Goal: Task Accomplishment & Management: Manage account settings

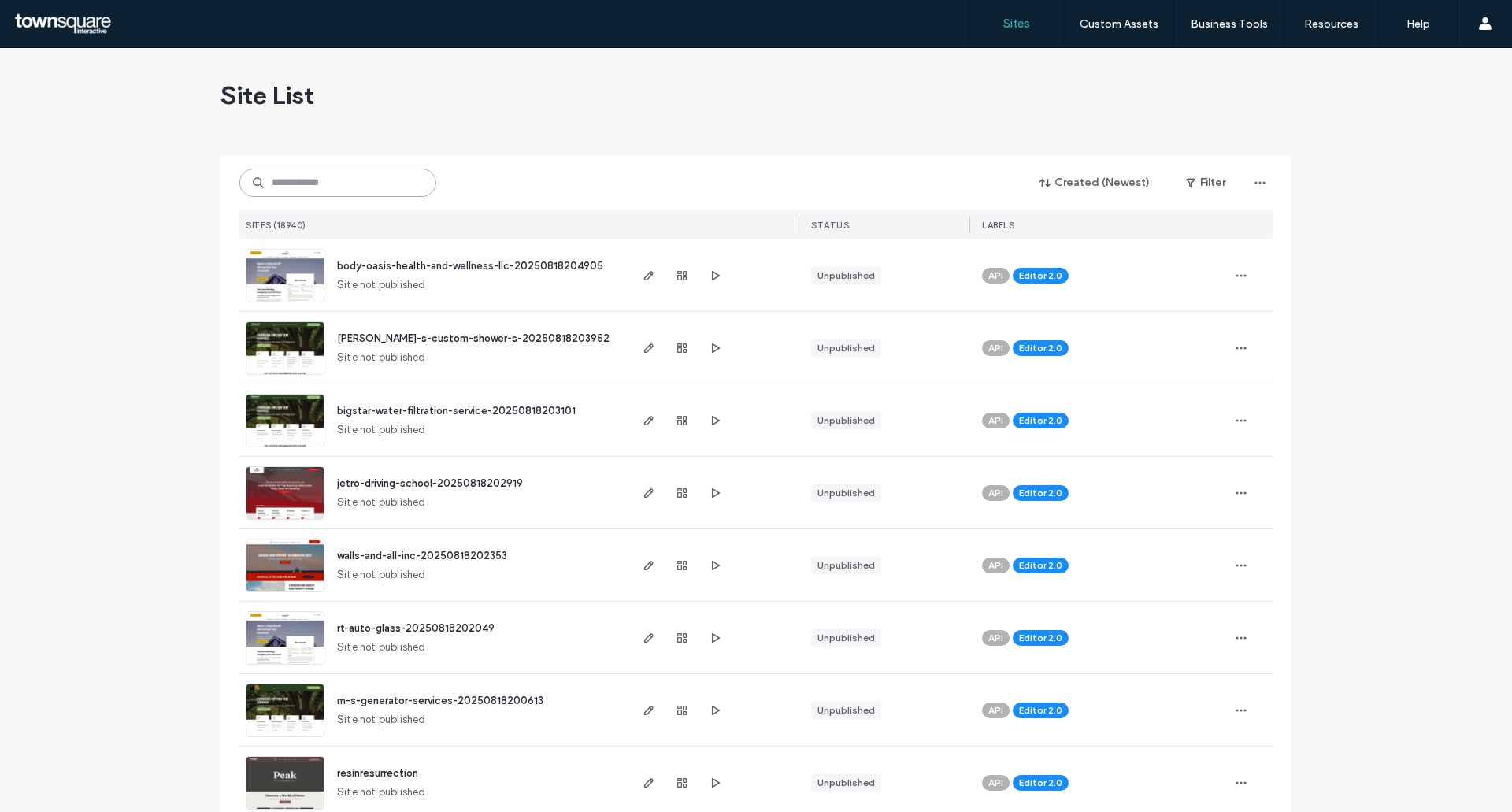
click at [276, 172] on input at bounding box center [337, 182] width 197 height 28
paste input "**********"
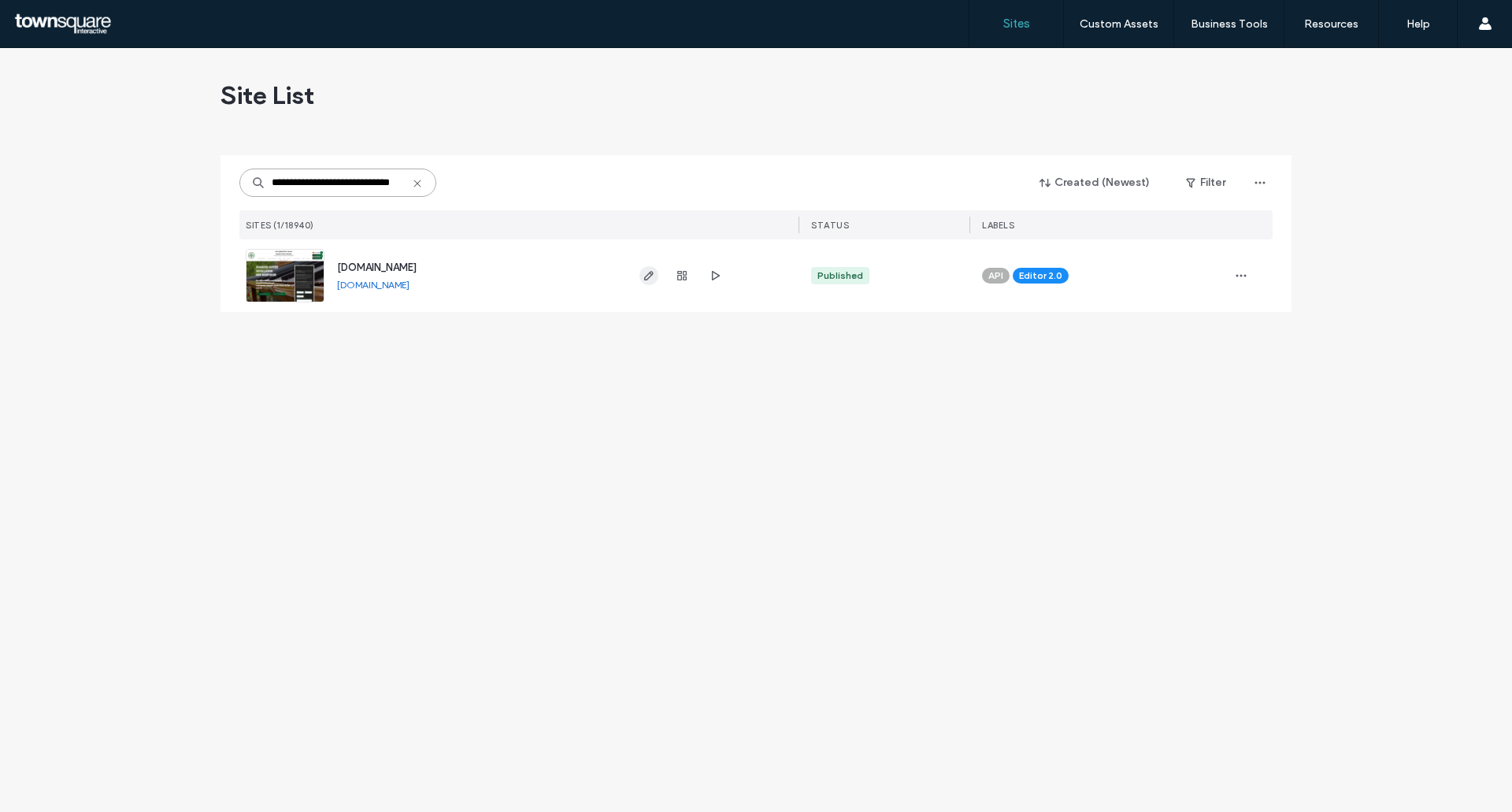
type input "**********"
click at [641, 267] on span "button" at bounding box center [649, 276] width 19 height 19
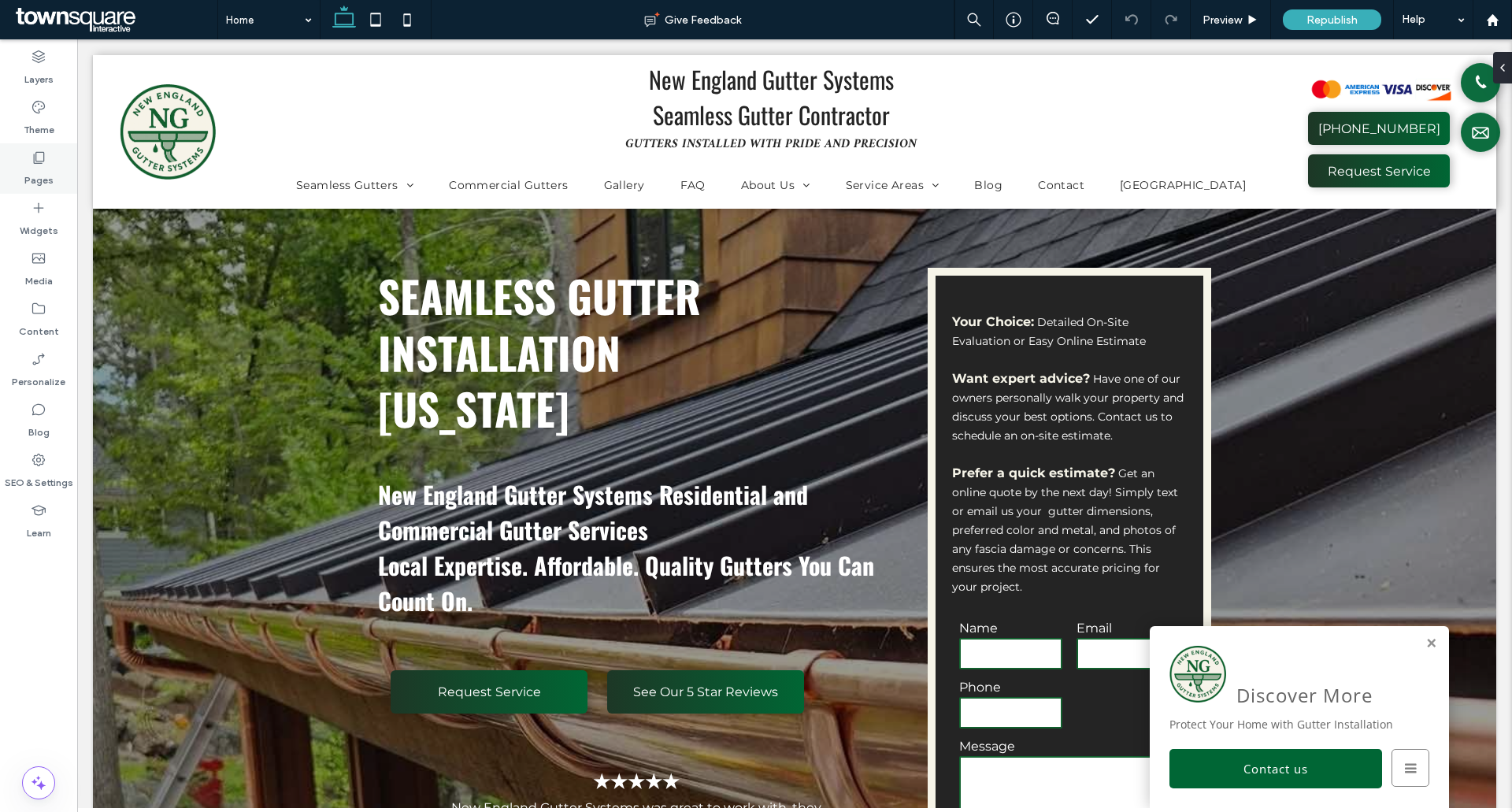
click at [10, 155] on div "Pages" at bounding box center [39, 168] width 77 height 51
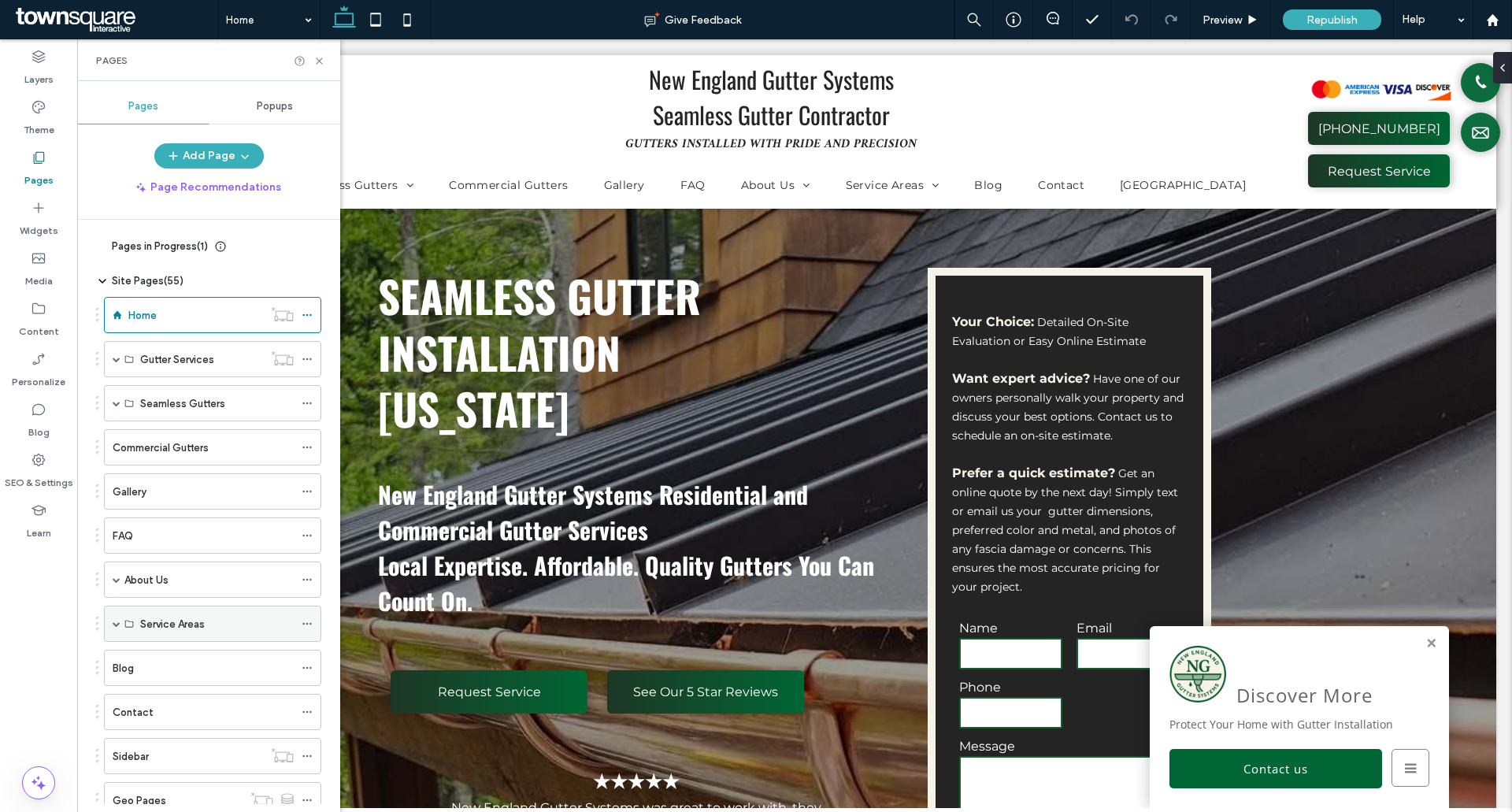
click at [111, 622] on div "Service Areas" at bounding box center [212, 623] width 217 height 36
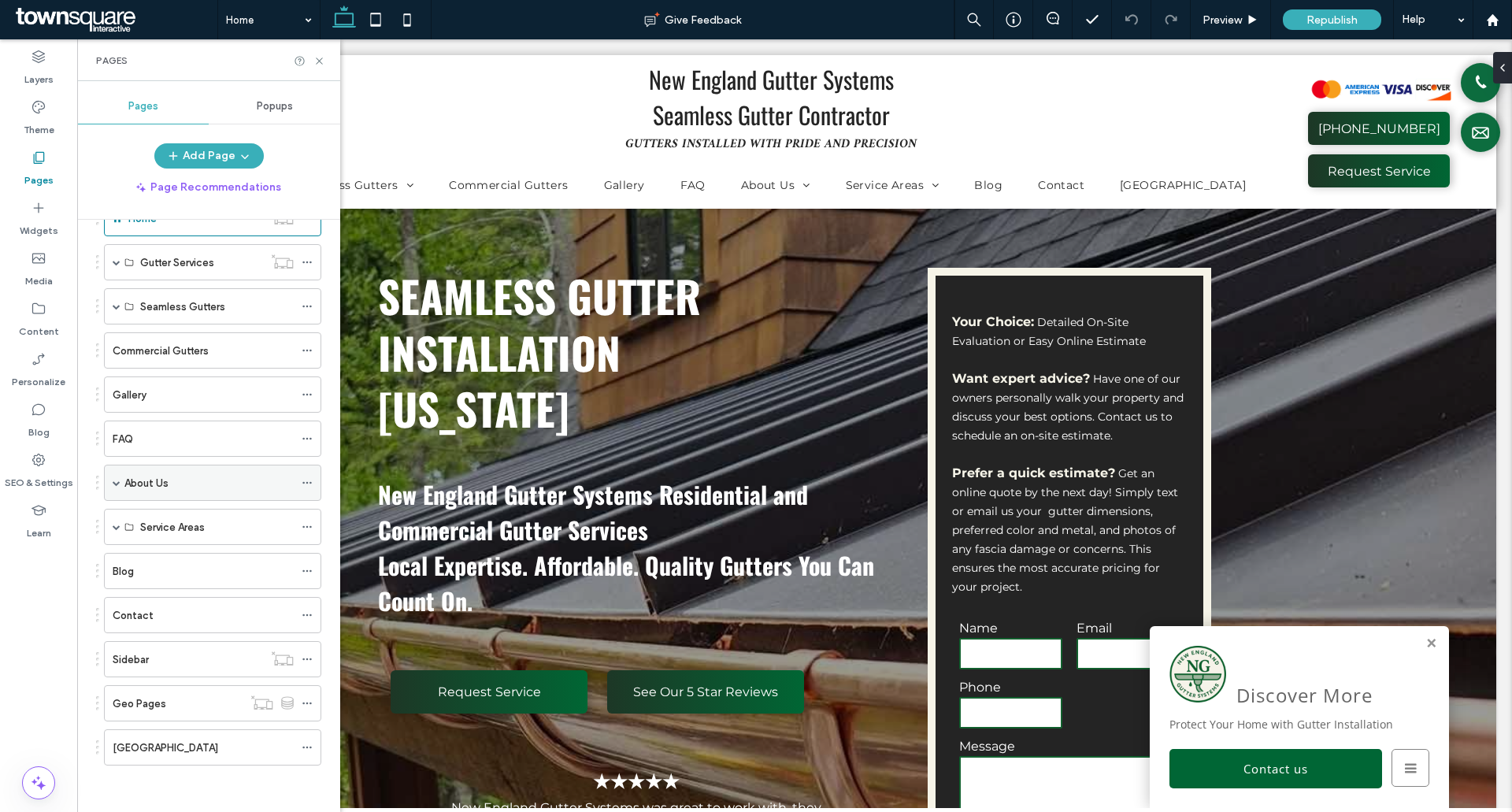
scroll to position [98, 0]
click at [116, 526] on span at bounding box center [116, 525] width 8 height 8
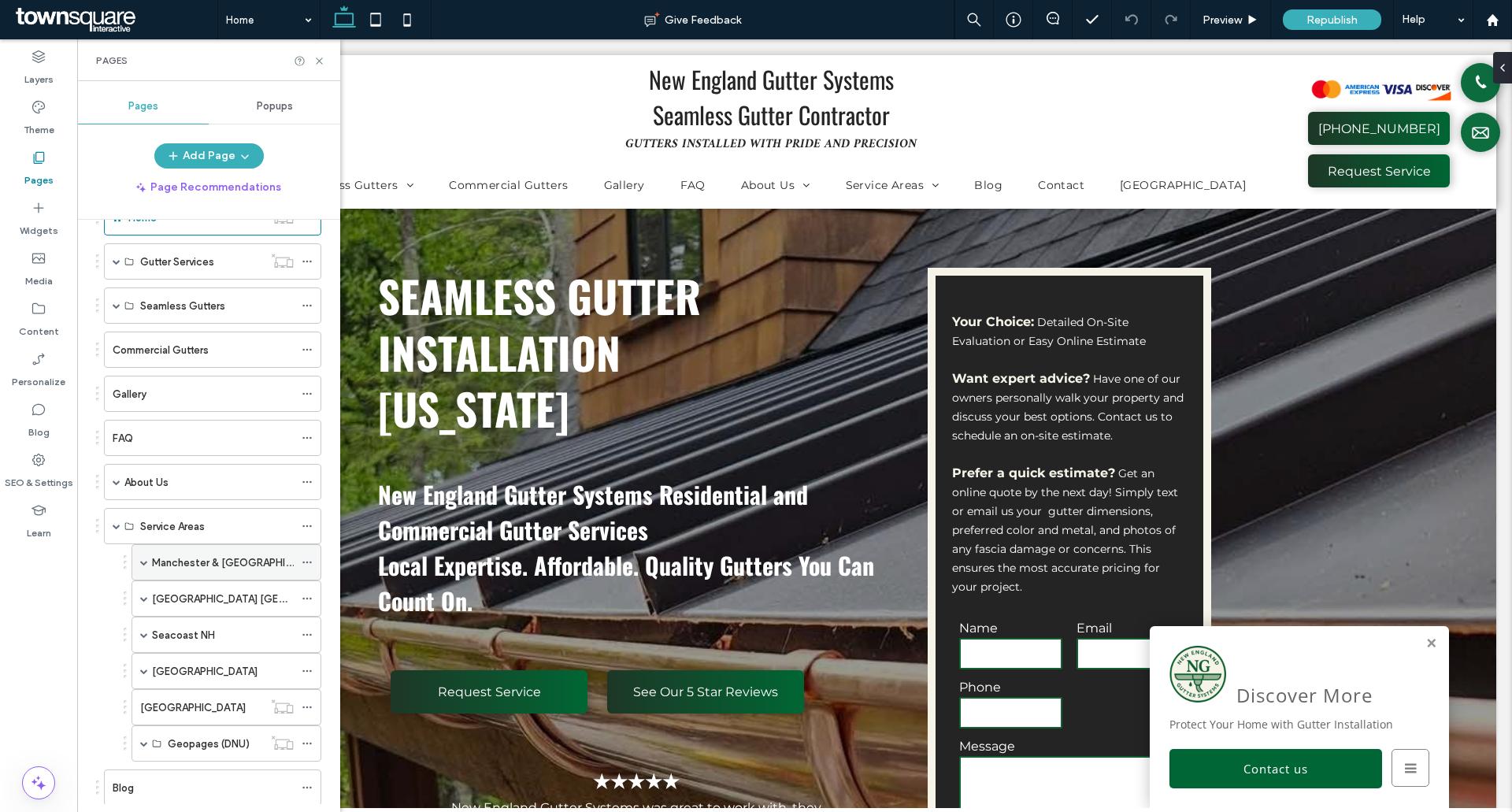
click at [308, 561] on icon at bounding box center [307, 562] width 11 height 11
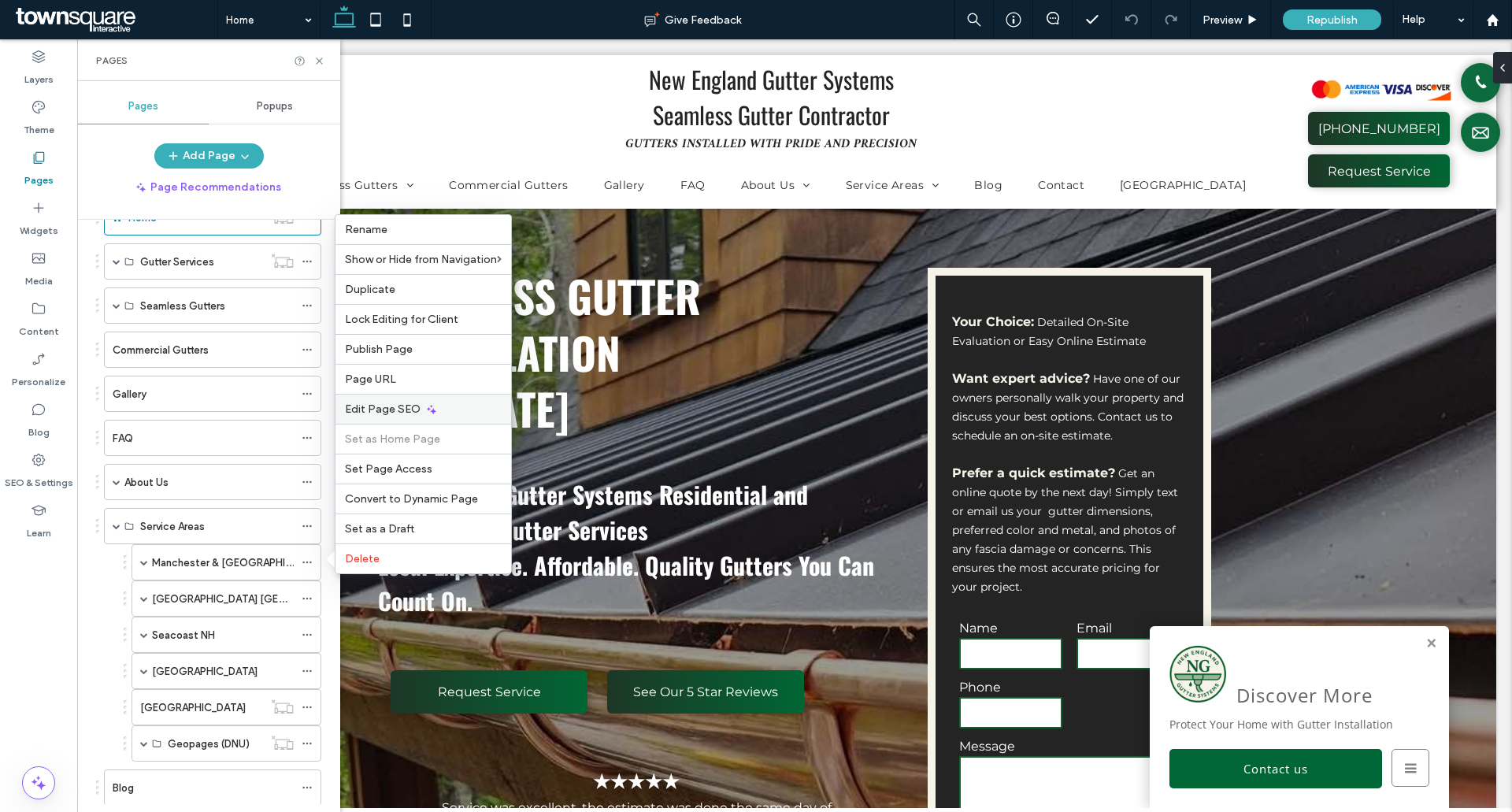
click at [395, 414] on span "Edit Page SEO" at bounding box center [383, 409] width 76 height 14
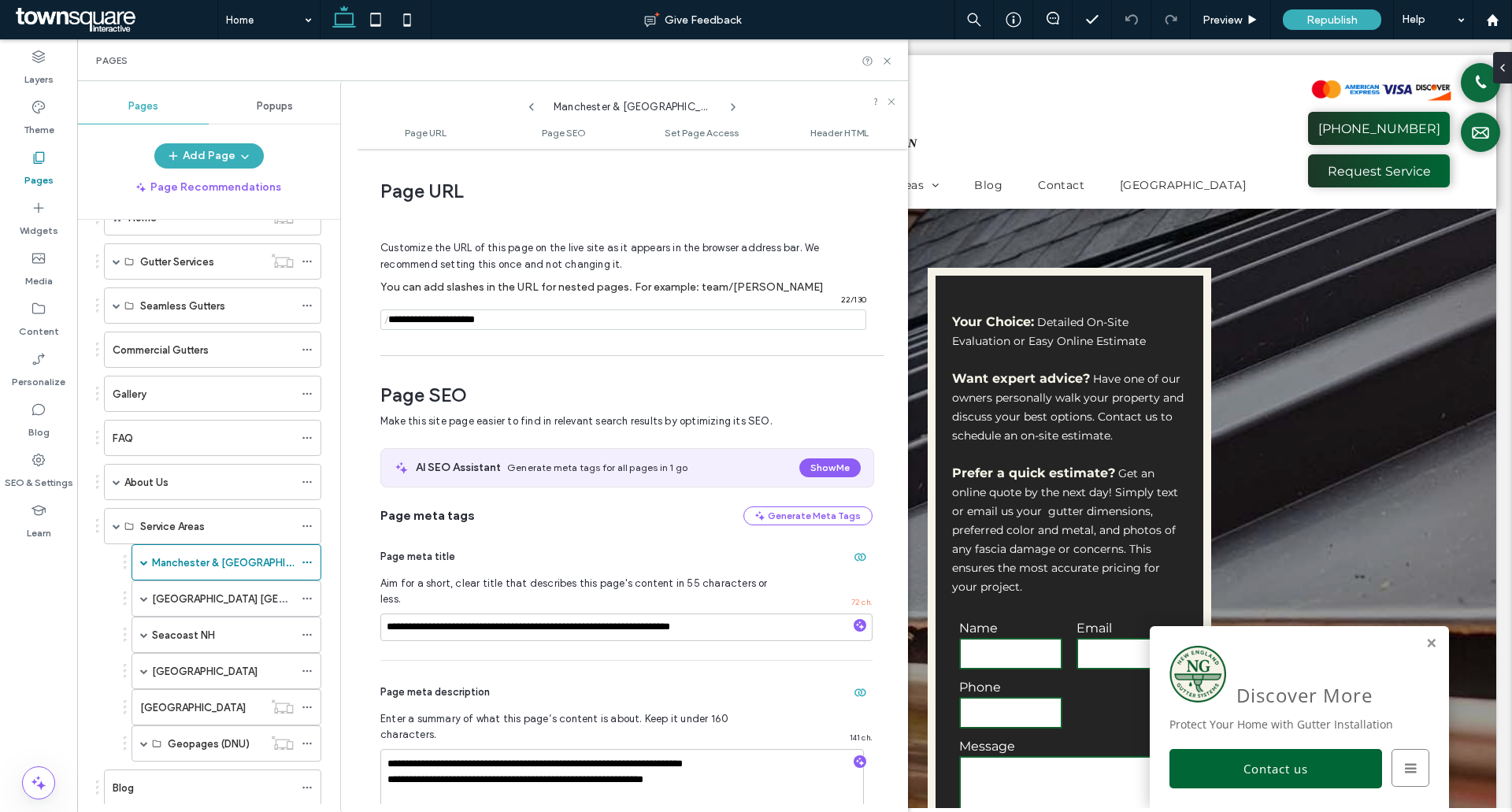
click at [450, 324] on input "notEmpty" at bounding box center [623, 319] width 486 height 21
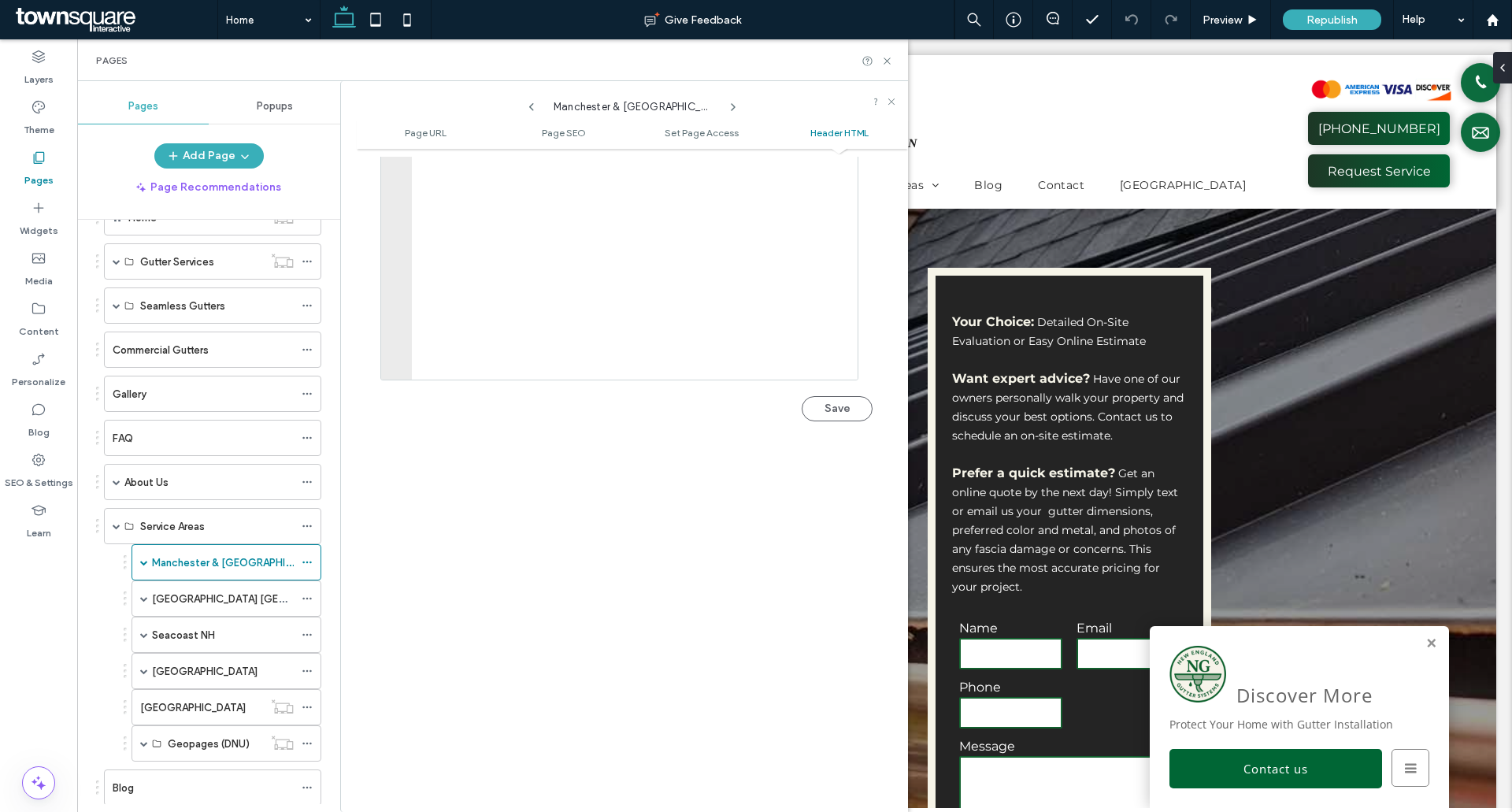
scroll to position [1755, 0]
type input "**********"
click at [849, 322] on button "Save" at bounding box center [837, 334] width 71 height 25
click at [309, 561] on icon at bounding box center [307, 562] width 11 height 11
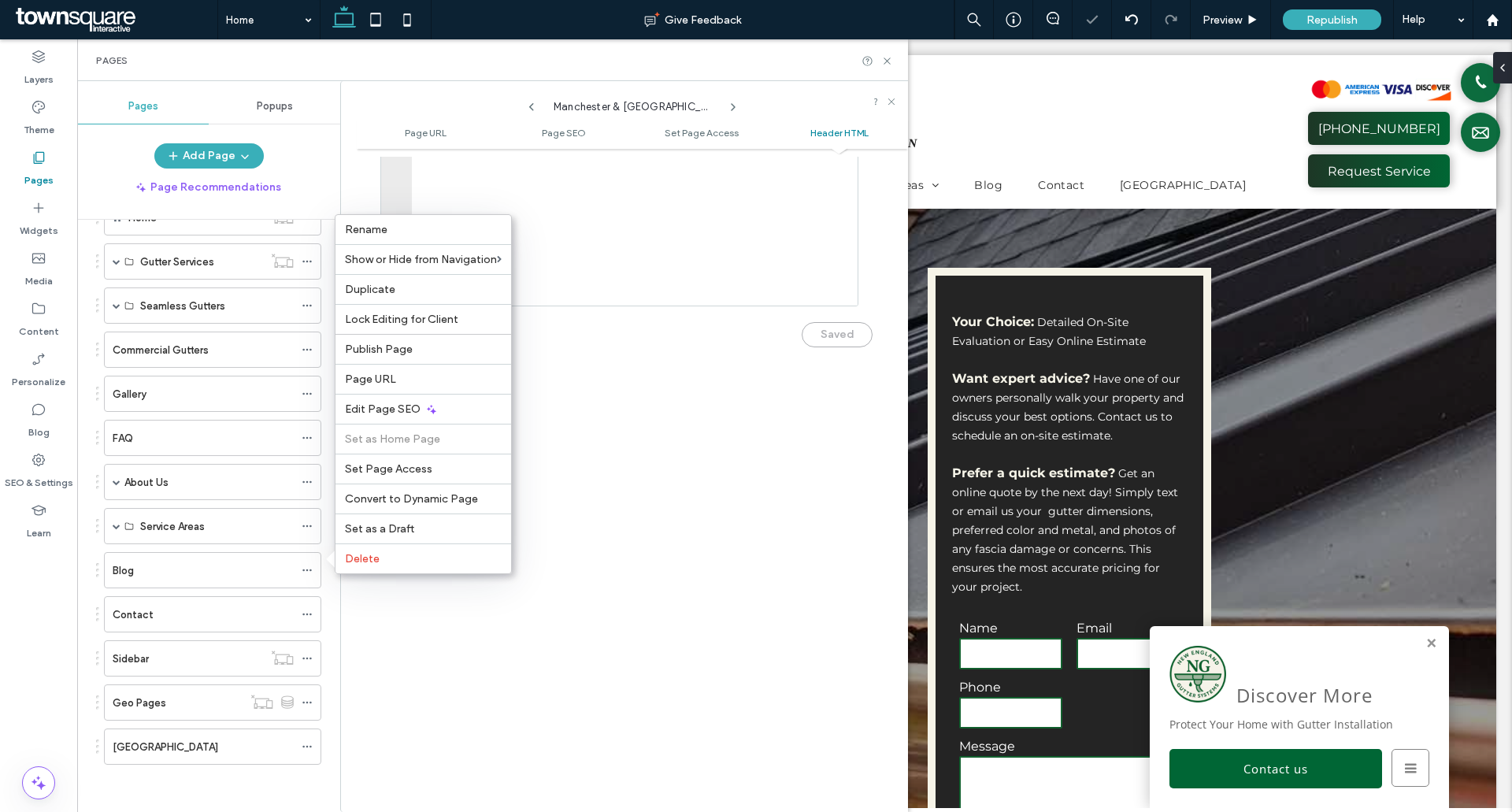
click at [399, 230] on div "Add URL redirect To ensure /manchester-southern-nh still works, click "Add URL …" at bounding box center [756, 406] width 1512 height 812
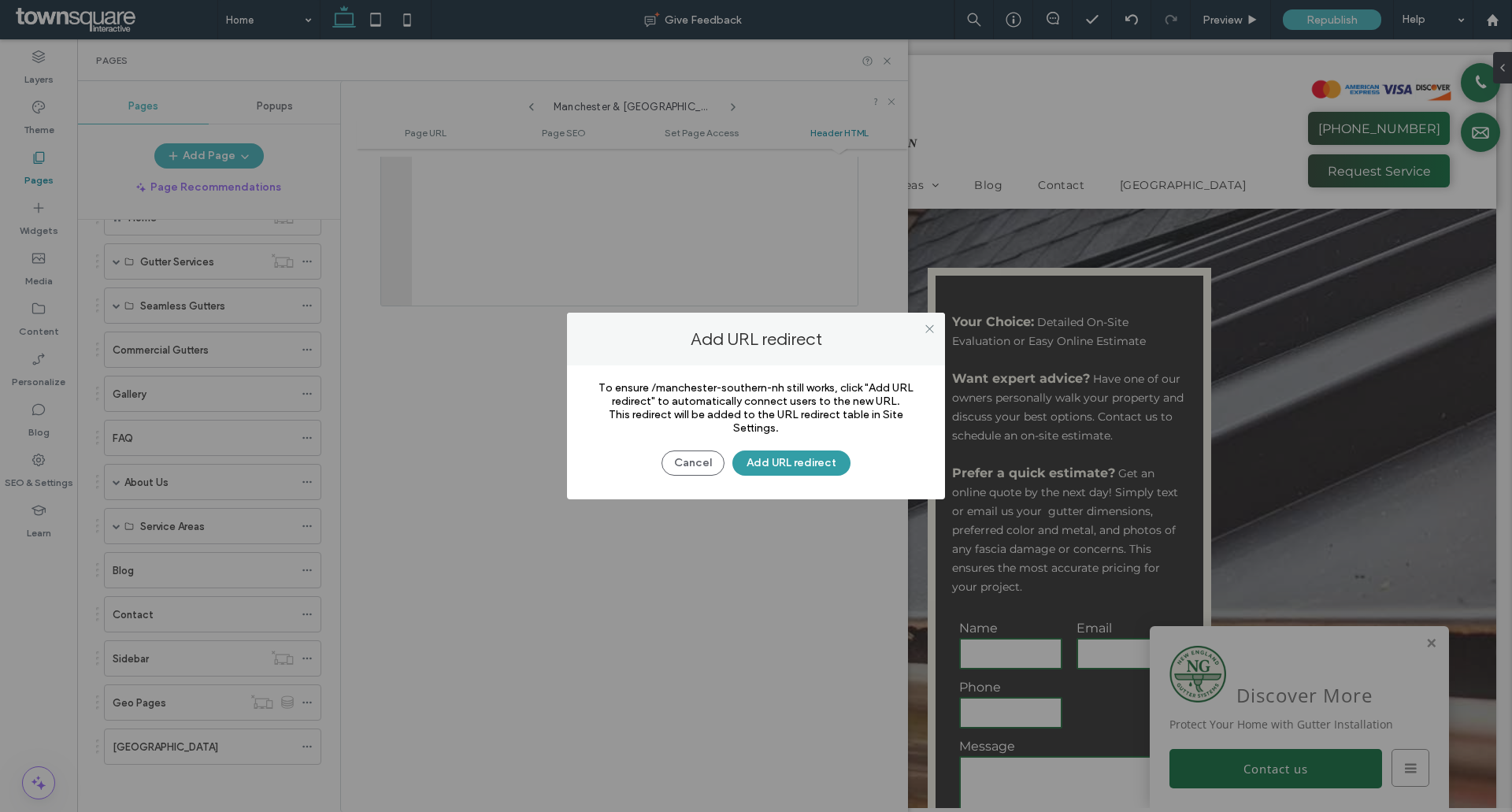
click at [801, 458] on button "Add URL redirect" at bounding box center [792, 463] width 118 height 25
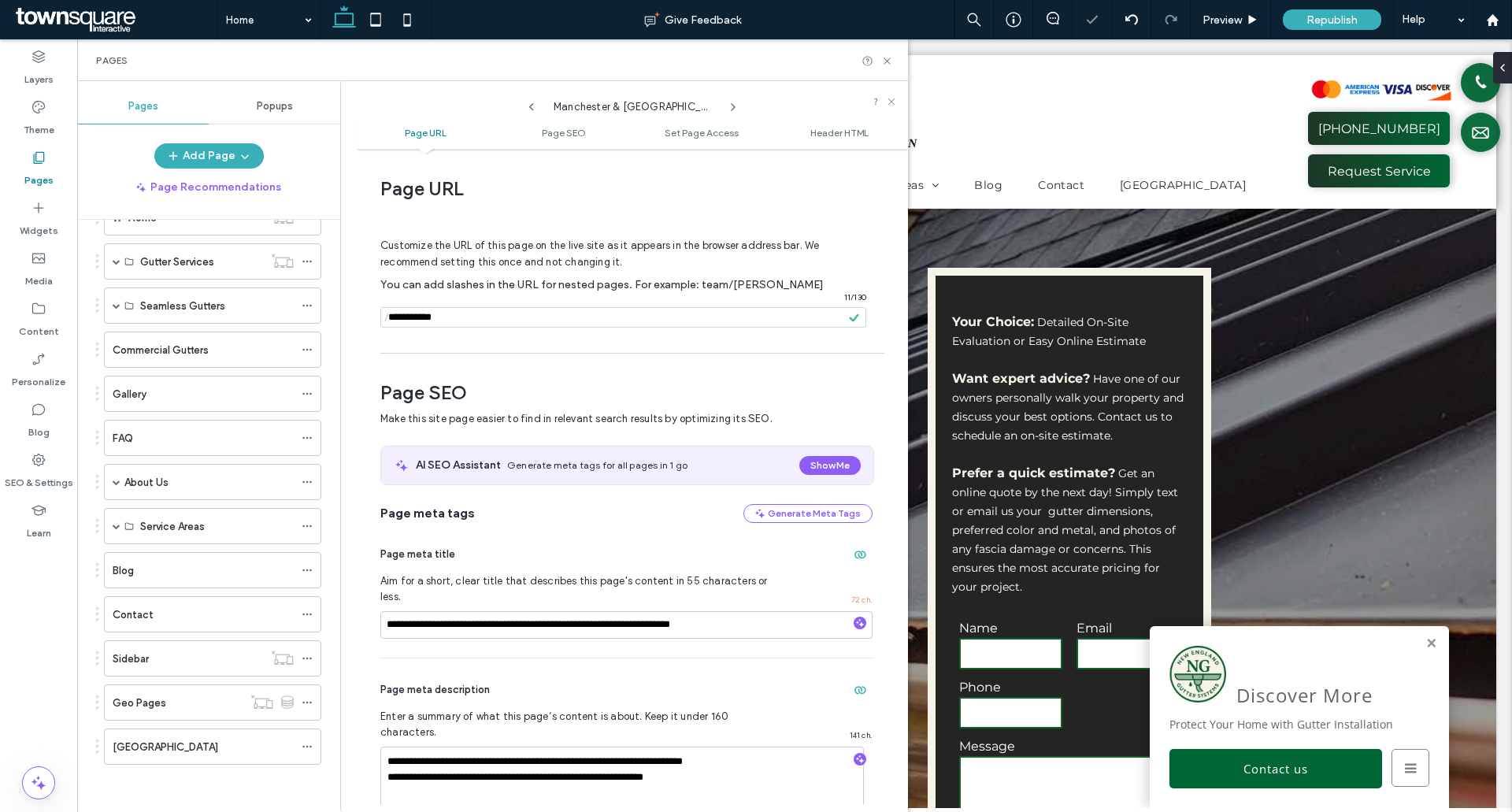
scroll to position [0, 0]
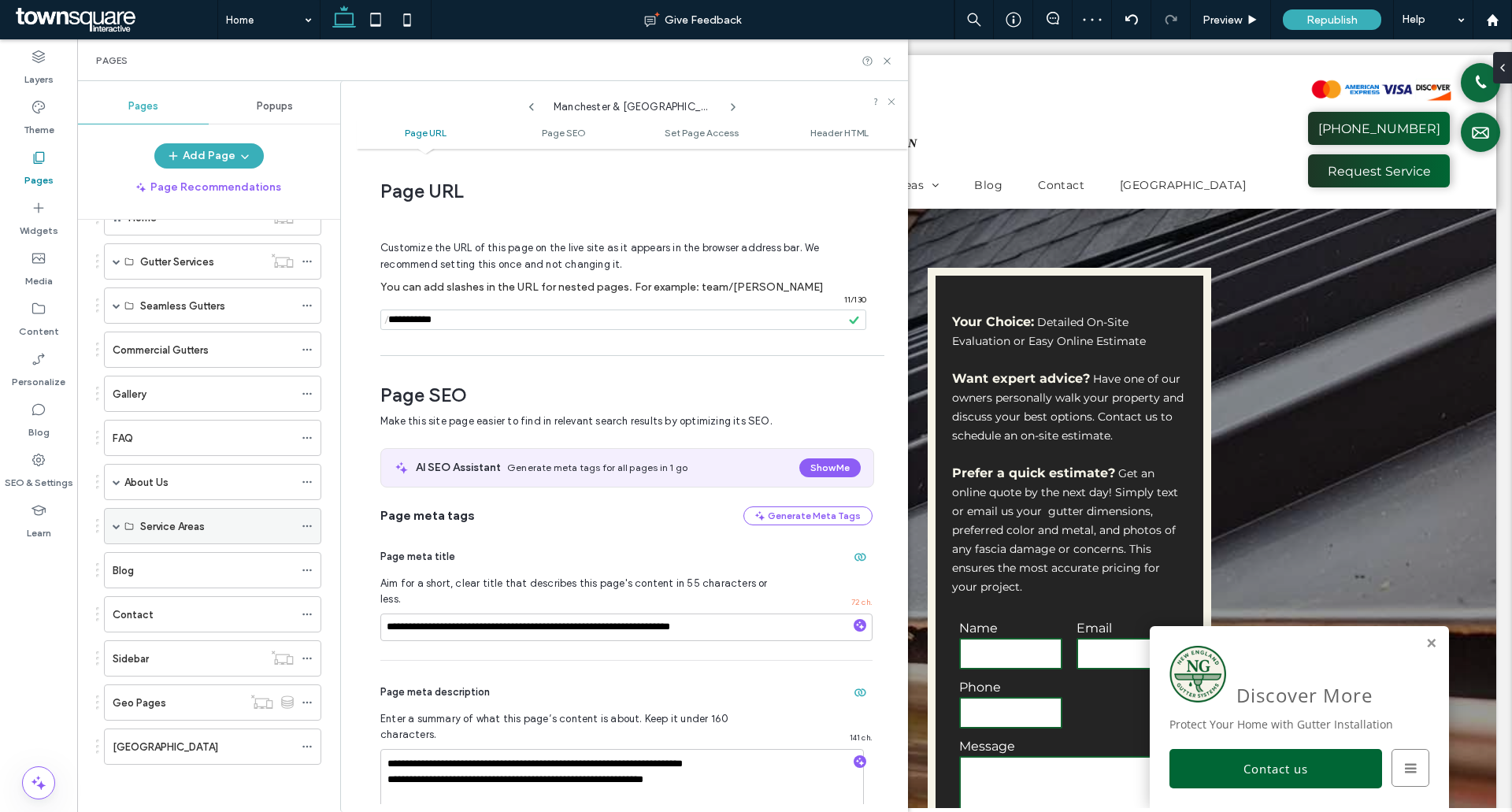
click at [118, 524] on span at bounding box center [116, 525] width 8 height 8
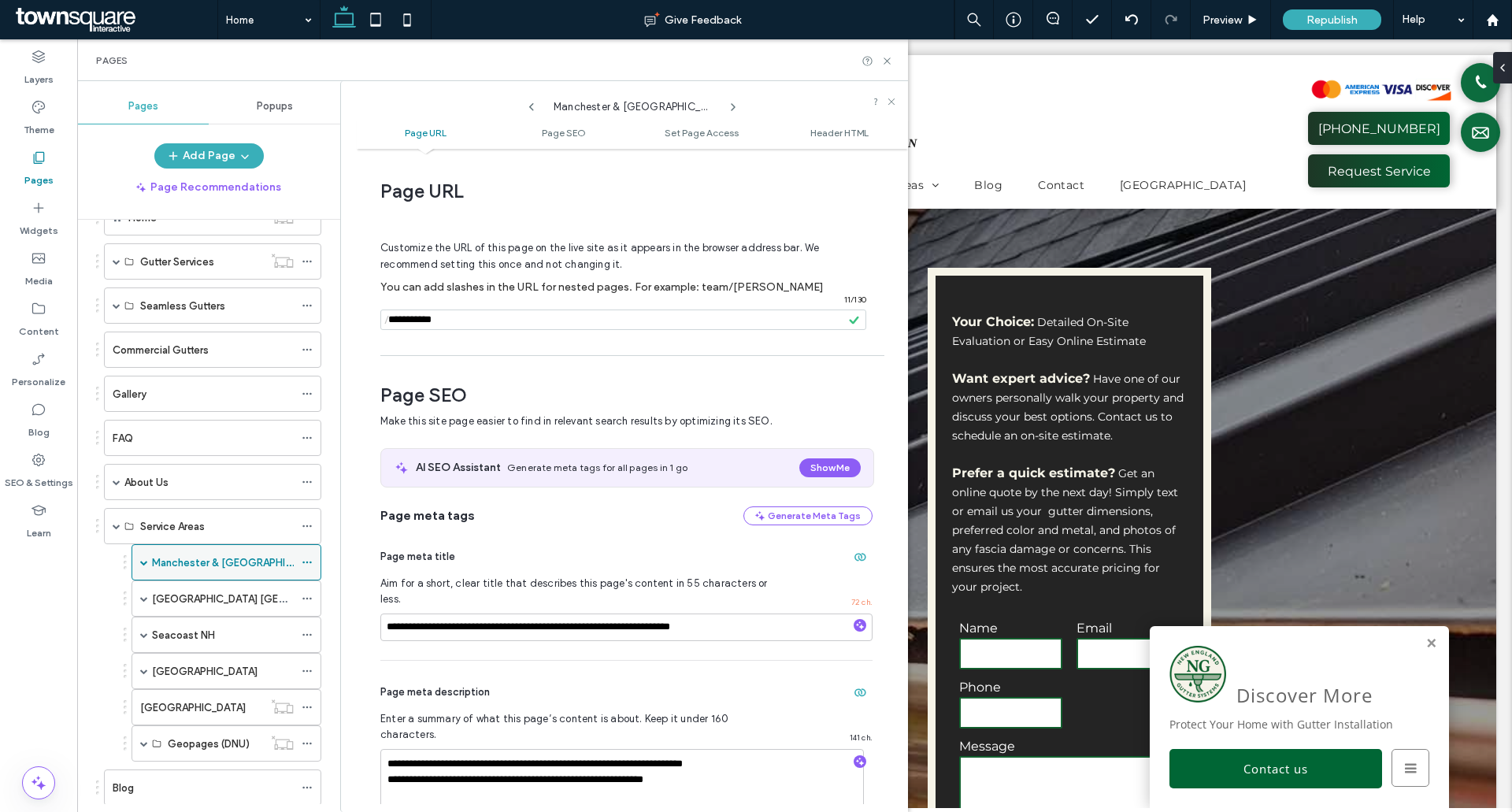
click at [311, 563] on use at bounding box center [307, 562] width 9 height 3
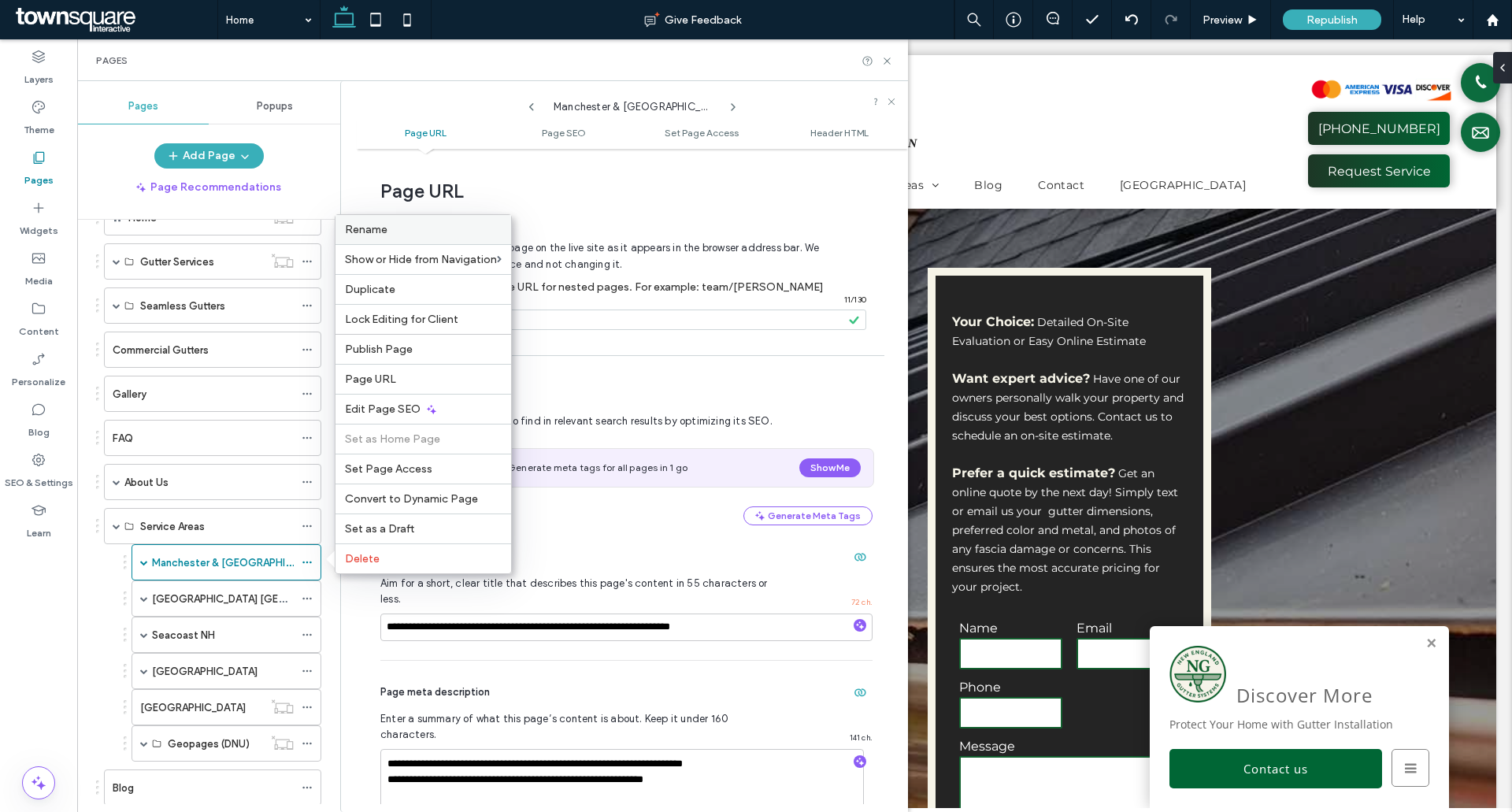
click at [417, 224] on label "Rename" at bounding box center [423, 230] width 157 height 14
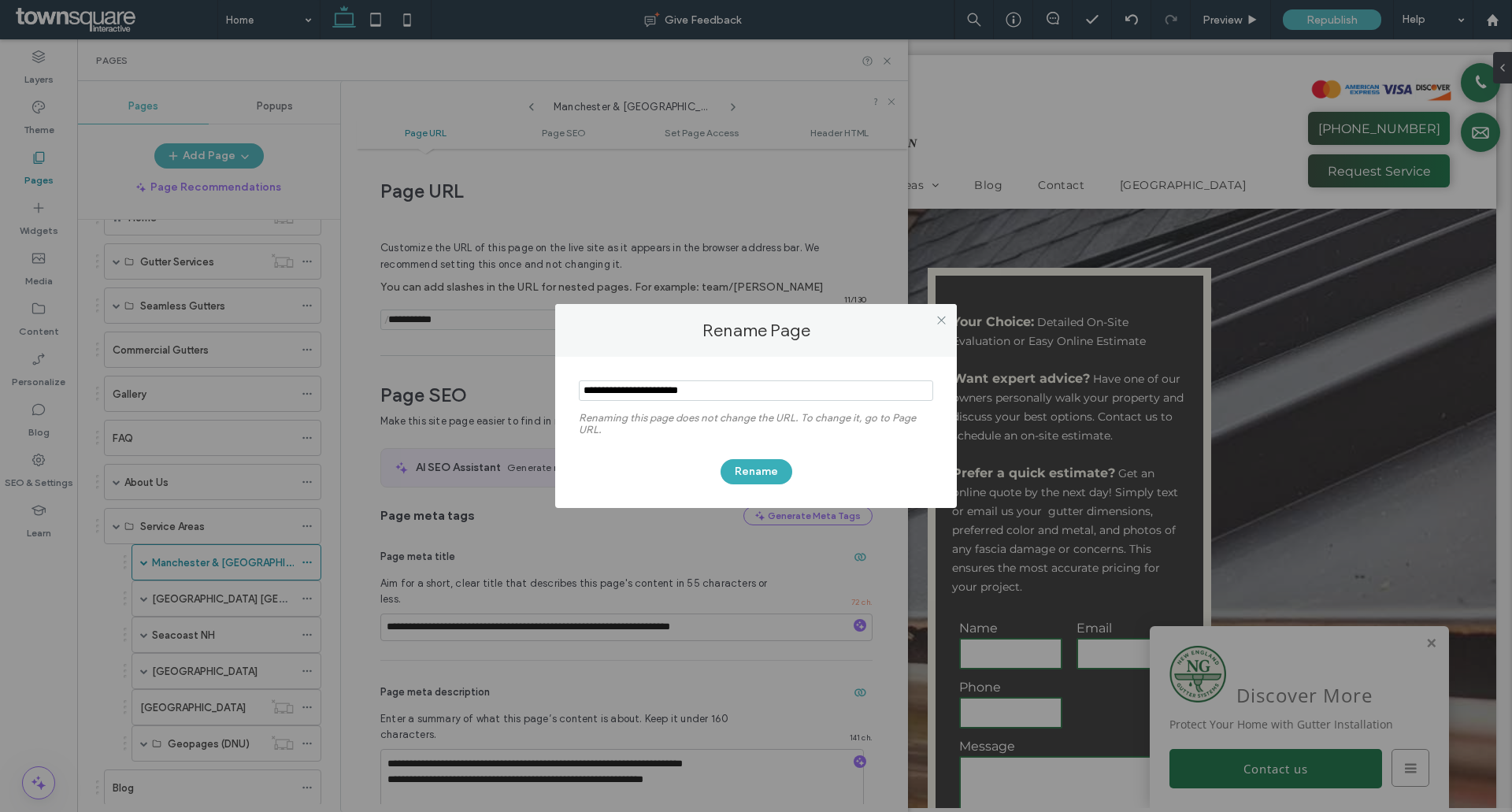
click at [654, 391] on input "notEmpty" at bounding box center [756, 391] width 355 height 21
type input "**********"
click at [755, 463] on button "Rename" at bounding box center [756, 471] width 71 height 25
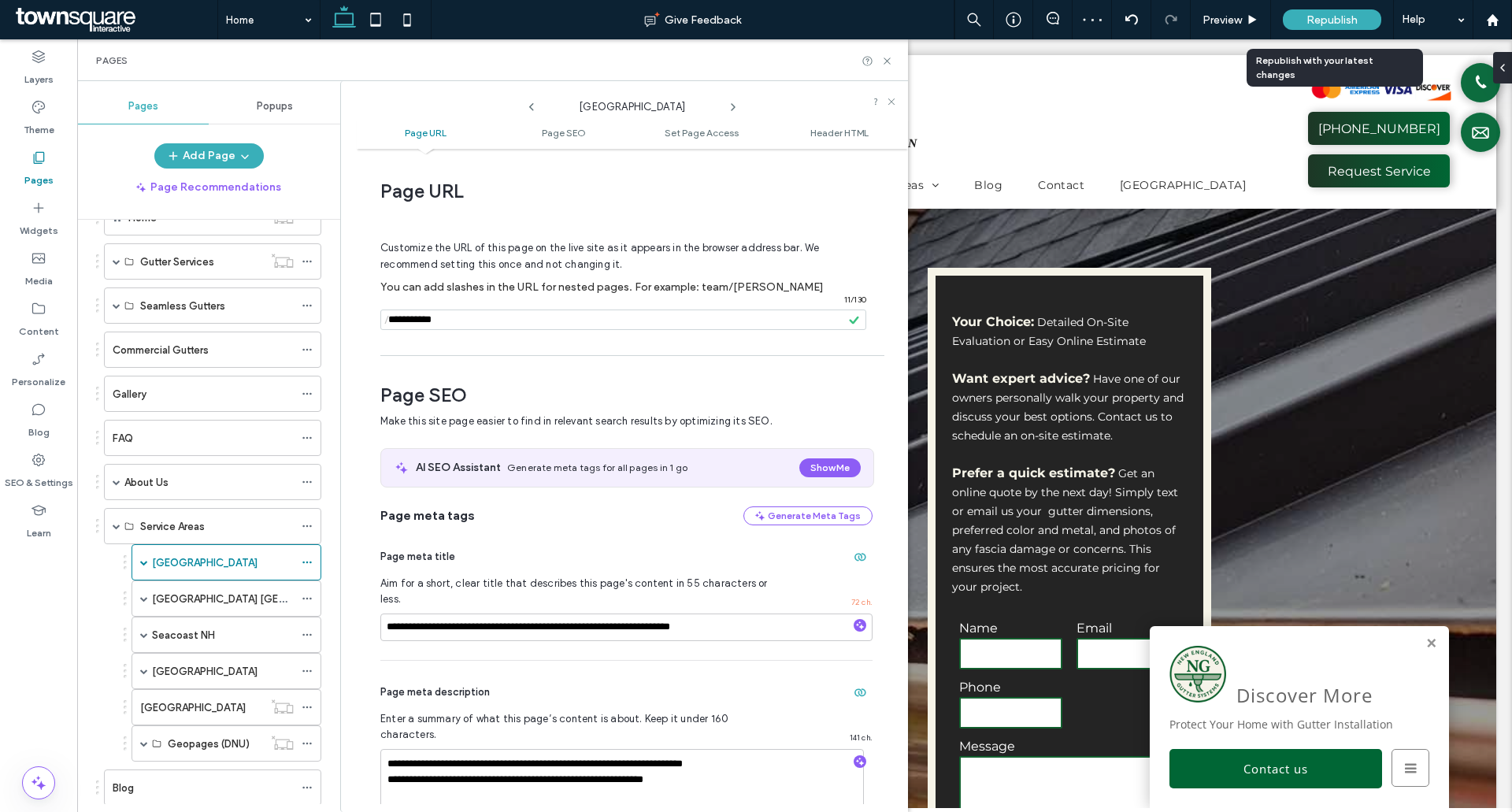
click at [1358, 14] on div "Republish" at bounding box center [1332, 20] width 99 height 21
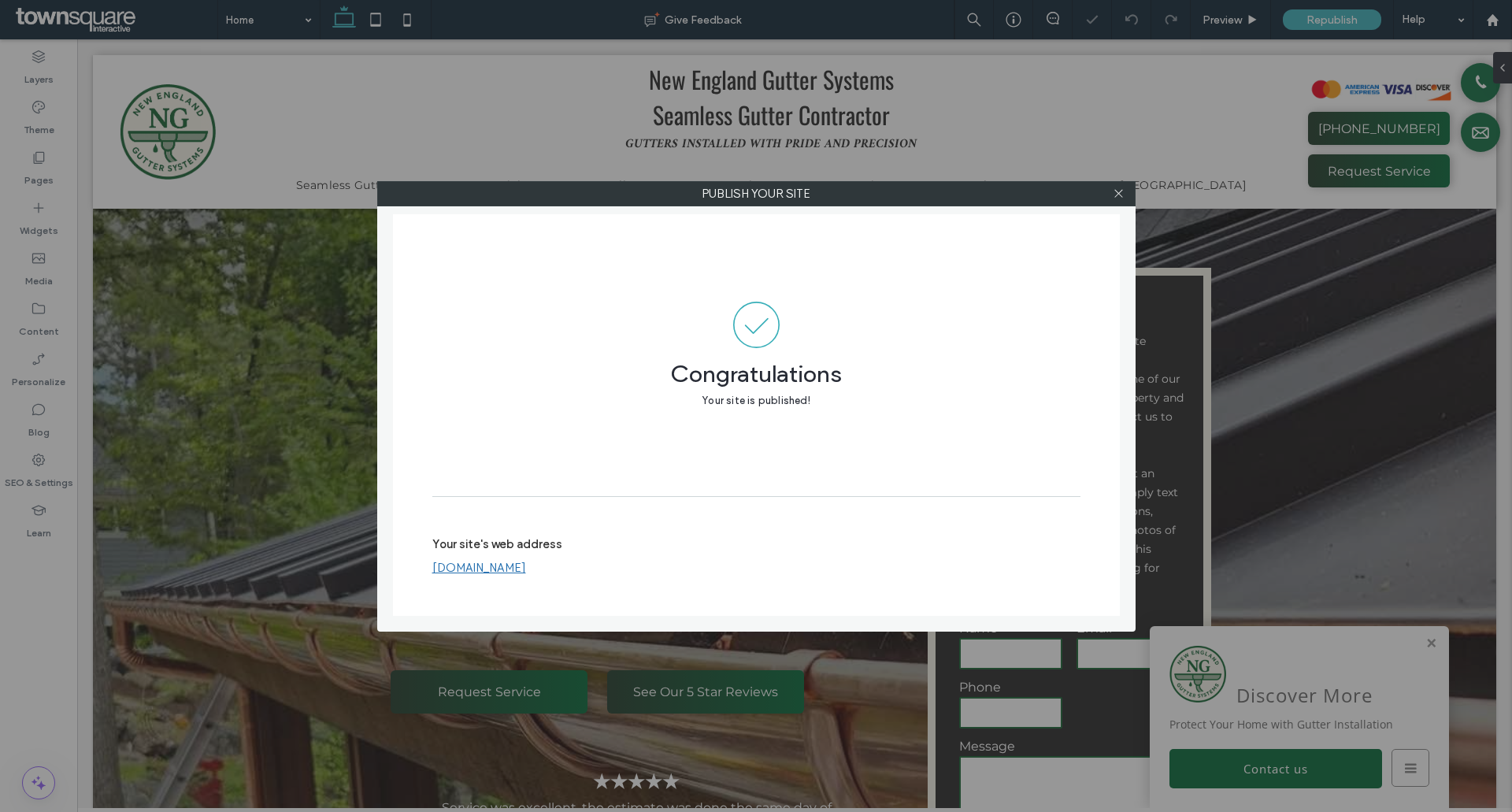
drag, startPoint x: 1116, startPoint y: 193, endPoint x: 1095, endPoint y: 193, distance: 21.0
click at [1117, 193] on icon at bounding box center [1119, 193] width 12 height 12
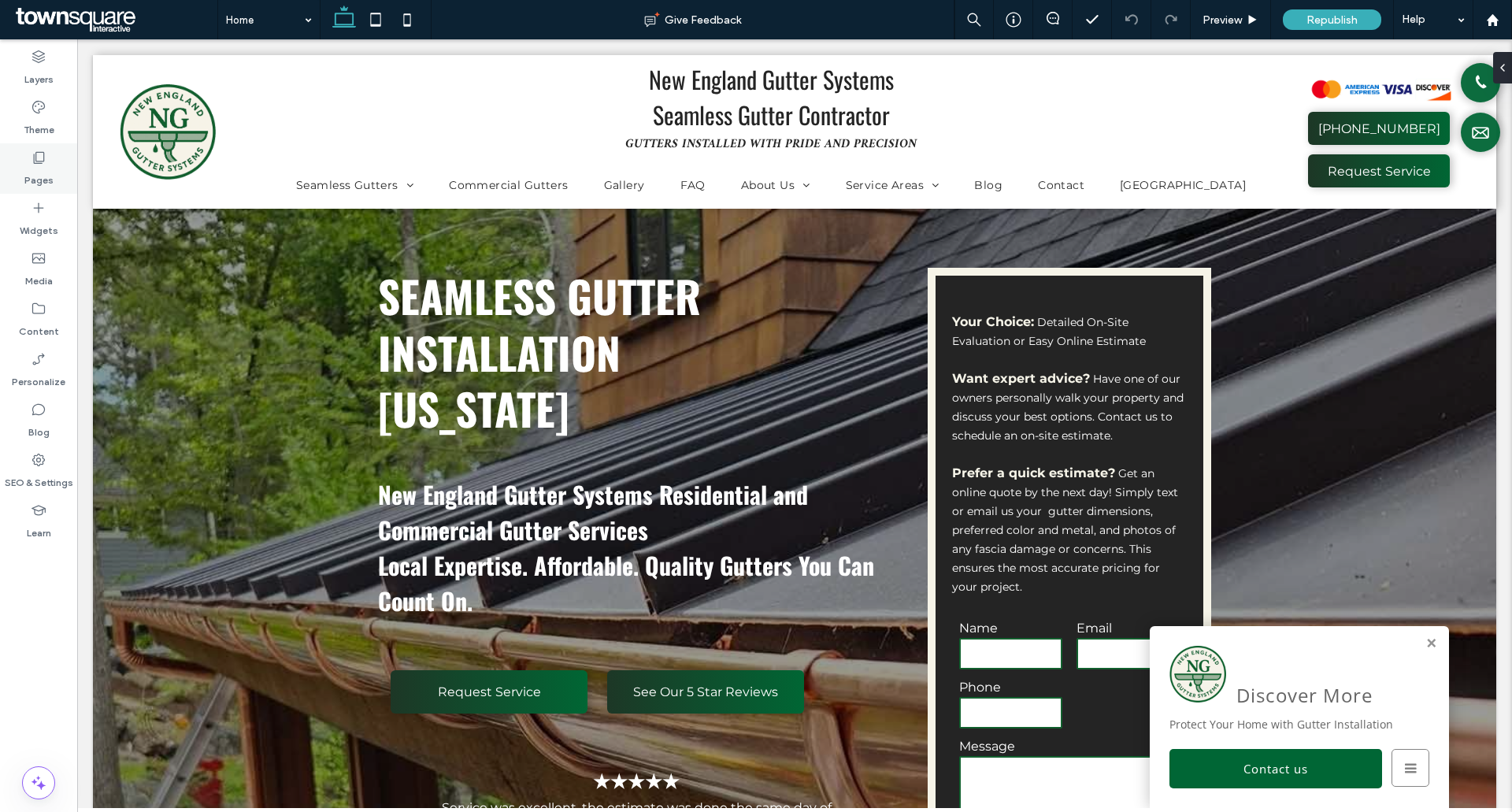
drag, startPoint x: 34, startPoint y: 180, endPoint x: 64, endPoint y: 186, distance: 30.6
click at [34, 180] on label "Pages" at bounding box center [39, 177] width 29 height 22
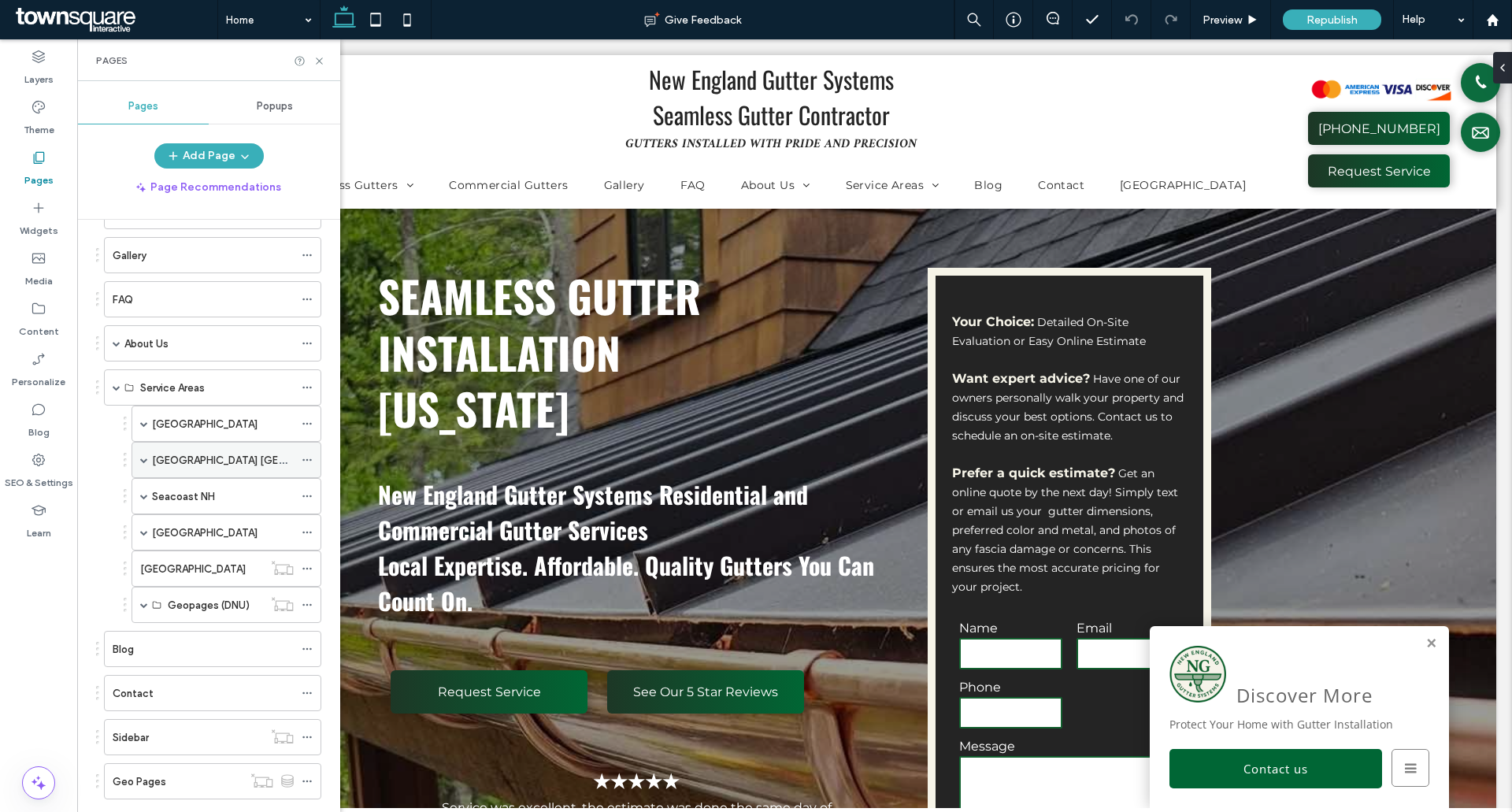
scroll to position [315, 0]
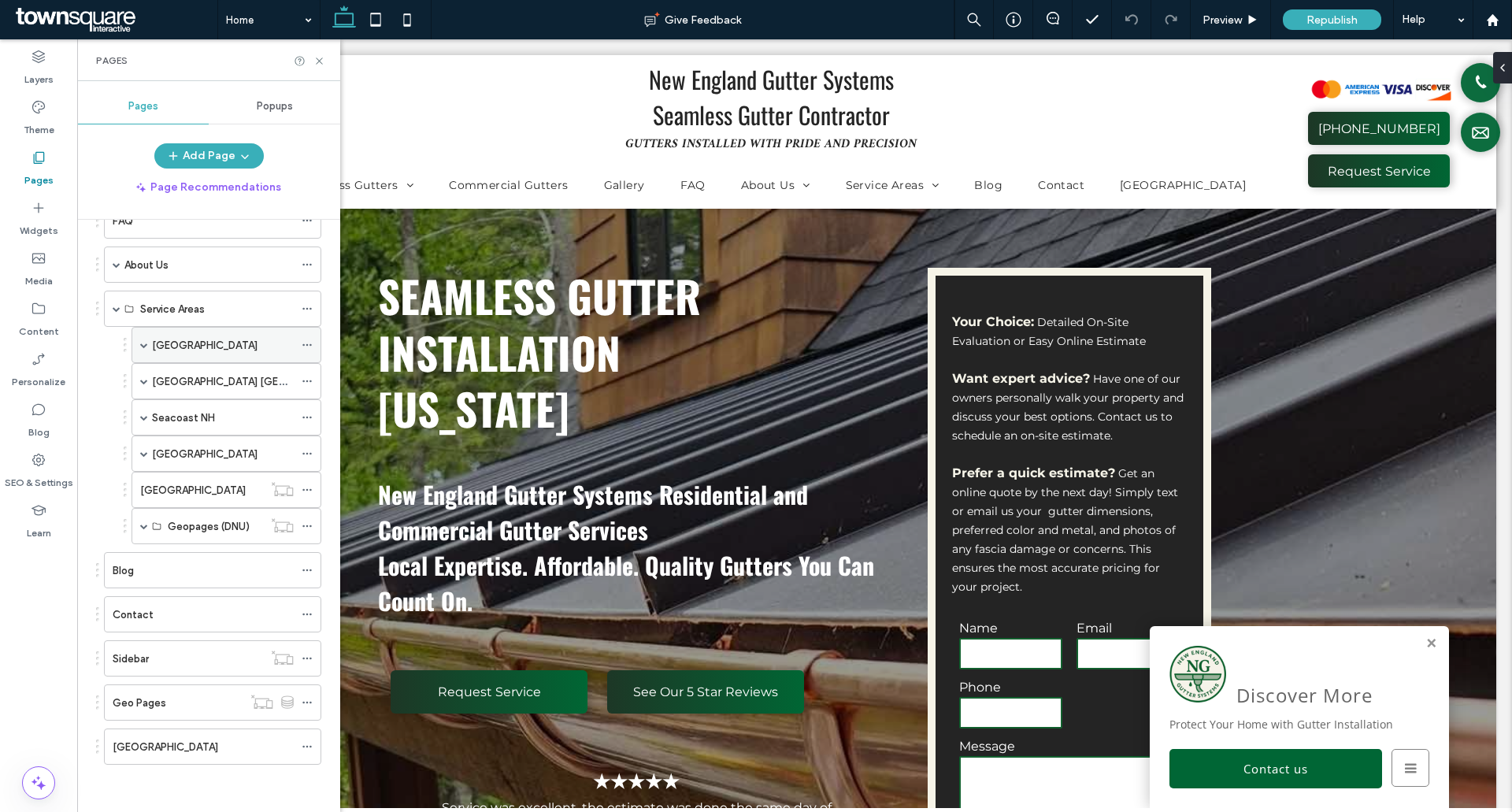
click at [146, 338] on span at bounding box center [143, 345] width 8 height 34
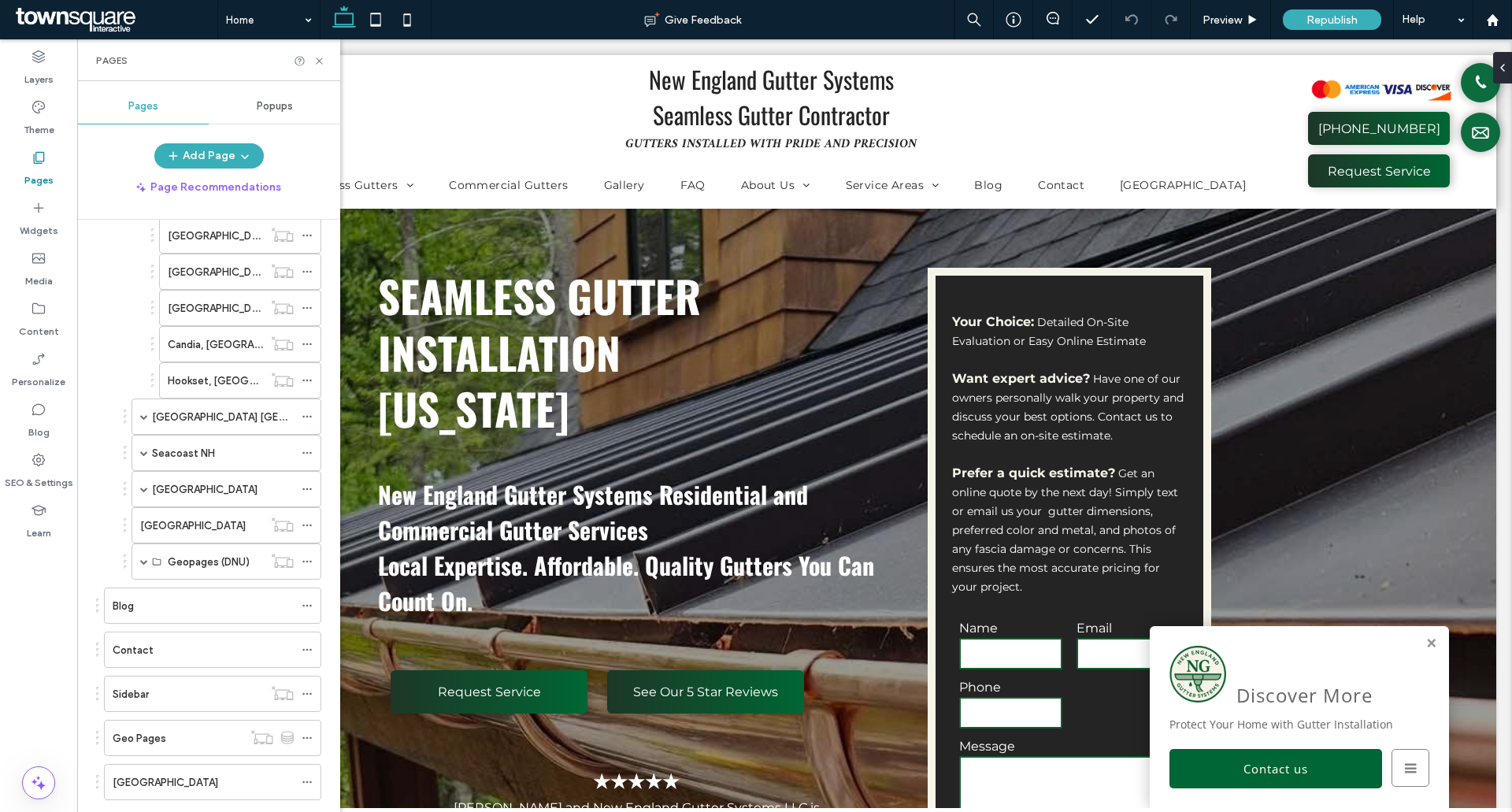
scroll to position [568, 0]
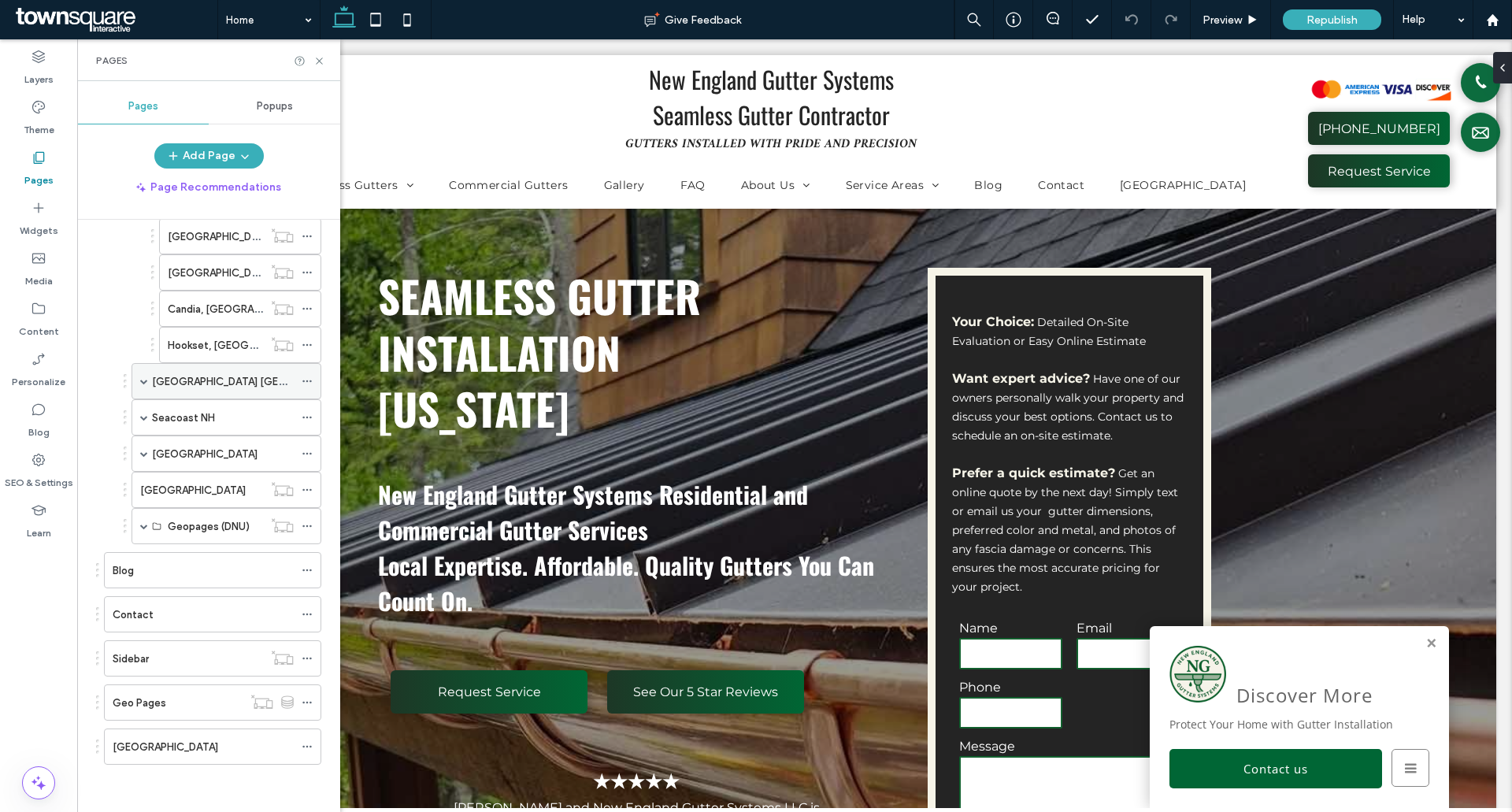
click at [143, 375] on span at bounding box center [143, 381] width 8 height 34
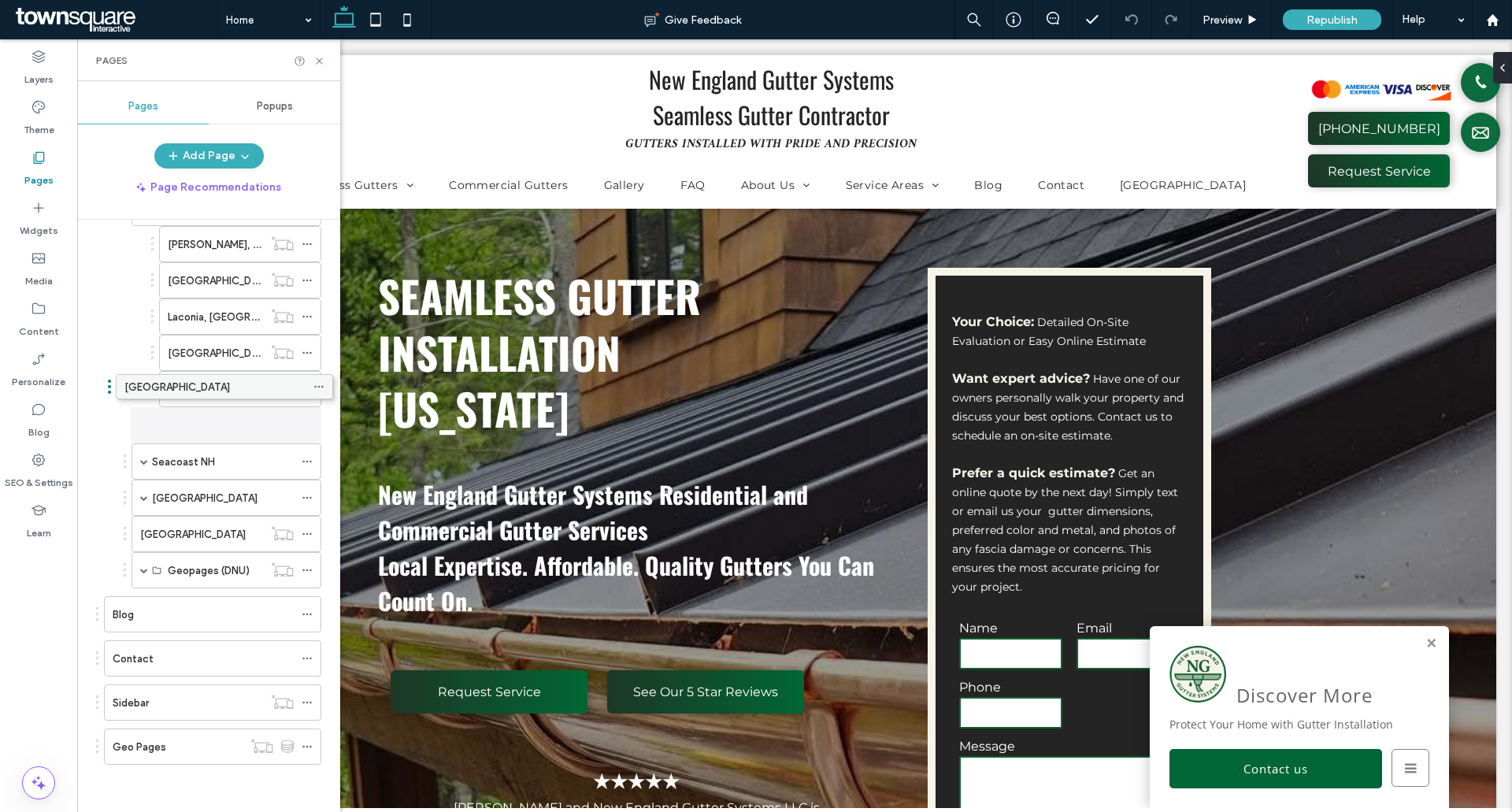
scroll to position [742, 0]
drag, startPoint x: 173, startPoint y: 754, endPoint x: 238, endPoint y: 348, distance: 411.2
click at [311, 351] on icon at bounding box center [307, 353] width 11 height 11
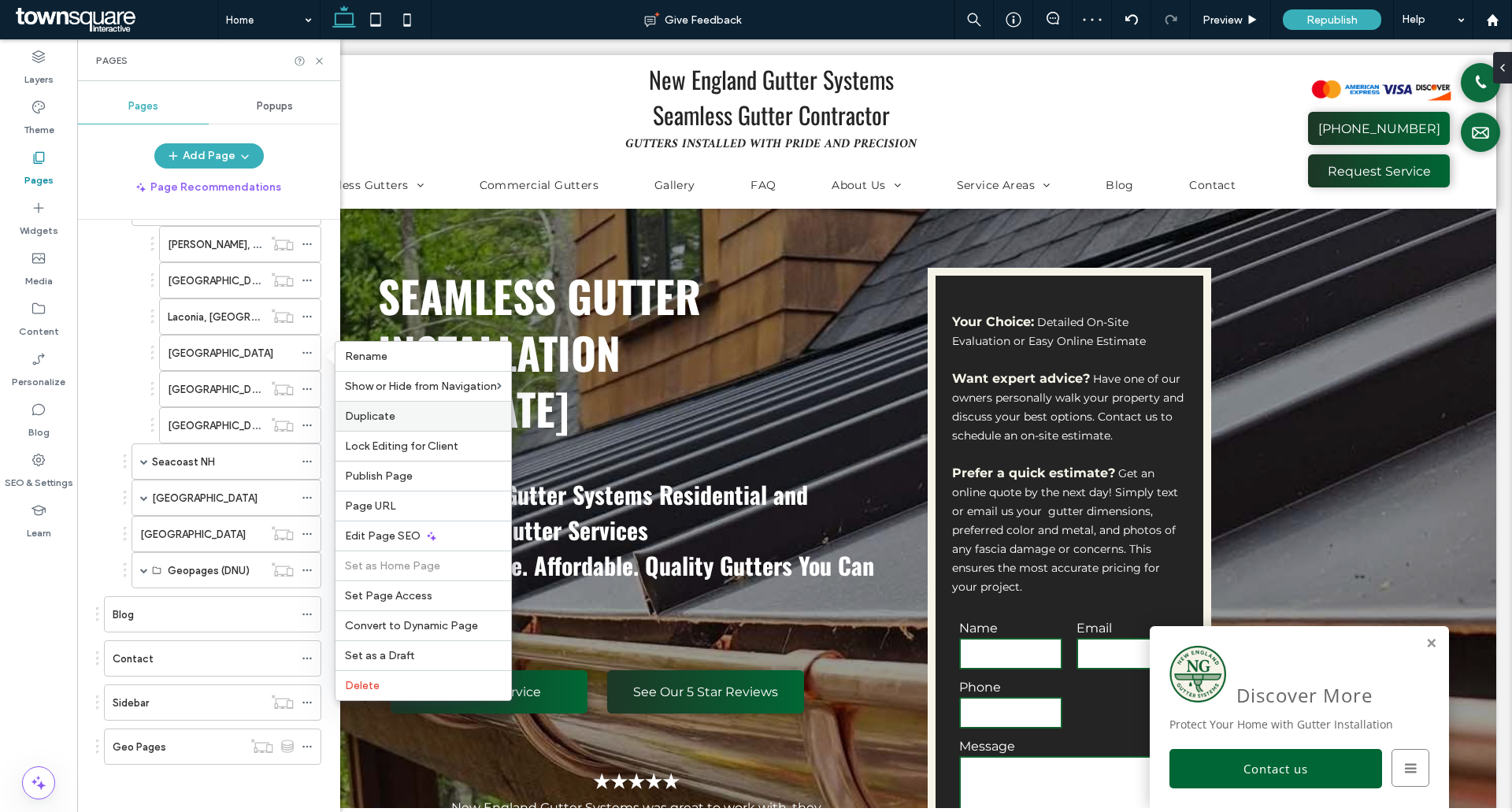
click at [380, 414] on span "Duplicate" at bounding box center [370, 416] width 51 height 14
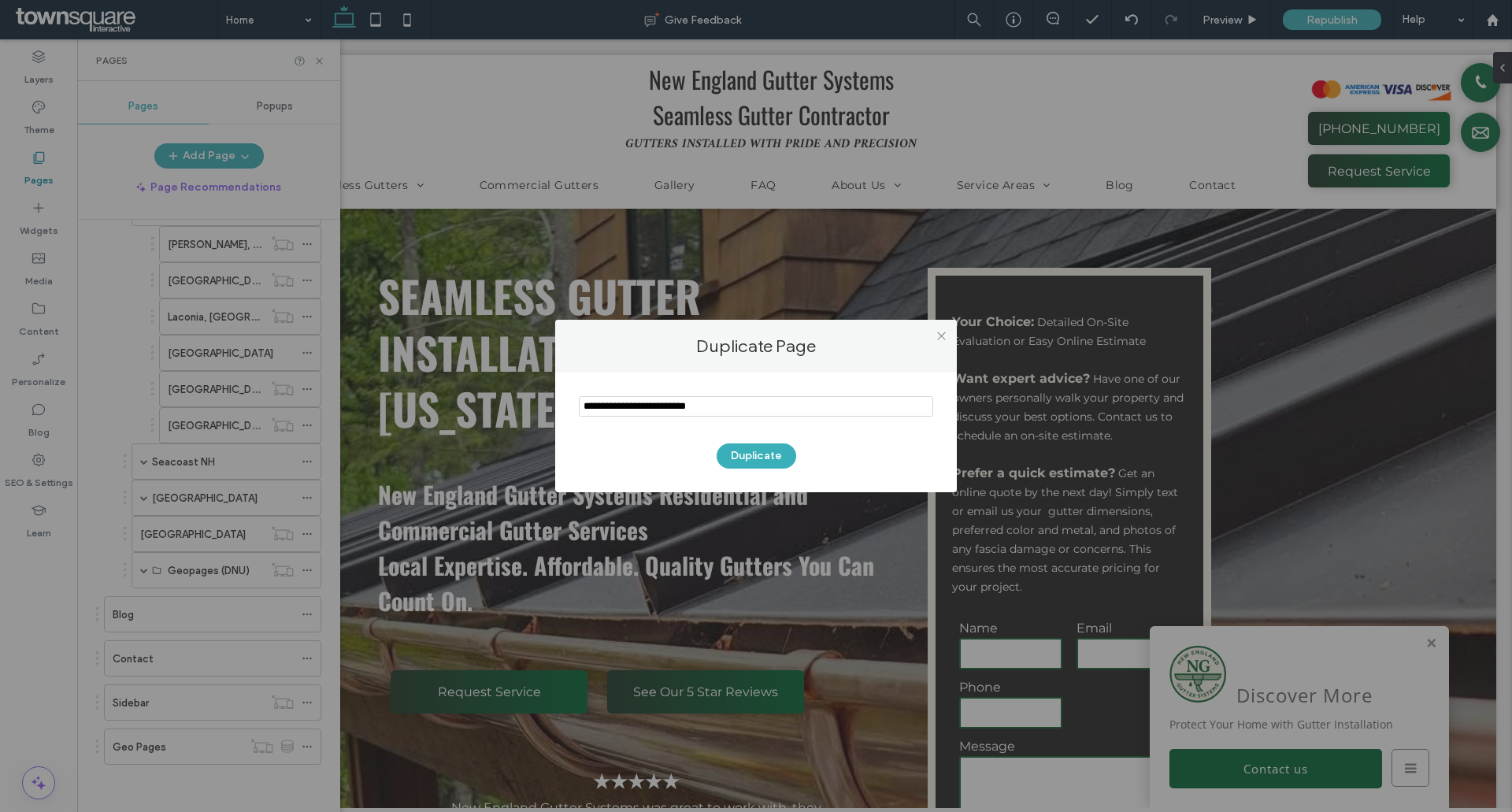
click at [627, 404] on input "notEmpty" at bounding box center [756, 406] width 355 height 21
type input "**********"
click at [771, 452] on button "Duplicate" at bounding box center [756, 455] width 80 height 25
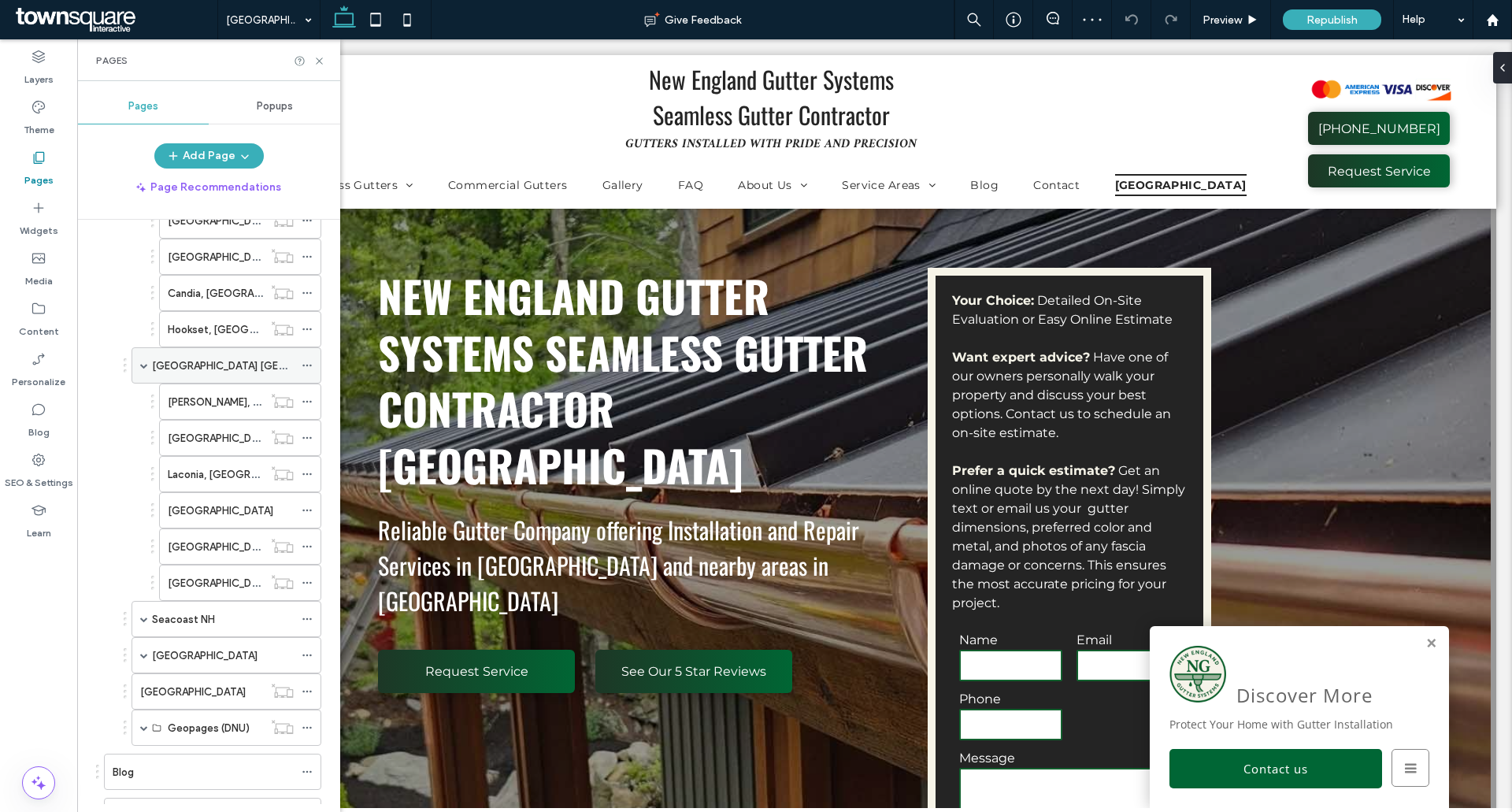
click at [143, 363] on span at bounding box center [143, 365] width 8 height 8
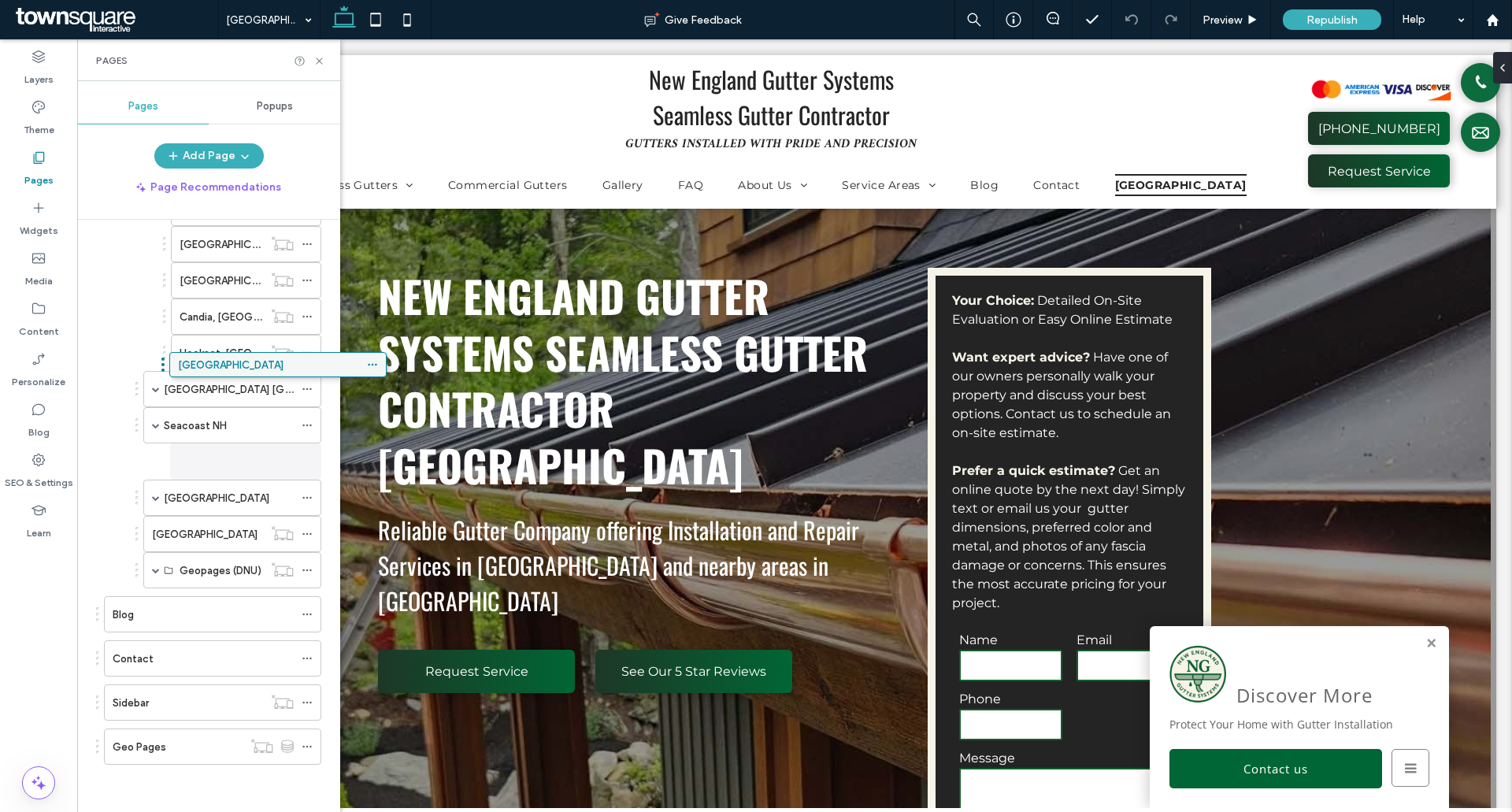
scroll to position [561, 0]
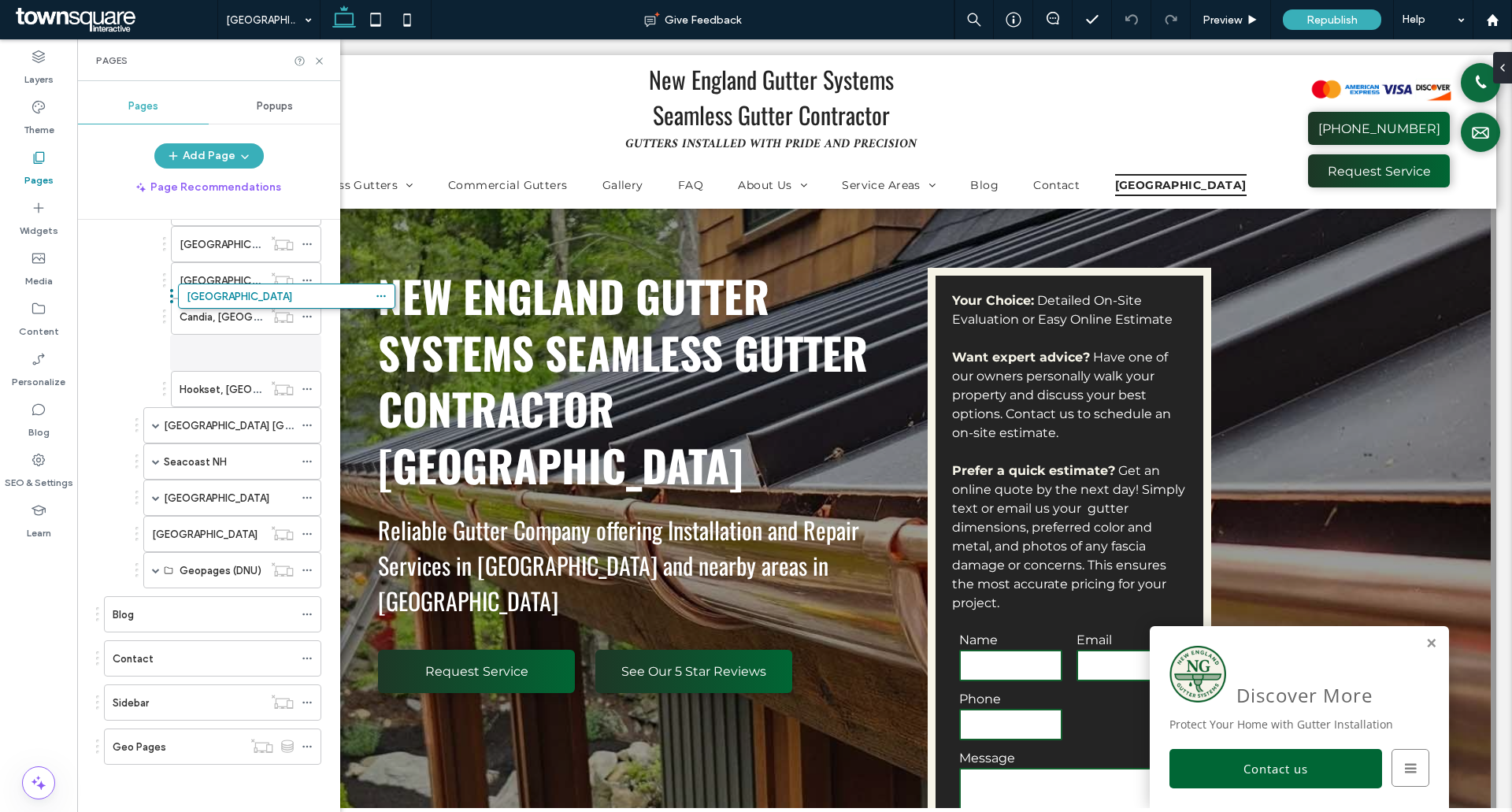
drag, startPoint x: 181, startPoint y: 739, endPoint x: 255, endPoint y: 310, distance: 435.3
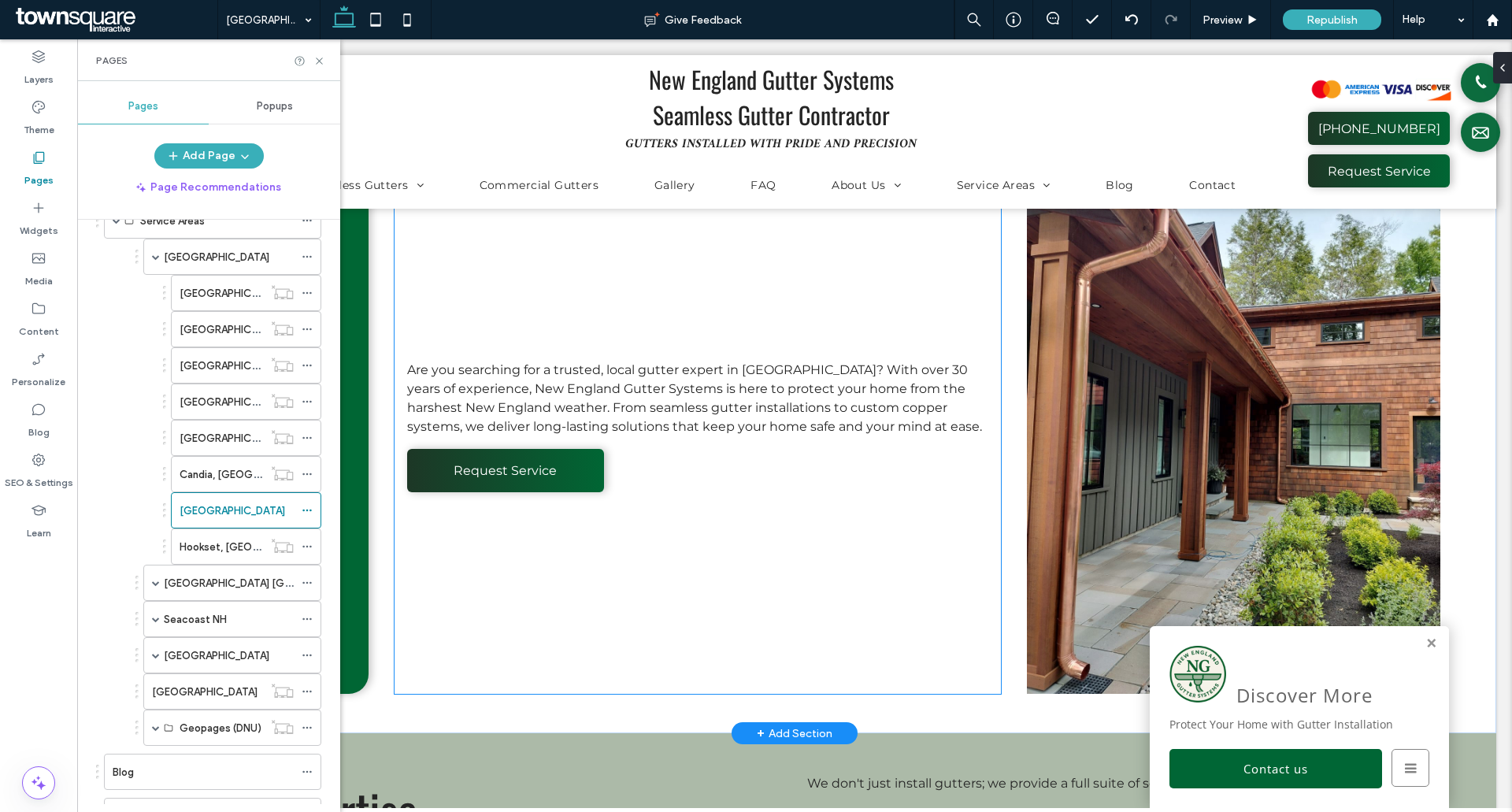
scroll to position [945, 0]
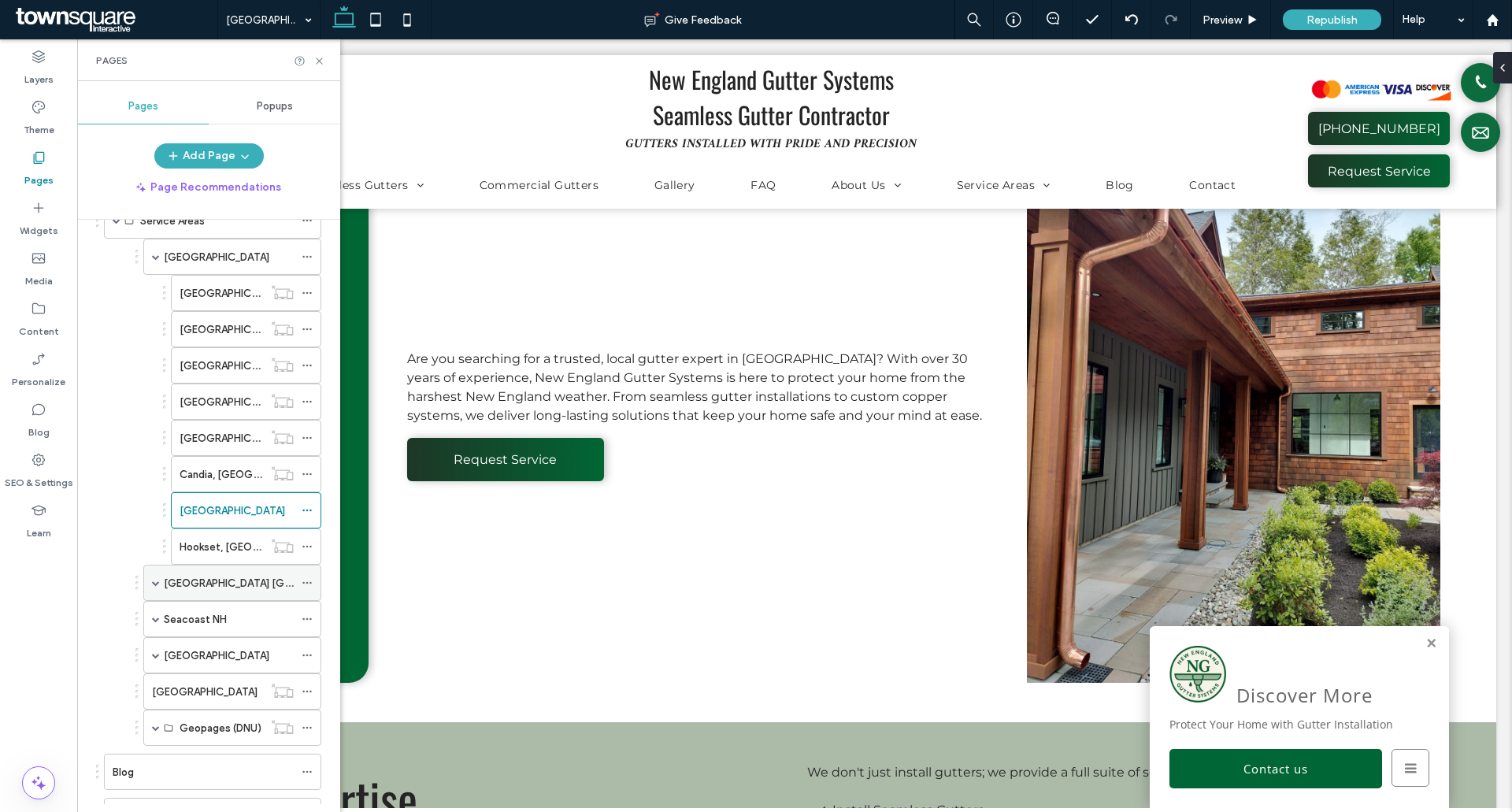
click at [152, 585] on div "[GEOGRAPHIC_DATA] [GEOGRAPHIC_DATA]" at bounding box center [232, 583] width 178 height 36
click at [154, 584] on span at bounding box center [155, 582] width 8 height 8
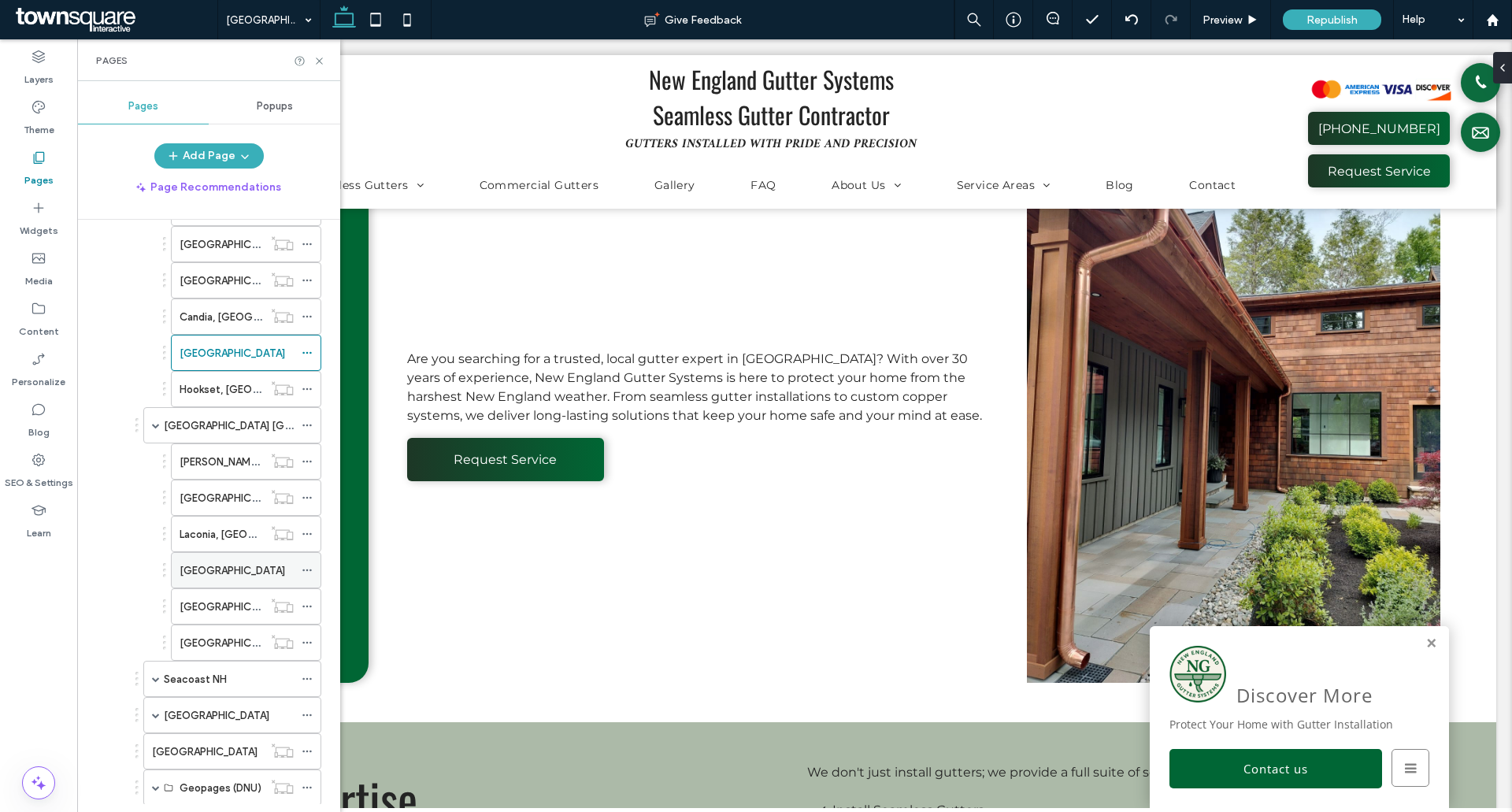
click at [304, 567] on icon at bounding box center [307, 570] width 11 height 11
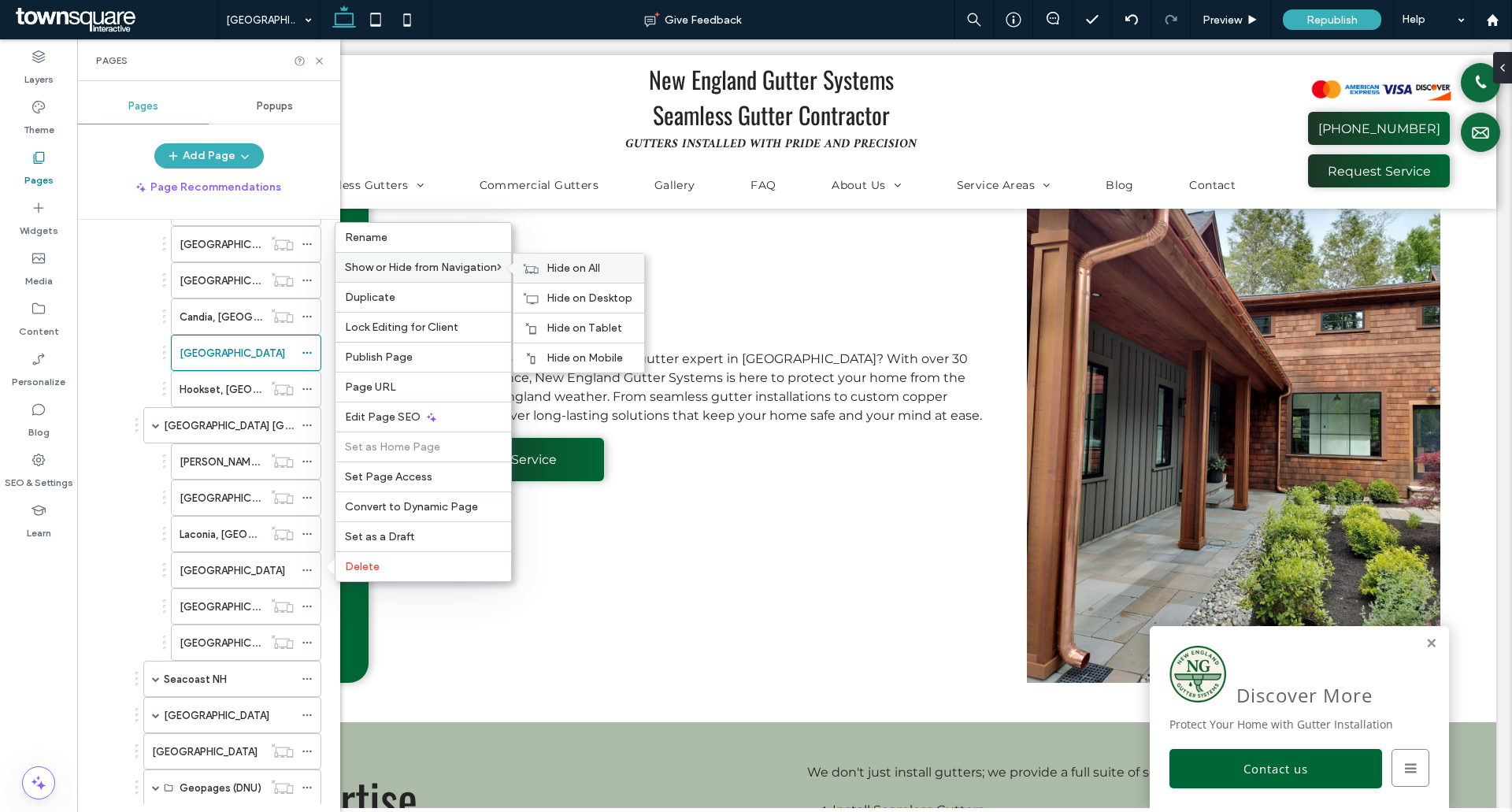
click at [550, 266] on span "Hide on All" at bounding box center [574, 269] width 53 height 14
click at [211, 432] on label "[GEOGRAPHIC_DATA] [GEOGRAPHIC_DATA]" at bounding box center [270, 426] width 214 height 27
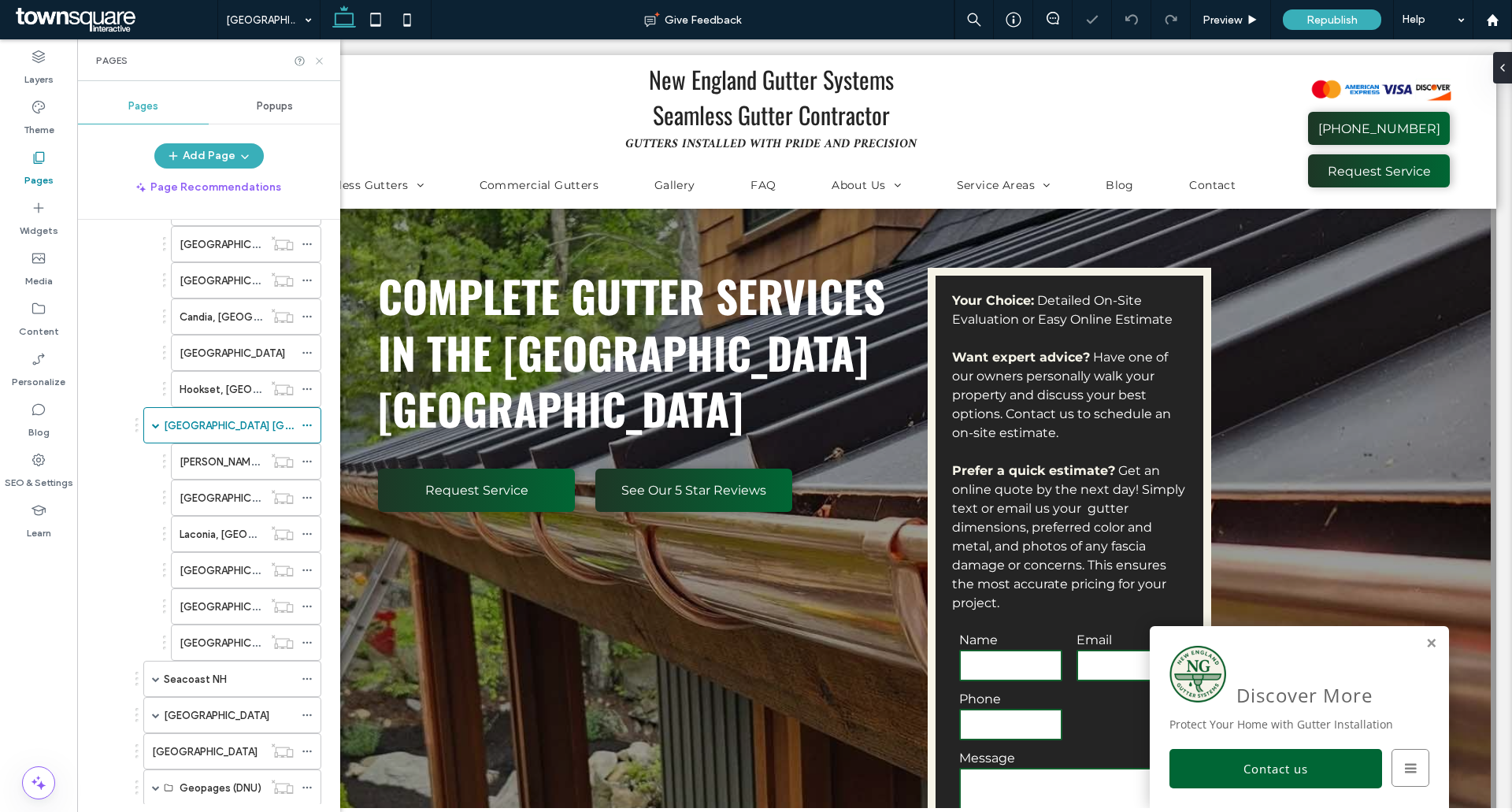
click at [319, 62] on use at bounding box center [319, 60] width 6 height 6
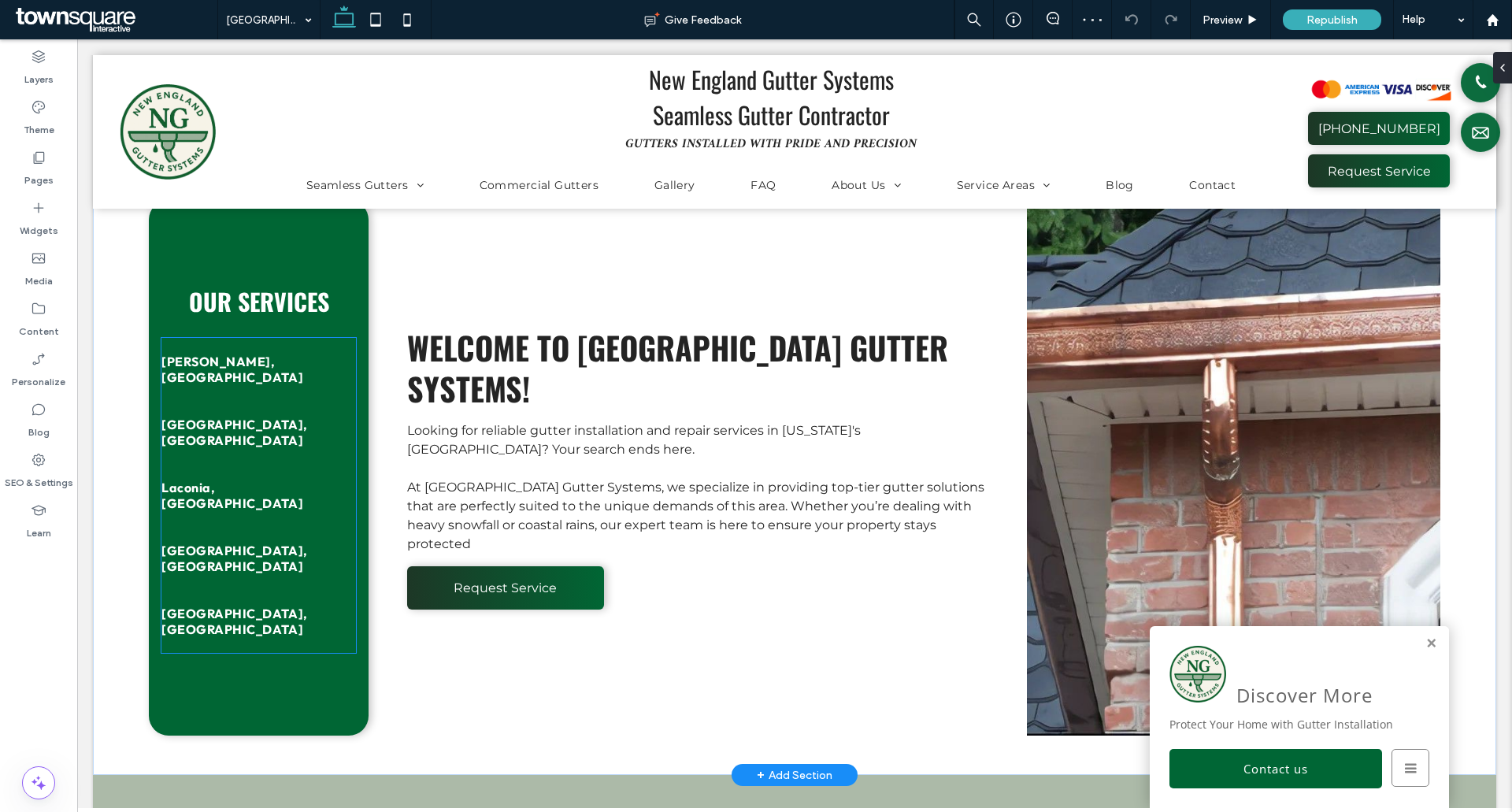
scroll to position [866, 0]
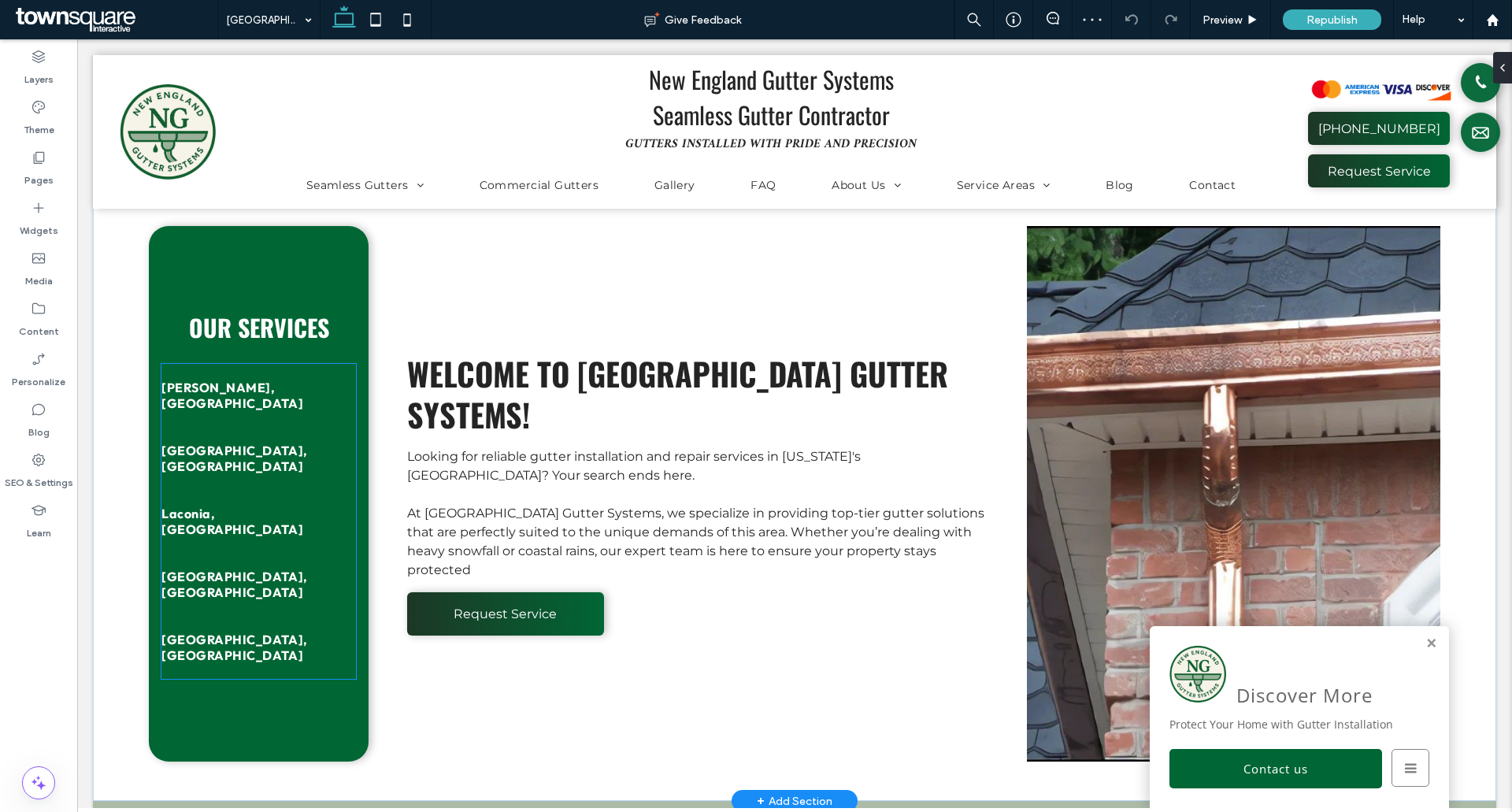
click at [282, 490] on link "[GEOGRAPHIC_DATA], [GEOGRAPHIC_DATA]" at bounding box center [258, 458] width 195 height 63
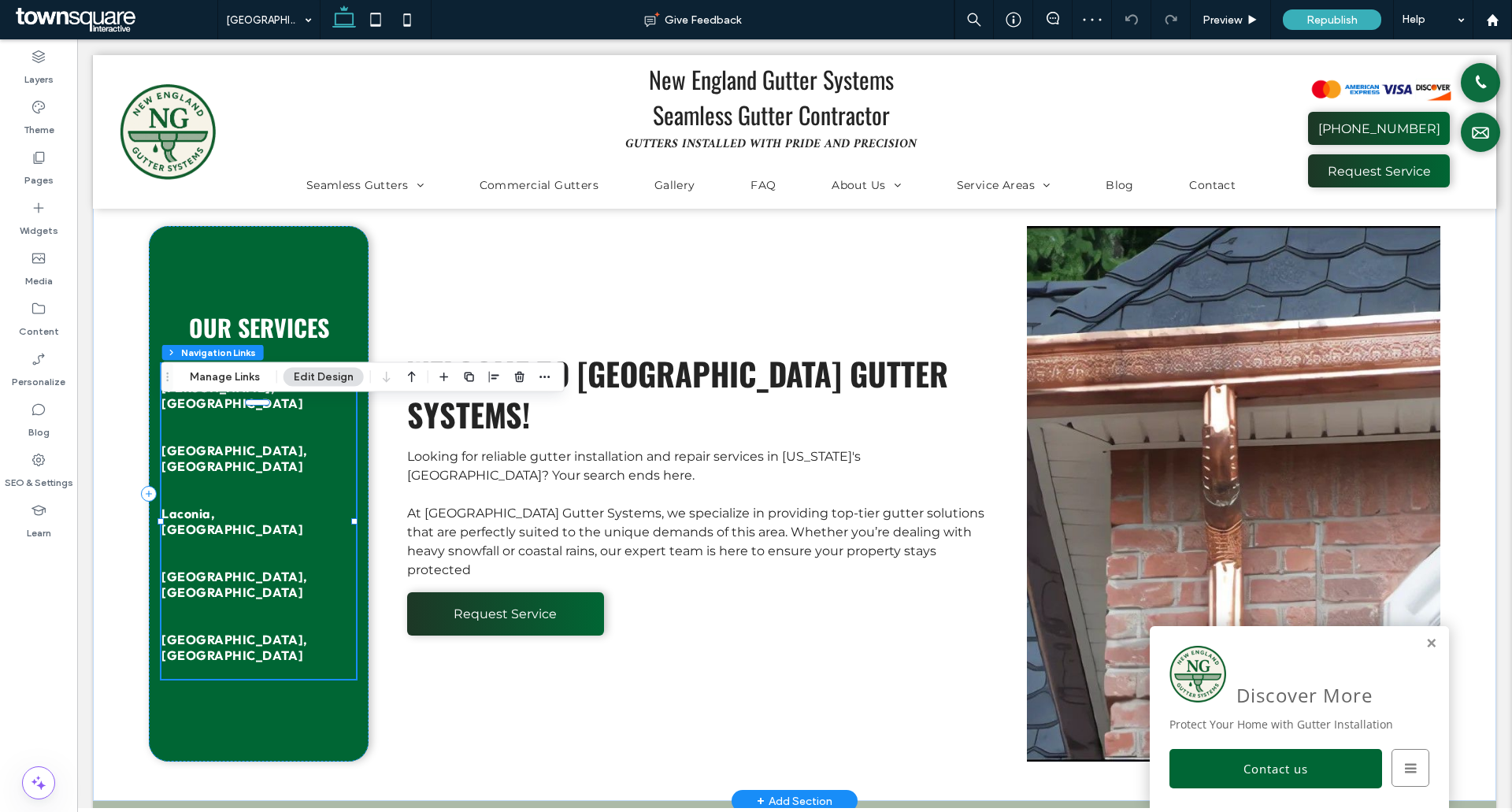
type input "***"
type input "****"
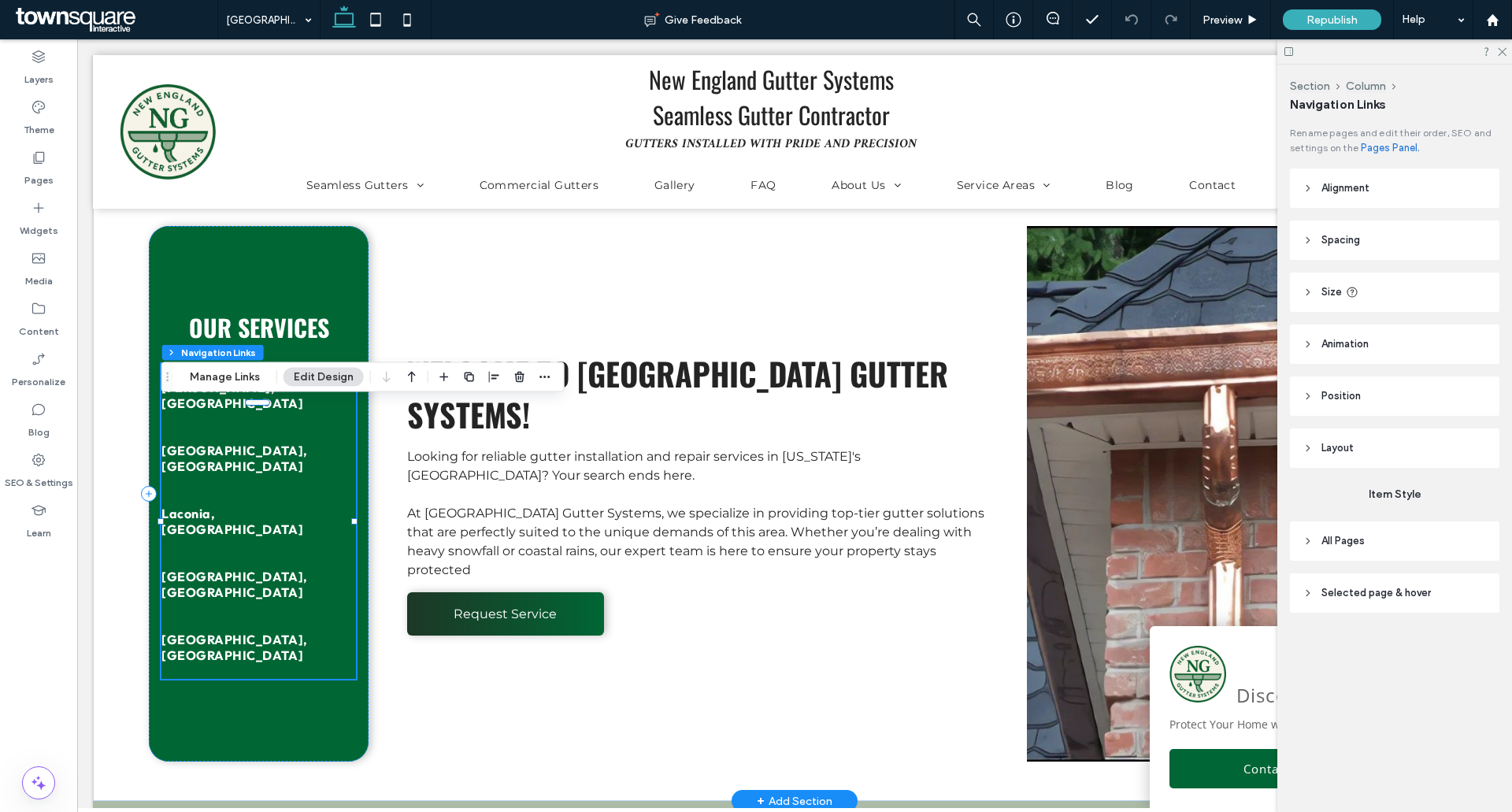
click at [313, 615] on link "[GEOGRAPHIC_DATA], [GEOGRAPHIC_DATA]" at bounding box center [258, 646] width 195 height 63
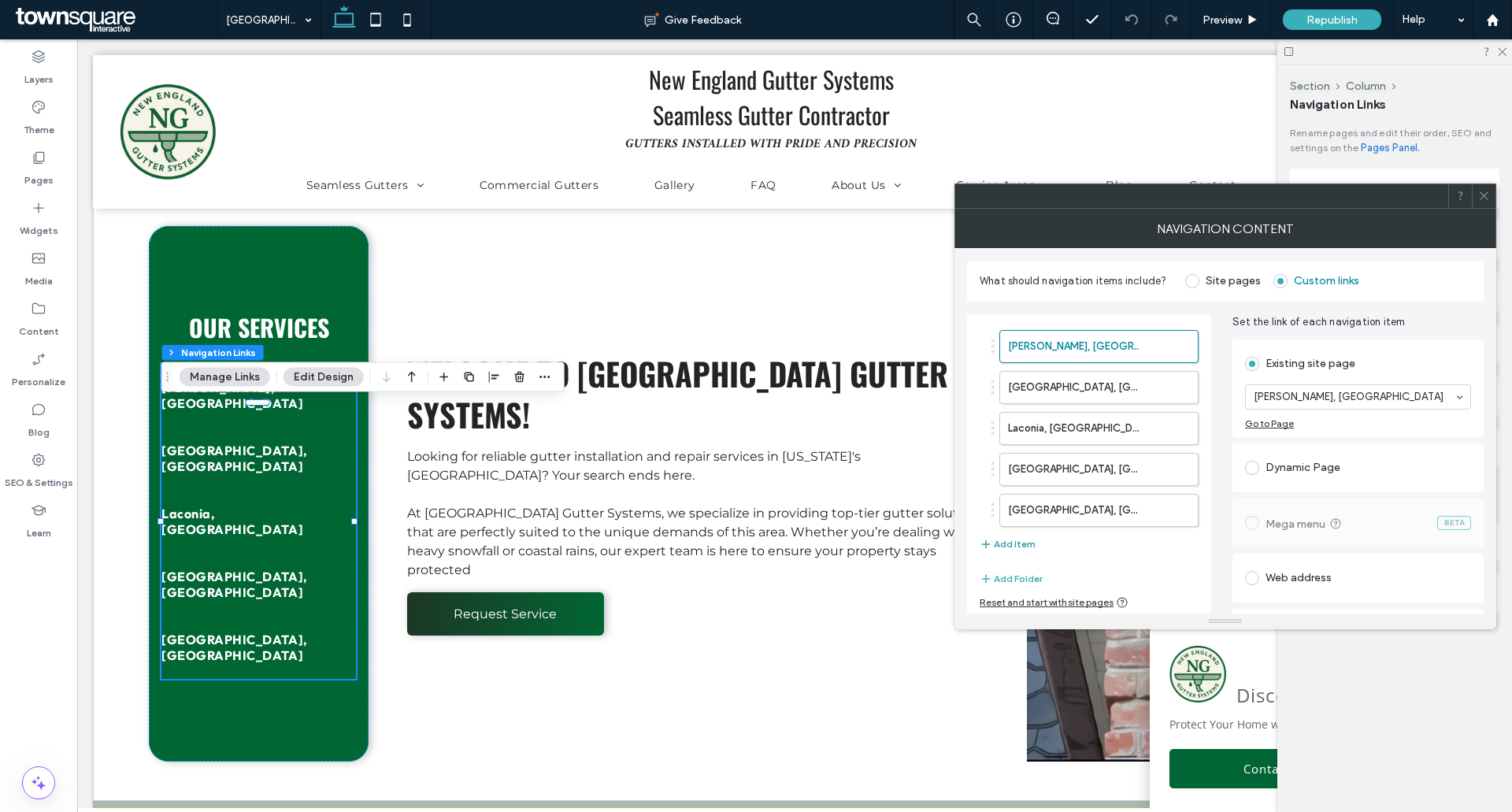
click at [1005, 543] on button "Add Item" at bounding box center [1007, 544] width 56 height 19
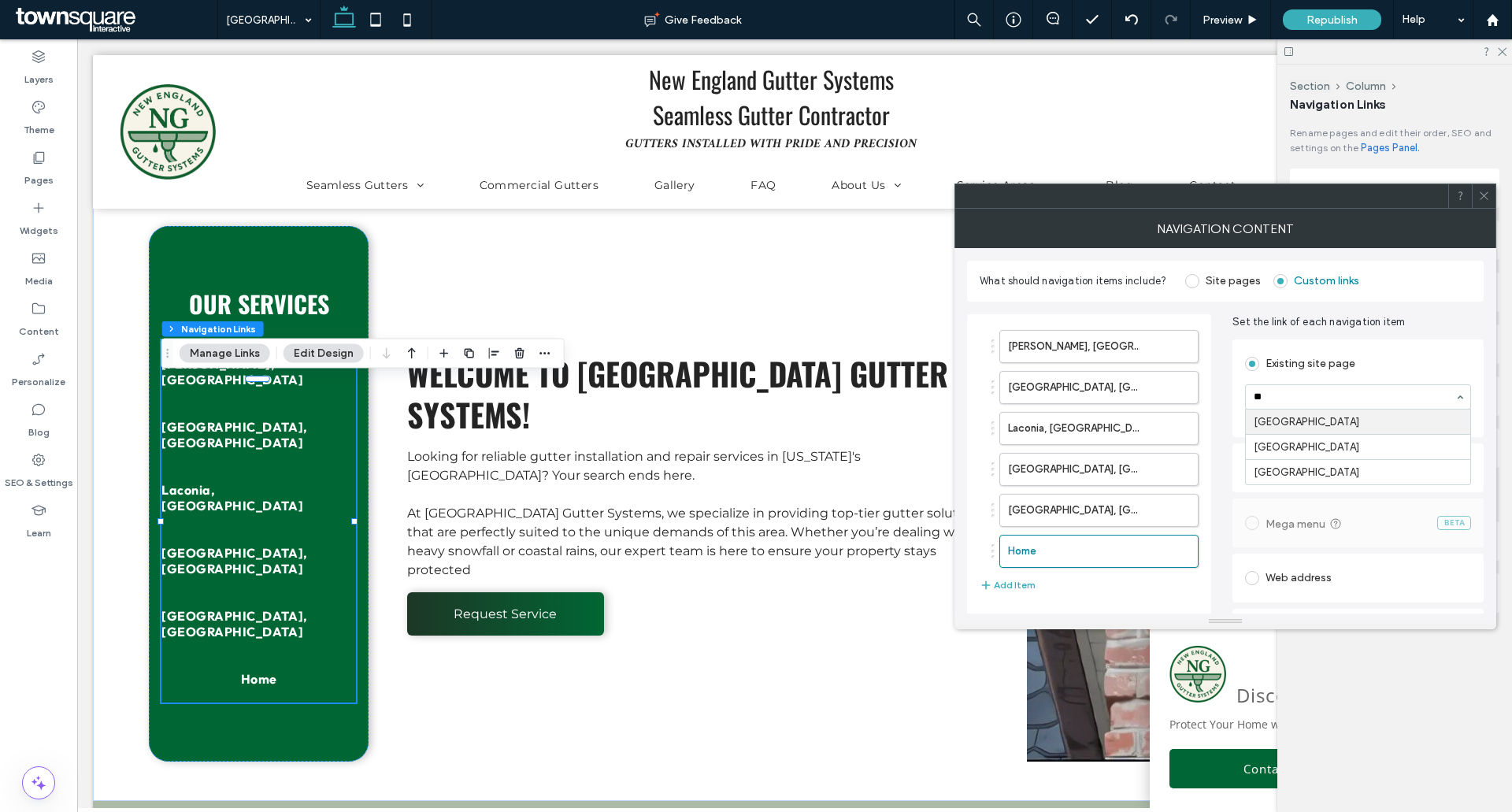
scroll to position [0, 0]
type input "**********"
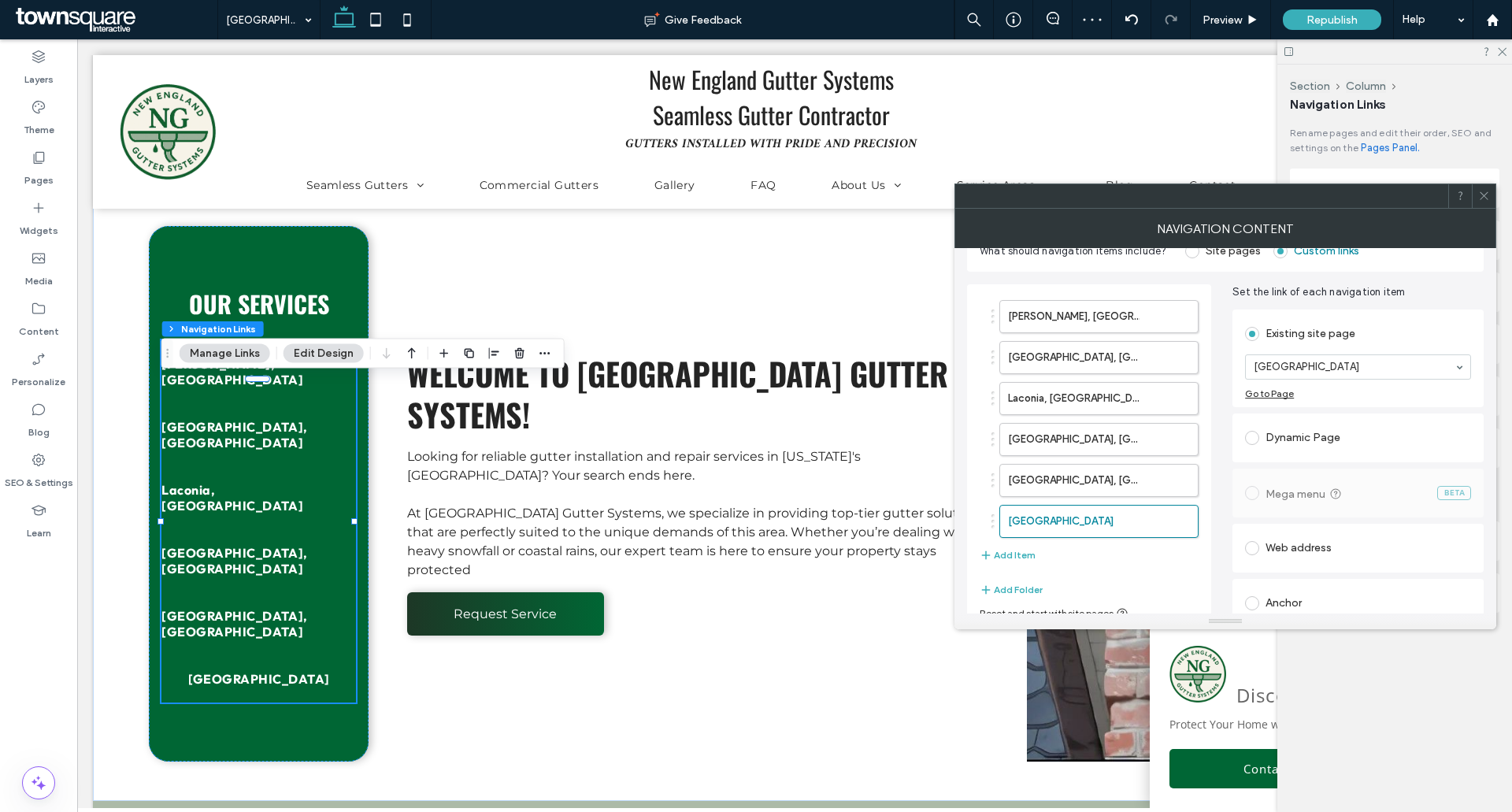
scroll to position [44, 0]
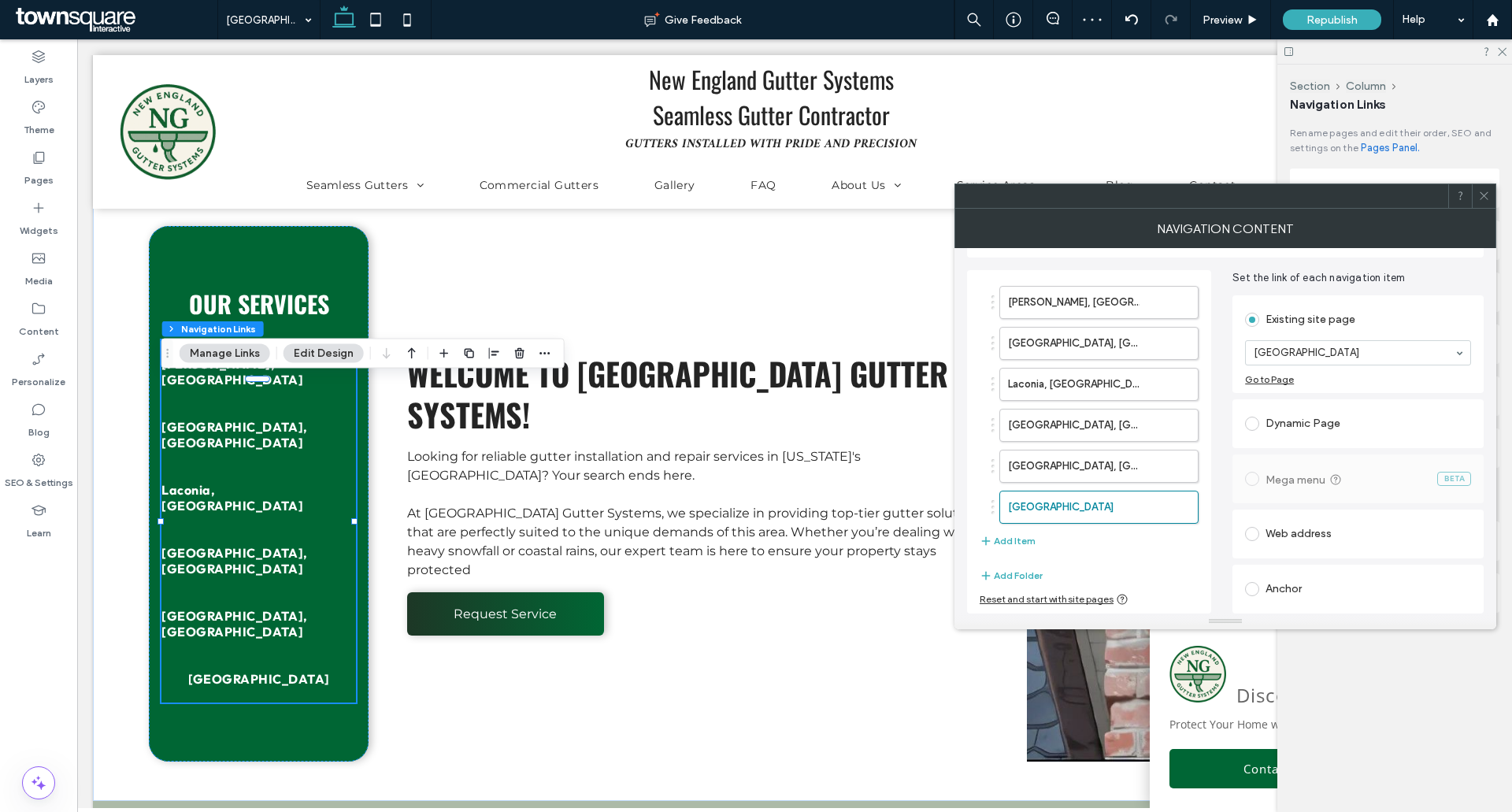
click at [1479, 196] on icon at bounding box center [1485, 196] width 12 height 12
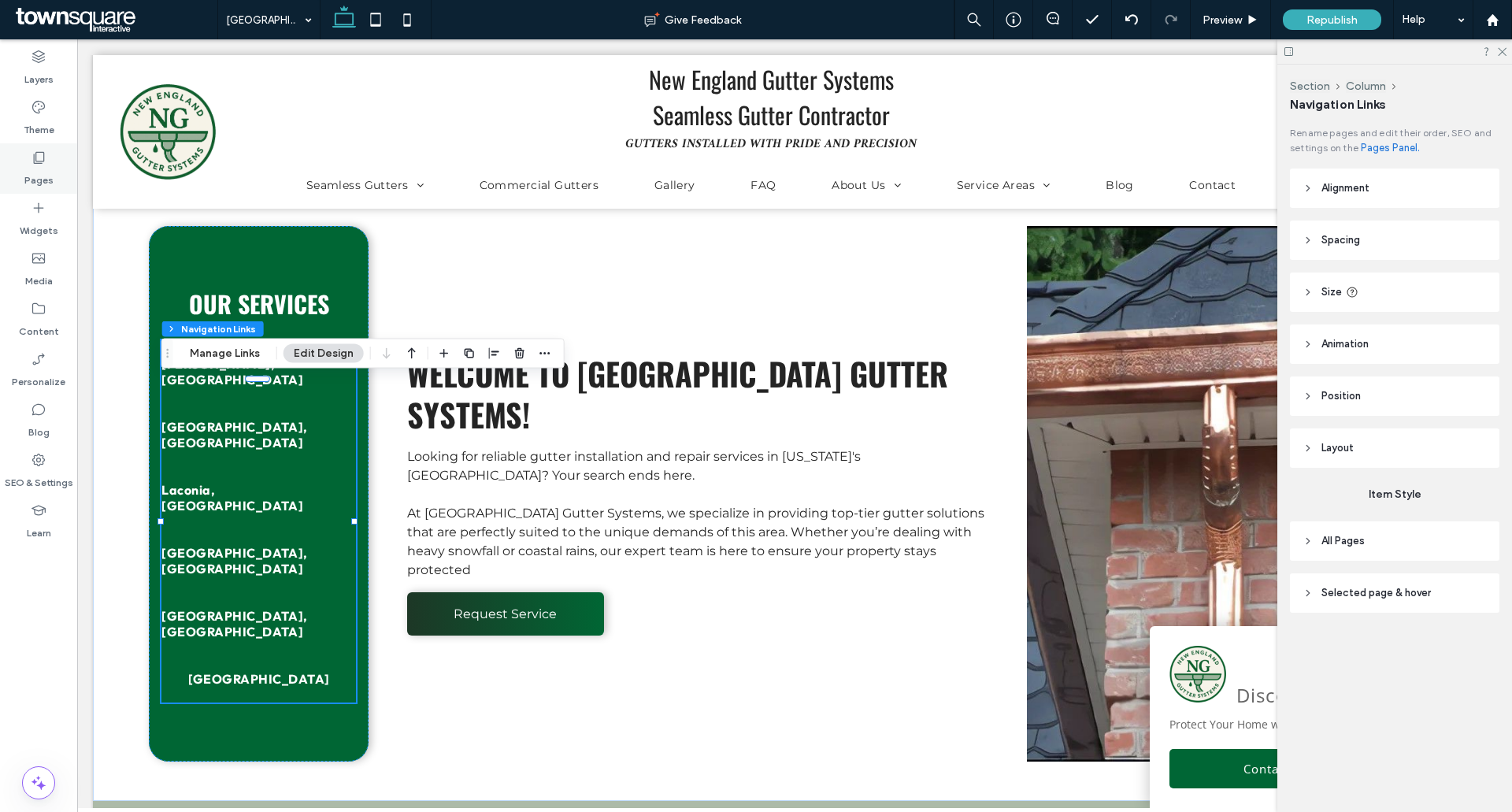
click at [41, 157] on icon at bounding box center [39, 157] width 15 height 15
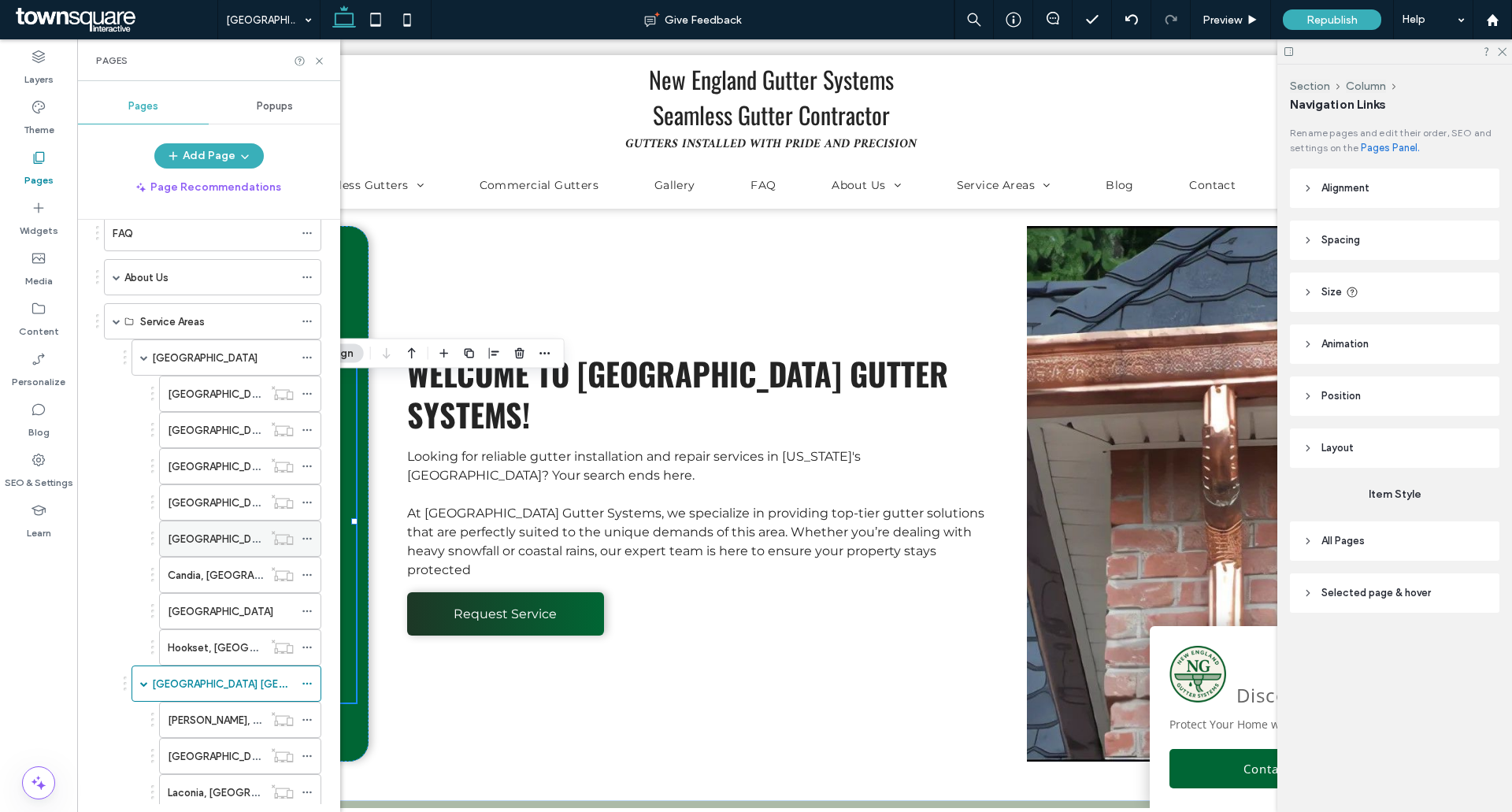
scroll to position [394, 0]
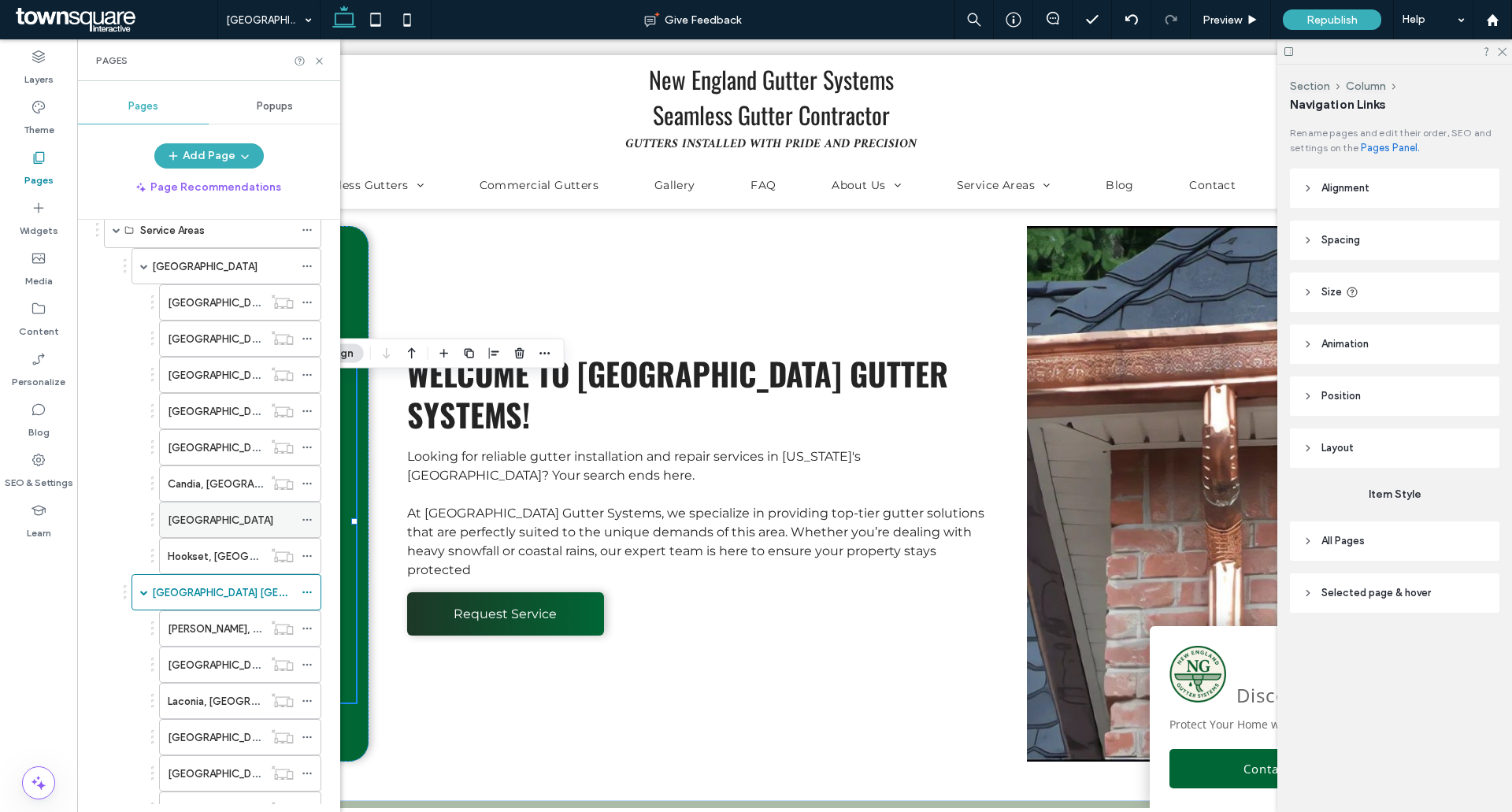
click at [310, 517] on icon at bounding box center [307, 519] width 11 height 11
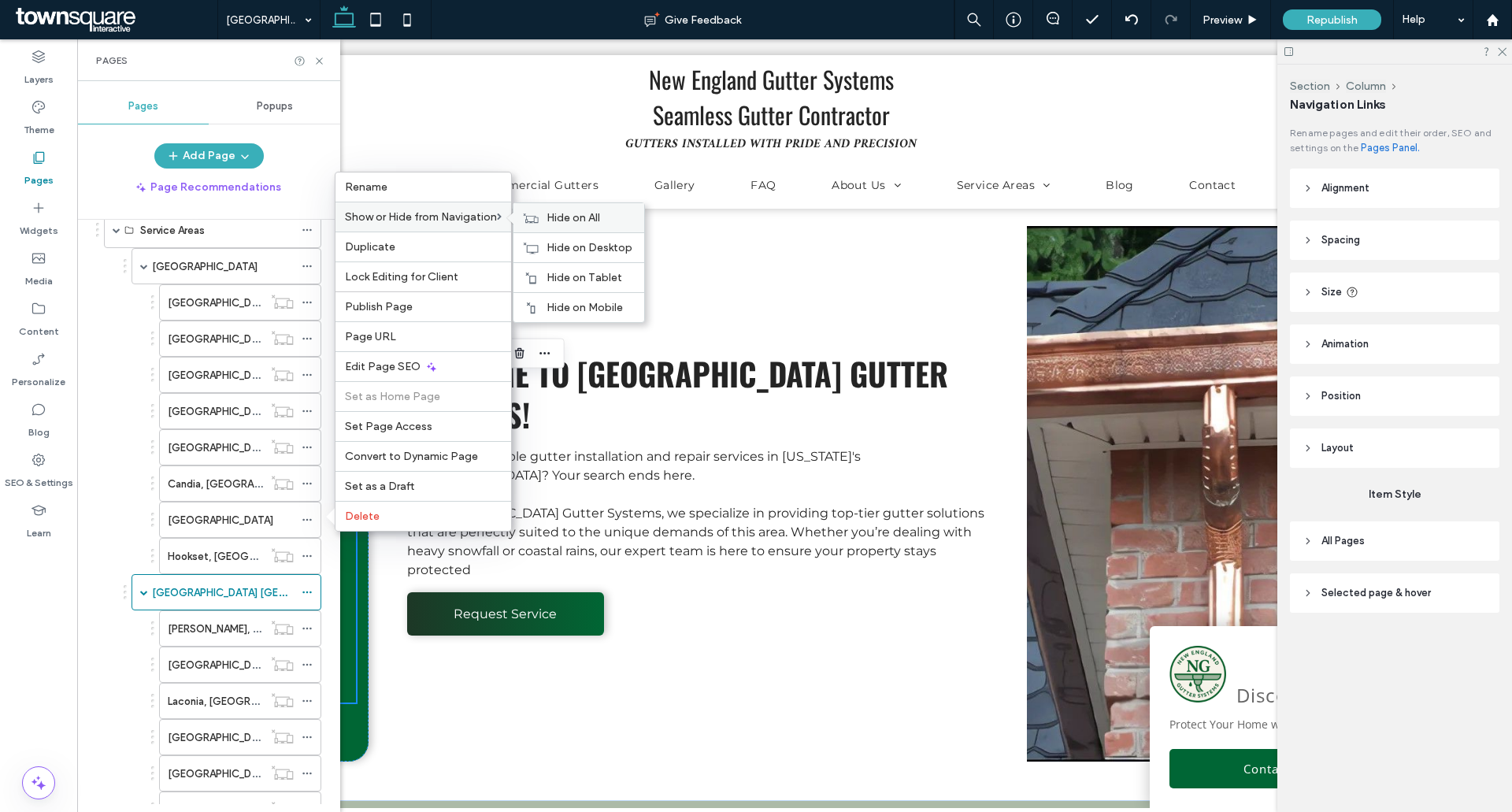
click at [557, 224] on span "Hide on All" at bounding box center [574, 218] width 53 height 14
click at [231, 518] on label "[GEOGRAPHIC_DATA]" at bounding box center [220, 520] width 106 height 27
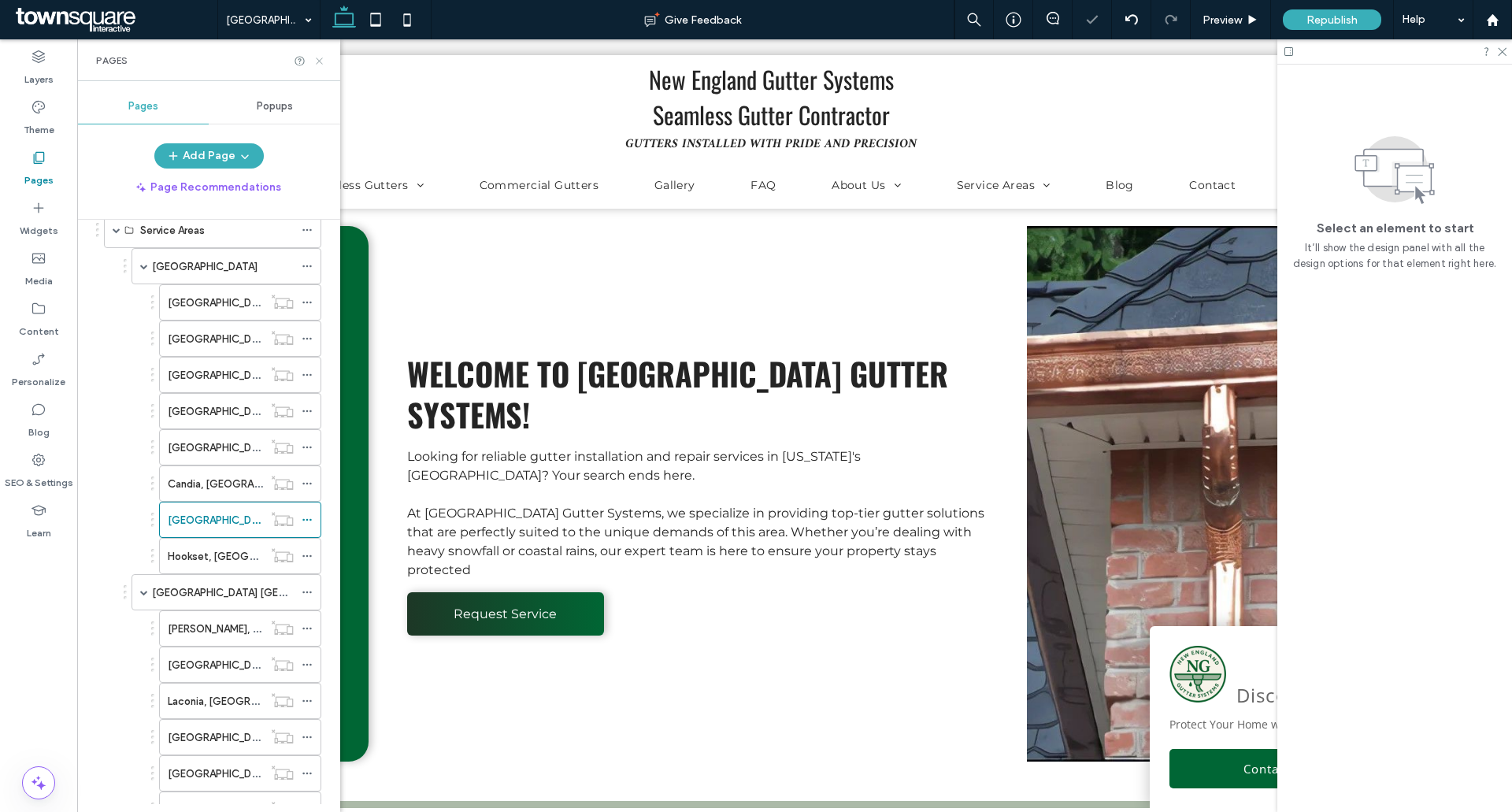
click at [321, 60] on icon at bounding box center [319, 61] width 12 height 12
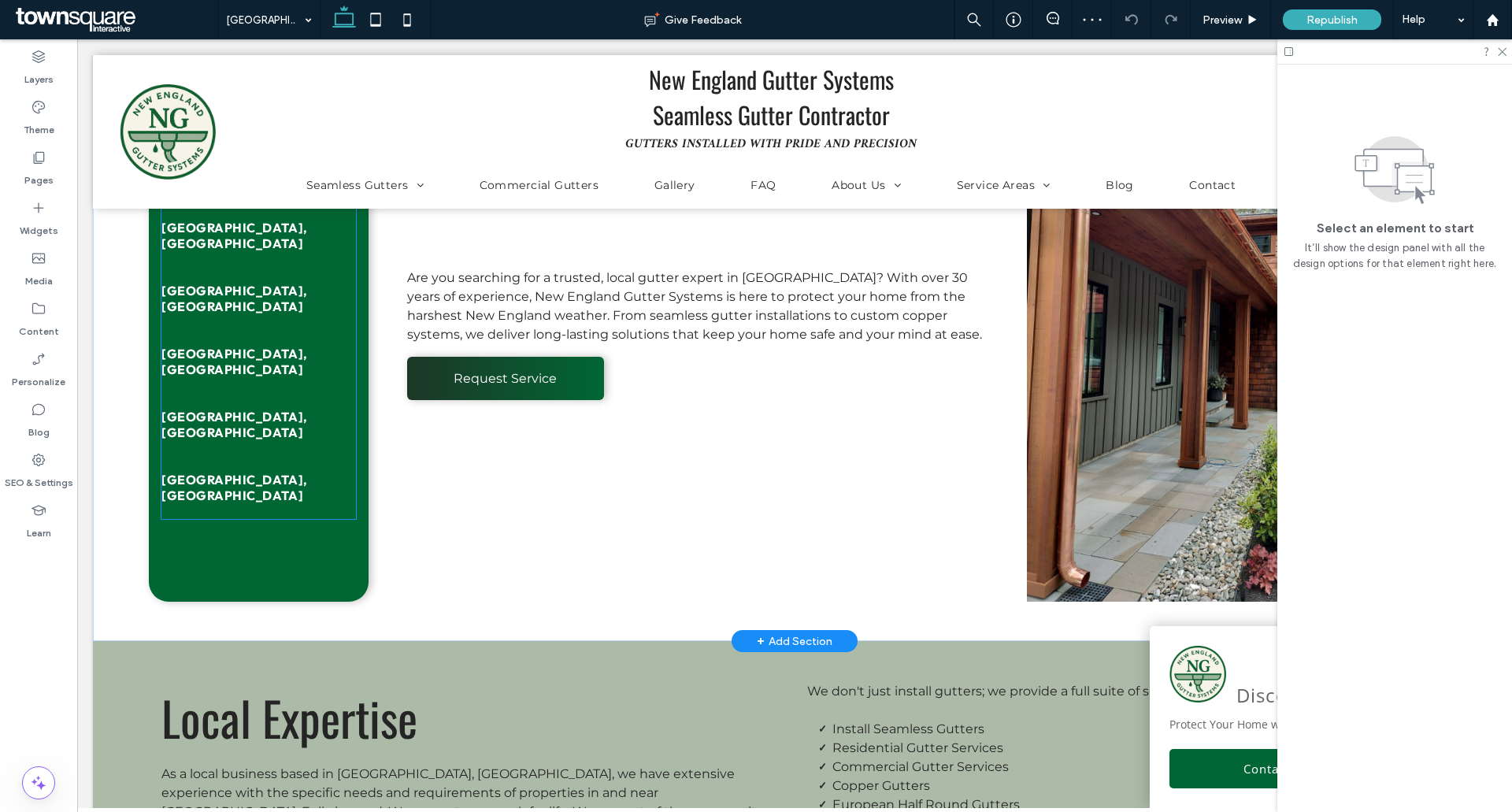
scroll to position [945, 0]
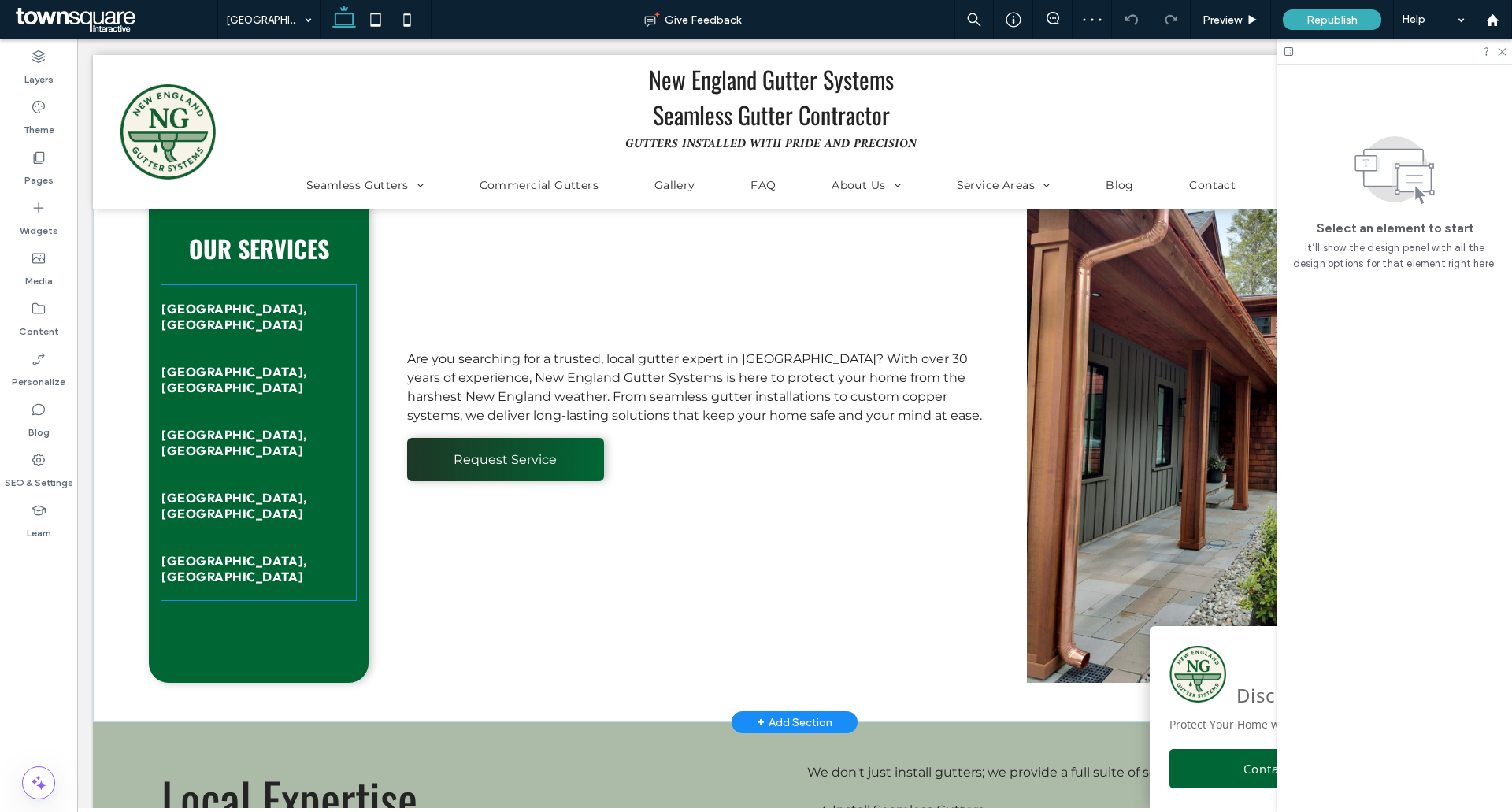
click at [260, 421] on link "[GEOGRAPHIC_DATA], [GEOGRAPHIC_DATA]" at bounding box center [258, 442] width 195 height 63
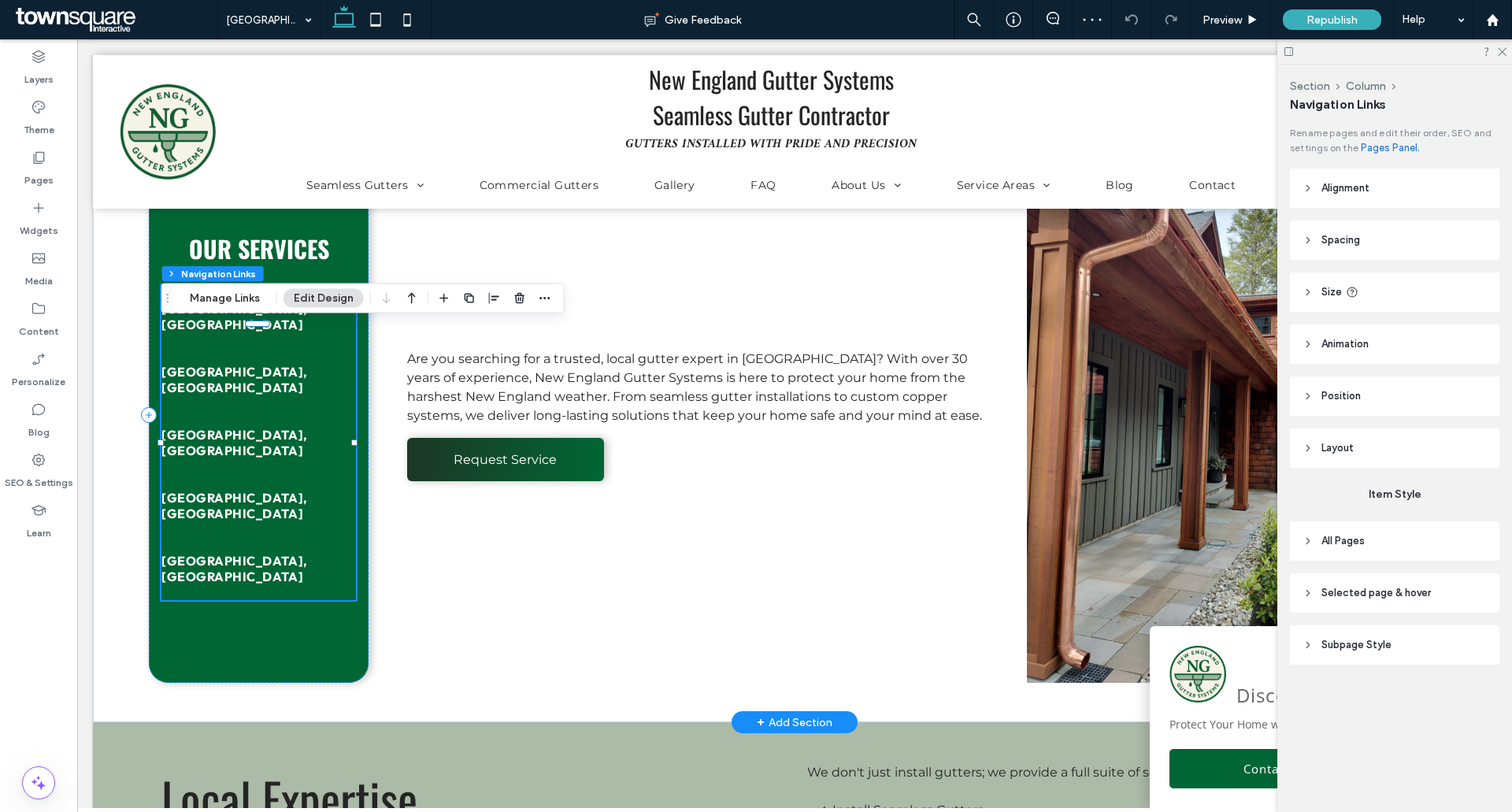
type input "***"
type input "****"
click at [224, 290] on button "Manage Links" at bounding box center [224, 299] width 90 height 19
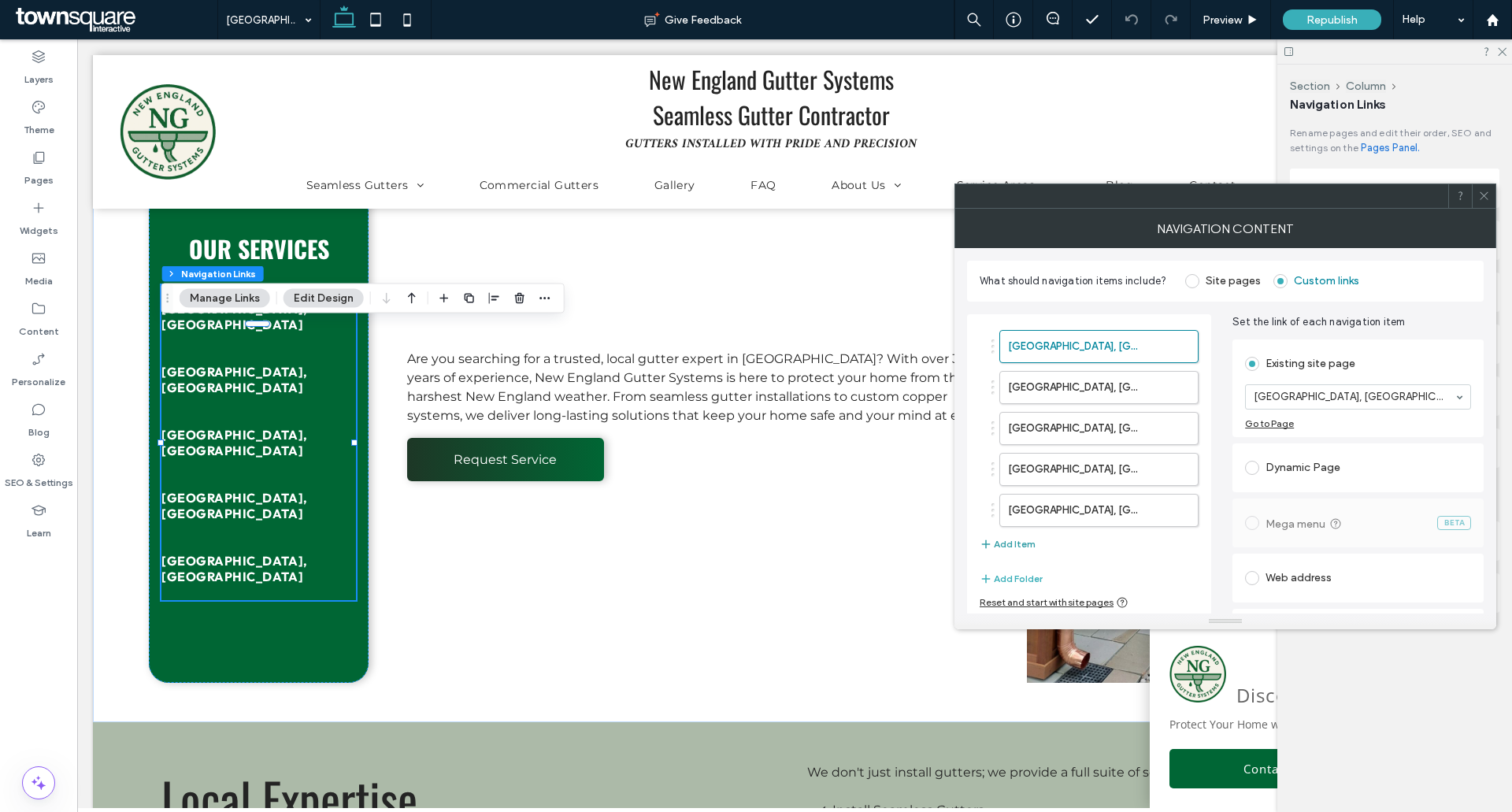
click at [1010, 542] on button "Add Item" at bounding box center [1007, 544] width 56 height 19
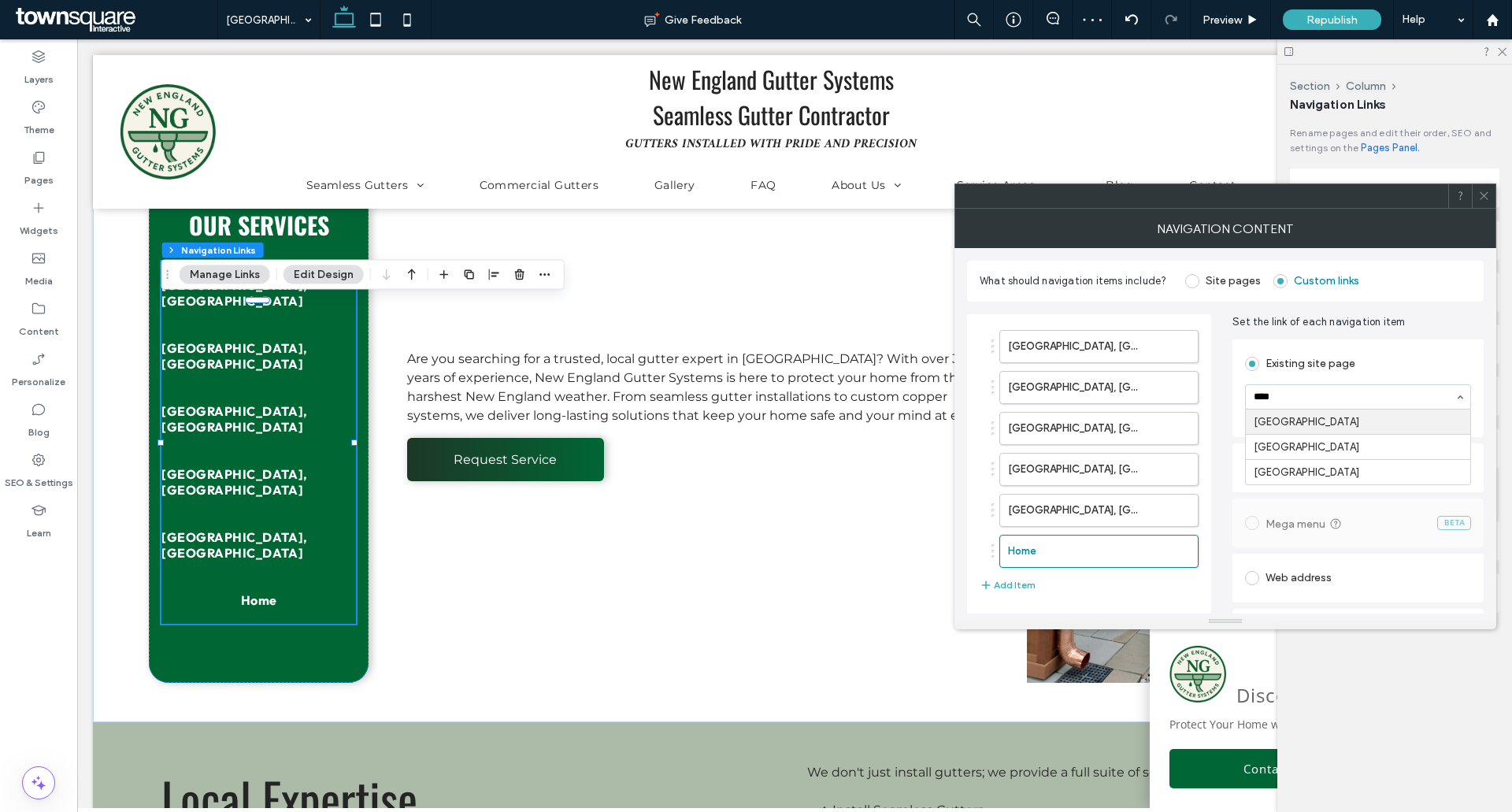
type input "*****"
click at [1482, 191] on icon at bounding box center [1485, 196] width 12 height 12
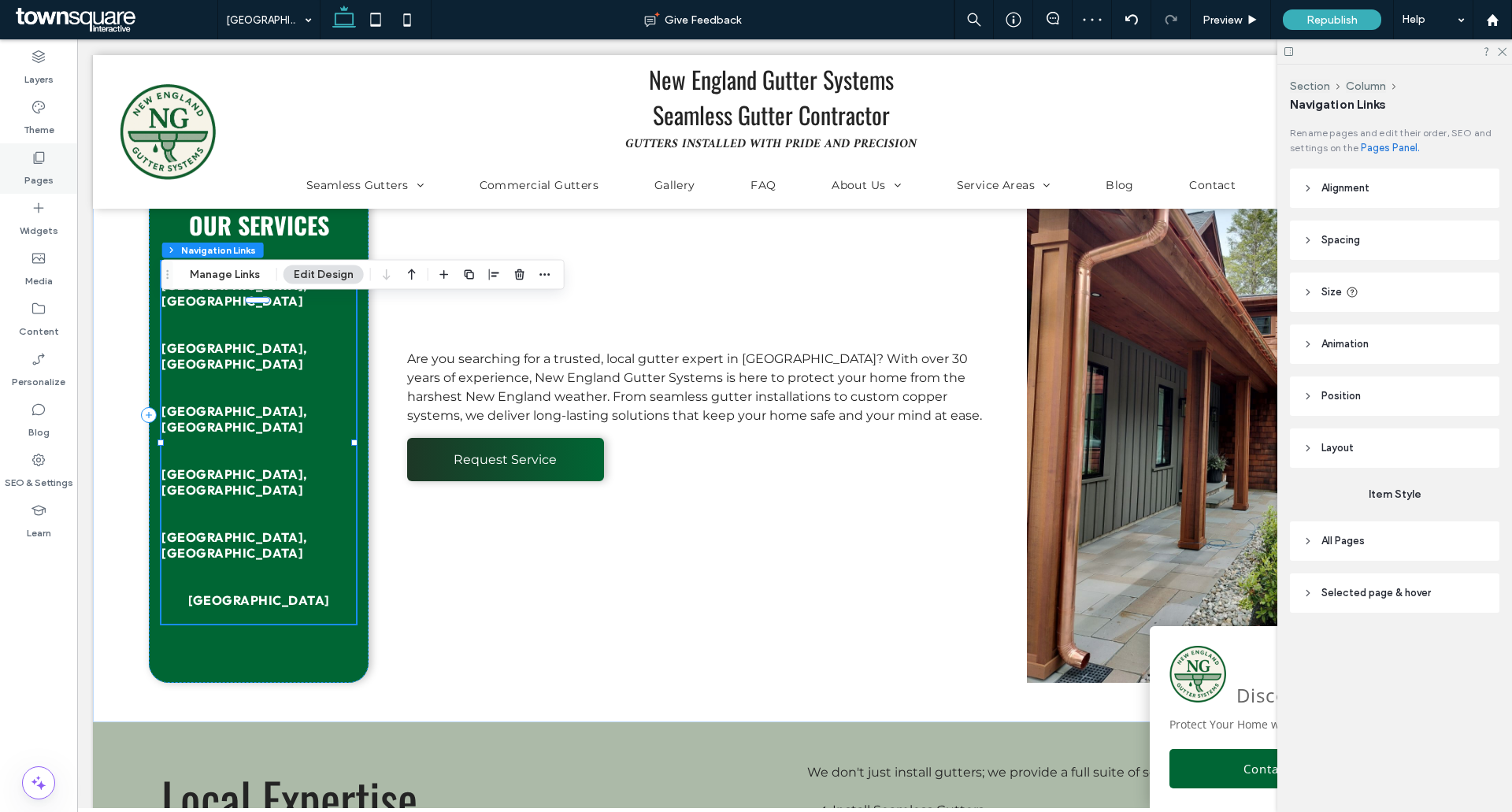
click at [59, 167] on div "Pages" at bounding box center [39, 168] width 77 height 51
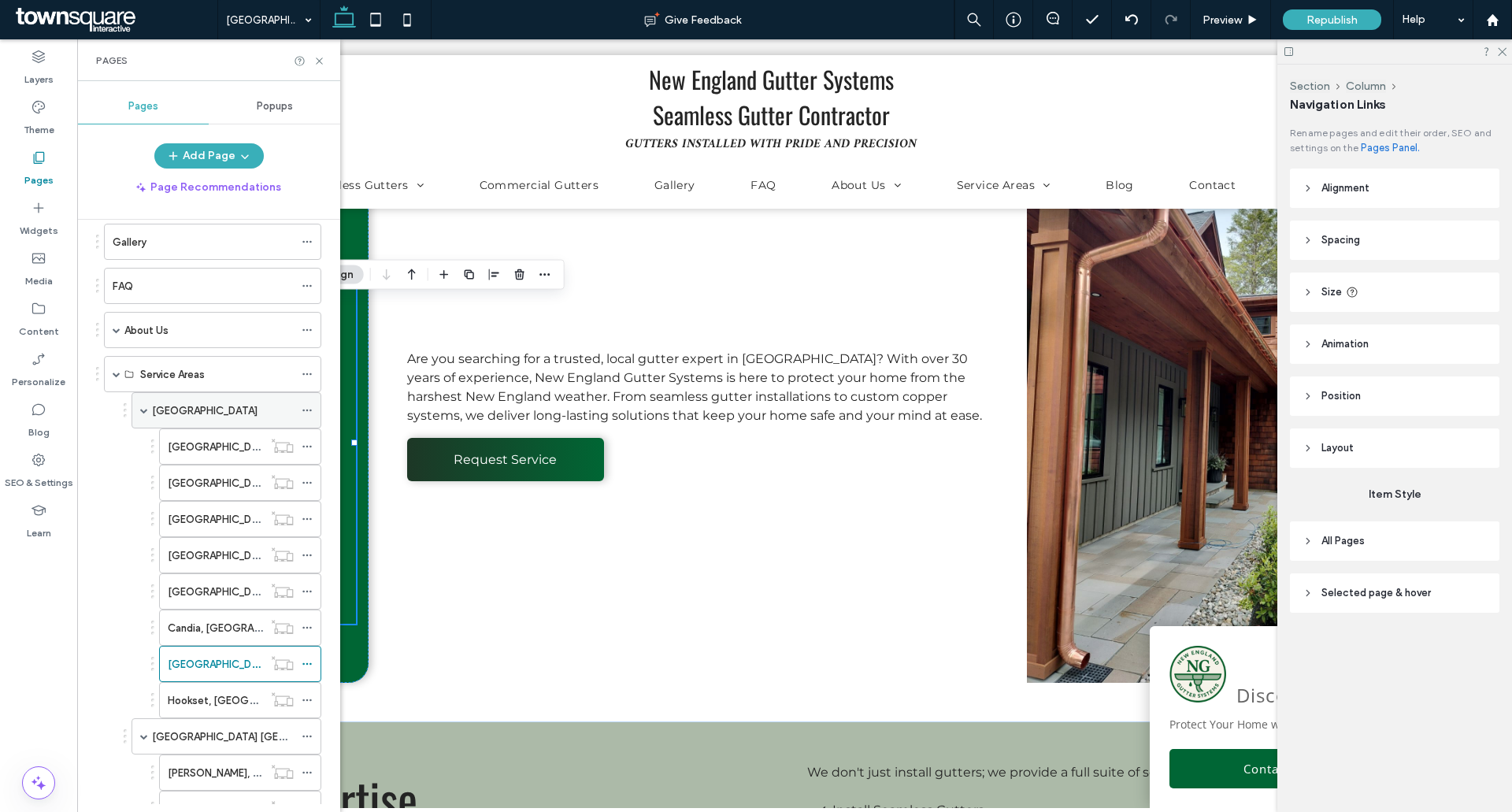
scroll to position [236, 0]
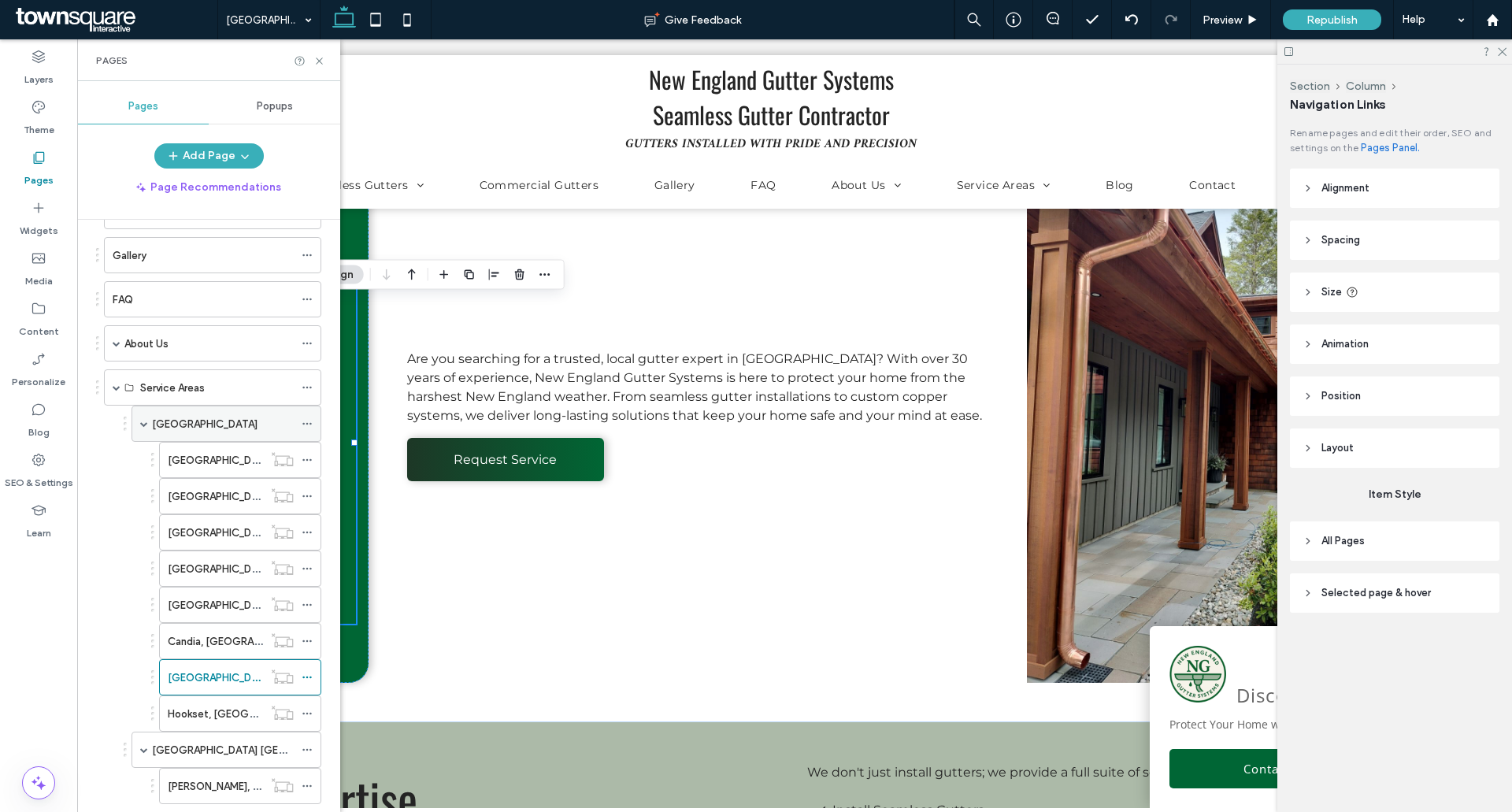
click at [161, 421] on label "[GEOGRAPHIC_DATA]" at bounding box center [204, 424] width 106 height 27
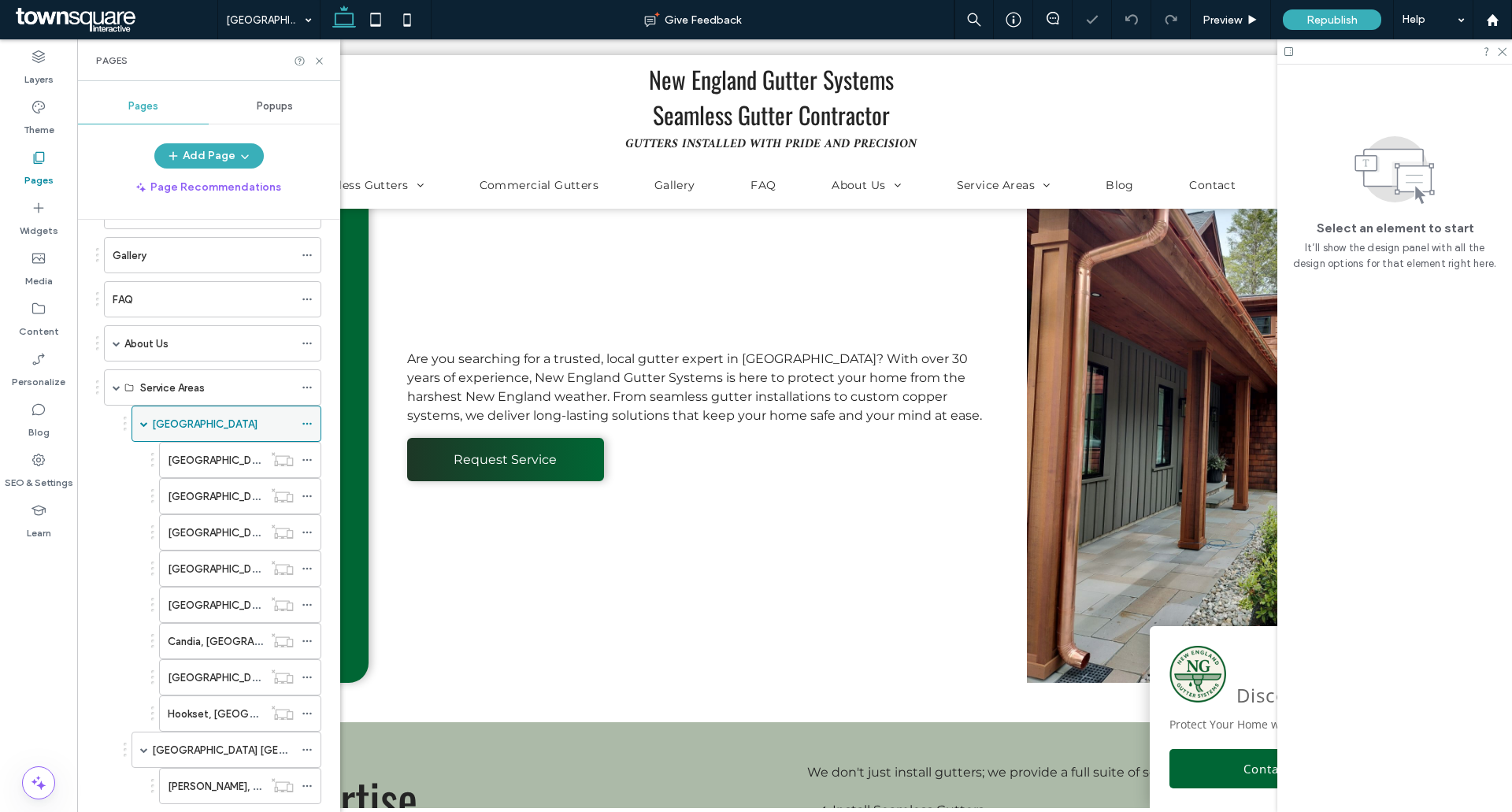
click at [141, 422] on span at bounding box center [143, 423] width 8 height 8
click at [145, 458] on span at bounding box center [143, 459] width 8 height 8
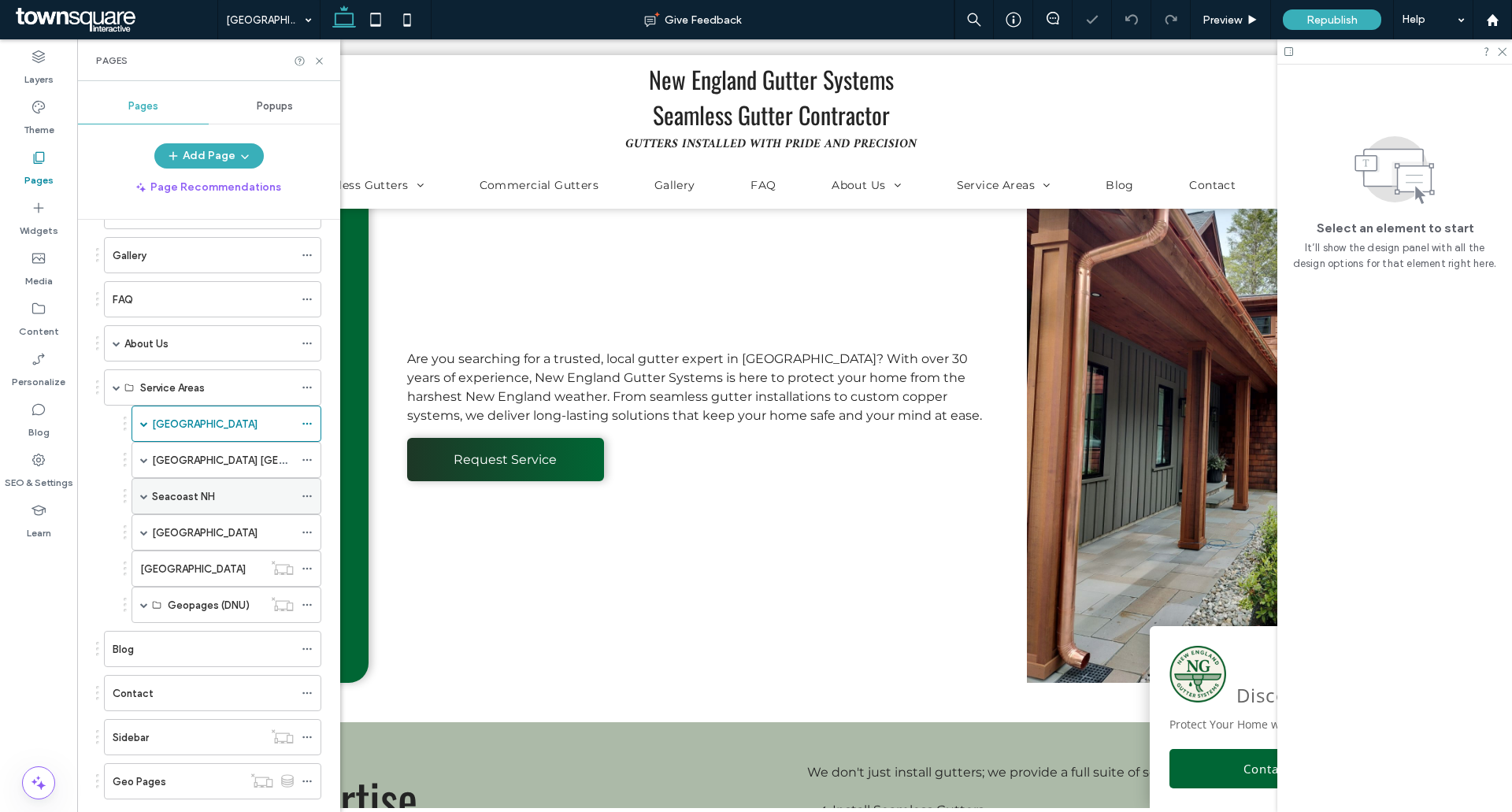
click at [148, 495] on span at bounding box center [143, 495] width 8 height 8
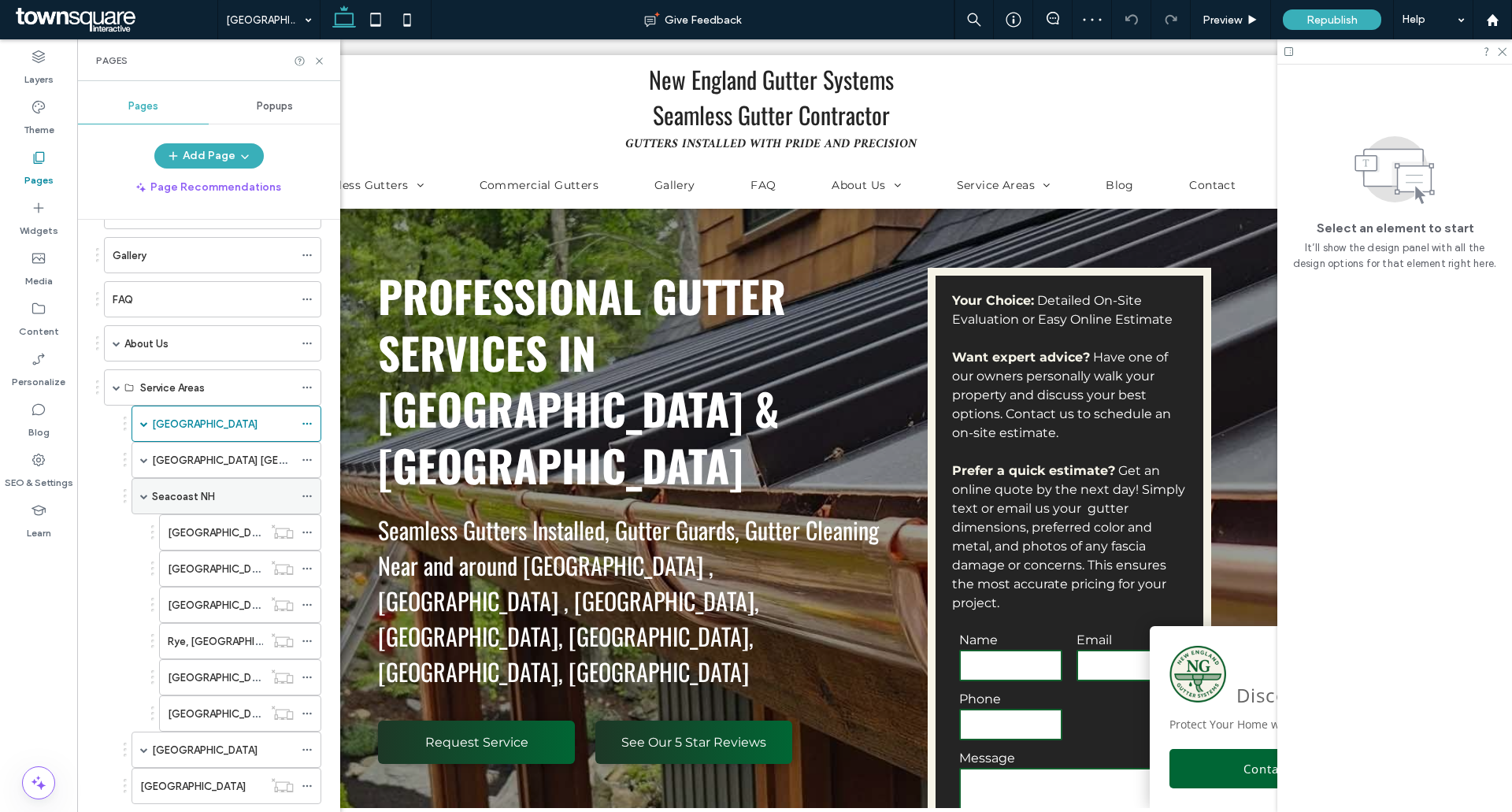
scroll to position [315, 0]
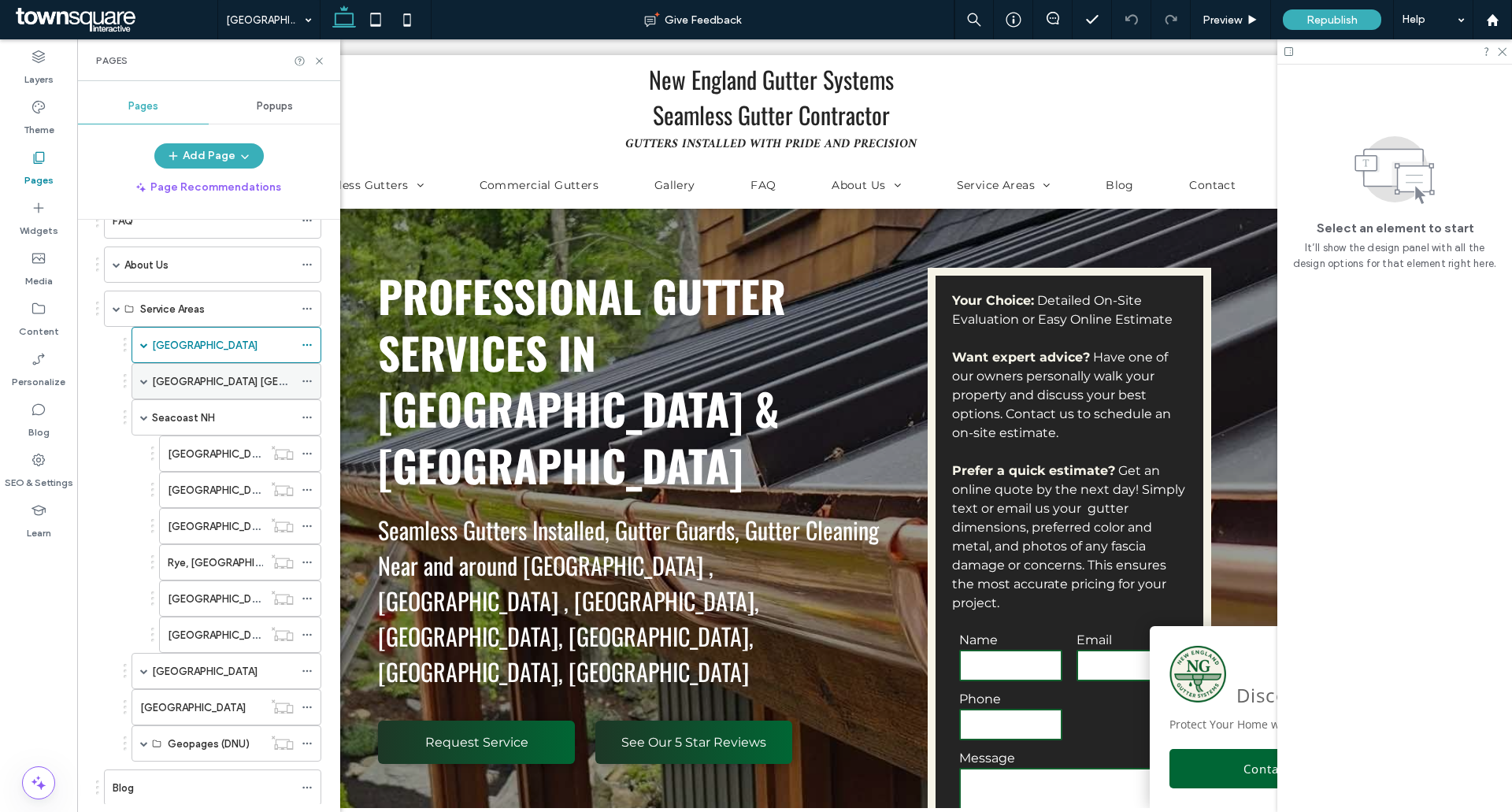
click at [309, 381] on icon at bounding box center [307, 381] width 11 height 11
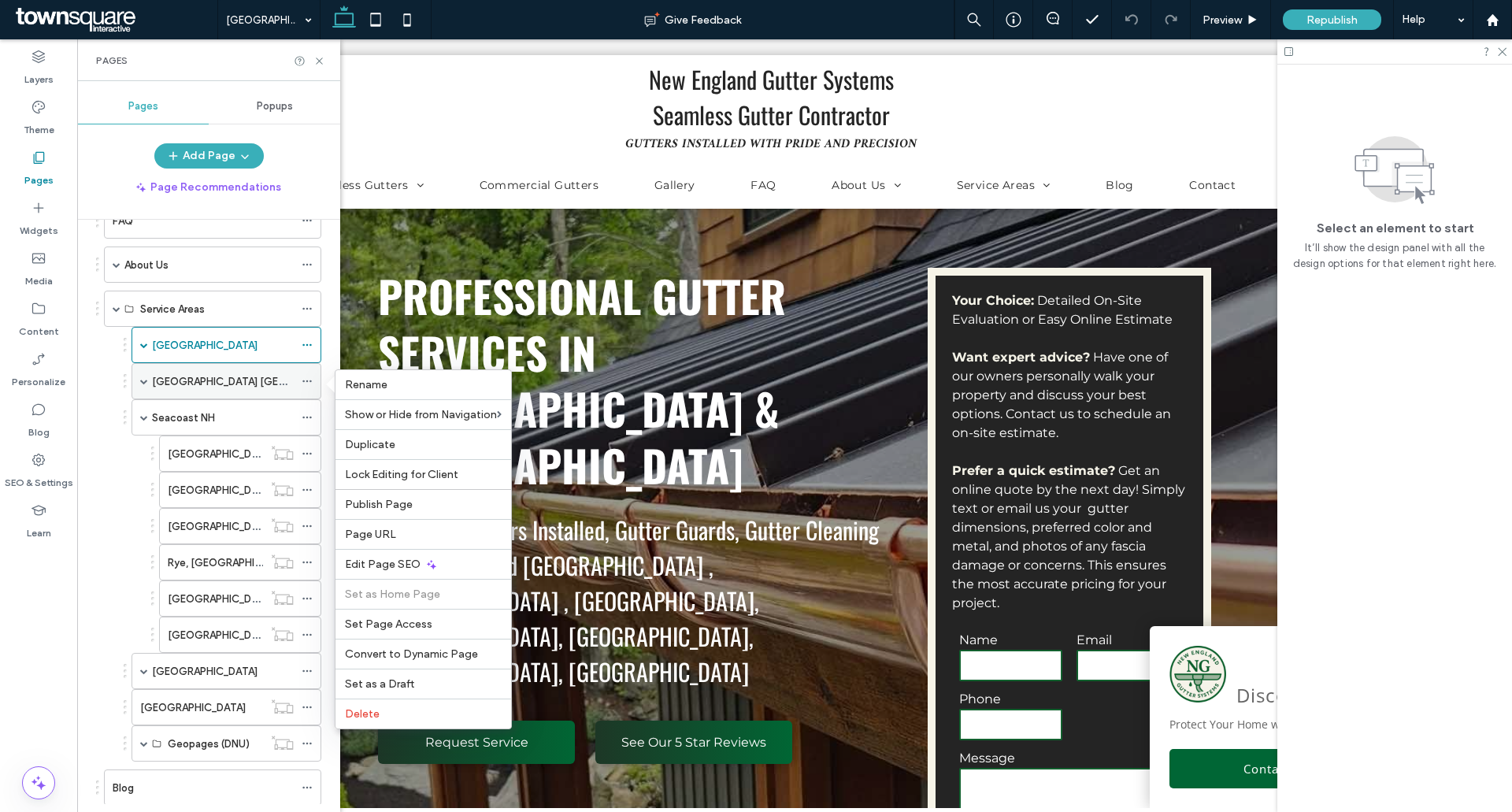
click at [220, 382] on label "[GEOGRAPHIC_DATA] [GEOGRAPHIC_DATA]" at bounding box center [258, 381] width 214 height 27
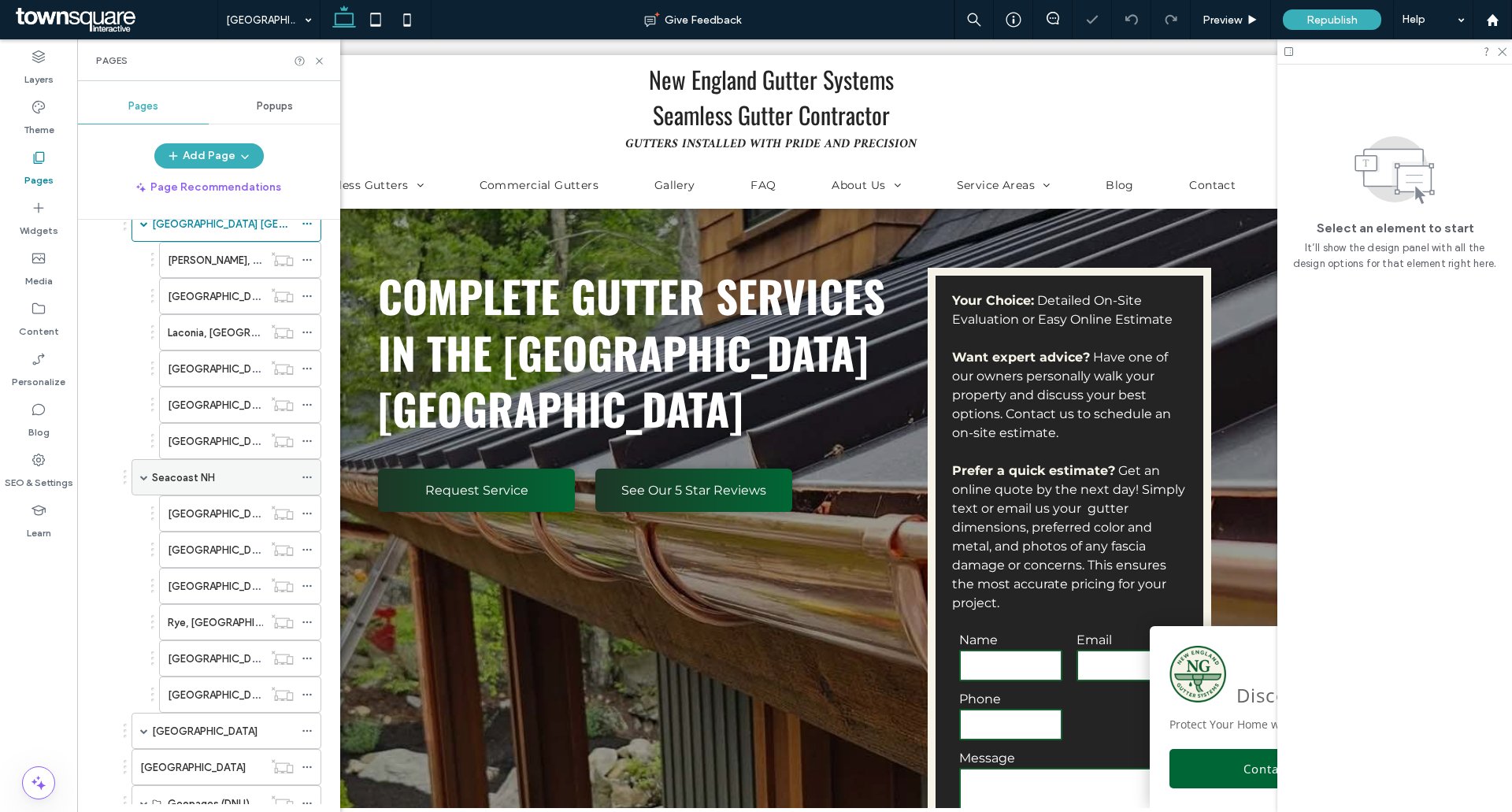
click at [167, 476] on label "Seacoast NH" at bounding box center [183, 477] width 63 height 27
click at [143, 228] on span at bounding box center [143, 223] width 8 height 34
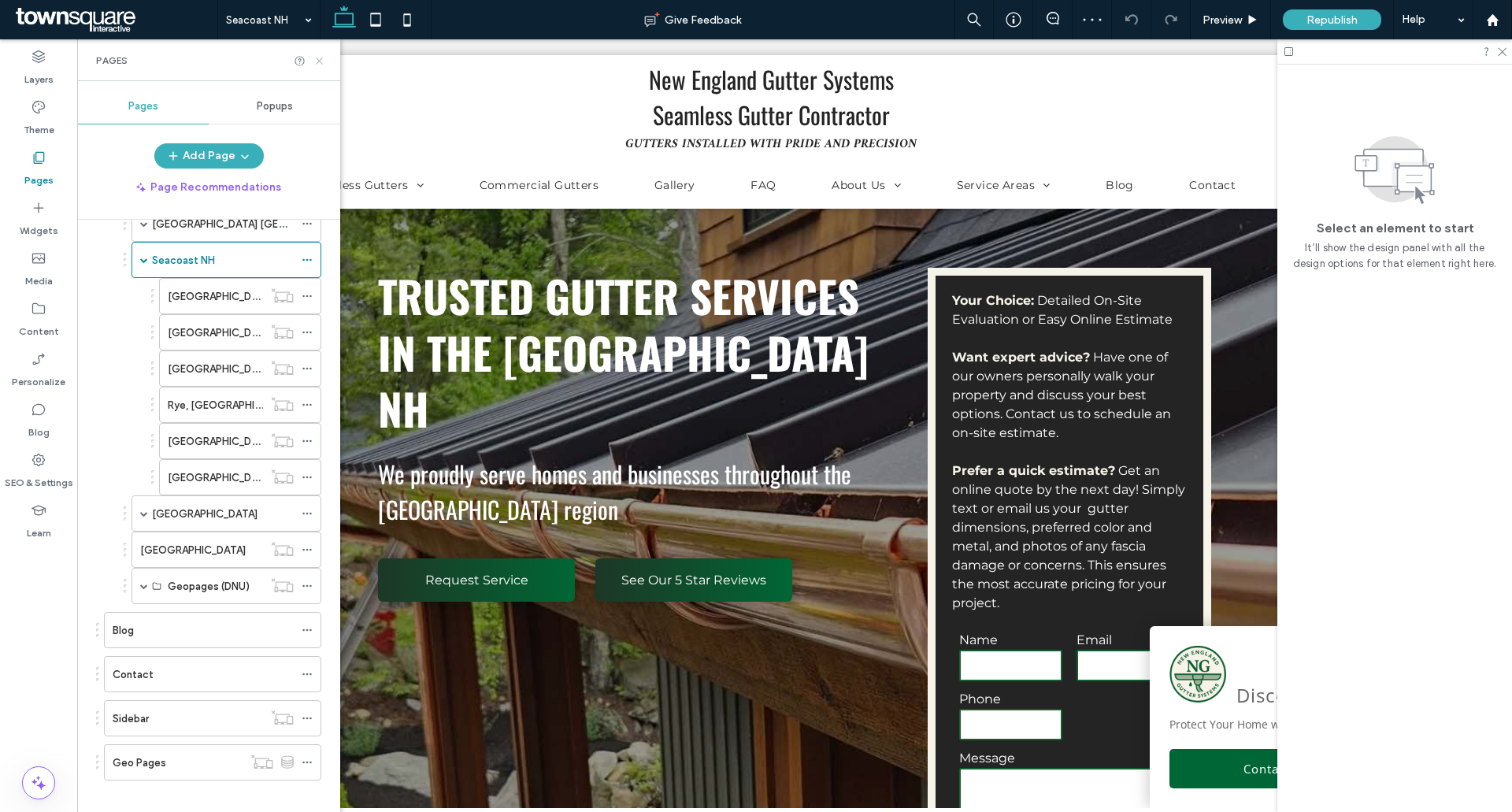
click at [321, 64] on icon at bounding box center [319, 61] width 12 height 12
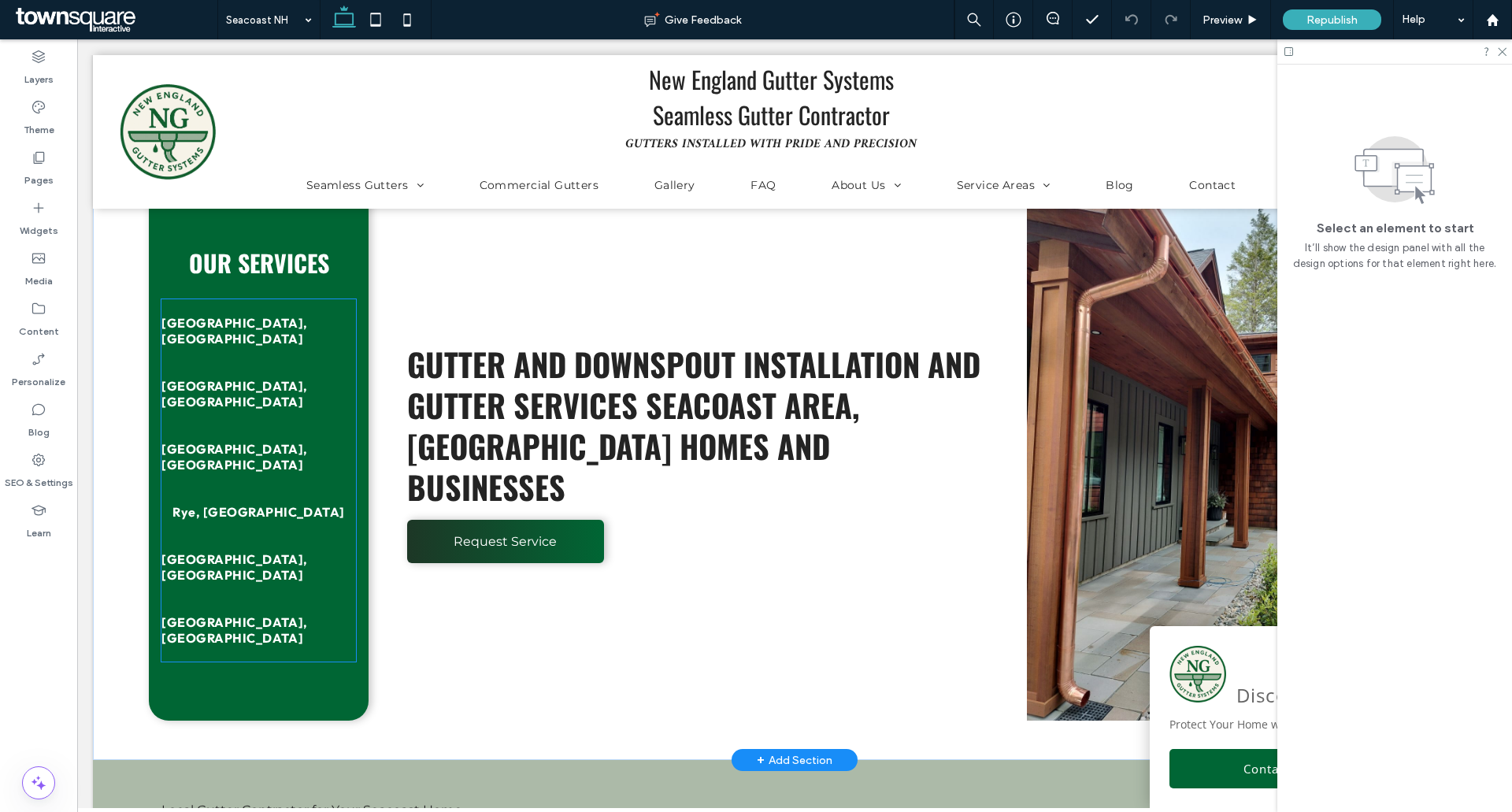
scroll to position [945, 0]
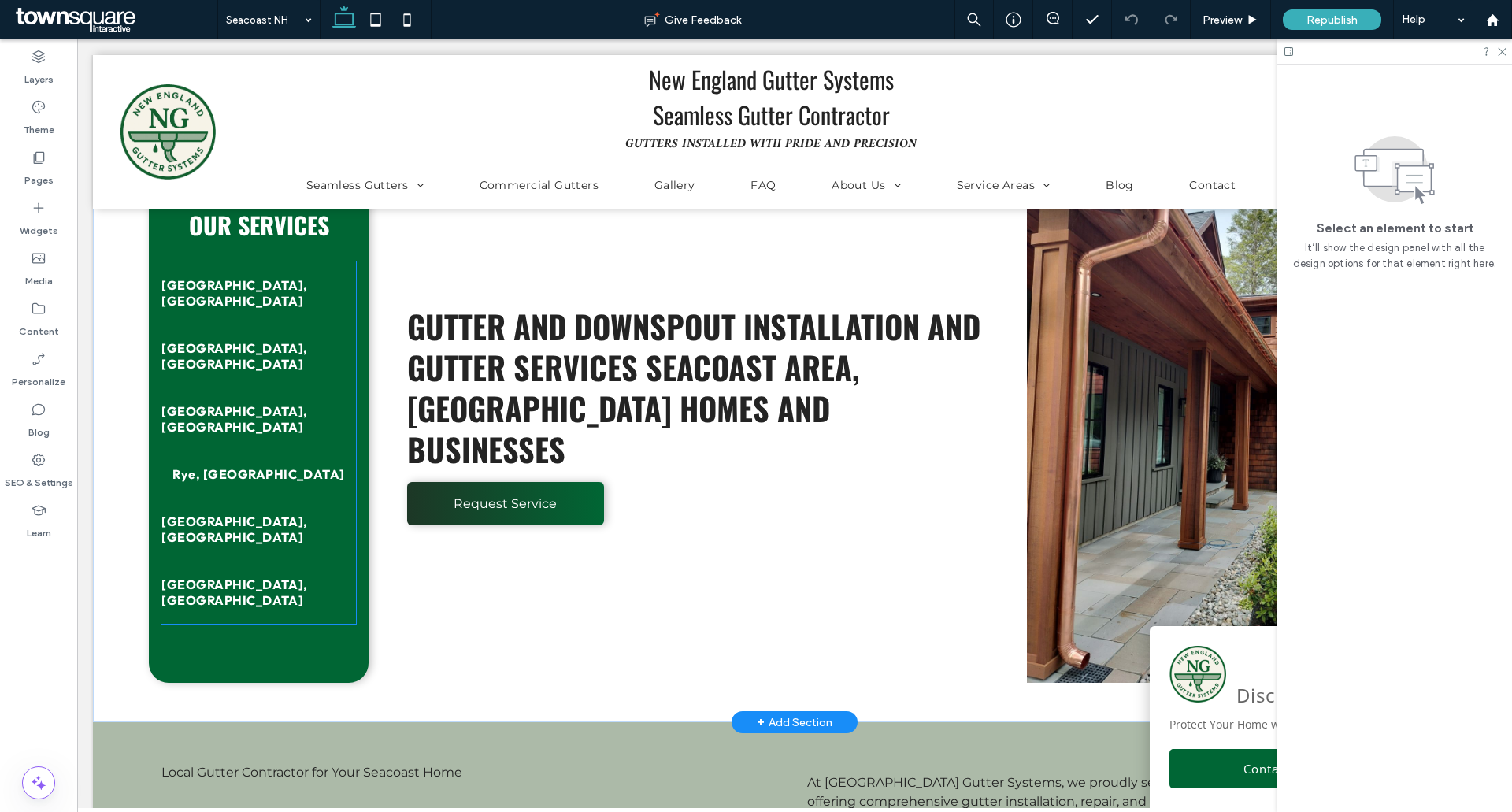
drag, startPoint x: 257, startPoint y: 408, endPoint x: 269, endPoint y: 382, distance: 28.6
click at [257, 408] on link "[GEOGRAPHIC_DATA], [GEOGRAPHIC_DATA]" at bounding box center [258, 418] width 195 height 63
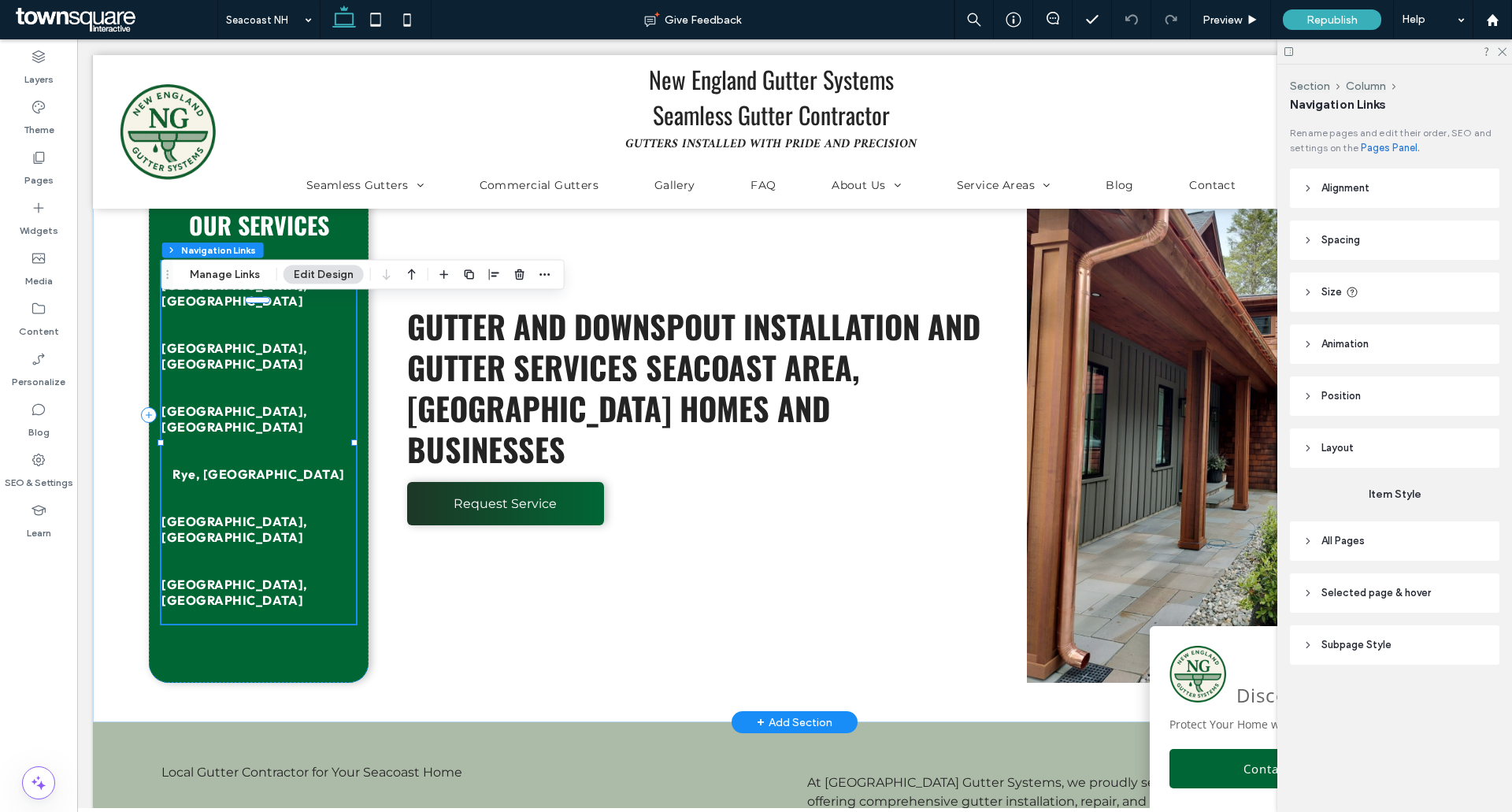
type input "***"
type input "****"
click at [251, 271] on button "Manage Links" at bounding box center [224, 275] width 90 height 19
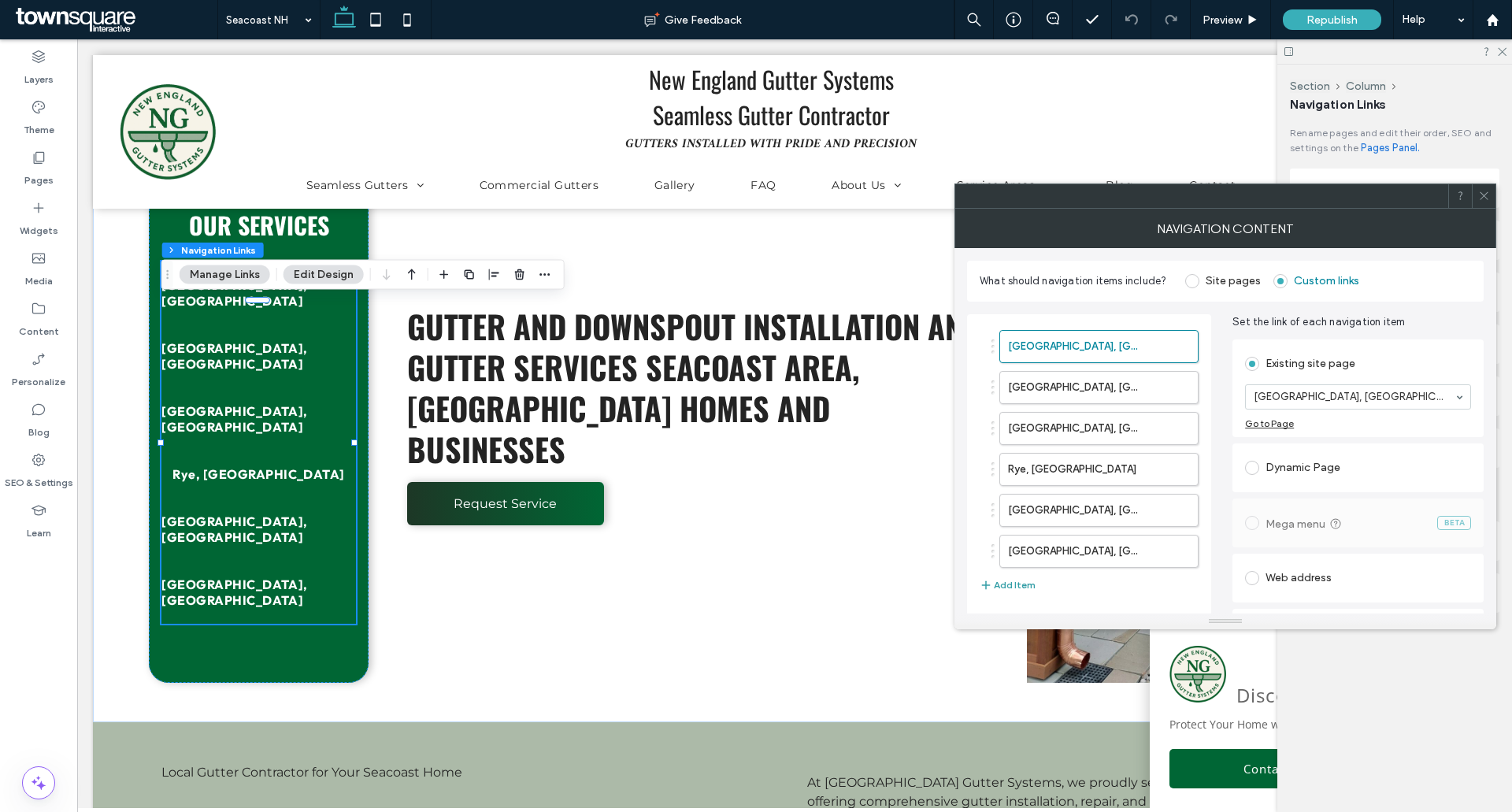
click at [988, 583] on icon "button" at bounding box center [986, 585] width 13 height 13
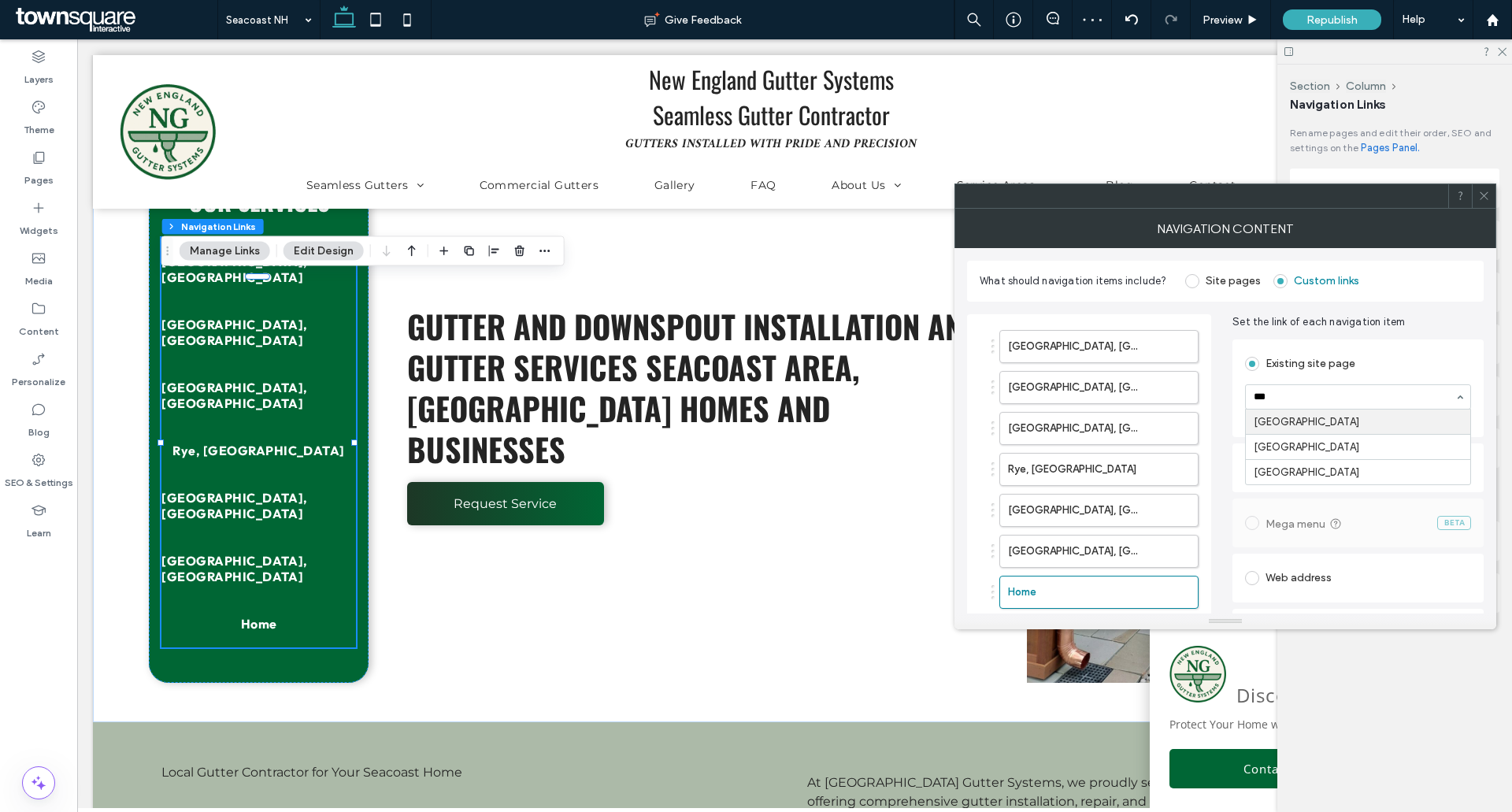
type input "****"
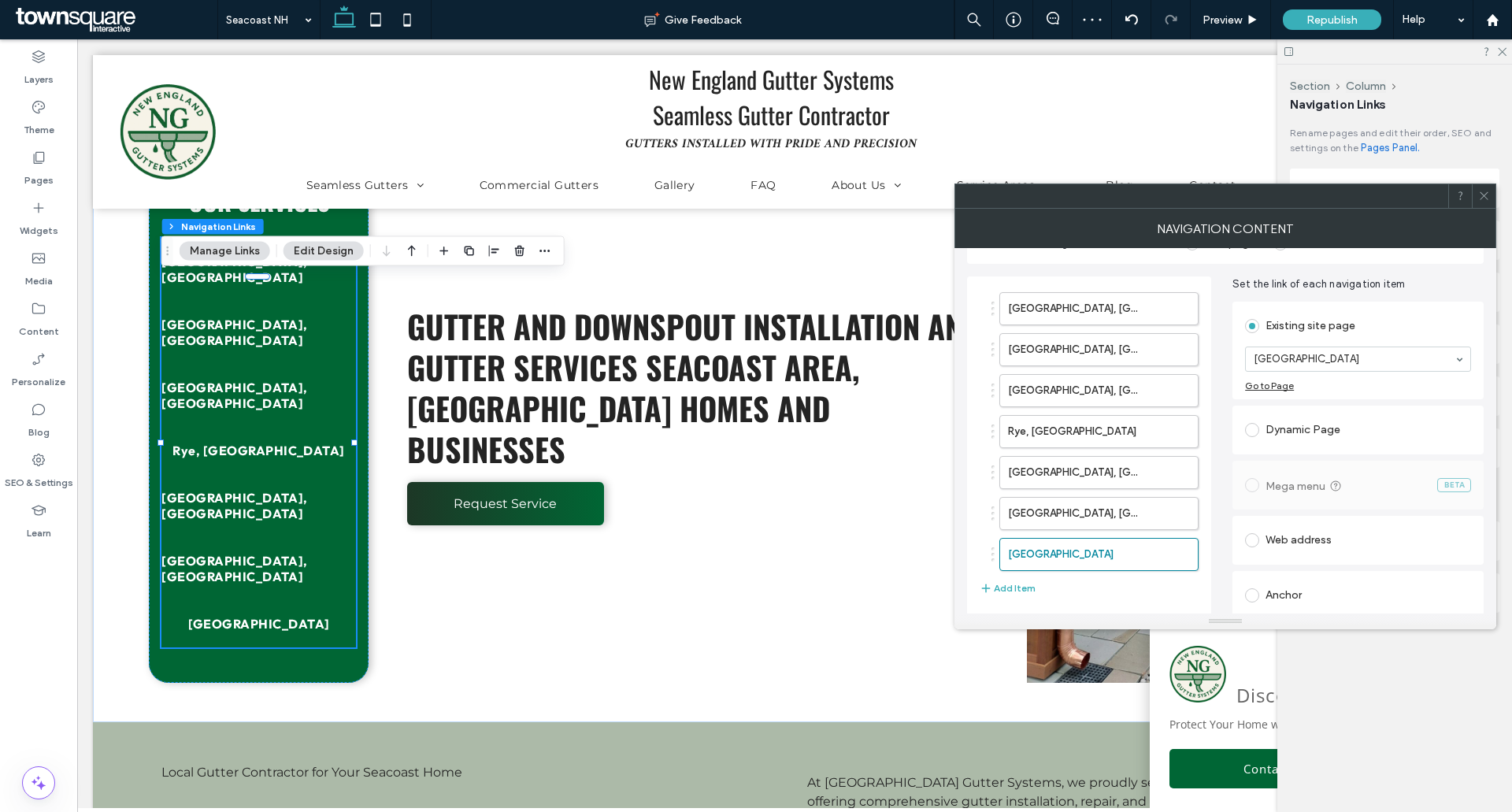
scroll to position [0, 0]
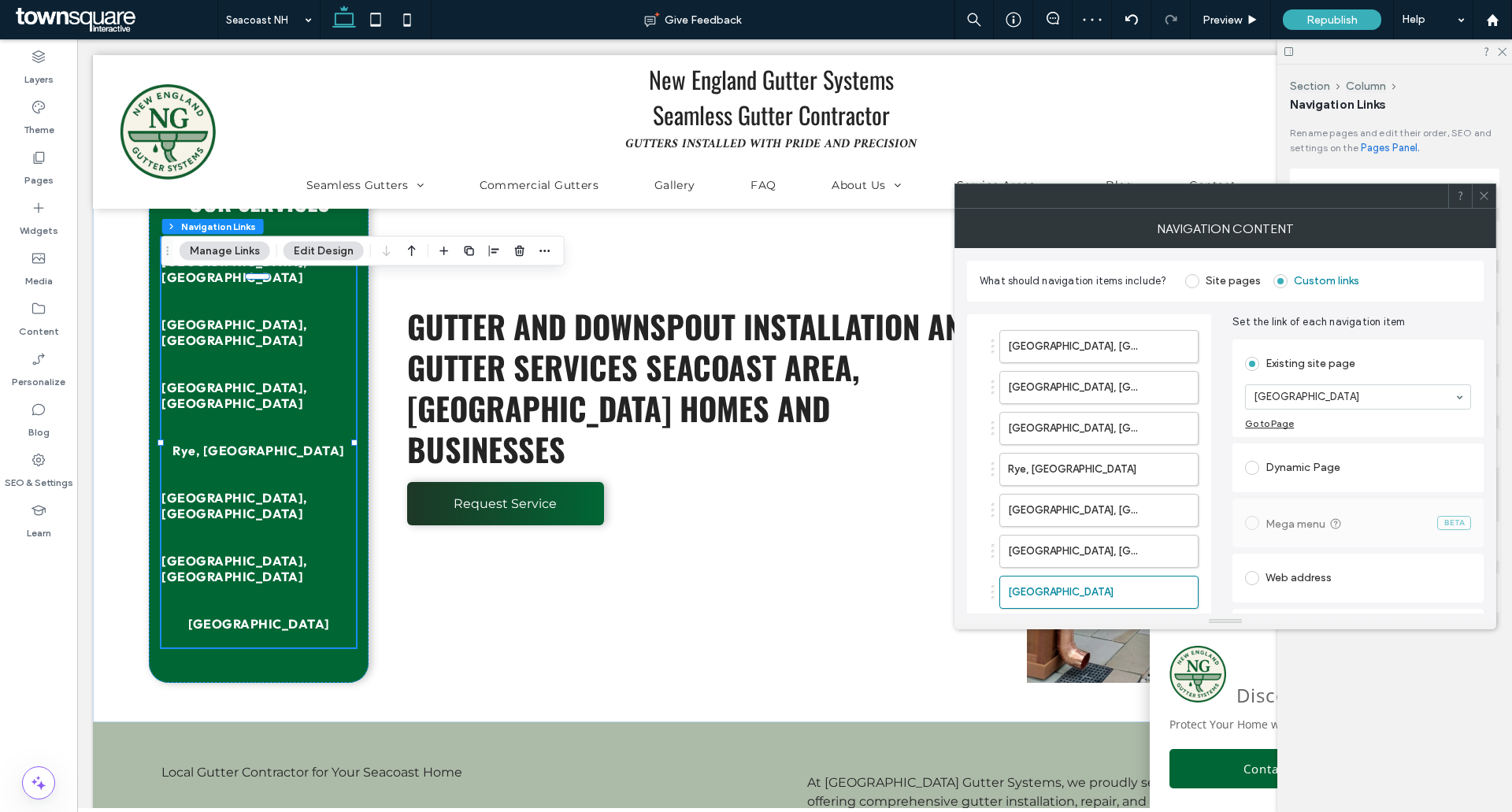
click at [1489, 195] on icon at bounding box center [1485, 196] width 12 height 12
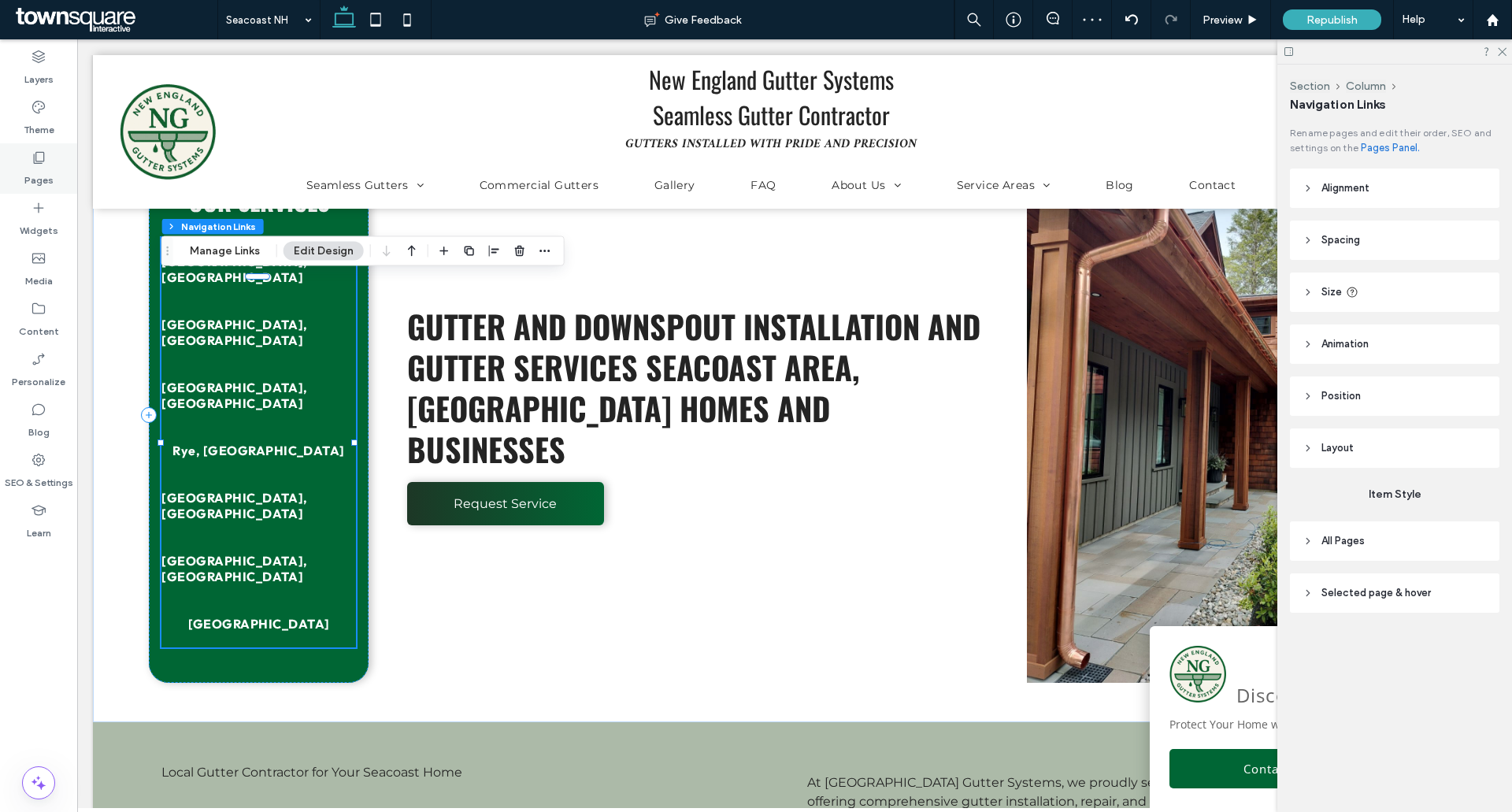
click at [27, 173] on label "Pages" at bounding box center [39, 177] width 29 height 22
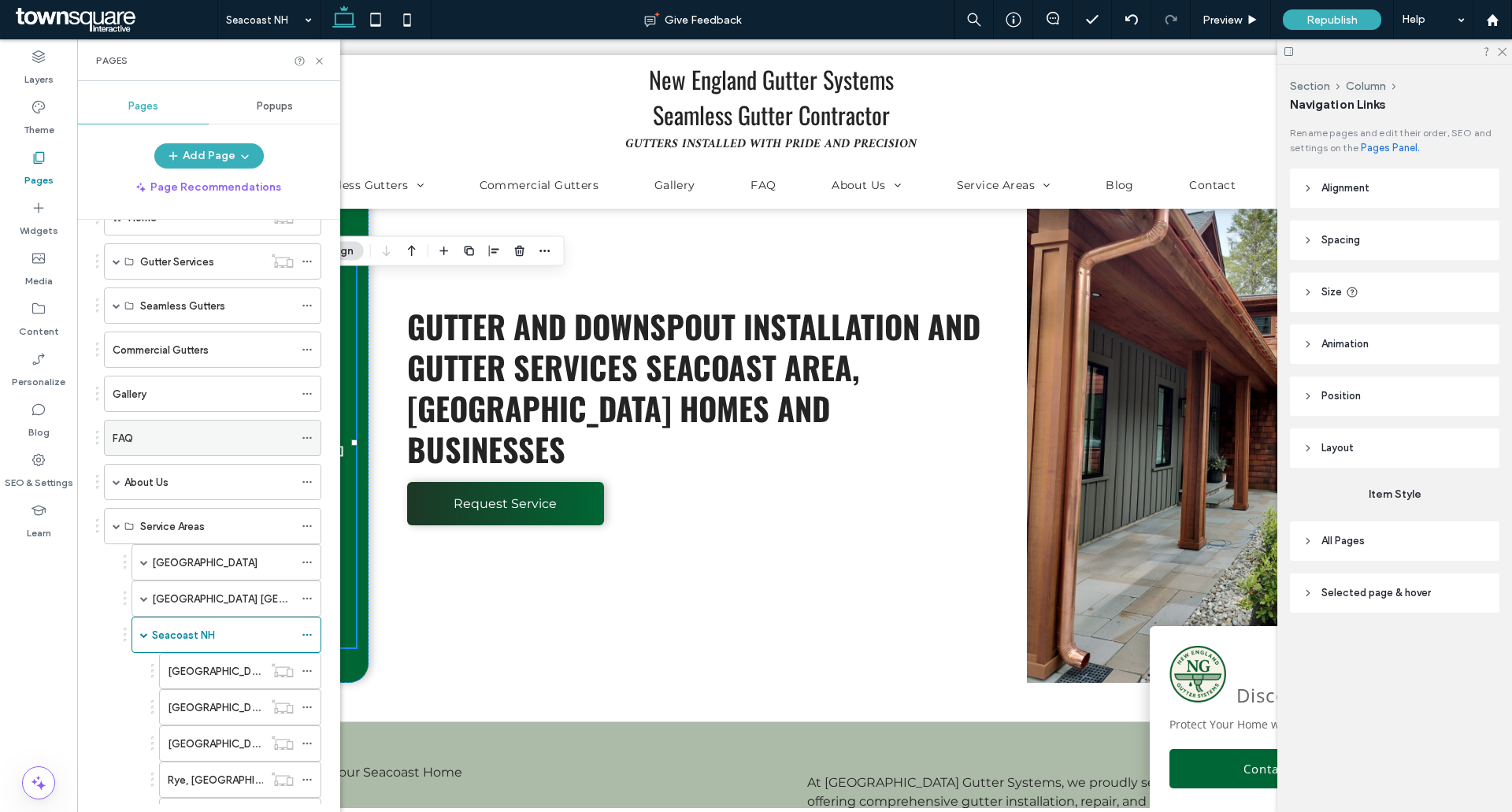
scroll to position [315, 0]
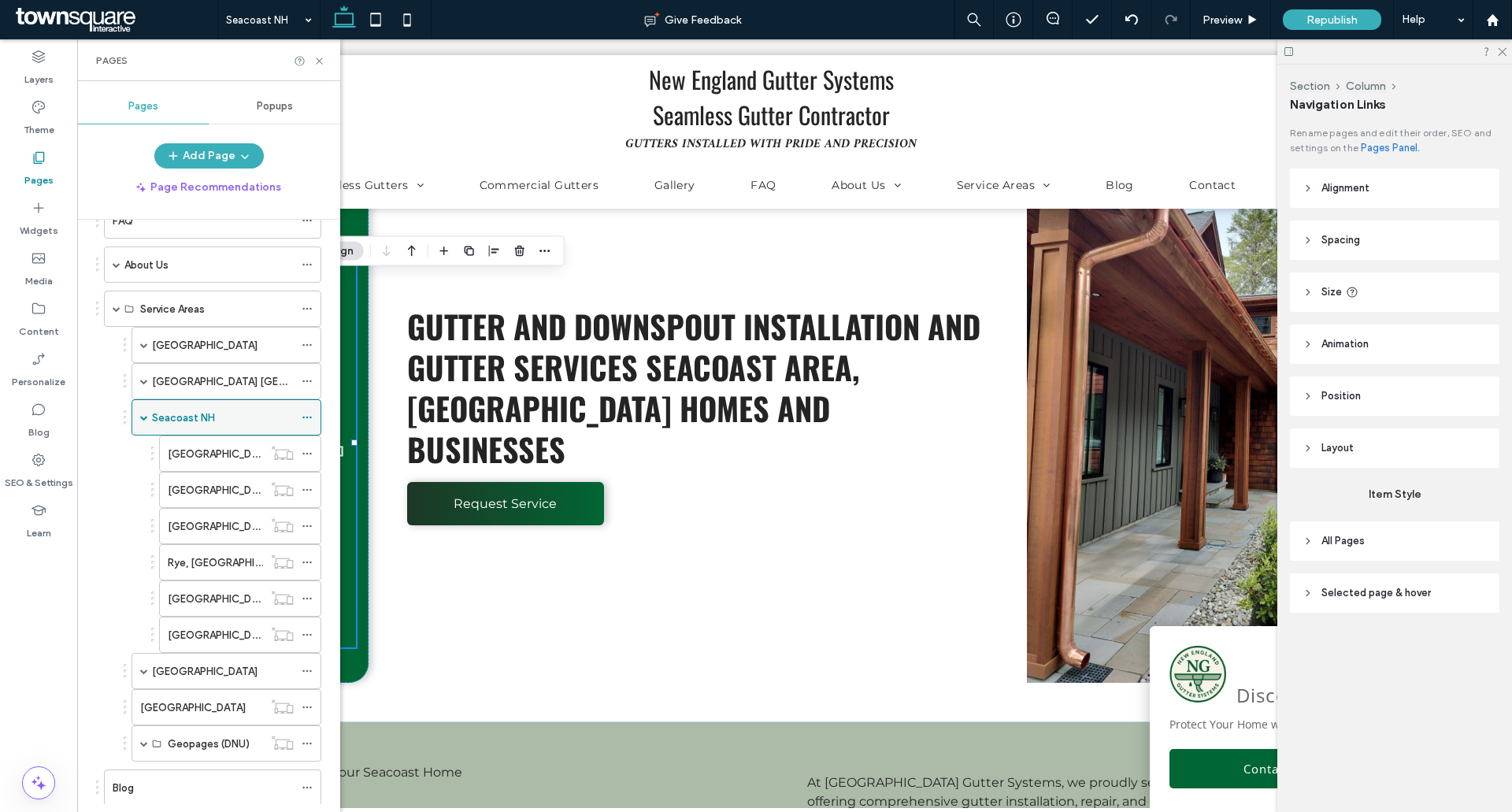
click at [146, 423] on span at bounding box center [143, 417] width 8 height 34
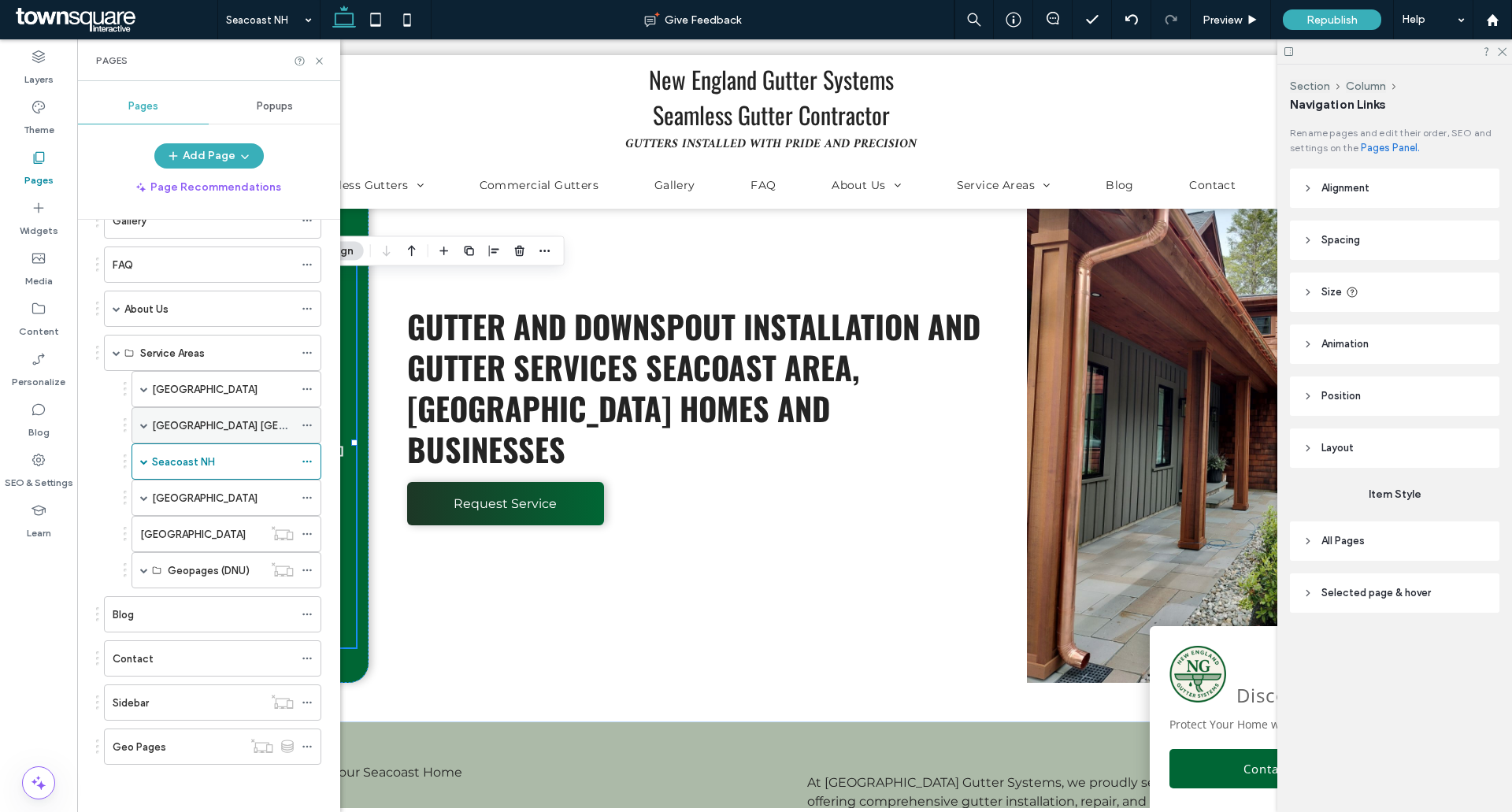
scroll to position [271, 0]
click at [167, 497] on label "[GEOGRAPHIC_DATA]" at bounding box center [204, 498] width 106 height 27
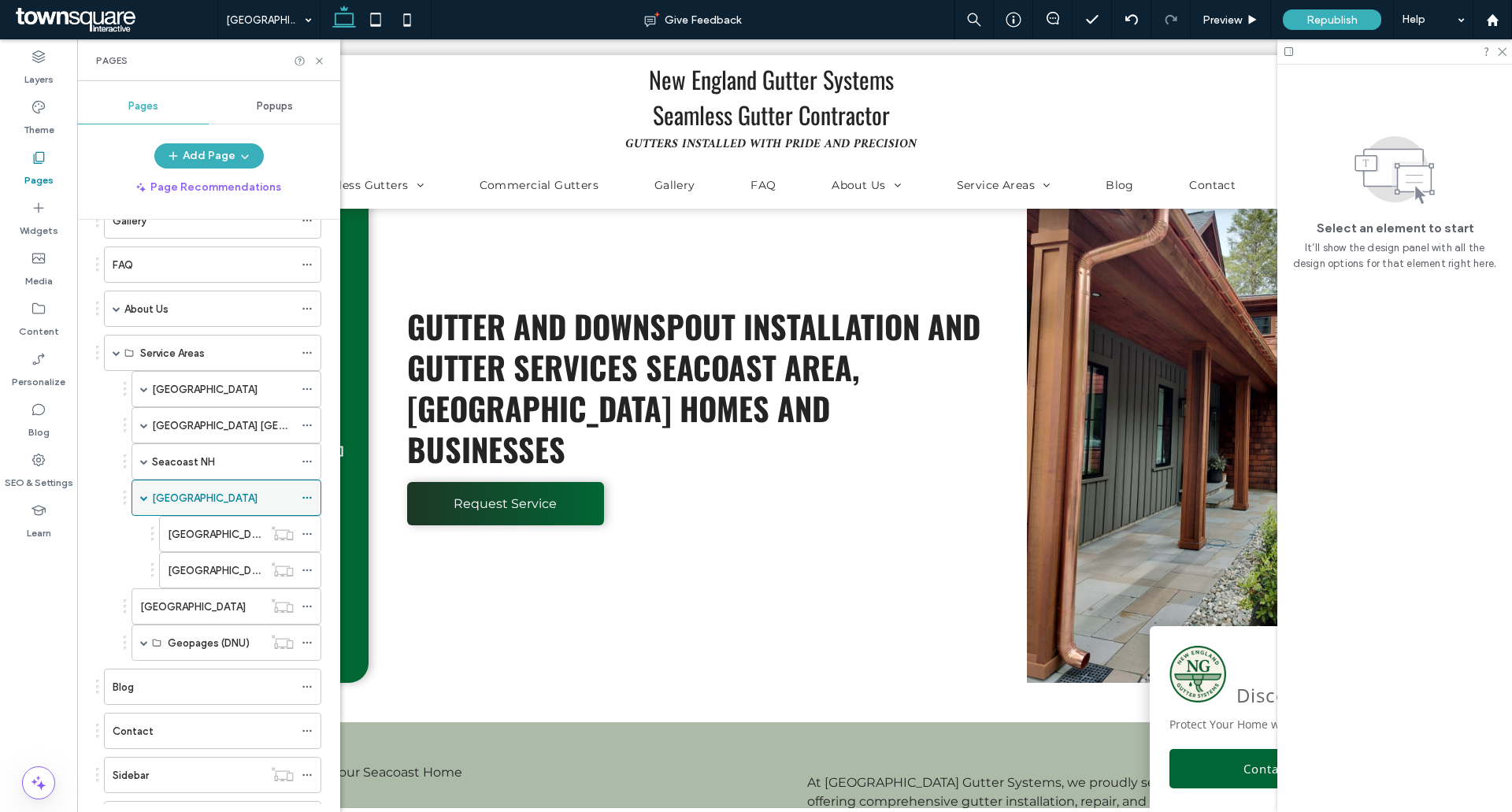
scroll to position [315, 0]
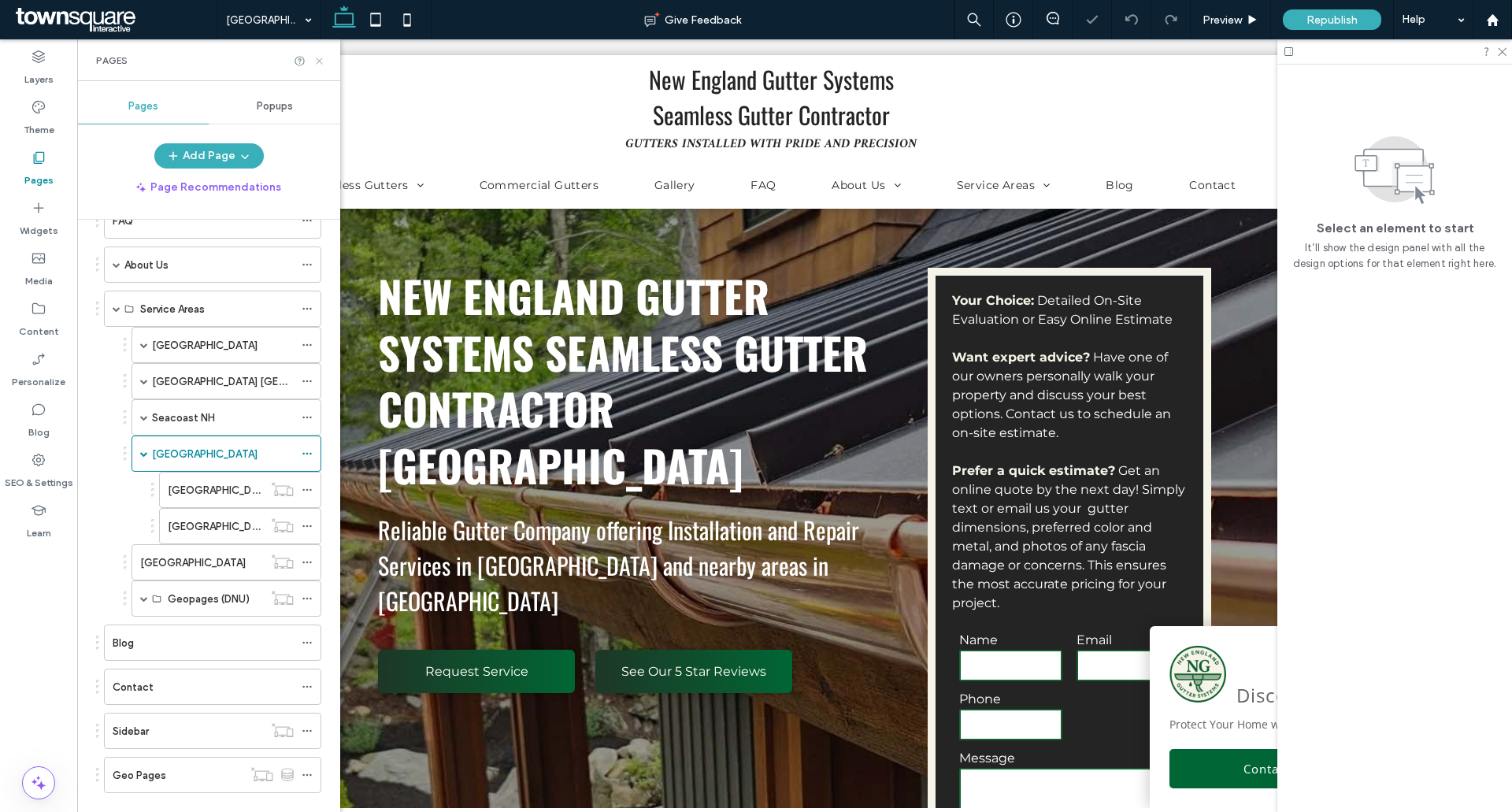
click at [319, 58] on icon at bounding box center [319, 61] width 12 height 12
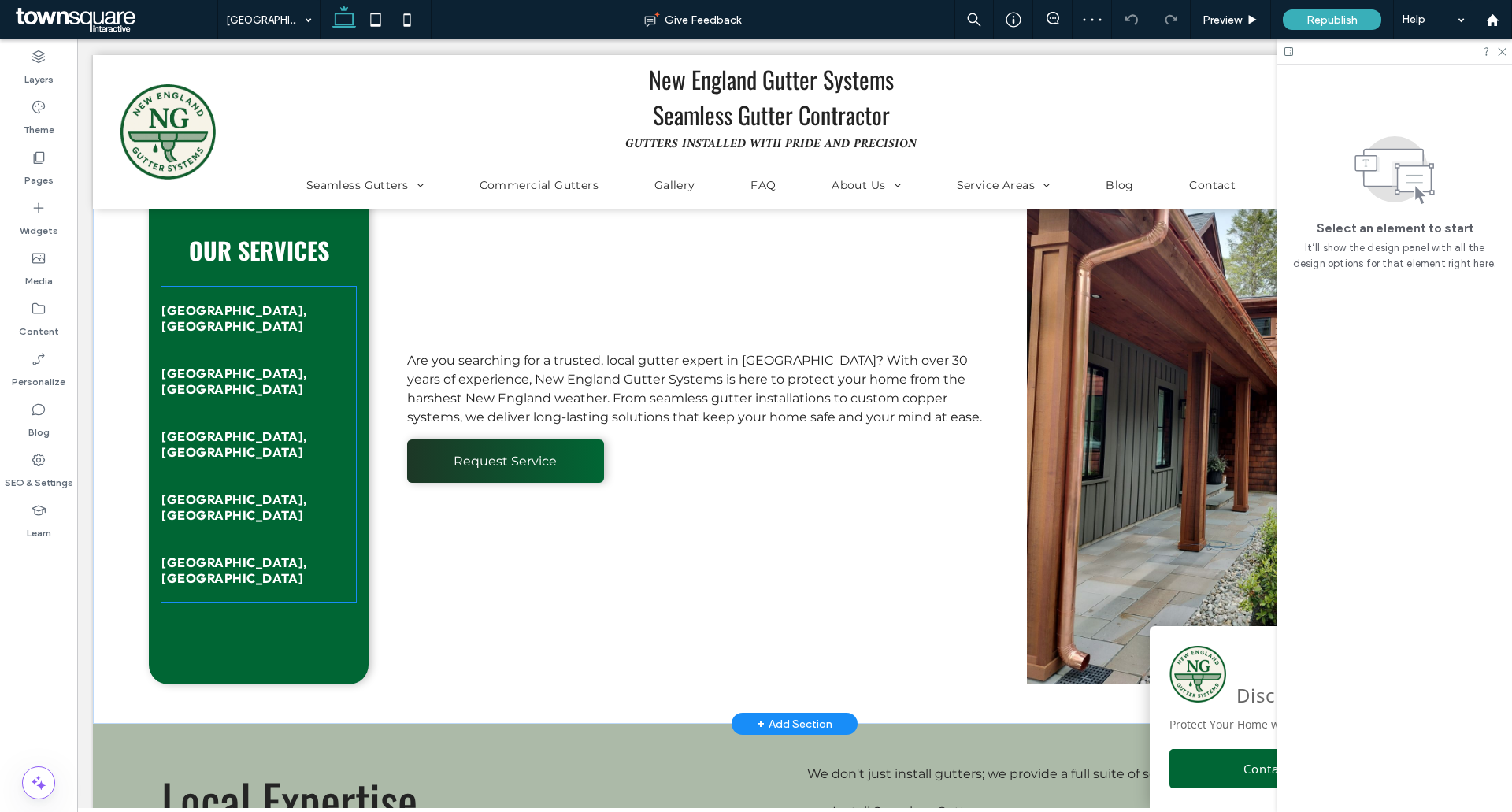
scroll to position [945, 0]
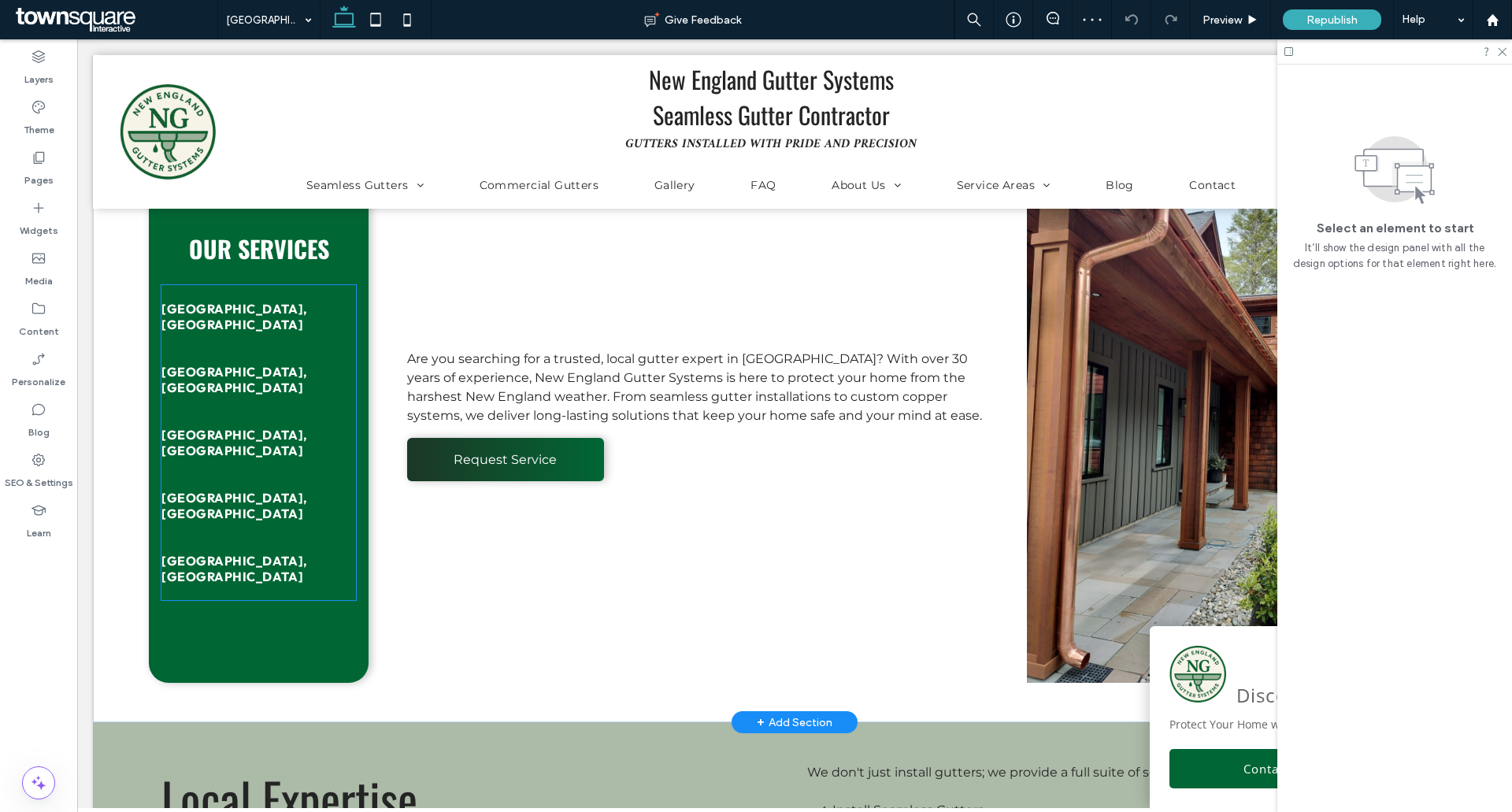
click at [250, 474] on link "[GEOGRAPHIC_DATA], [GEOGRAPHIC_DATA]" at bounding box center [258, 505] width 195 height 63
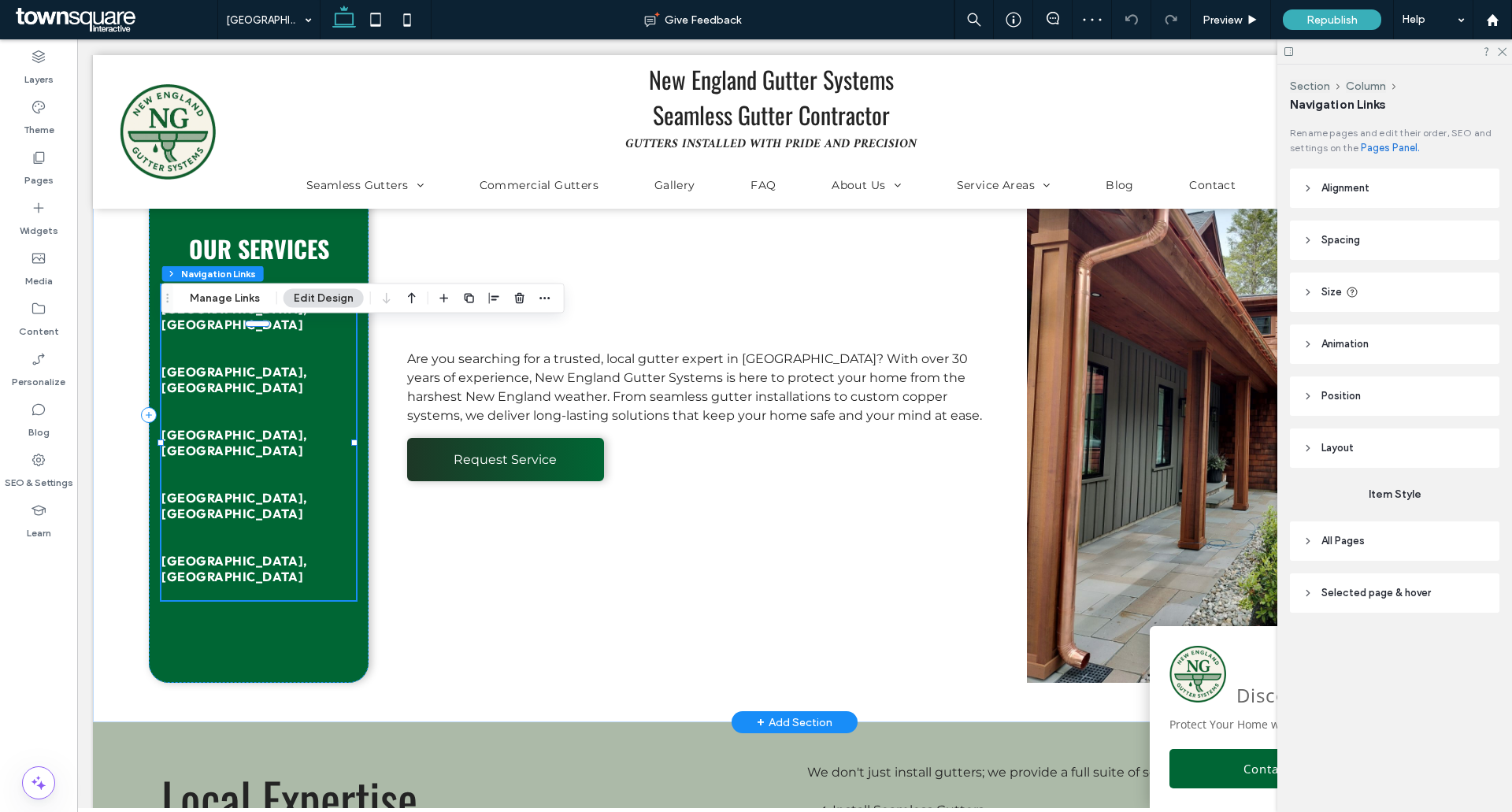
type input "***"
type input "****"
click at [238, 294] on button "Manage Links" at bounding box center [224, 299] width 90 height 19
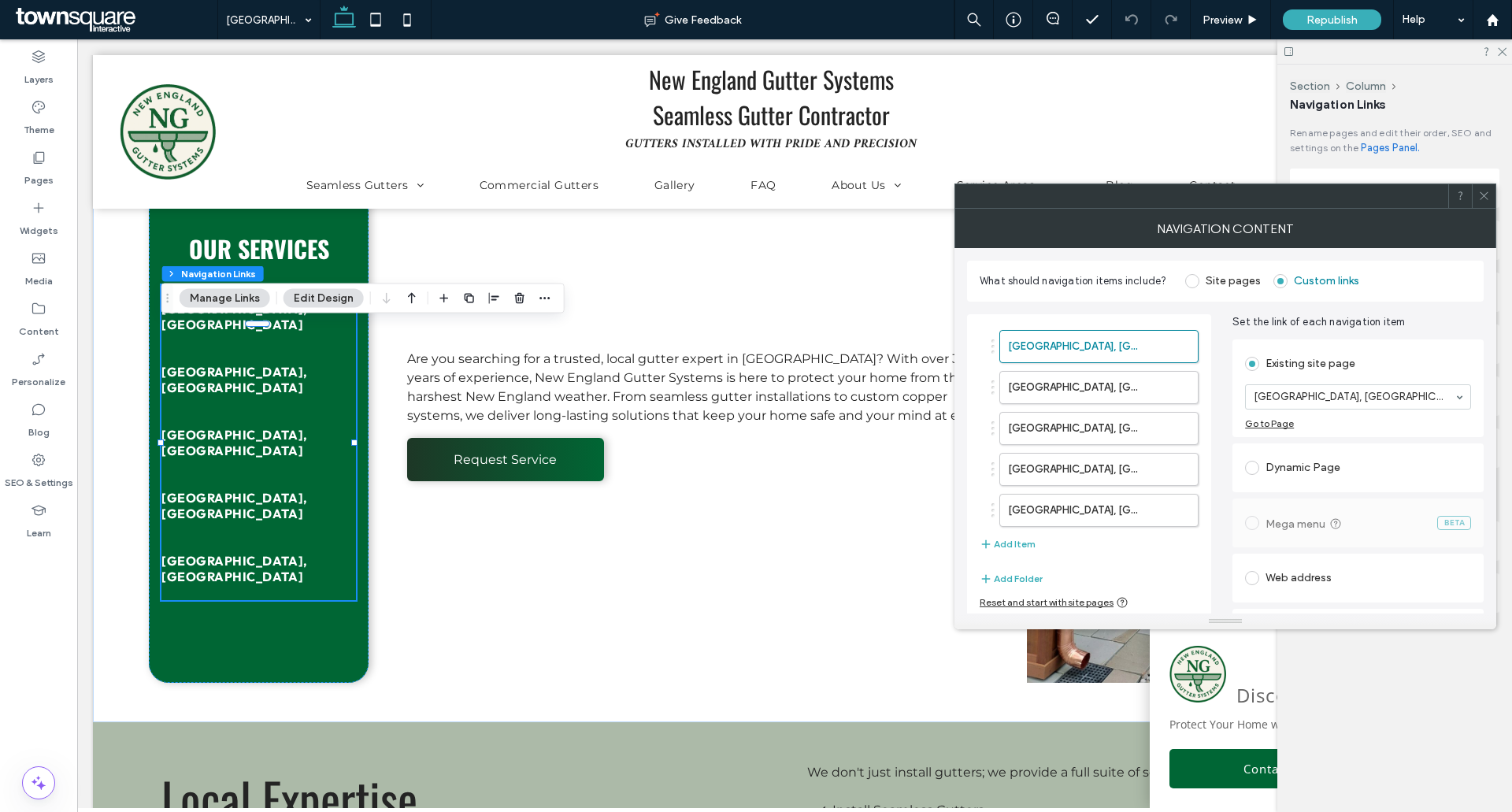
scroll to position [44, 0]
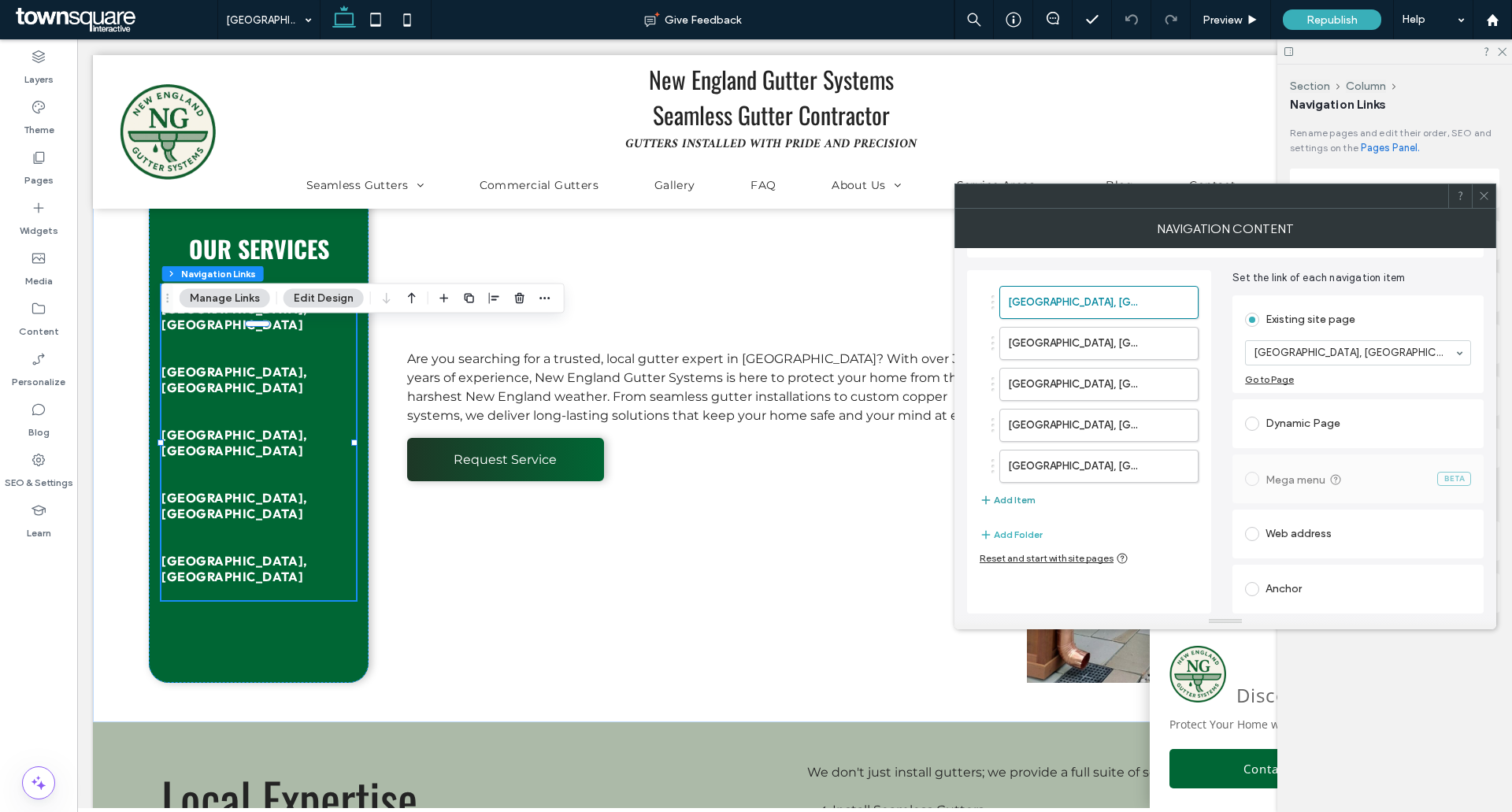
click at [1017, 501] on button "Add Item" at bounding box center [1007, 500] width 56 height 19
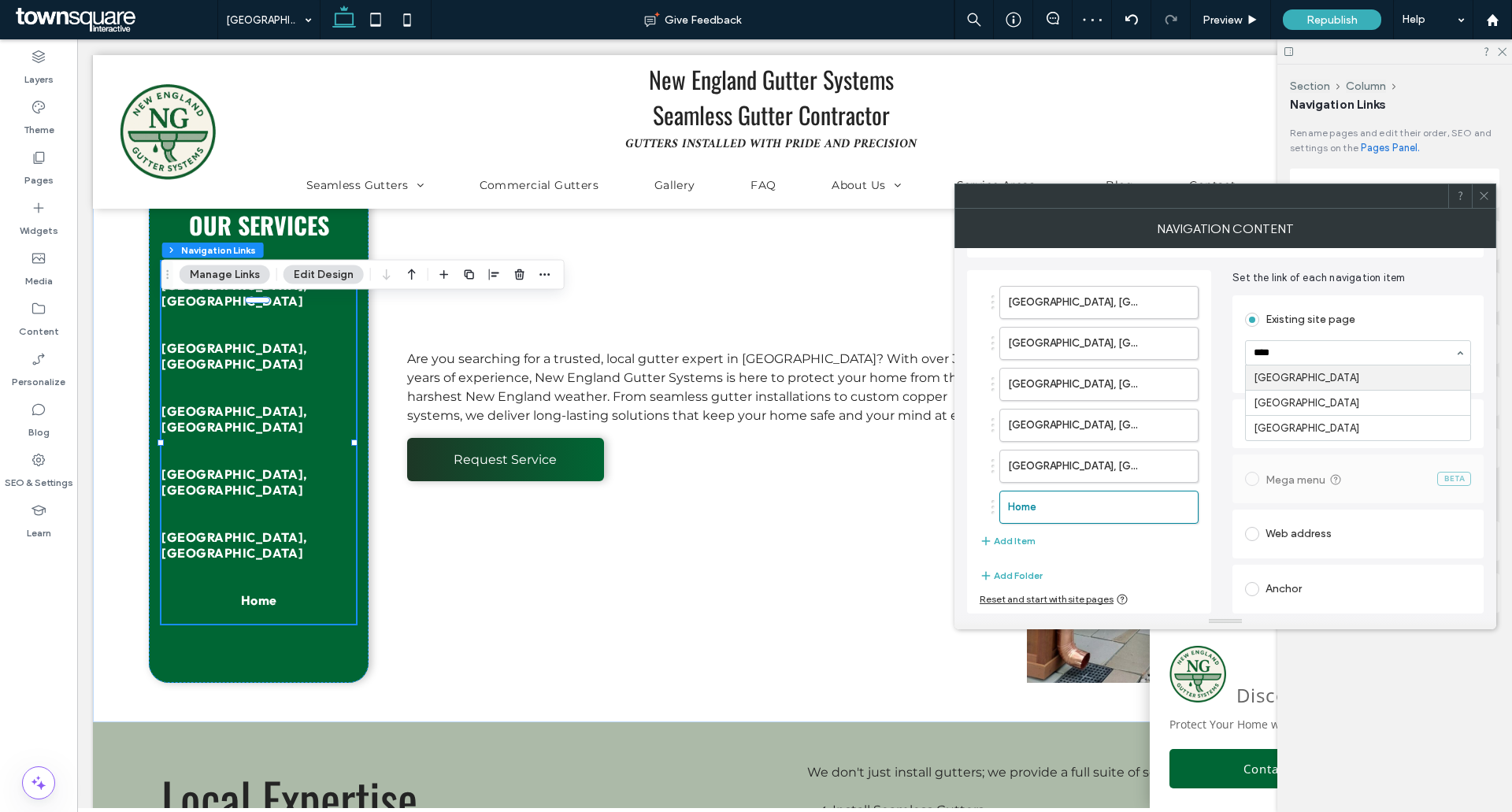
type input "*****"
click at [1485, 192] on icon at bounding box center [1485, 196] width 12 height 12
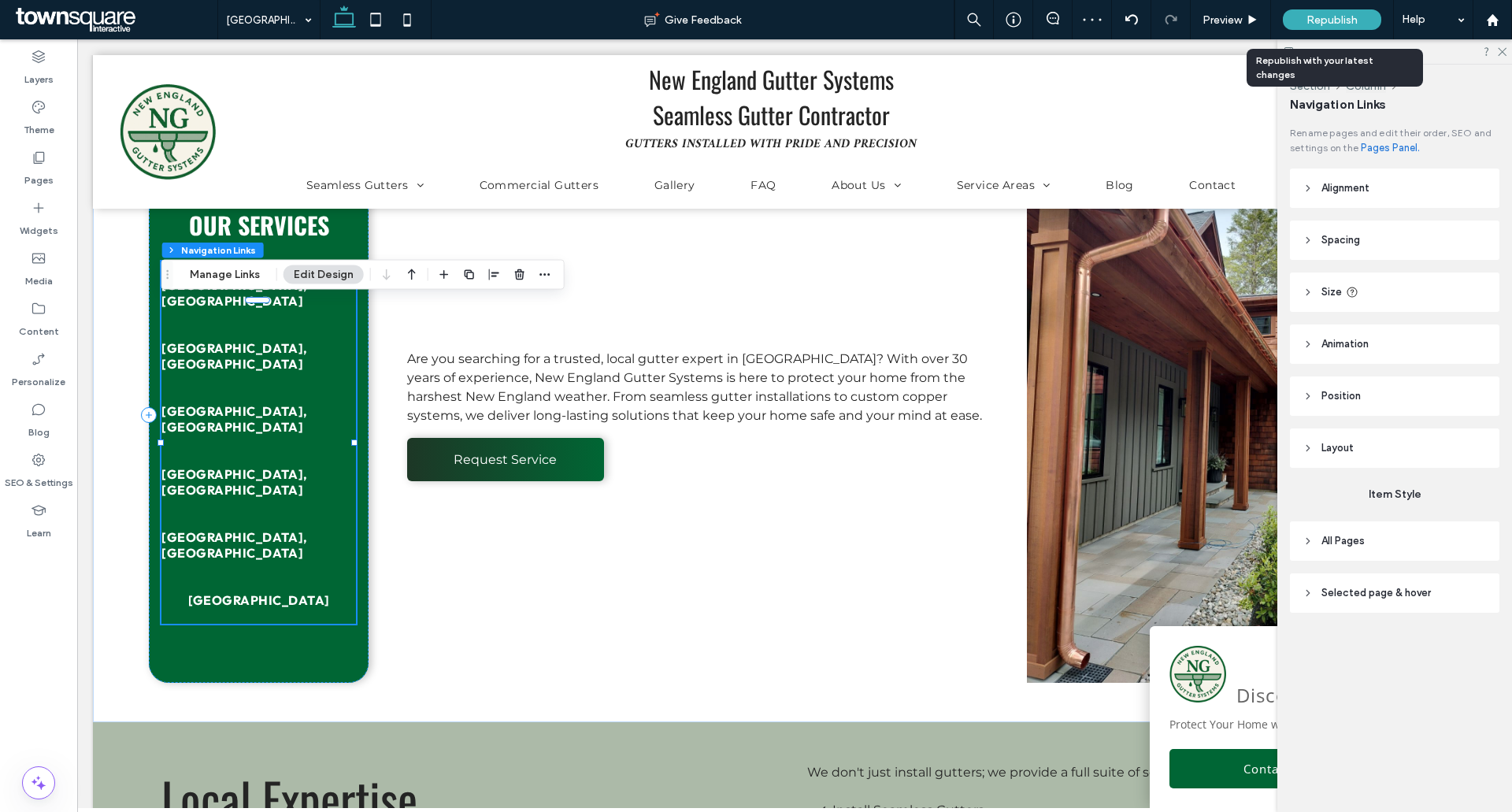
click at [1365, 9] on div "Republish" at bounding box center [1332, 20] width 99 height 39
click at [1301, 14] on div "Republish" at bounding box center [1332, 20] width 99 height 21
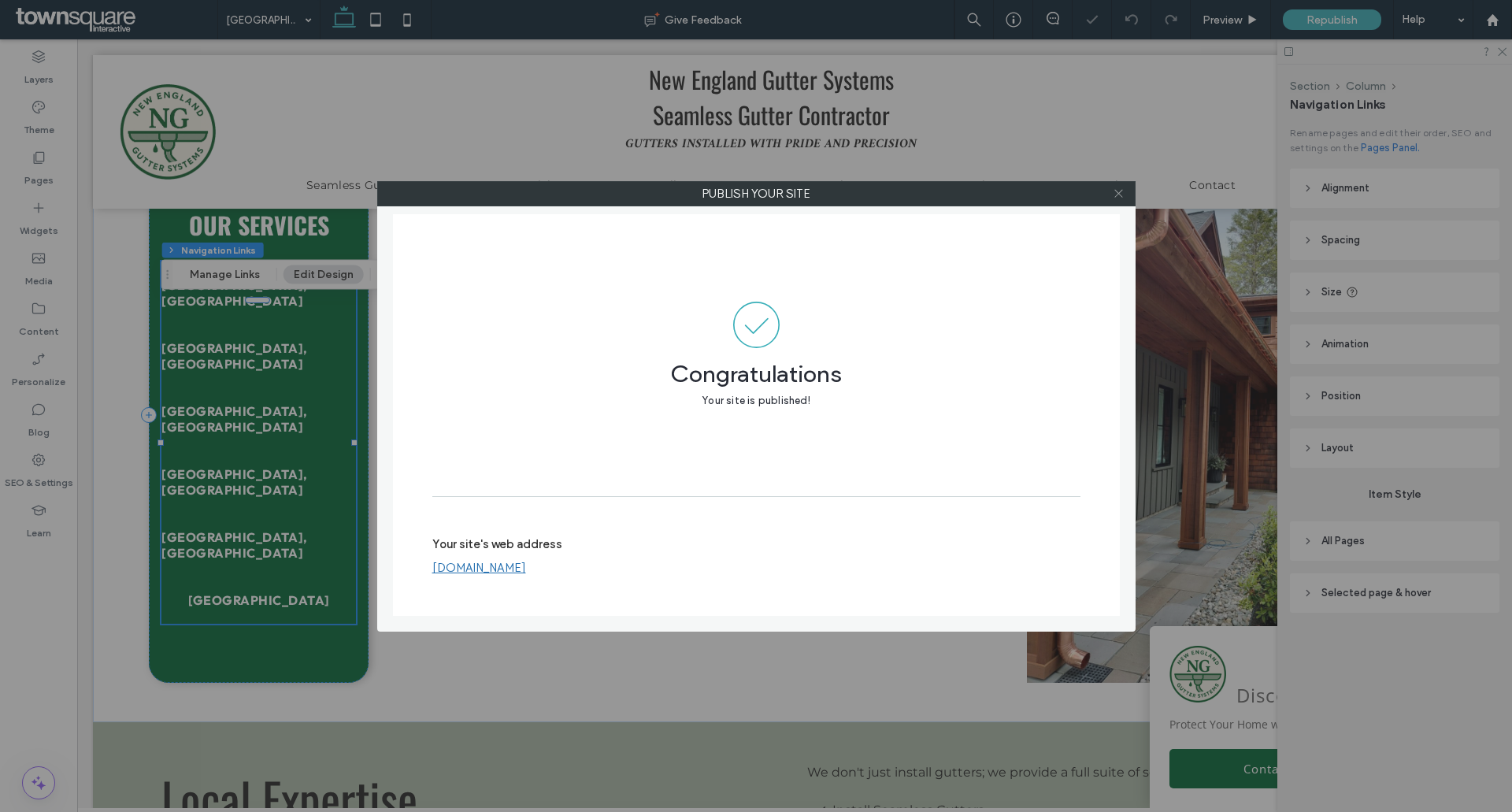
click at [1120, 199] on span at bounding box center [1119, 194] width 12 height 24
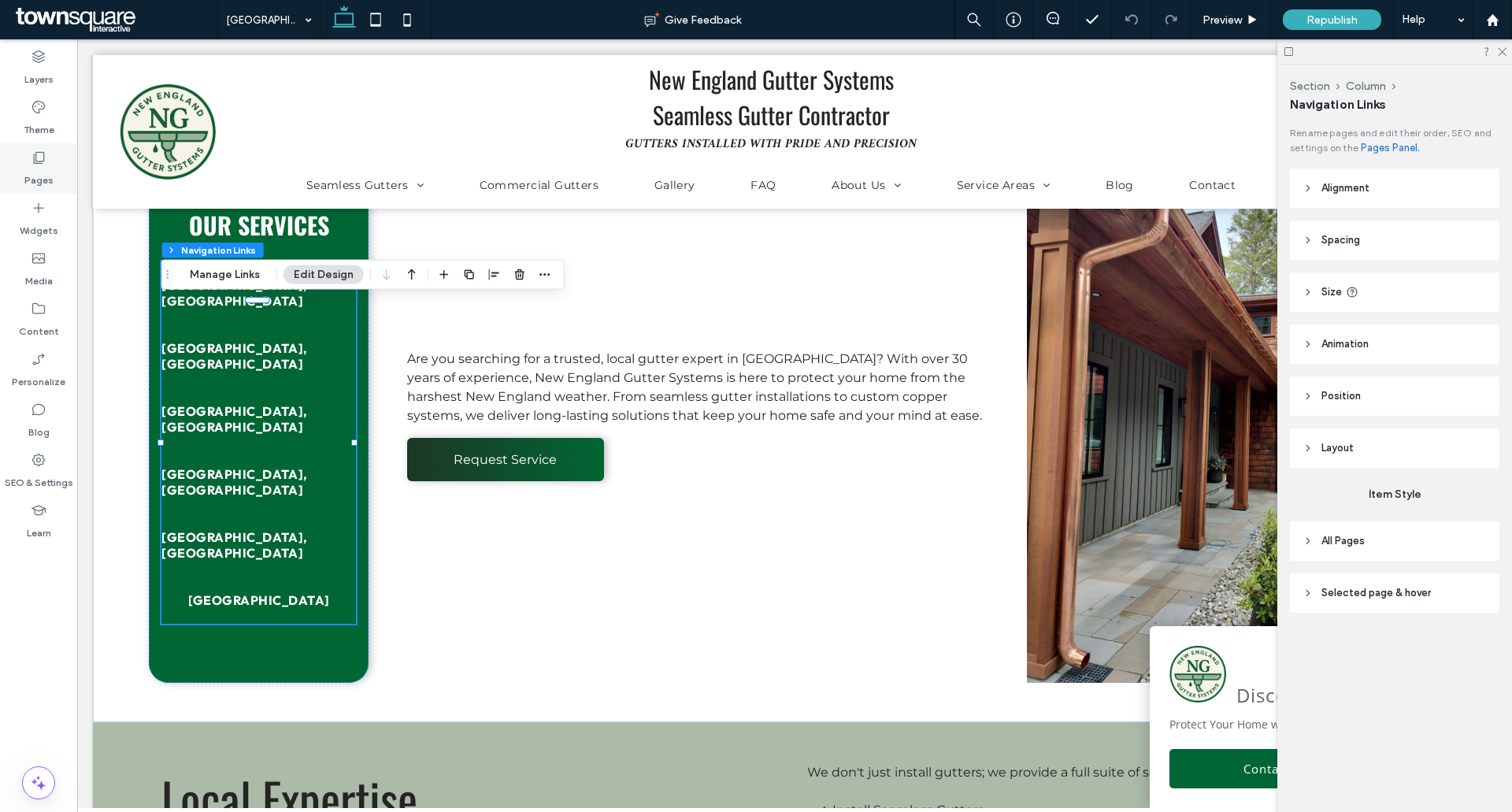
click at [47, 160] on div "Pages" at bounding box center [39, 168] width 77 height 51
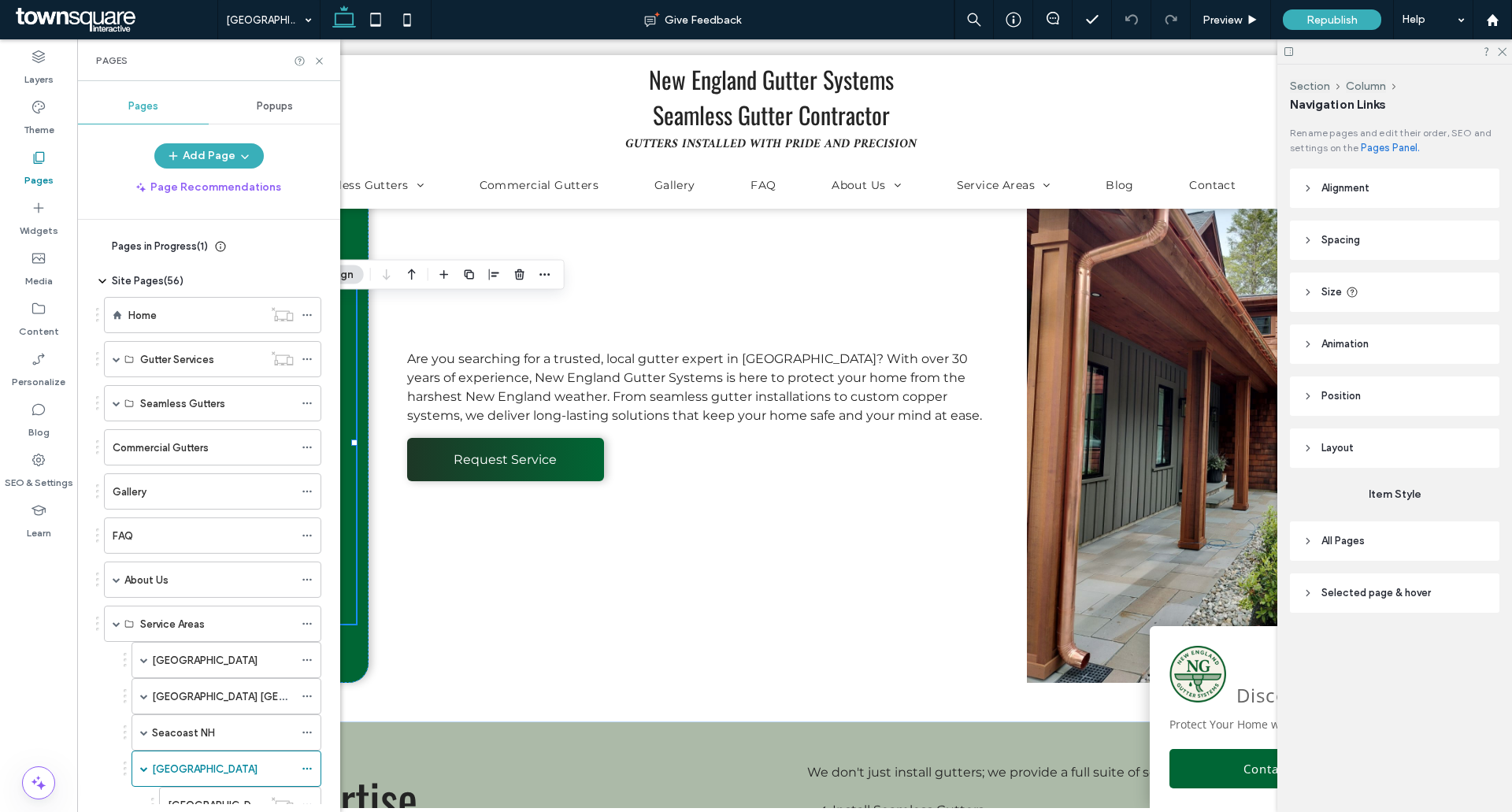
click at [180, 656] on label "[GEOGRAPHIC_DATA]" at bounding box center [204, 660] width 106 height 27
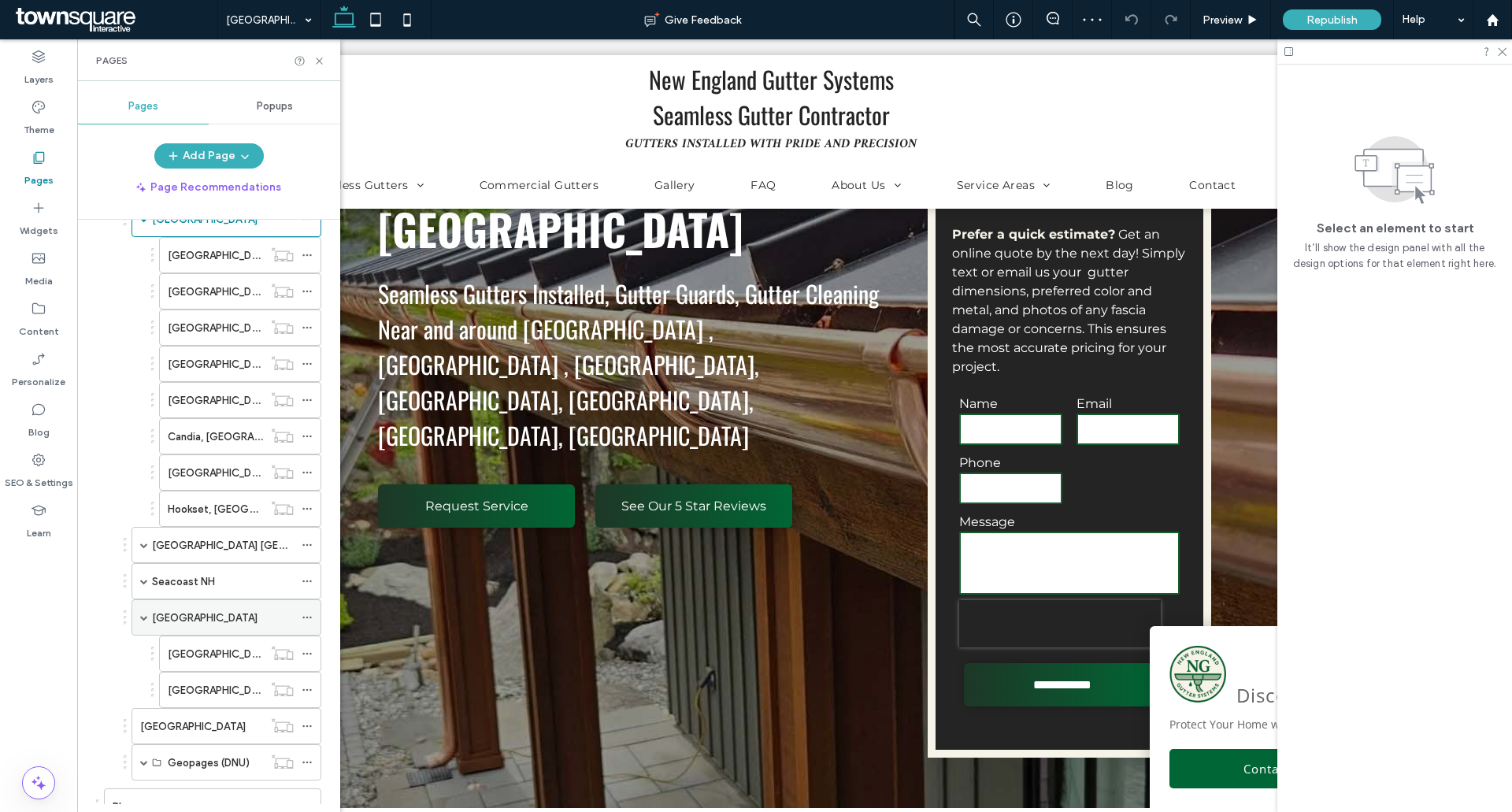
scroll to position [472, 0]
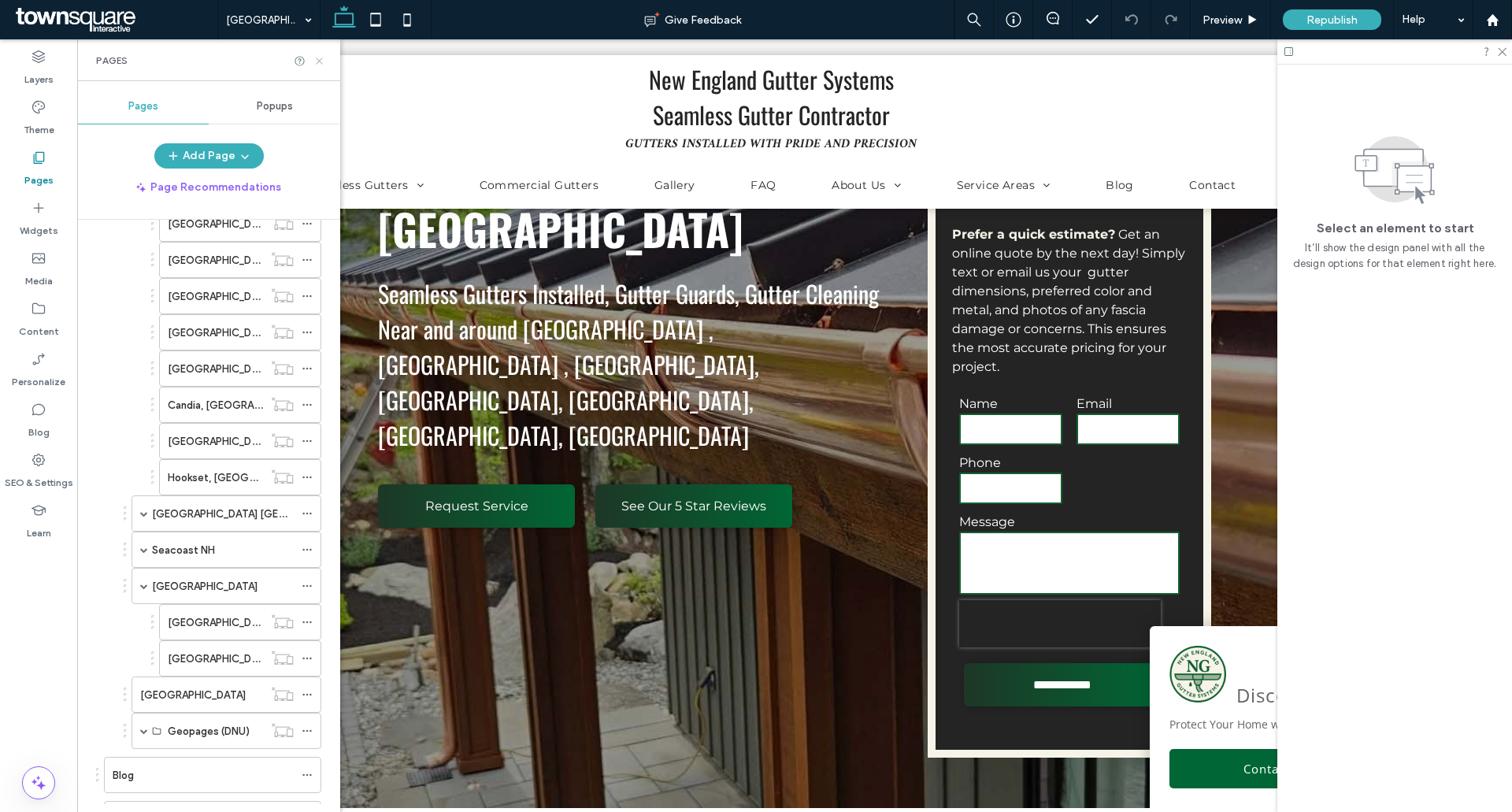
click at [318, 58] on icon at bounding box center [319, 61] width 12 height 12
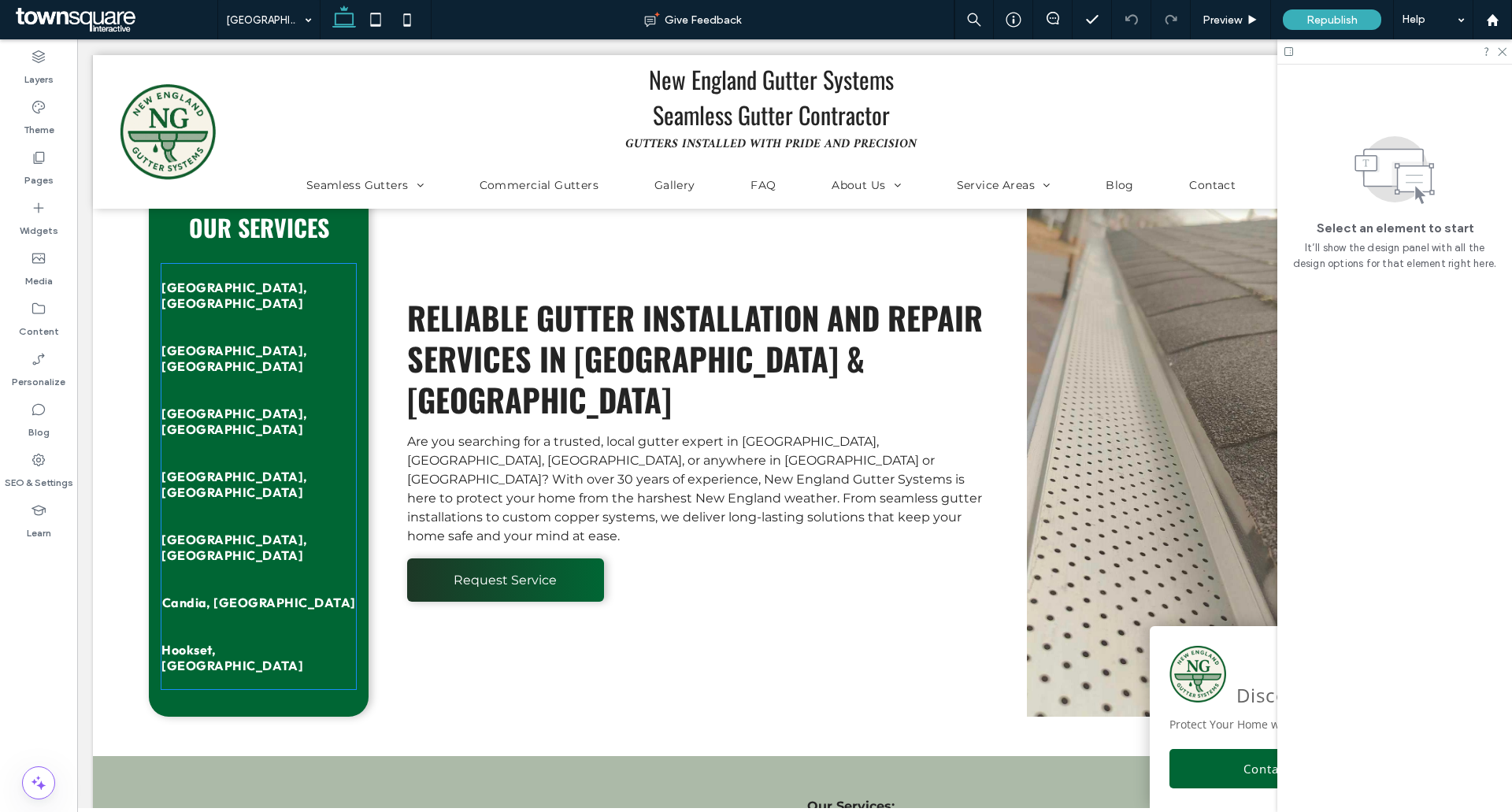
scroll to position [945, 0]
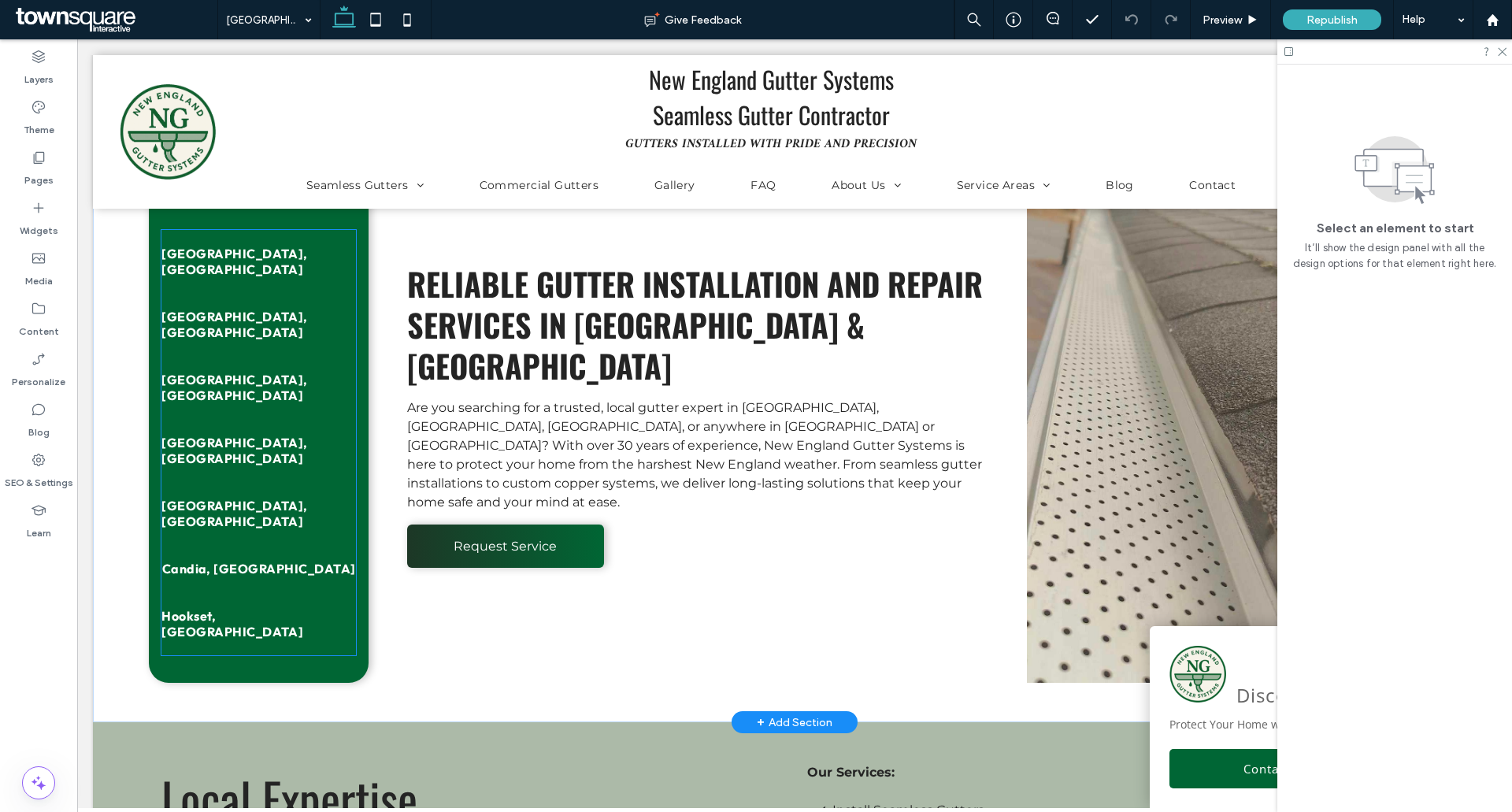
click at [291, 500] on link "[GEOGRAPHIC_DATA], [GEOGRAPHIC_DATA]" at bounding box center [258, 512] width 195 height 63
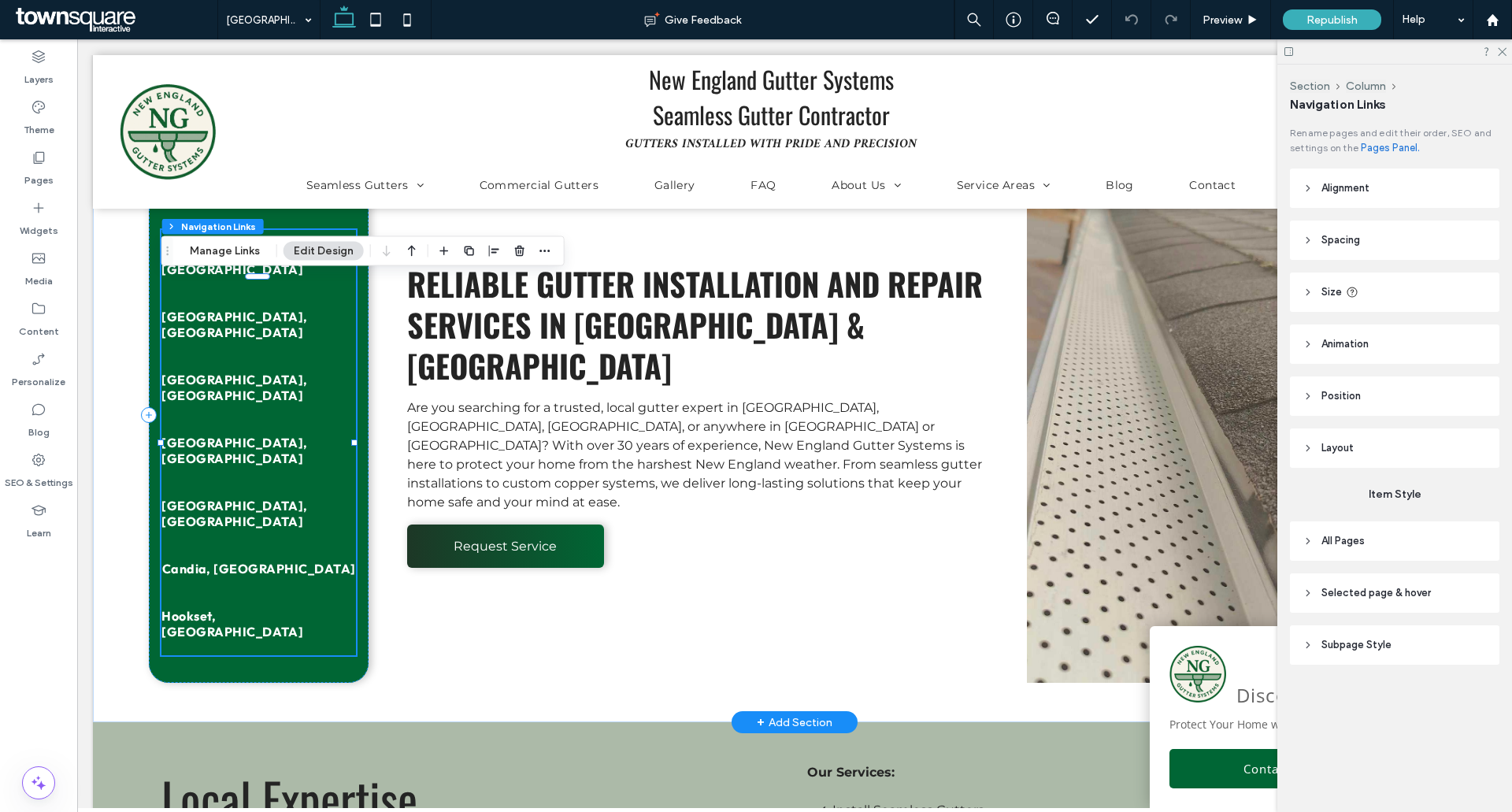
type input "***"
type input "****"
click at [246, 251] on button "Manage Links" at bounding box center [224, 251] width 90 height 19
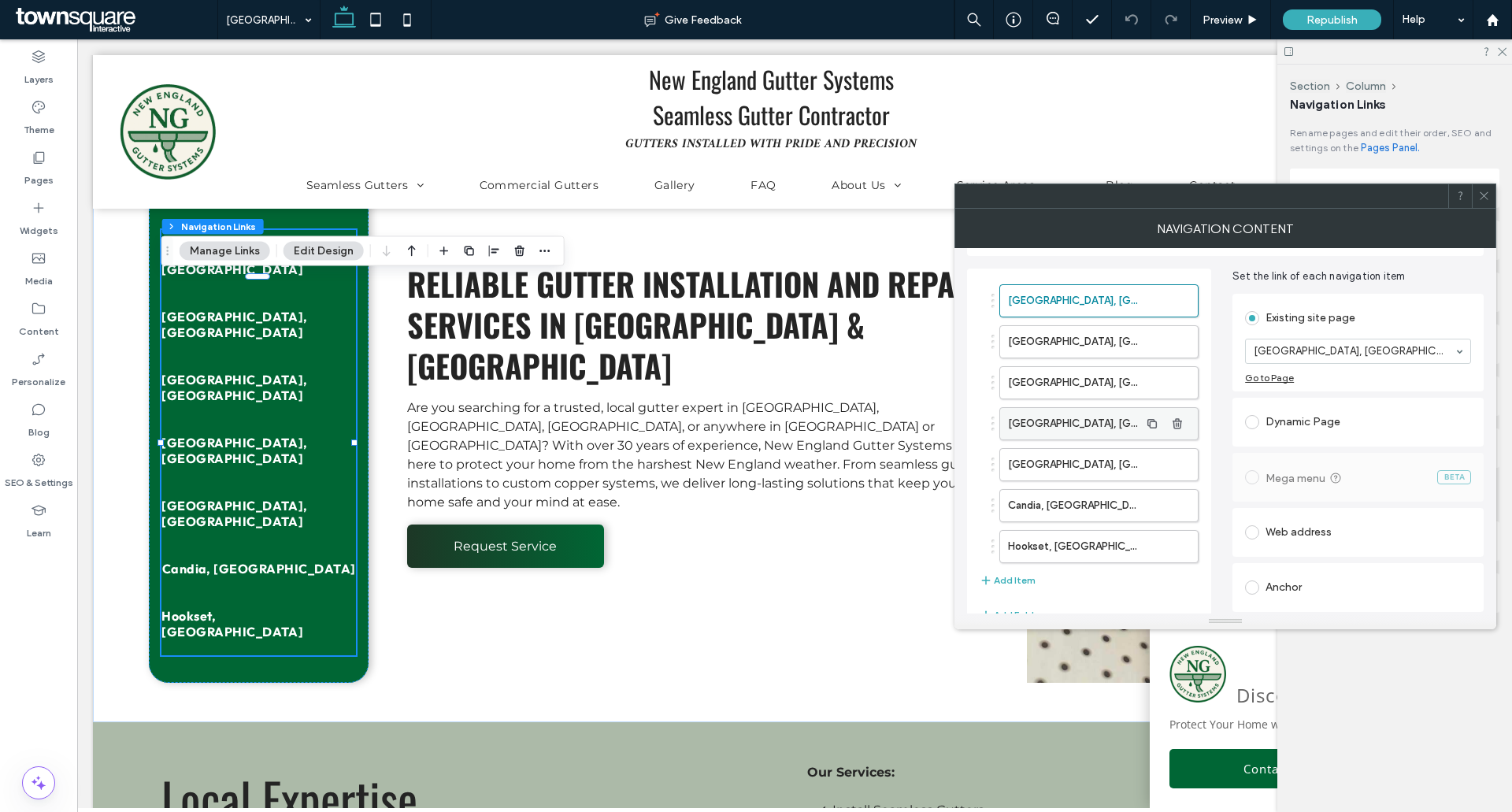
scroll to position [85, 0]
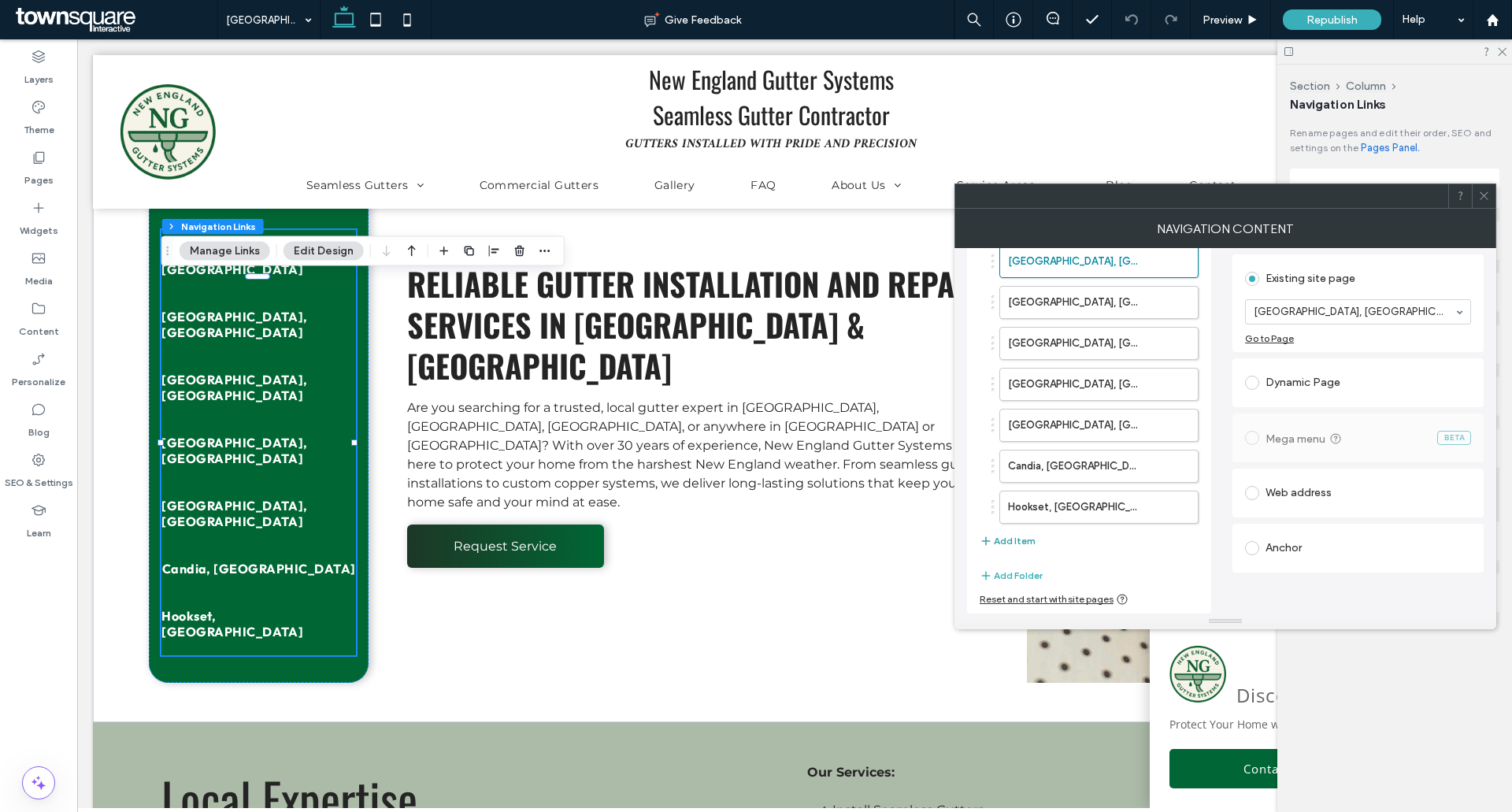
click at [1029, 536] on button "Add Item" at bounding box center [1007, 541] width 56 height 19
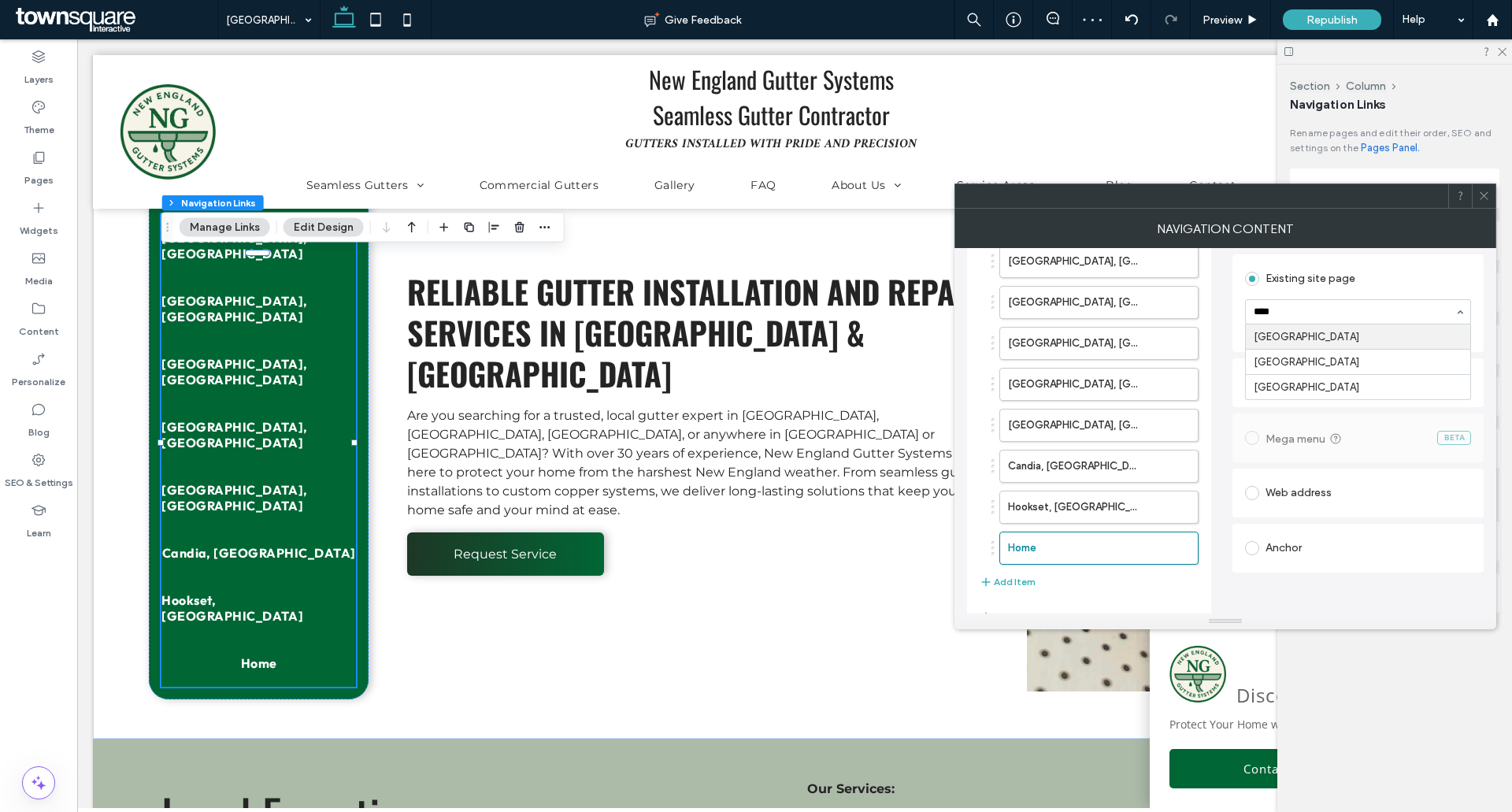
type input "*****"
click at [1484, 196] on use at bounding box center [1484, 196] width 8 height 8
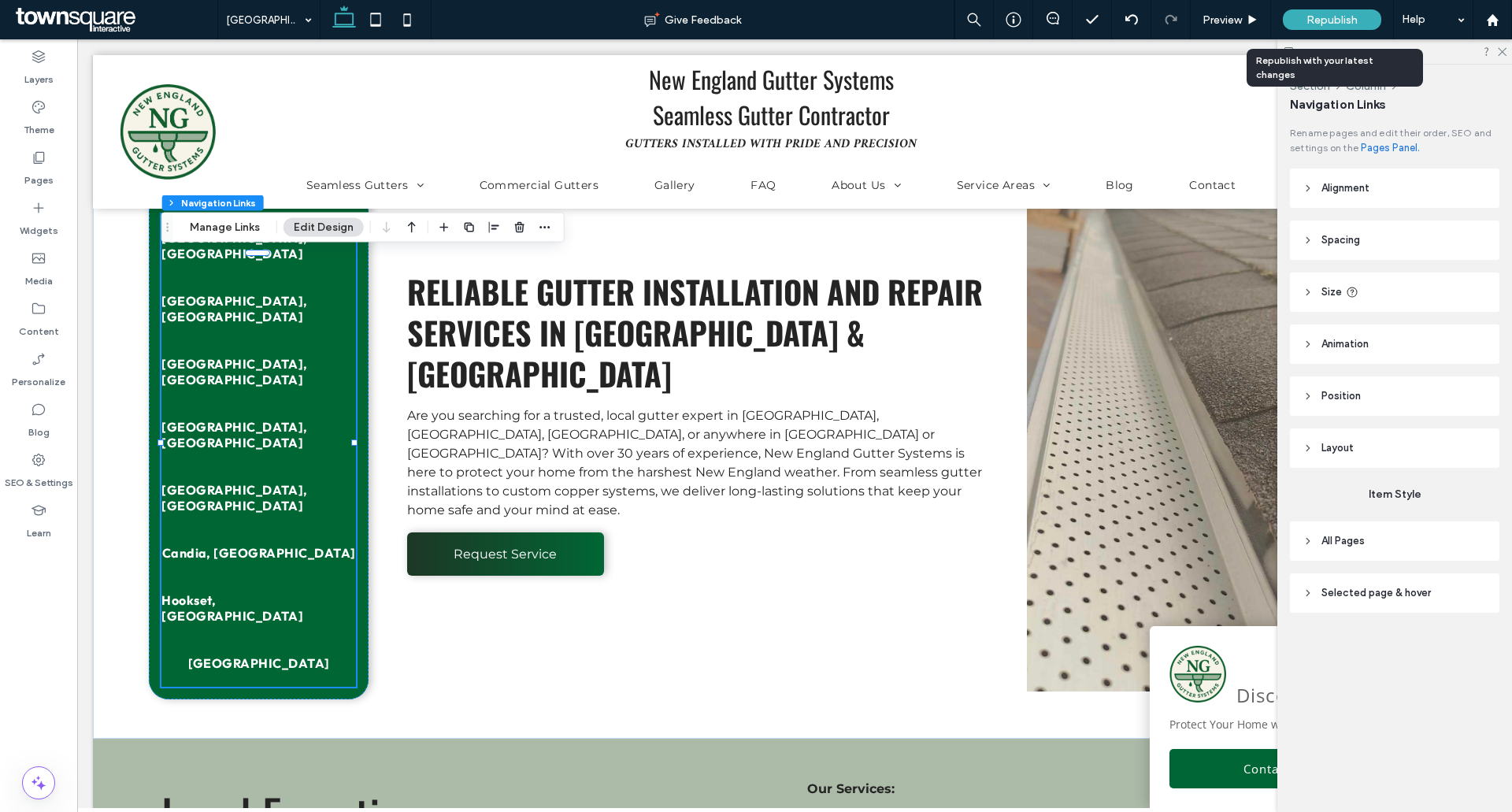
click at [1315, 11] on div "Republish" at bounding box center [1332, 20] width 99 height 21
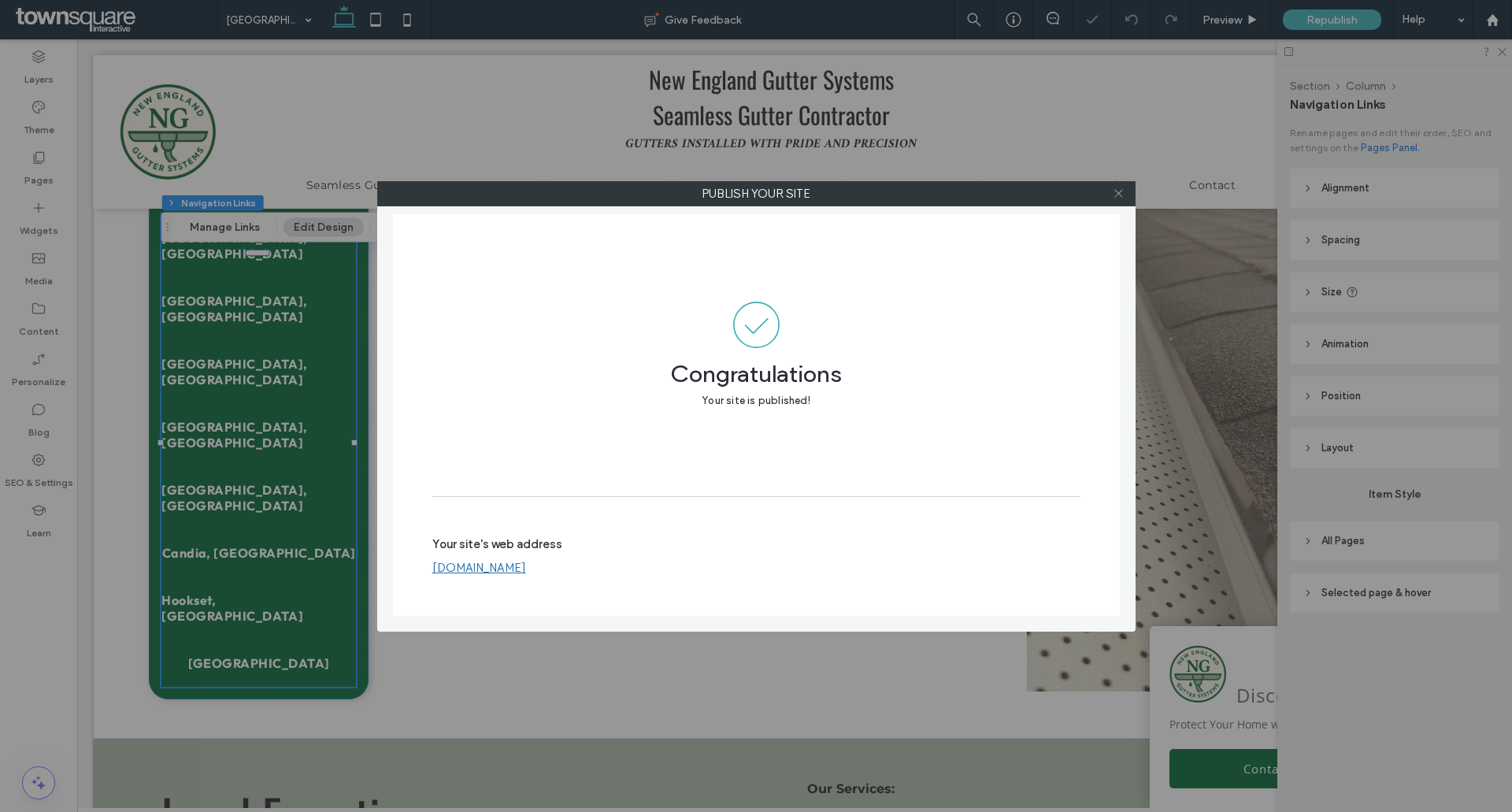
click at [1119, 195] on icon at bounding box center [1119, 193] width 12 height 12
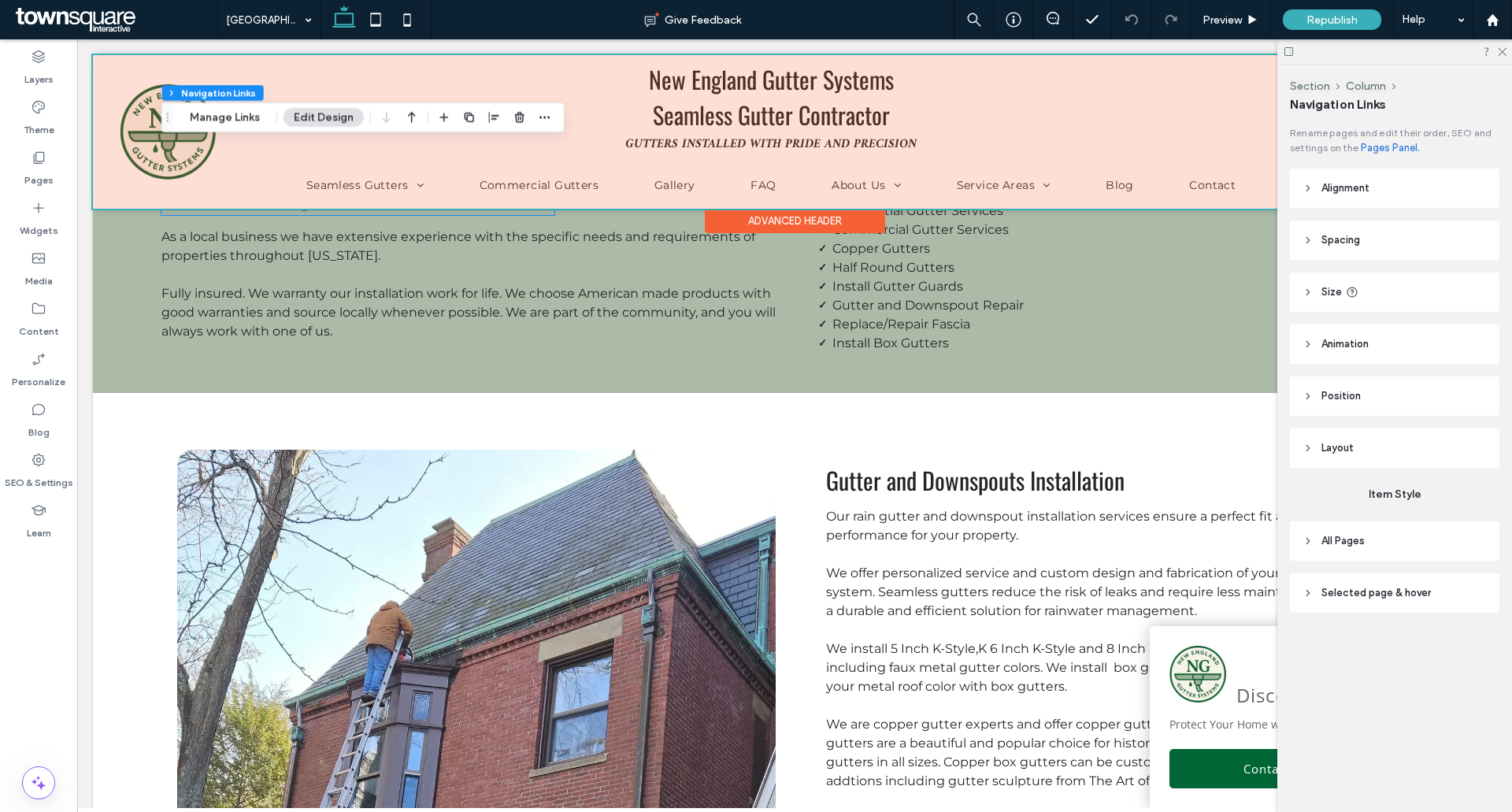
scroll to position [1417, 0]
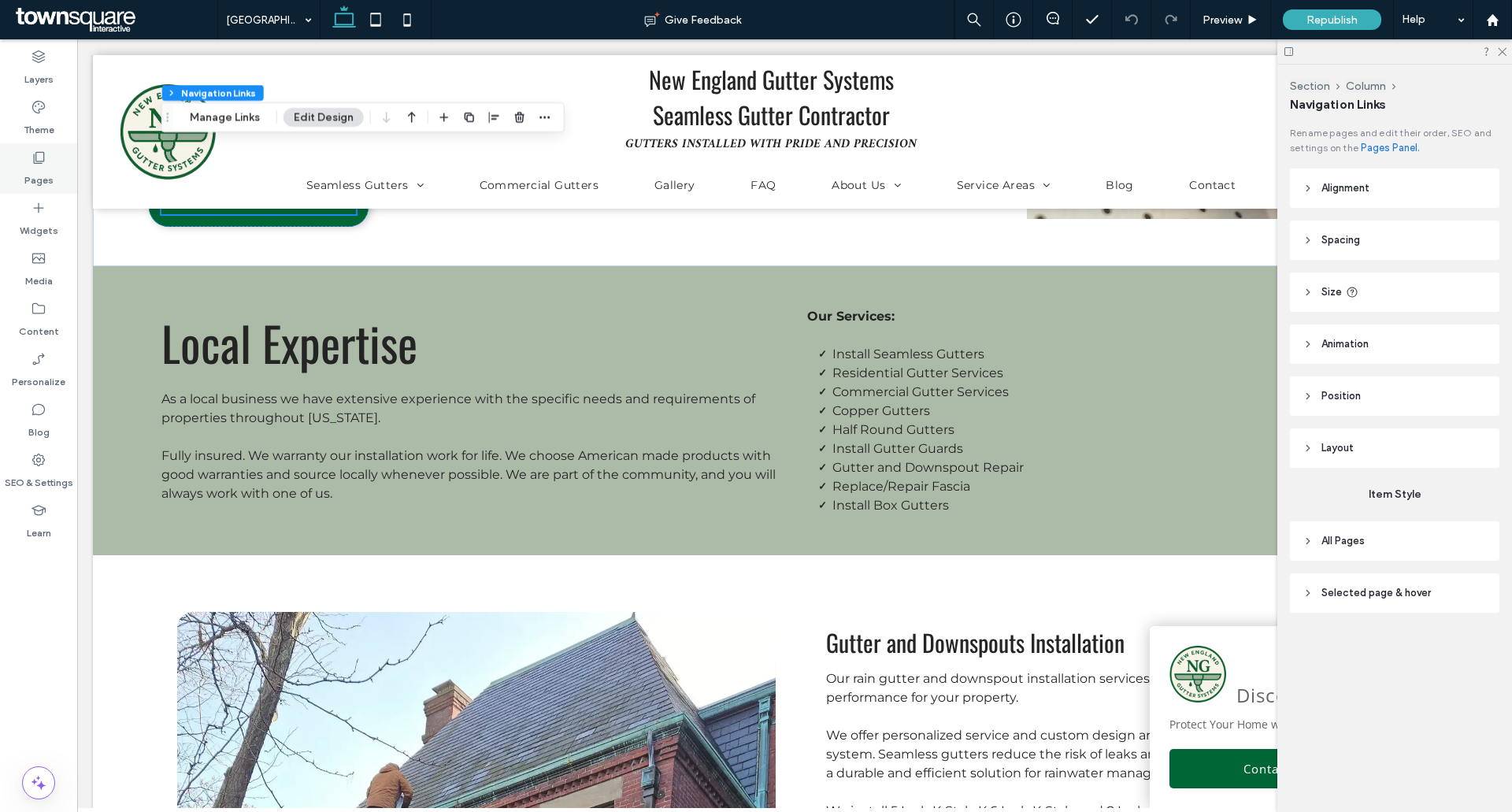
click at [46, 161] on div "Pages" at bounding box center [39, 168] width 77 height 51
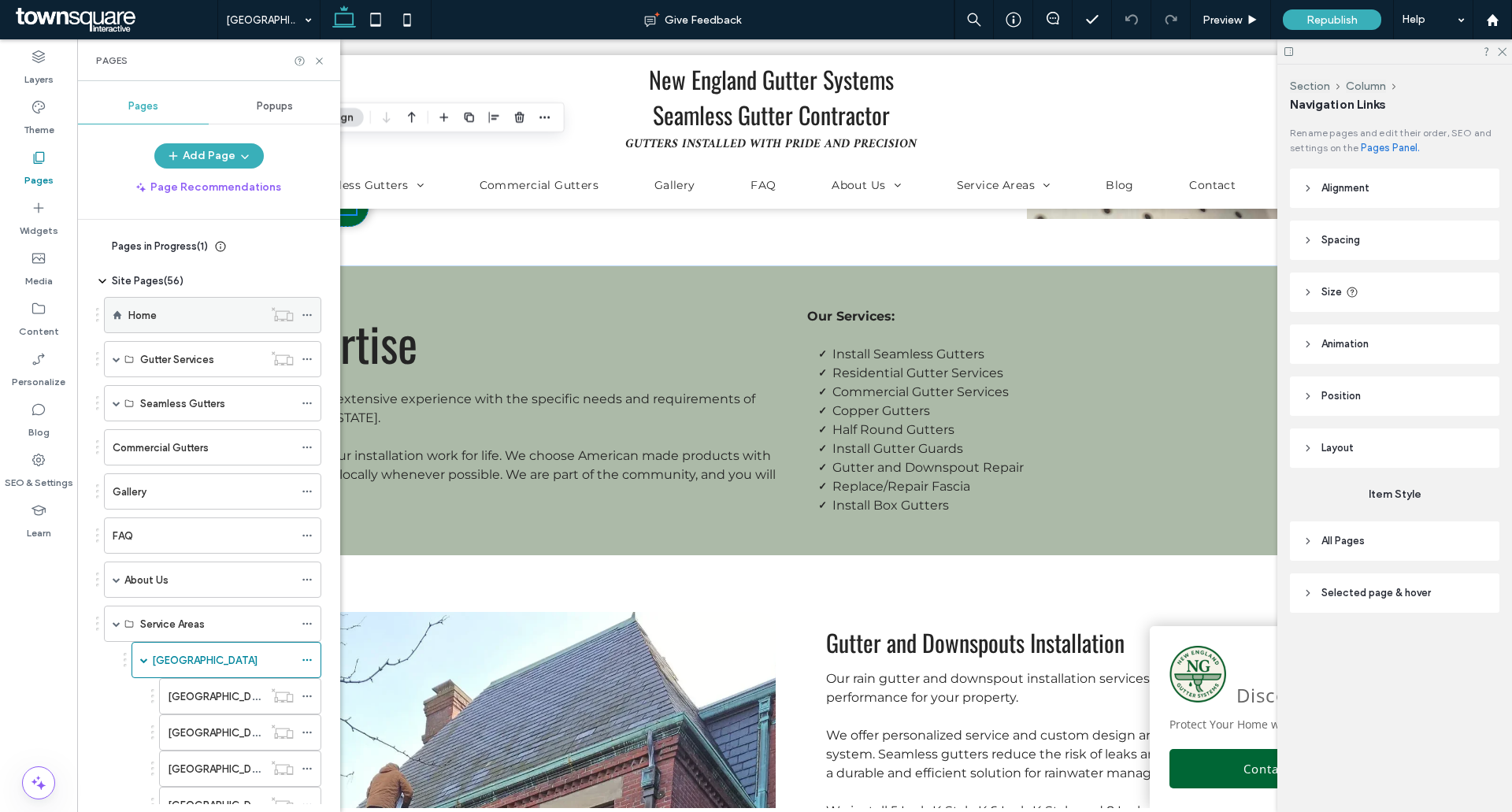
click at [195, 308] on div "Home" at bounding box center [196, 315] width 135 height 16
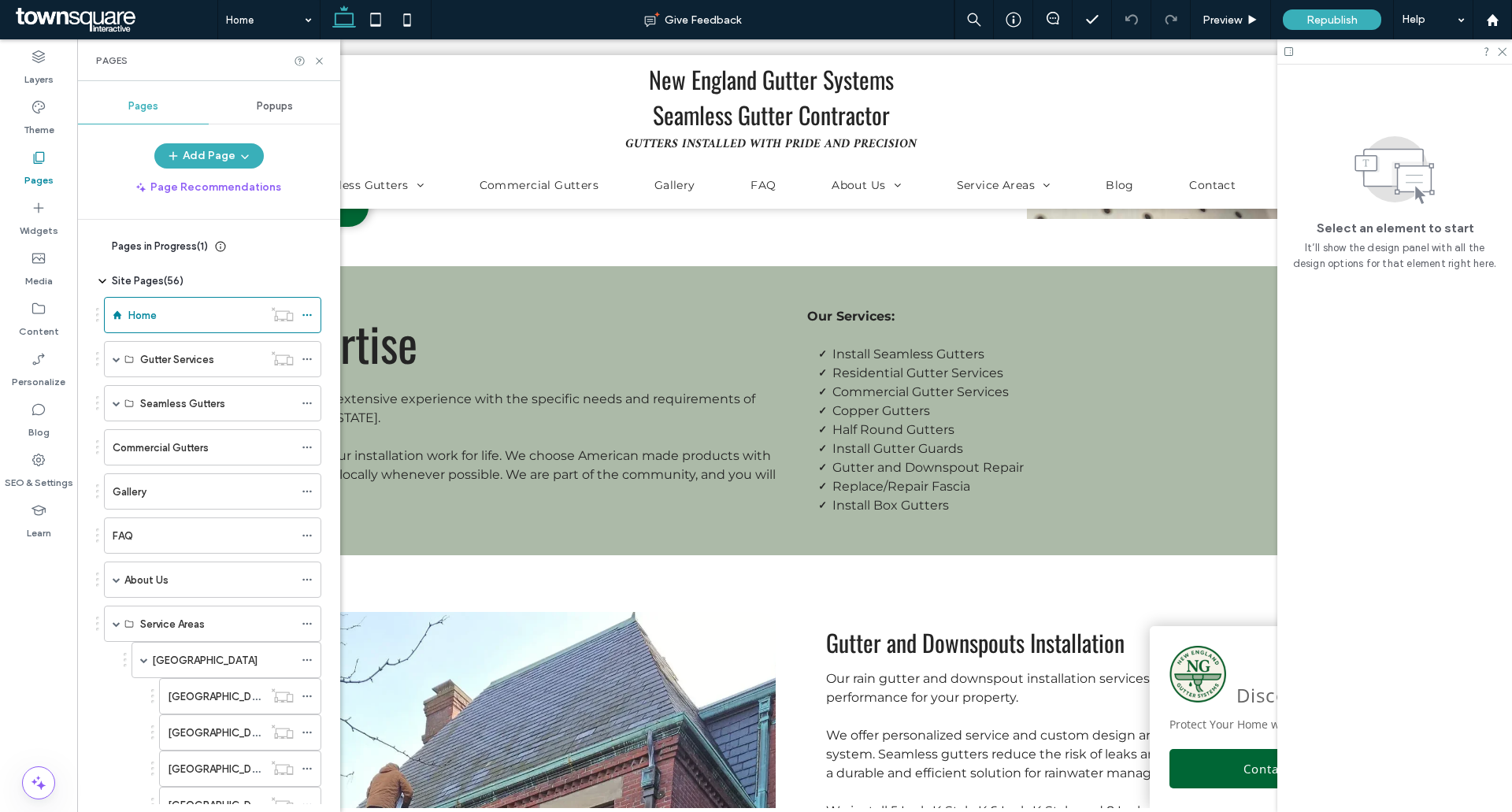
click at [322, 63] on div "Home Give Feedback Preview Republish Help Design Panel Site Comments Team & Cli…" at bounding box center [756, 406] width 1512 height 812
click at [318, 59] on use at bounding box center [319, 60] width 6 height 6
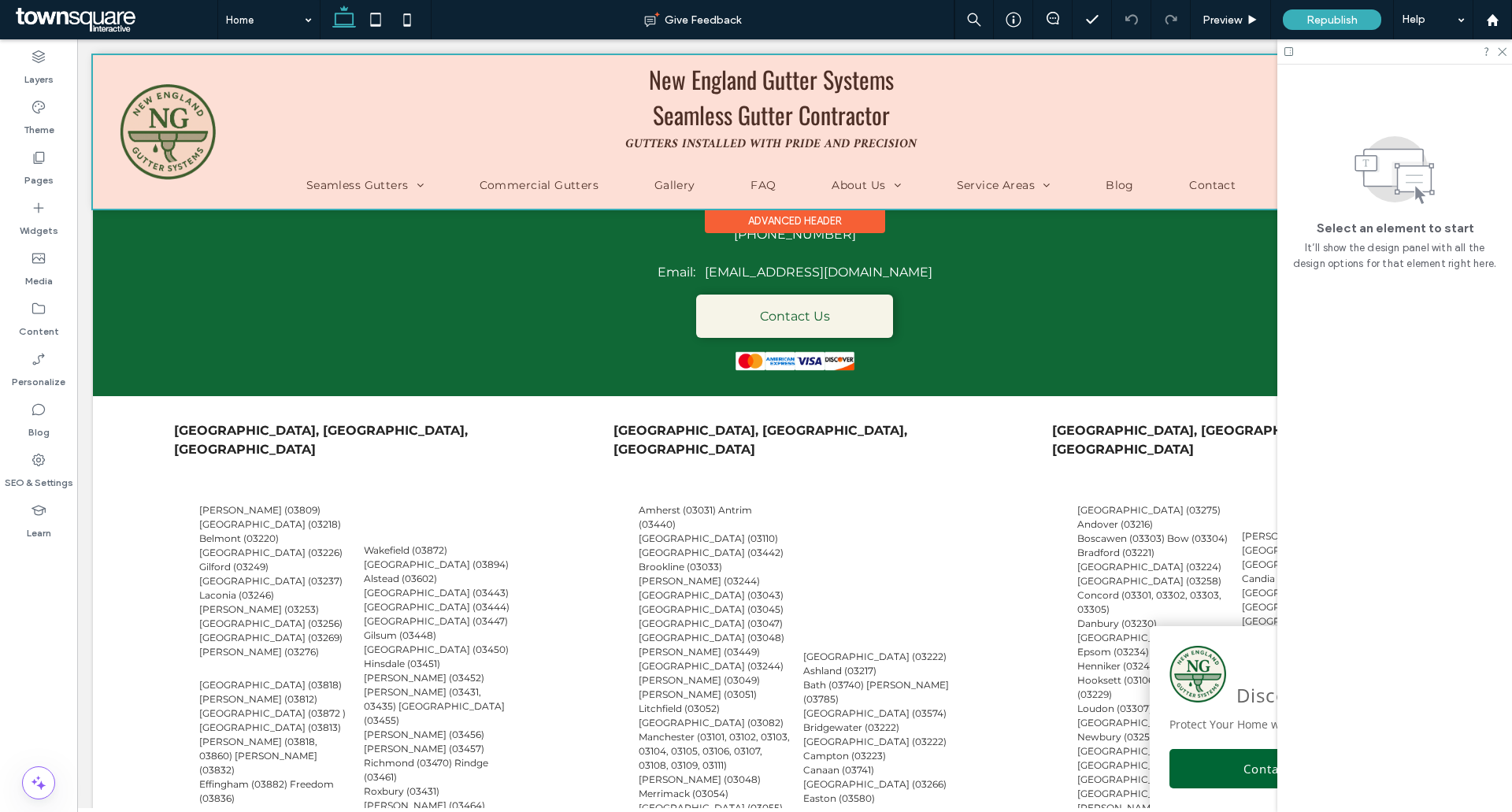
scroll to position [6512, 0]
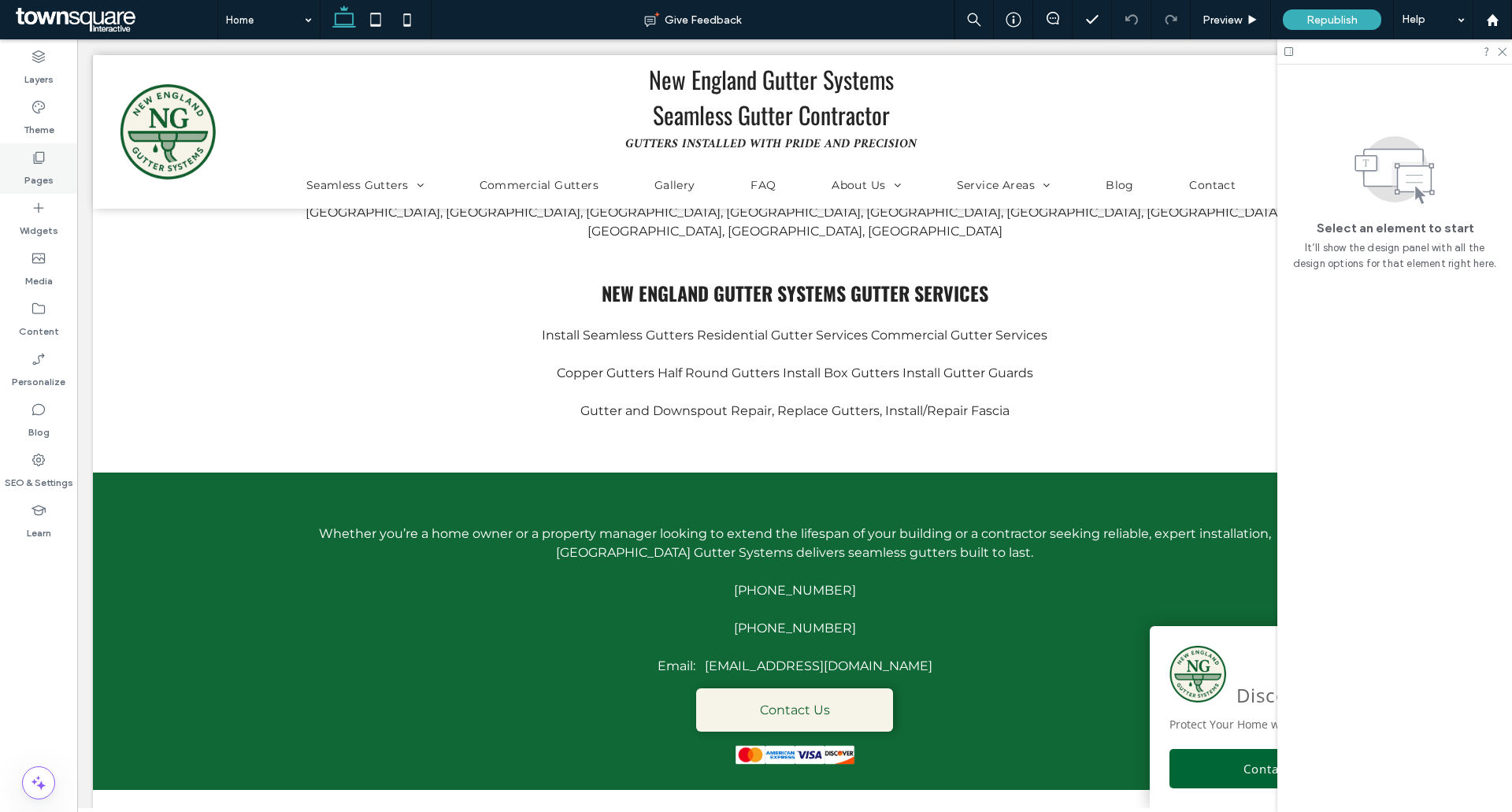
click at [12, 167] on div "Pages" at bounding box center [39, 168] width 77 height 51
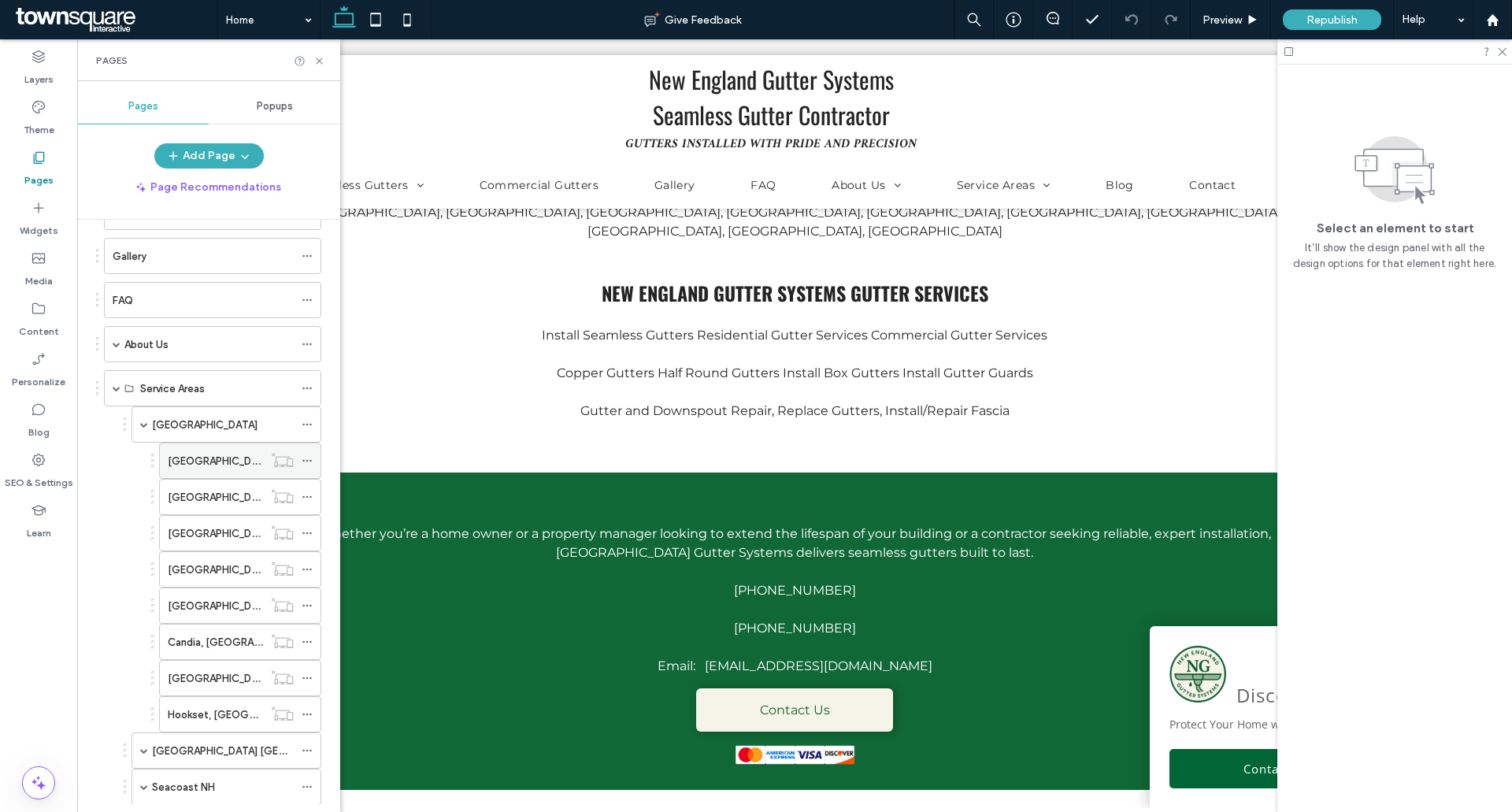
scroll to position [236, 0]
click at [216, 445] on div "[GEOGRAPHIC_DATA], [GEOGRAPHIC_DATA]" at bounding box center [215, 459] width 95 height 34
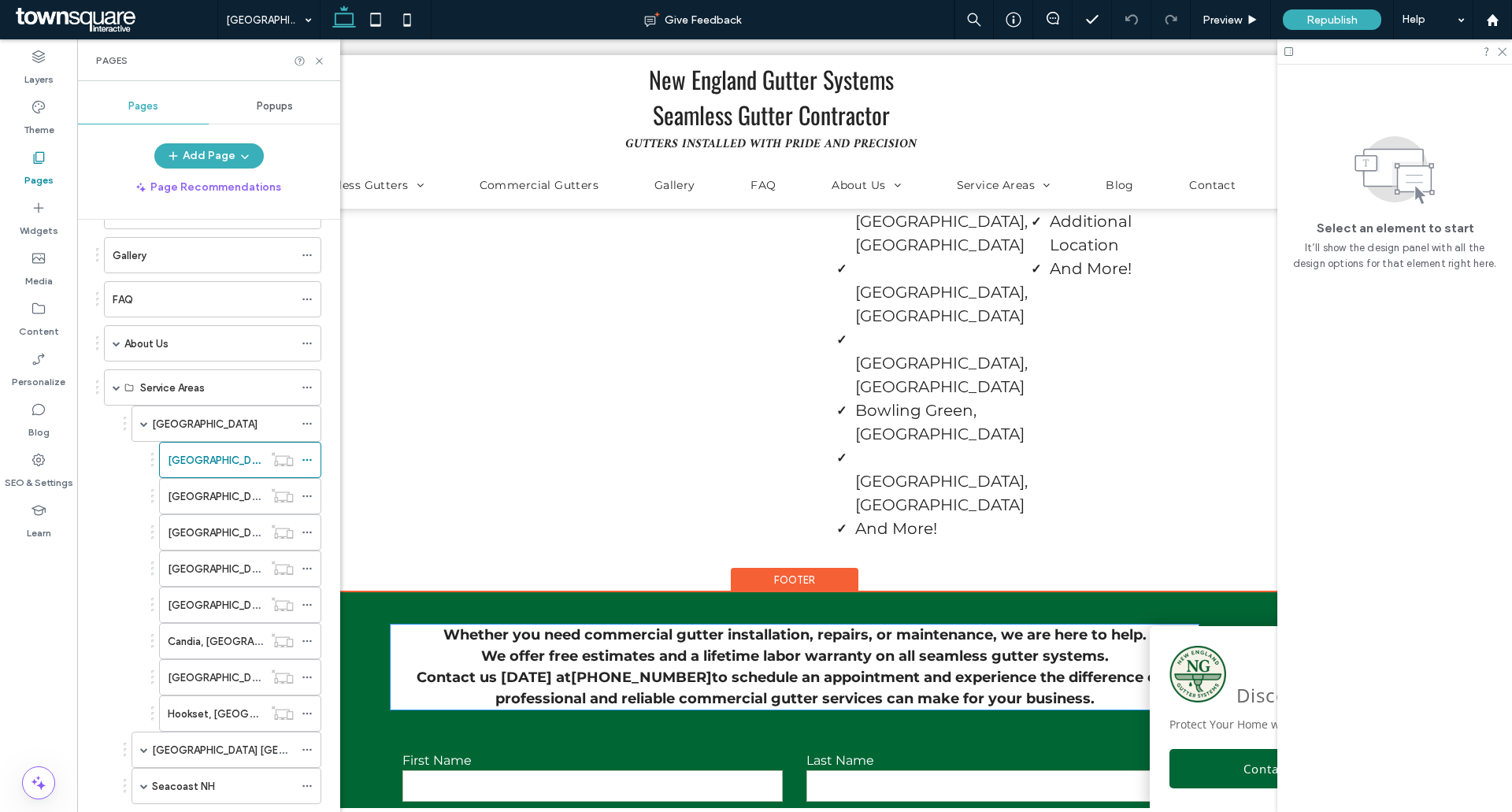
scroll to position [5275, 0]
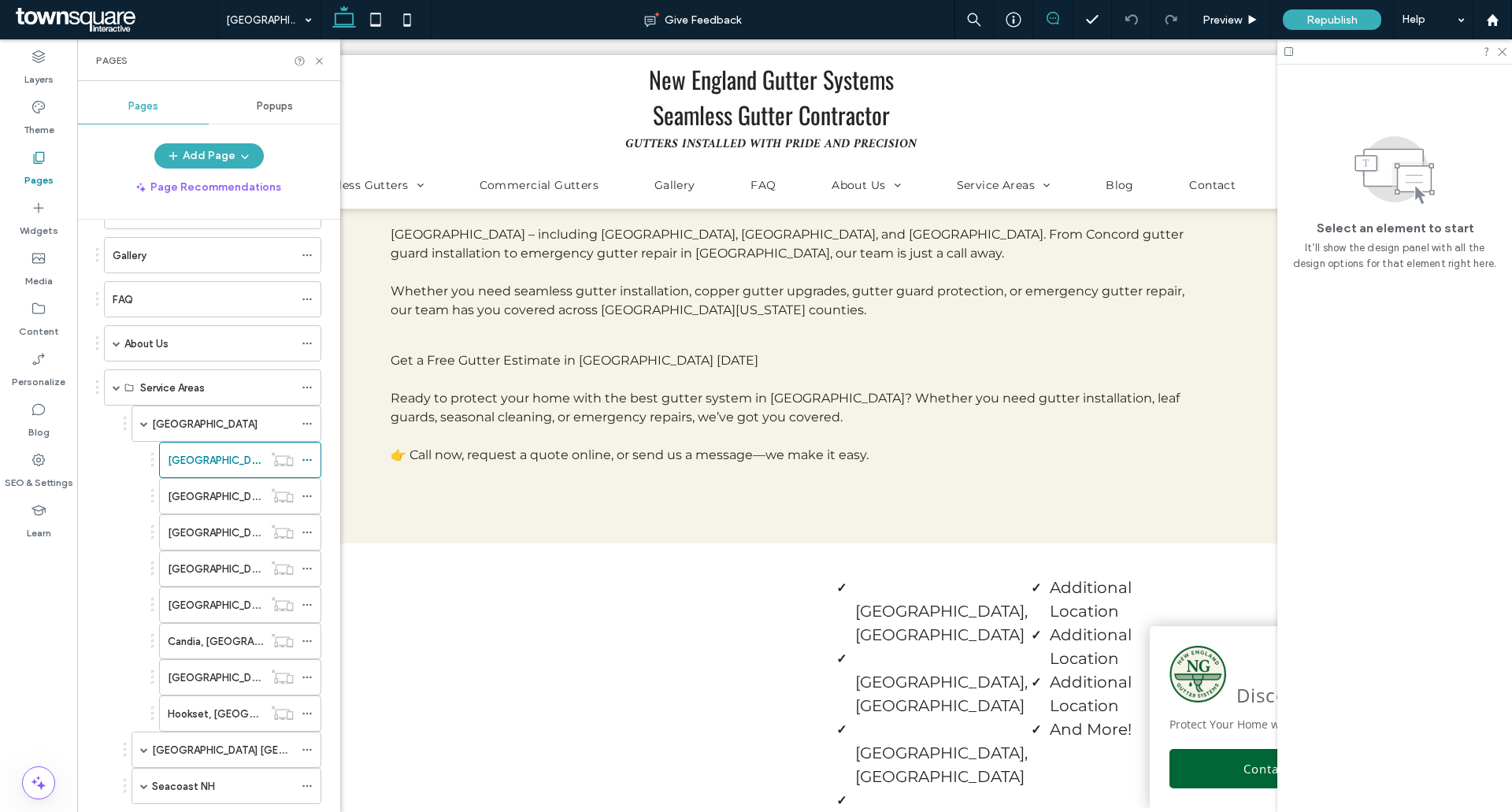
click at [1057, 15] on use at bounding box center [1053, 18] width 13 height 13
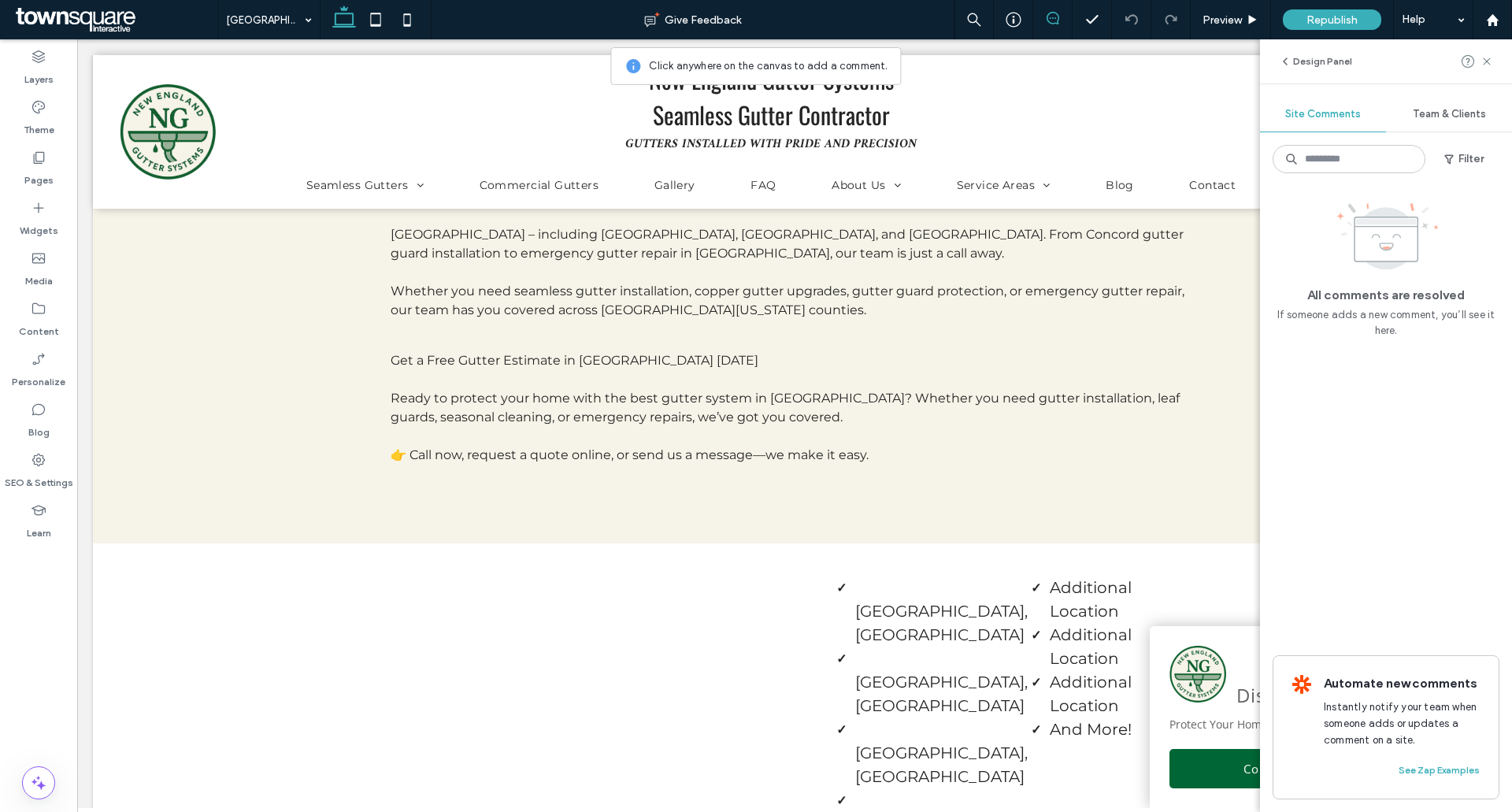
click at [1050, 16] on icon at bounding box center [1053, 18] width 13 height 13
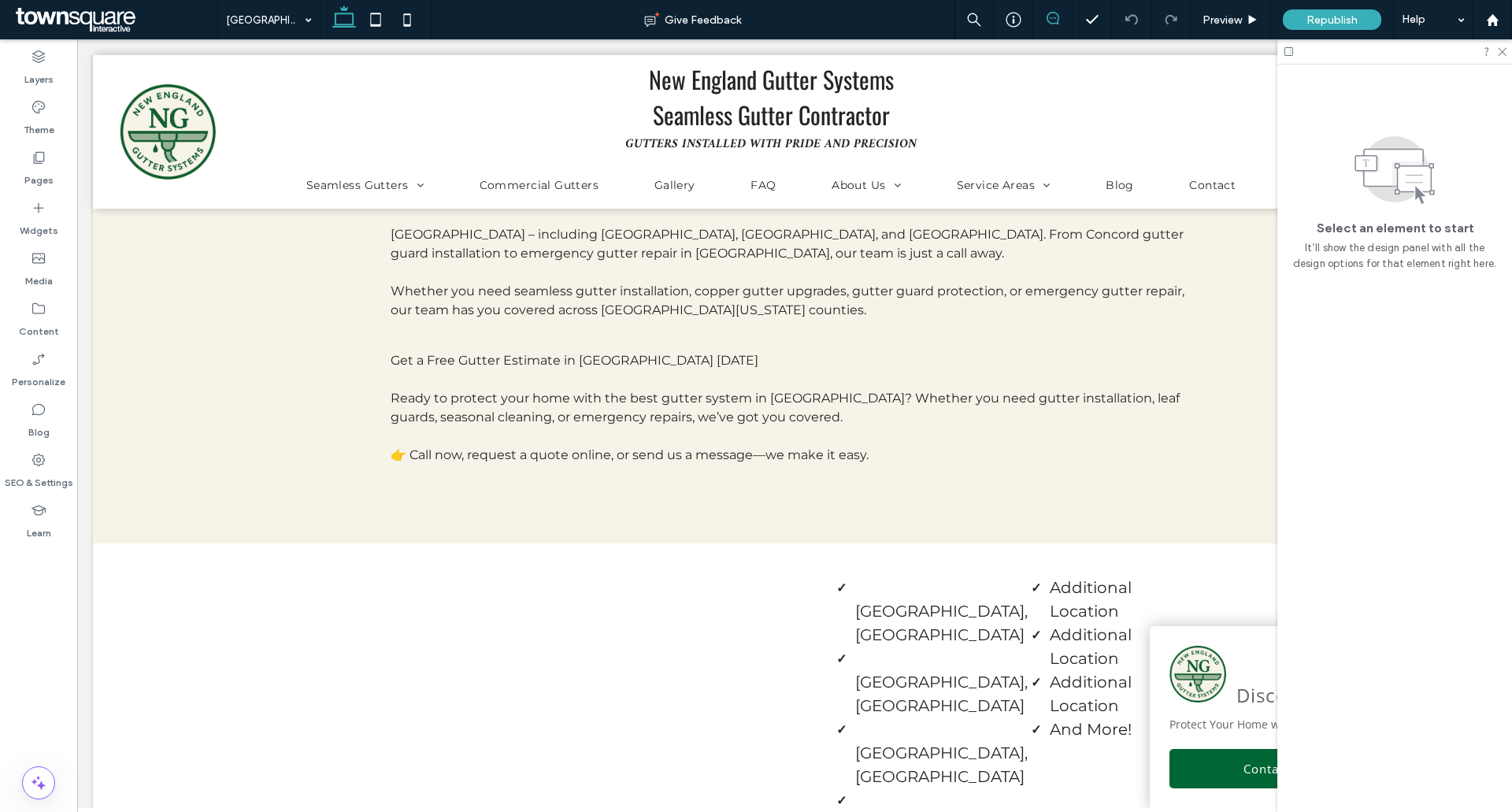
click at [1069, 13] on span at bounding box center [1052, 18] width 39 height 13
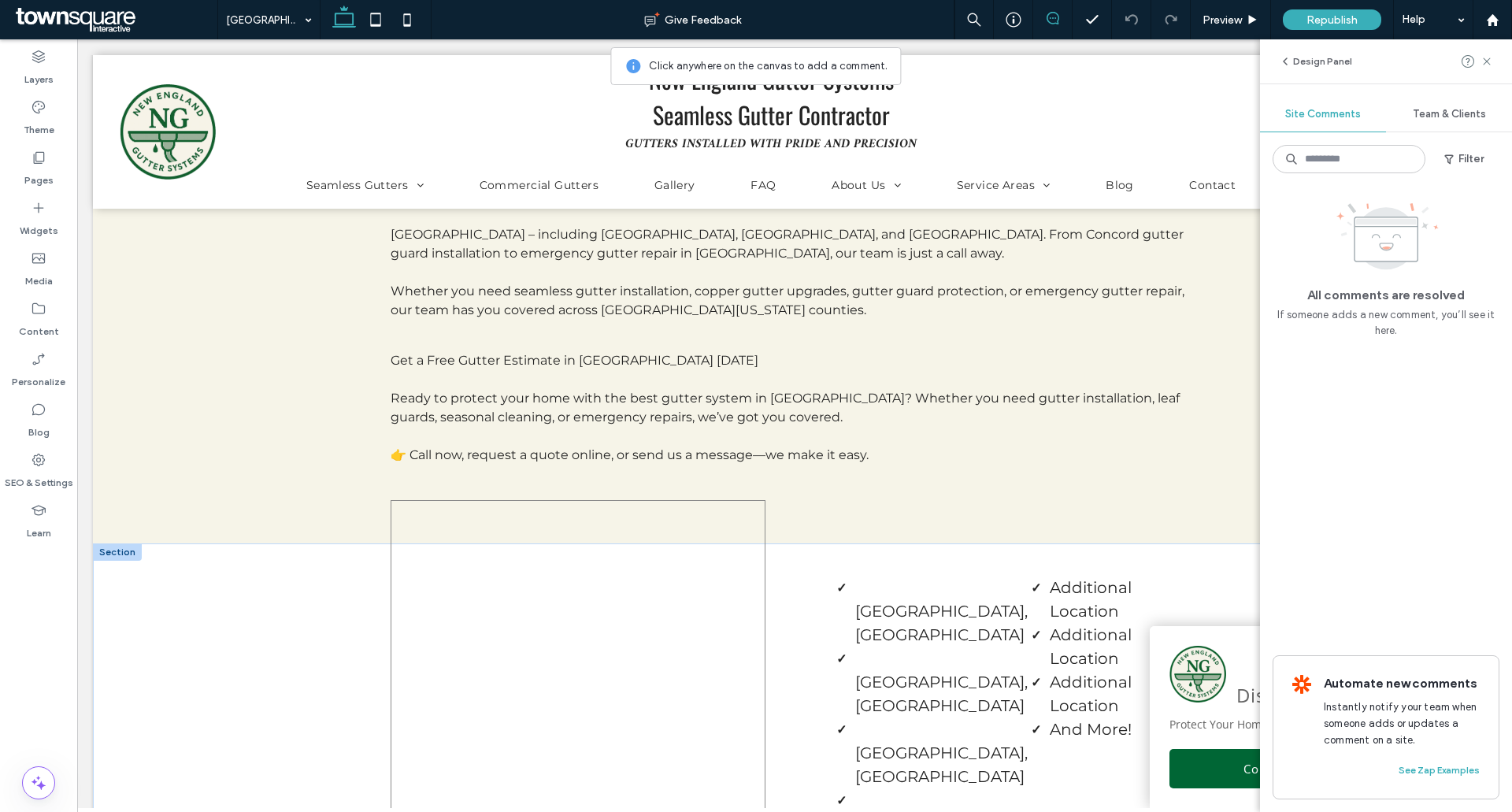
click at [639, 509] on div at bounding box center [578, 663] width 375 height 326
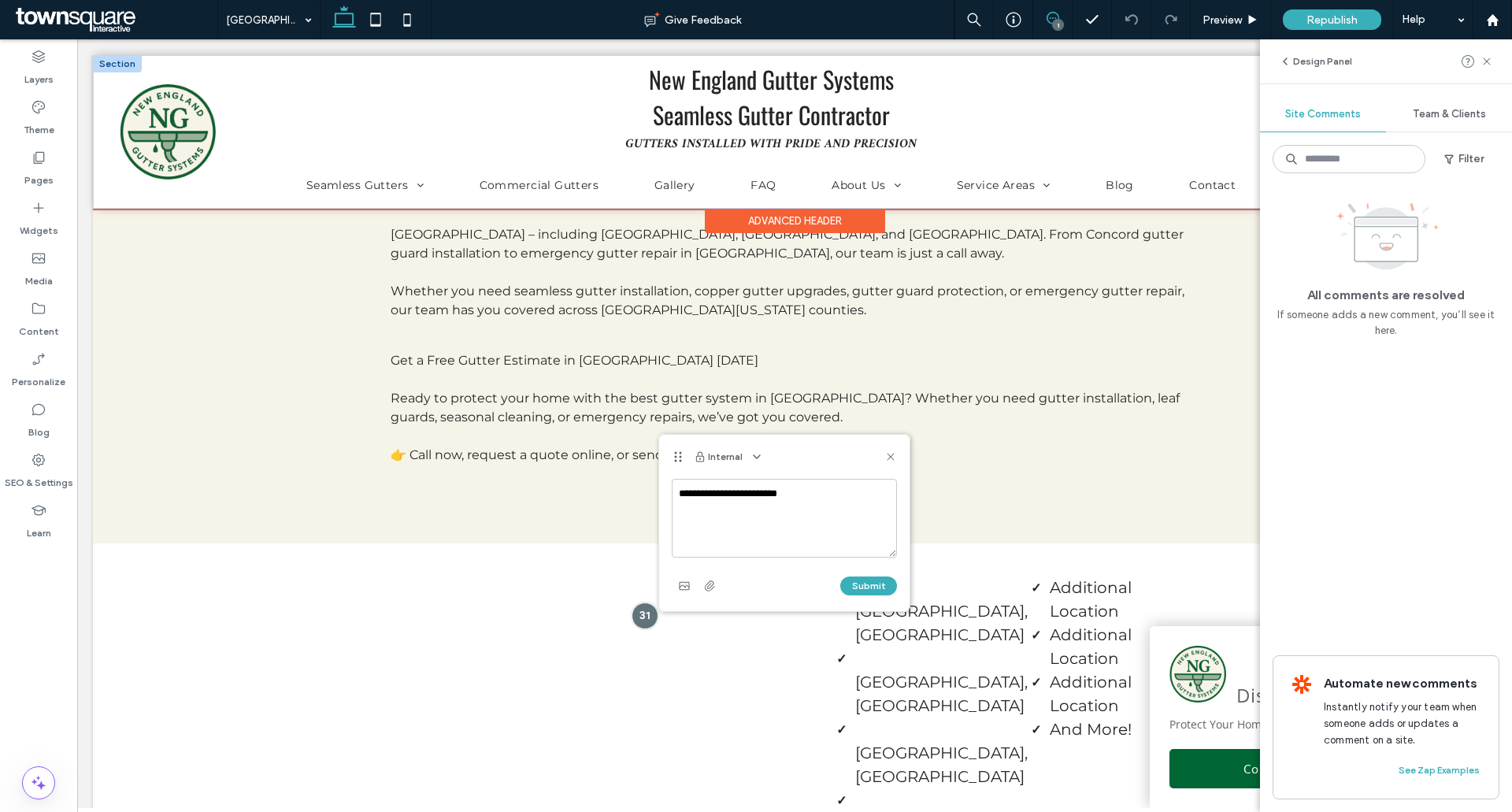
type textarea "**********"
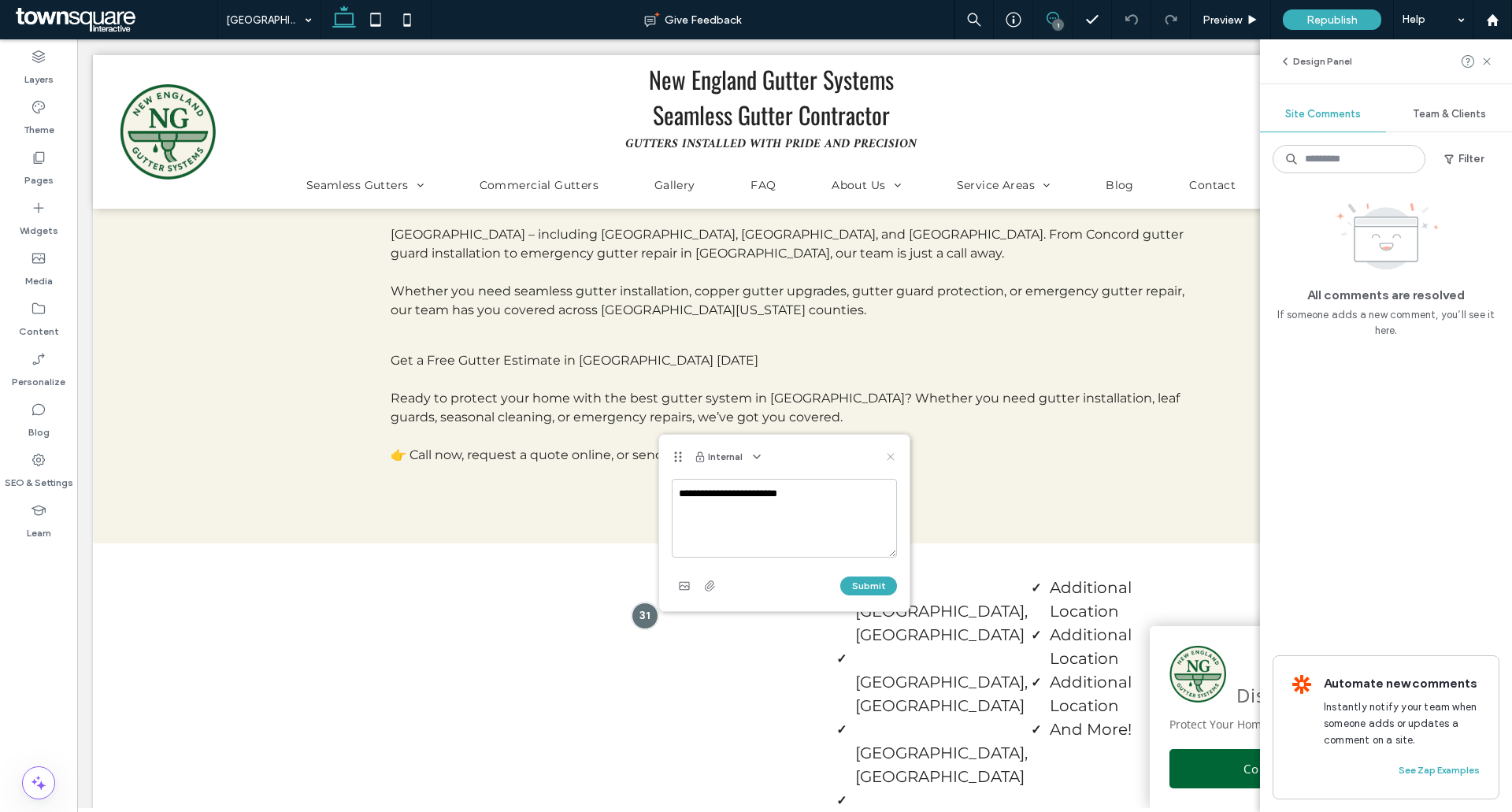
click at [890, 458] on use at bounding box center [890, 456] width 7 height 7
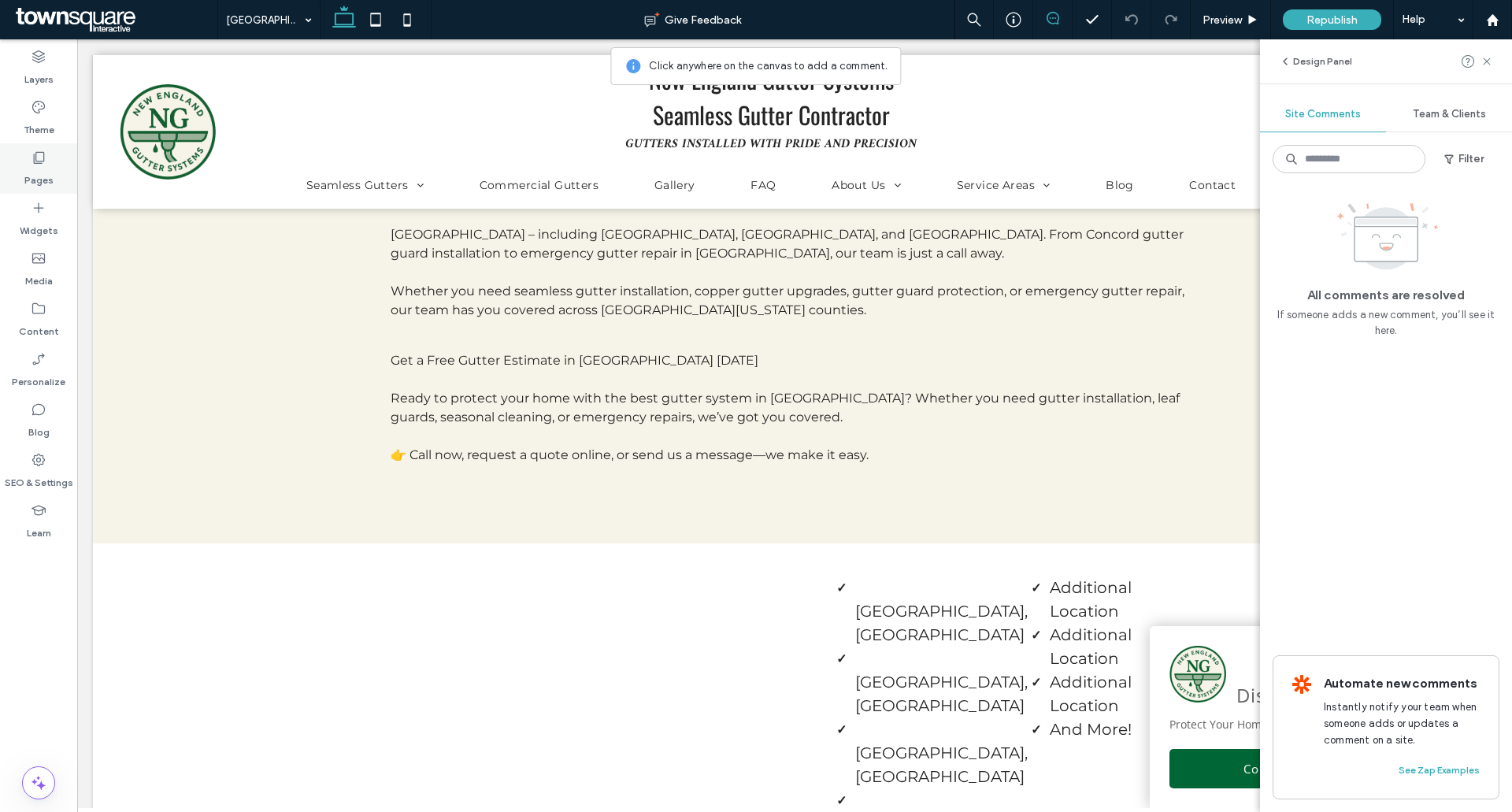
click at [25, 173] on label "Pages" at bounding box center [39, 177] width 29 height 22
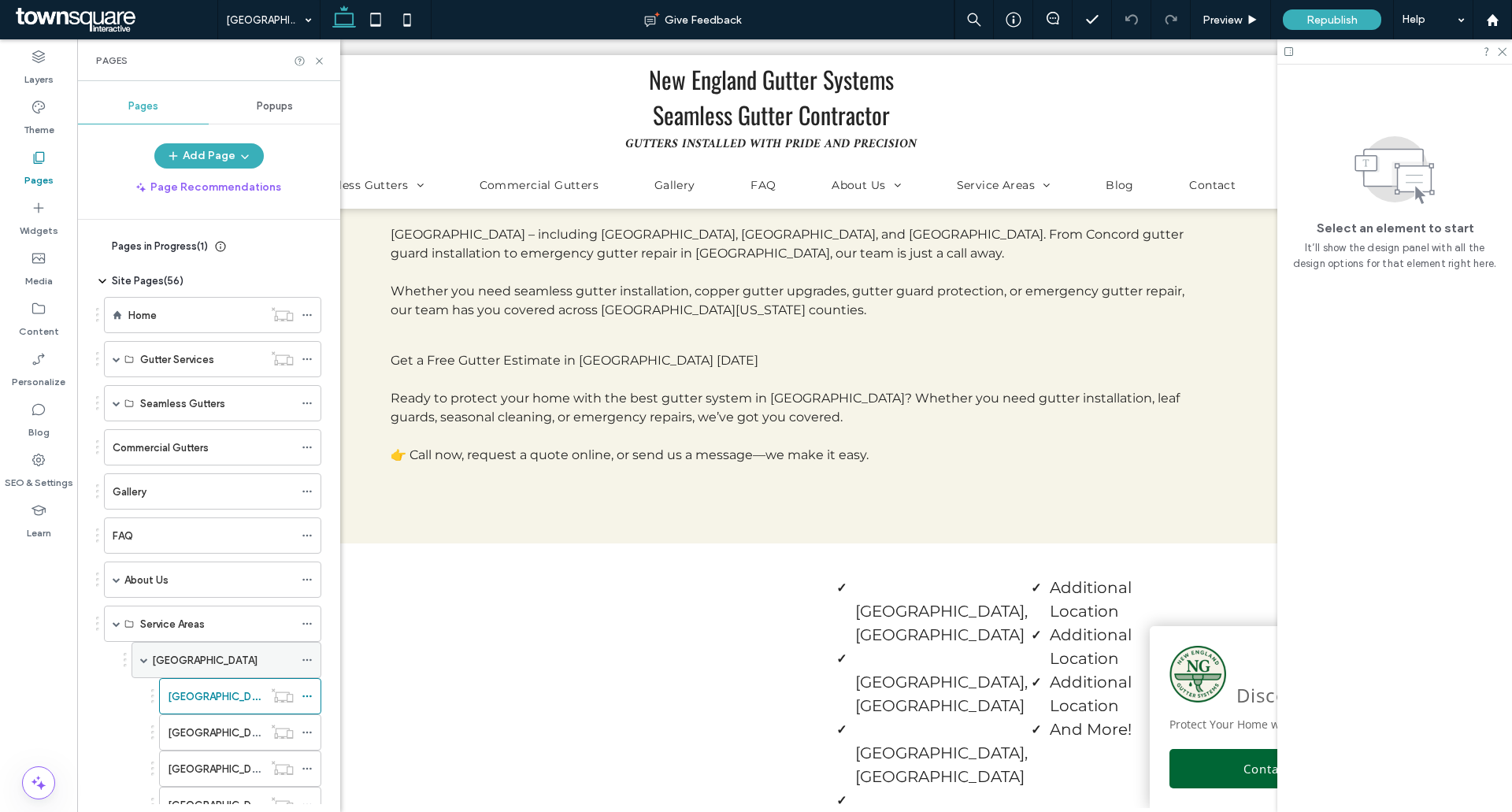
click at [214, 653] on div "[GEOGRAPHIC_DATA]" at bounding box center [222, 659] width 142 height 16
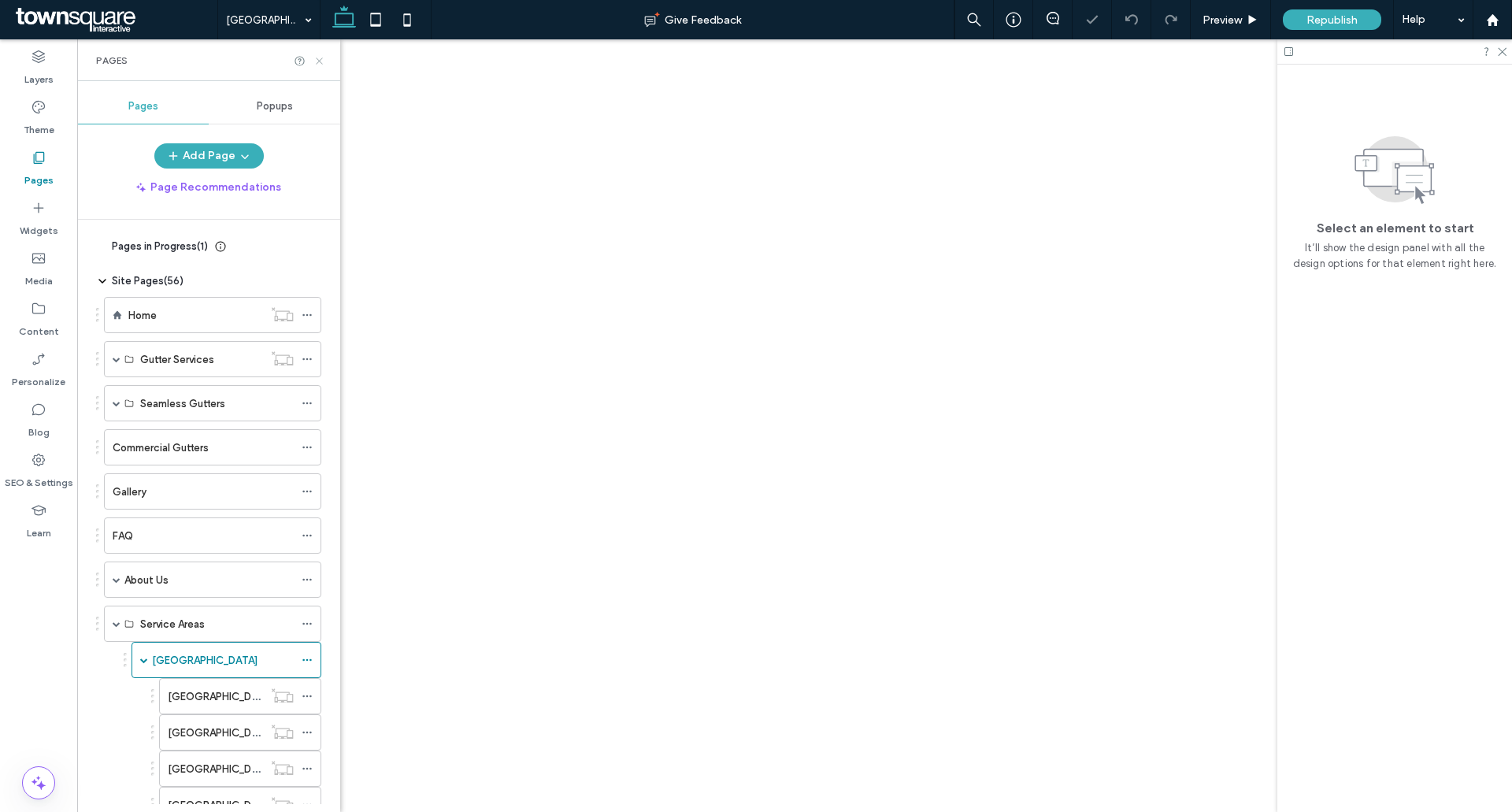
click at [318, 60] on icon at bounding box center [319, 61] width 12 height 12
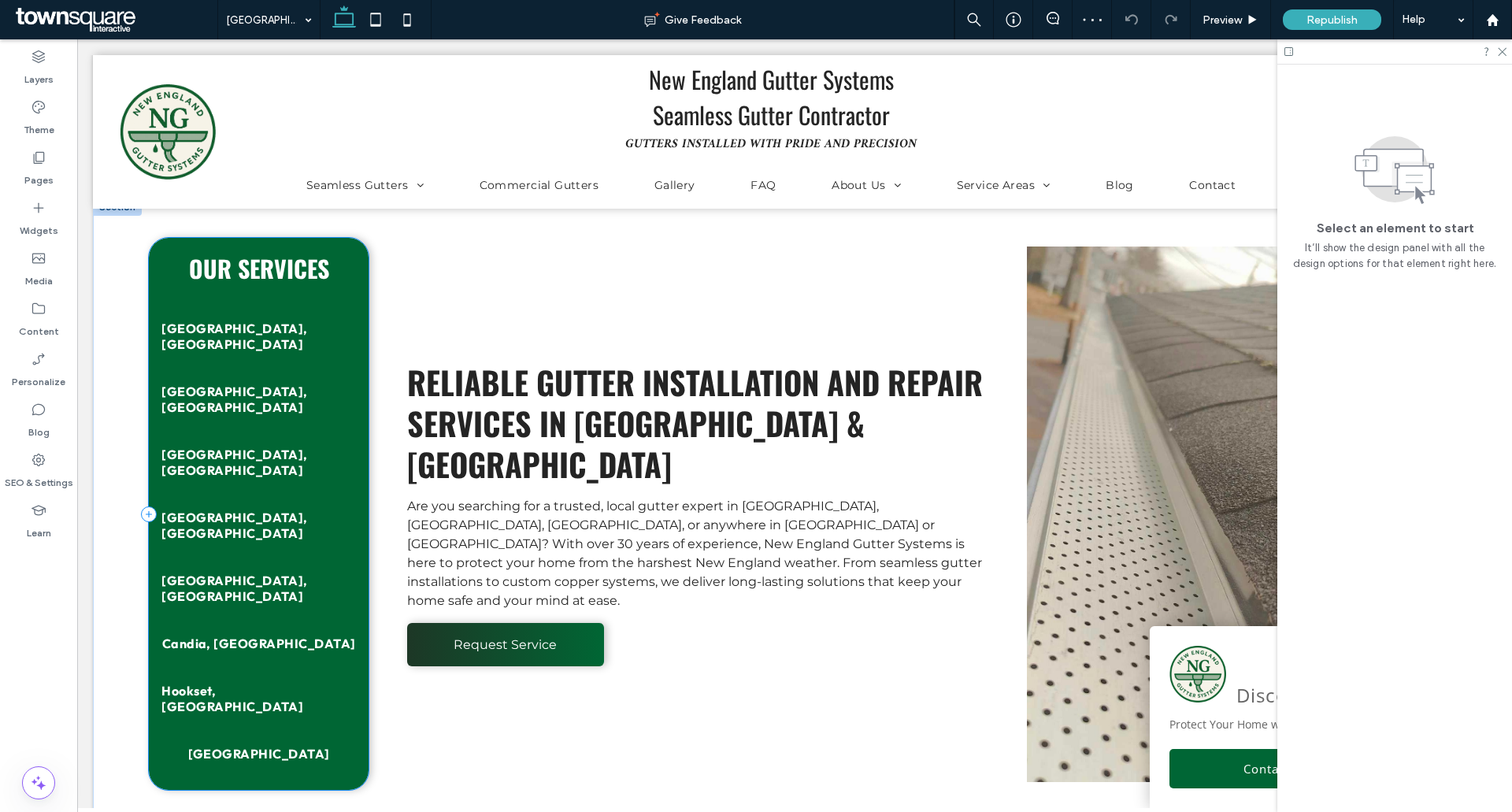
scroll to position [945, 0]
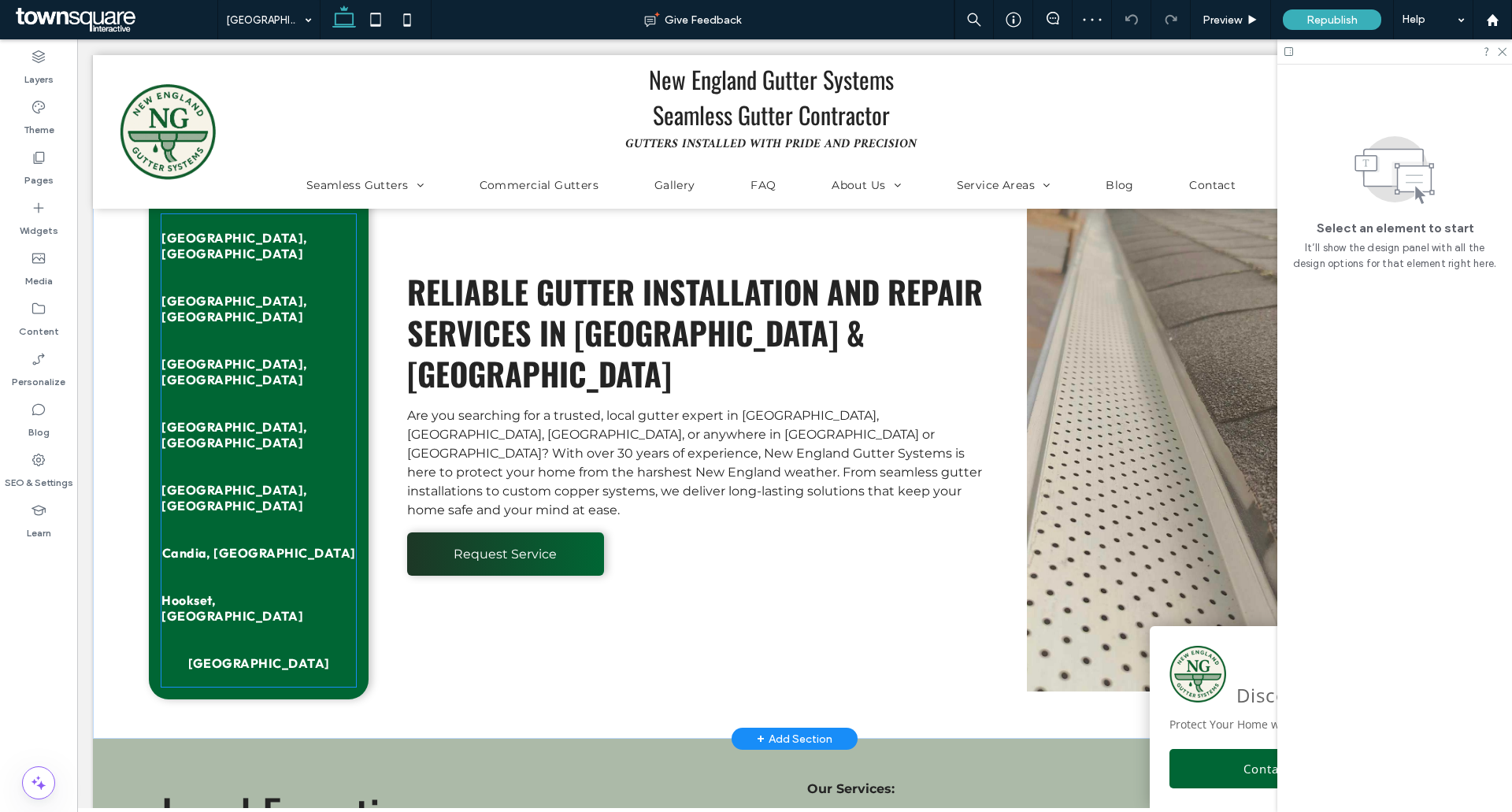
drag, startPoint x: 265, startPoint y: 614, endPoint x: 265, endPoint y: 601, distance: 13.0
click at [265, 655] on span "[GEOGRAPHIC_DATA]" at bounding box center [258, 663] width 142 height 15
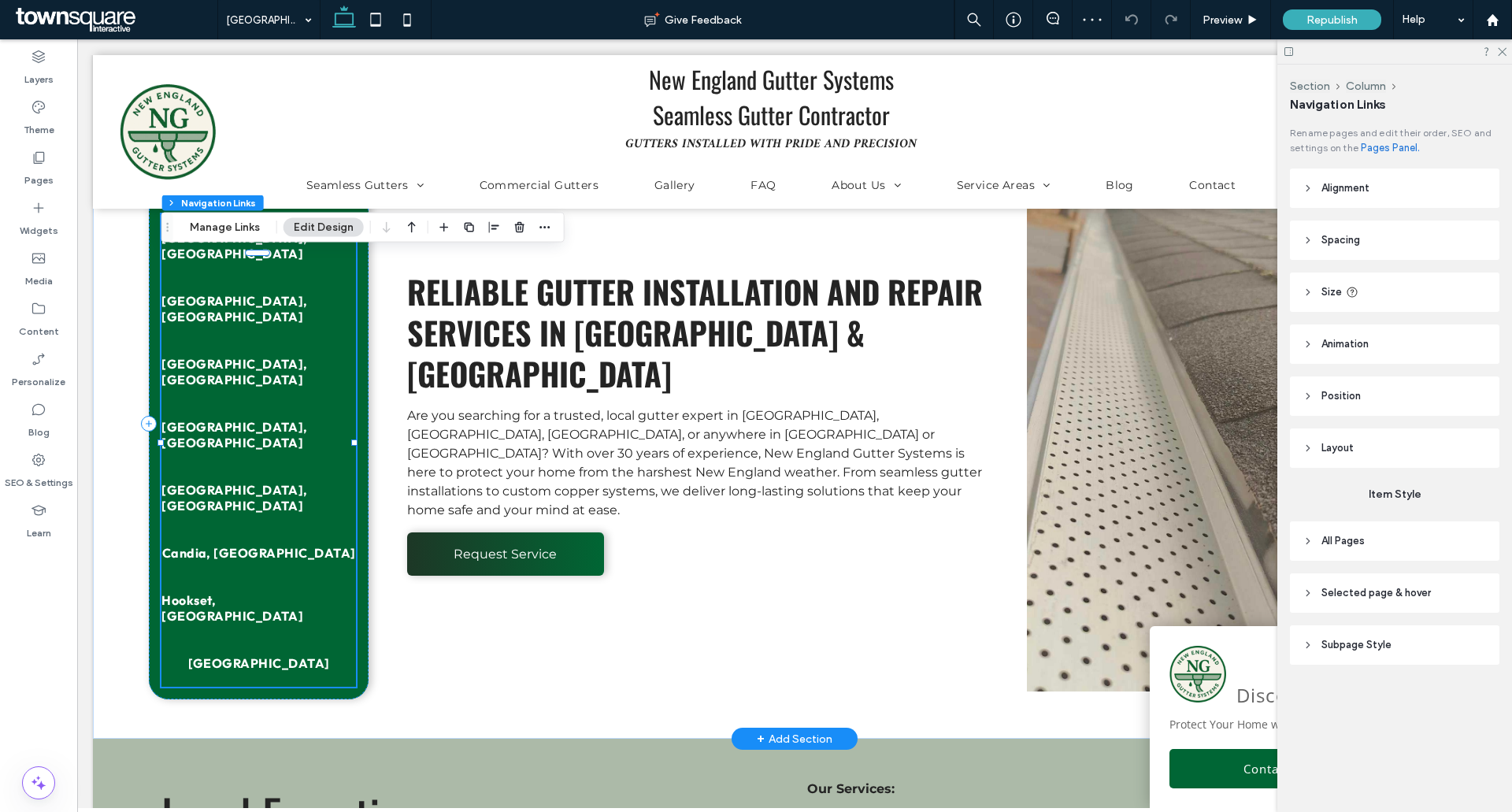
type input "***"
type input "****"
click at [227, 224] on button "Manage Links" at bounding box center [224, 227] width 90 height 19
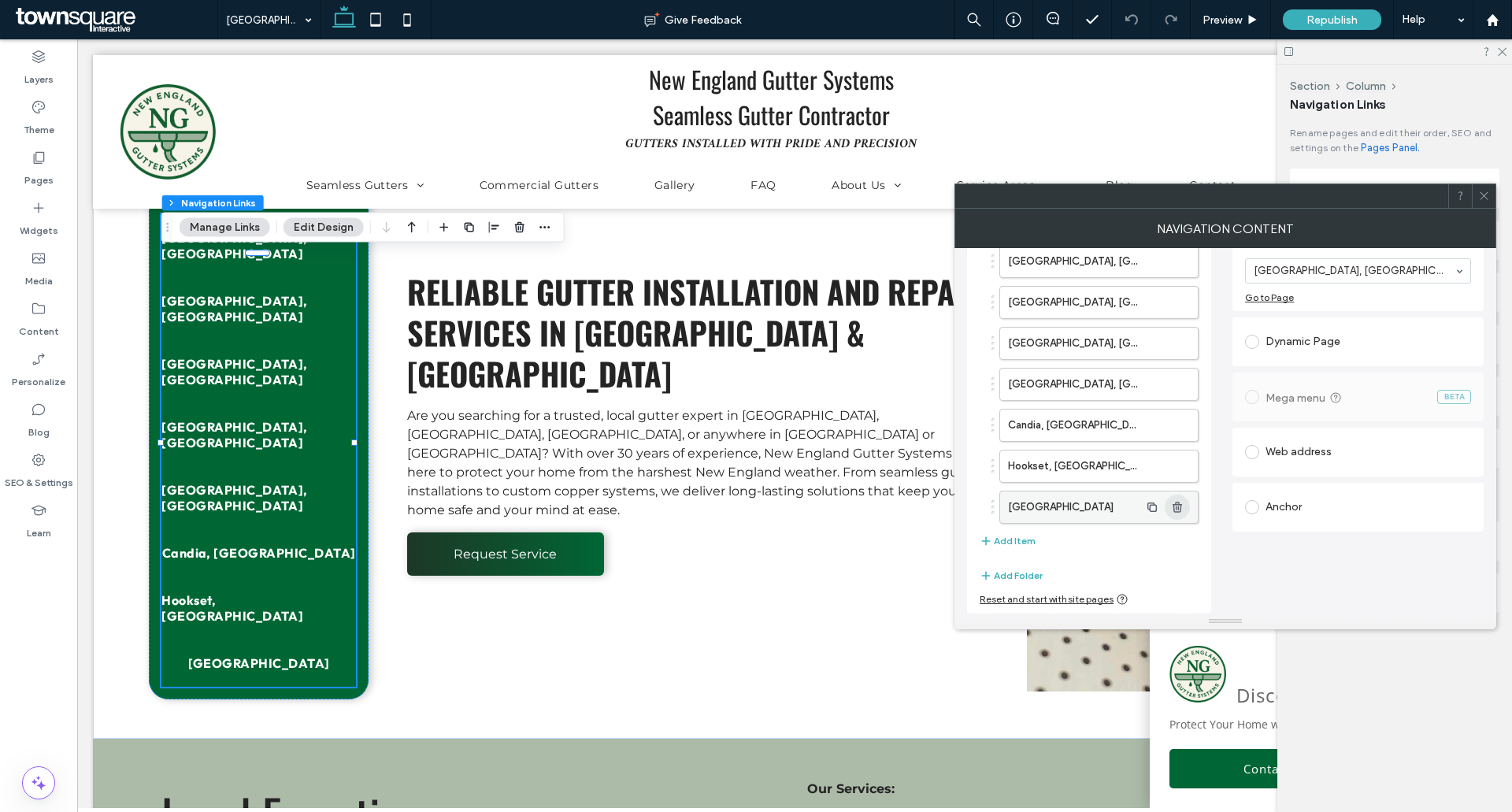
click at [1175, 507] on icon "button" at bounding box center [1177, 506] width 13 height 13
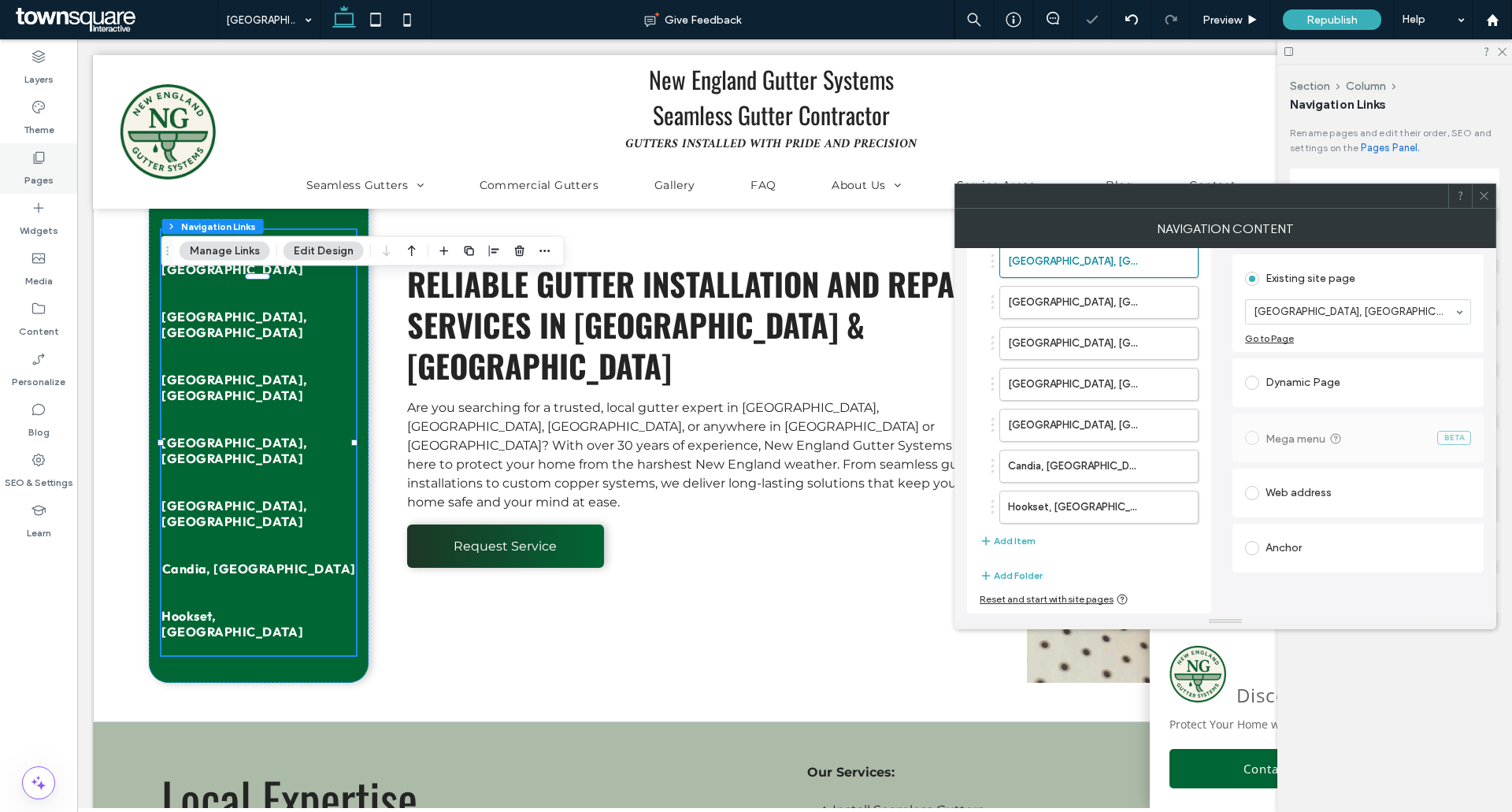
click at [61, 184] on div "Pages" at bounding box center [39, 168] width 77 height 51
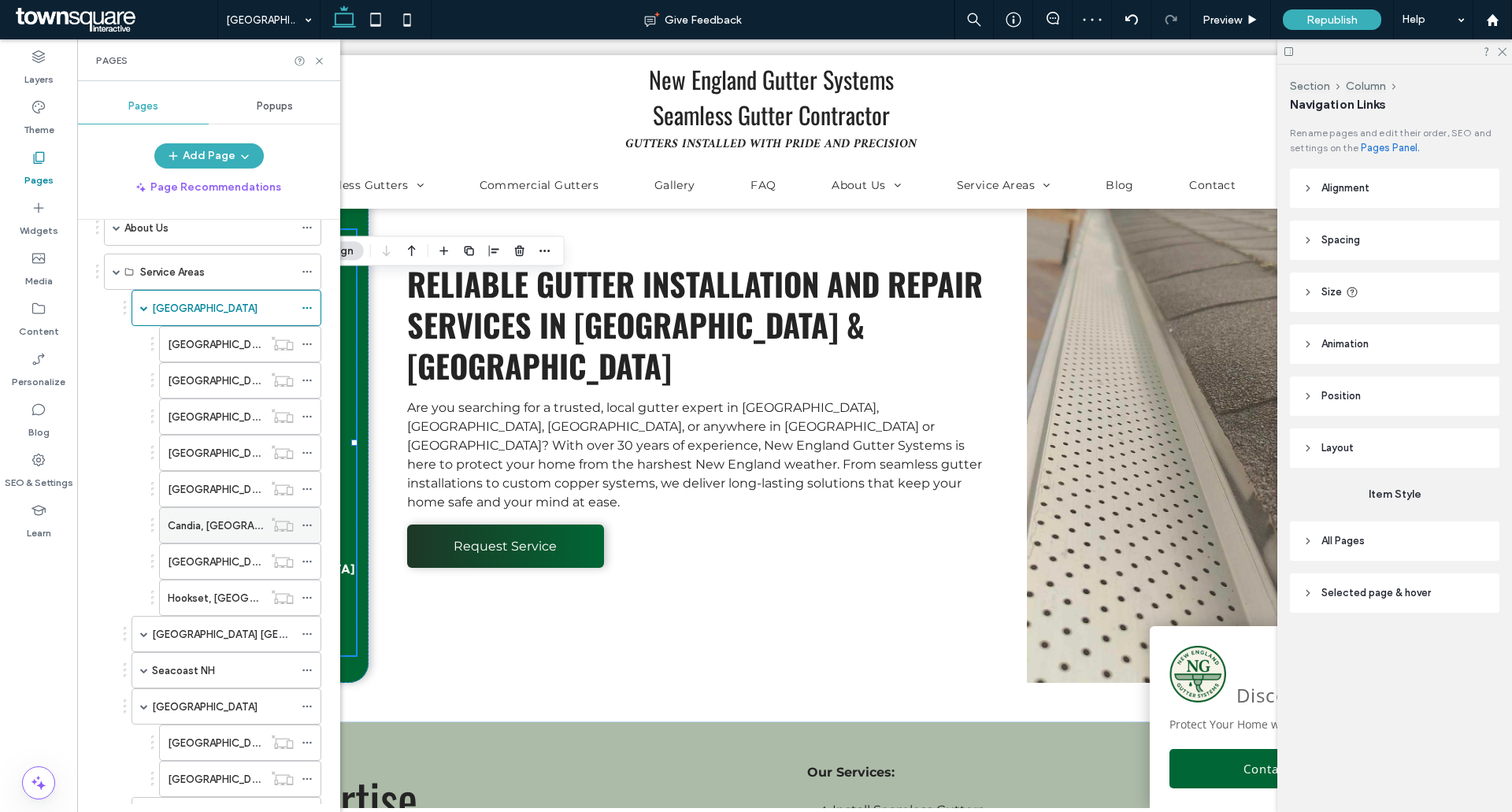
scroll to position [394, 0]
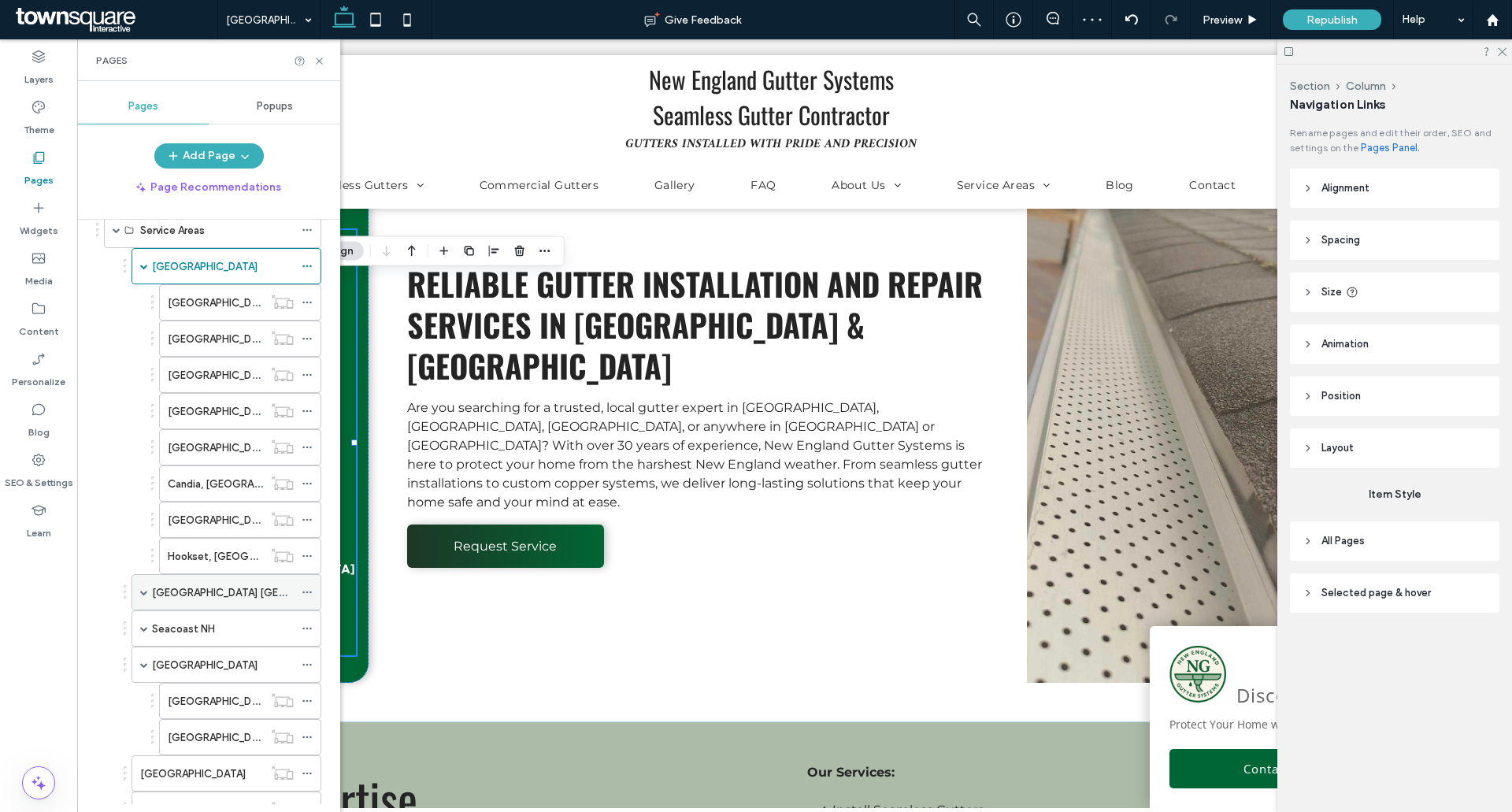
click at [146, 596] on span at bounding box center [143, 592] width 8 height 34
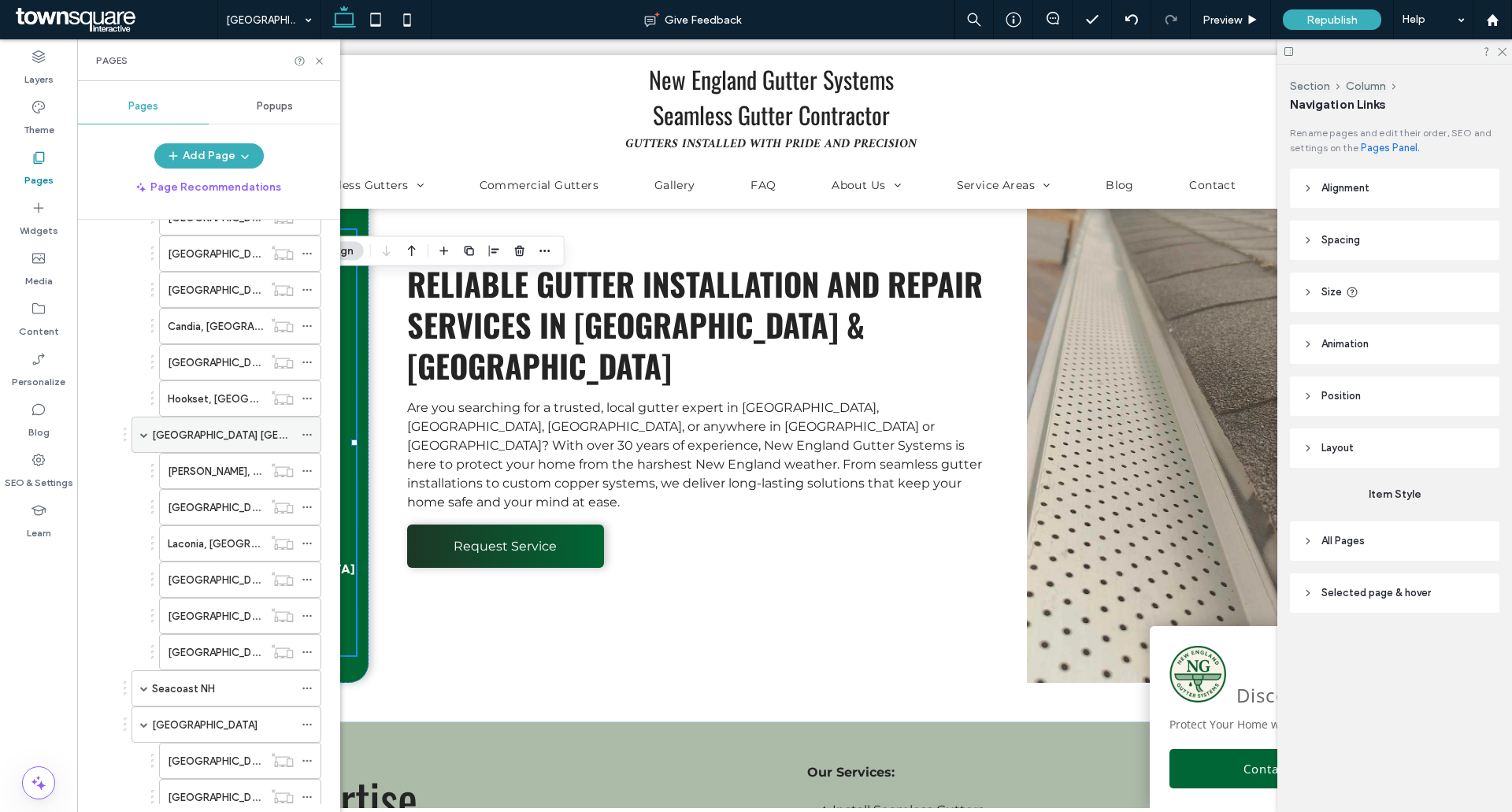
click at [216, 426] on div "[GEOGRAPHIC_DATA] [GEOGRAPHIC_DATA]" at bounding box center [222, 434] width 142 height 34
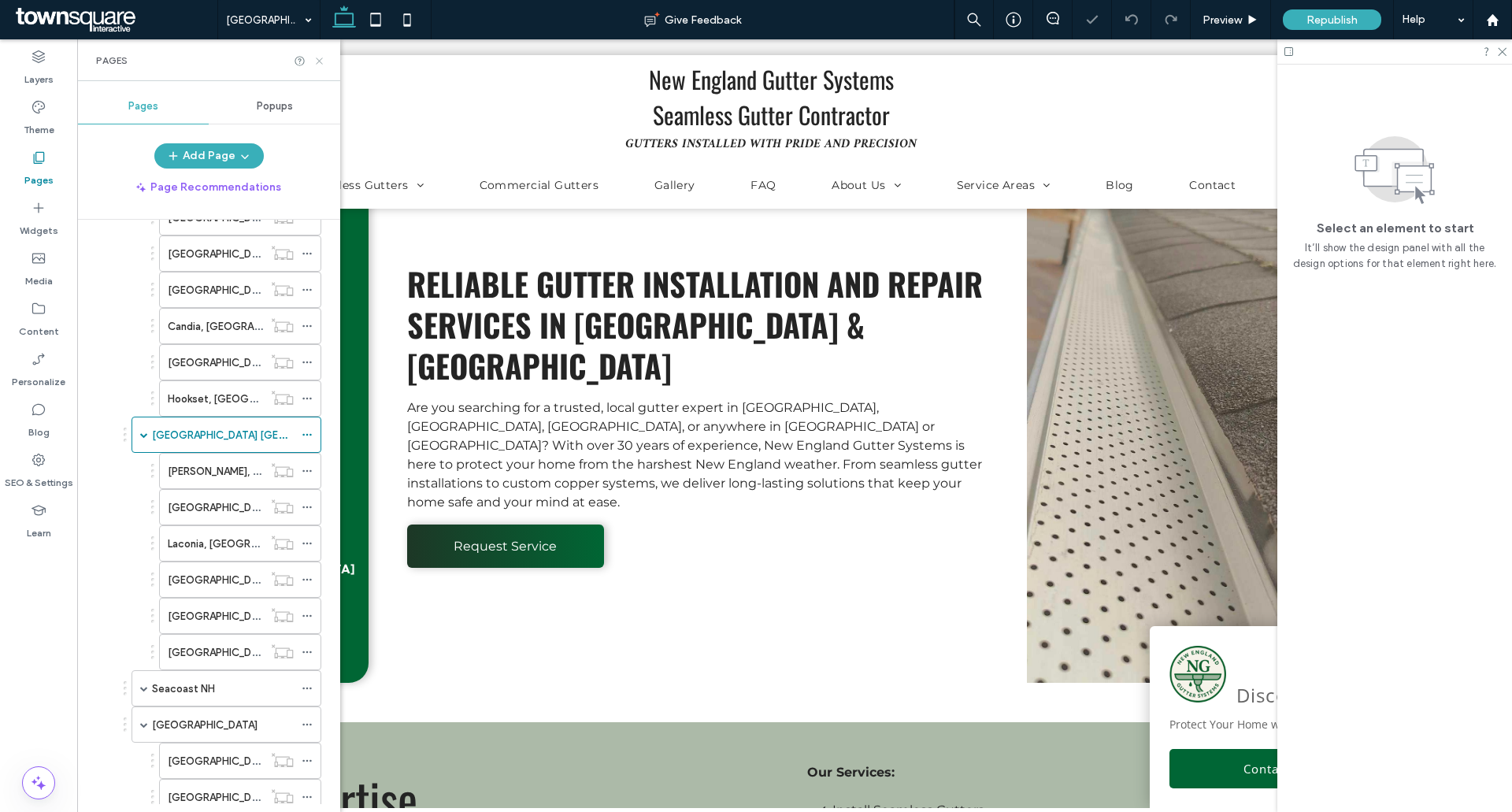
click at [320, 64] on icon at bounding box center [319, 61] width 12 height 12
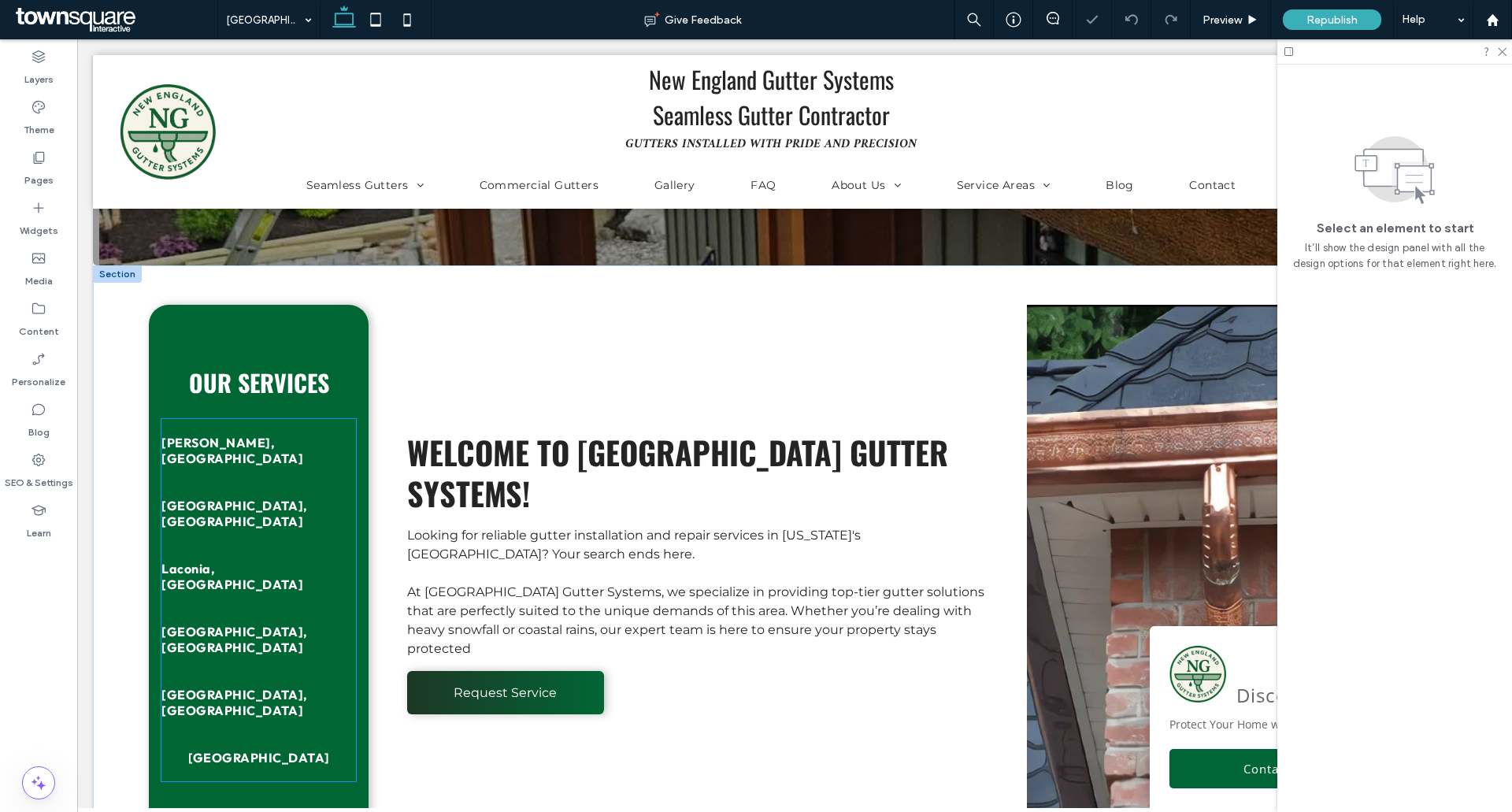
scroll to position [945, 0]
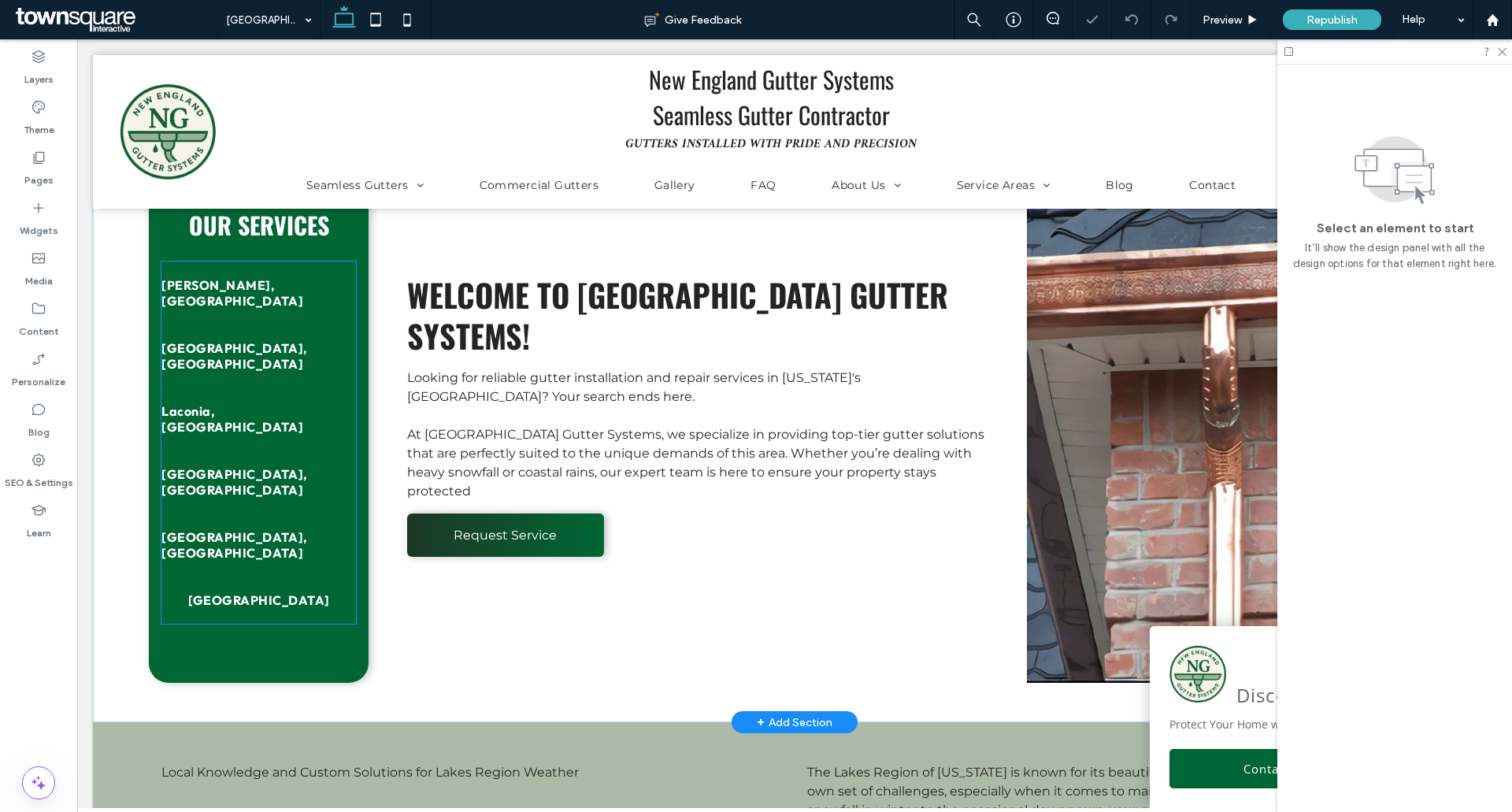
click at [229, 441] on link "Laconia, [GEOGRAPHIC_DATA]" at bounding box center [258, 418] width 195 height 63
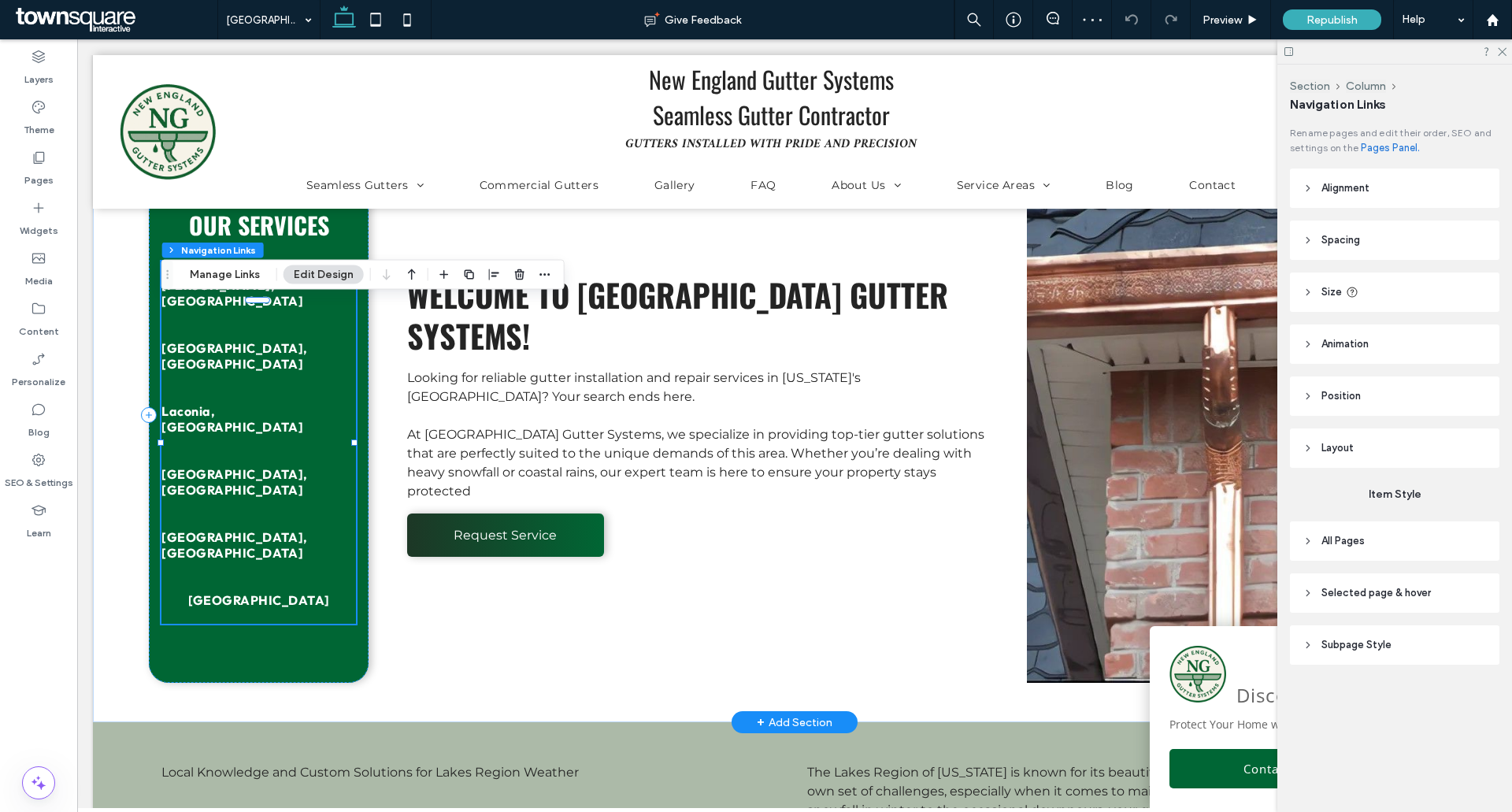
type input "***"
type input "****"
click at [216, 270] on button "Manage Links" at bounding box center [224, 275] width 90 height 19
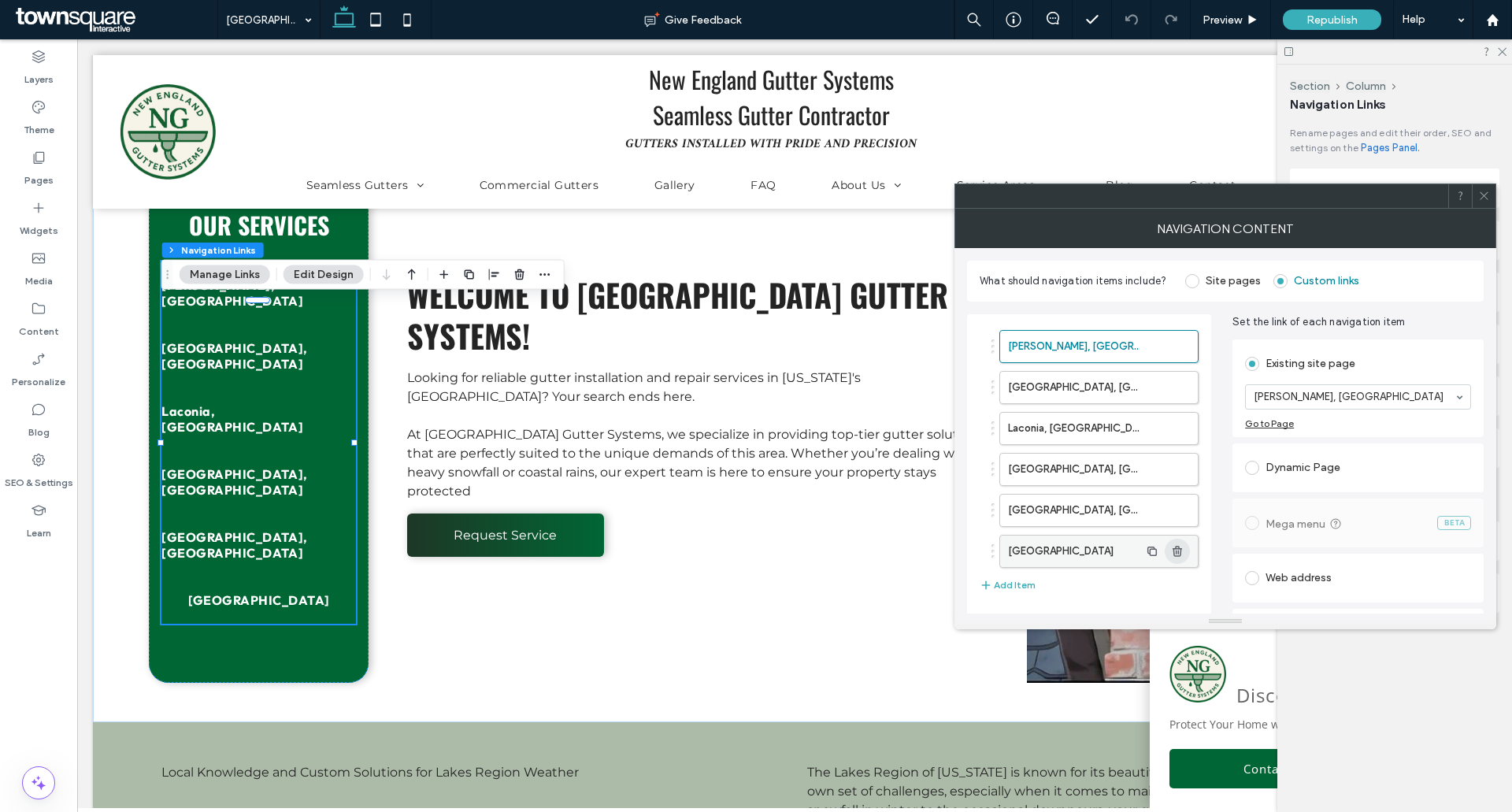
click at [1183, 557] on span "button" at bounding box center [1177, 550] width 25 height 25
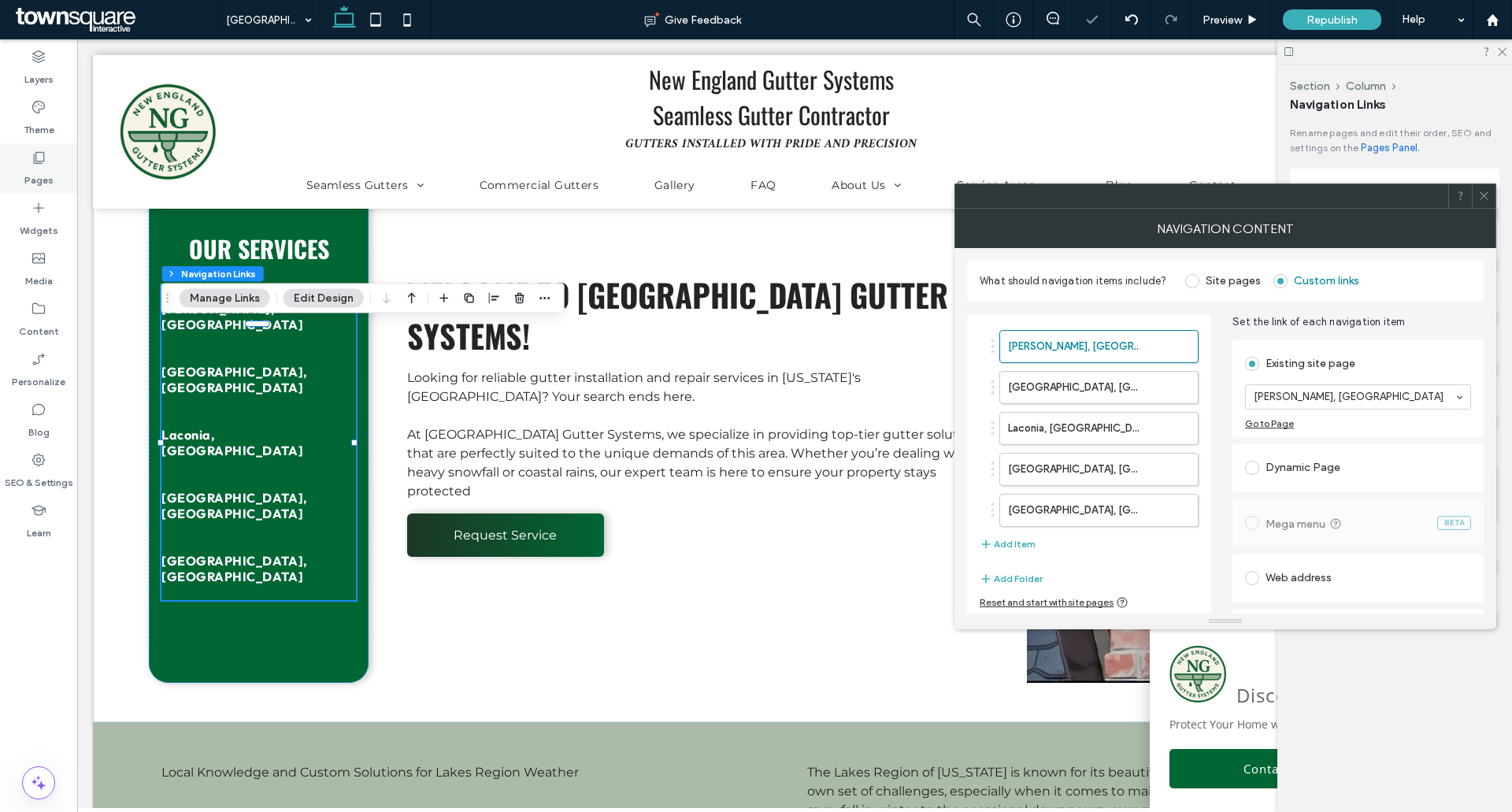
click at [29, 158] on div "Pages" at bounding box center [39, 168] width 77 height 51
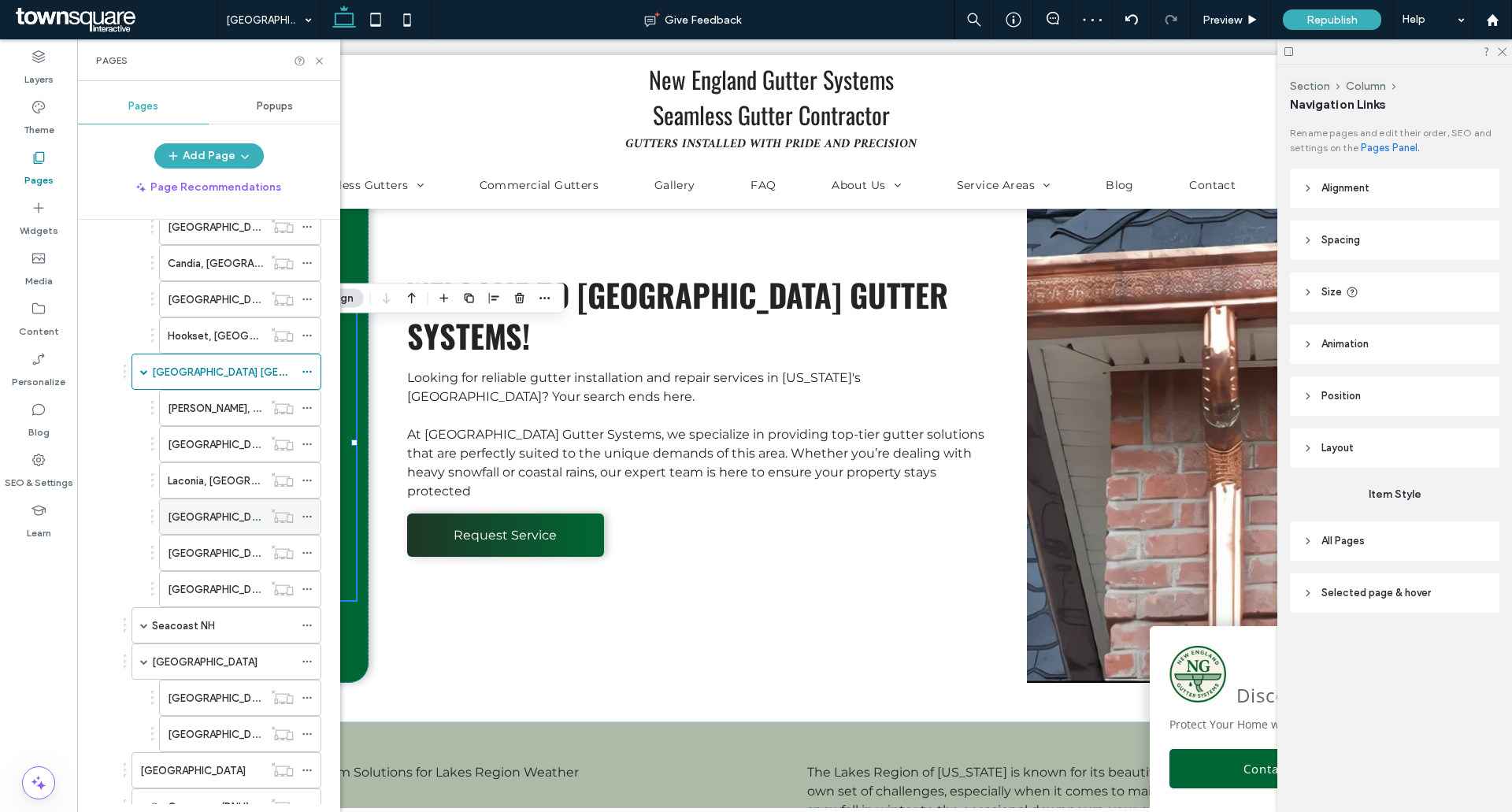
scroll to position [630, 0]
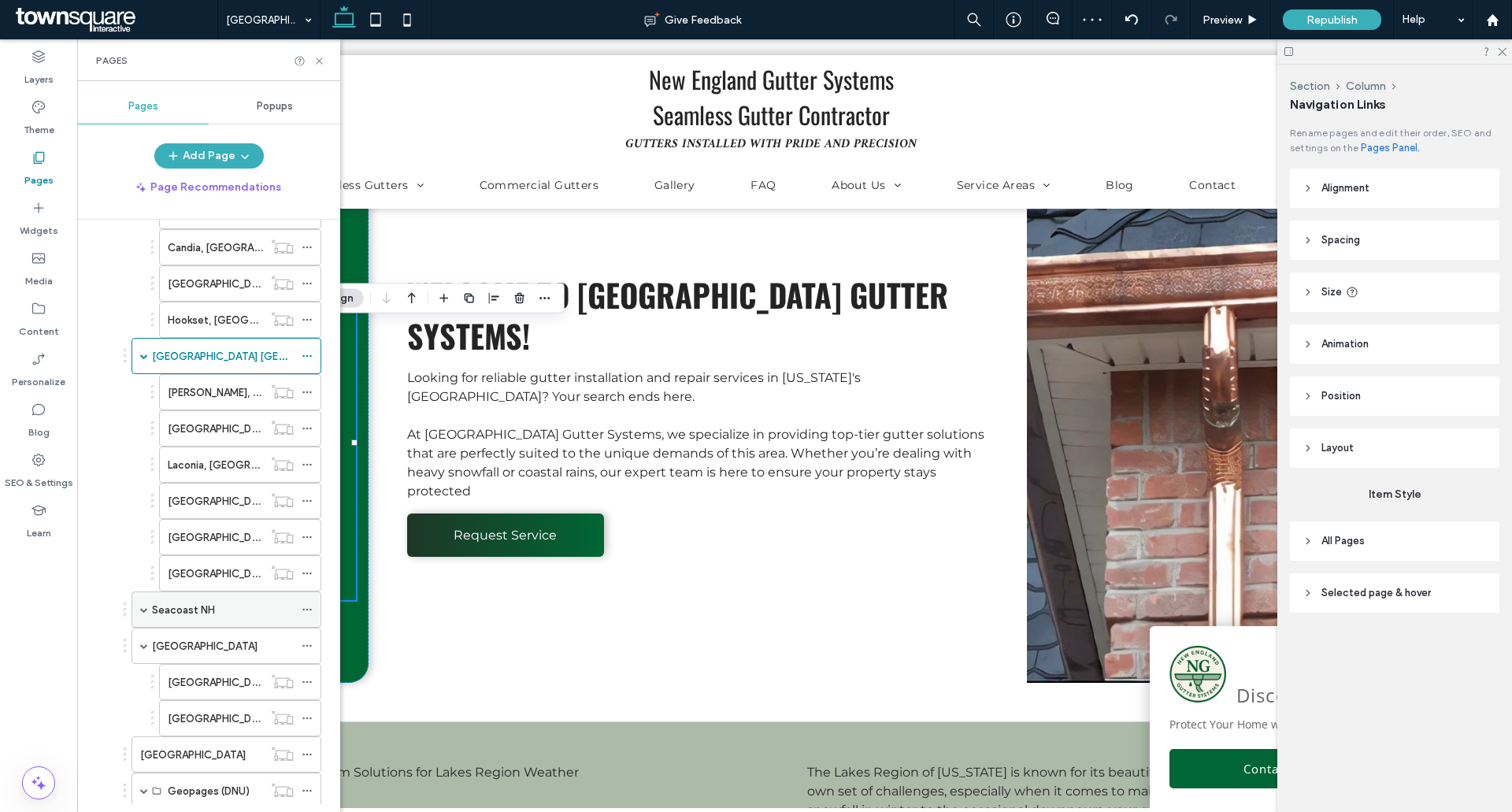
click at [191, 596] on div "Seacoast NH" at bounding box center [222, 609] width 142 height 34
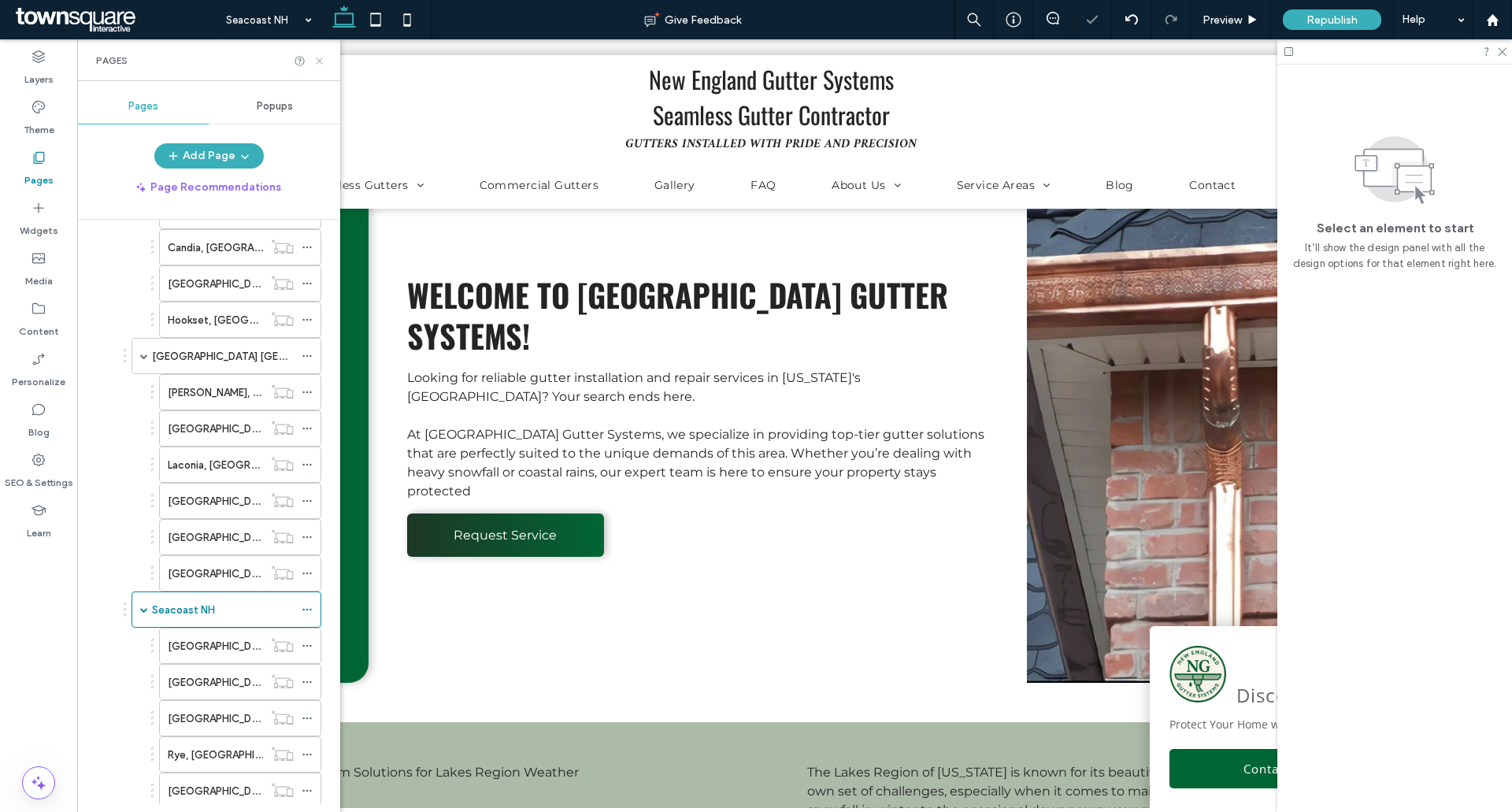
click at [323, 64] on icon at bounding box center [319, 61] width 12 height 12
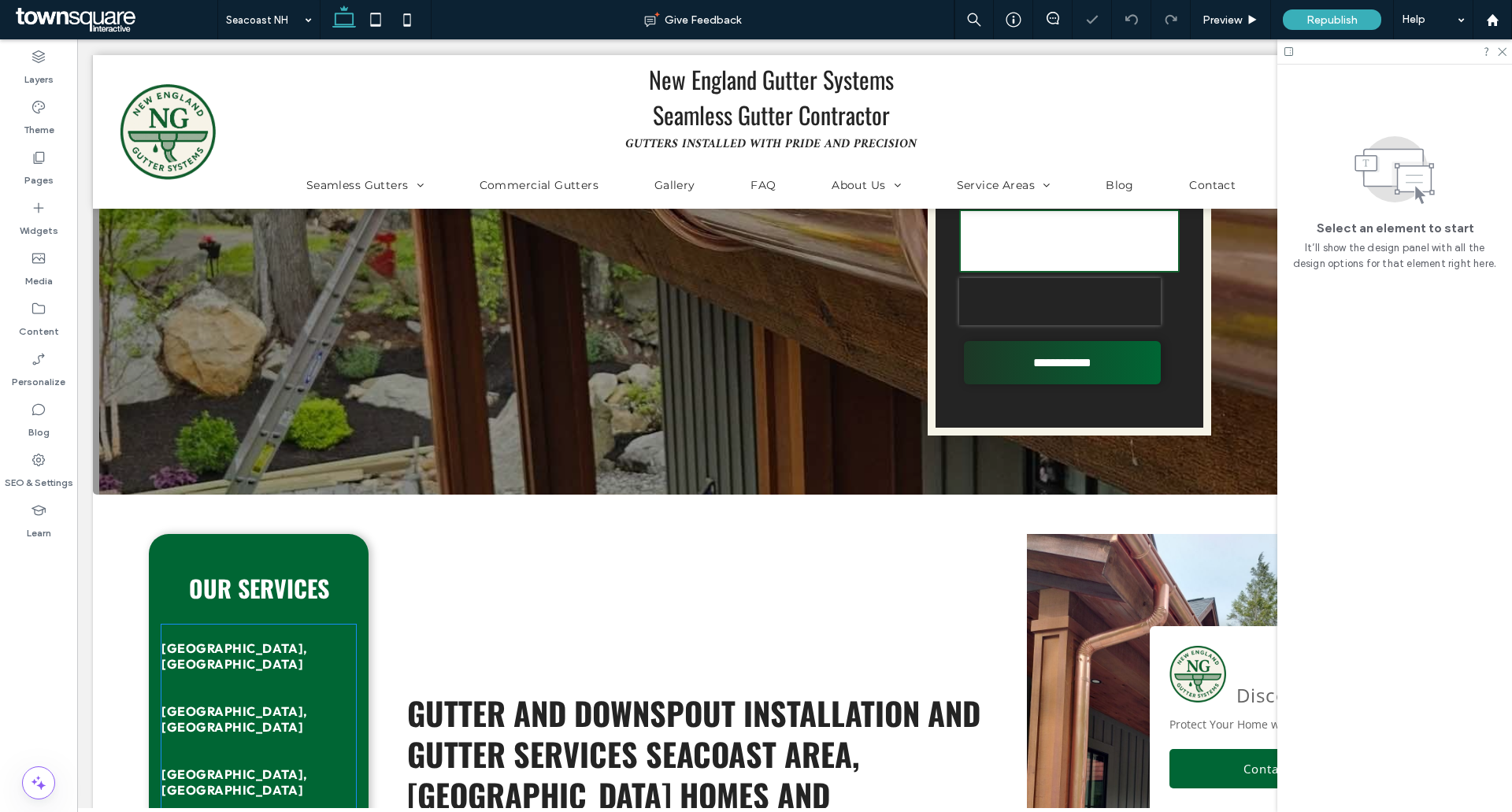
scroll to position [945, 0]
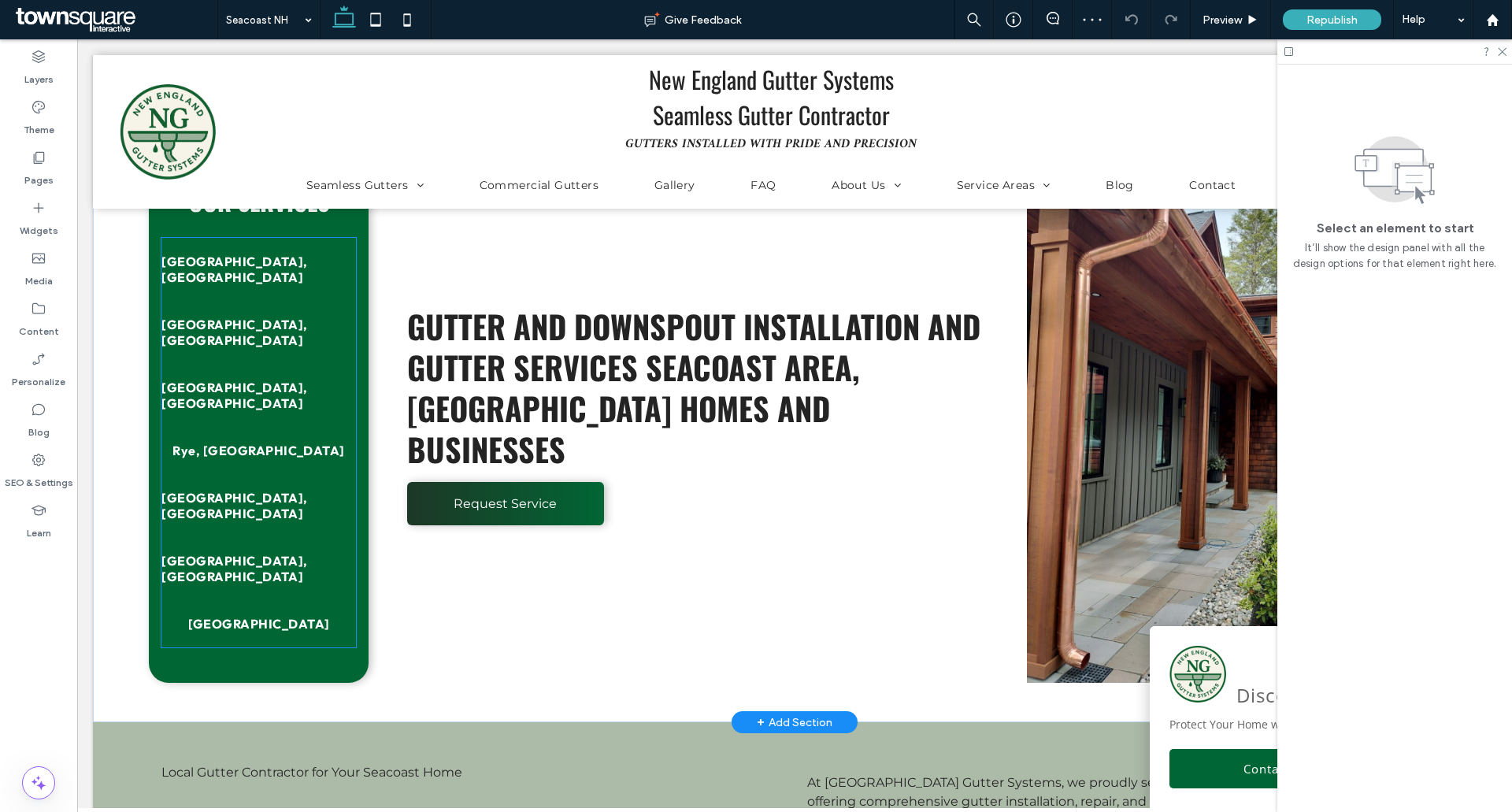
click at [229, 537] on link "[GEOGRAPHIC_DATA], [GEOGRAPHIC_DATA]" at bounding box center [258, 568] width 195 height 63
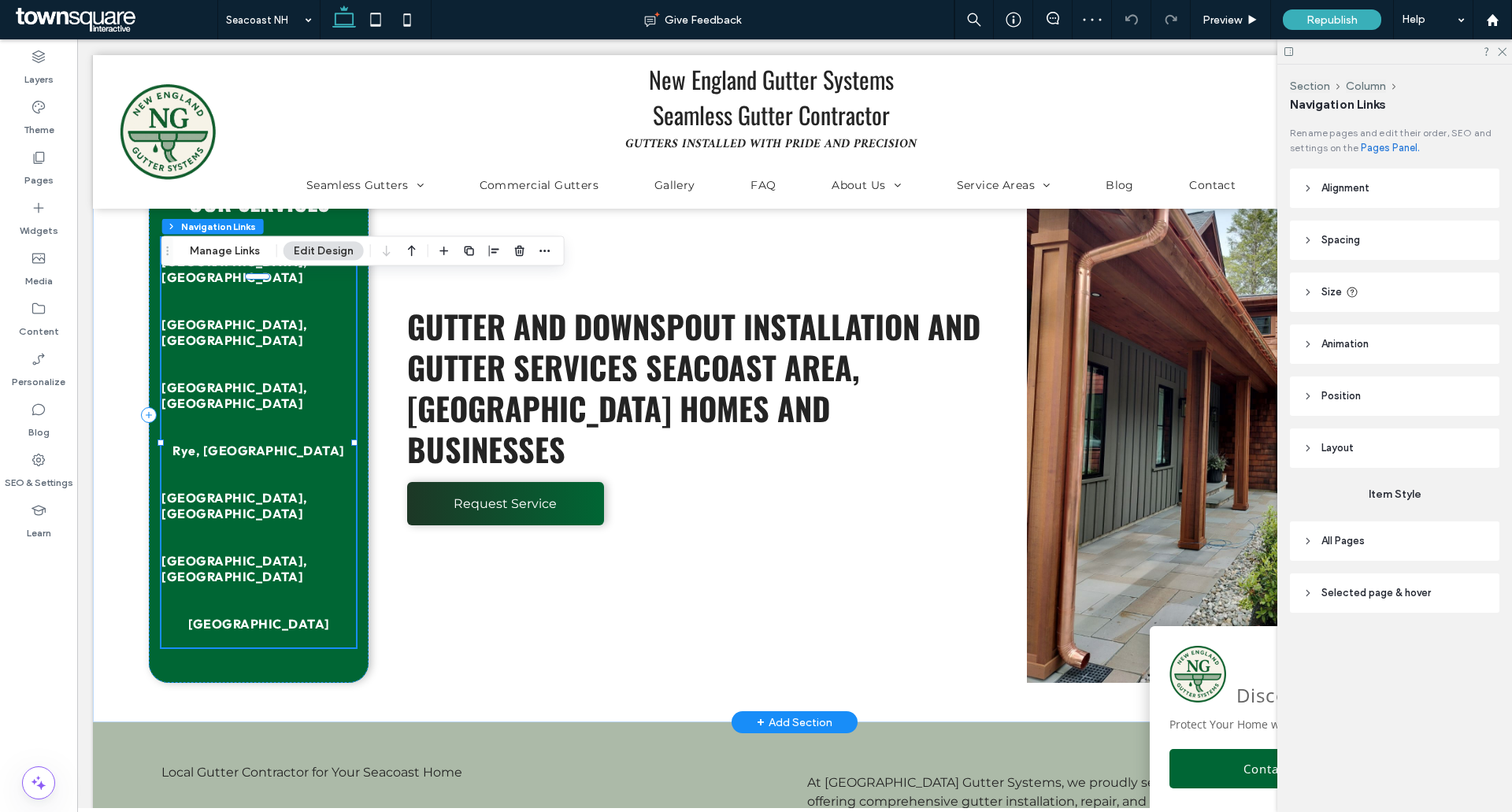
type input "***"
type input "****"
click at [237, 245] on button "Manage Links" at bounding box center [224, 251] width 90 height 19
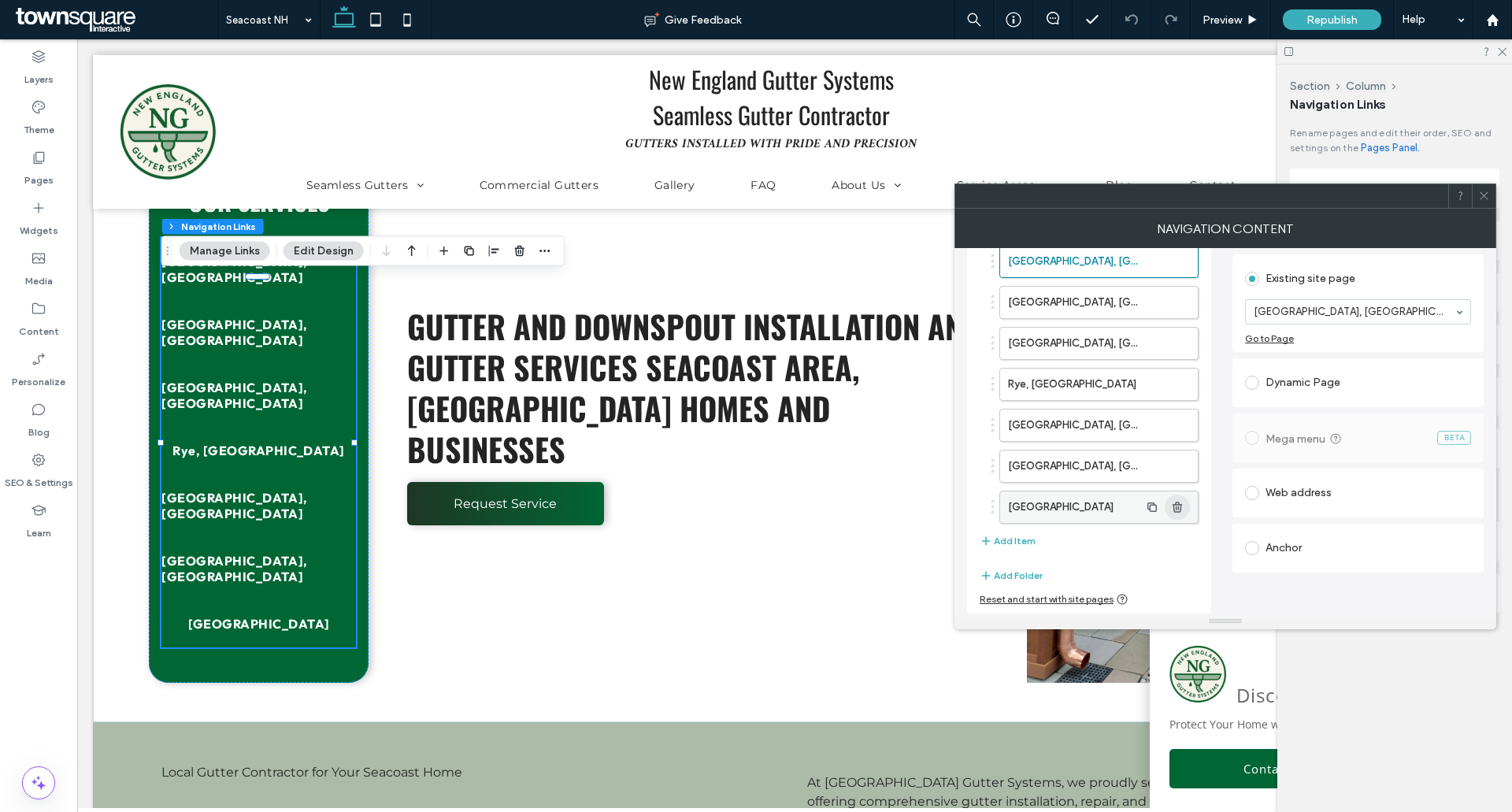
click at [1174, 504] on use "button" at bounding box center [1177, 506] width 9 height 10
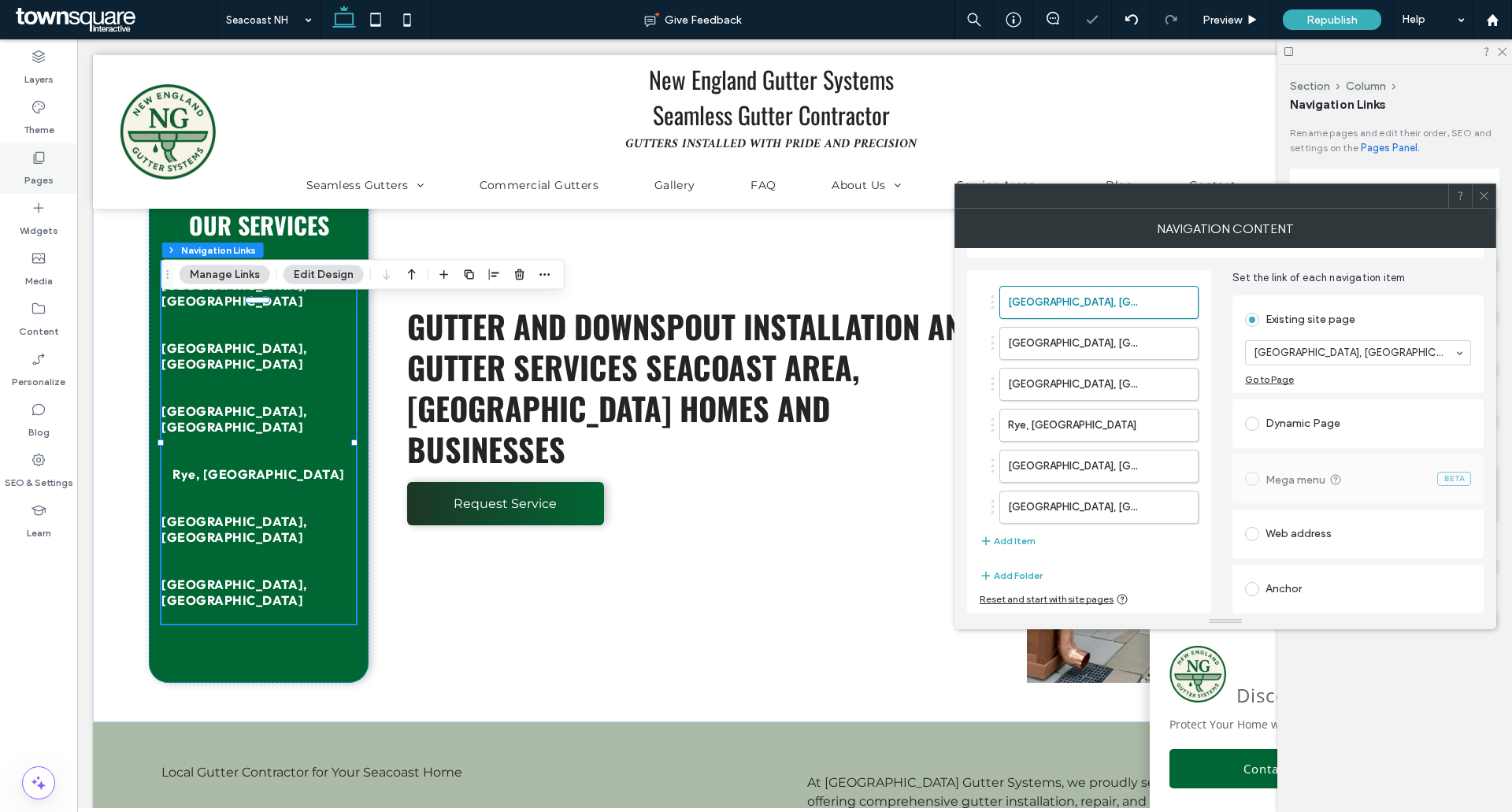
click at [34, 165] on icon at bounding box center [39, 157] width 15 height 15
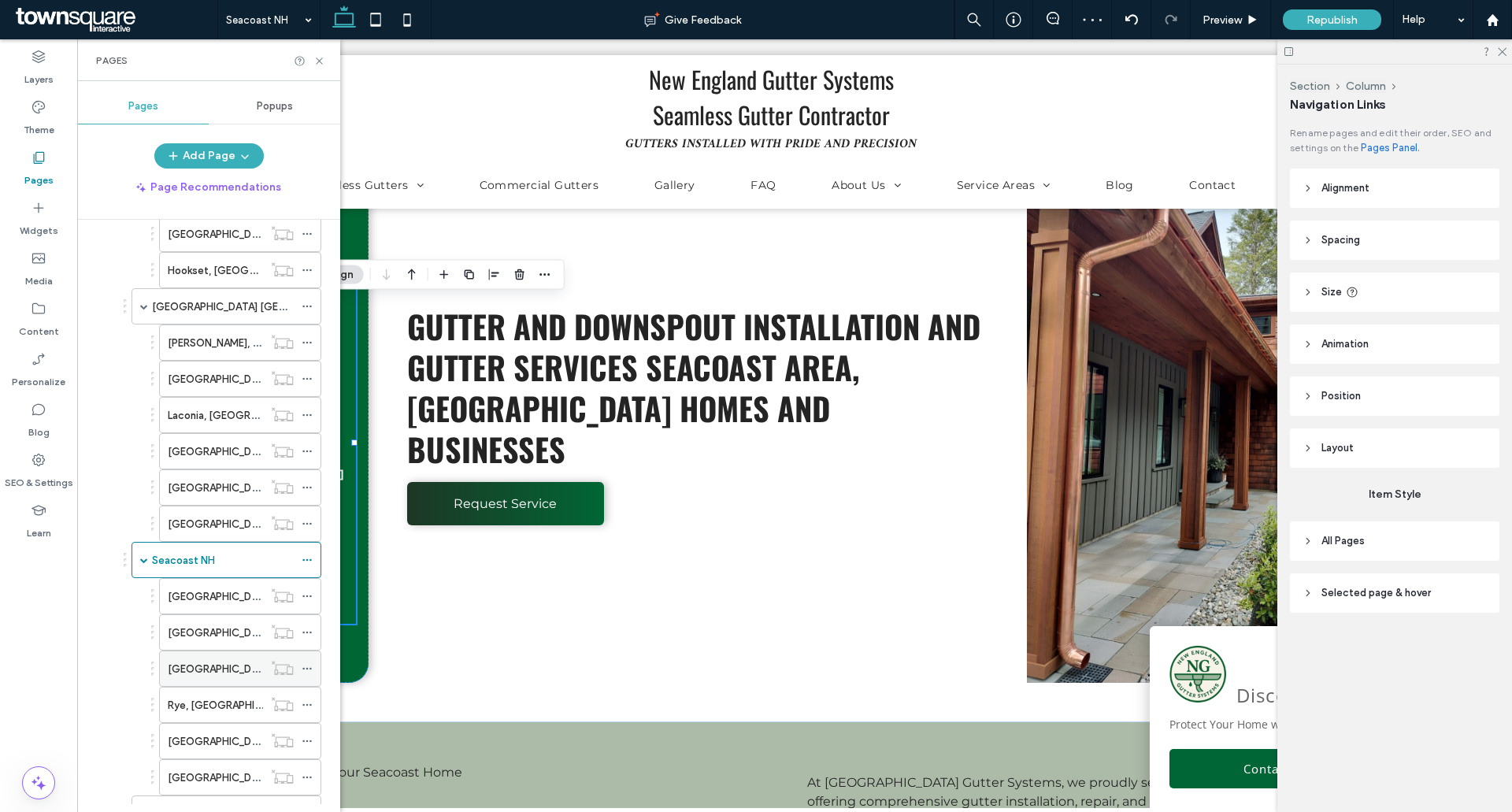
scroll to position [787, 0]
click at [191, 717] on div "[GEOGRAPHIC_DATA]" at bounding box center [222, 706] width 142 height 34
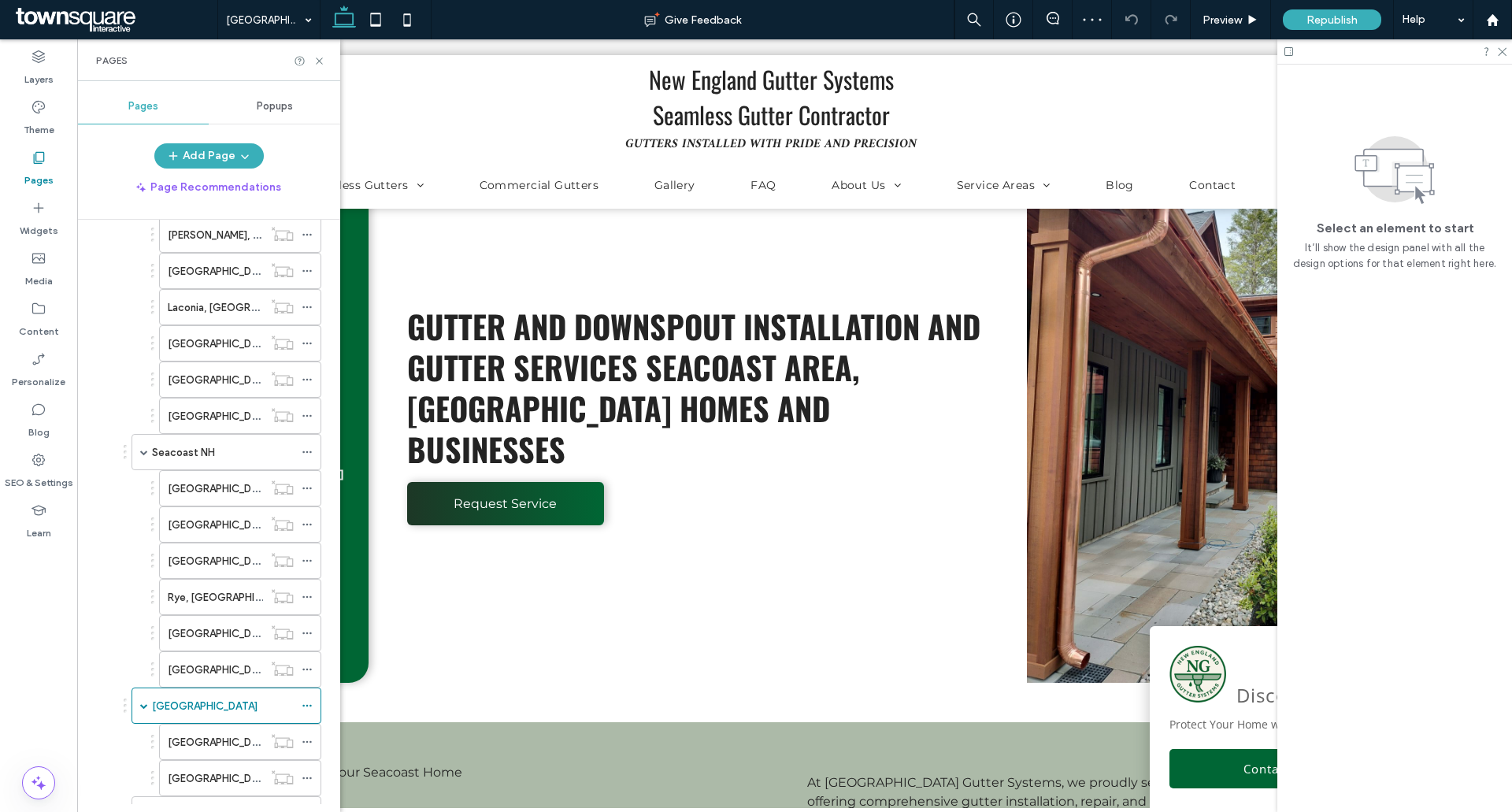
click at [319, 49] on div "Pages" at bounding box center [209, 60] width 263 height 42
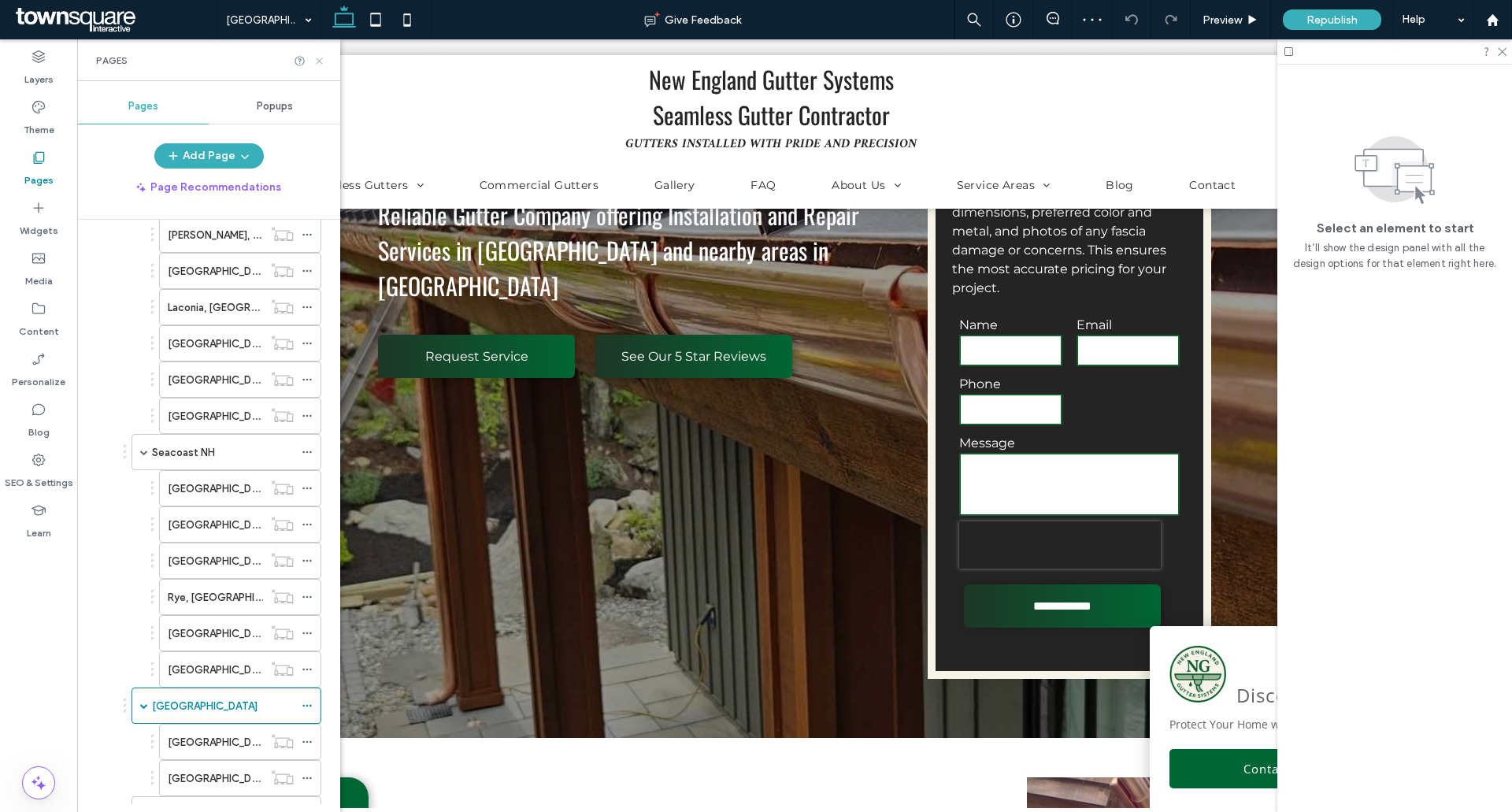
click at [319, 58] on icon at bounding box center [319, 61] width 12 height 12
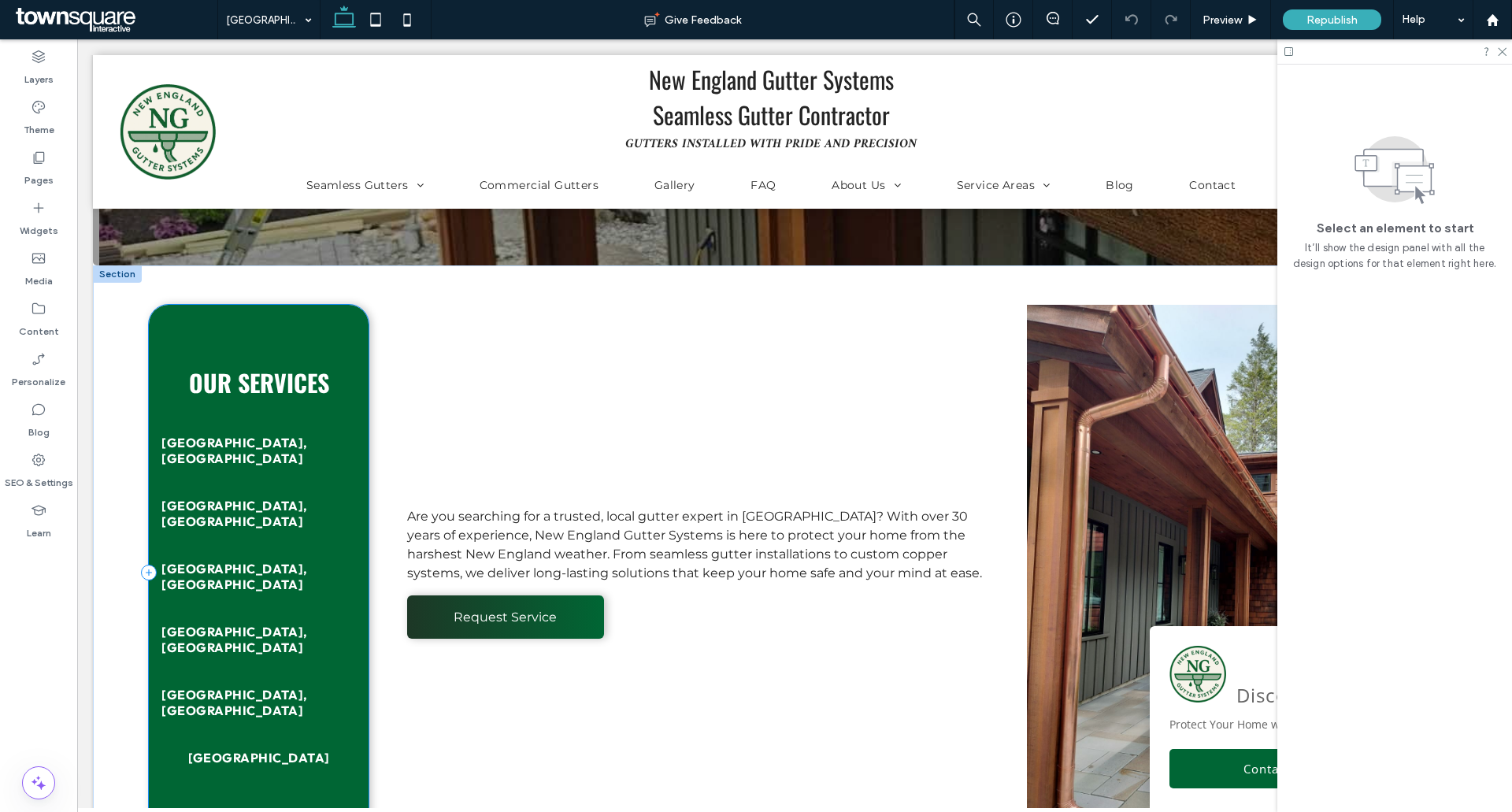
scroll to position [1023, 0]
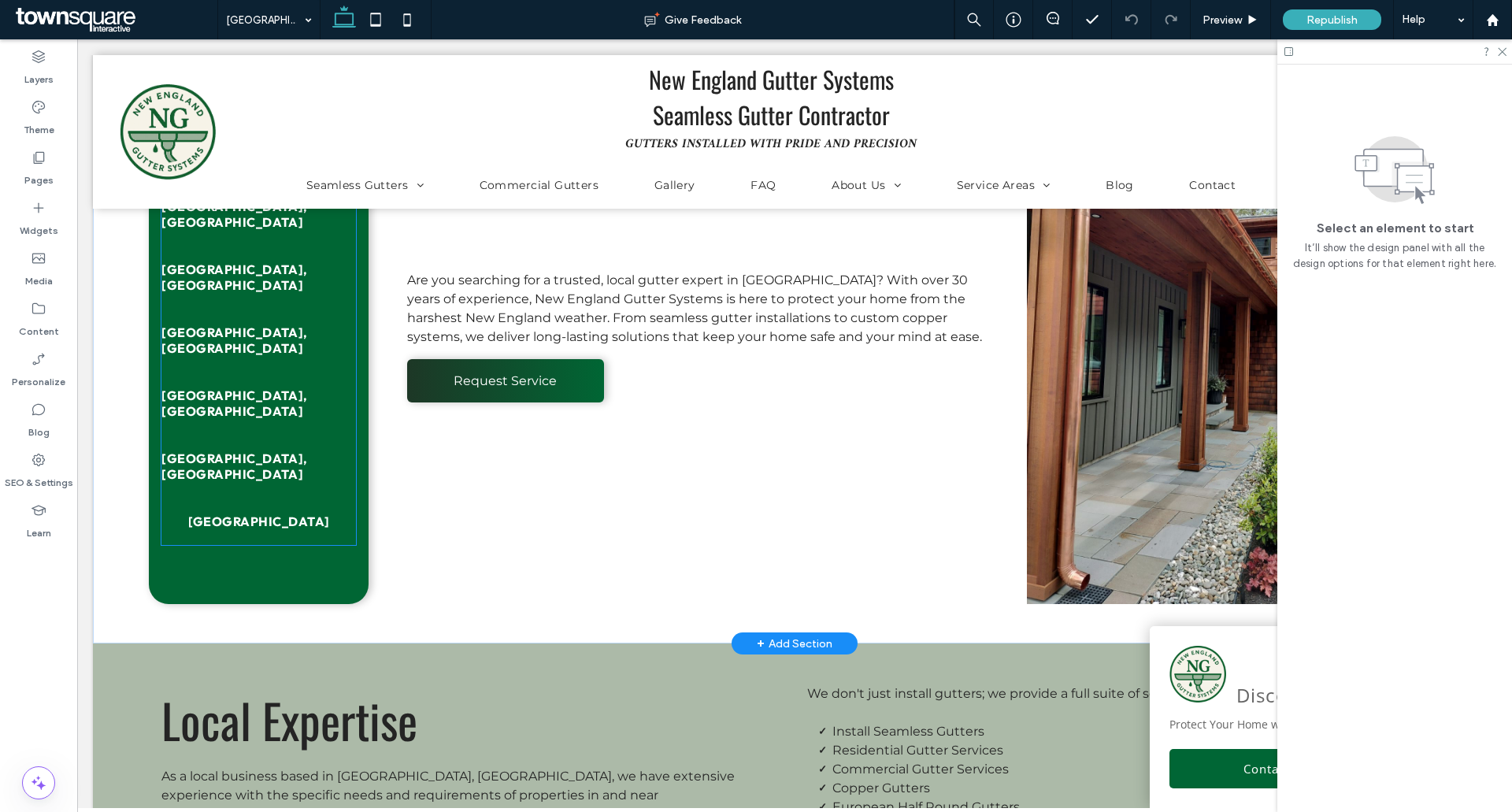
click at [248, 513] on span "[GEOGRAPHIC_DATA]" at bounding box center [258, 521] width 142 height 15
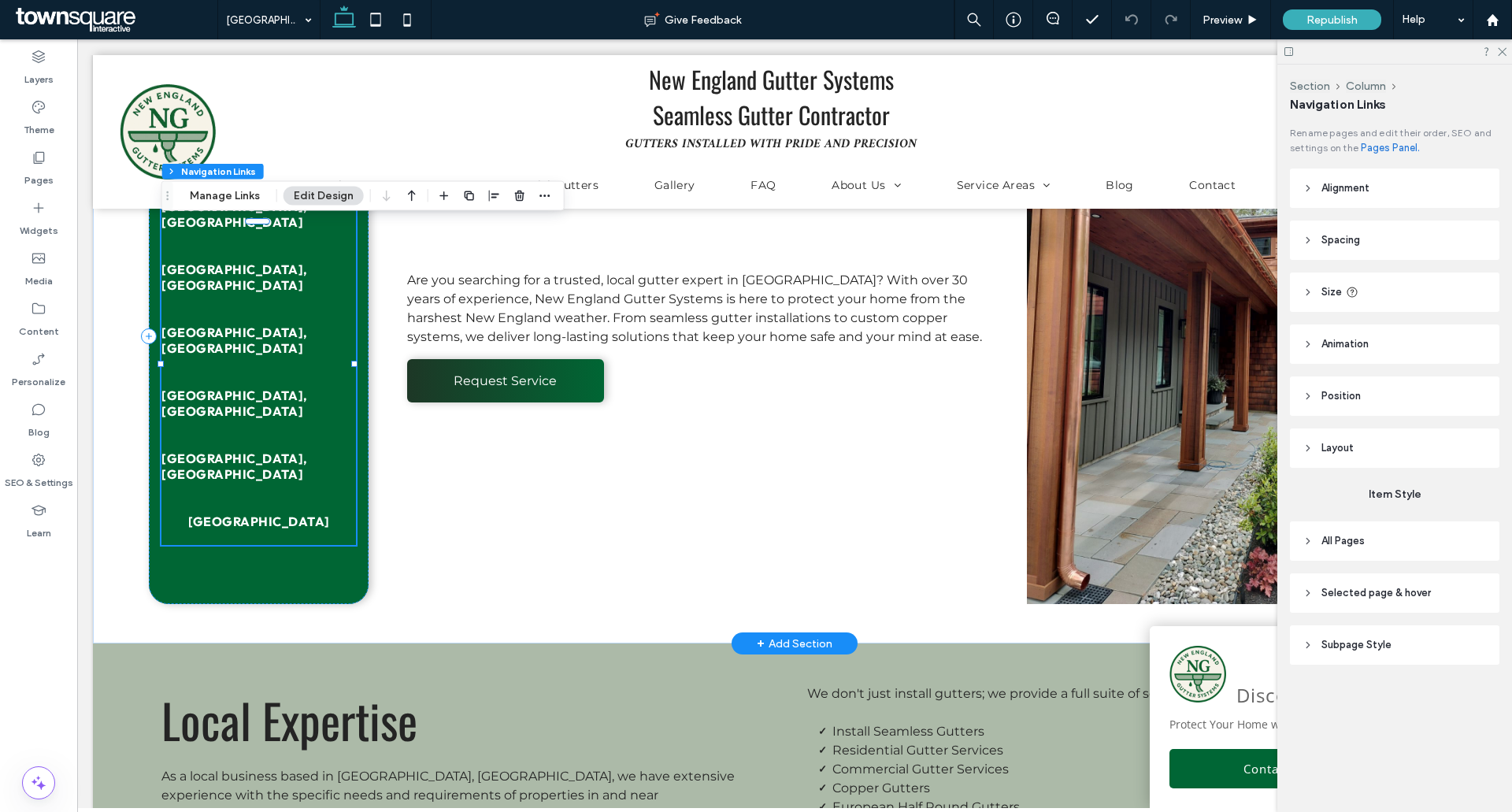
type input "***"
type input "****"
click at [261, 513] on span "[GEOGRAPHIC_DATA]" at bounding box center [258, 521] width 142 height 15
click at [211, 190] on button "Manage Links" at bounding box center [224, 196] width 90 height 19
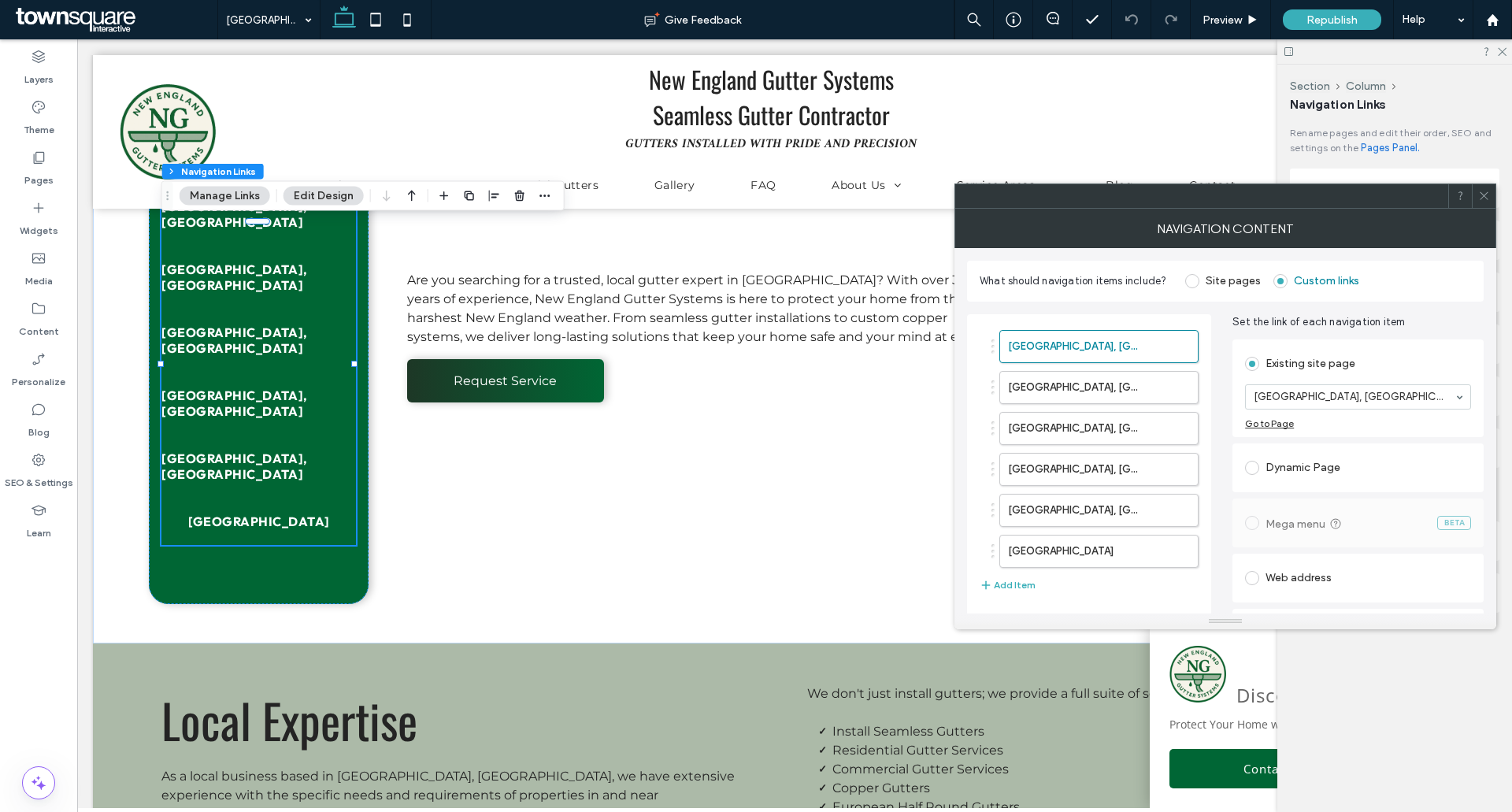
click at [1173, 547] on icon "button" at bounding box center [1177, 551] width 13 height 13
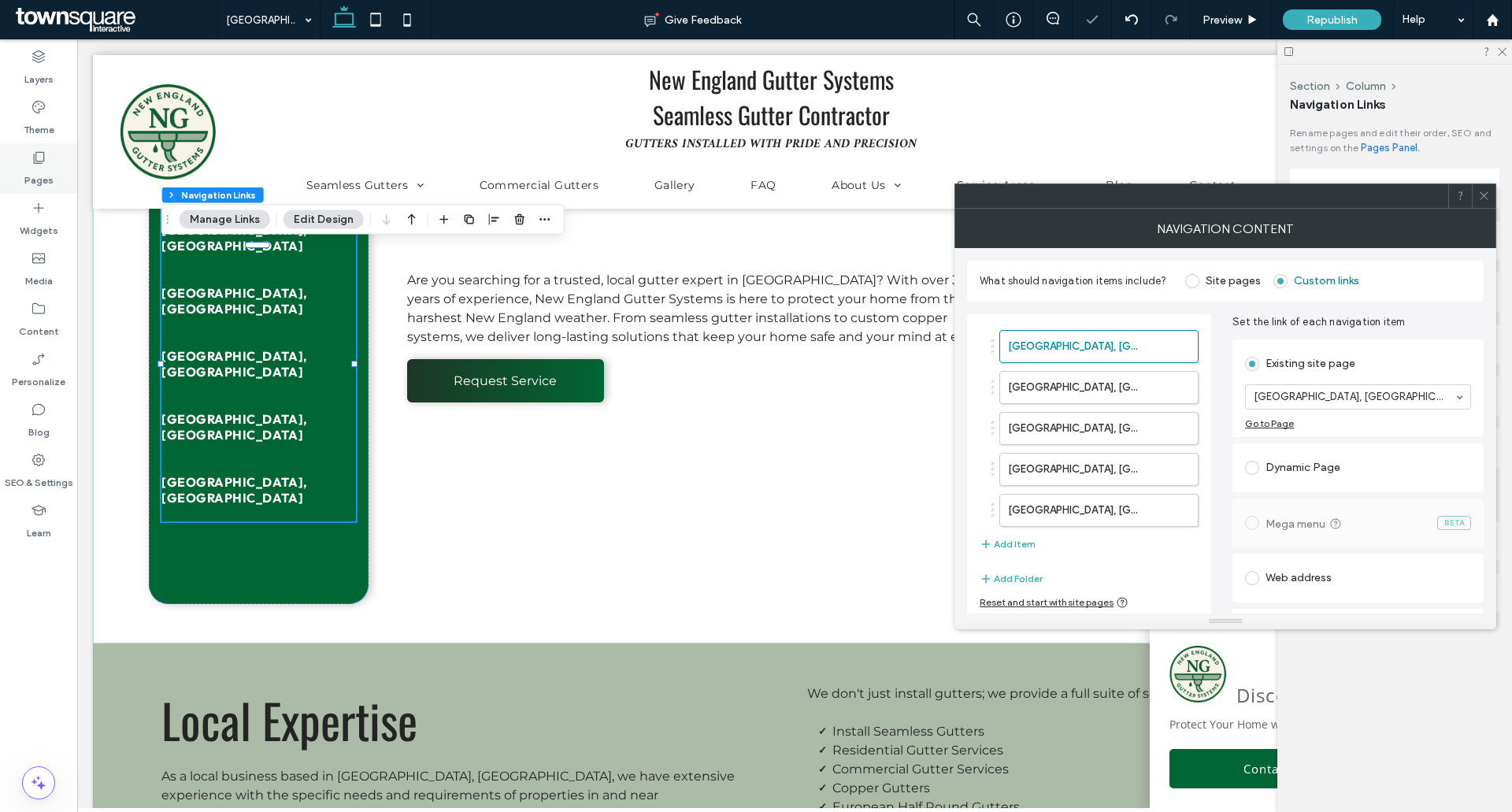
click at [43, 164] on icon at bounding box center [39, 157] width 15 height 15
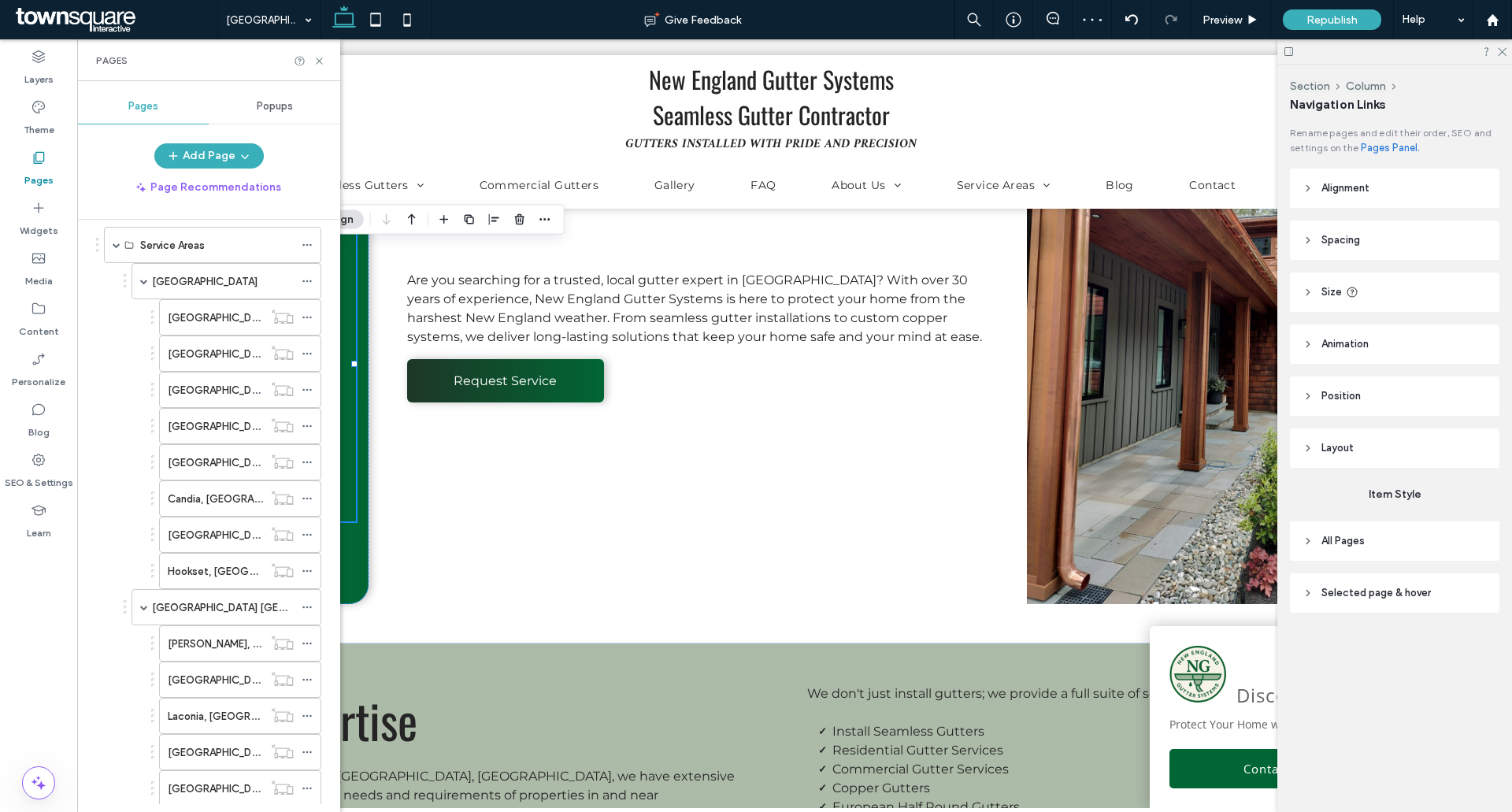
scroll to position [394, 0]
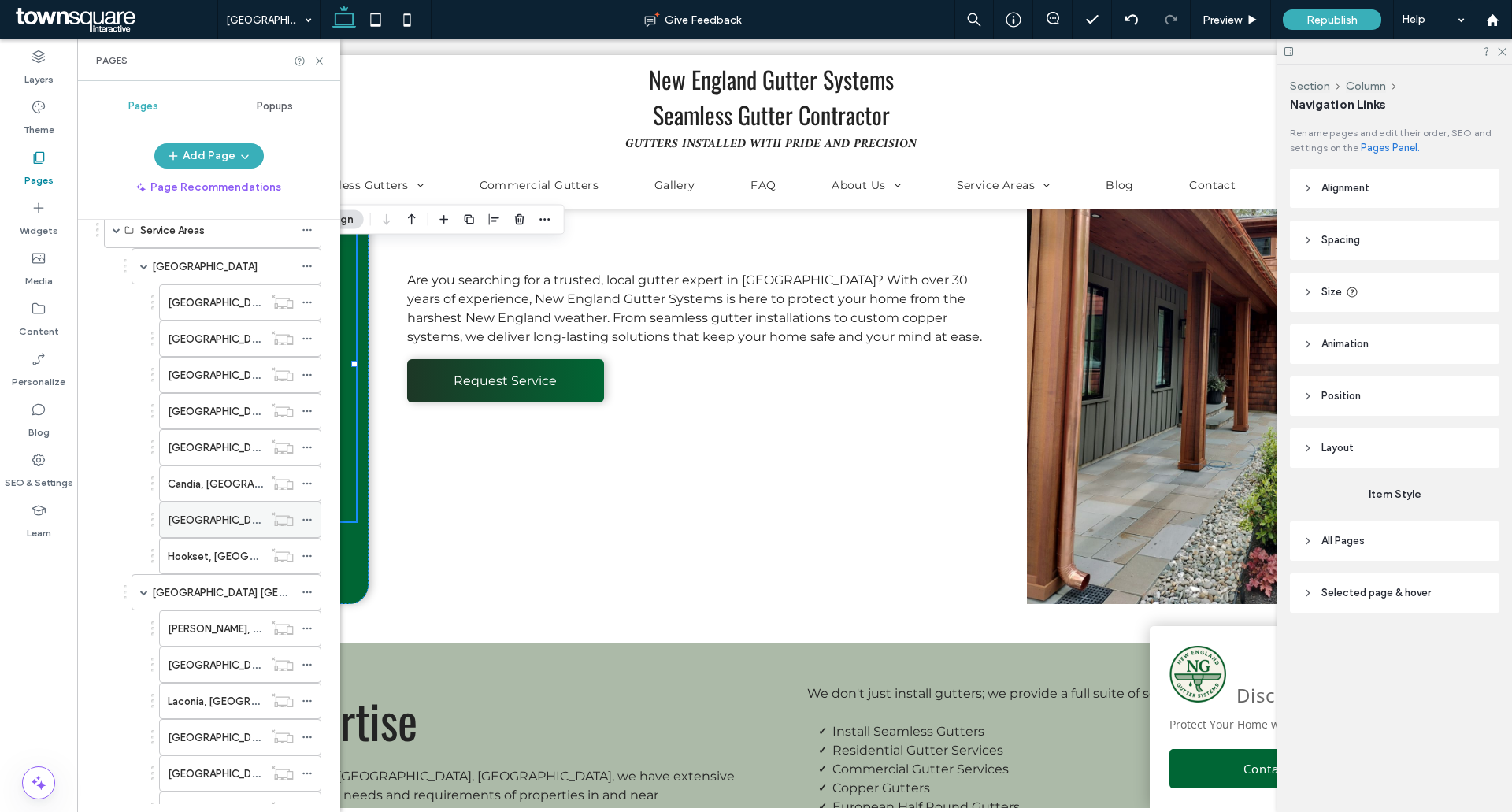
click at [309, 518] on icon at bounding box center [307, 519] width 11 height 11
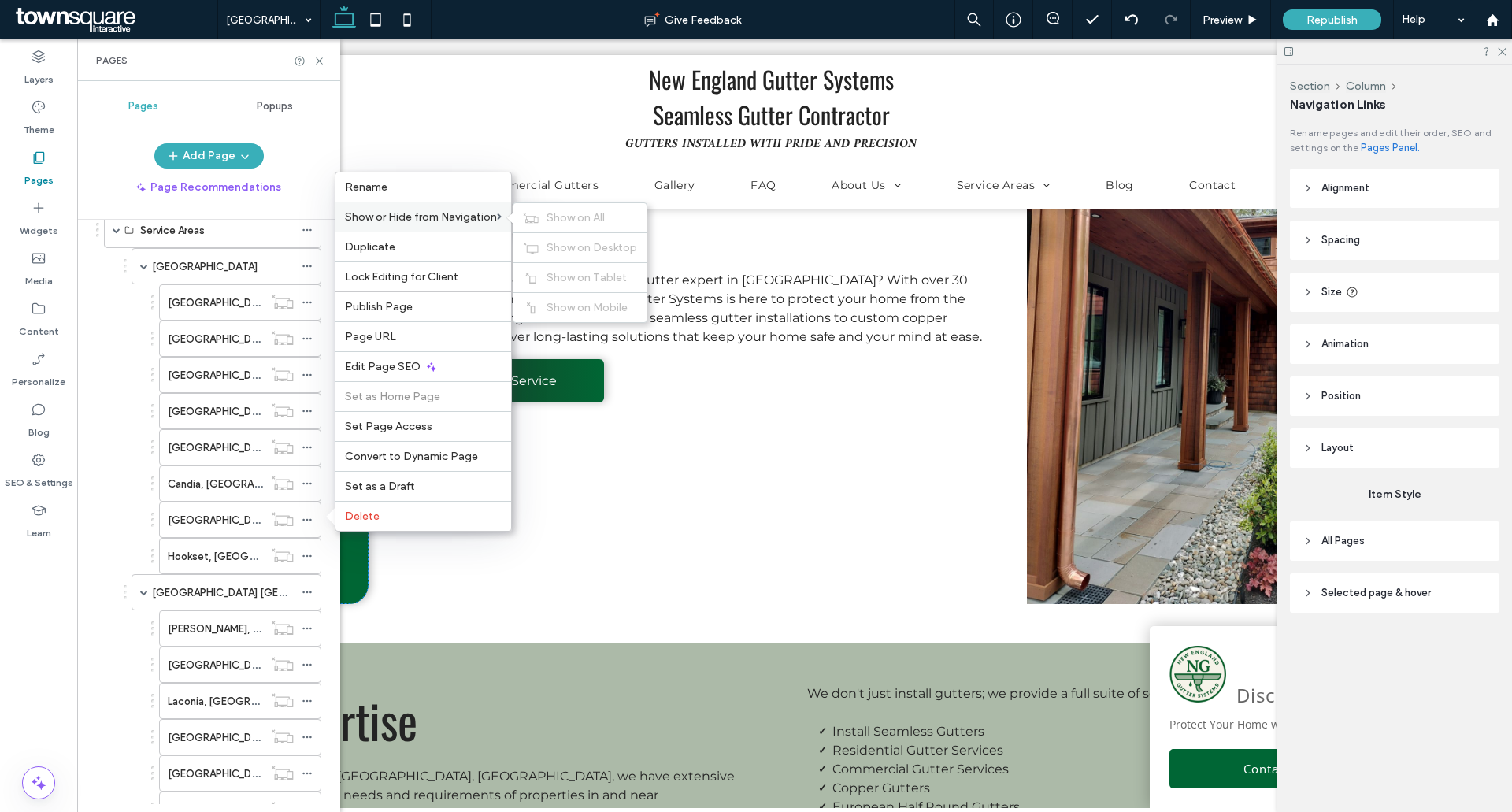
click at [392, 204] on div "Show or Hide from Navigation Show on All Show on Desktop Show on Tablet Show on…" at bounding box center [423, 216] width 176 height 30
click at [561, 213] on span "Show on All" at bounding box center [576, 218] width 58 height 14
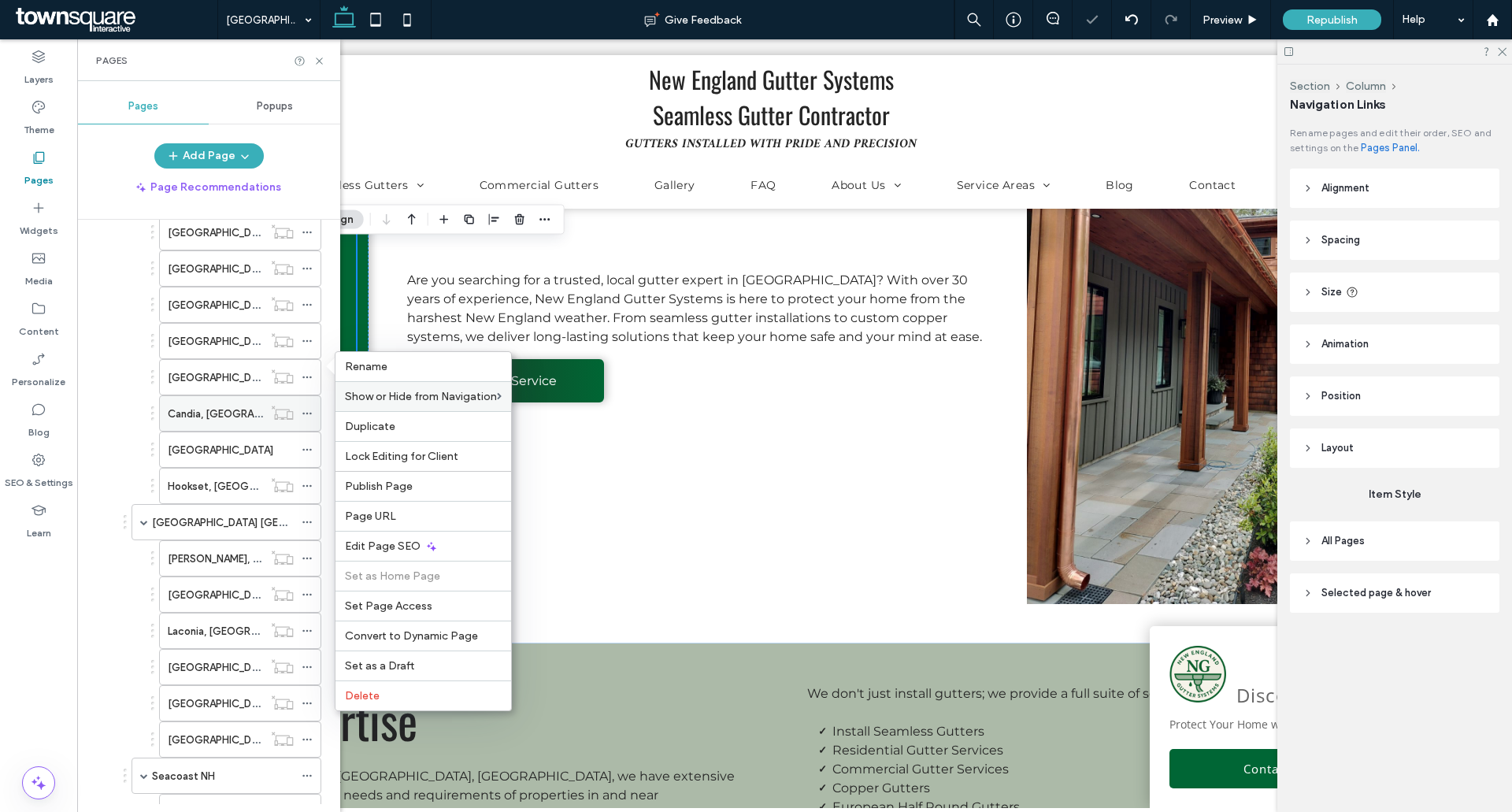
scroll to position [551, 0]
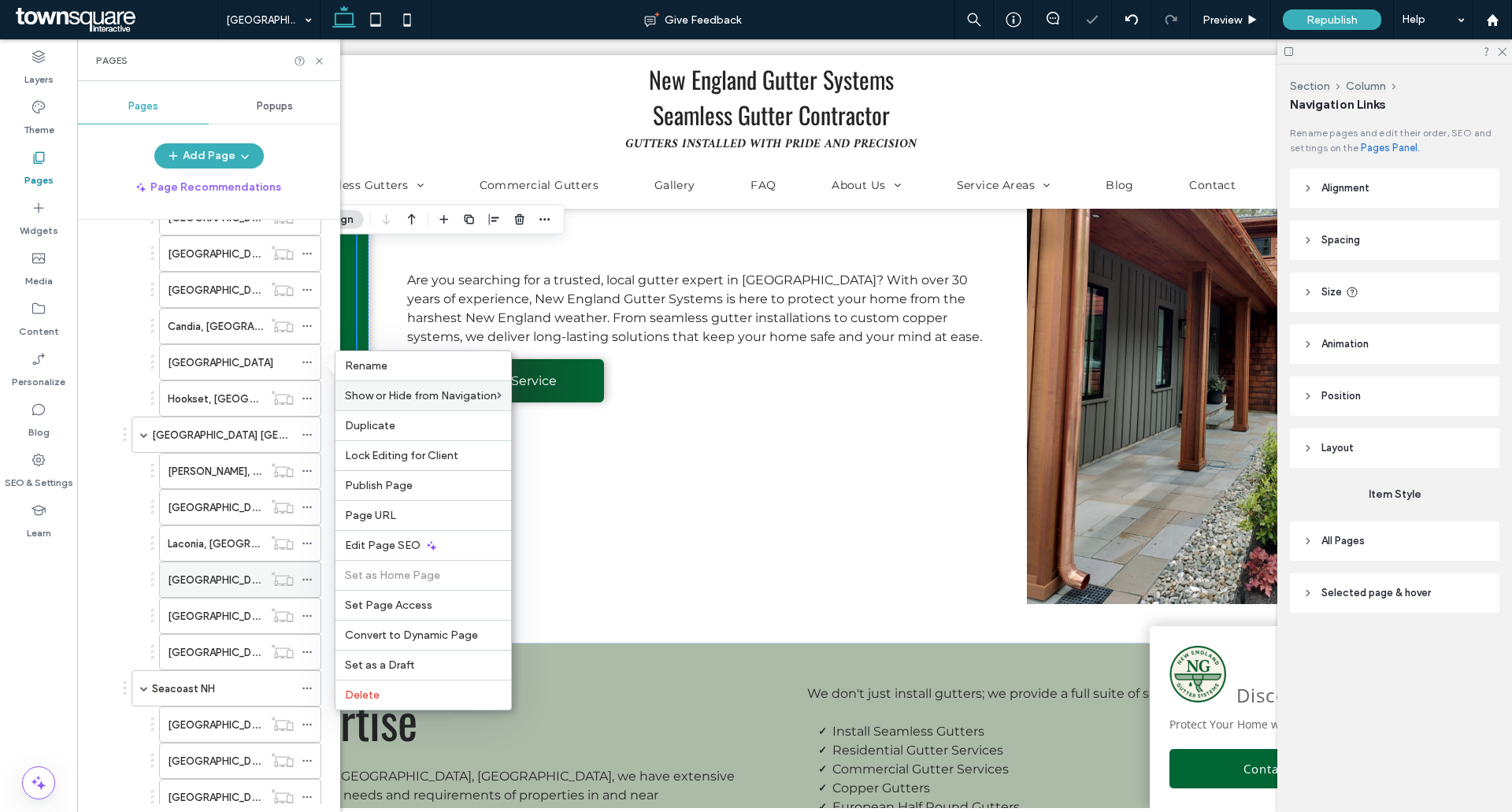
click at [309, 579] on icon at bounding box center [307, 579] width 11 height 11
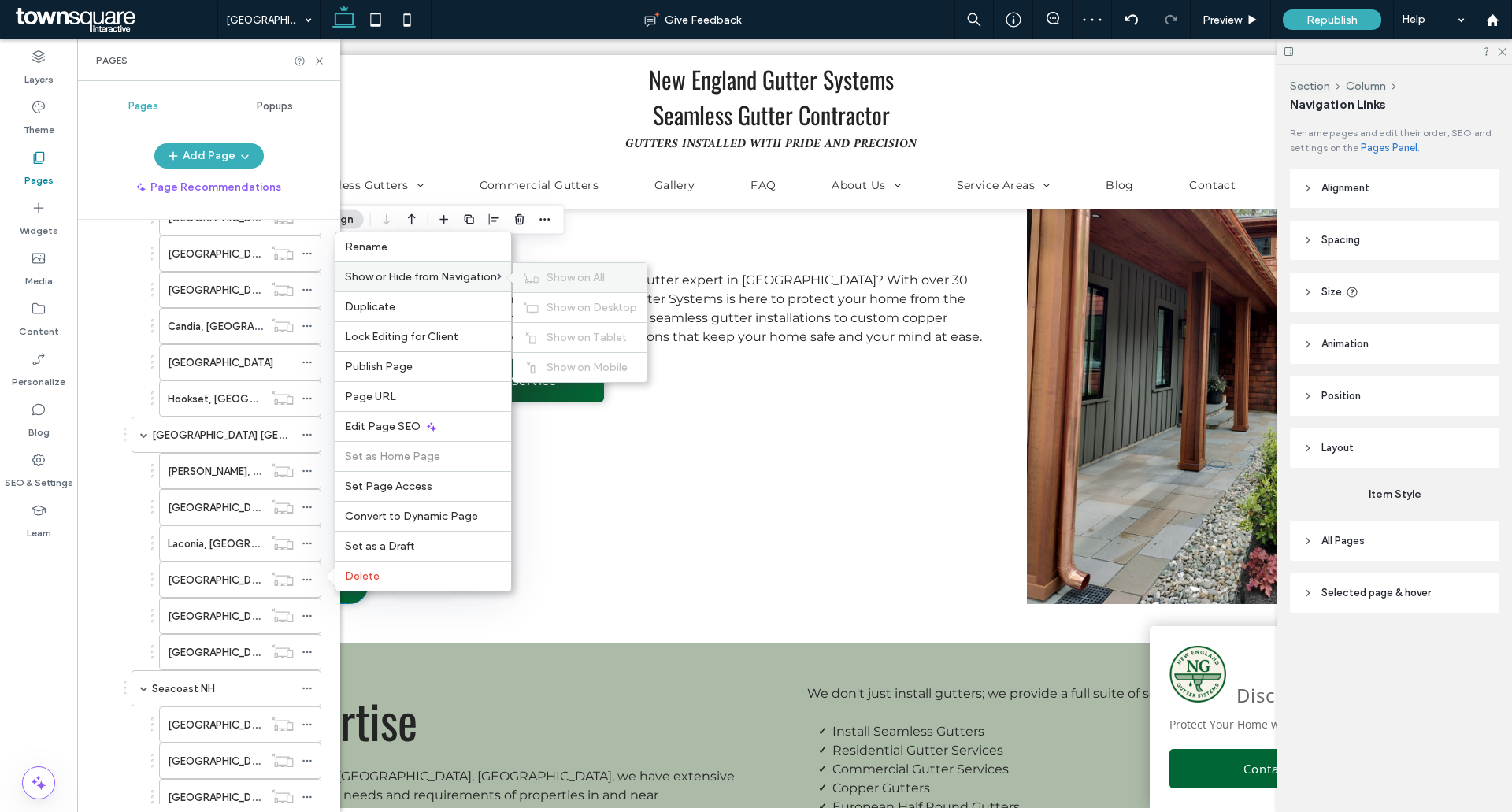
click at [565, 274] on span "Show on All" at bounding box center [576, 278] width 58 height 14
click at [309, 361] on icon at bounding box center [307, 362] width 11 height 11
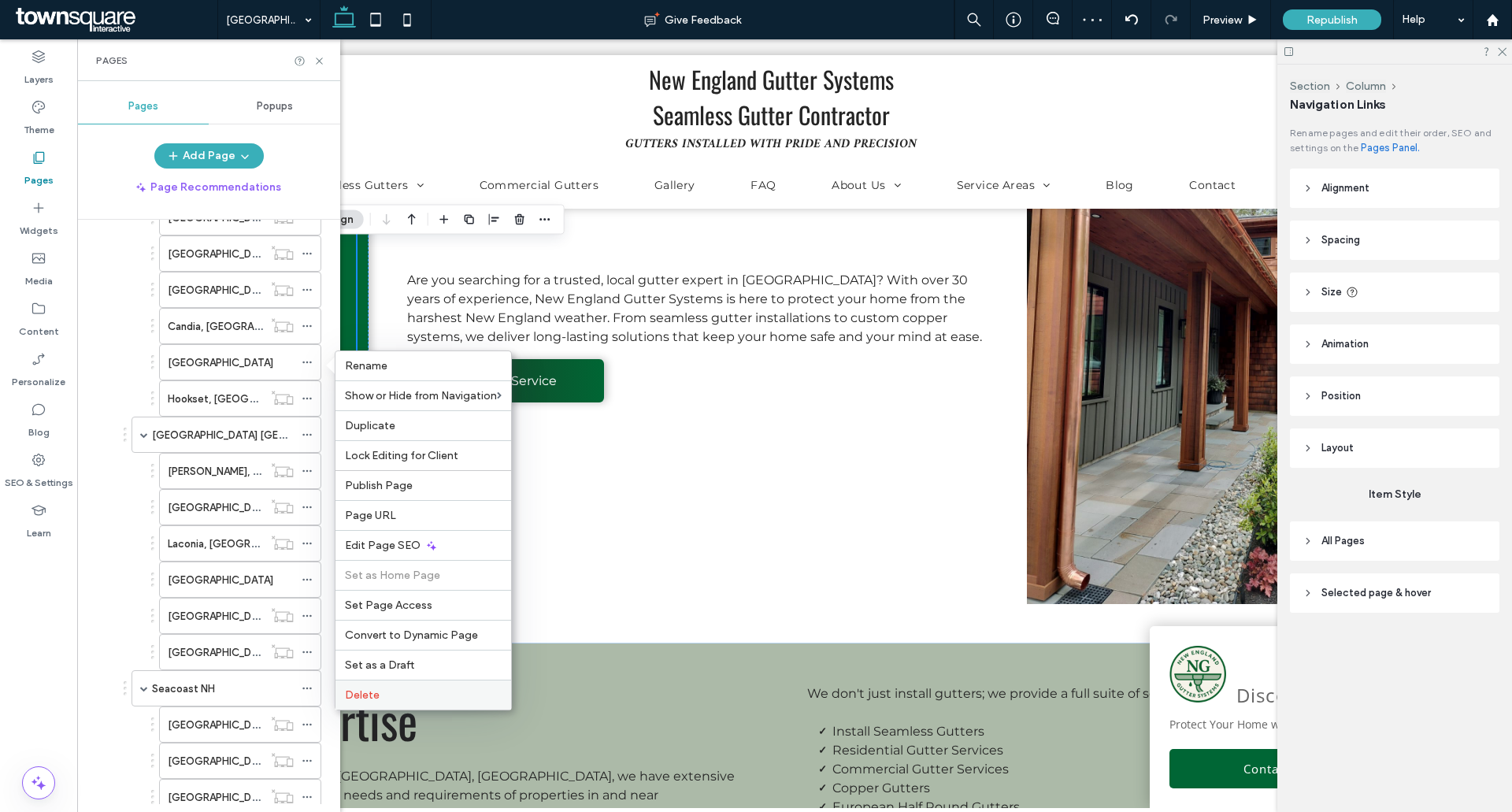
click at [369, 705] on div "Delete" at bounding box center [423, 694] width 176 height 30
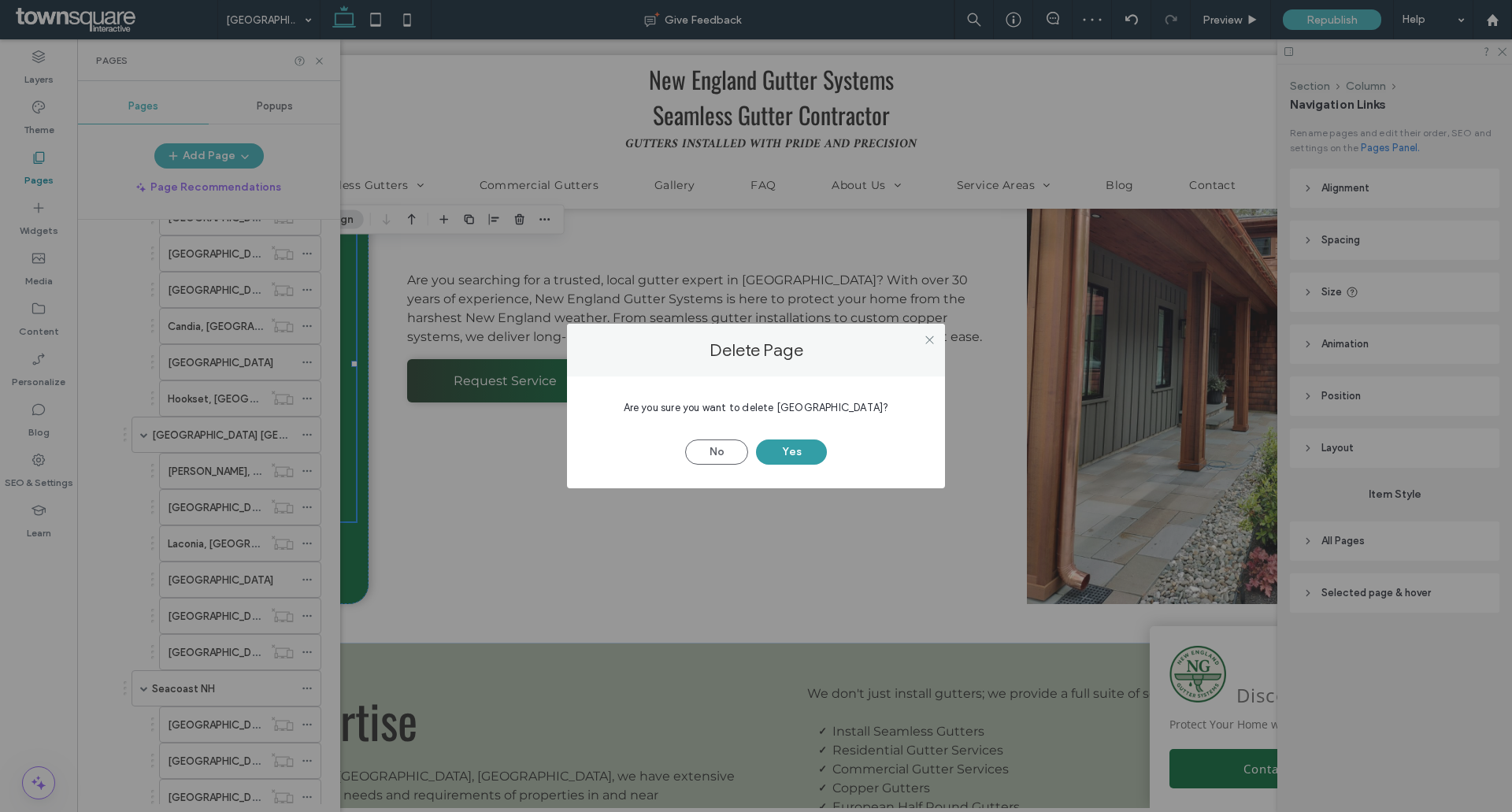
click at [774, 446] on button "Yes" at bounding box center [792, 451] width 71 height 25
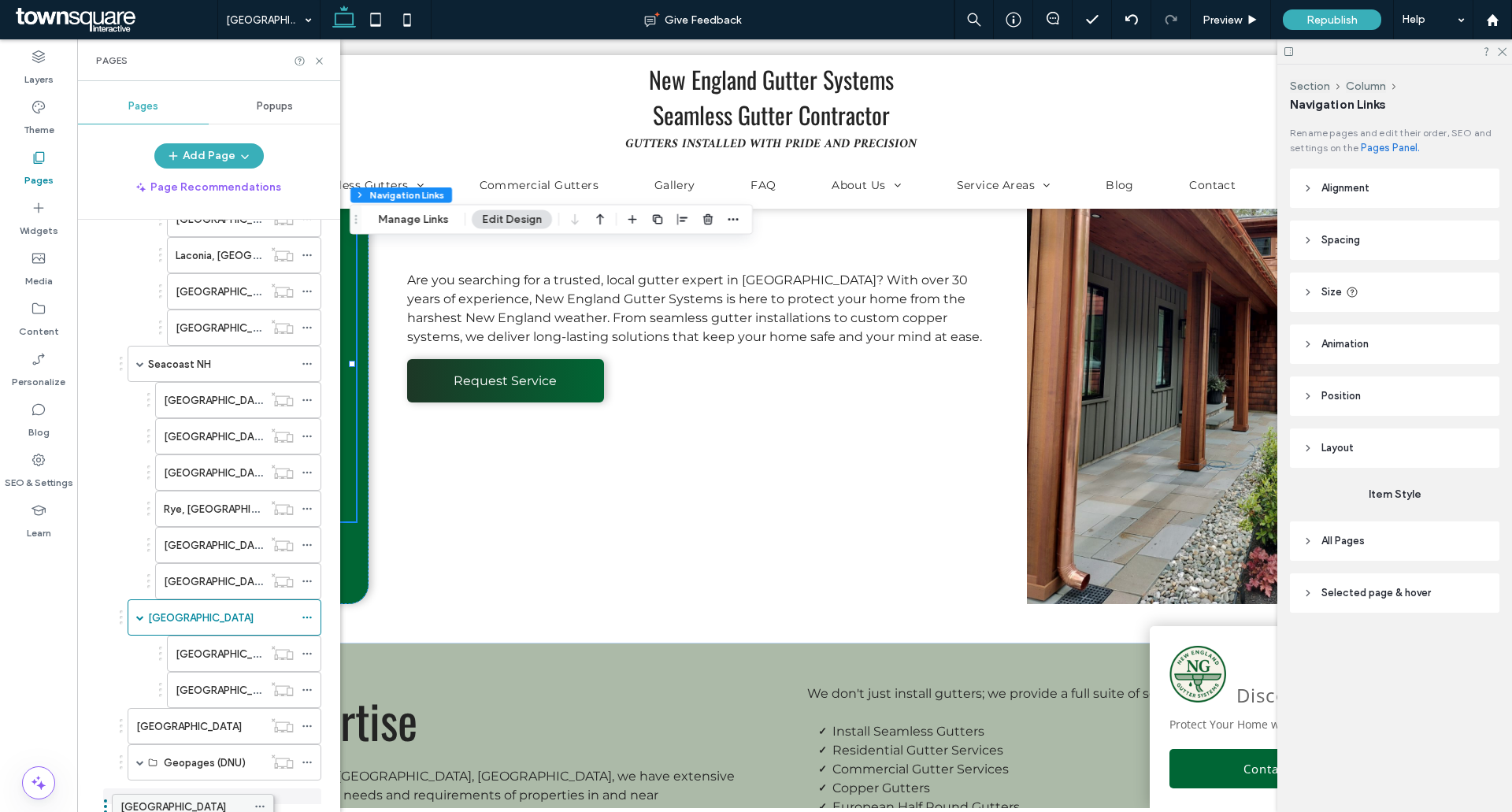
scroll to position [819, 0]
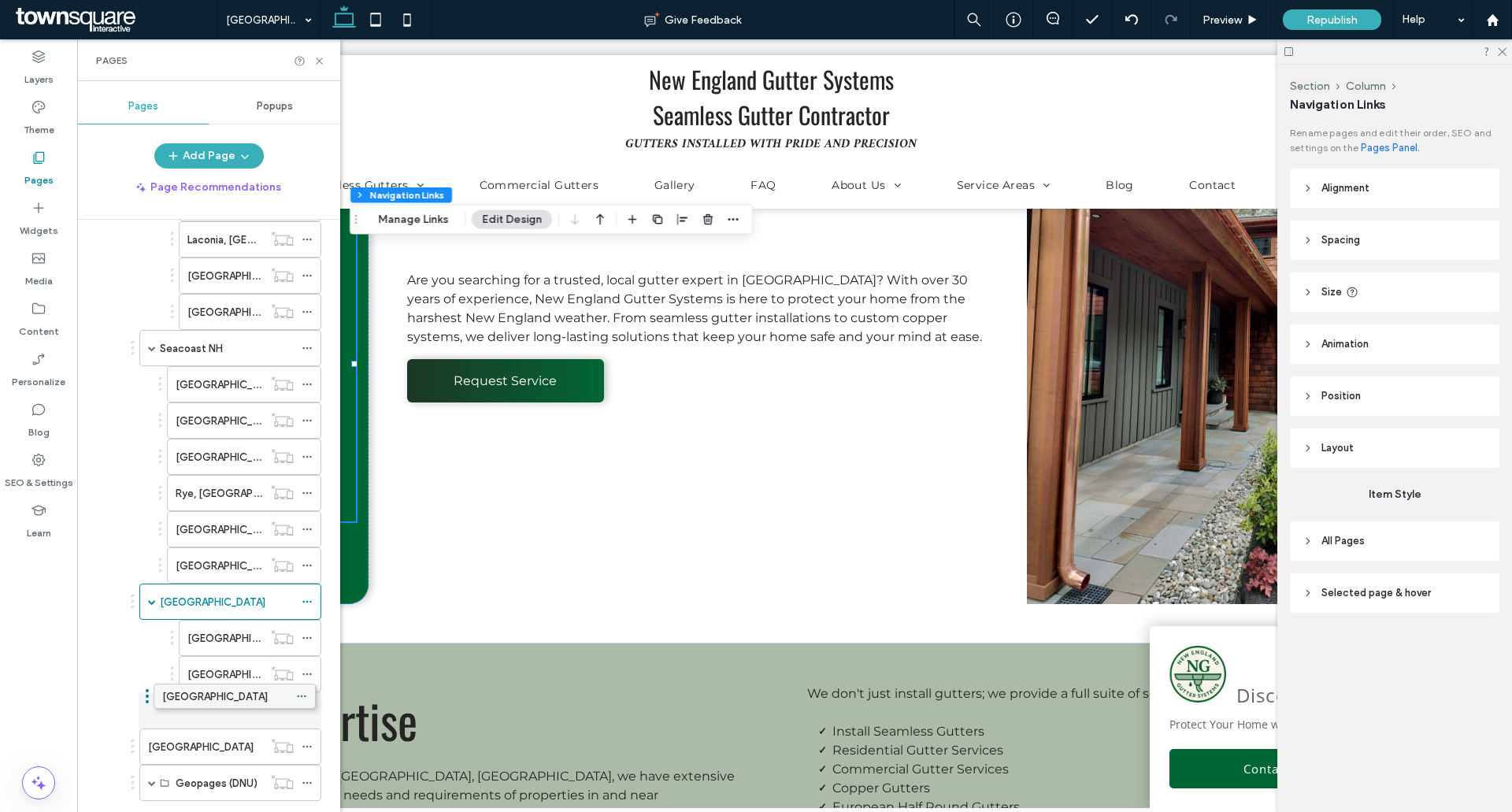
drag, startPoint x: 252, startPoint y: 543, endPoint x: 247, endPoint y: 694, distance: 151.1
click at [309, 709] on icon at bounding box center [307, 710] width 11 height 11
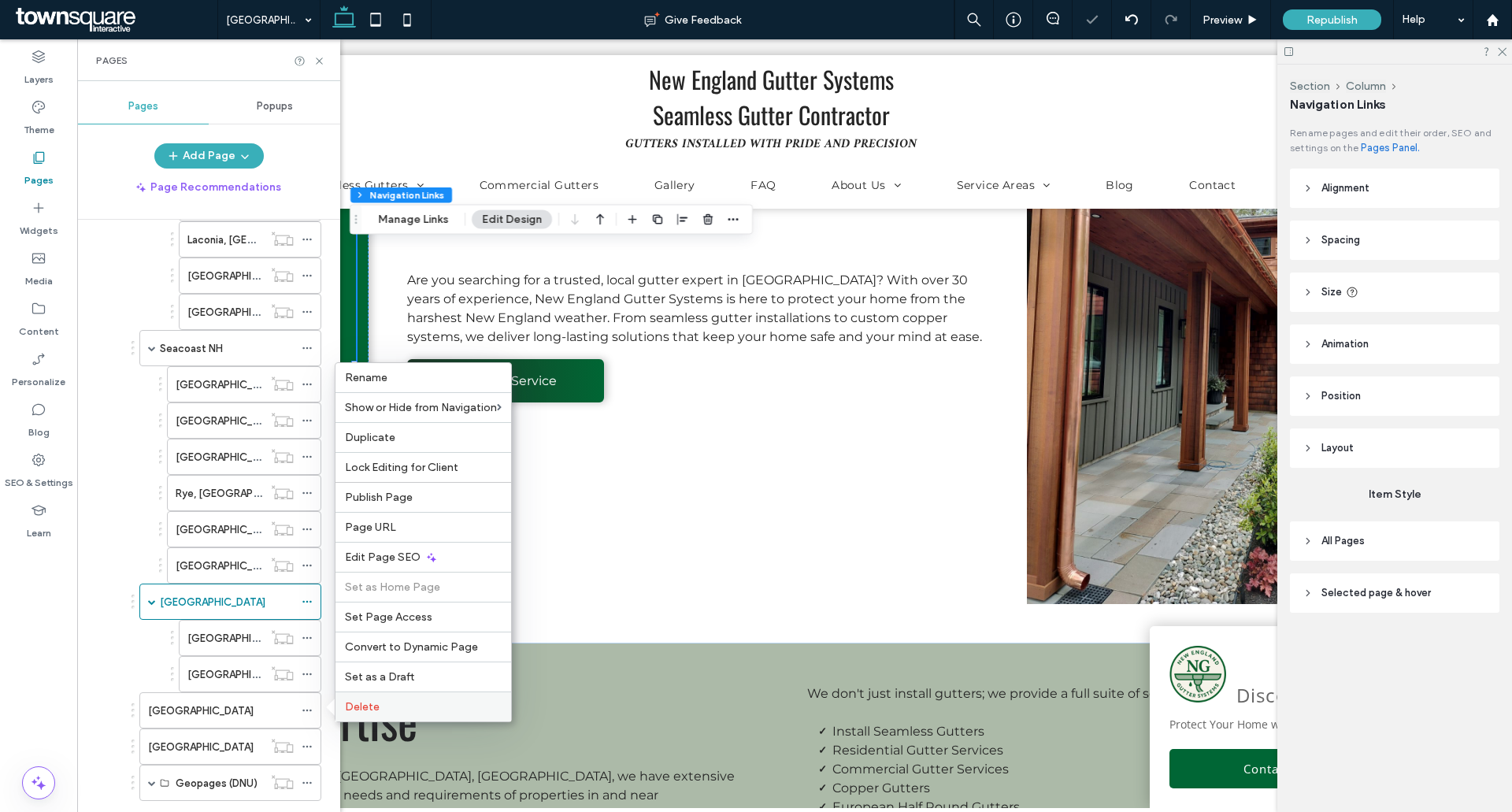
click at [377, 701] on span "Delete" at bounding box center [362, 706] width 34 height 14
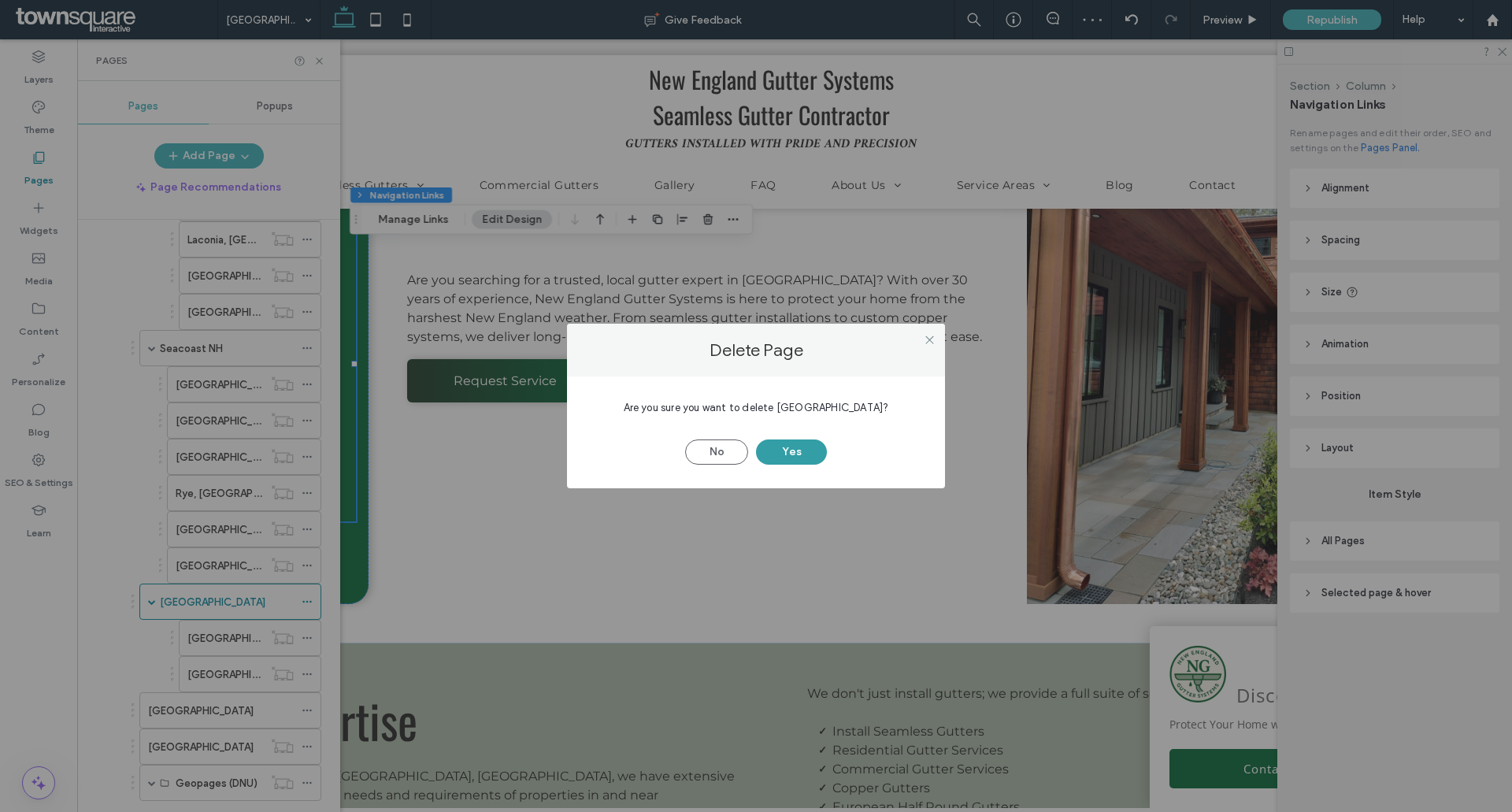
click at [793, 445] on button "Yes" at bounding box center [792, 451] width 71 height 25
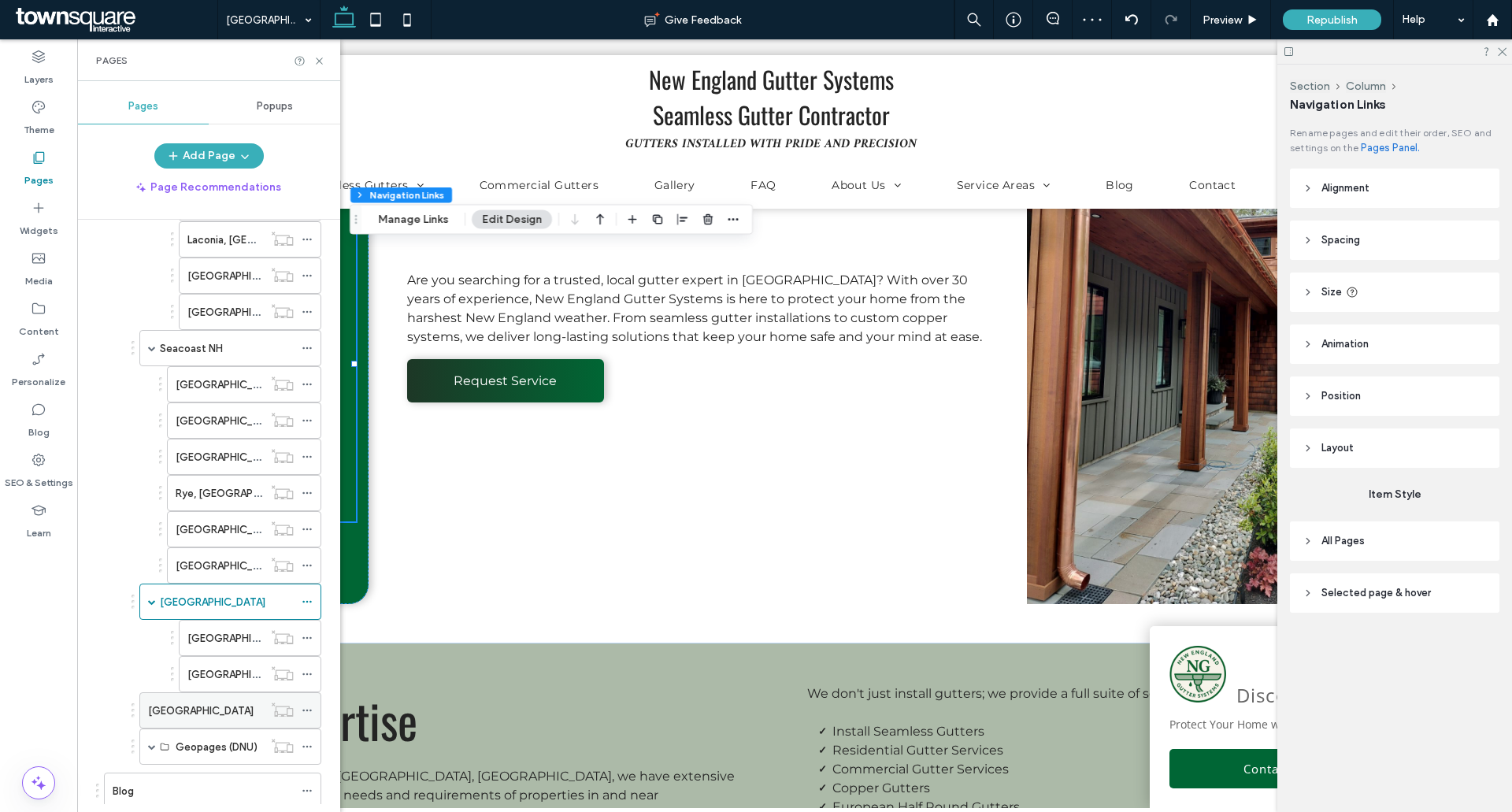
click at [305, 706] on icon at bounding box center [307, 710] width 11 height 11
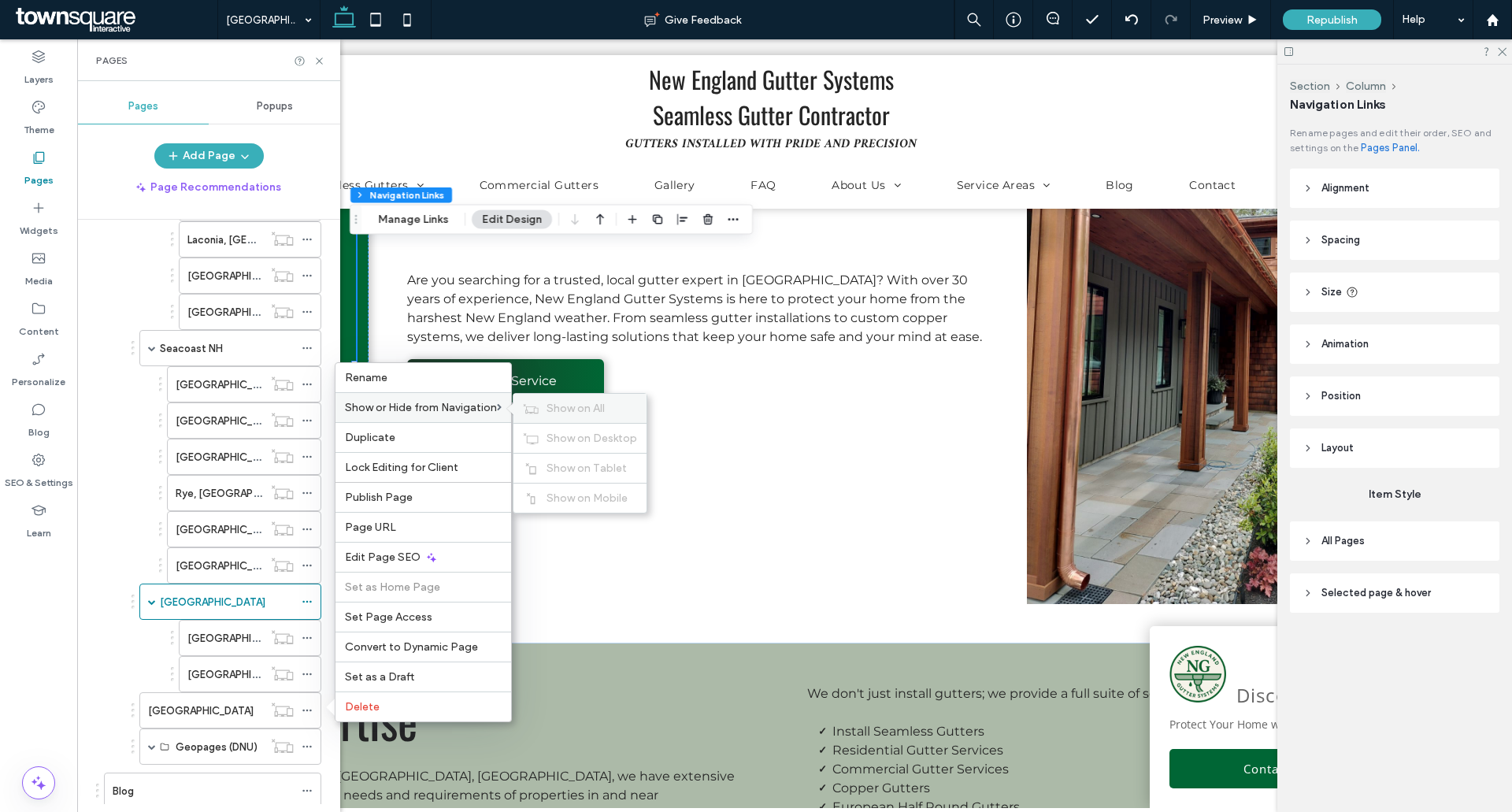
click at [546, 406] on div "Show on All" at bounding box center [580, 409] width 133 height 29
click at [149, 609] on span at bounding box center [151, 602] width 8 height 34
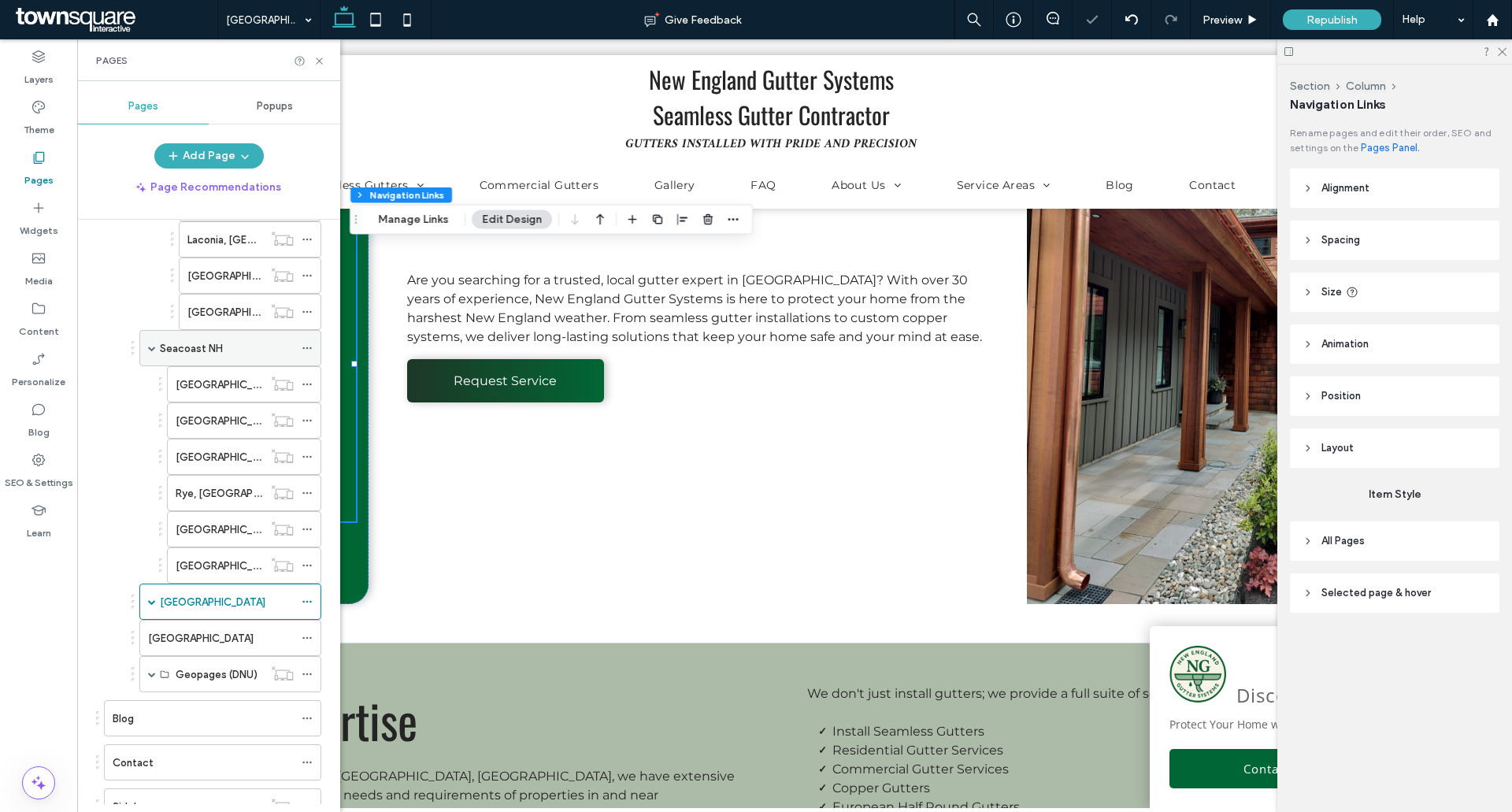
click at [144, 352] on div "Seacoast NH" at bounding box center [230, 348] width 182 height 36
click at [154, 344] on span at bounding box center [151, 348] width 8 height 8
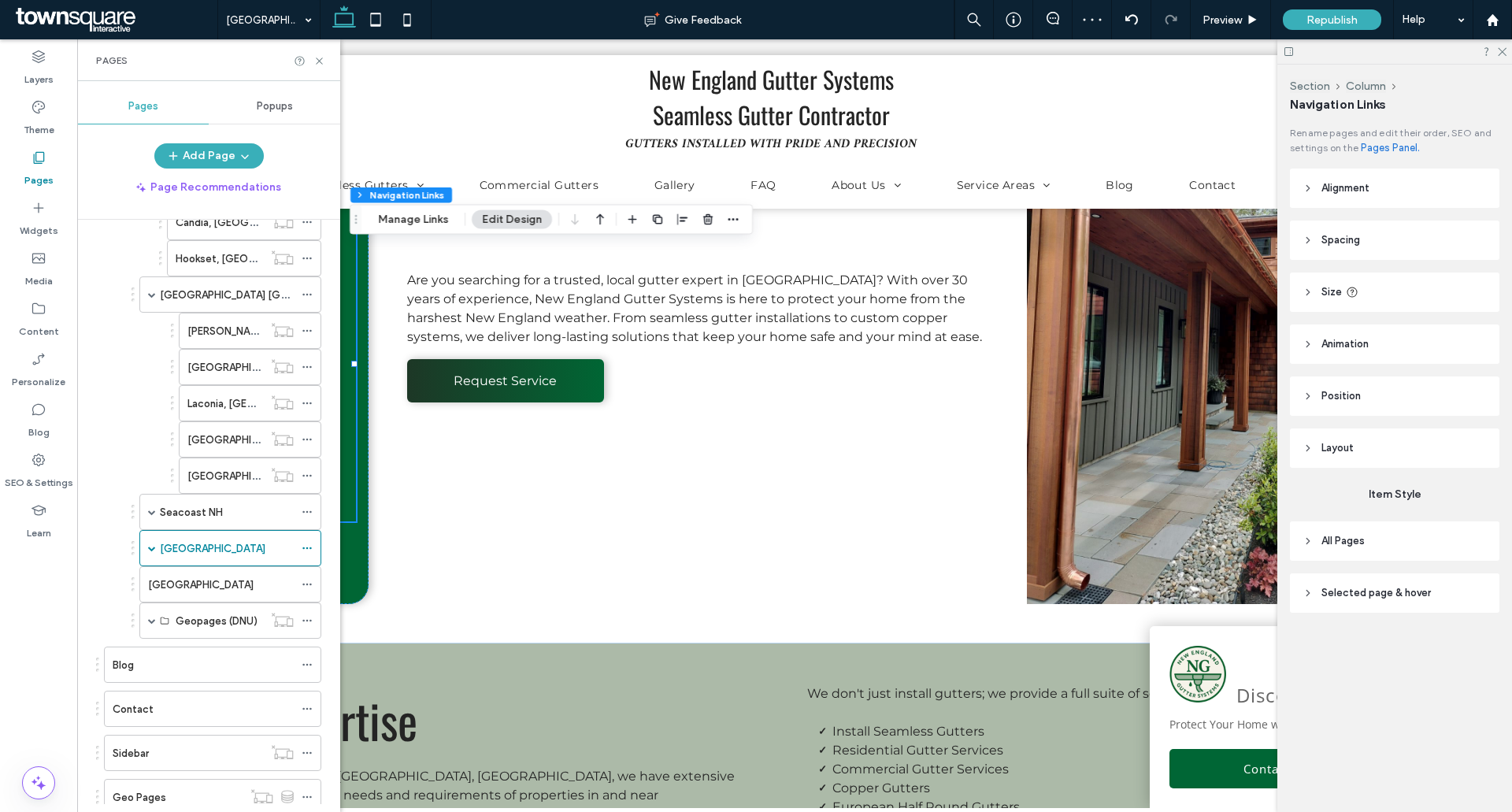
scroll to position [627, 0]
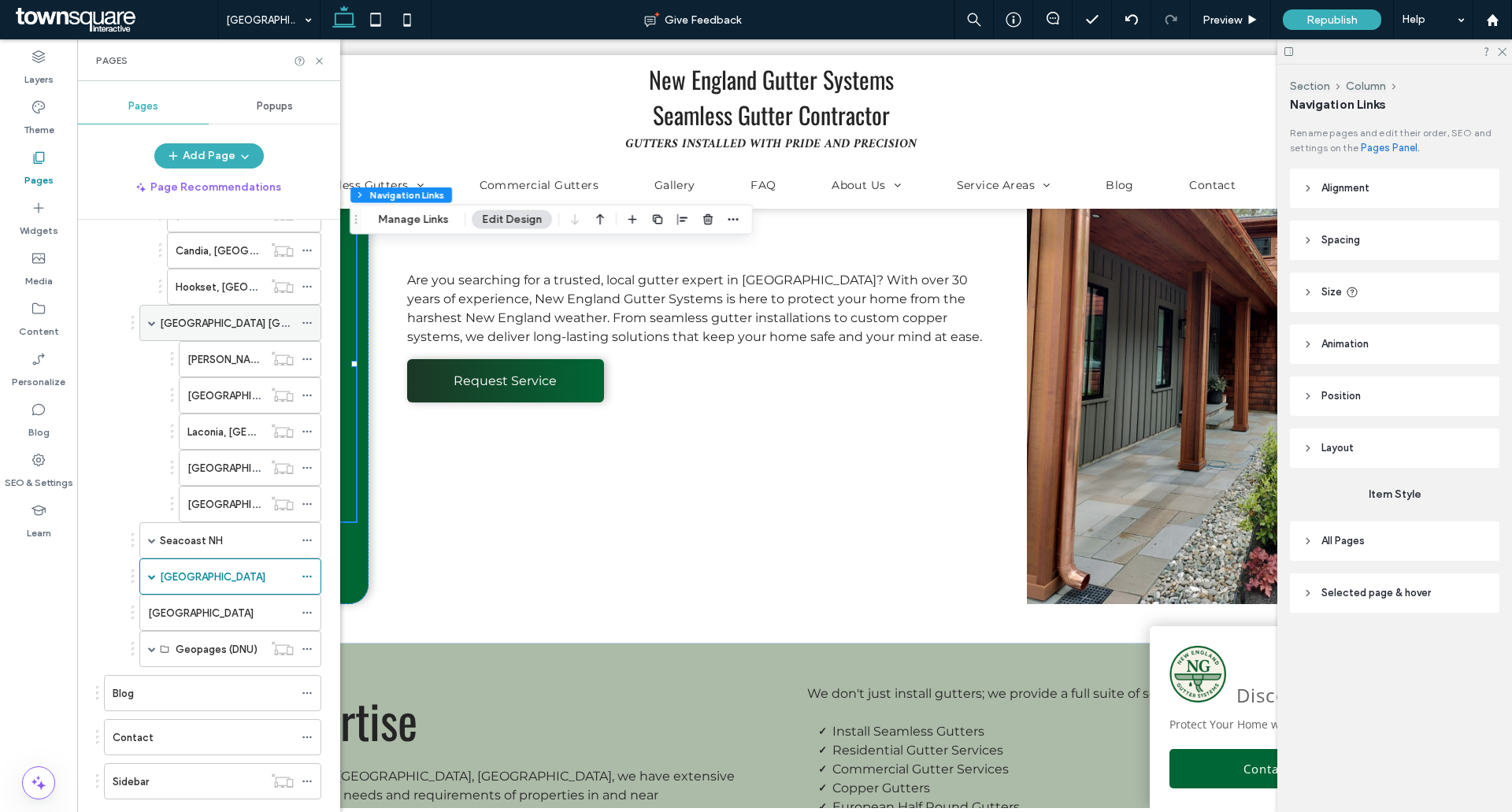
click at [155, 325] on span at bounding box center [151, 322] width 8 height 8
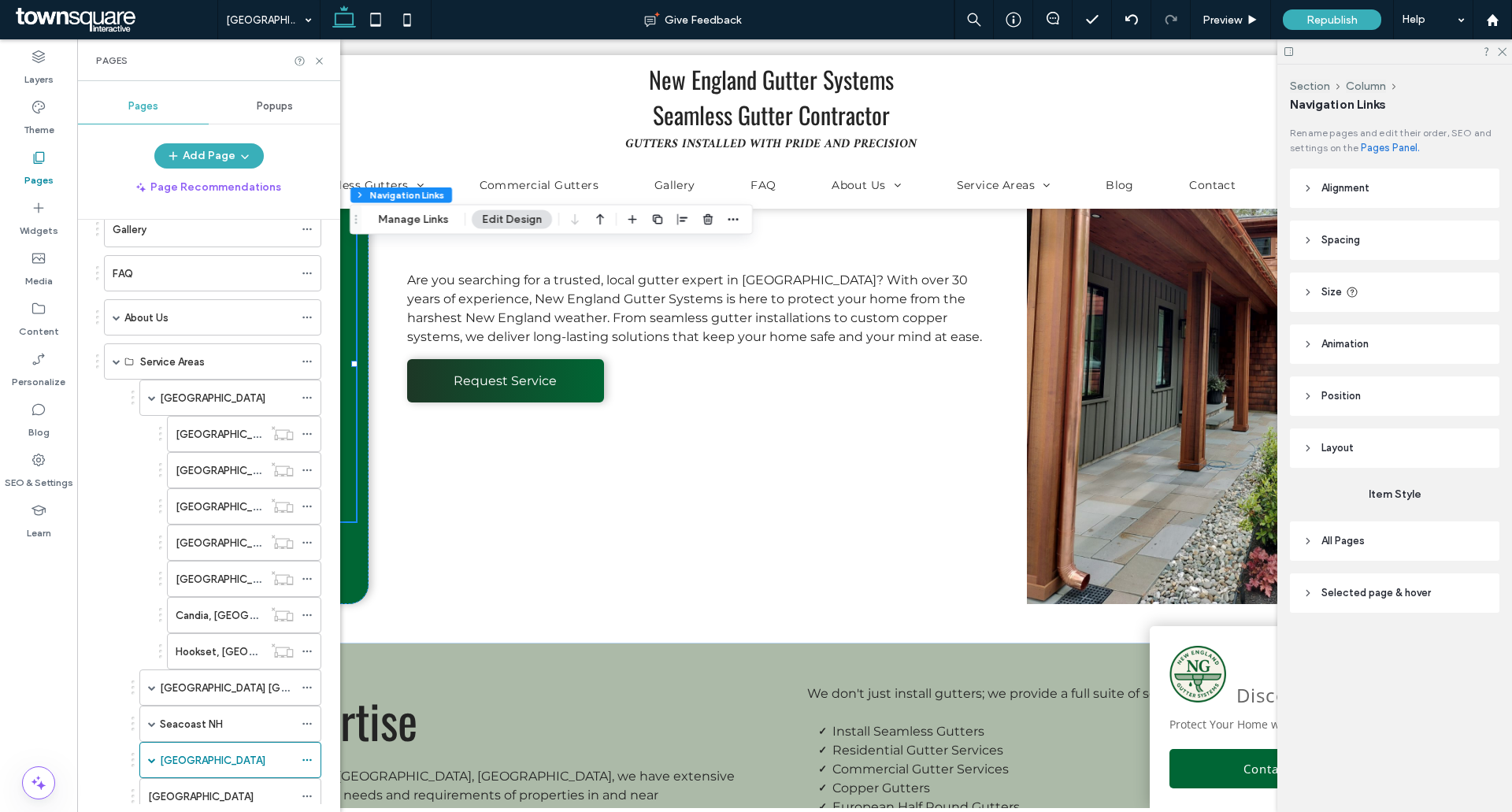
scroll to position [209, 0]
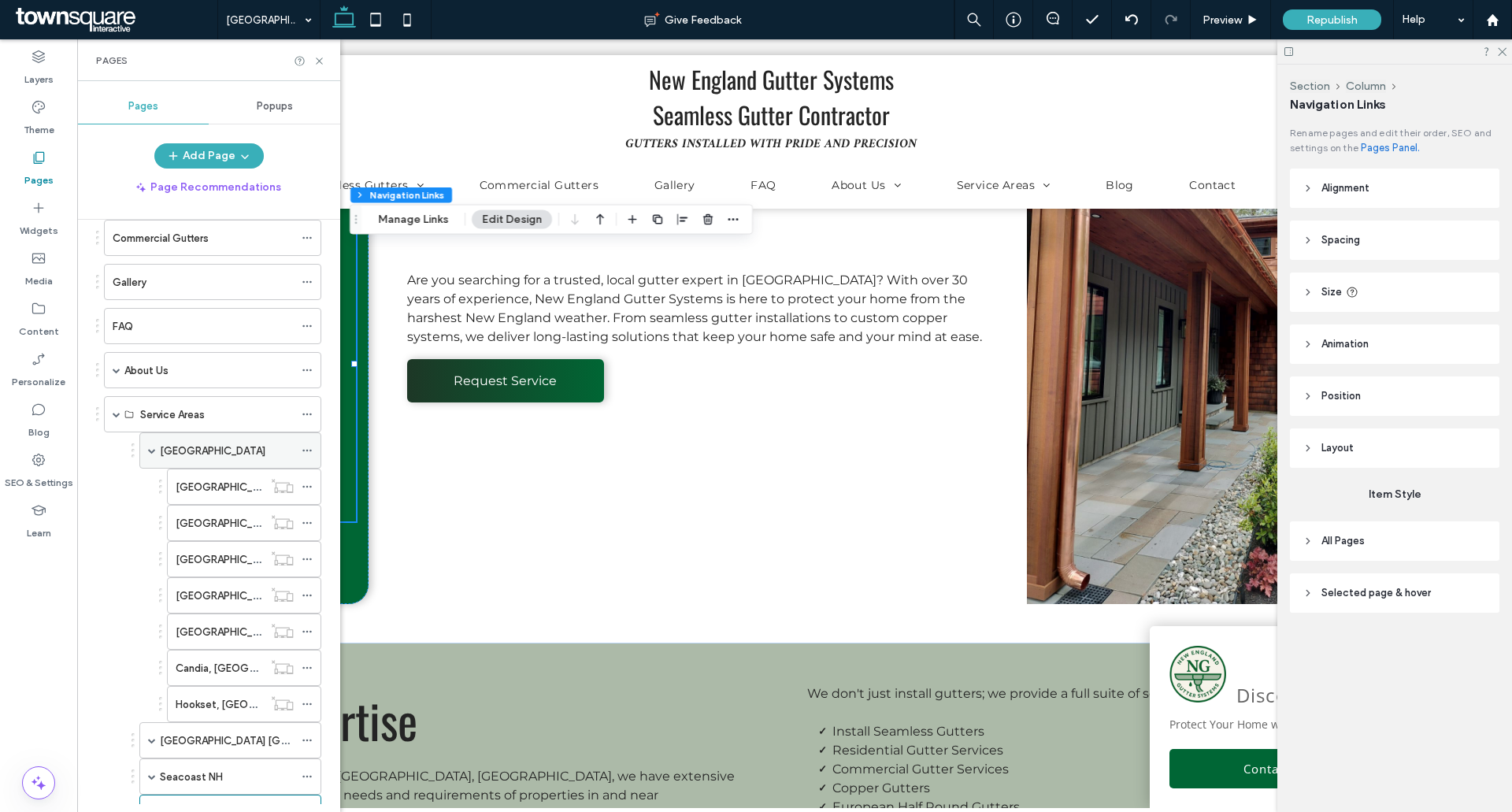
click at [157, 450] on div "[GEOGRAPHIC_DATA]" at bounding box center [230, 451] width 182 height 36
click at [149, 449] on span at bounding box center [151, 450] width 8 height 8
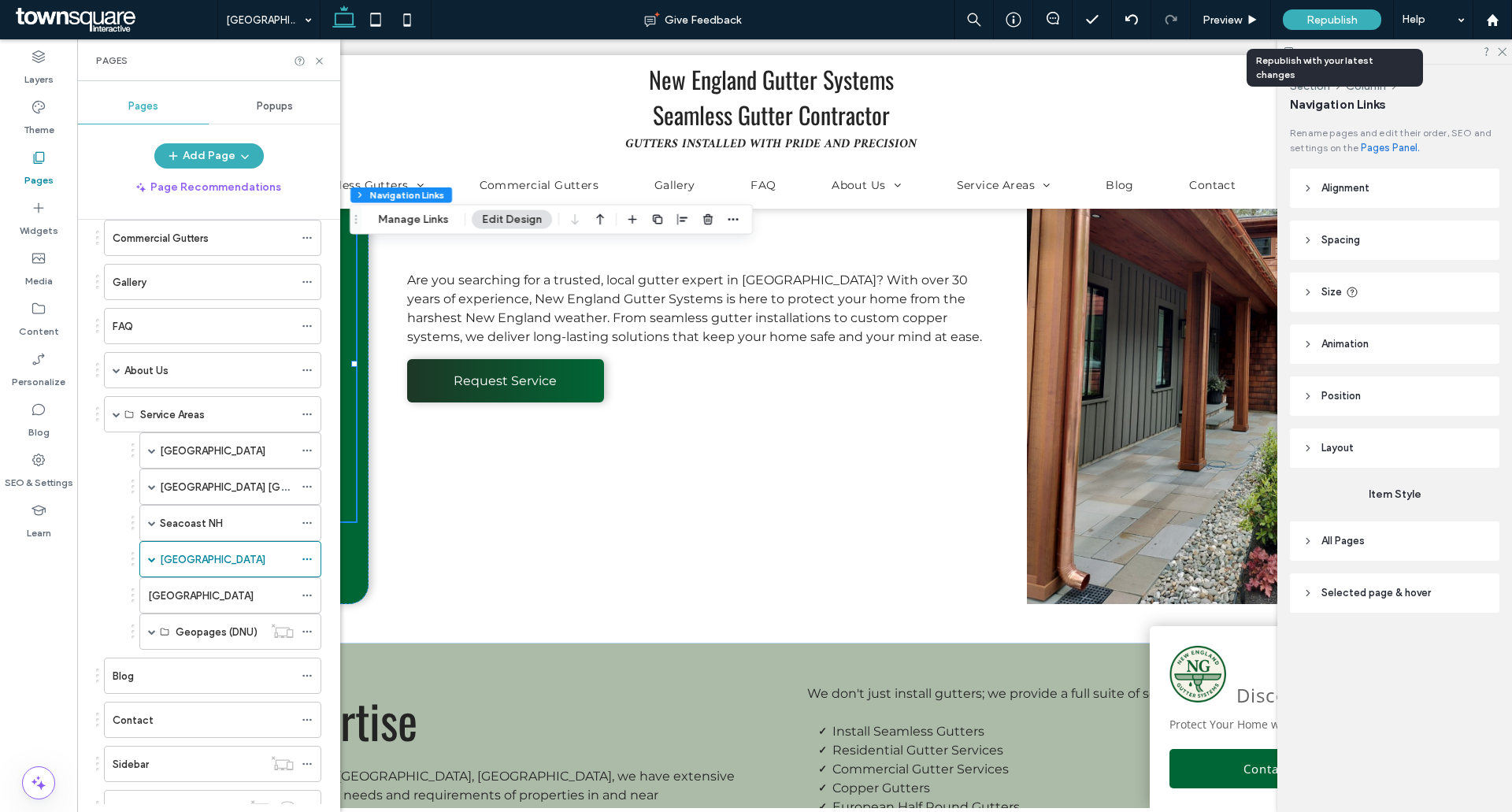
click at [1303, 5] on div "Republish" at bounding box center [1332, 20] width 99 height 39
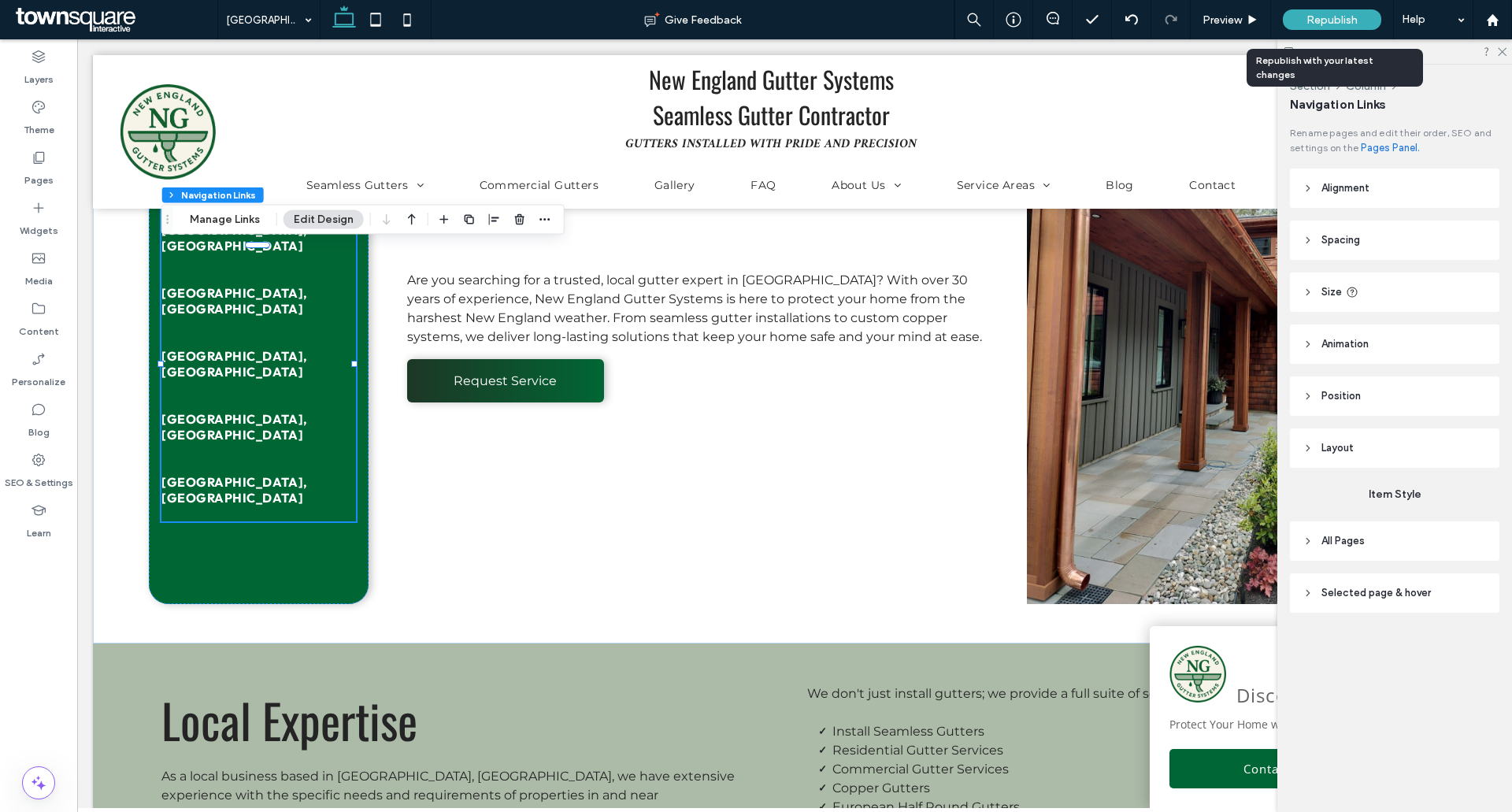
click at [1305, 31] on div "Republish" at bounding box center [1332, 20] width 99 height 39
click at [1305, 30] on div "Republish" at bounding box center [1332, 20] width 99 height 39
click at [1304, 22] on div "Republish" at bounding box center [1332, 20] width 99 height 21
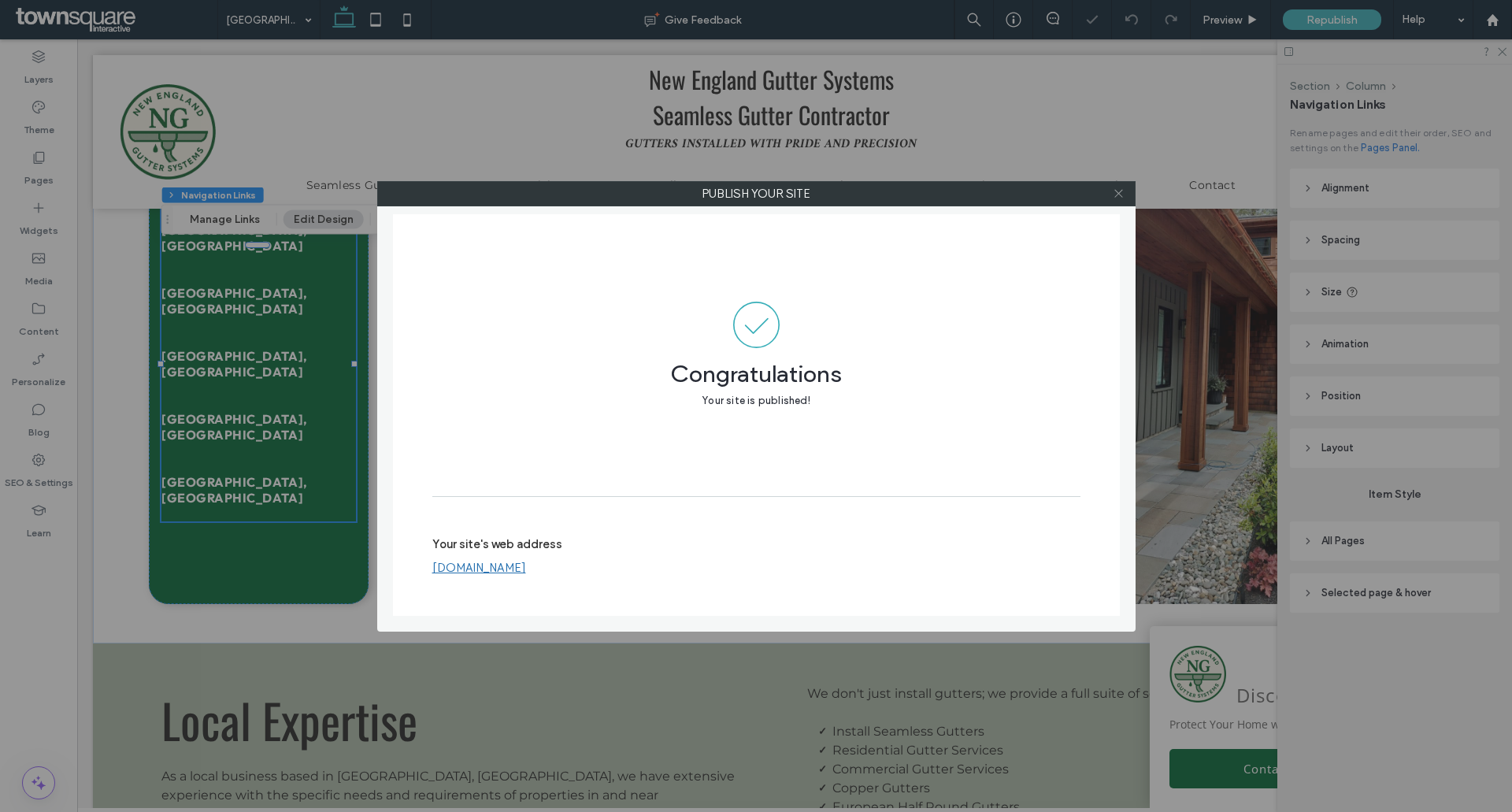
click at [1121, 194] on icon at bounding box center [1119, 193] width 12 height 12
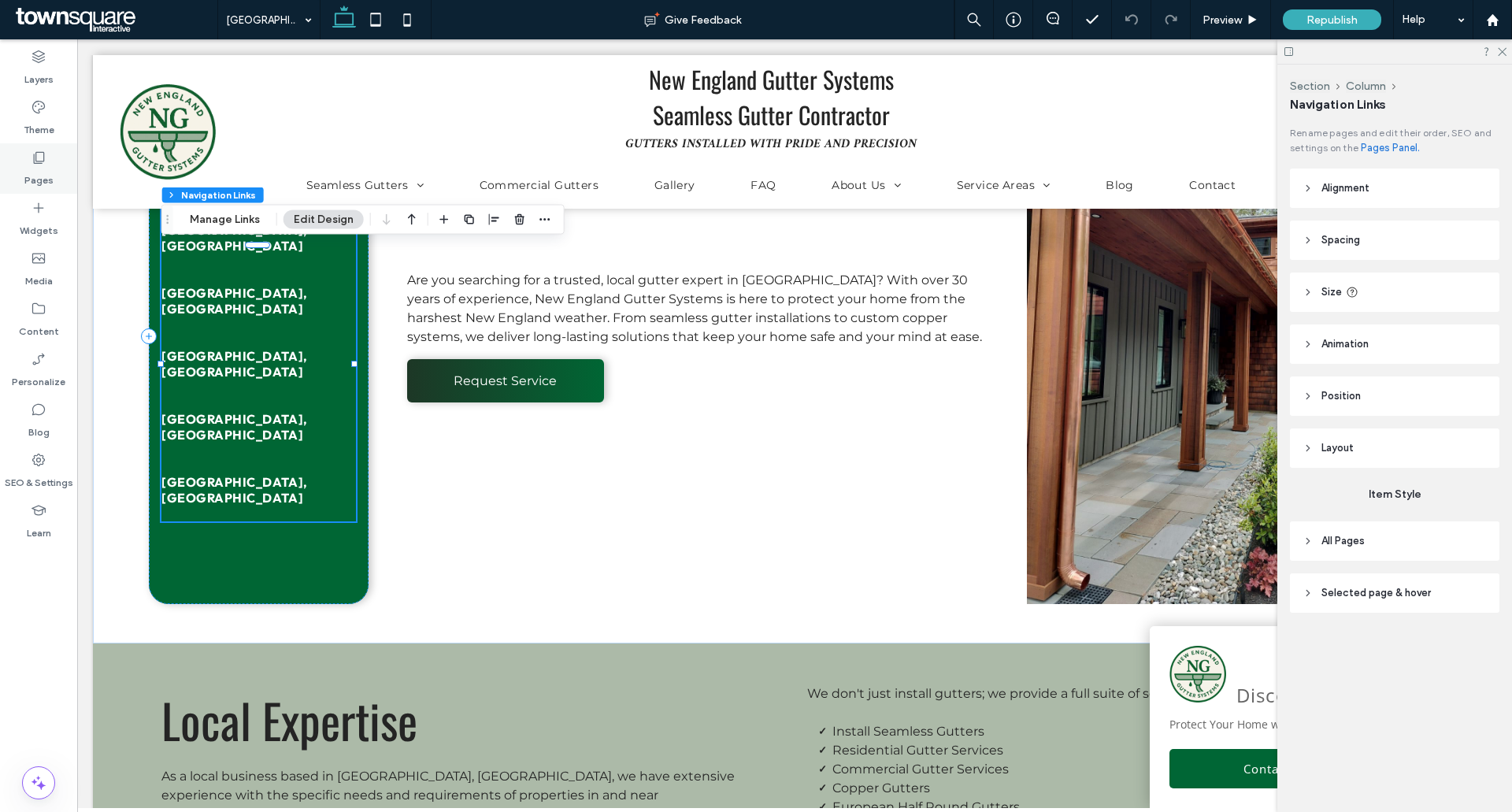
click at [36, 173] on label "Pages" at bounding box center [39, 177] width 29 height 22
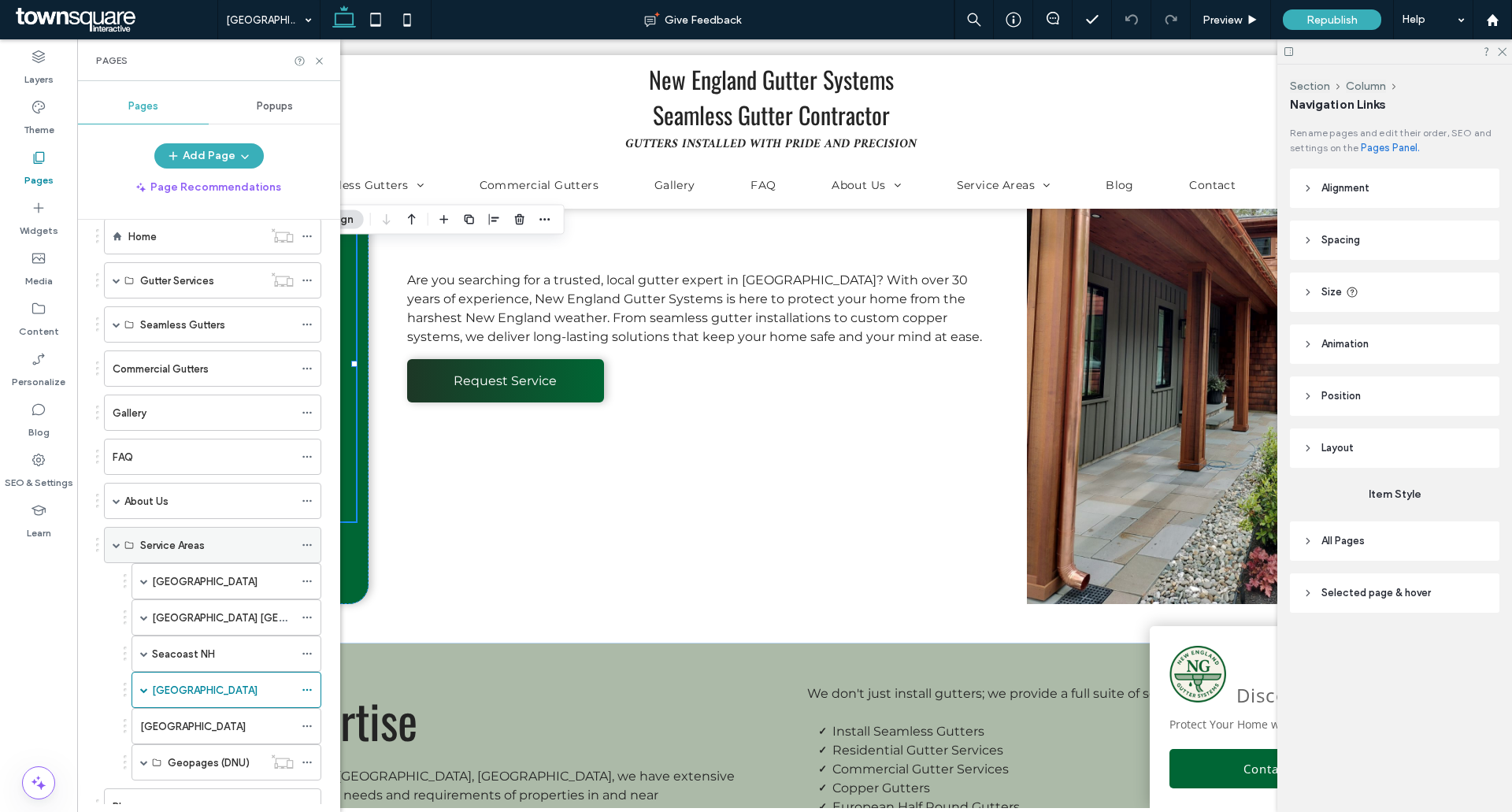
scroll to position [236, 0]
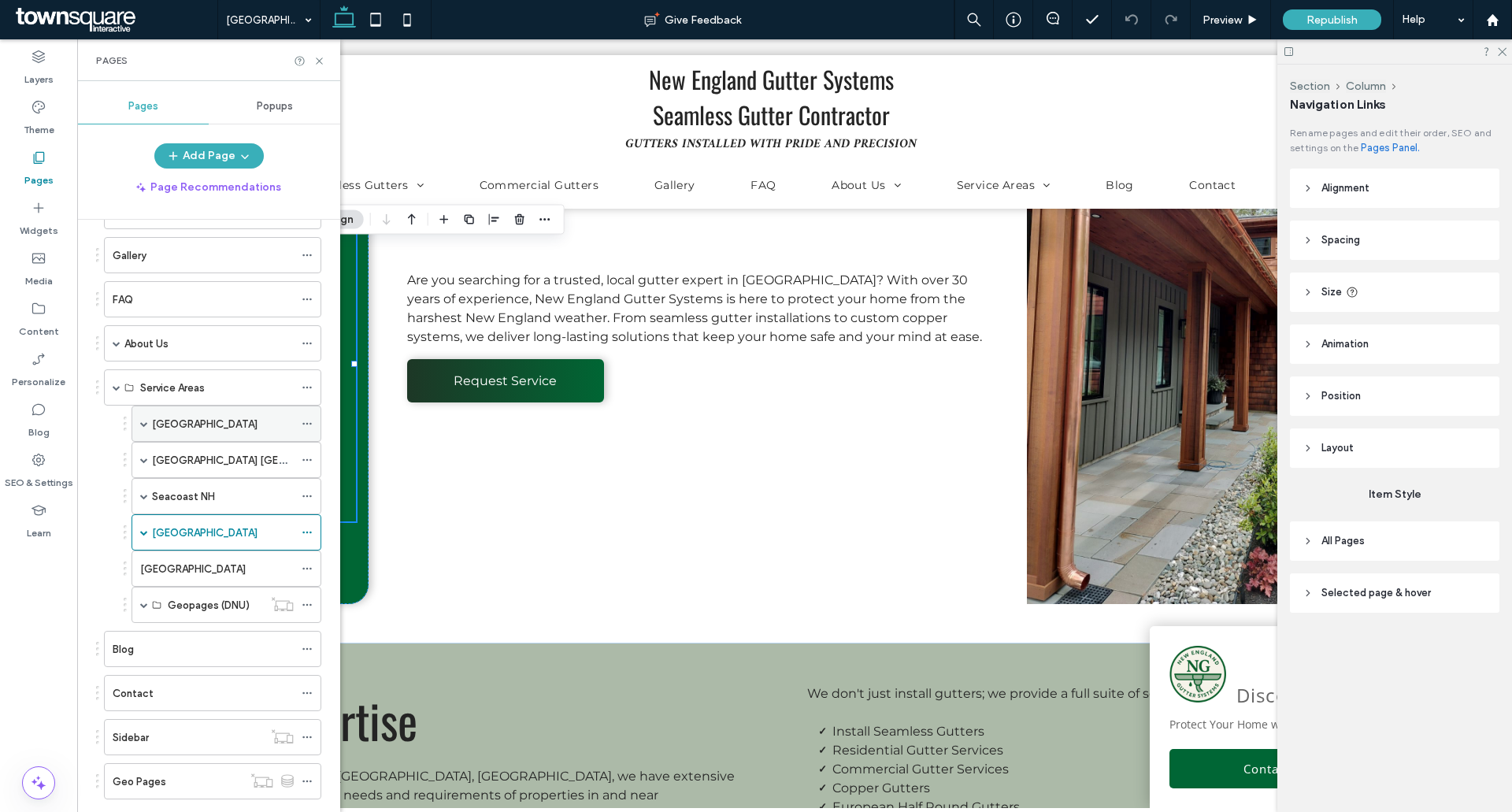
click at [138, 418] on div "[GEOGRAPHIC_DATA]" at bounding box center [226, 423] width 190 height 36
click at [141, 430] on span at bounding box center [143, 423] width 8 height 34
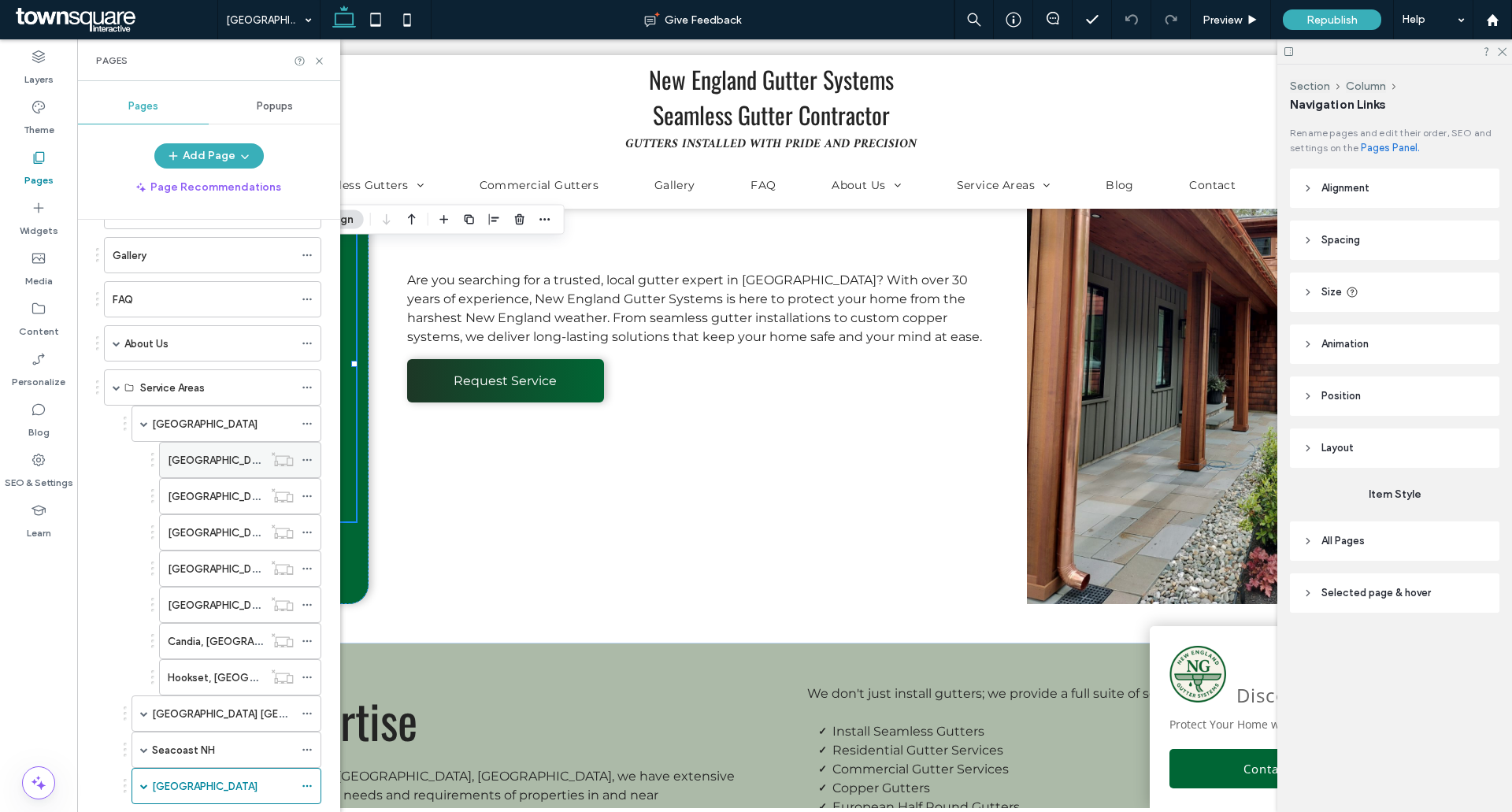
click at [187, 463] on label "[GEOGRAPHIC_DATA], [GEOGRAPHIC_DATA]" at bounding box center [275, 460] width 216 height 27
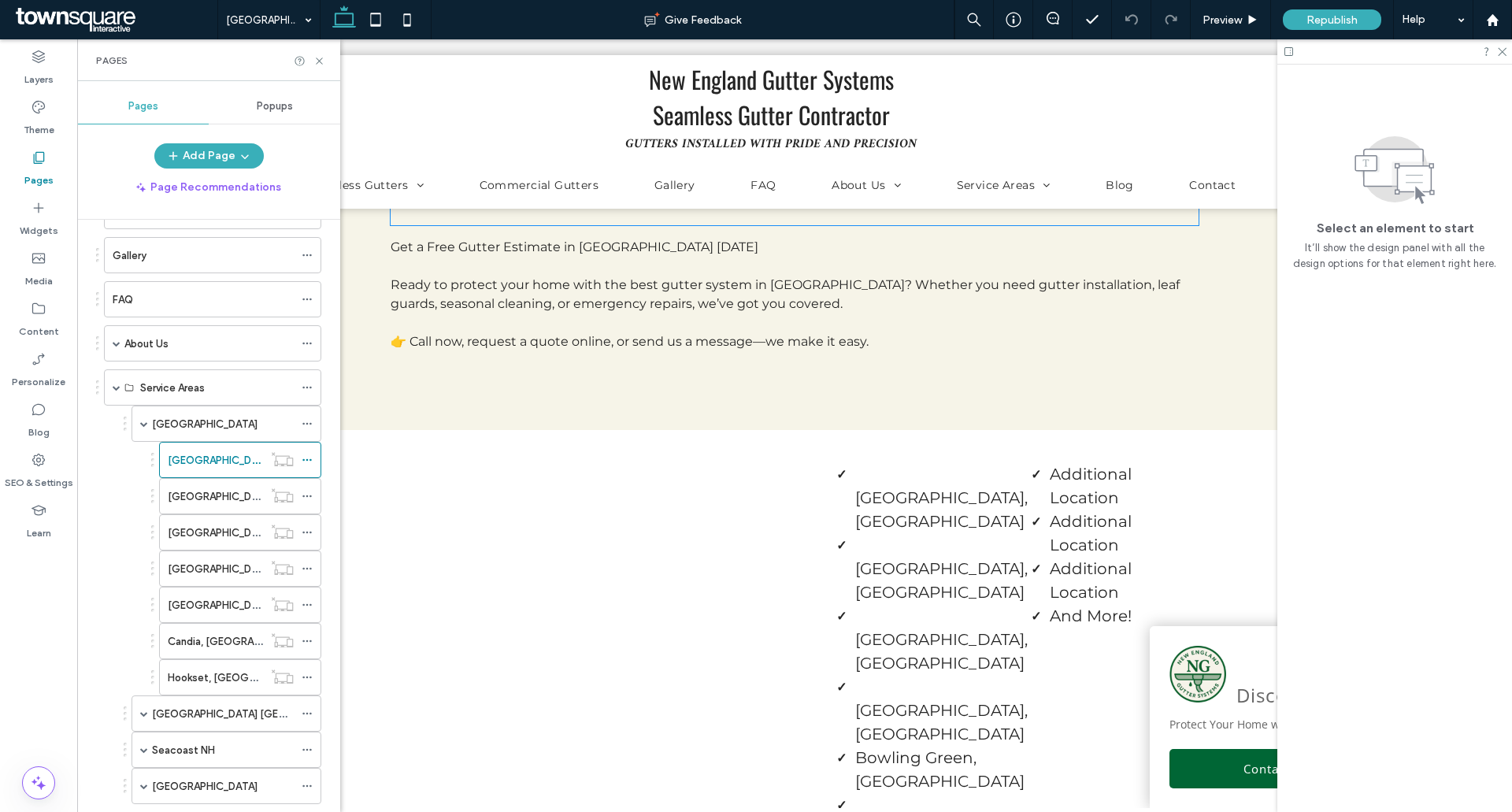
scroll to position [5433, 0]
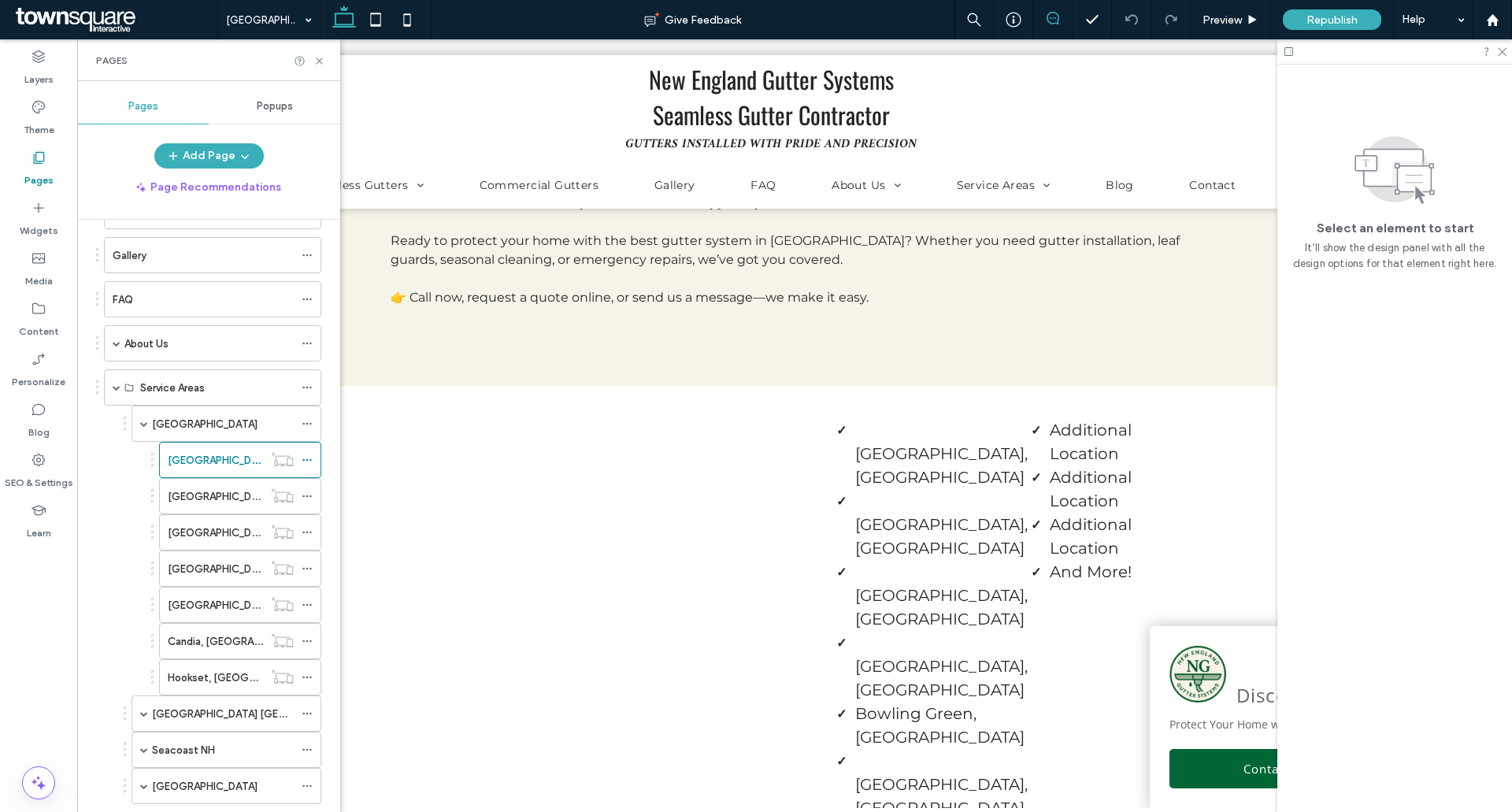
click at [1036, 15] on span at bounding box center [1052, 18] width 39 height 13
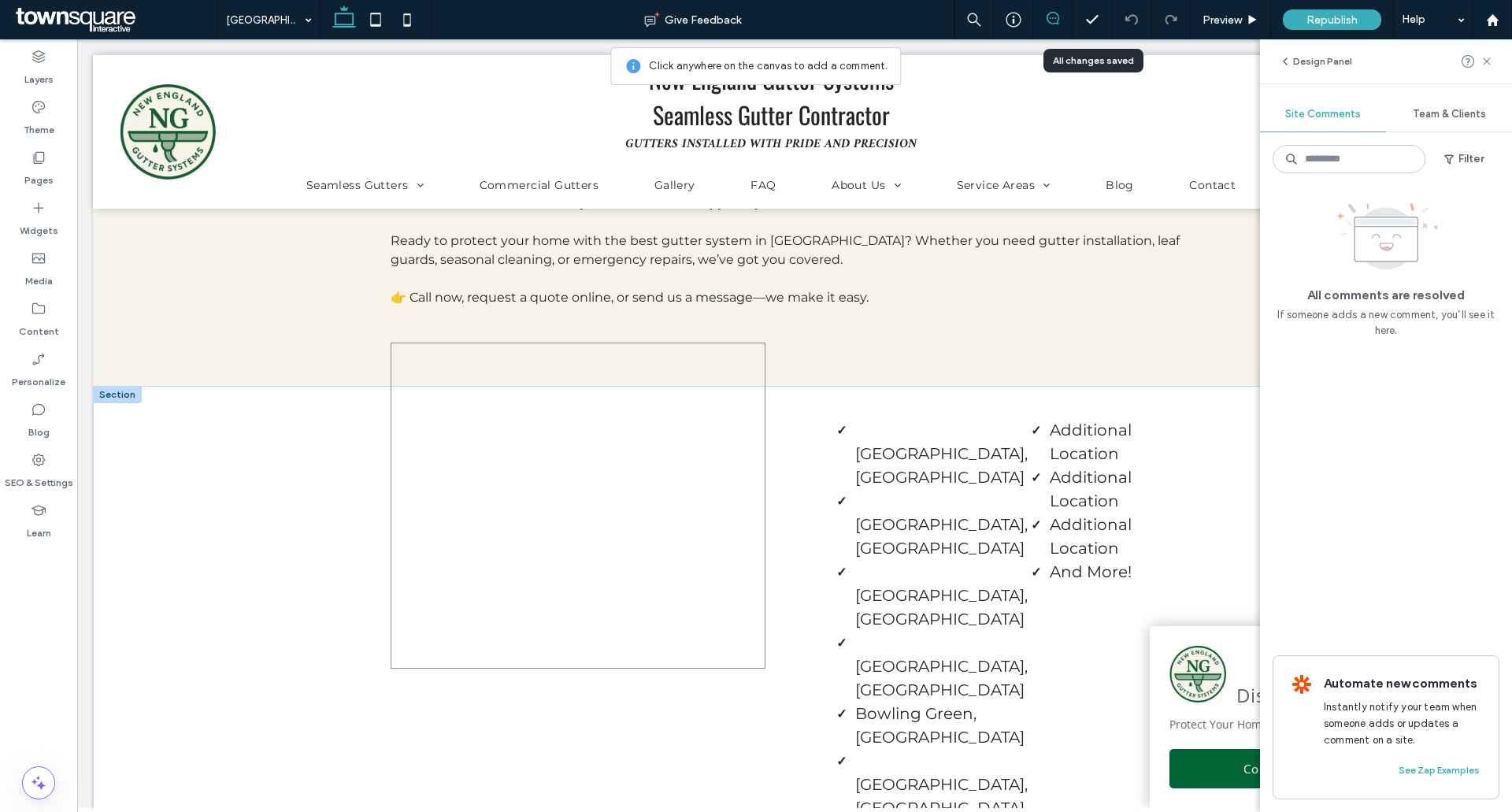
click at [604, 359] on div at bounding box center [578, 506] width 375 height 326
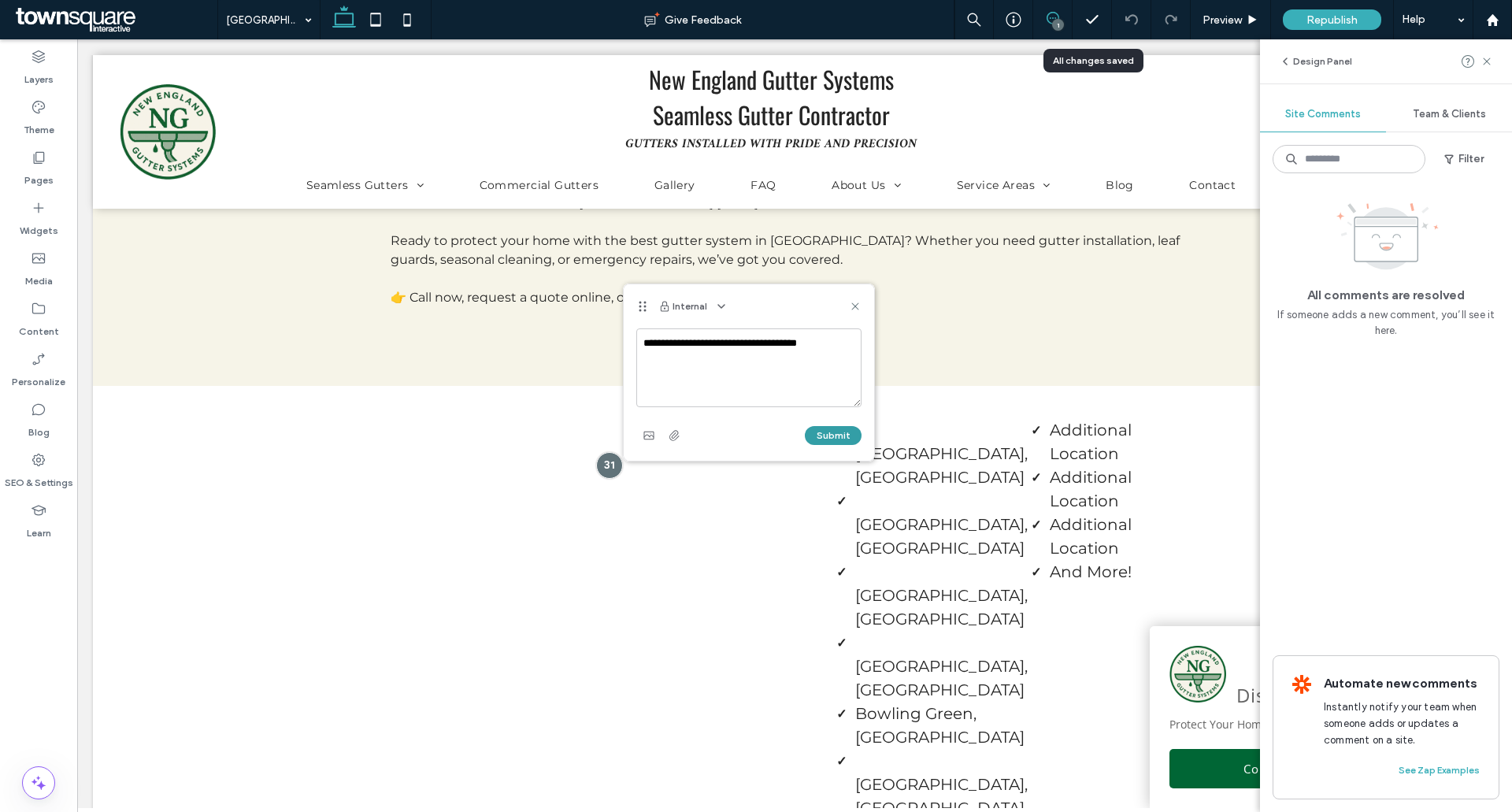
type textarea "**********"
click at [830, 429] on button "Submit" at bounding box center [833, 435] width 57 height 19
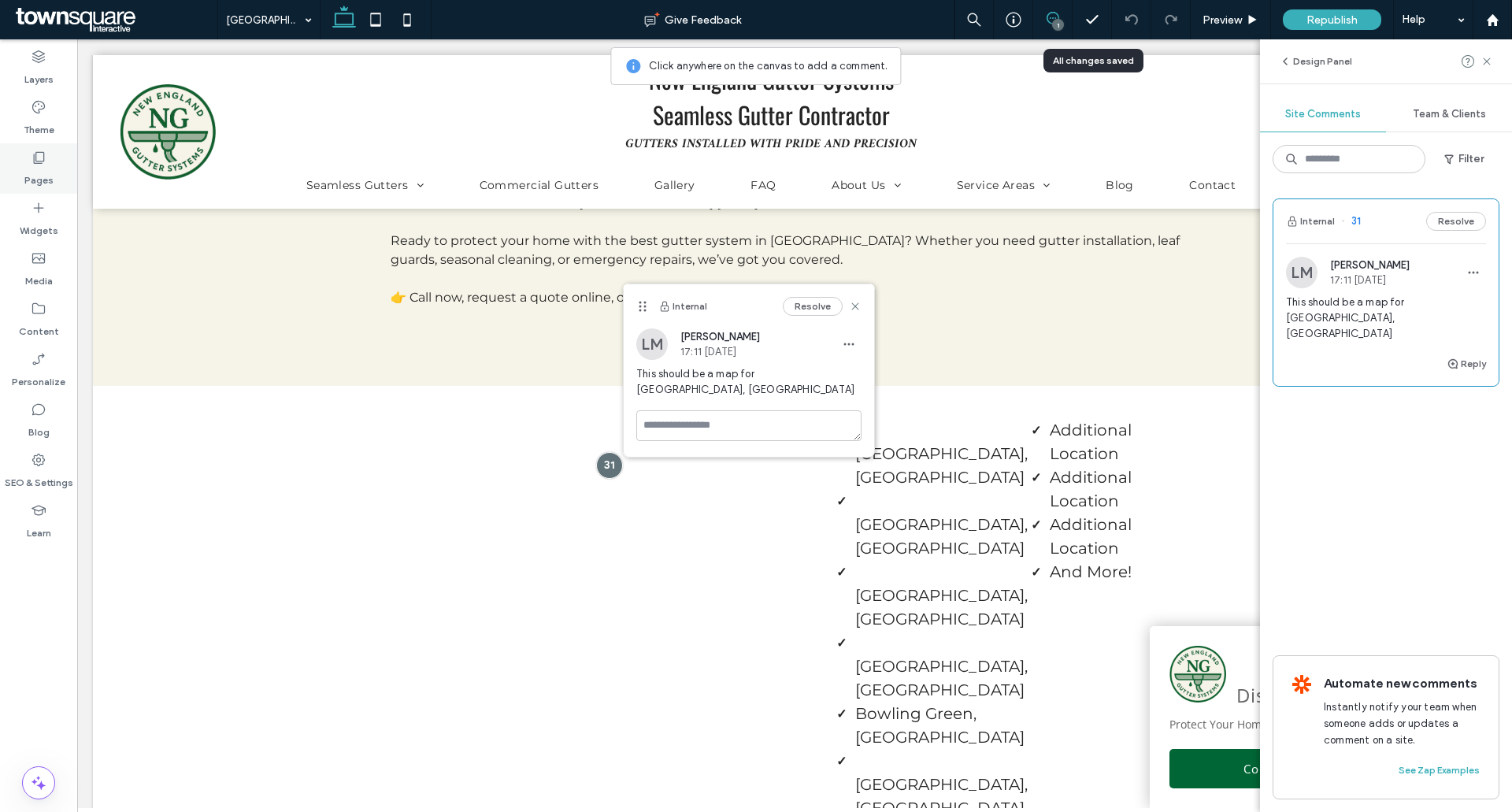
click at [28, 157] on div "Pages" at bounding box center [39, 168] width 77 height 51
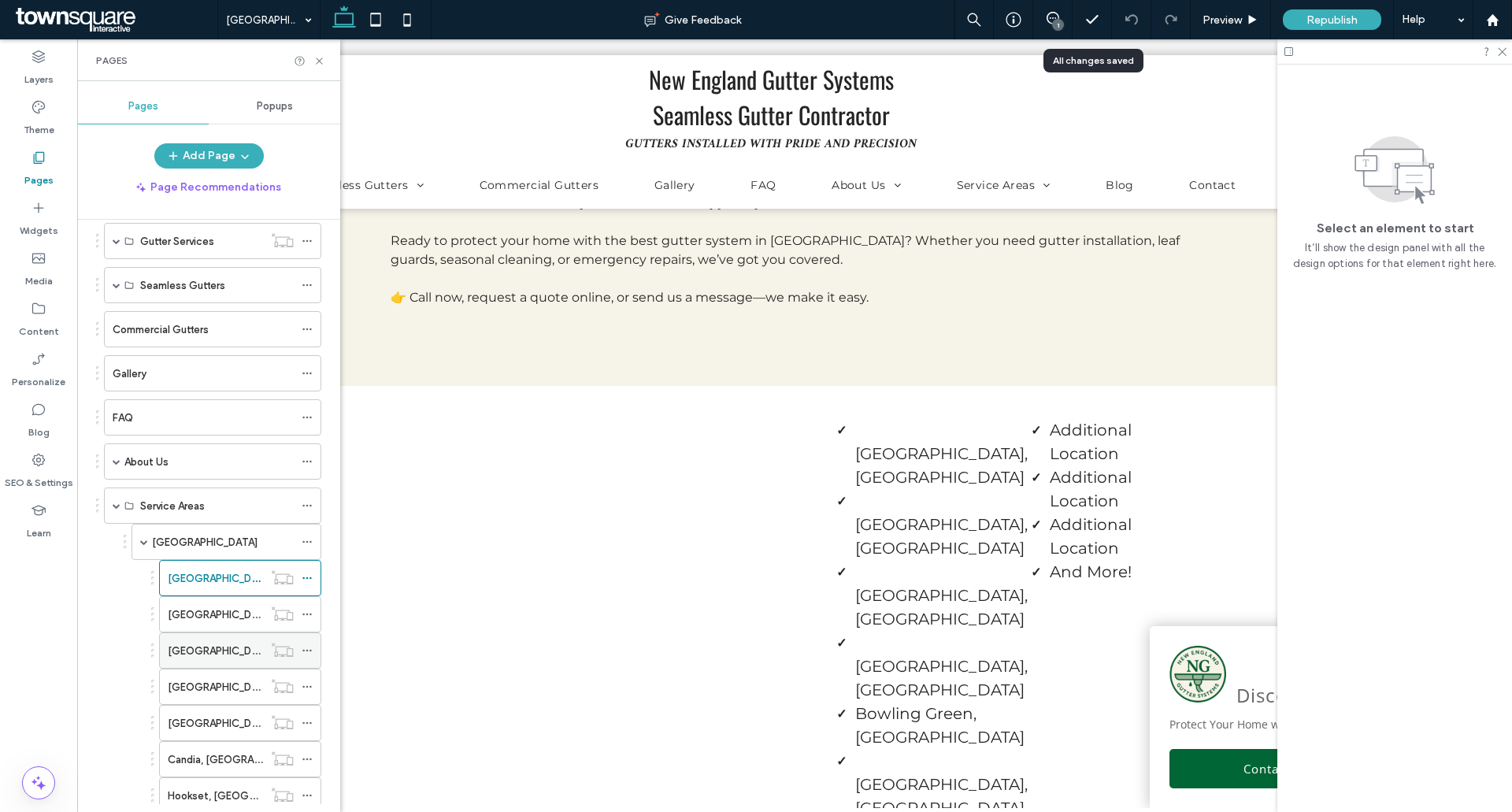
scroll to position [236, 0]
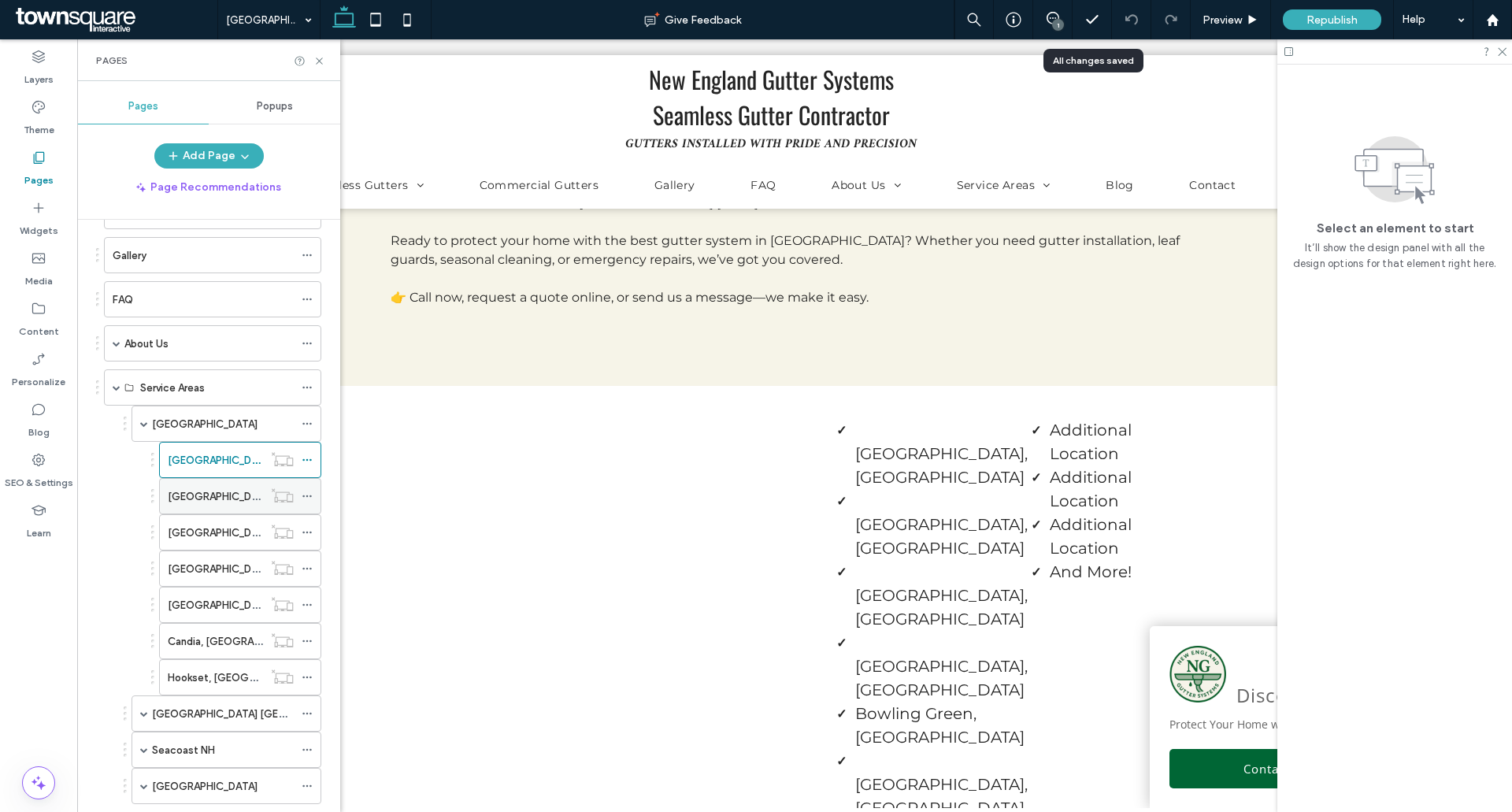
click at [212, 499] on label "[GEOGRAPHIC_DATA], [GEOGRAPHIC_DATA]" at bounding box center [275, 496] width 216 height 27
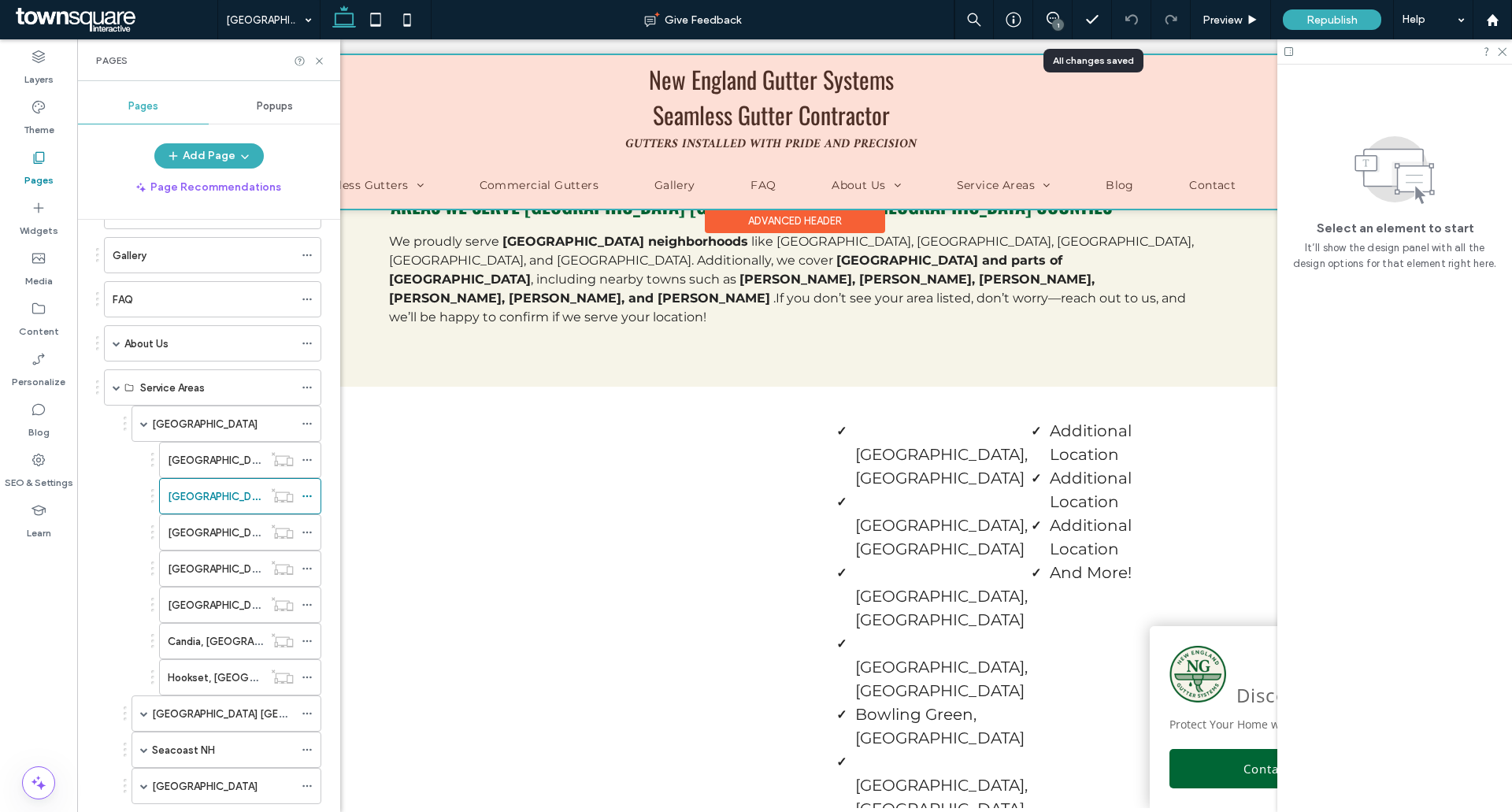
scroll to position [3700, 0]
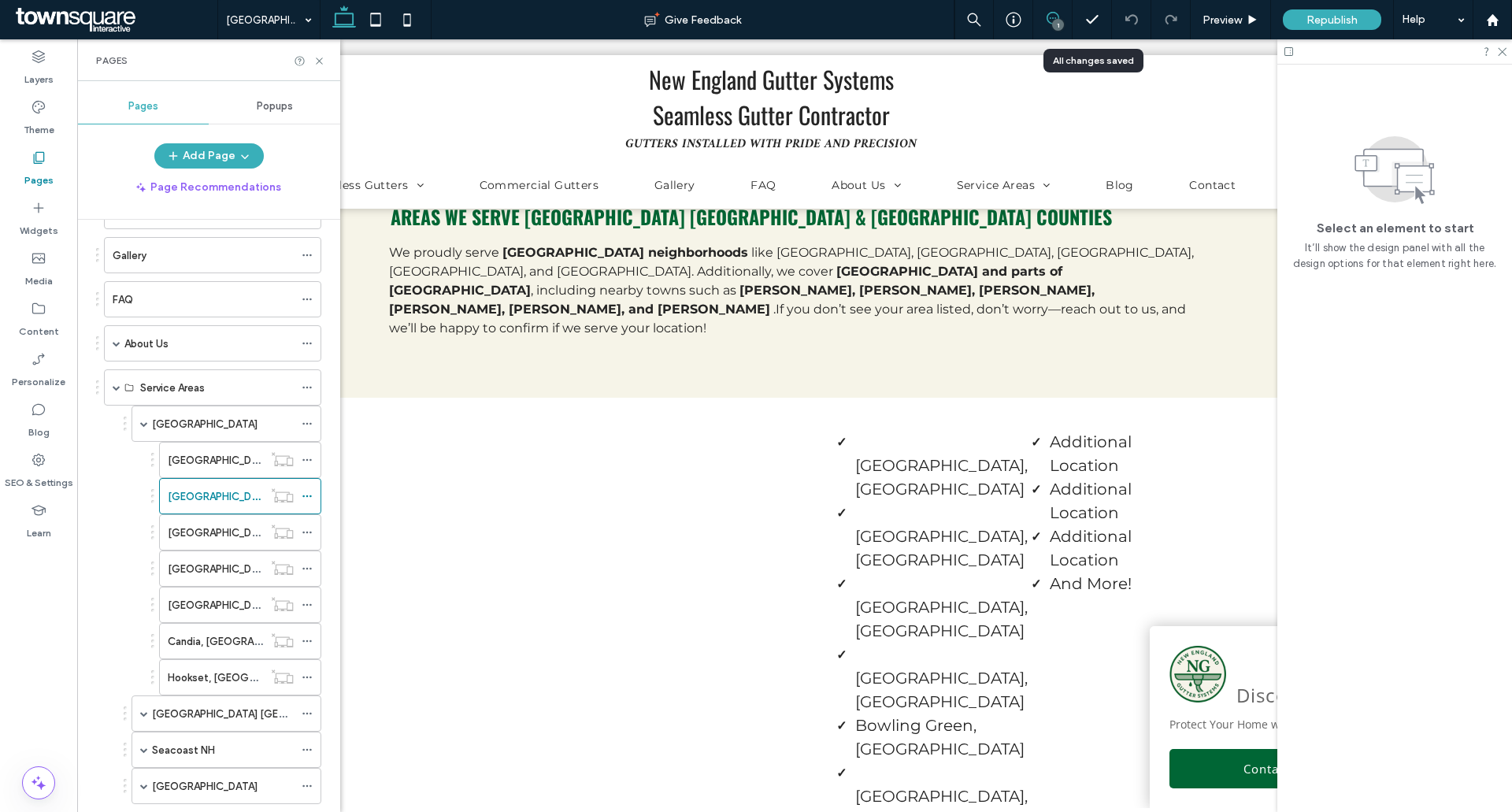
click at [1048, 14] on use at bounding box center [1053, 18] width 13 height 13
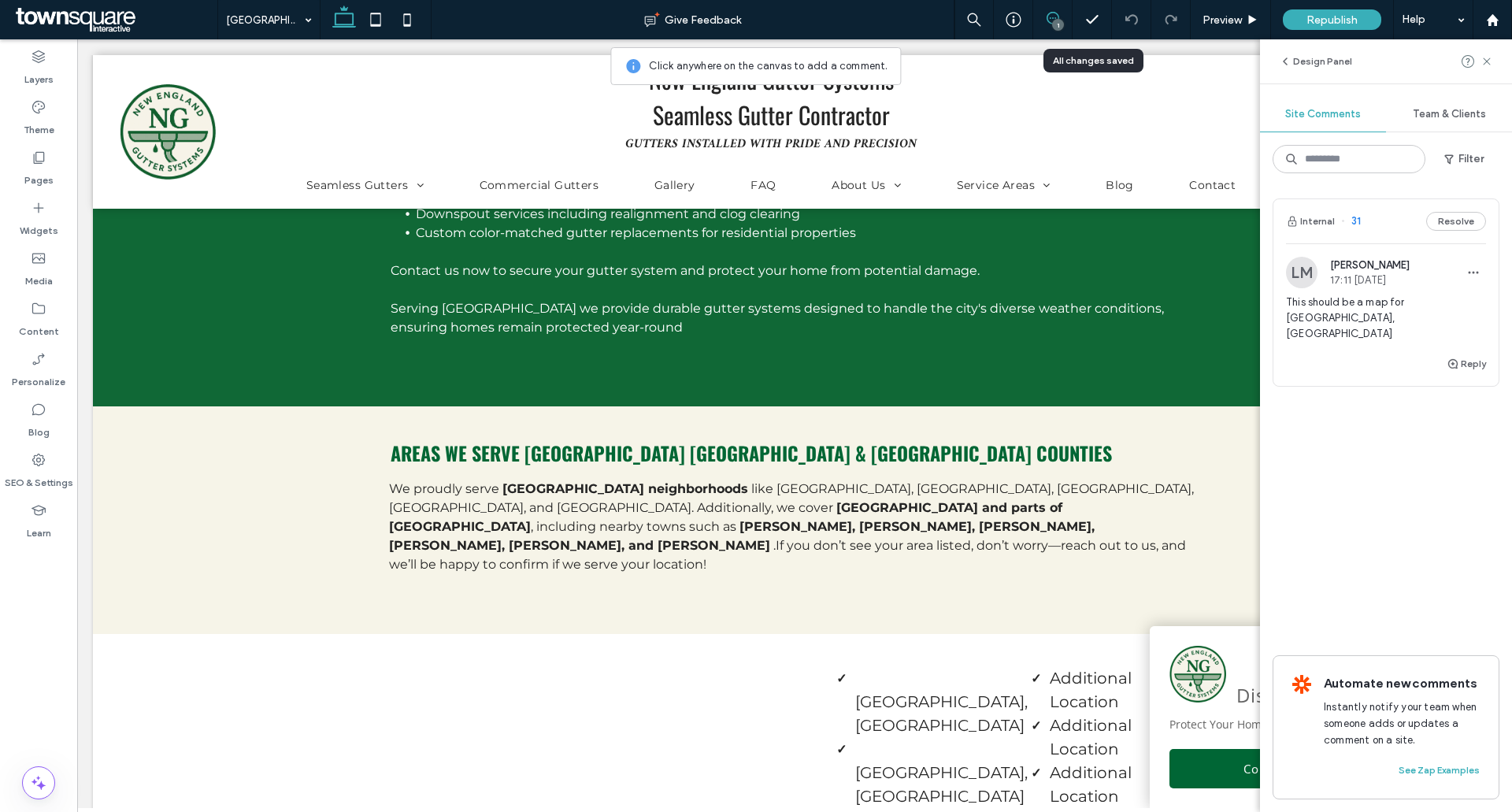
scroll to position [3779, 0]
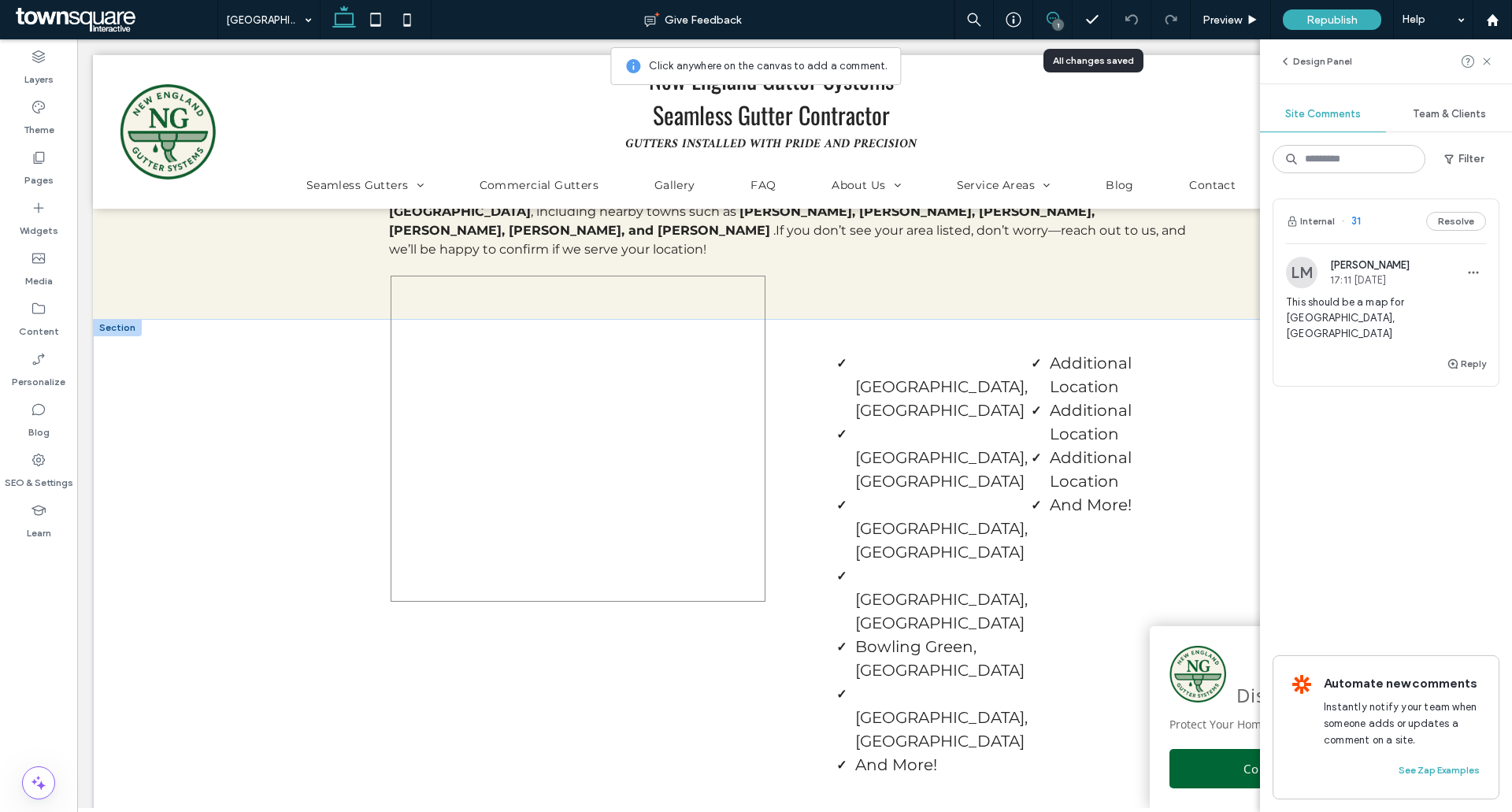
click at [584, 403] on div at bounding box center [578, 439] width 375 height 326
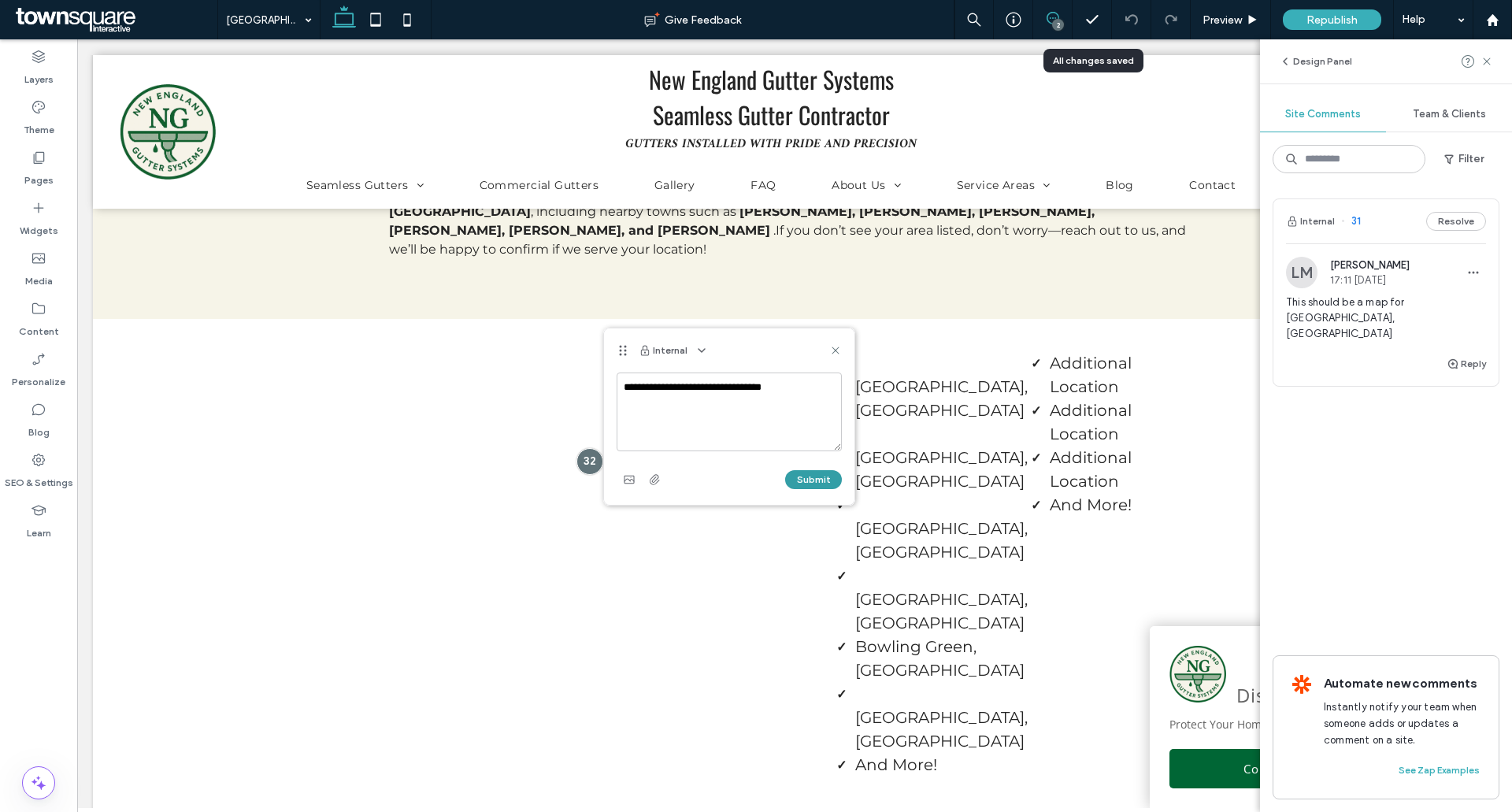
type textarea "**********"
click at [822, 476] on button "Submit" at bounding box center [814, 480] width 57 height 19
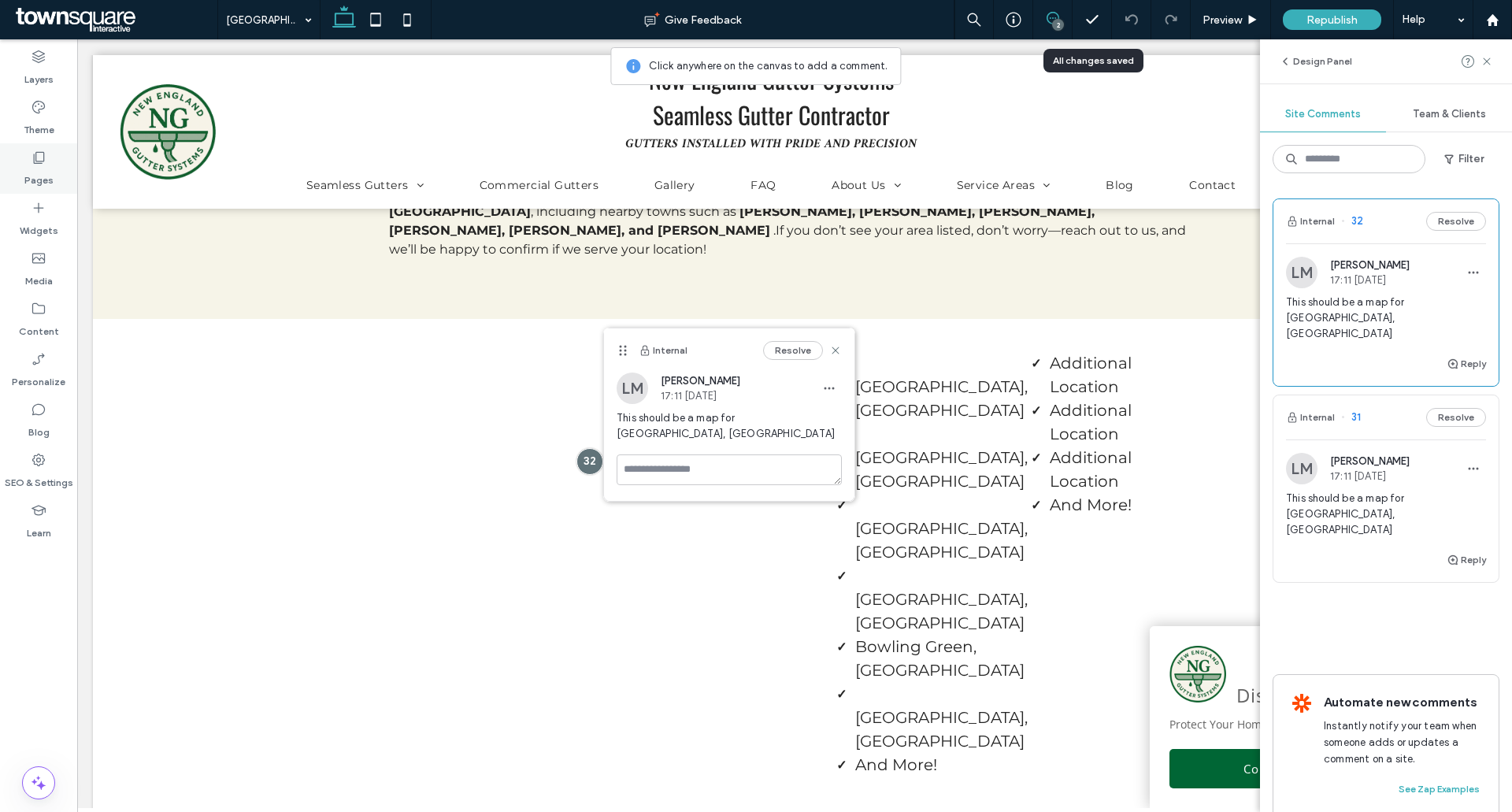
click at [27, 148] on div "Pages" at bounding box center [39, 168] width 77 height 51
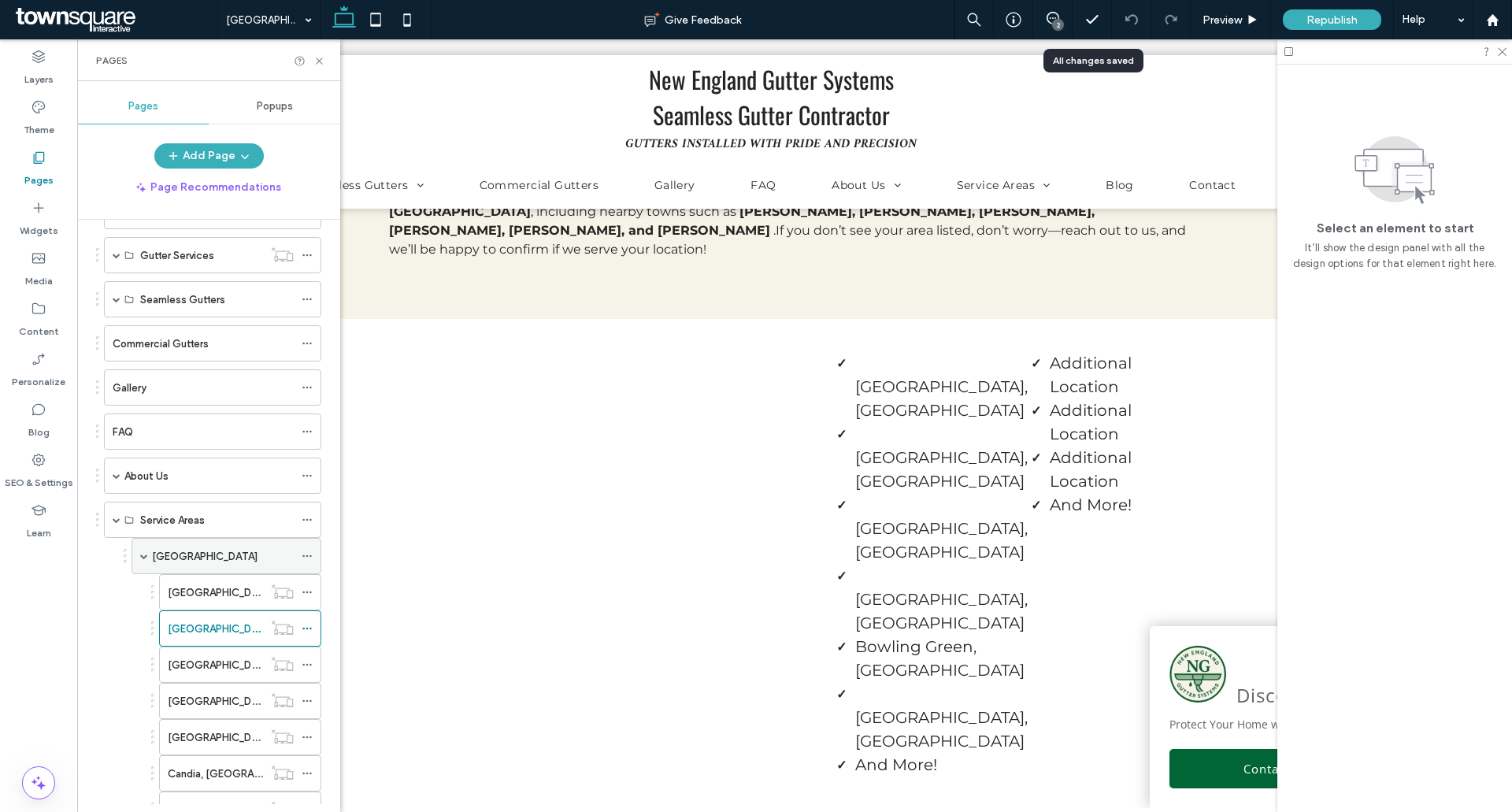
scroll to position [315, 0]
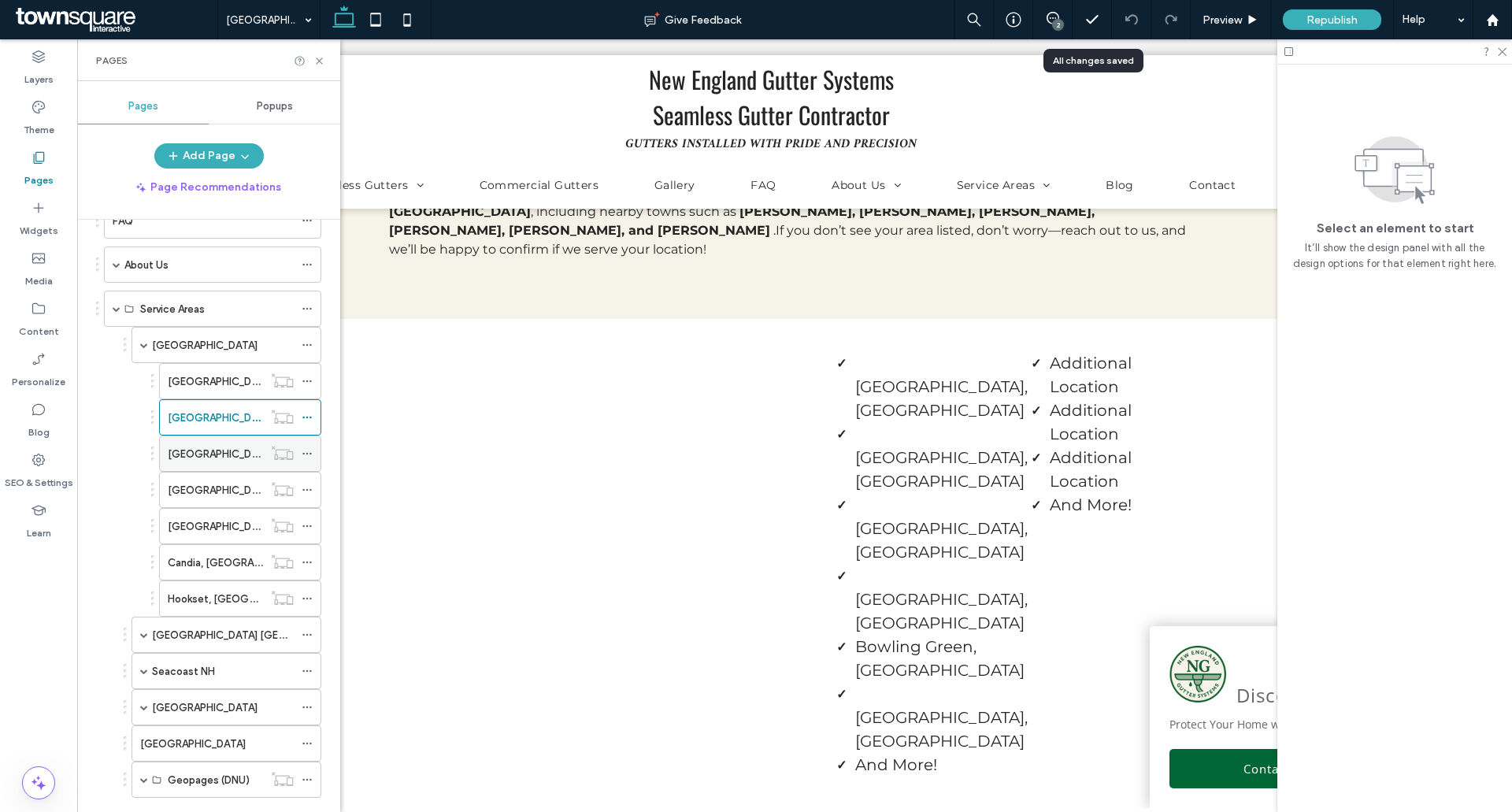
click at [215, 457] on label "[GEOGRAPHIC_DATA], [GEOGRAPHIC_DATA]" at bounding box center [275, 454] width 216 height 27
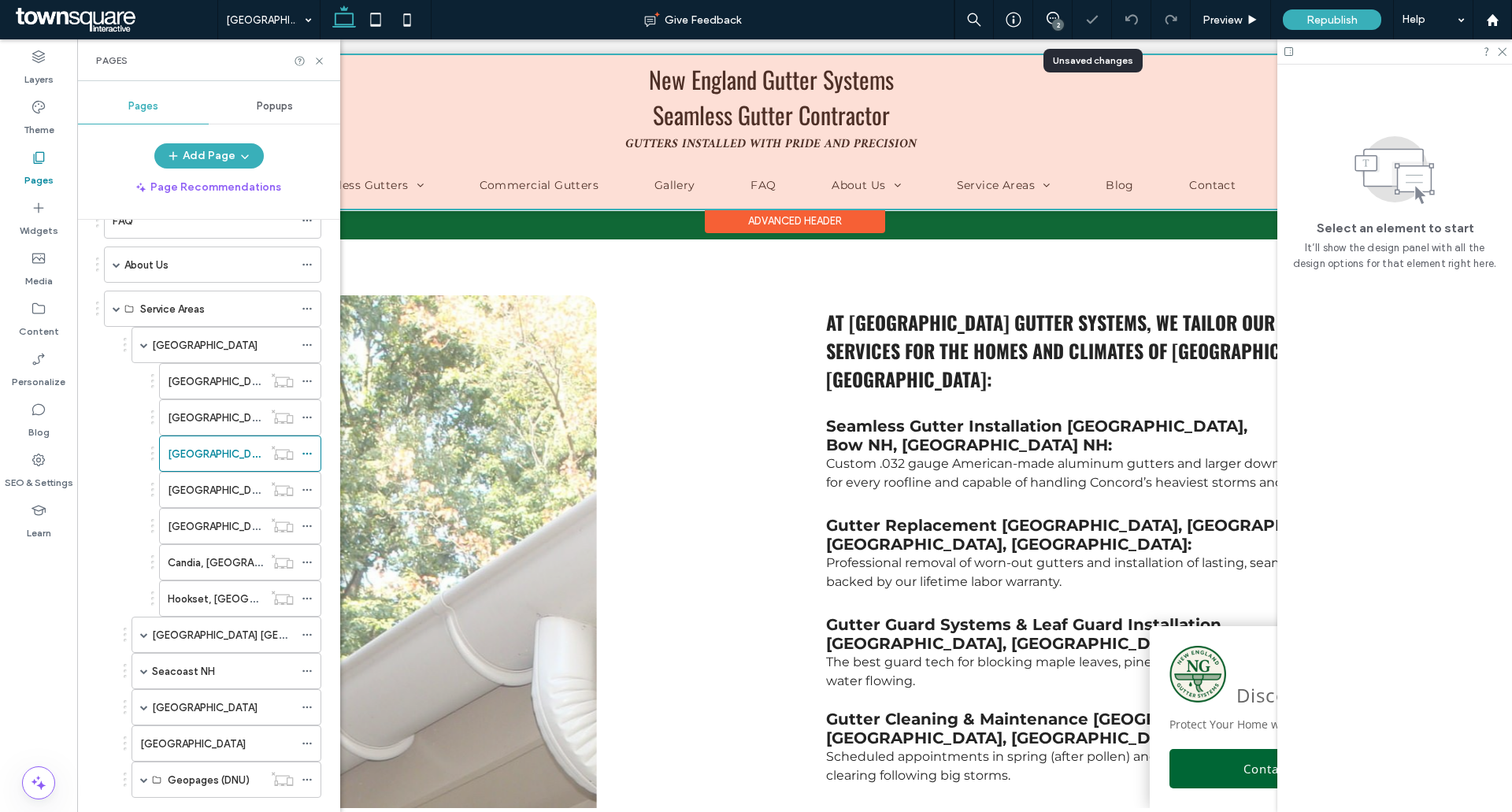
scroll to position [1732, 0]
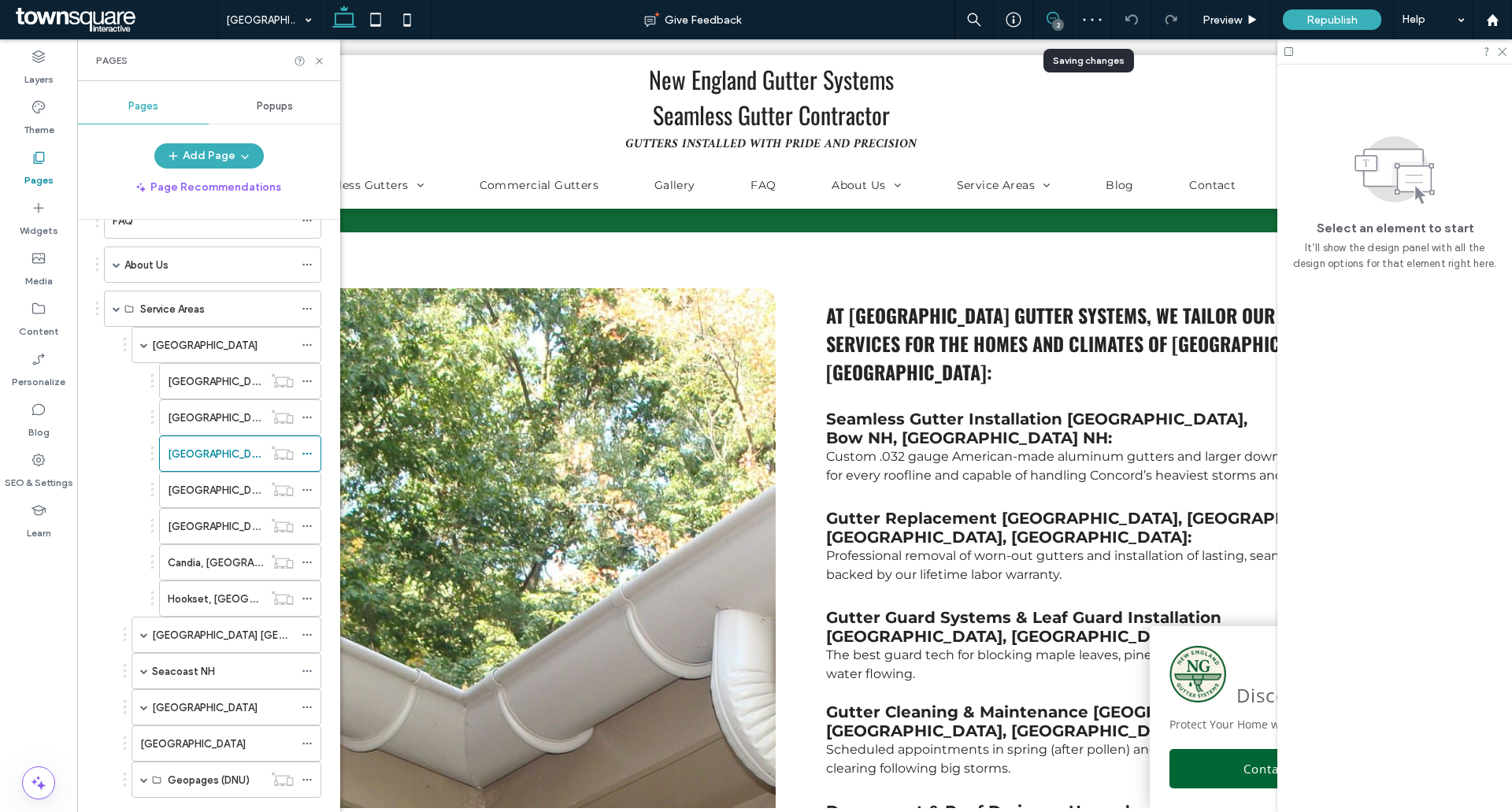
click at [1041, 19] on span at bounding box center [1052, 18] width 39 height 13
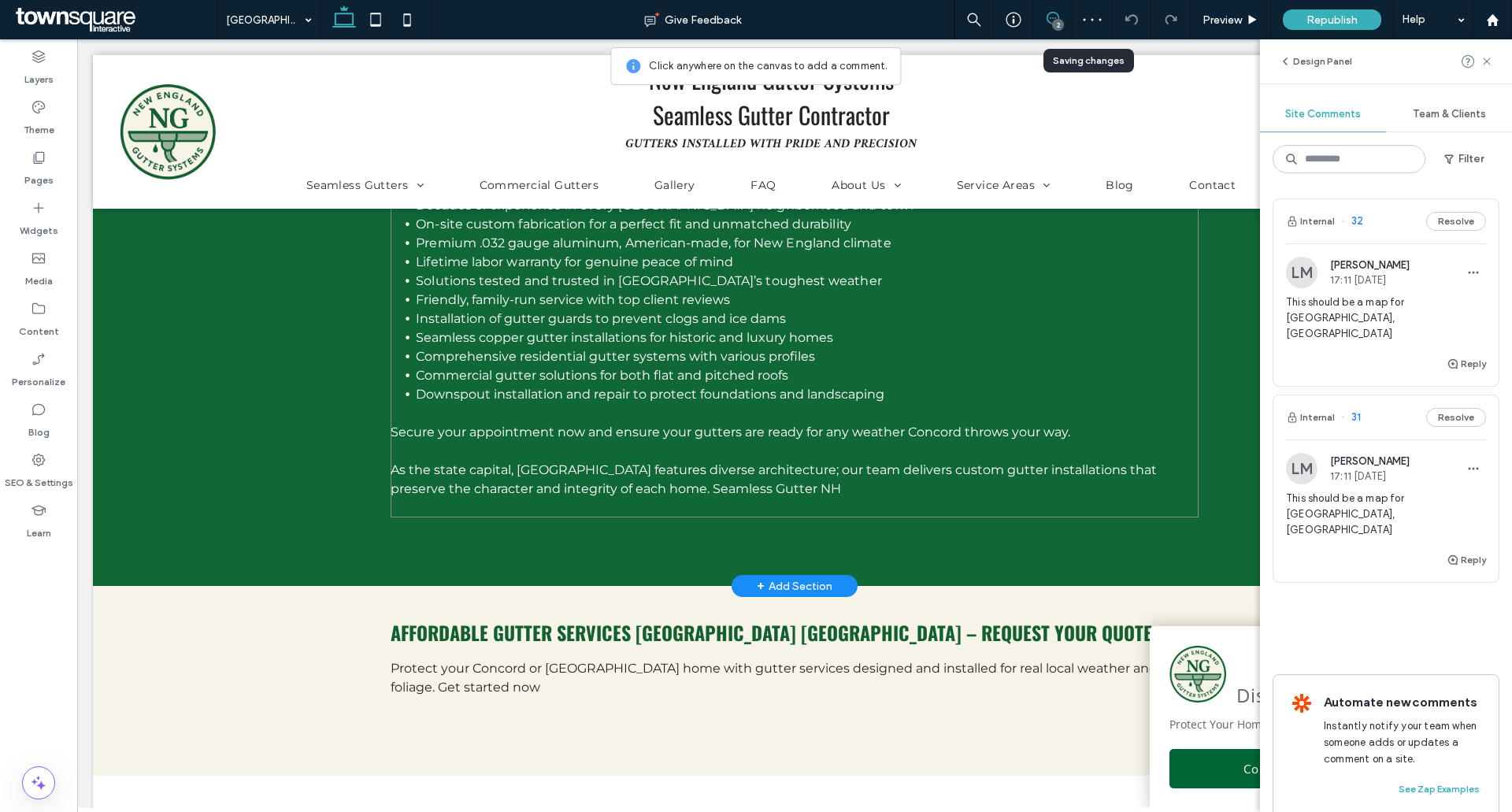
scroll to position [3306, 0]
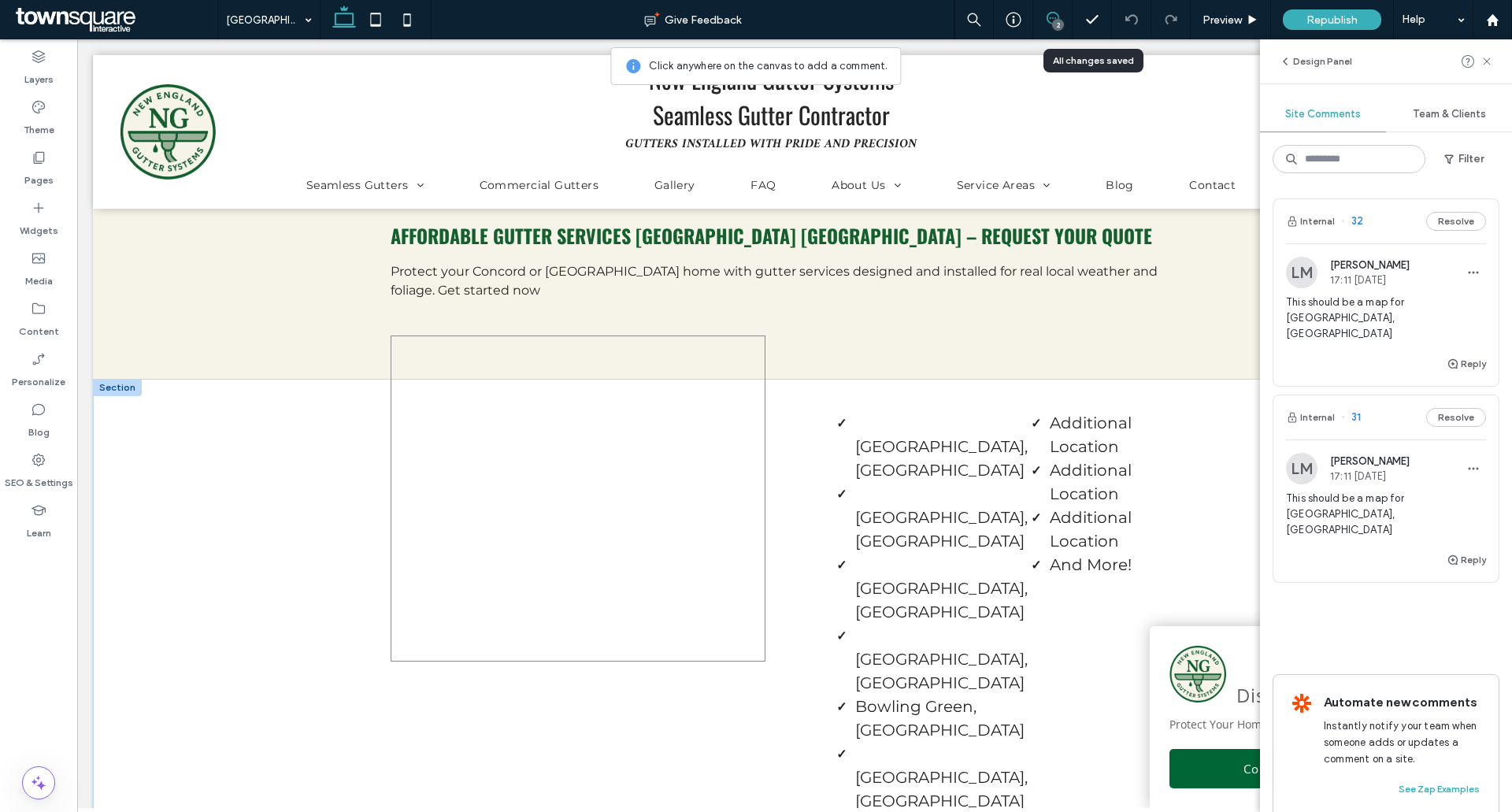
click at [507, 347] on div at bounding box center [578, 499] width 375 height 326
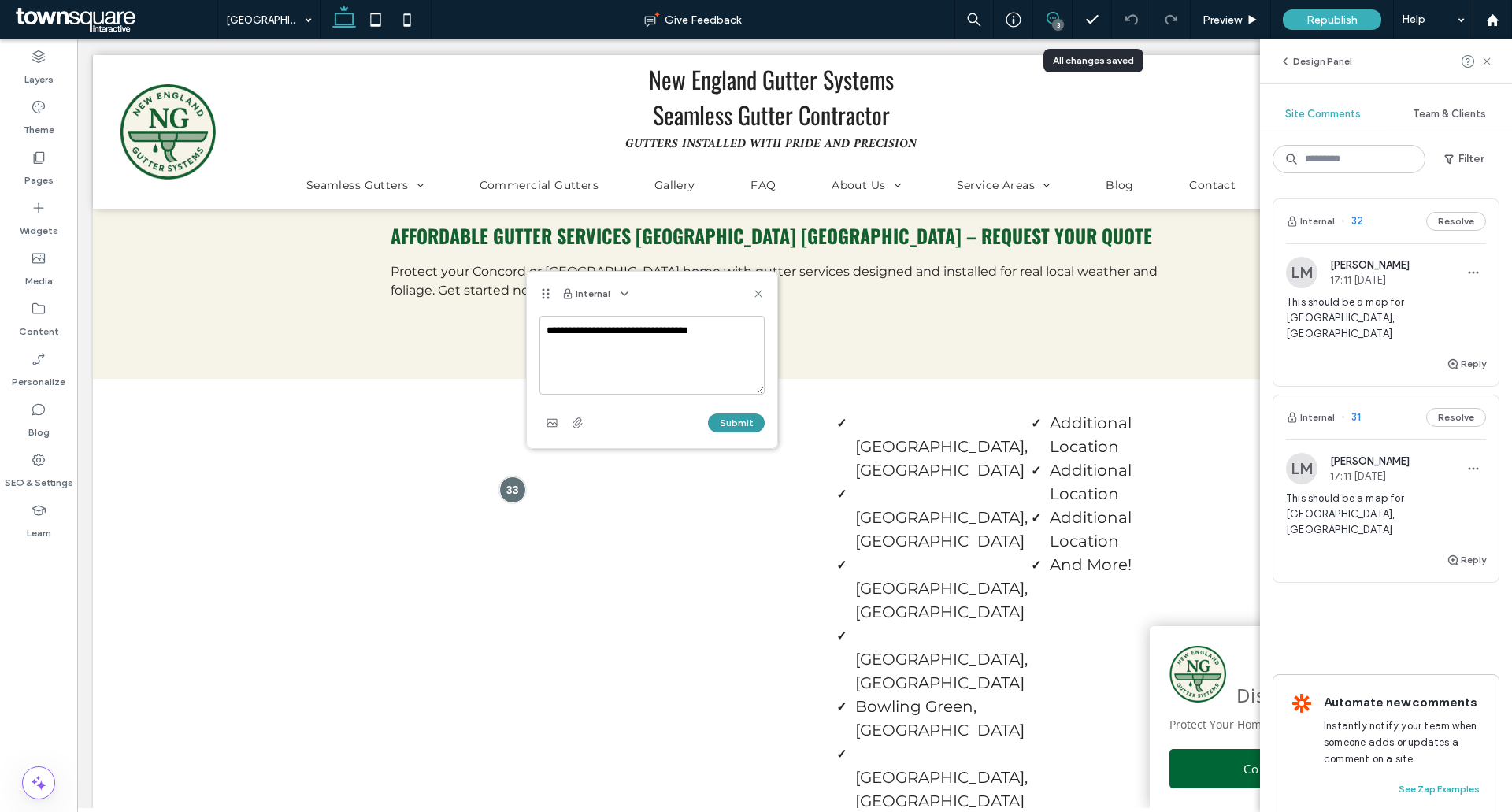
type textarea "**********"
click at [755, 420] on button "Submit" at bounding box center [737, 423] width 57 height 19
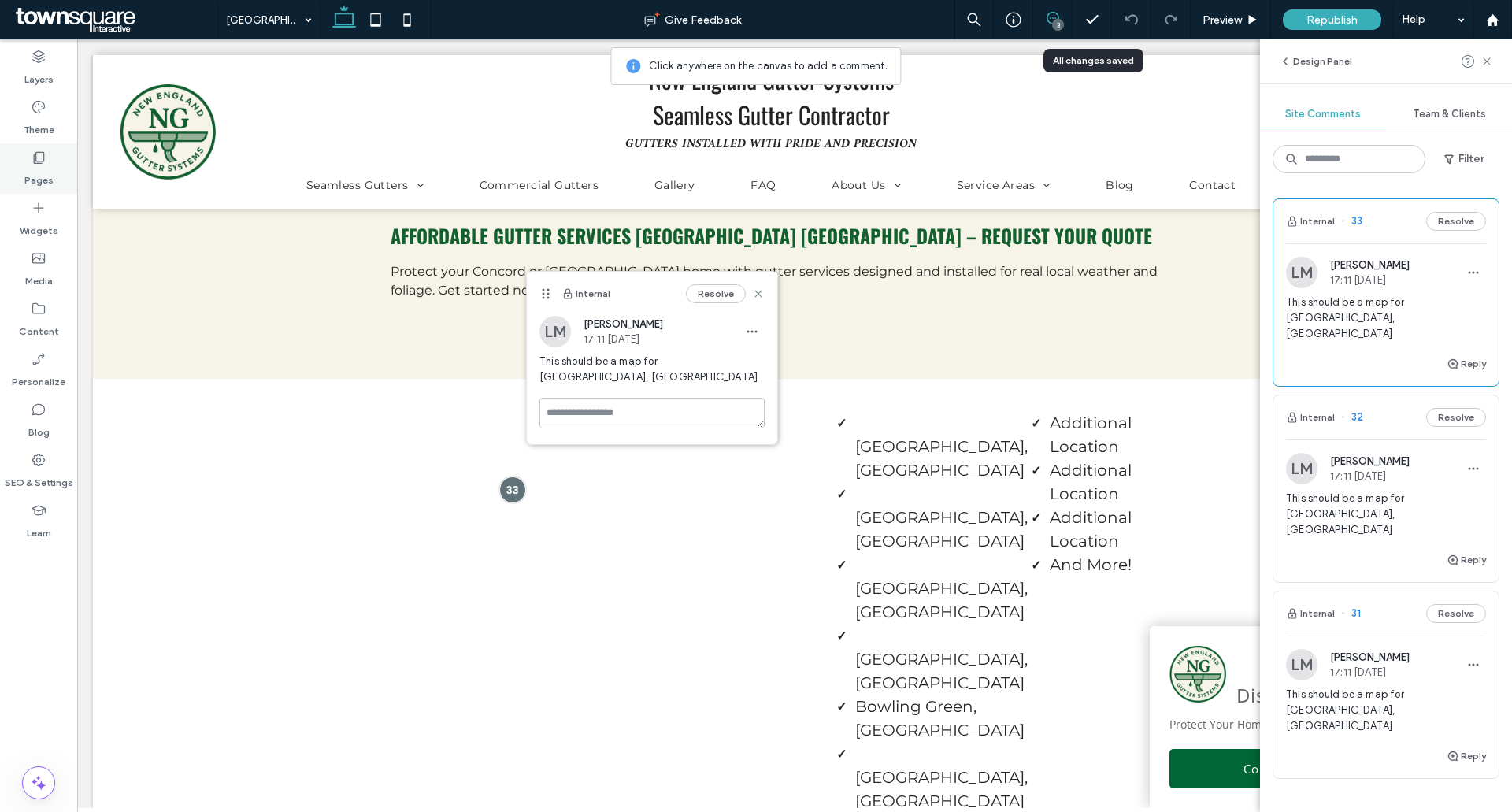
click at [44, 171] on label "Pages" at bounding box center [39, 177] width 29 height 22
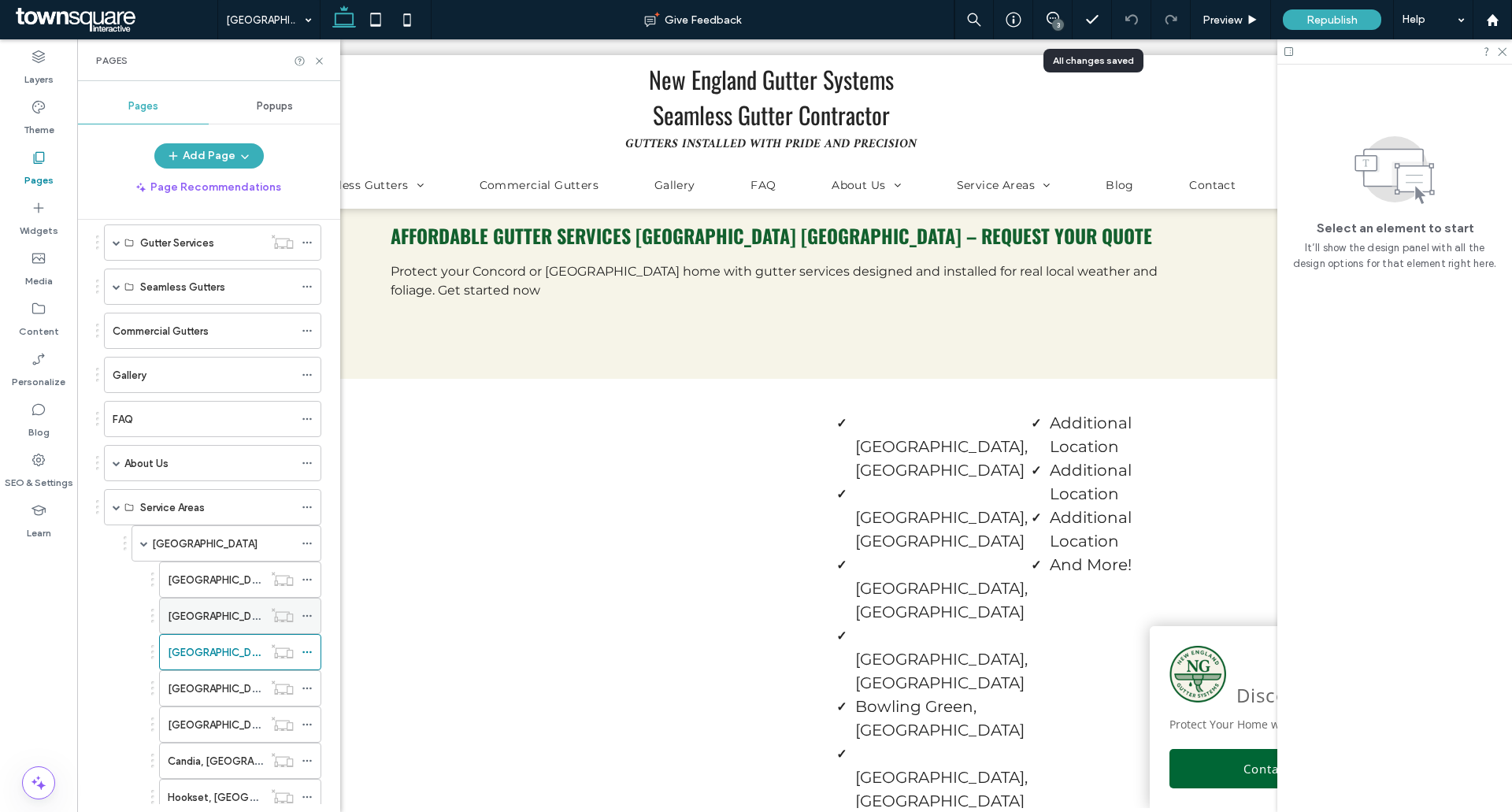
scroll to position [315, 0]
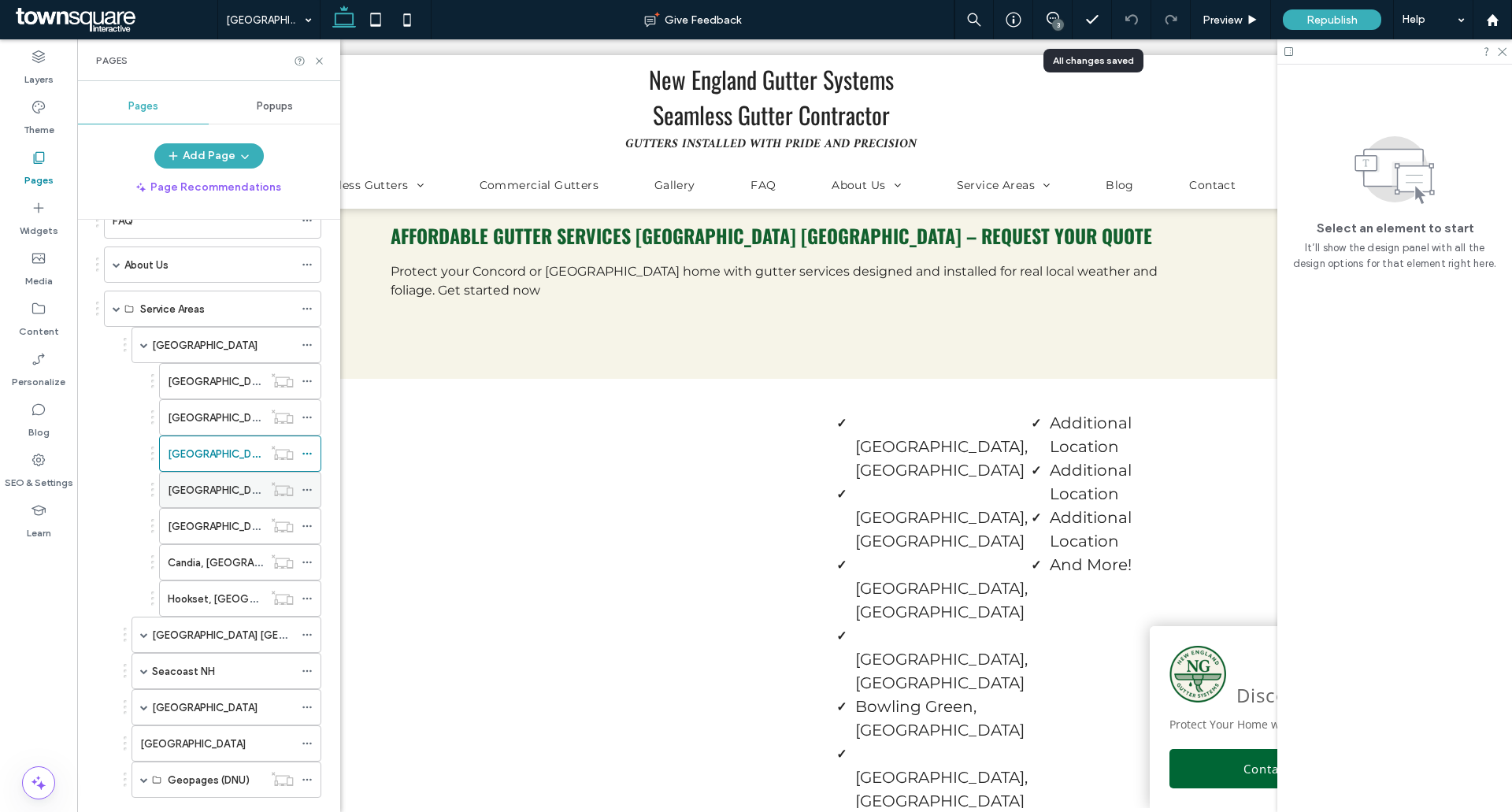
click at [188, 482] on label "[GEOGRAPHIC_DATA], [GEOGRAPHIC_DATA]" at bounding box center [275, 490] width 216 height 27
click at [319, 62] on icon at bounding box center [319, 61] width 12 height 12
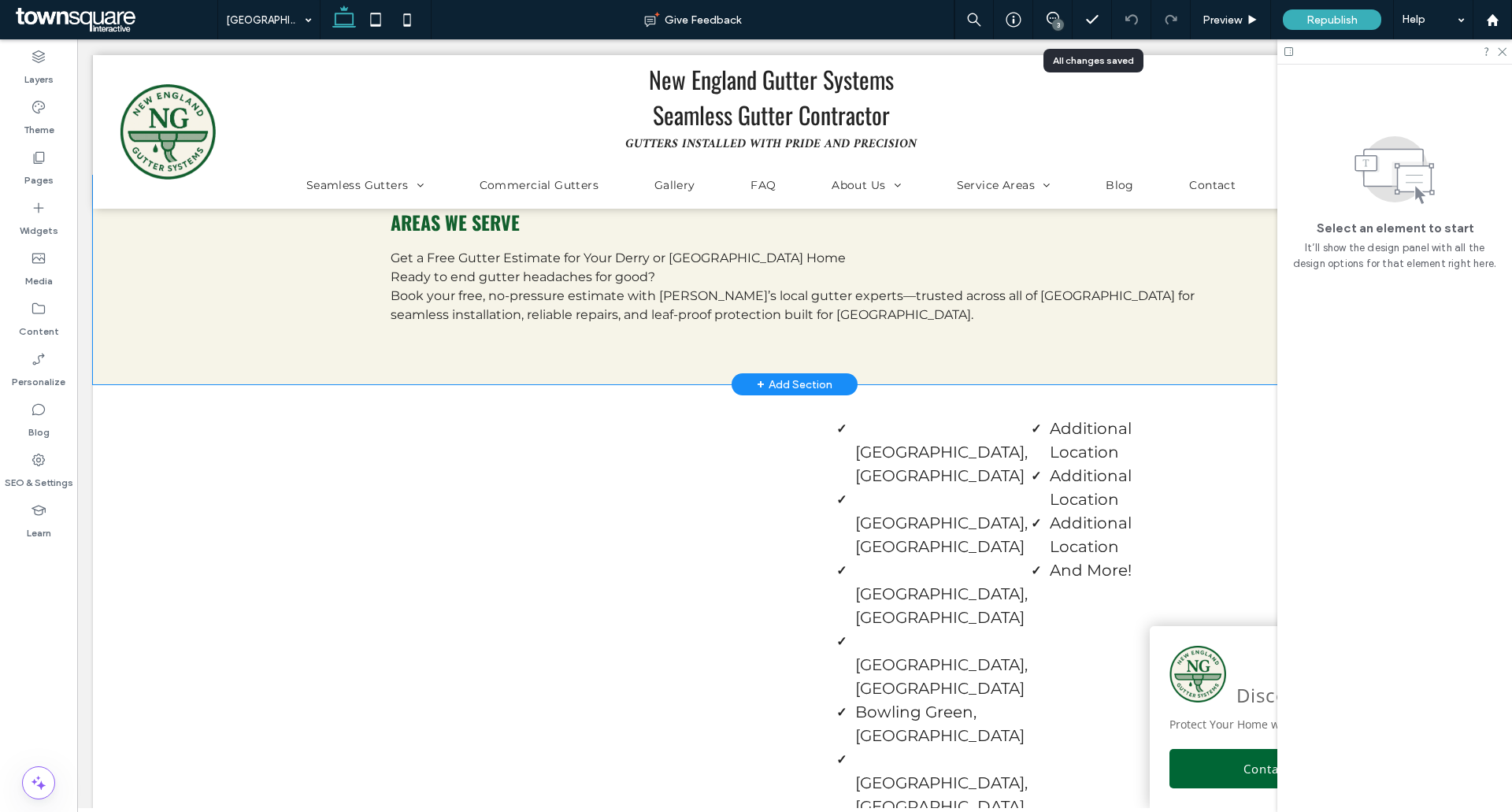
scroll to position [2913, 0]
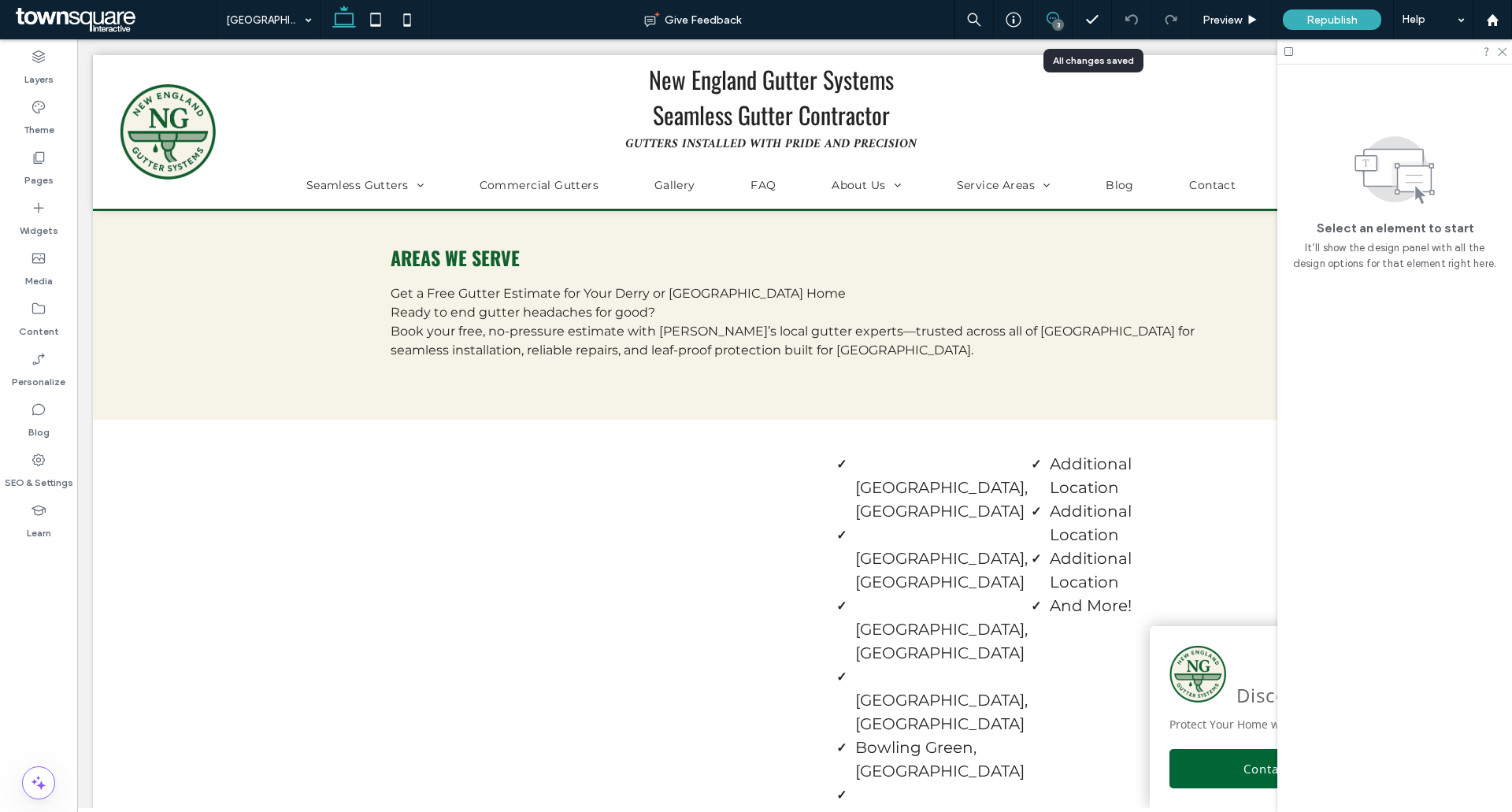
click at [1040, 15] on span at bounding box center [1052, 18] width 39 height 13
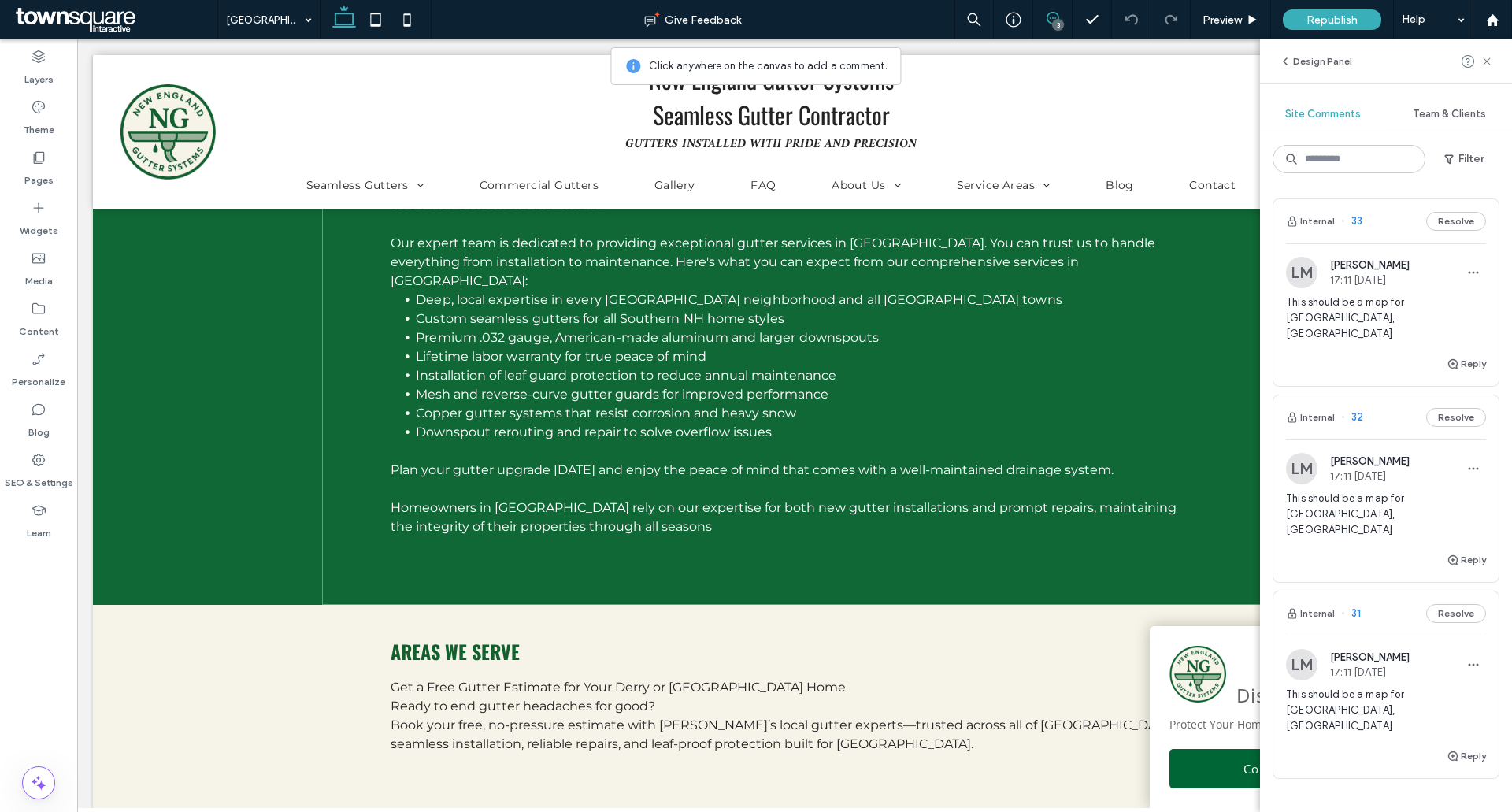
scroll to position [2992, 0]
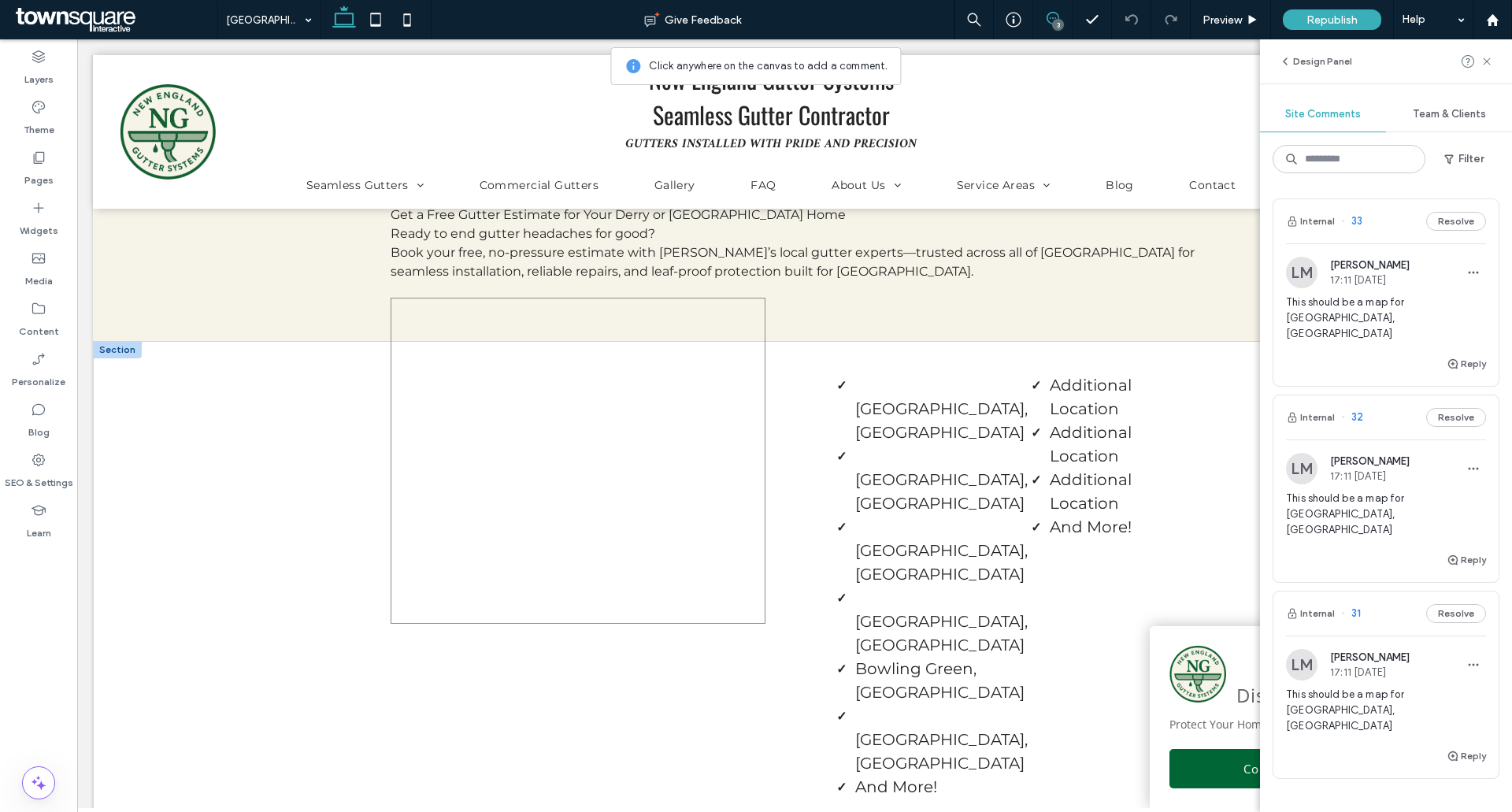
click at [541, 447] on div at bounding box center [578, 461] width 375 height 326
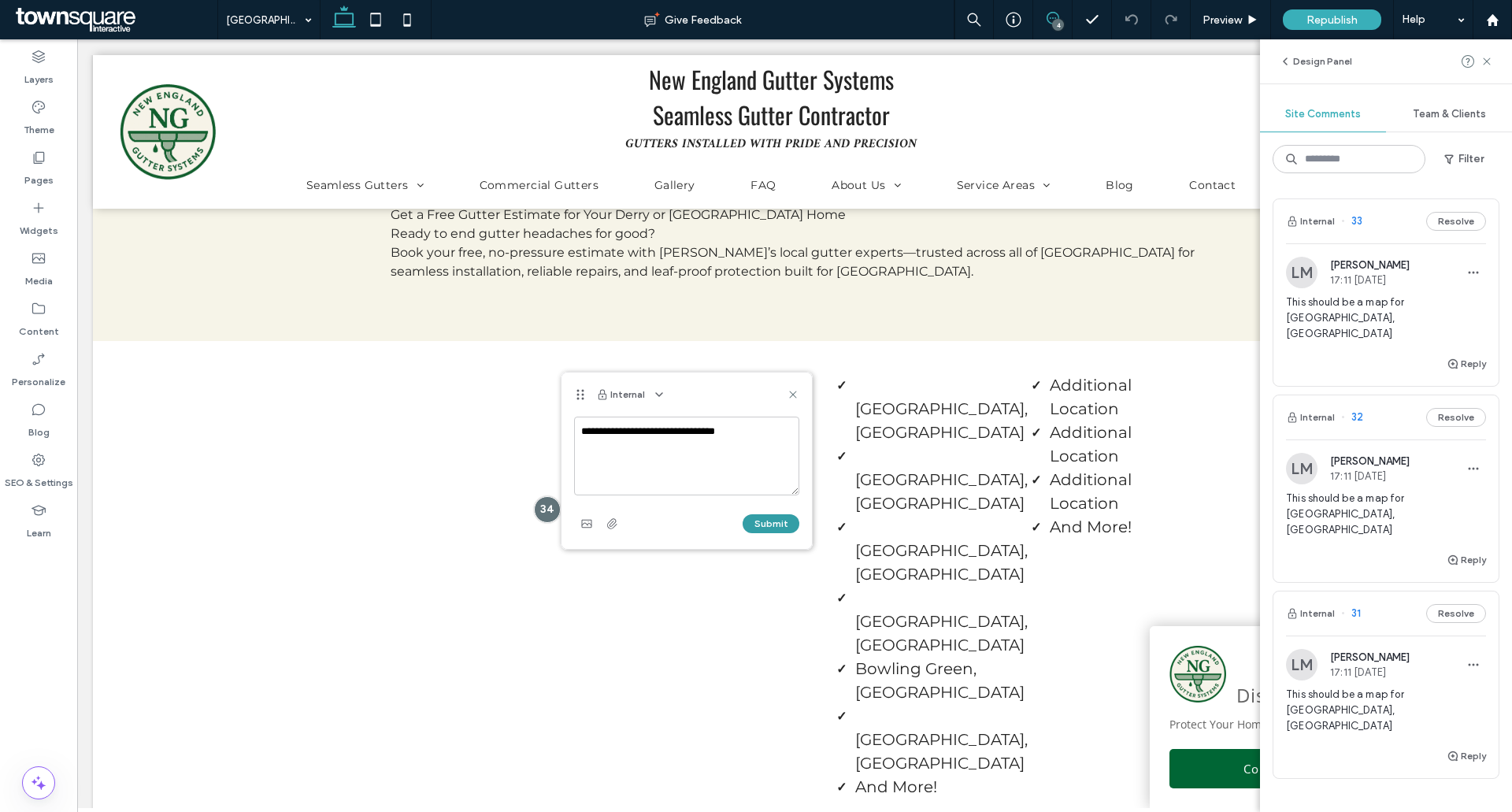
type textarea "**********"
click at [773, 518] on button "Submit" at bounding box center [771, 524] width 57 height 19
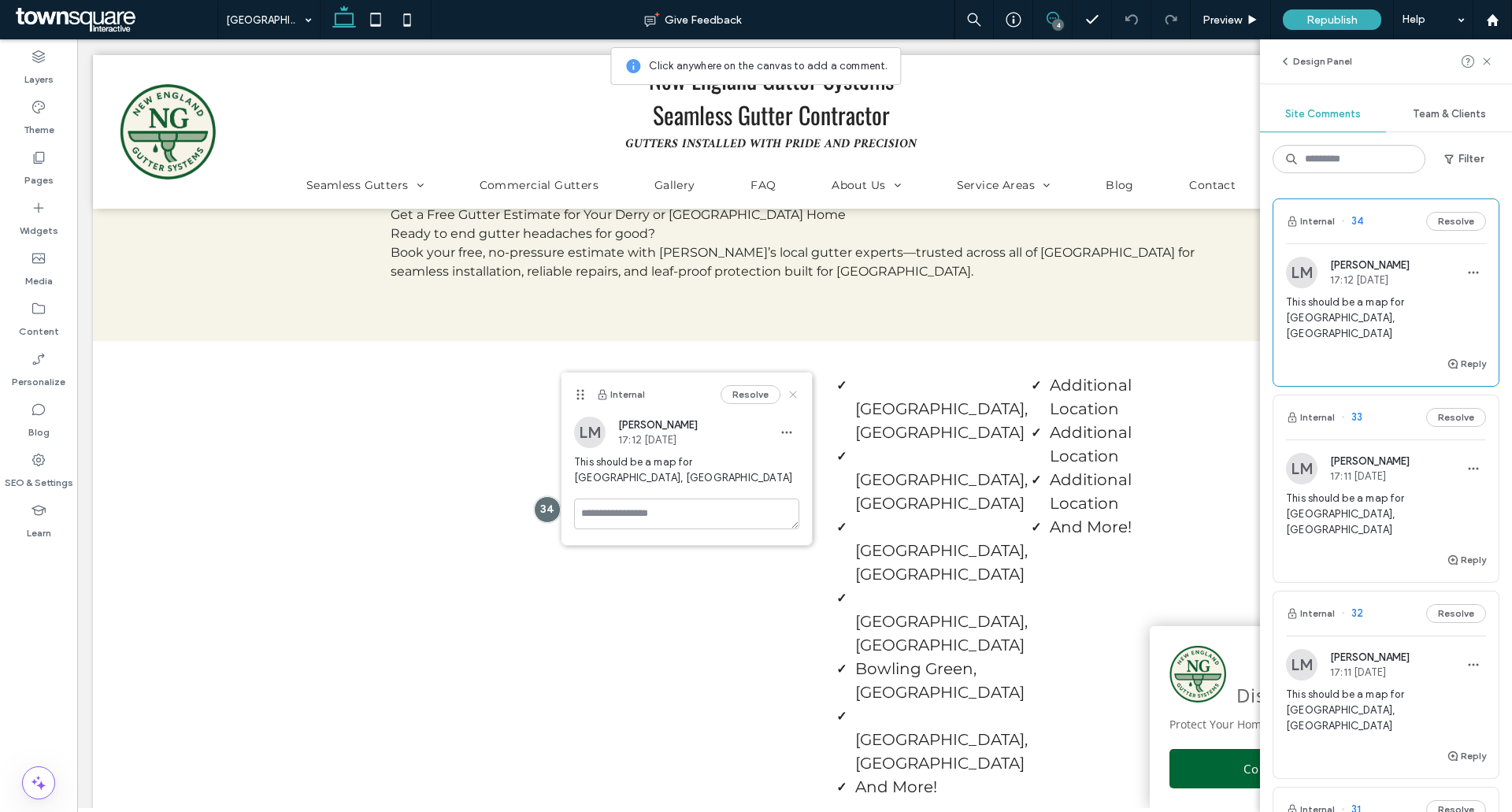
click at [792, 390] on icon at bounding box center [792, 394] width 13 height 13
click at [33, 167] on label "Pages" at bounding box center [39, 177] width 29 height 22
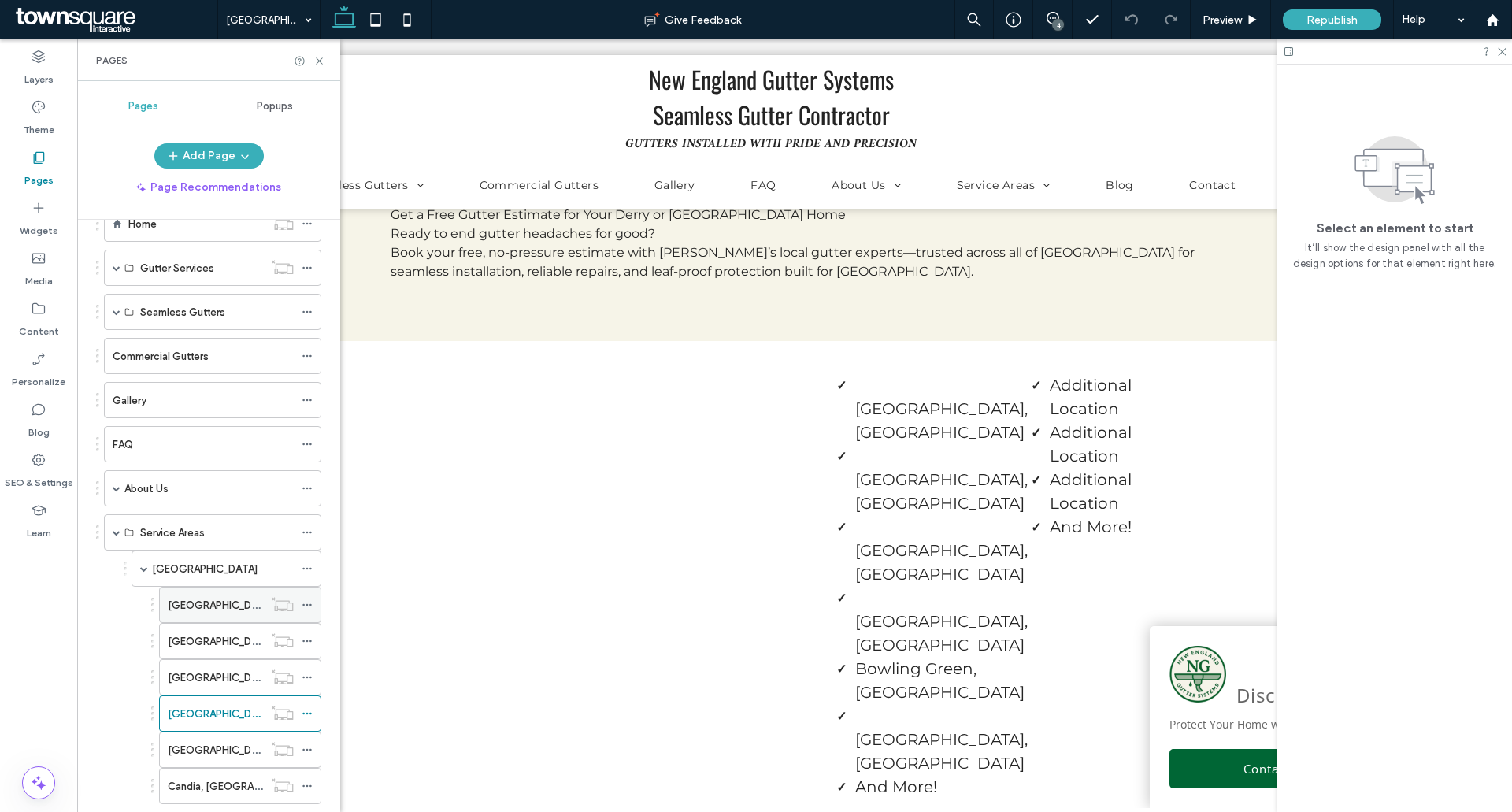
scroll to position [236, 0]
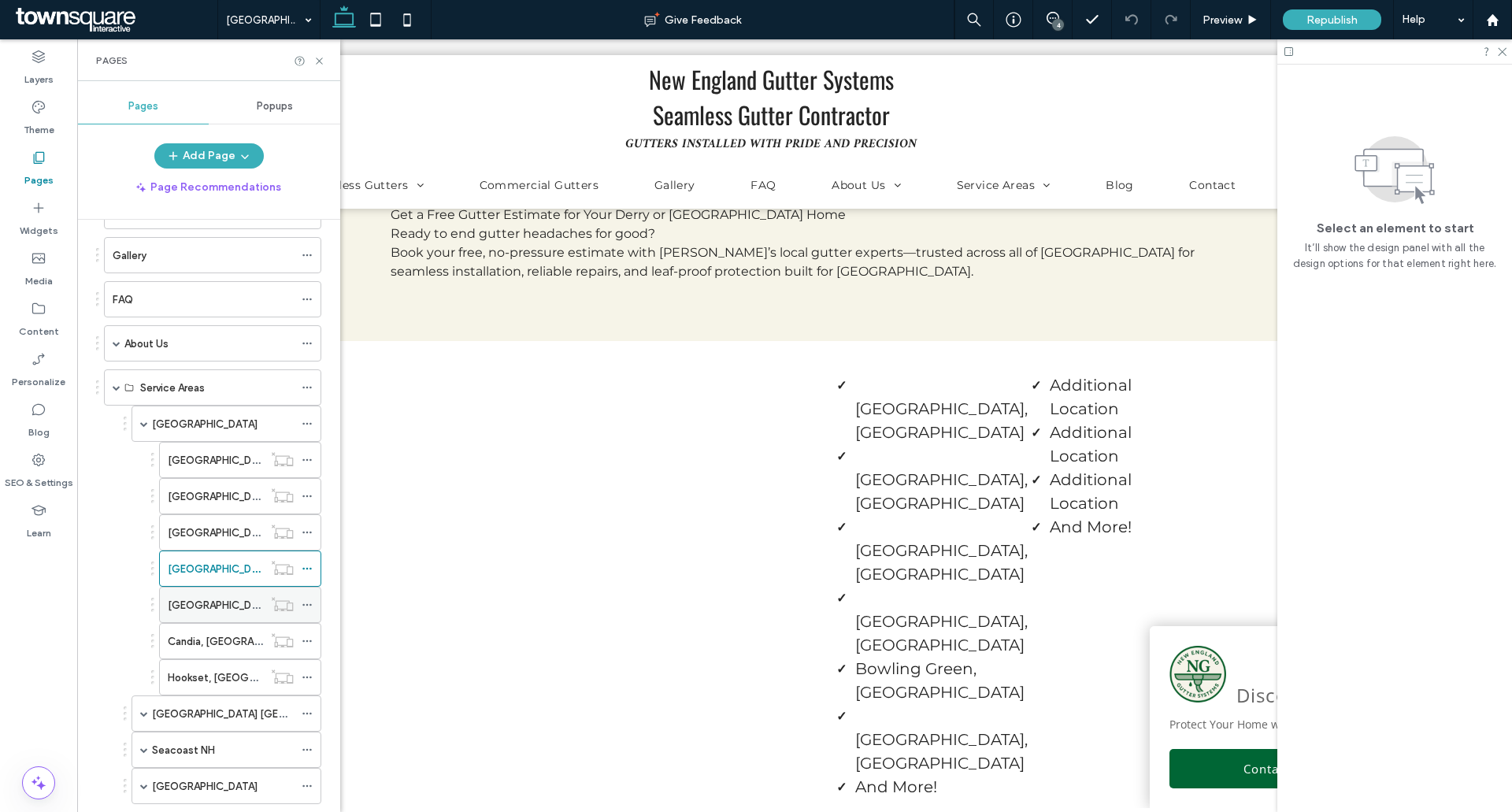
click at [212, 596] on label "[GEOGRAPHIC_DATA], [GEOGRAPHIC_DATA]" at bounding box center [275, 605] width 216 height 27
click at [319, 60] on use at bounding box center [319, 60] width 6 height 6
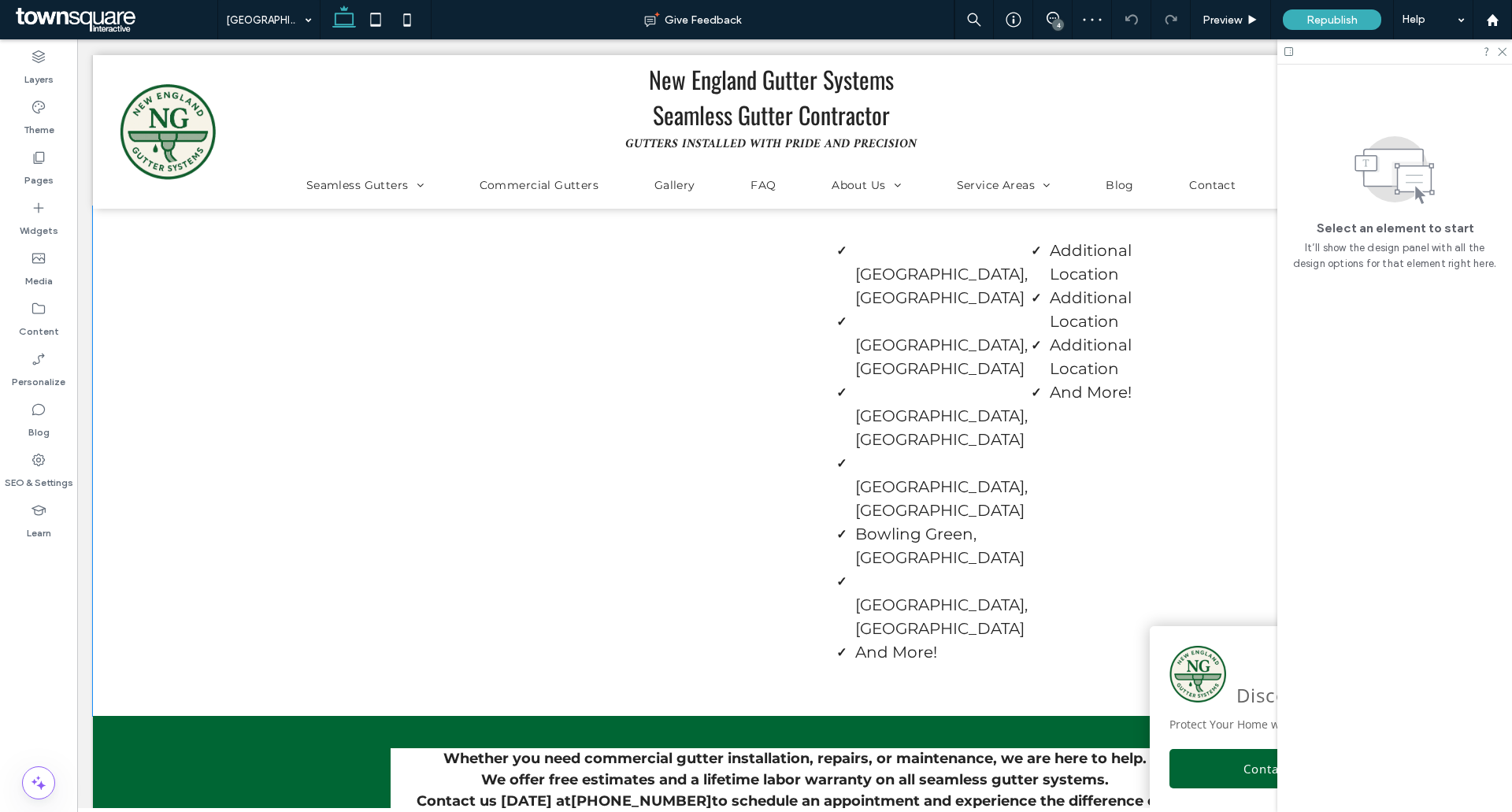
scroll to position [2440, 0]
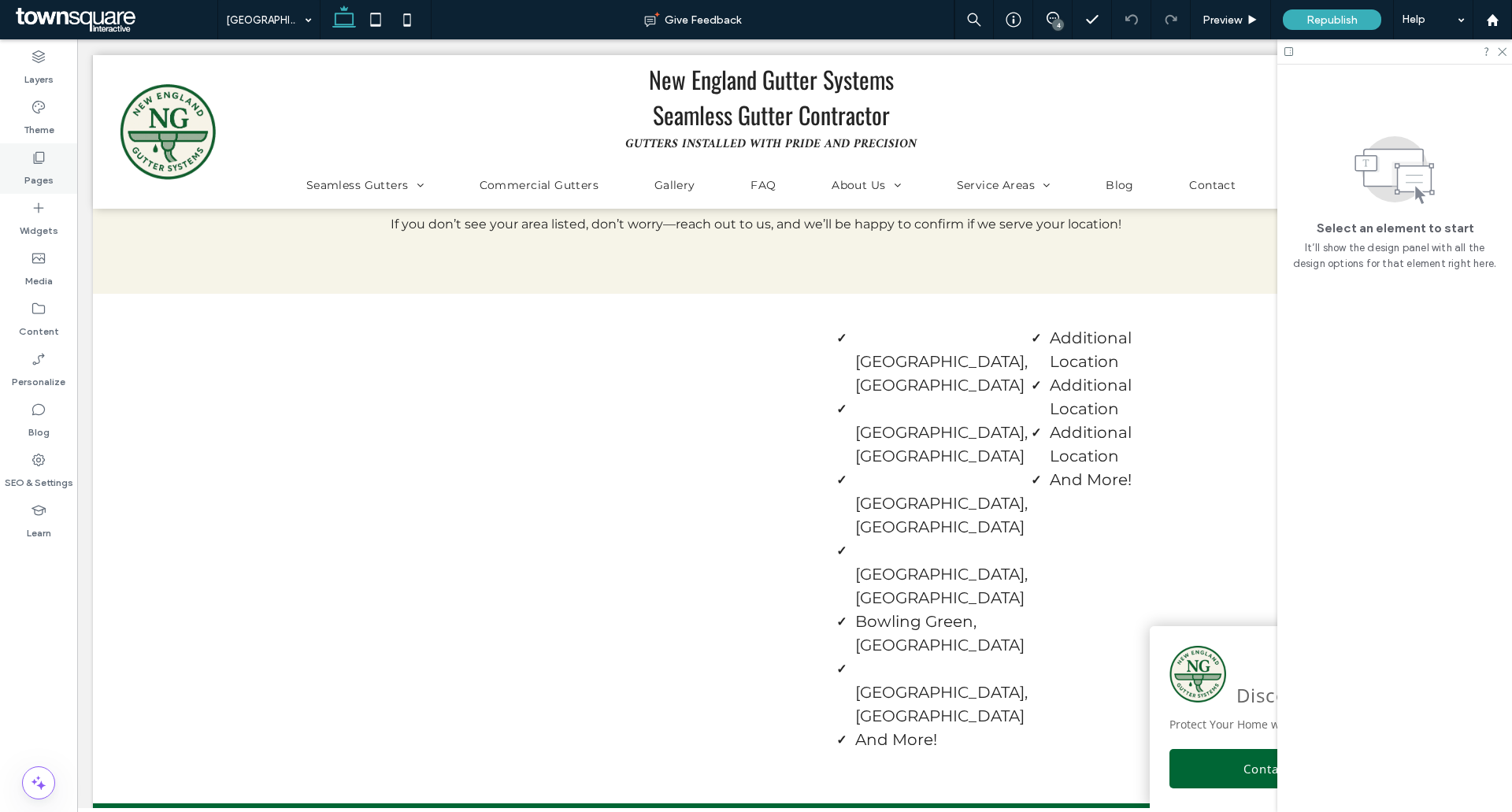
click at [33, 171] on label "Pages" at bounding box center [39, 177] width 29 height 22
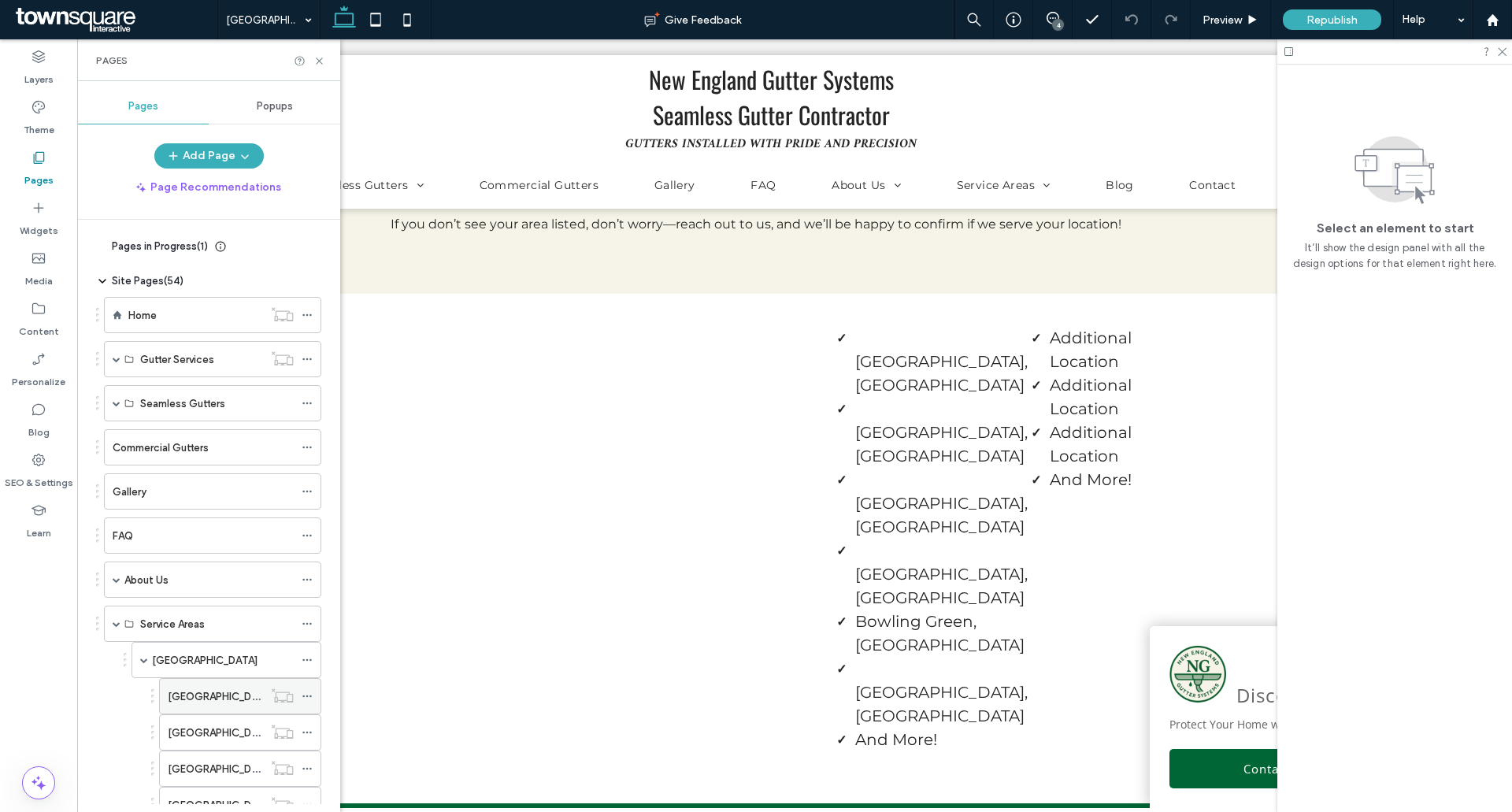
click at [202, 693] on label "[GEOGRAPHIC_DATA], [GEOGRAPHIC_DATA]" at bounding box center [275, 696] width 216 height 27
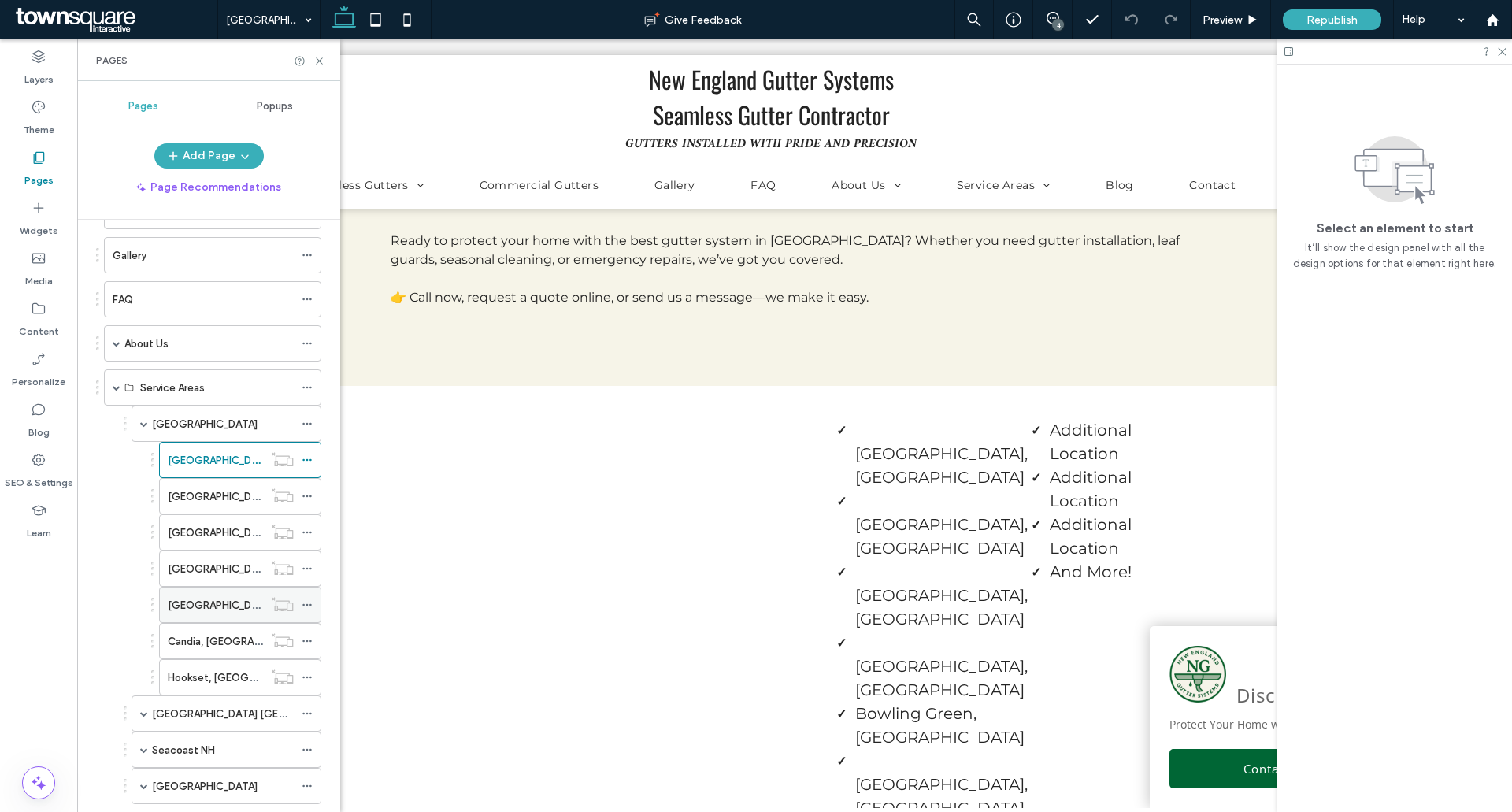
scroll to position [315, 0]
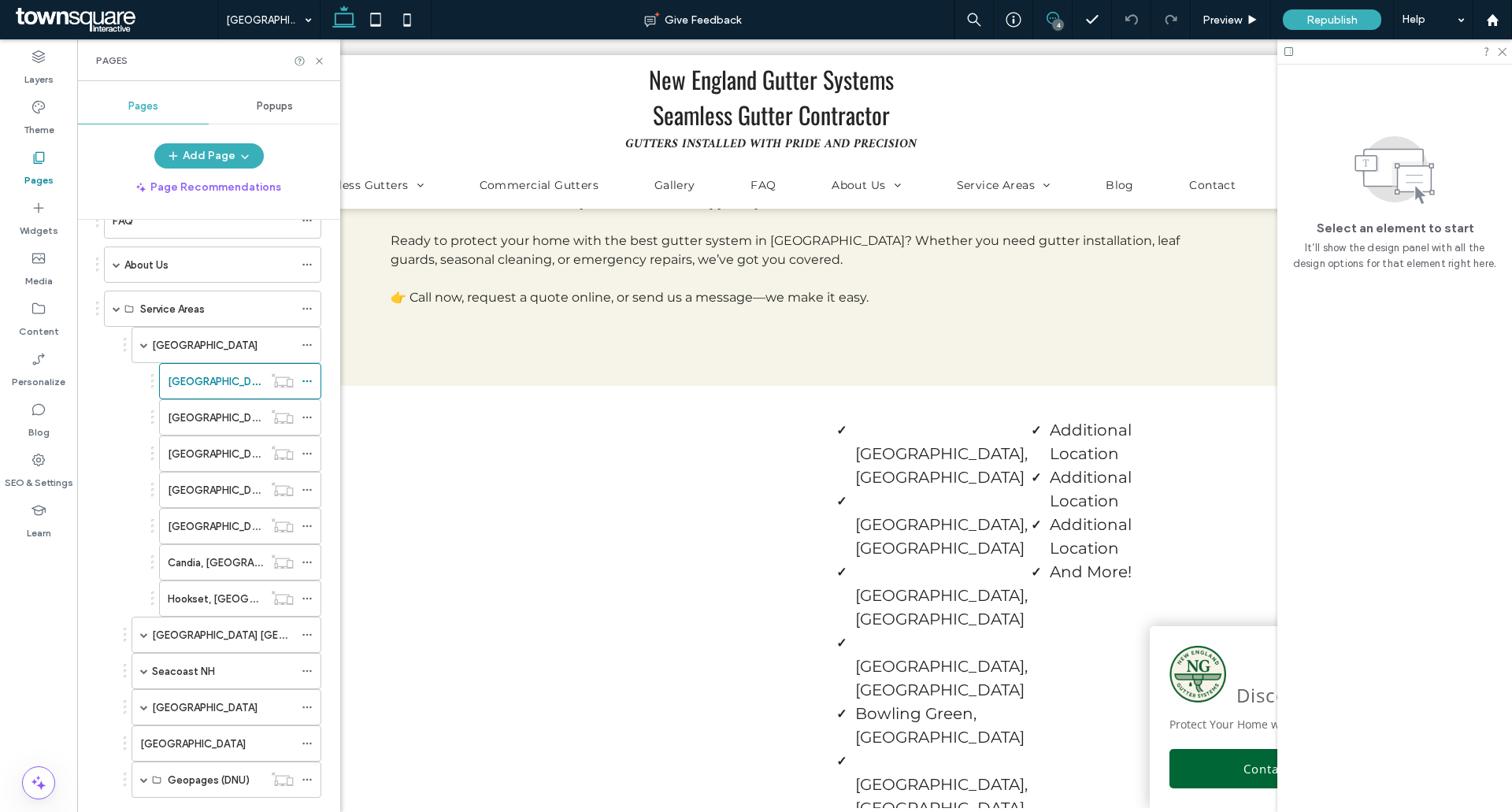
click at [1061, 14] on span at bounding box center [1052, 18] width 39 height 13
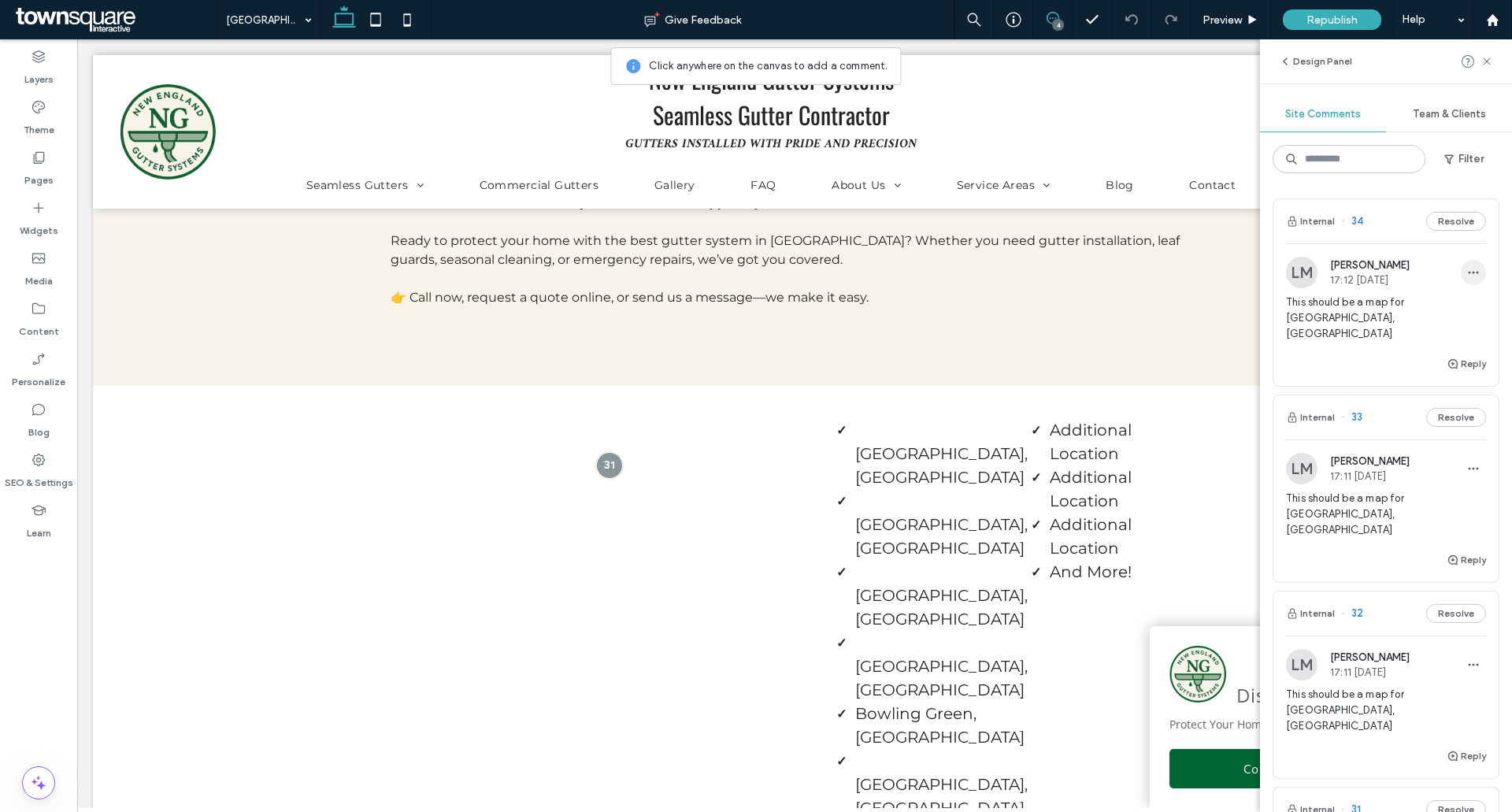
click at [1461, 263] on span "button" at bounding box center [1473, 272] width 25 height 25
click at [40, 176] on label "Pages" at bounding box center [39, 177] width 29 height 22
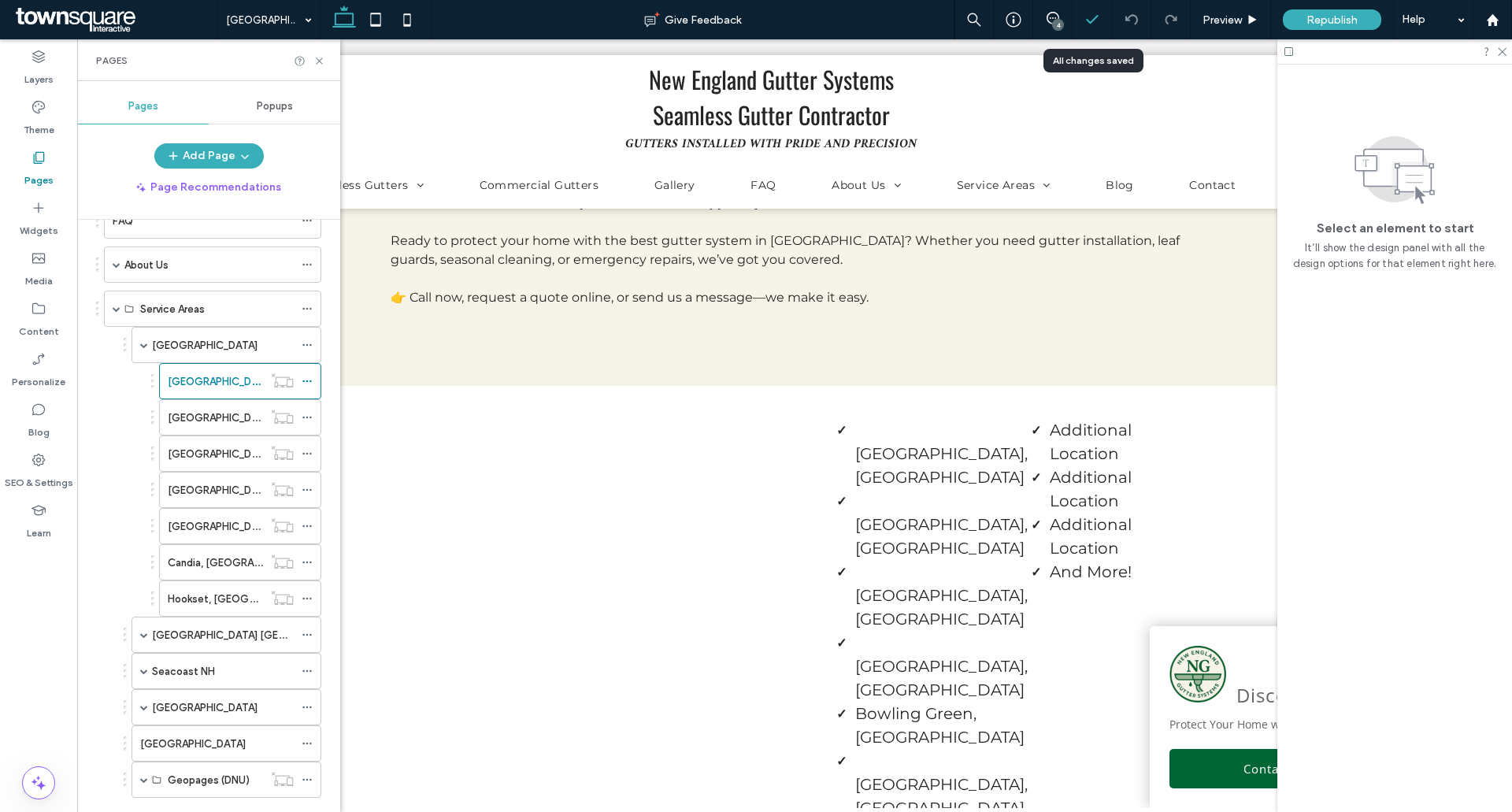
click at [1058, 12] on icon at bounding box center [1053, 18] width 13 height 13
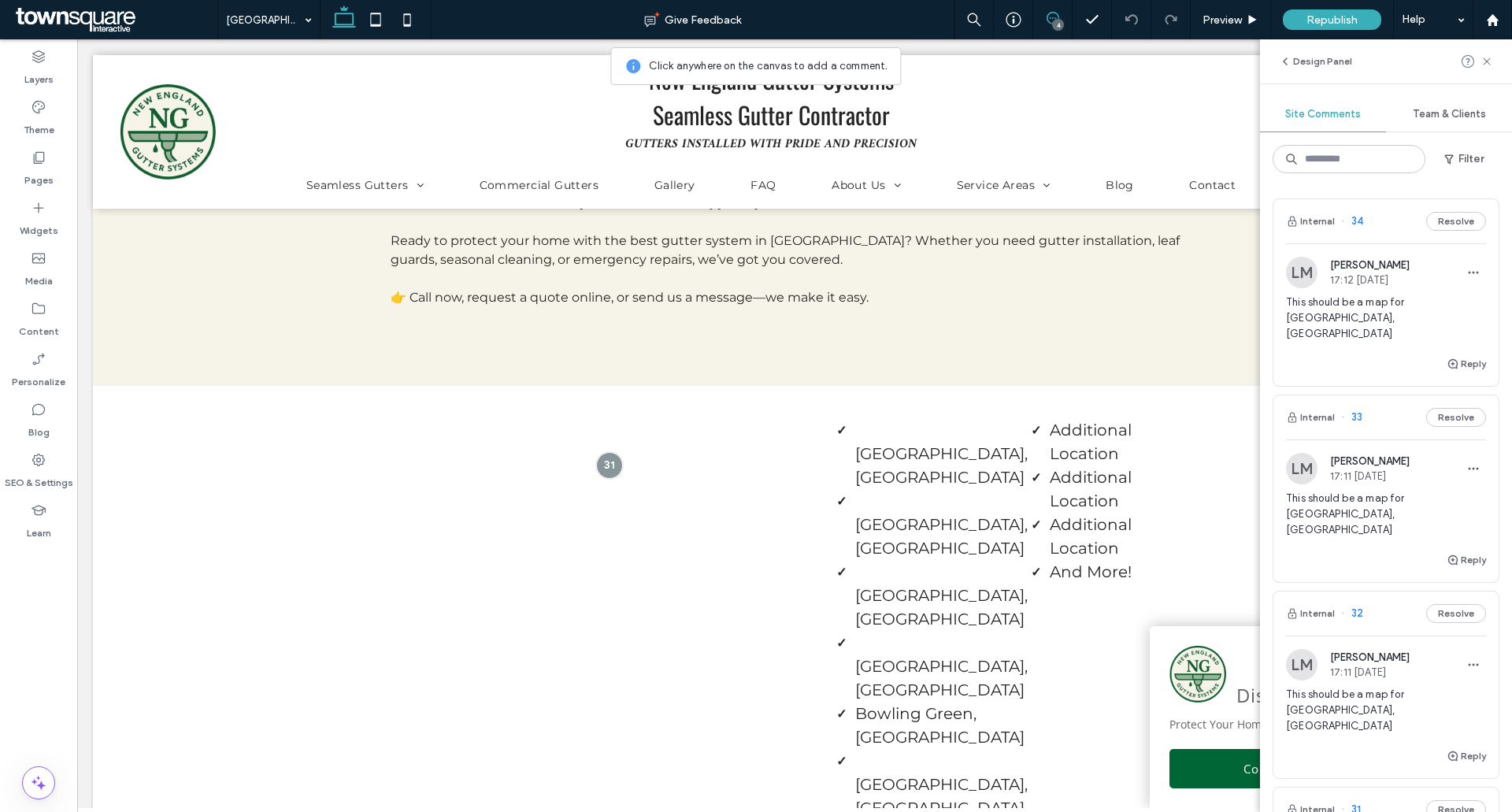
click at [1457, 286] on div "LM Luke Mitchell 17:12 Aug 18 2025" at bounding box center [1386, 272] width 200 height 32
click at [1457, 273] on div at bounding box center [756, 406] width 1512 height 812
click at [1459, 270] on div at bounding box center [756, 406] width 1512 height 812
click at [1467, 270] on icon "button" at bounding box center [1473, 272] width 13 height 13
click at [1381, 301] on div "Edit" at bounding box center [1403, 313] width 140 height 30
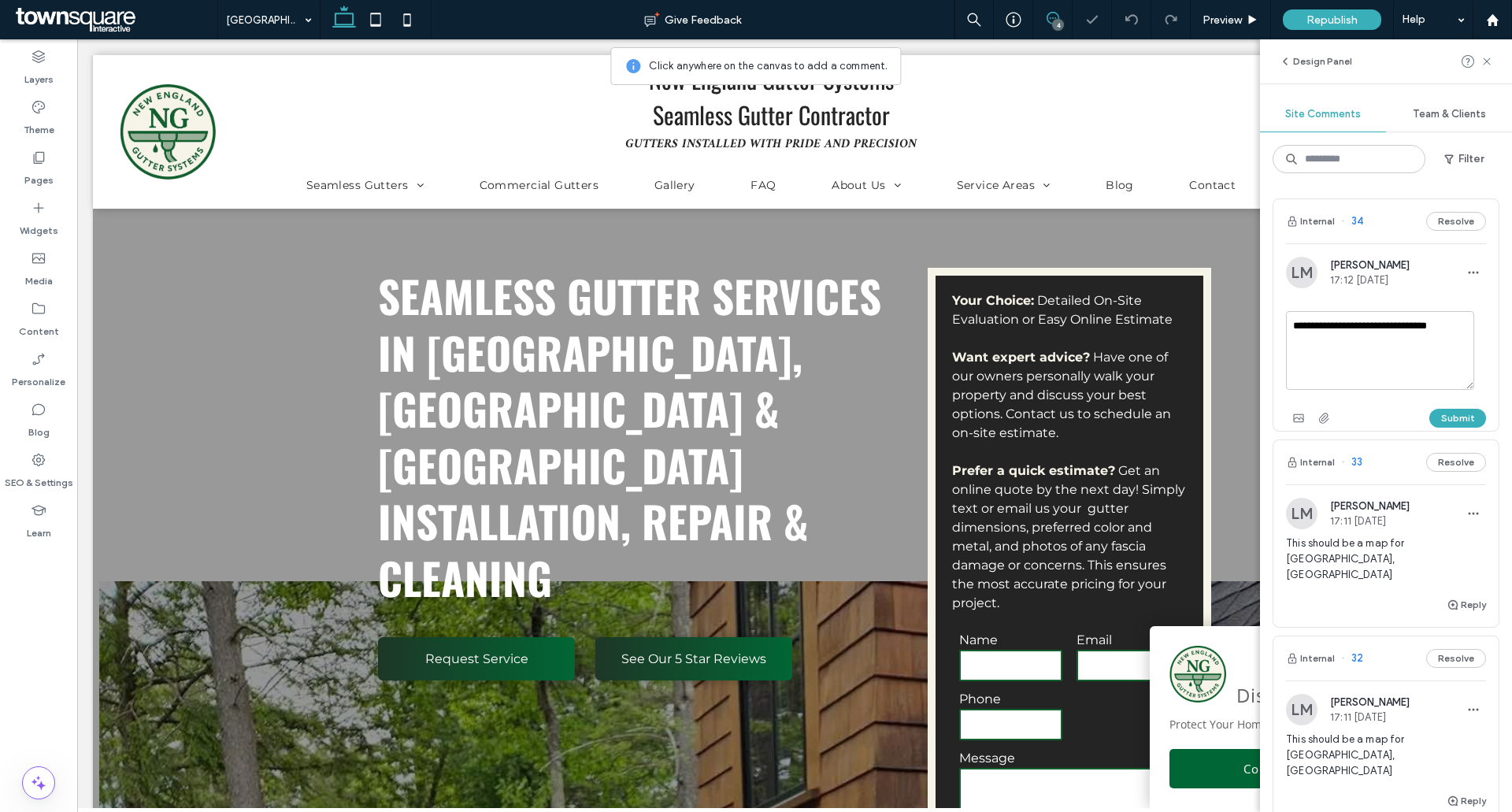
scroll to position [2934, 0]
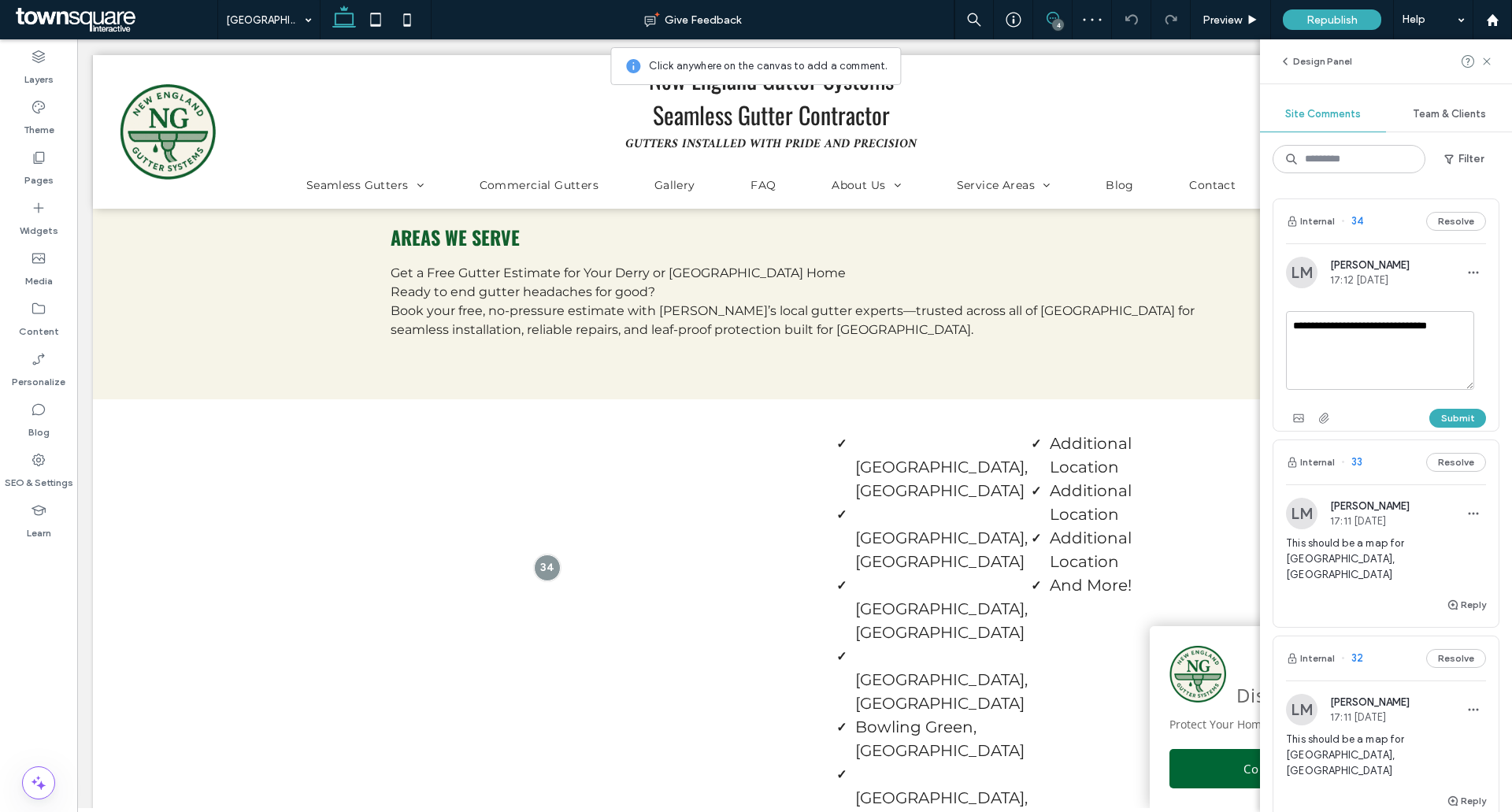
drag, startPoint x: 1423, startPoint y: 327, endPoint x: 1511, endPoint y: 325, distance: 88.0
click at [1511, 325] on div "**********" at bounding box center [1387, 498] width 252 height 626
type textarea "**********"
click at [1445, 413] on button "Submit" at bounding box center [1458, 418] width 57 height 19
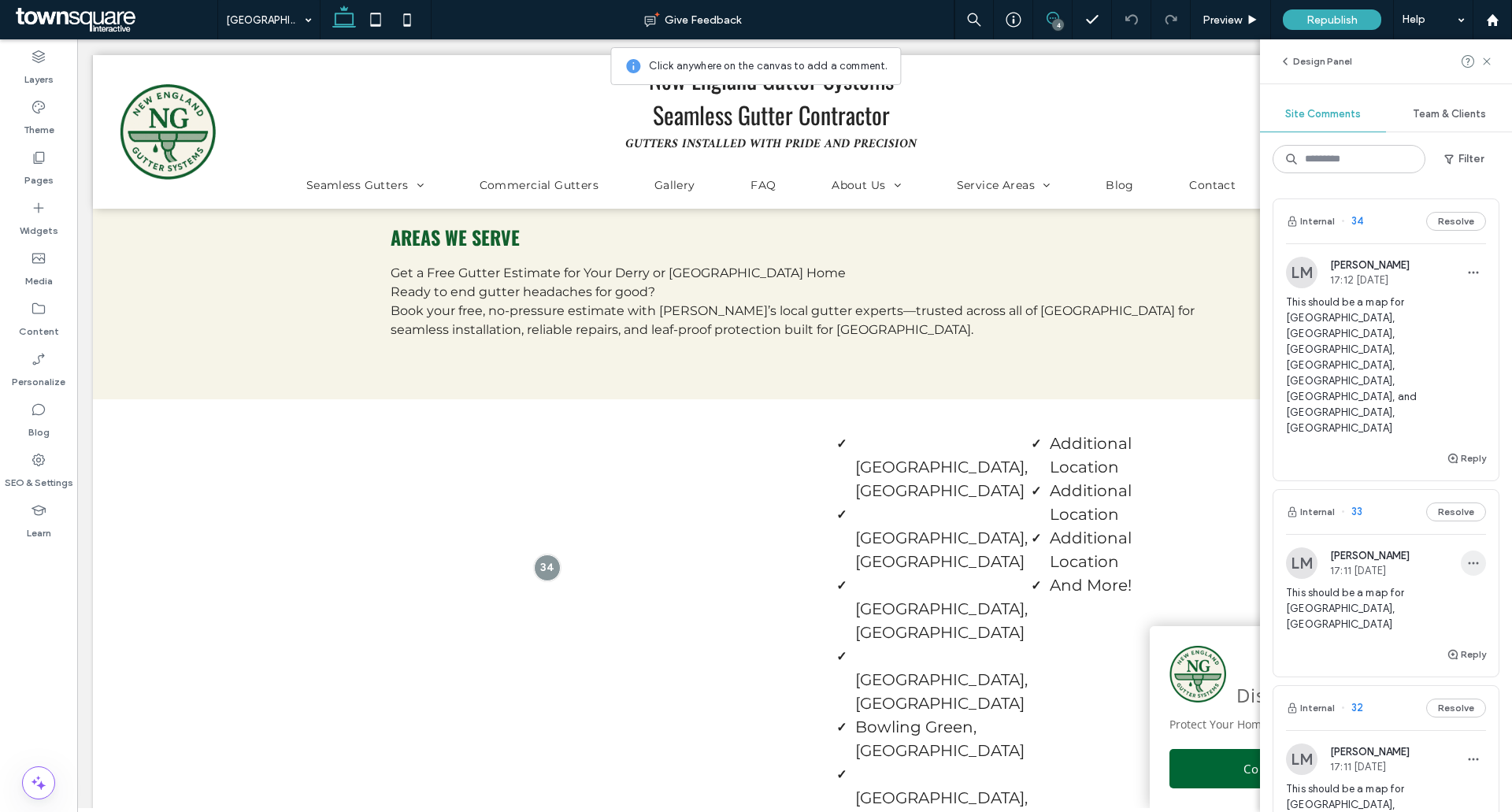
click at [1467, 557] on icon "button" at bounding box center [1473, 563] width 13 height 13
click at [1396, 500] on div "Edit" at bounding box center [1403, 509] width 140 height 30
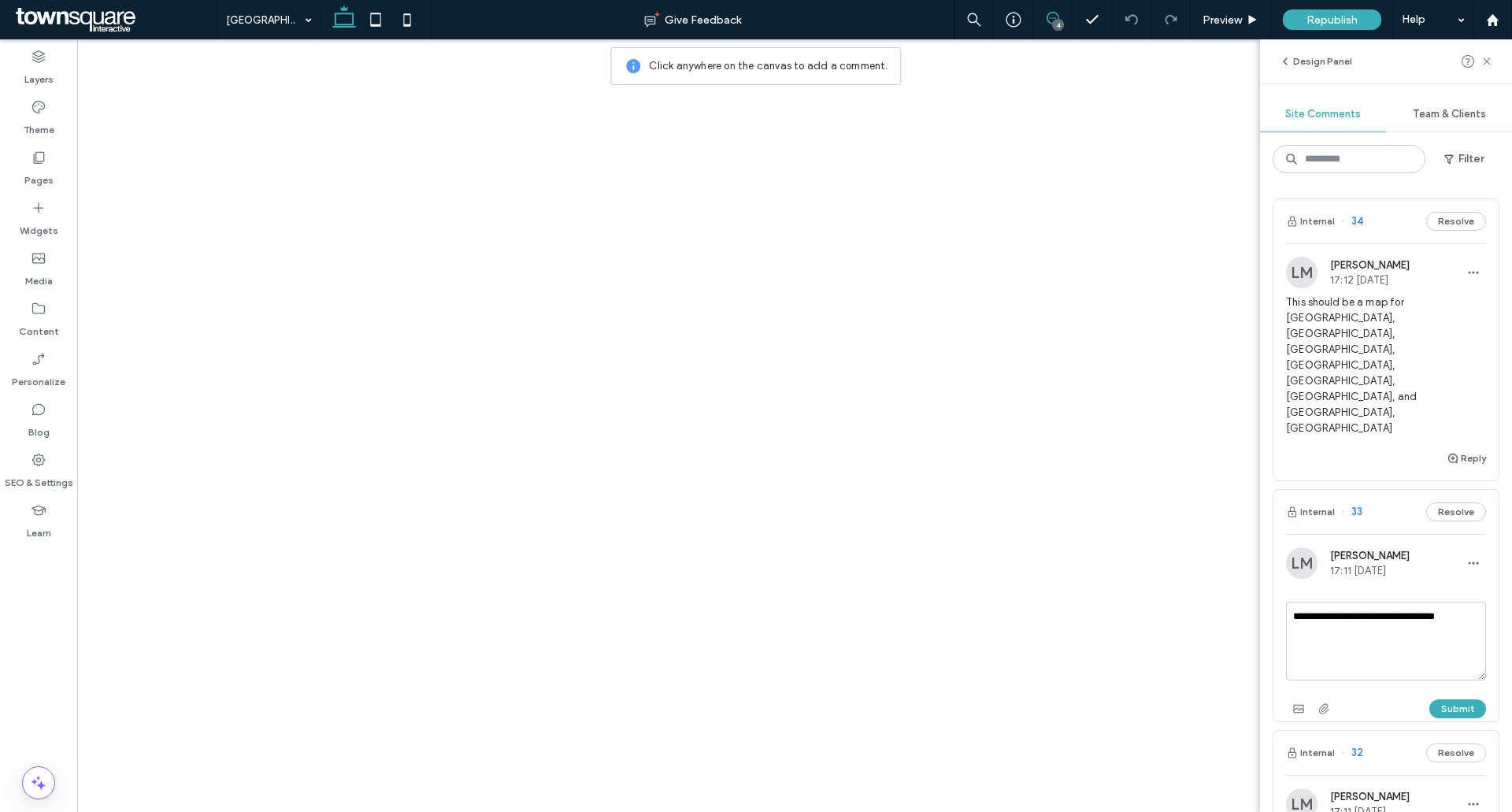
drag, startPoint x: 0, startPoint y: 0, endPoint x: 1428, endPoint y: 537, distance: 1525.6
click at [1437, 602] on textarea "**********" at bounding box center [1386, 641] width 200 height 79
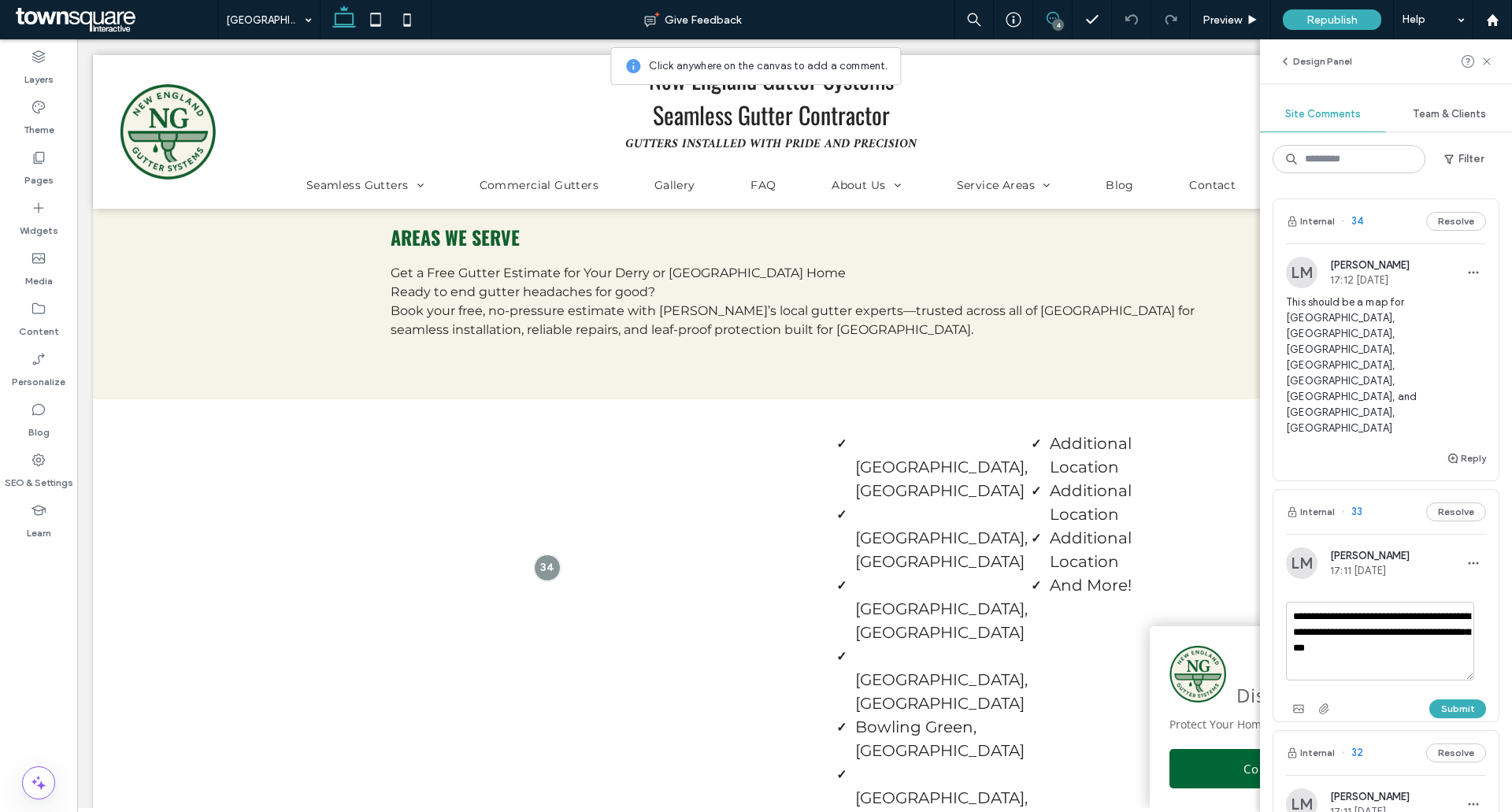
type textarea "**********"
click at [1460, 602] on div "**********" at bounding box center [1386, 661] width 200 height 119
click at [1459, 607] on div "**********" at bounding box center [756, 406] width 1512 height 812
click at [1453, 700] on button "Submit" at bounding box center [1458, 709] width 57 height 19
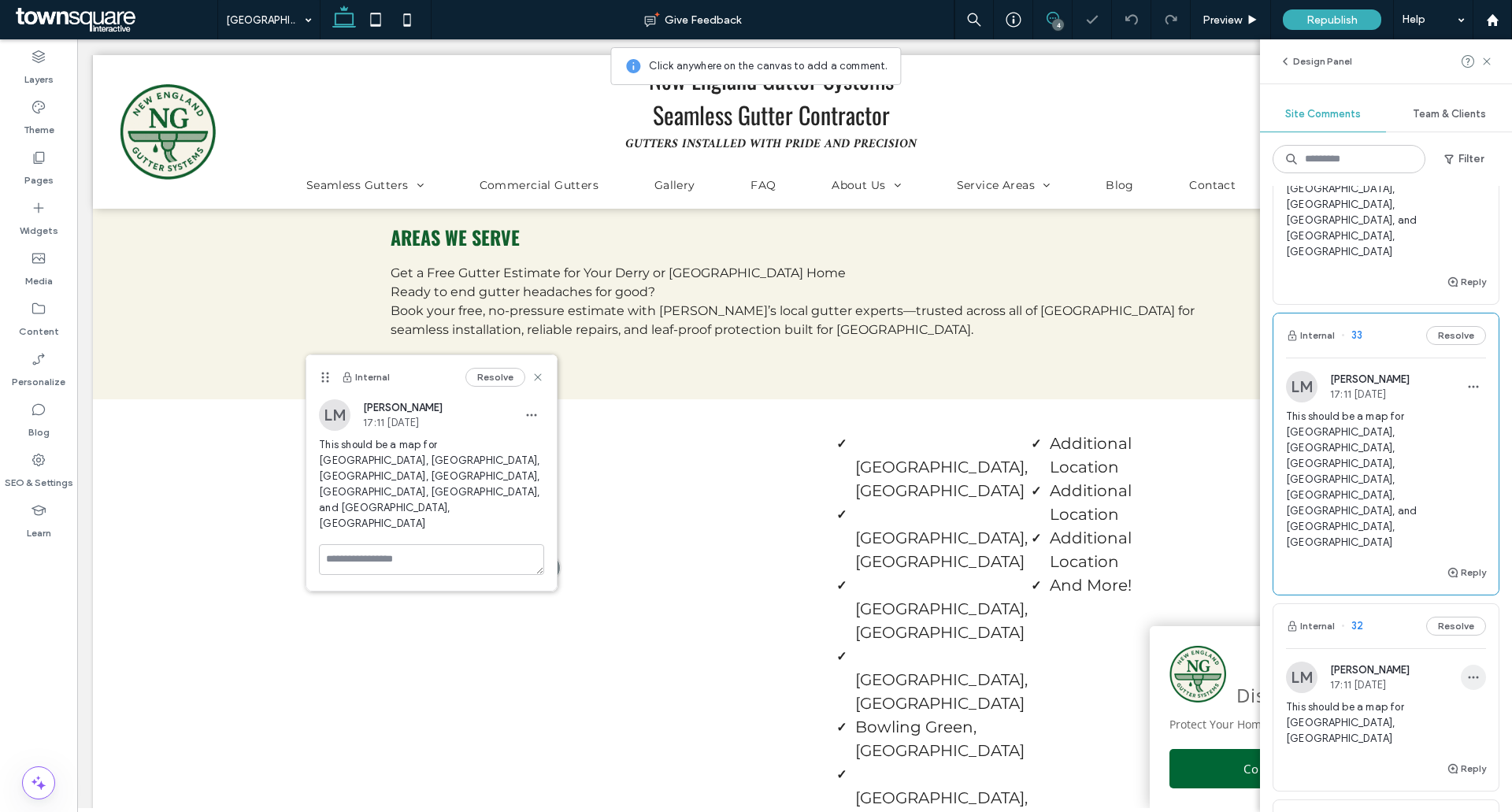
scroll to position [236, 0]
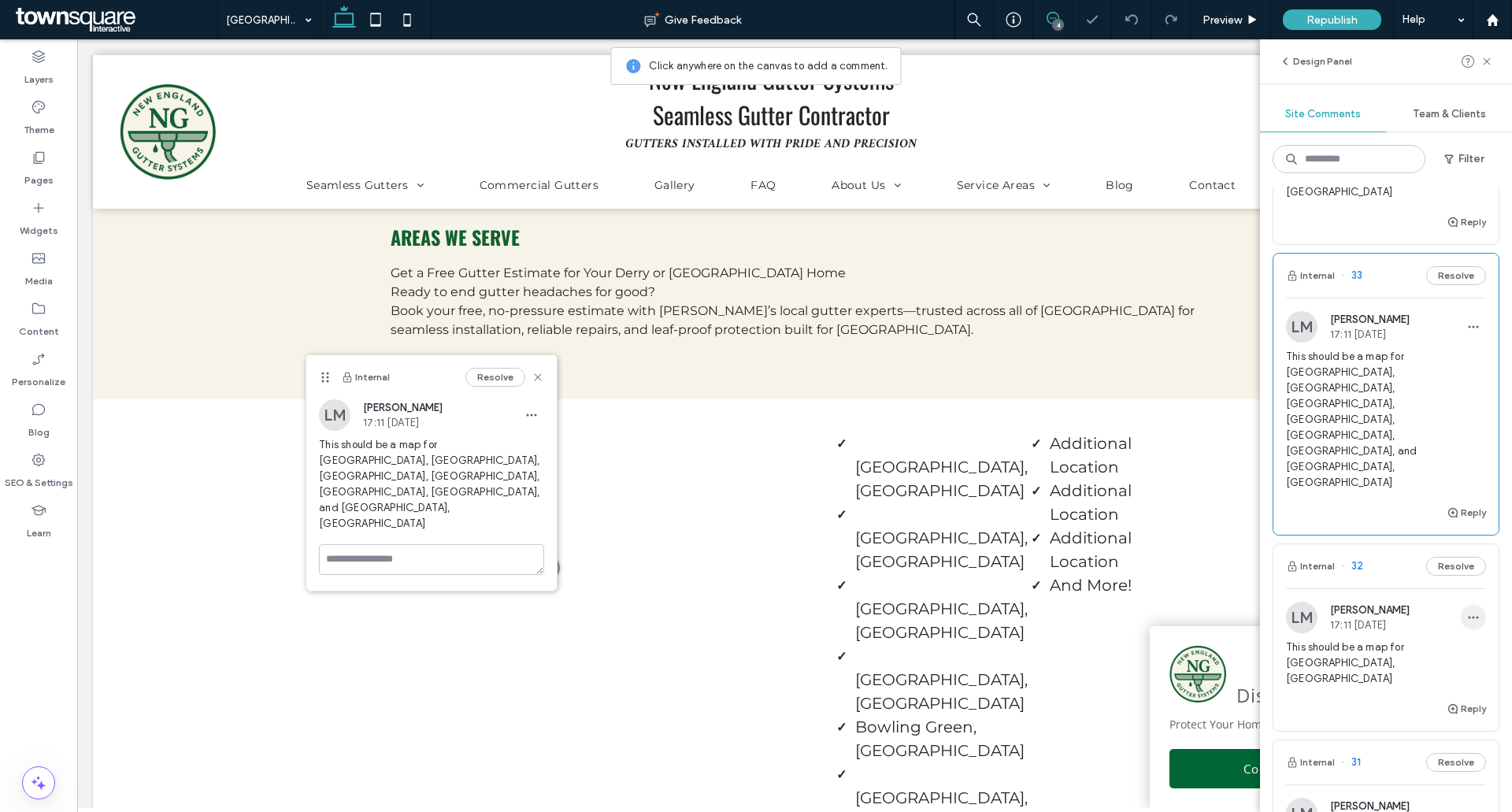
click at [1469, 616] on use "button" at bounding box center [1474, 617] width 10 height 3
click at [1412, 466] on div "Edit" at bounding box center [1403, 469] width 140 height 30
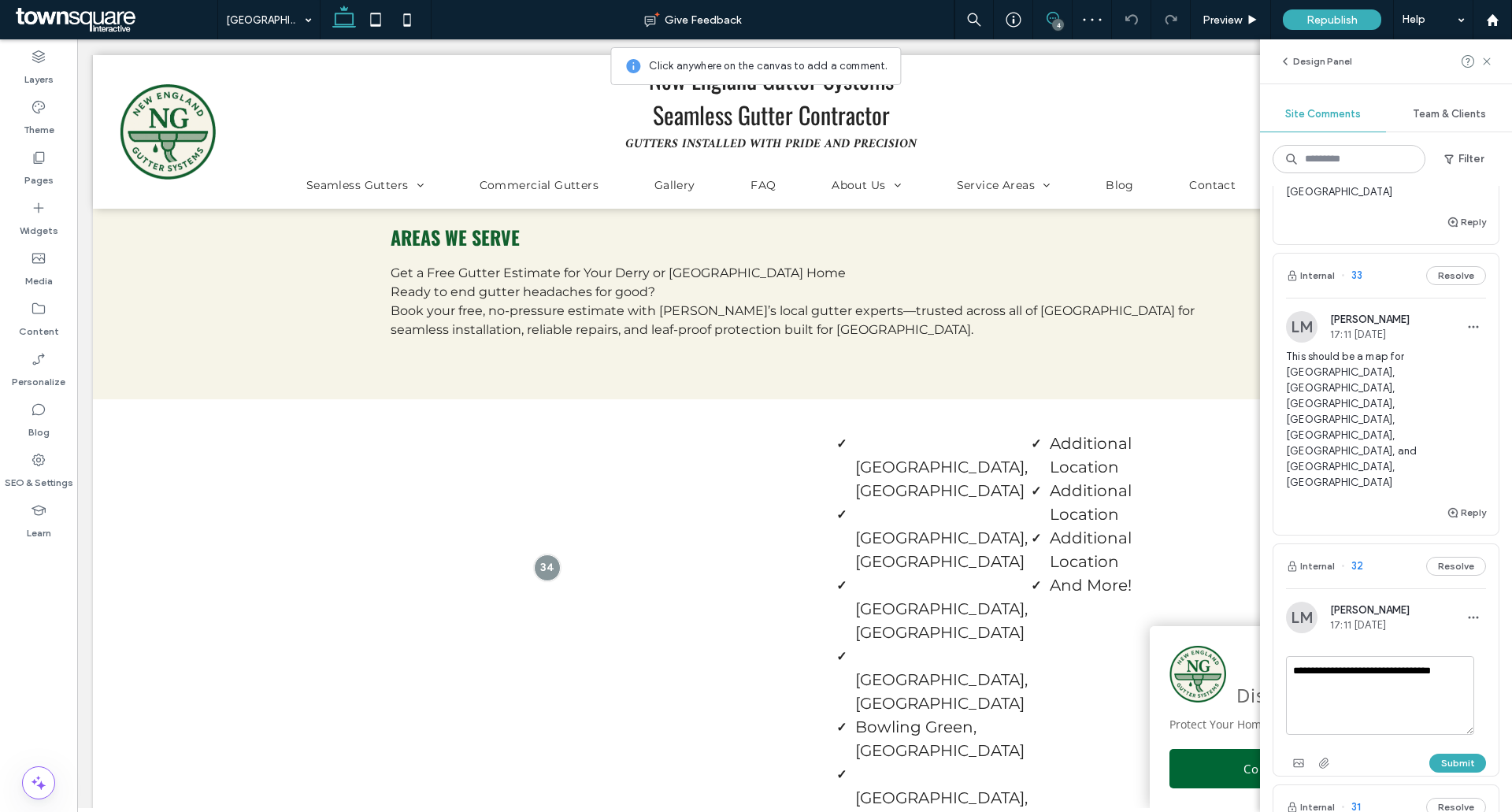
drag, startPoint x: 1412, startPoint y: 482, endPoint x: 1434, endPoint y: 500, distance: 28.4
click at [1434, 656] on textarea "**********" at bounding box center [1380, 695] width 188 height 79
type textarea "**********"
click at [1440, 754] on button "Submit" at bounding box center [1458, 763] width 57 height 19
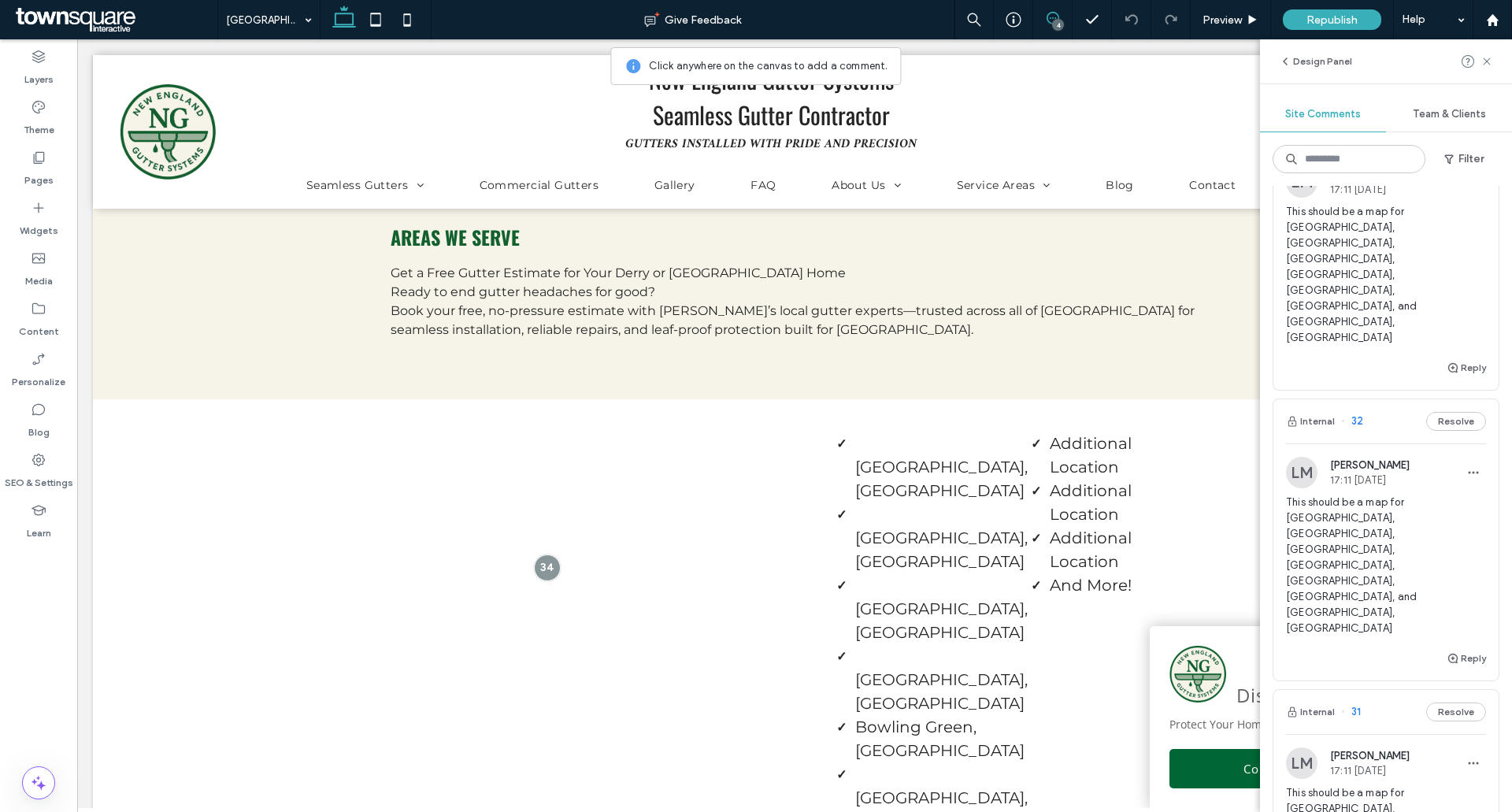
scroll to position [394, 0]
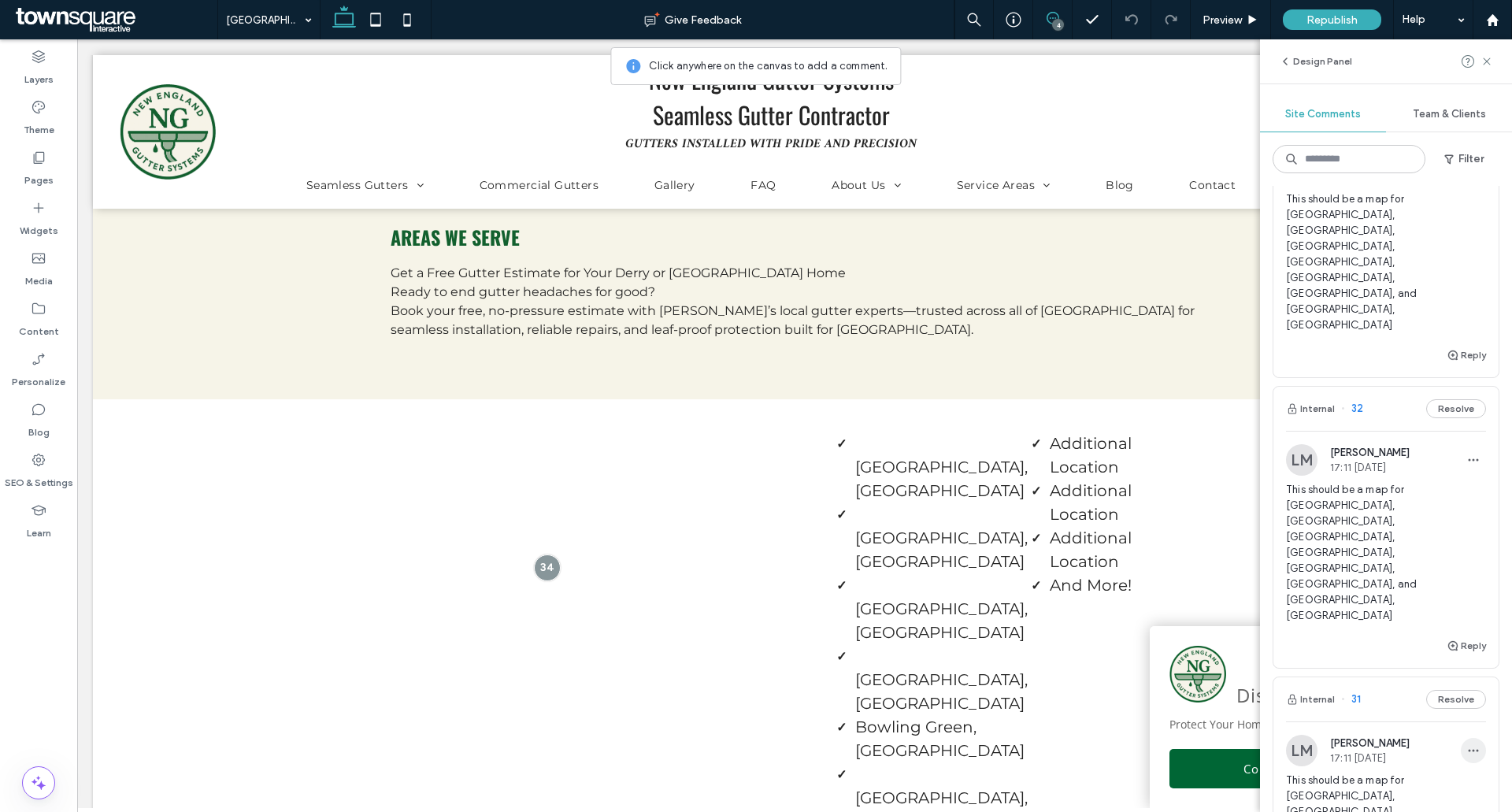
click at [1467, 744] on icon "button" at bounding box center [1473, 750] width 13 height 13
click at [1394, 506] on div "Edit" at bounding box center [1403, 507] width 140 height 30
drag, startPoint x: 1296, startPoint y: 536, endPoint x: 1419, endPoint y: 536, distance: 123.0
type textarea "**********"
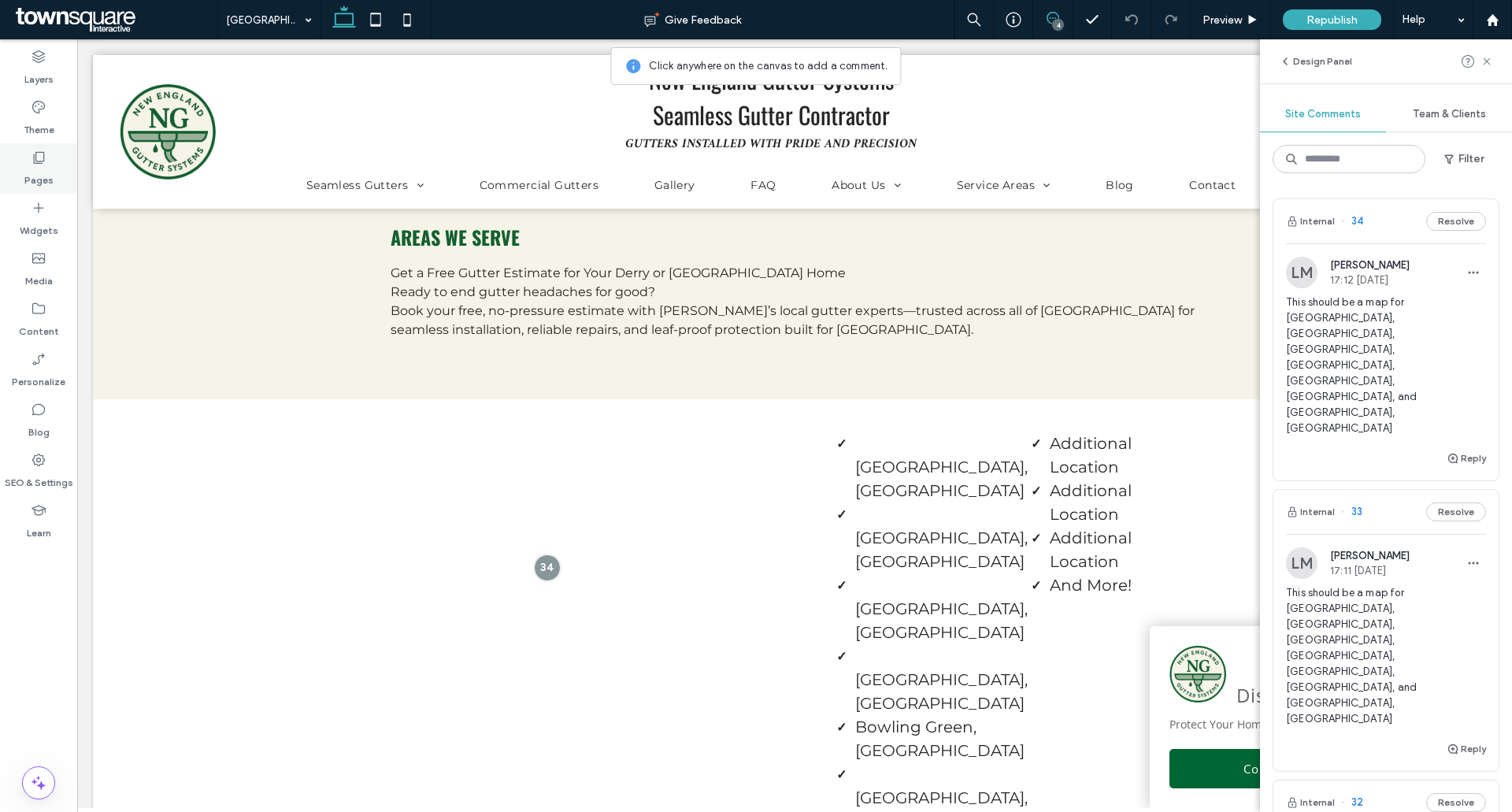
click at [61, 177] on div "Pages" at bounding box center [39, 168] width 77 height 51
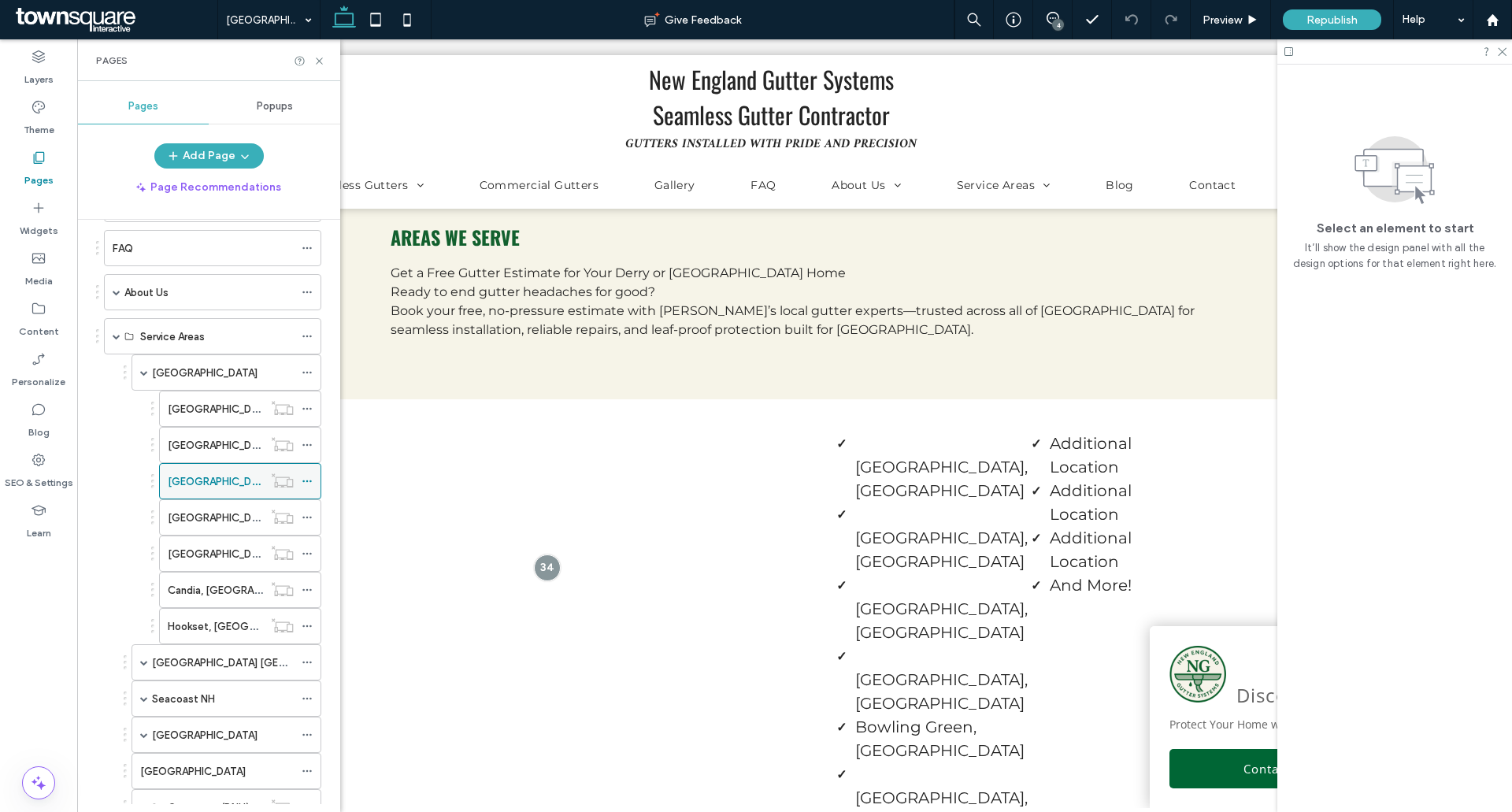
scroll to position [315, 0]
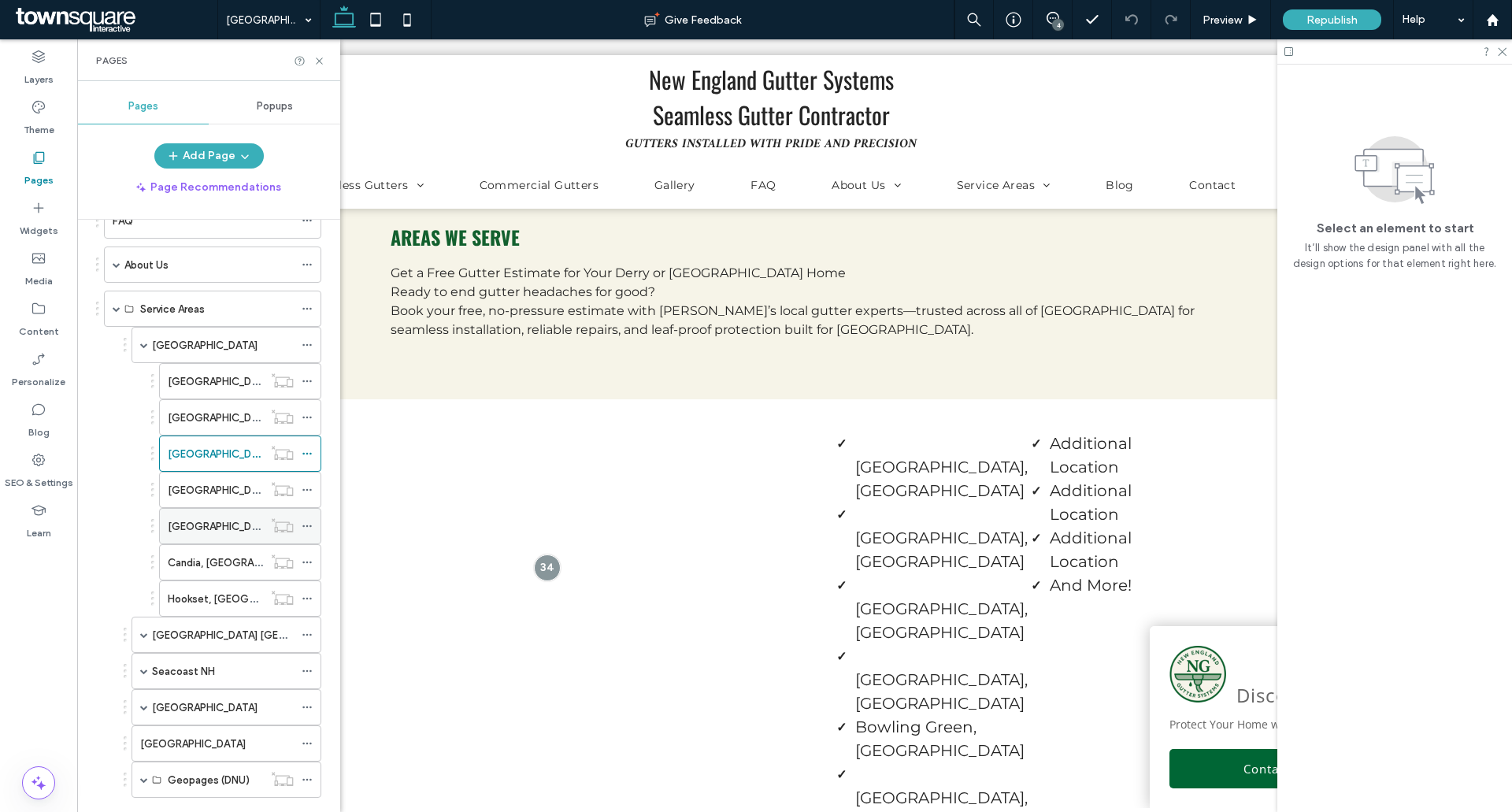
click at [204, 532] on label "[GEOGRAPHIC_DATA], [GEOGRAPHIC_DATA]" at bounding box center [275, 526] width 216 height 27
click at [1052, 19] on icon at bounding box center [1053, 18] width 13 height 13
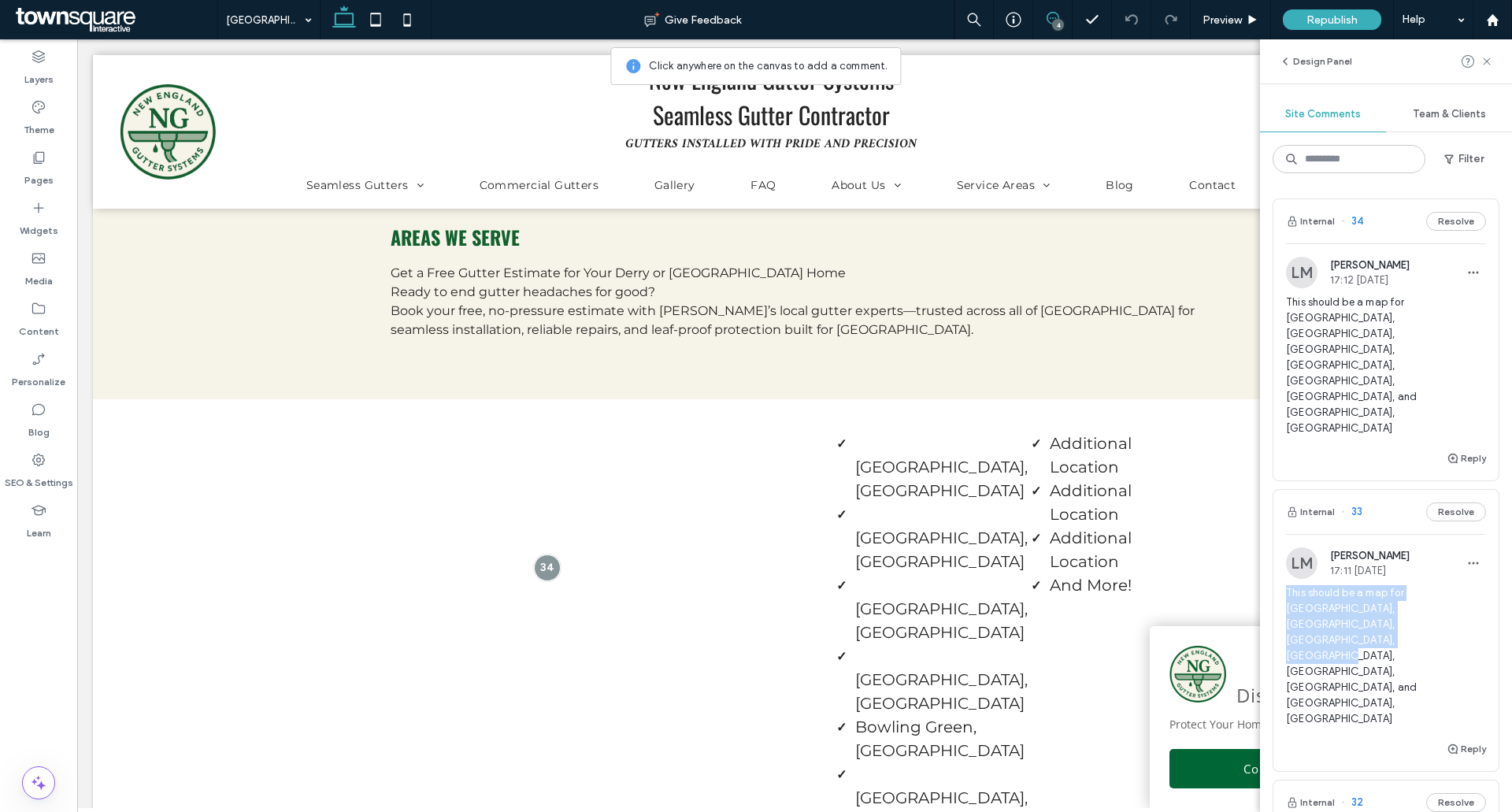
drag, startPoint x: 1283, startPoint y: 500, endPoint x: 1427, endPoint y: 525, distance: 146.2
click at [1427, 547] on div "LM Luke Mitchell 17:11 Aug 18 2025 This should be a map for Manchester, Nashua,…" at bounding box center [1386, 643] width 225 height 192
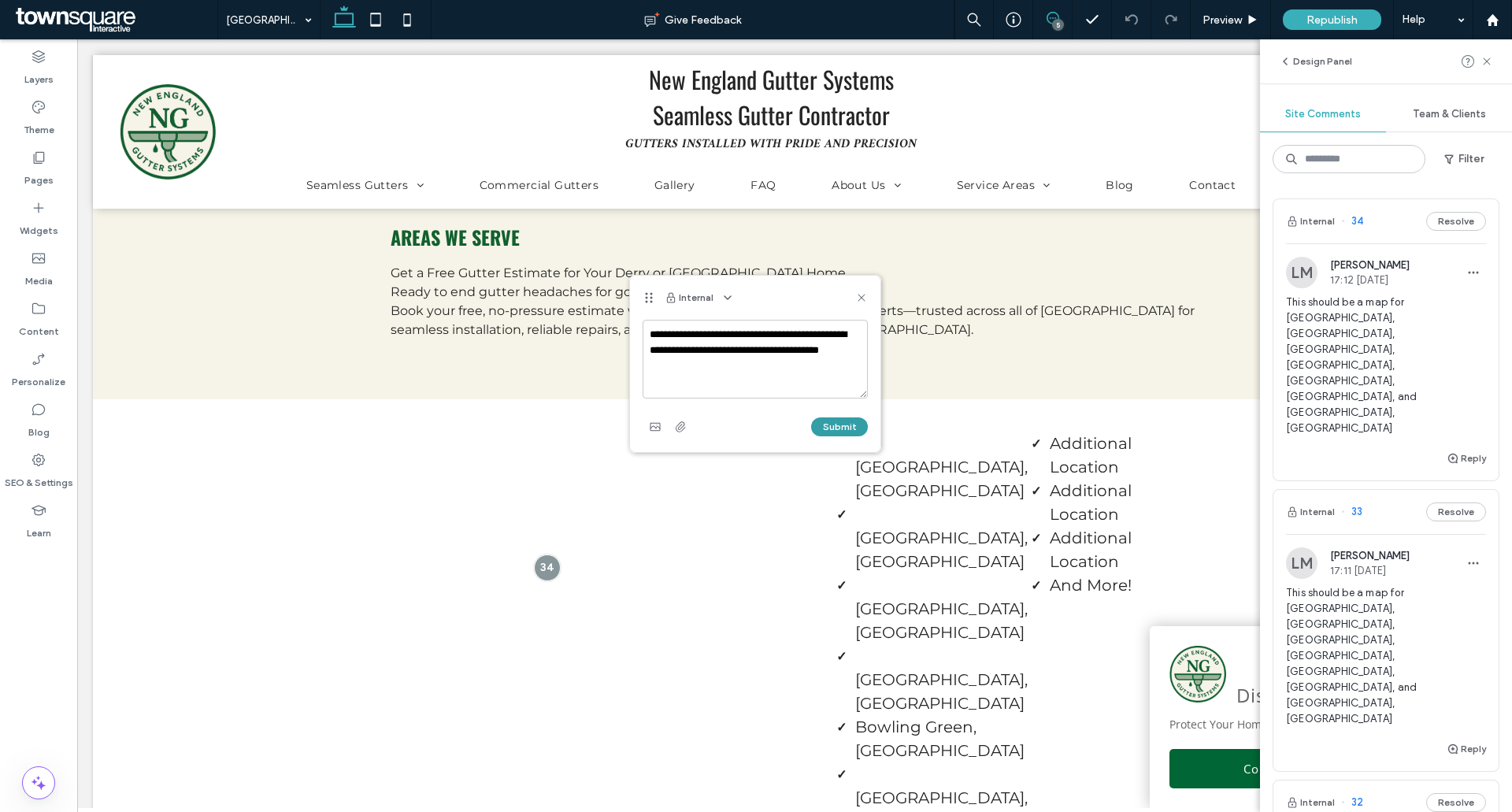
type textarea "**********"
click at [838, 424] on button "Submit" at bounding box center [840, 427] width 57 height 19
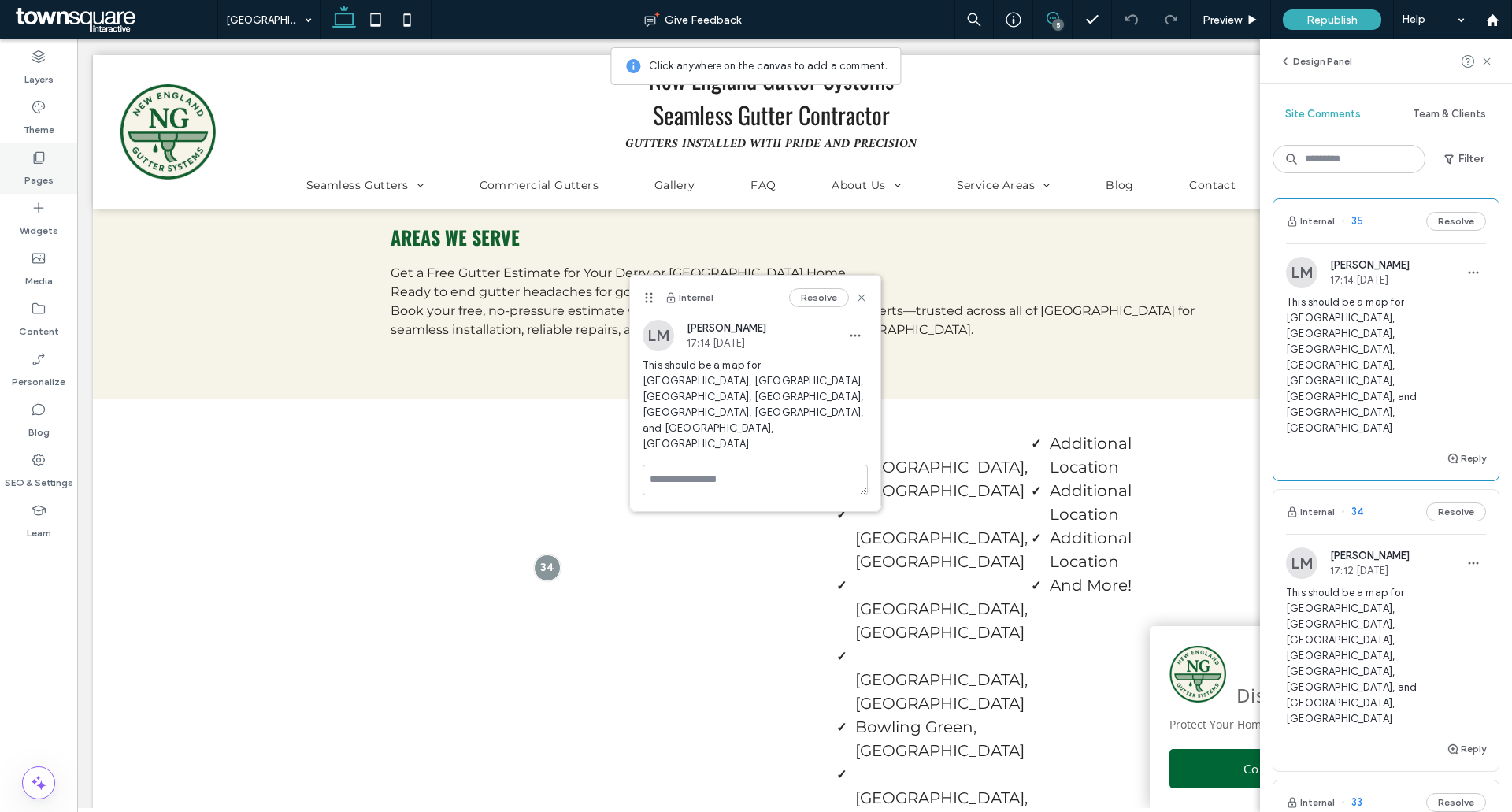
click at [27, 178] on label "Pages" at bounding box center [39, 177] width 29 height 22
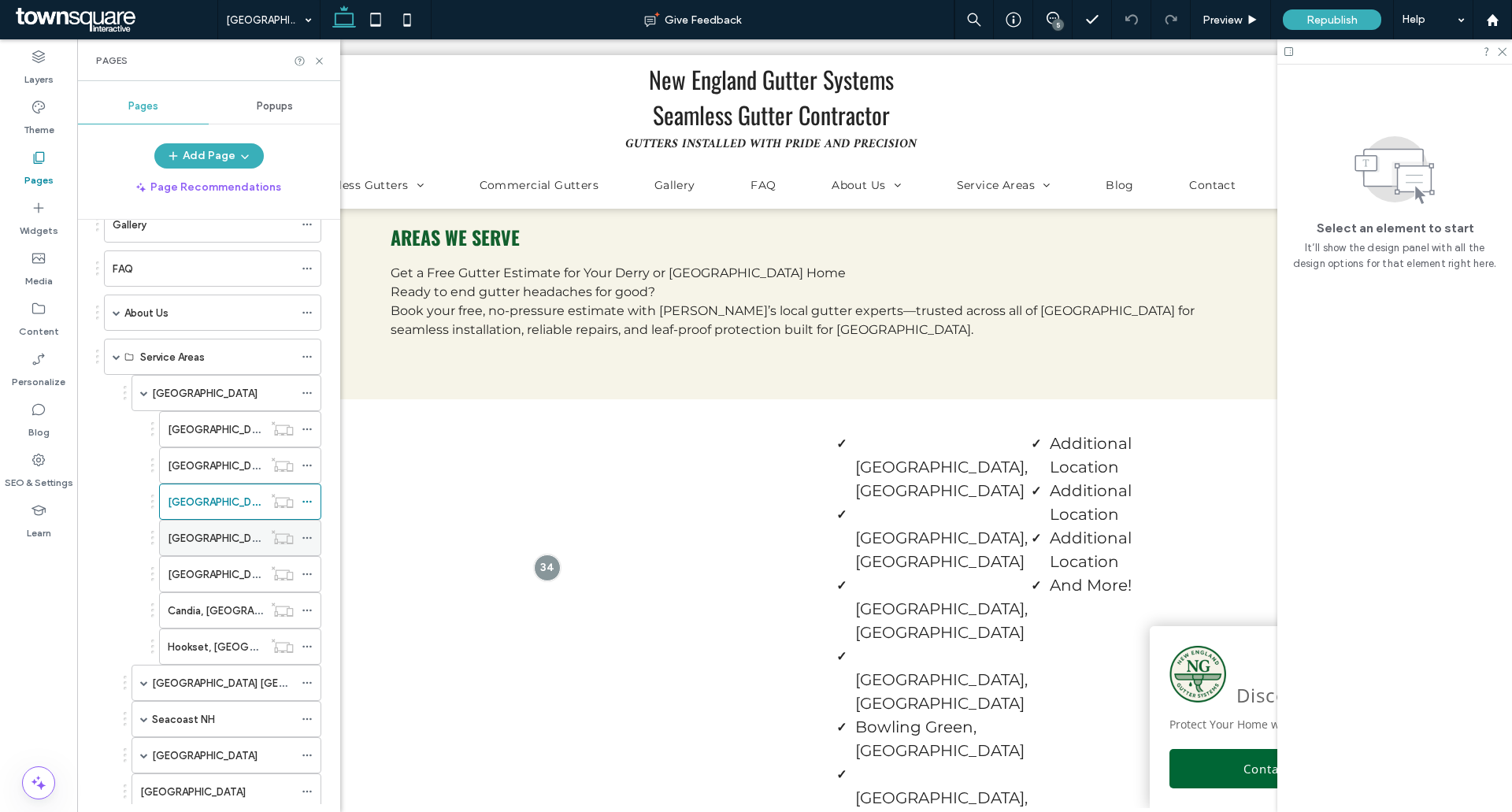
scroll to position [315, 0]
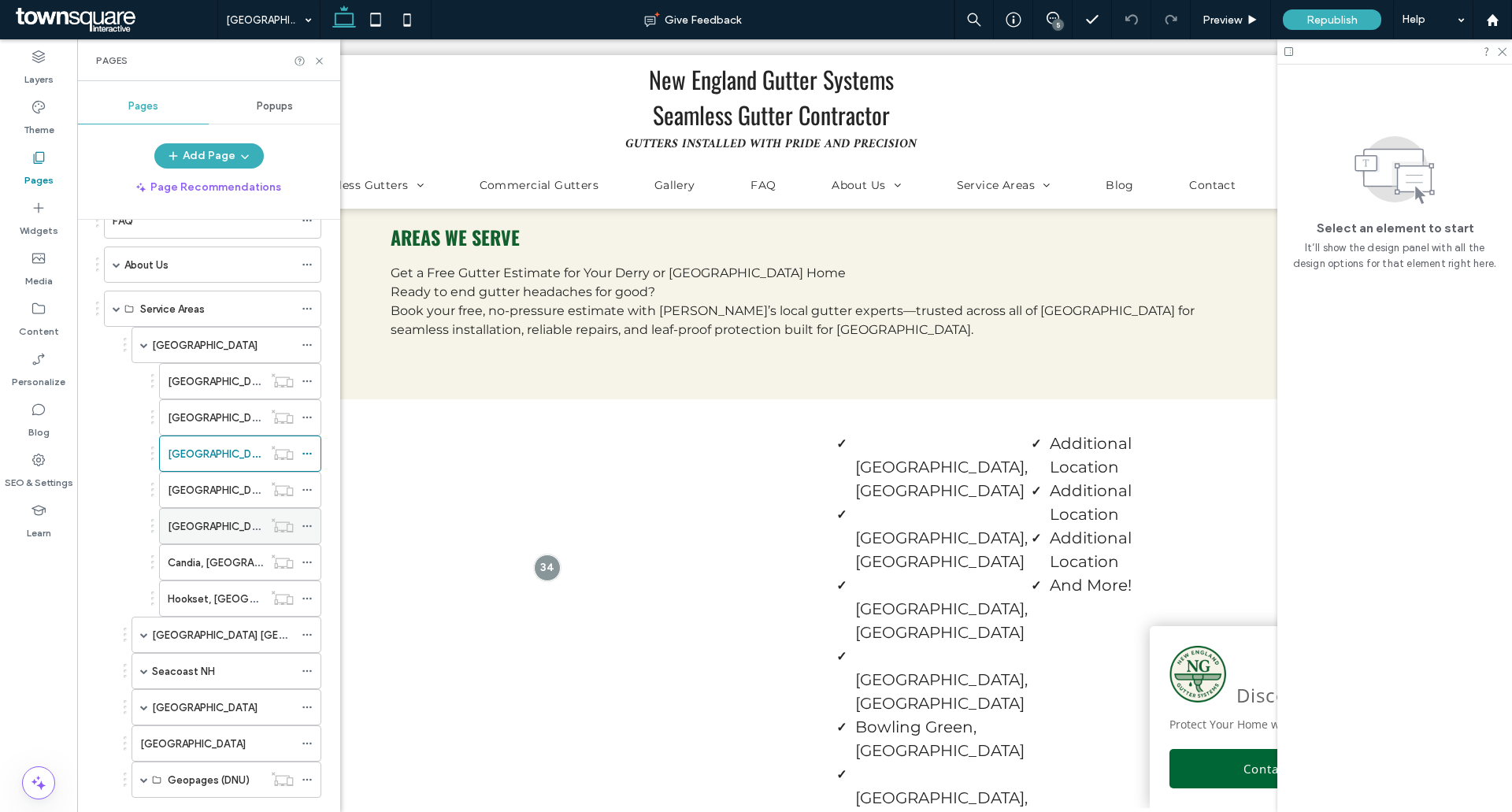
click at [215, 530] on label "[GEOGRAPHIC_DATA], [GEOGRAPHIC_DATA]" at bounding box center [275, 526] width 216 height 27
click at [1047, 15] on icon at bounding box center [1053, 18] width 13 height 13
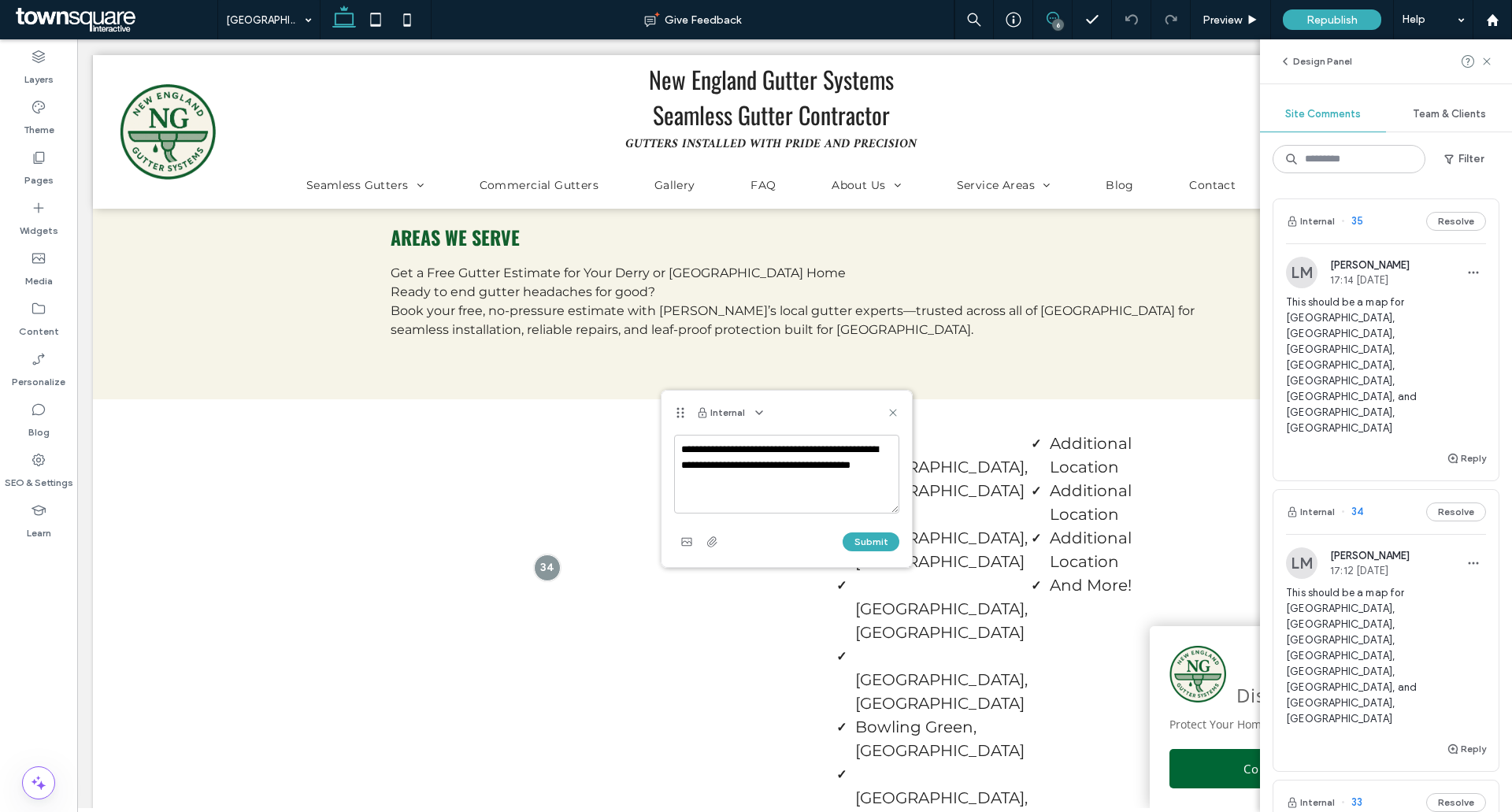
type textarea "**********"
click at [854, 528] on div "**********" at bounding box center [786, 494] width 225 height 119
click at [857, 530] on div "Submit" at bounding box center [786, 541] width 225 height 25
click at [859, 537] on button "Submit" at bounding box center [871, 542] width 57 height 19
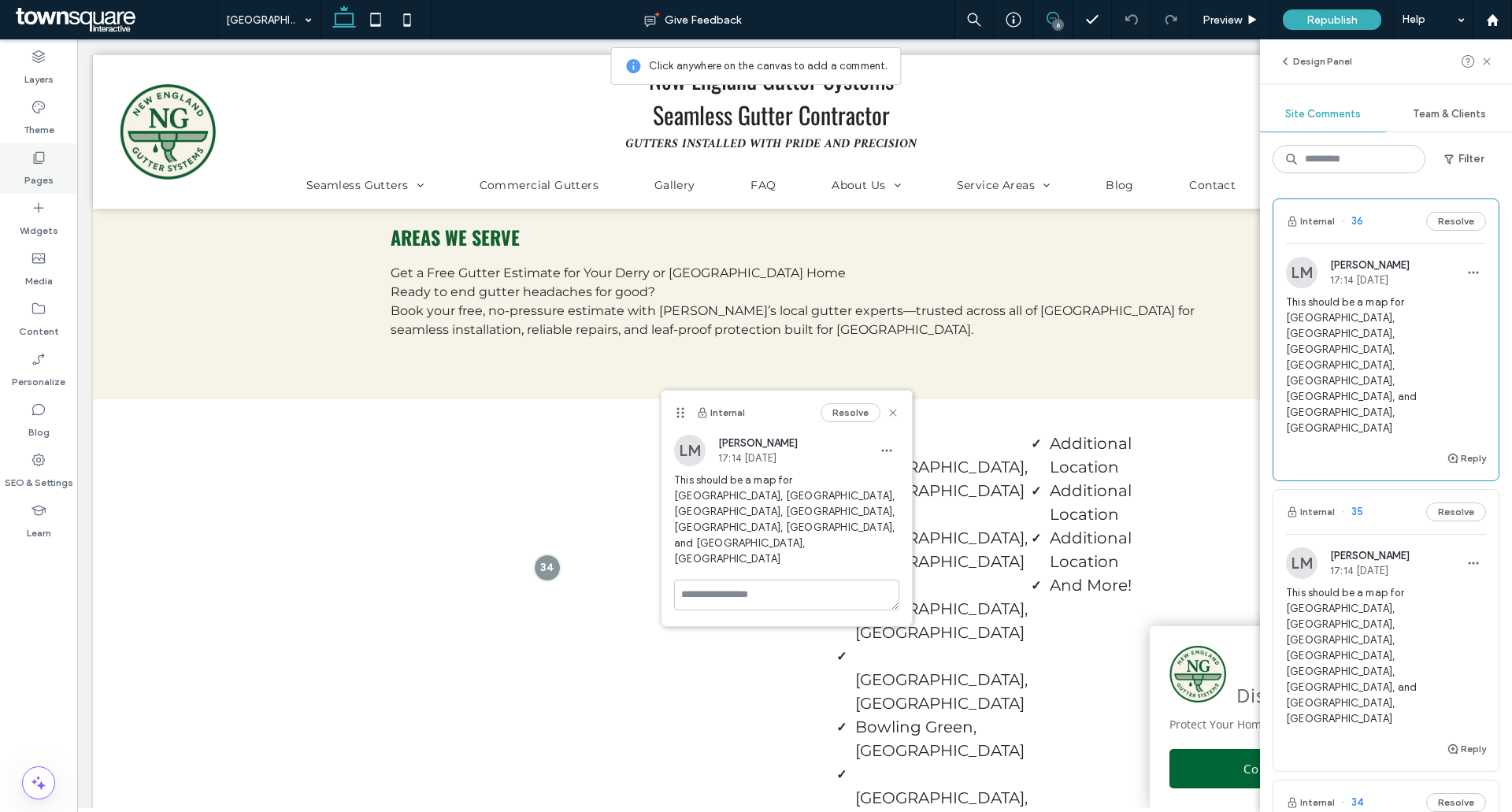
click at [23, 162] on div "Pages" at bounding box center [39, 168] width 77 height 51
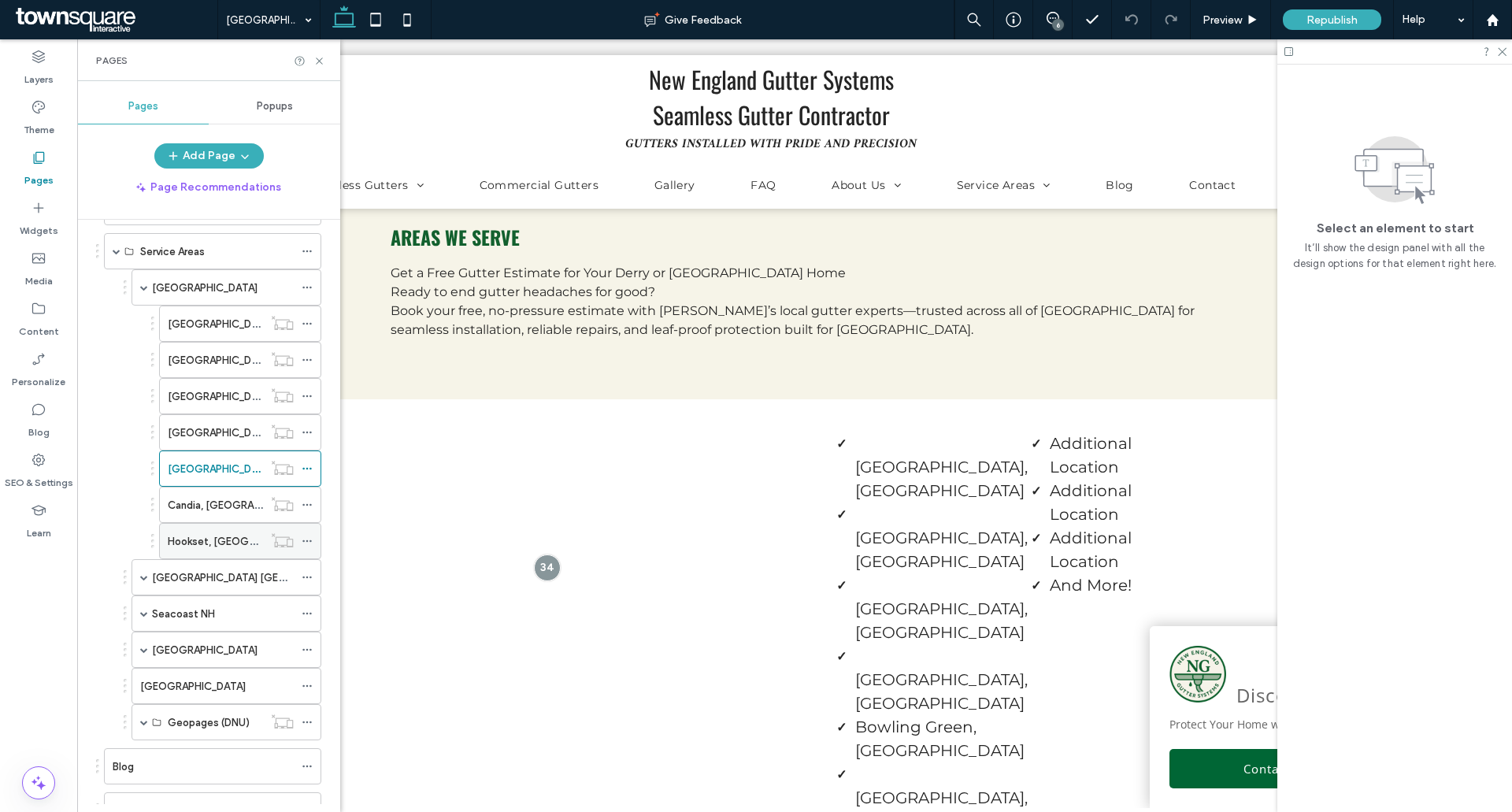
scroll to position [394, 0]
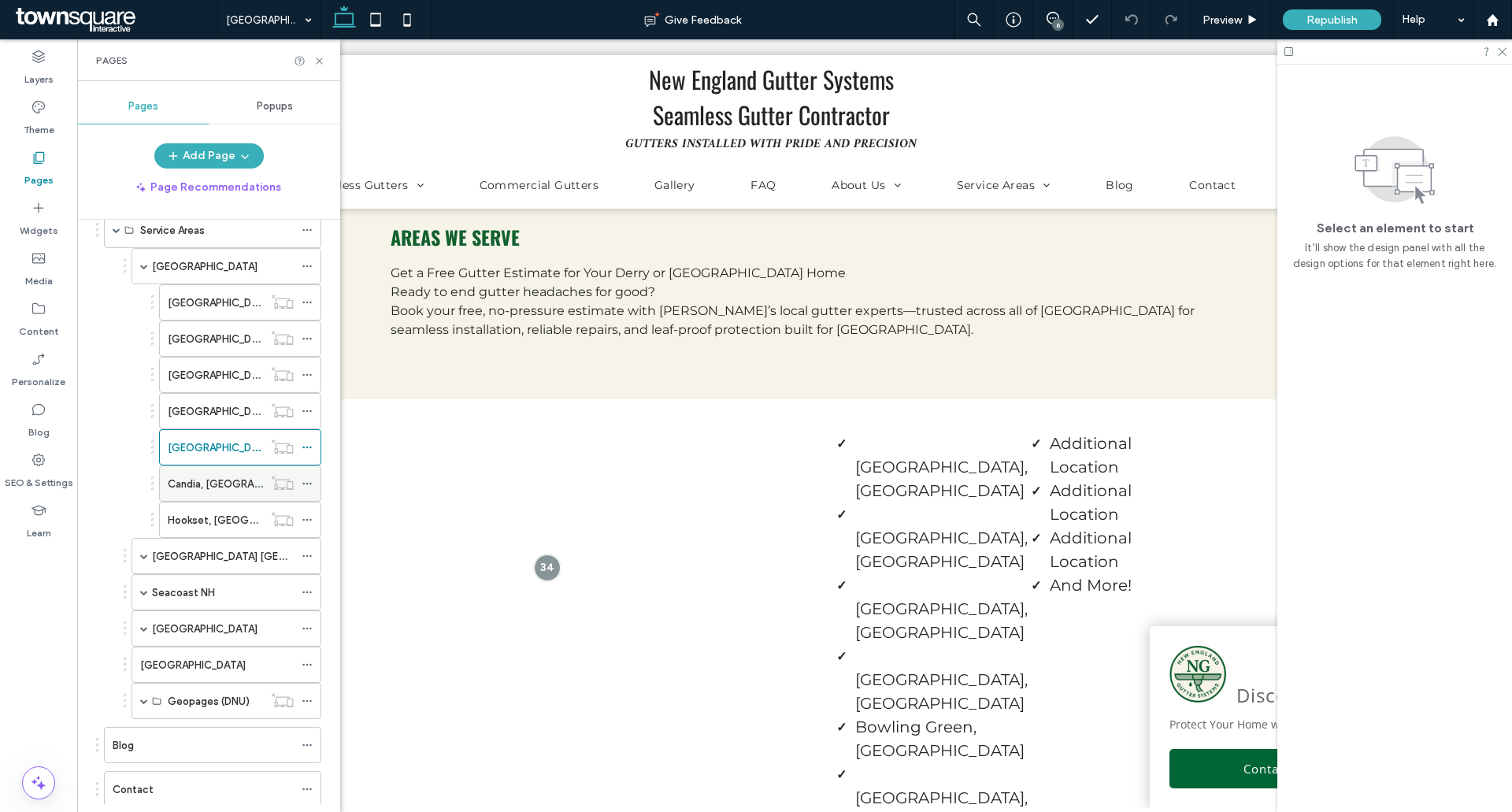
click at [221, 488] on label "Candia, [GEOGRAPHIC_DATA]" at bounding box center [239, 484] width 143 height 27
click at [316, 56] on icon at bounding box center [319, 61] width 12 height 12
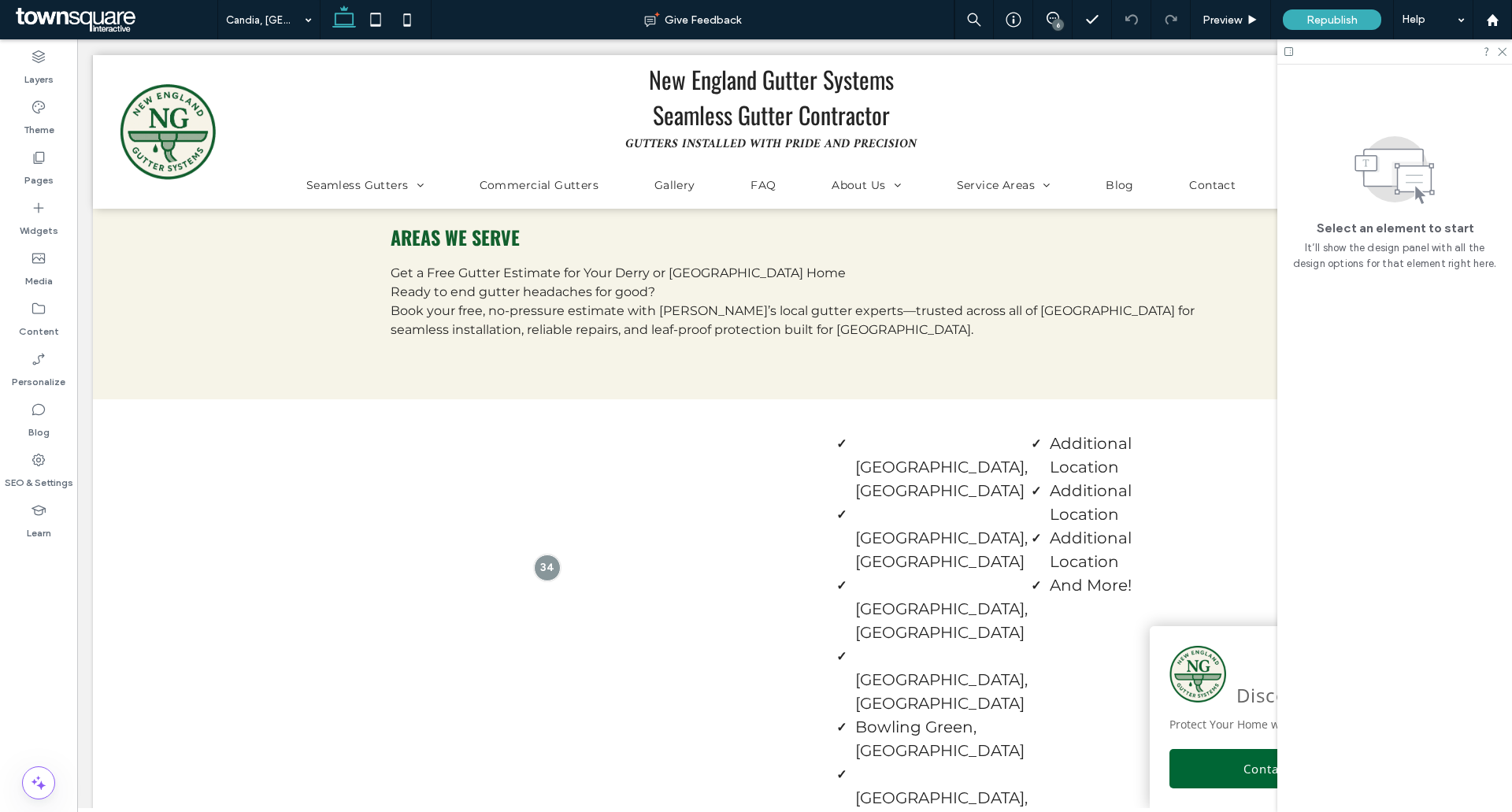
click at [1052, 17] on icon at bounding box center [1053, 18] width 13 height 13
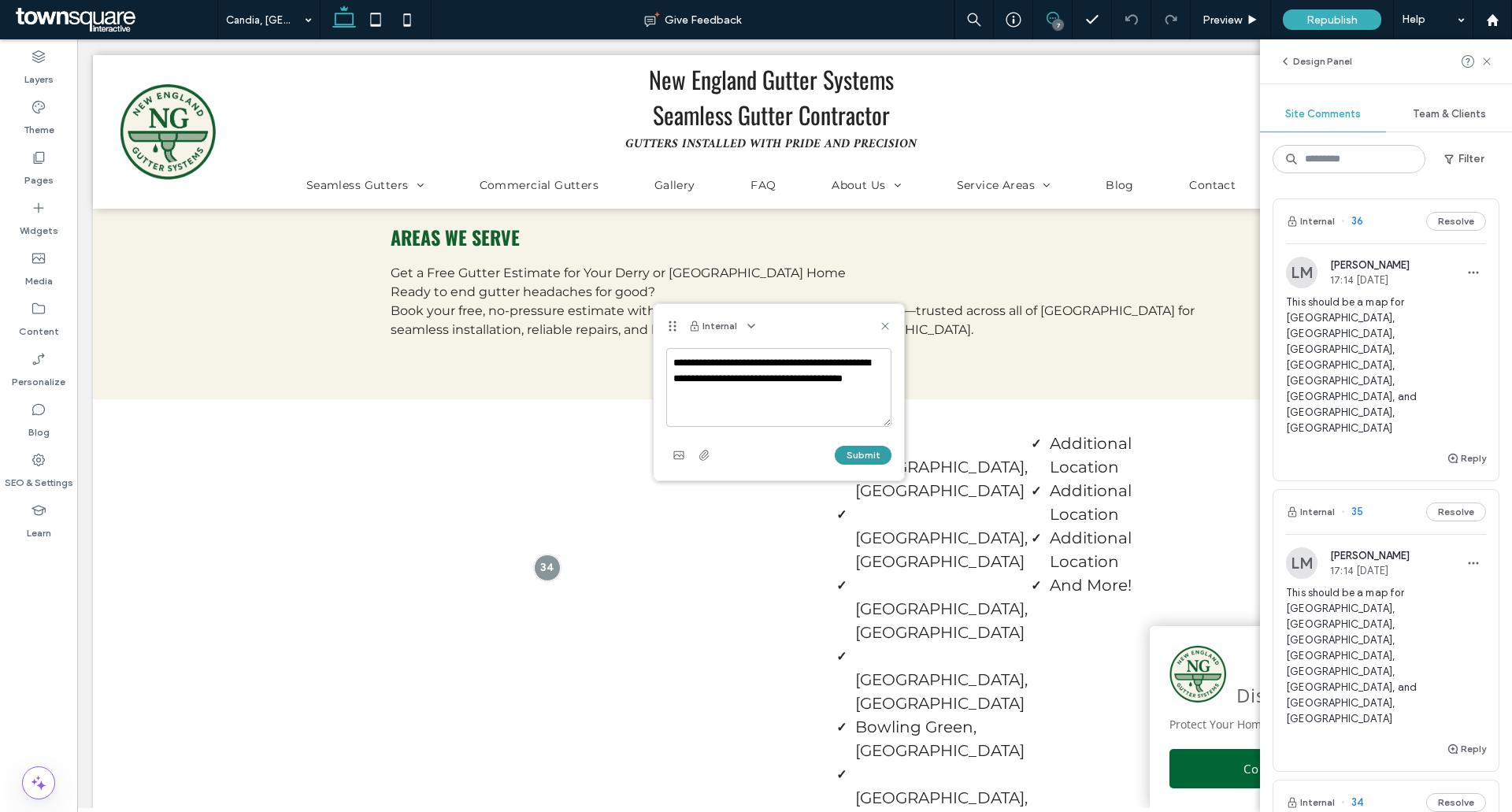
type textarea "**********"
click at [868, 452] on button "Submit" at bounding box center [863, 455] width 57 height 19
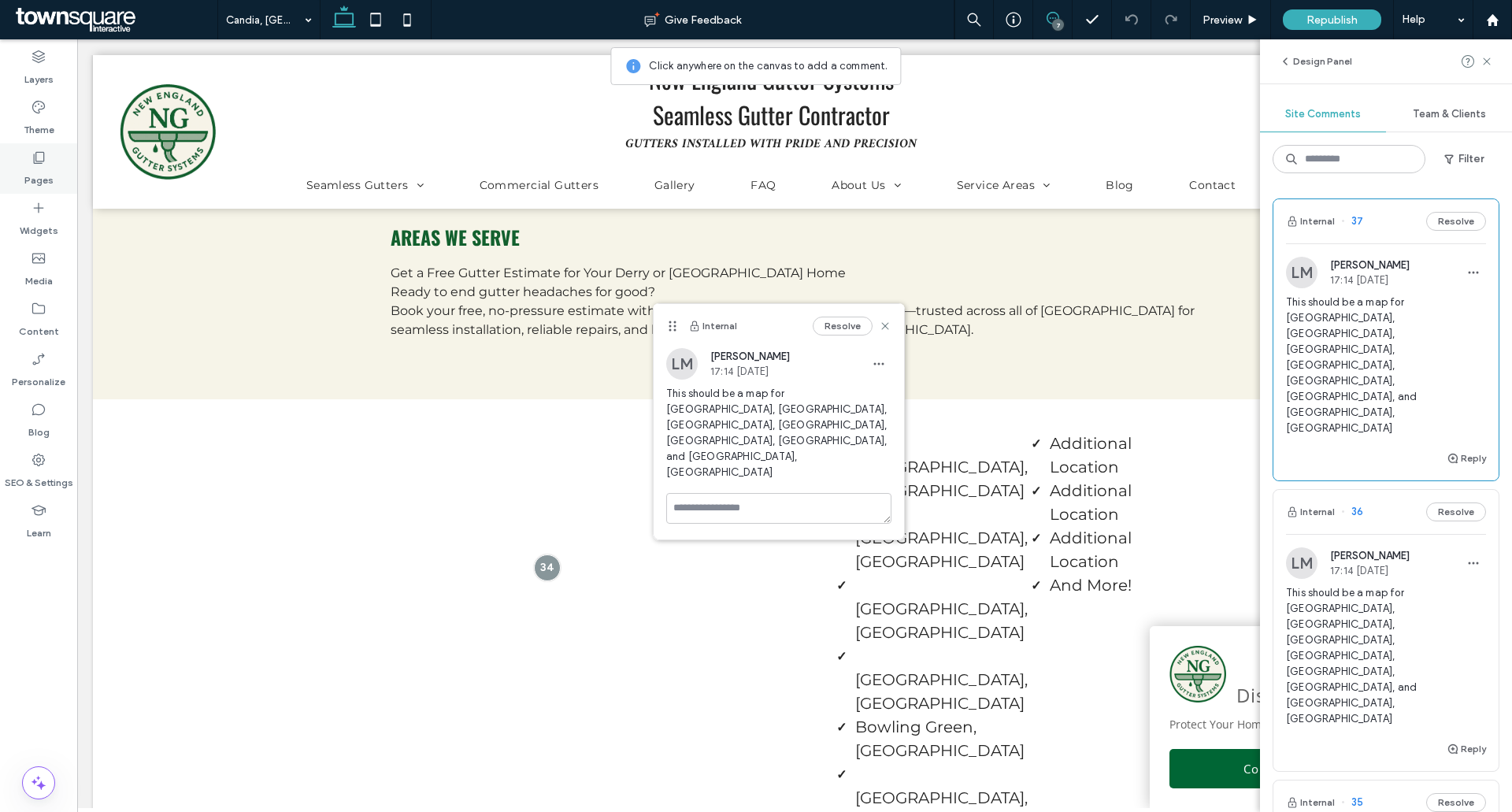
click at [43, 173] on label "Pages" at bounding box center [39, 177] width 29 height 22
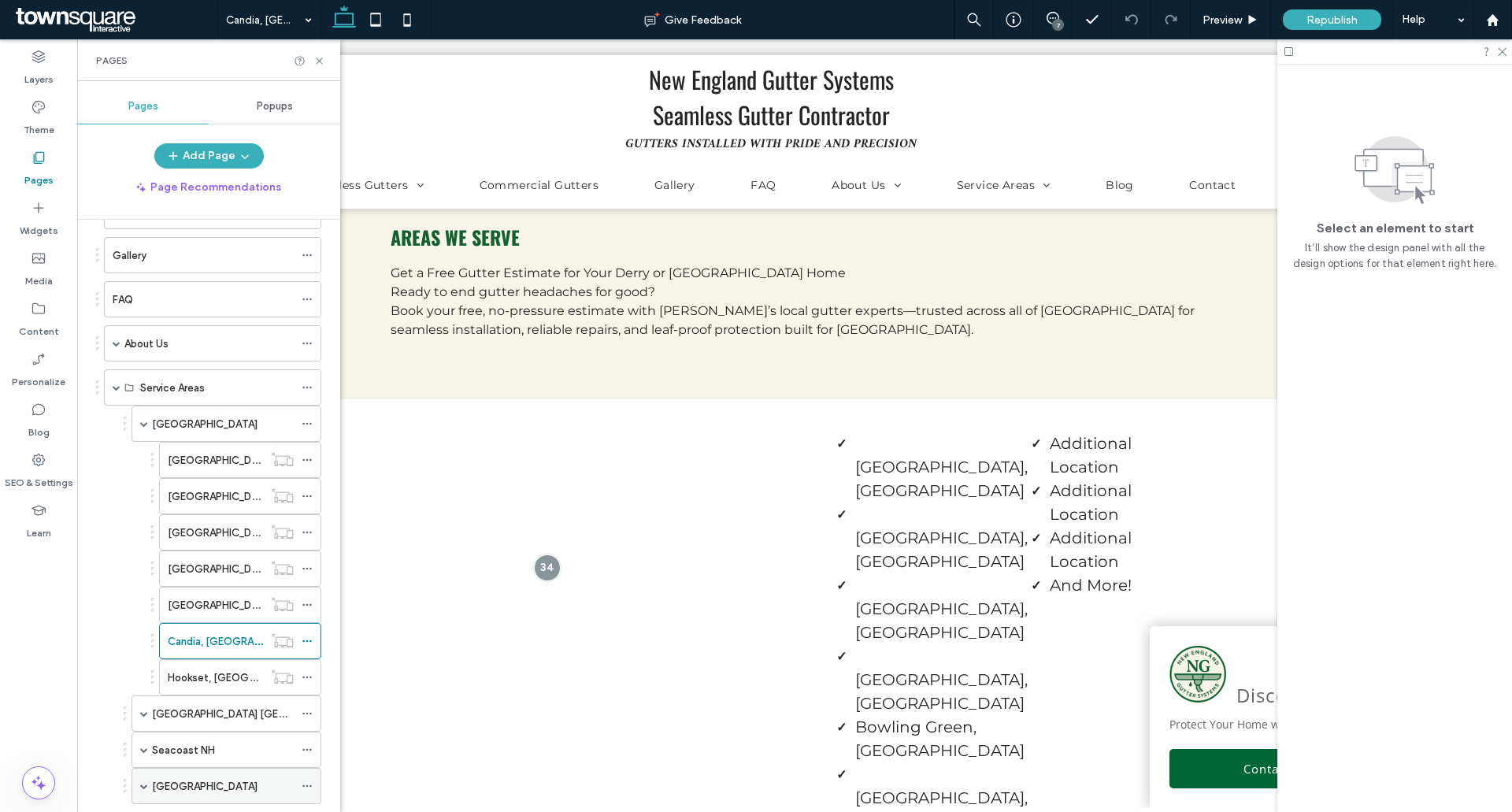
scroll to position [394, 0]
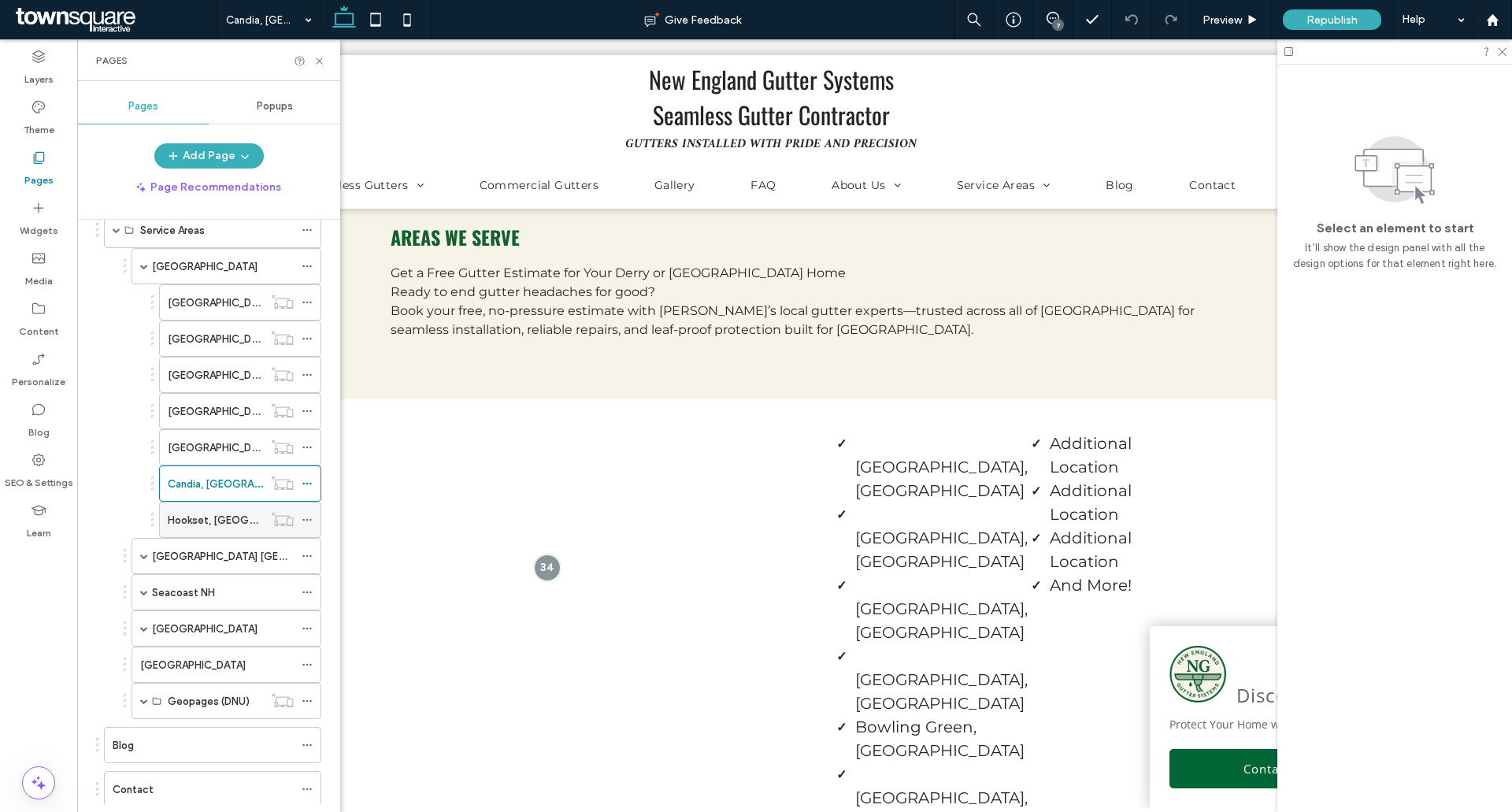
click at [206, 521] on label "Hookset, [GEOGRAPHIC_DATA]" at bounding box center [243, 520] width 151 height 27
click at [321, 62] on icon at bounding box center [319, 61] width 12 height 12
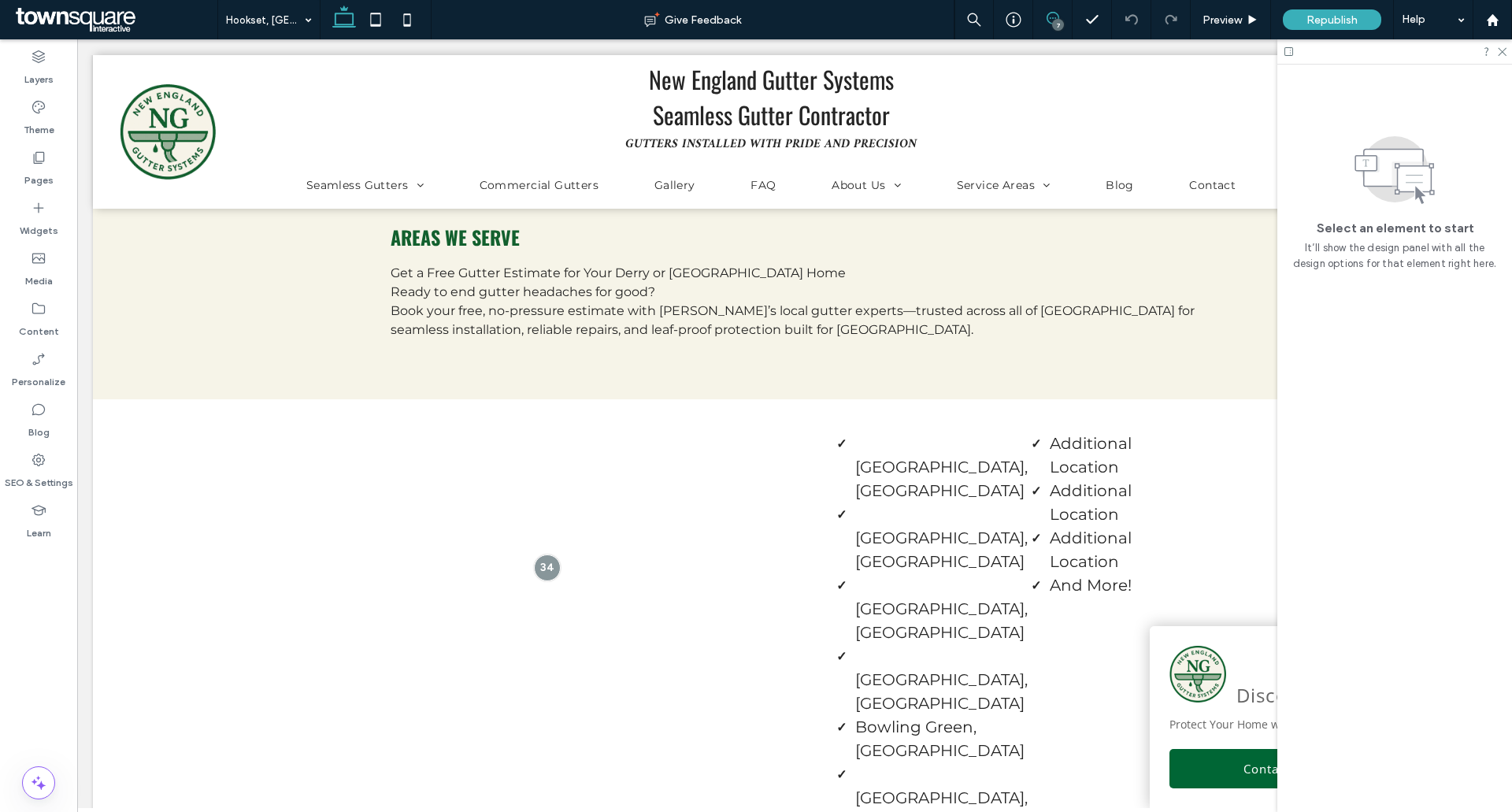
click at [1054, 16] on icon at bounding box center [1053, 18] width 13 height 13
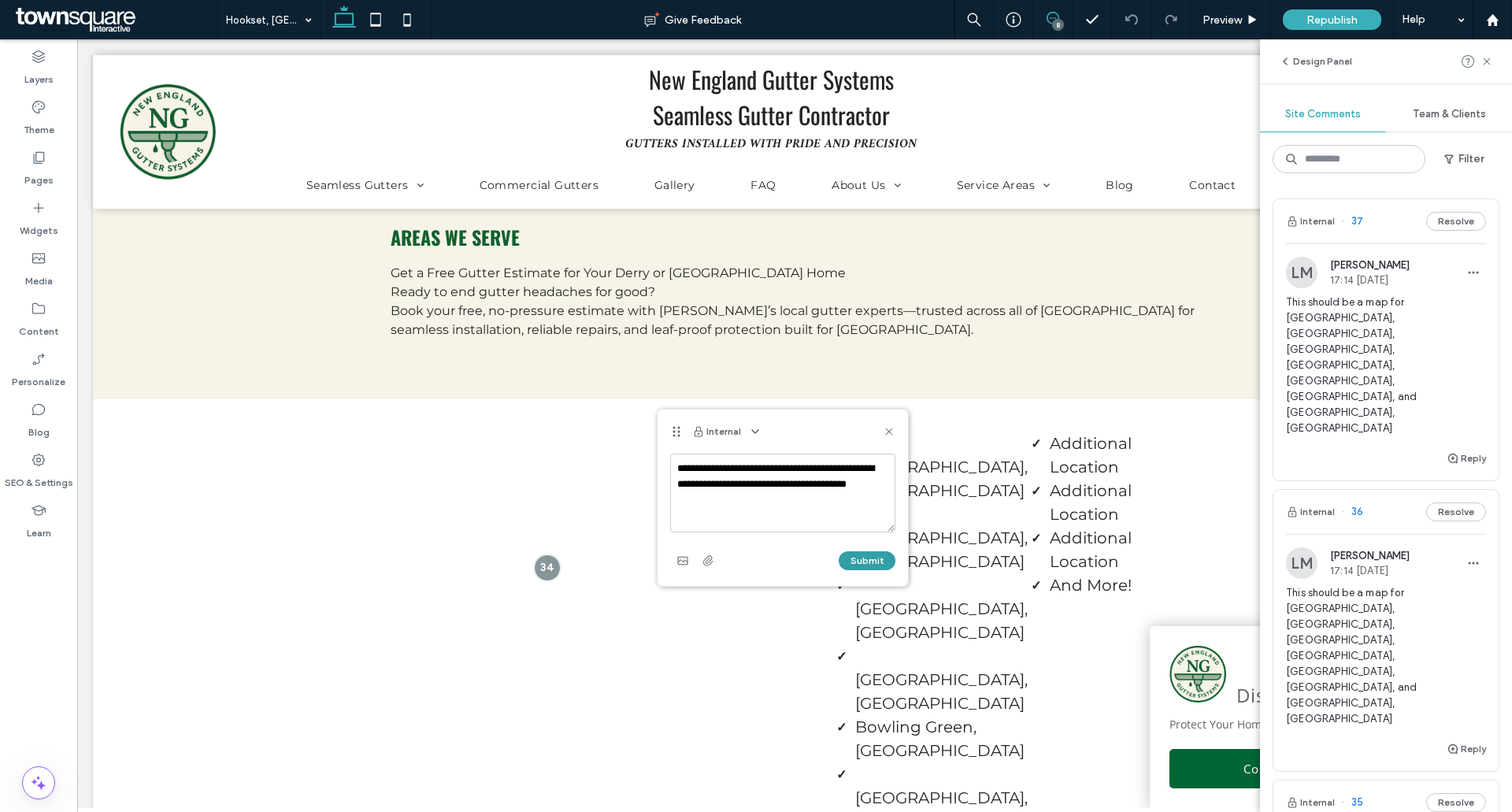
type textarea "**********"
click at [870, 561] on button "Submit" at bounding box center [867, 561] width 57 height 19
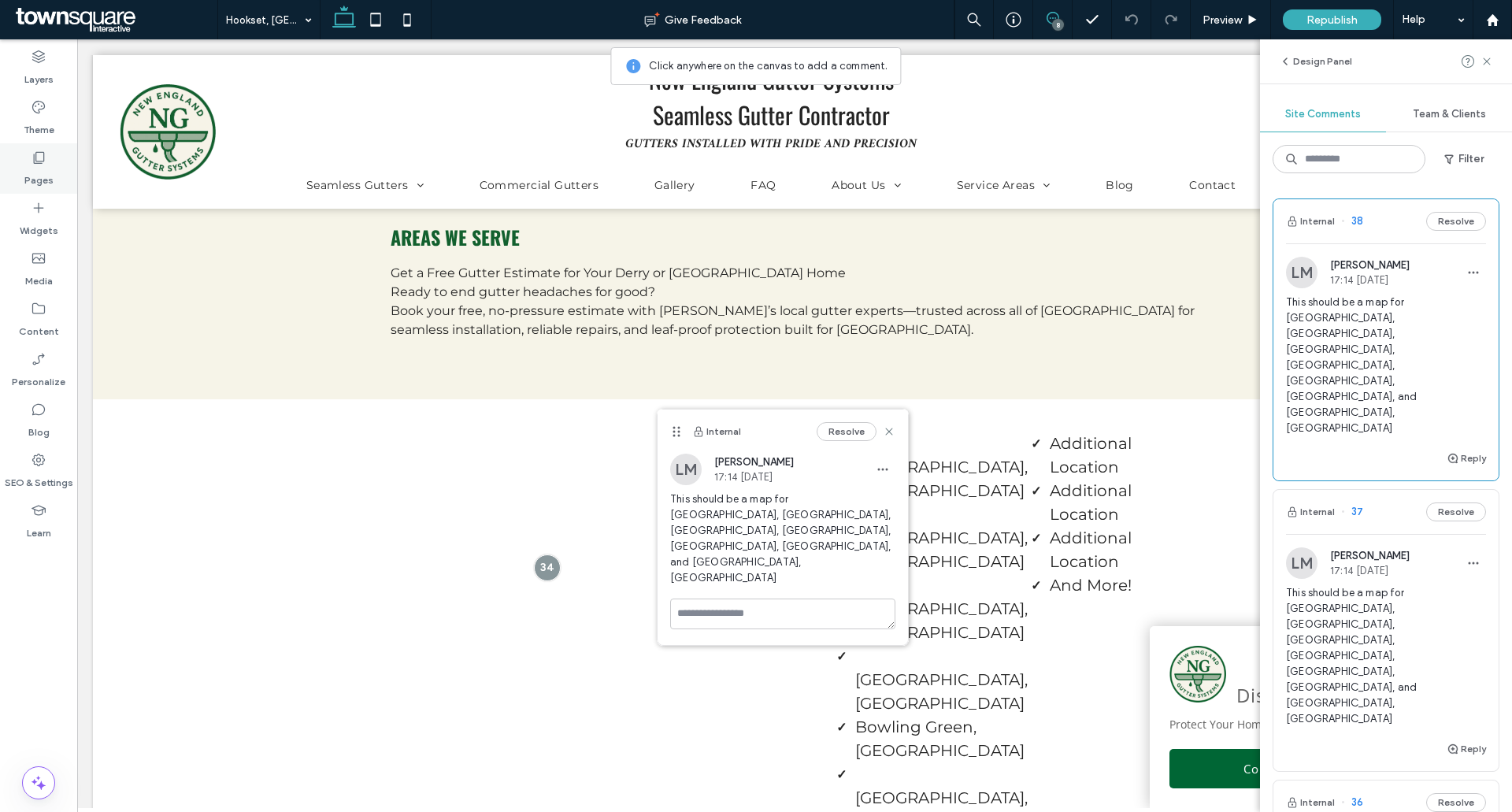
click at [47, 166] on label "Pages" at bounding box center [39, 177] width 29 height 22
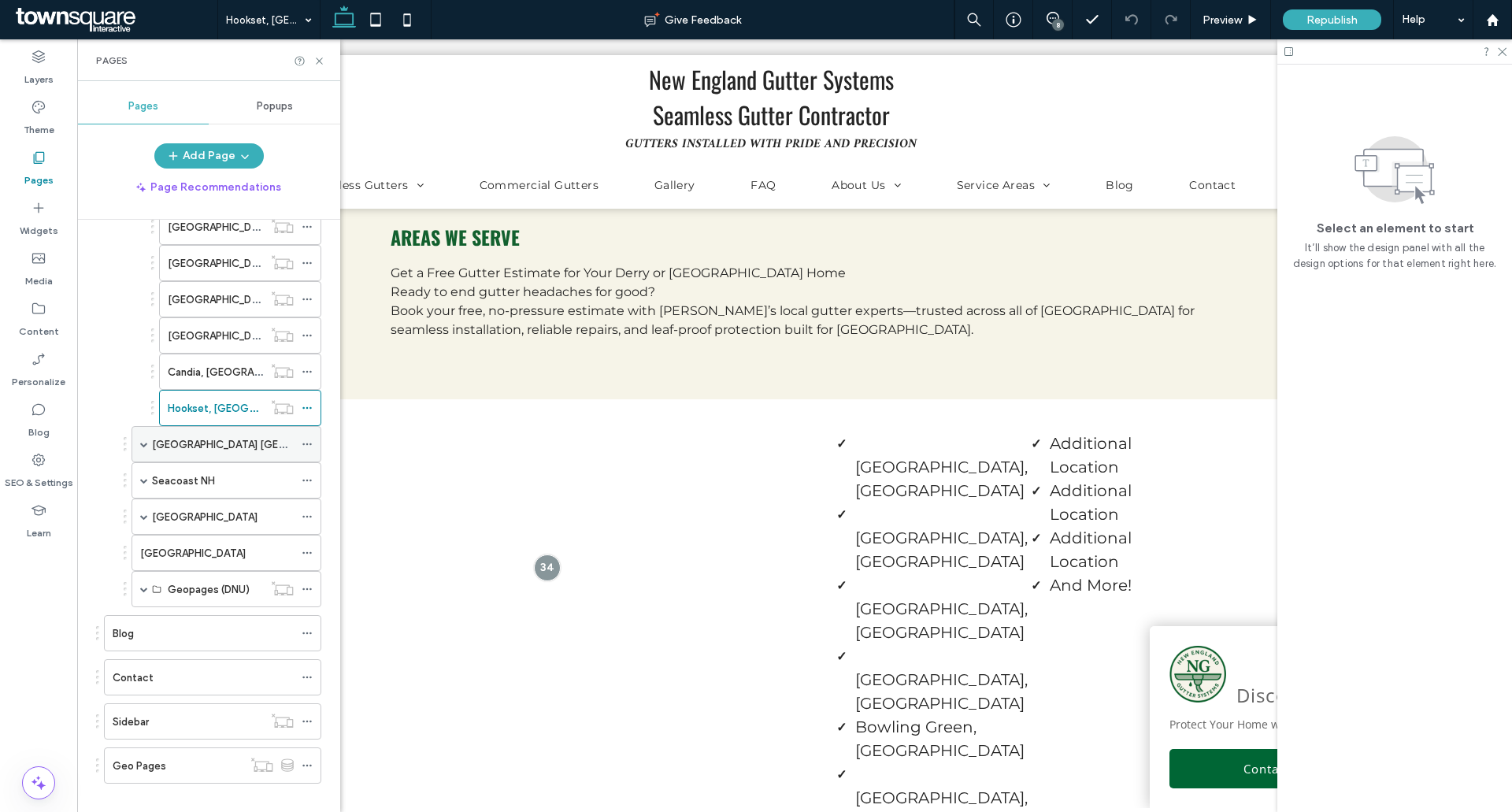
scroll to position [524, 0]
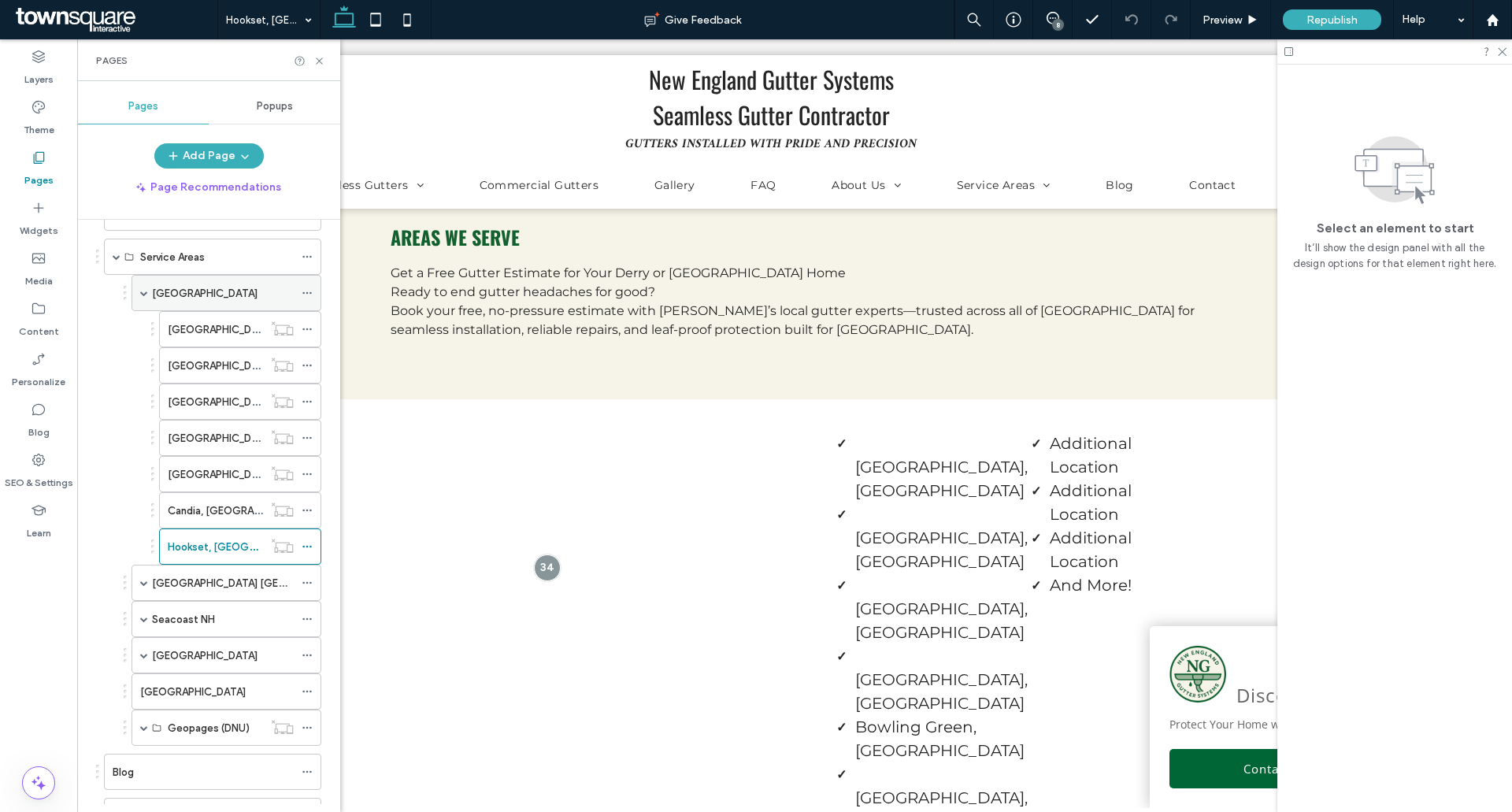
click at [144, 293] on span at bounding box center [143, 293] width 8 height 8
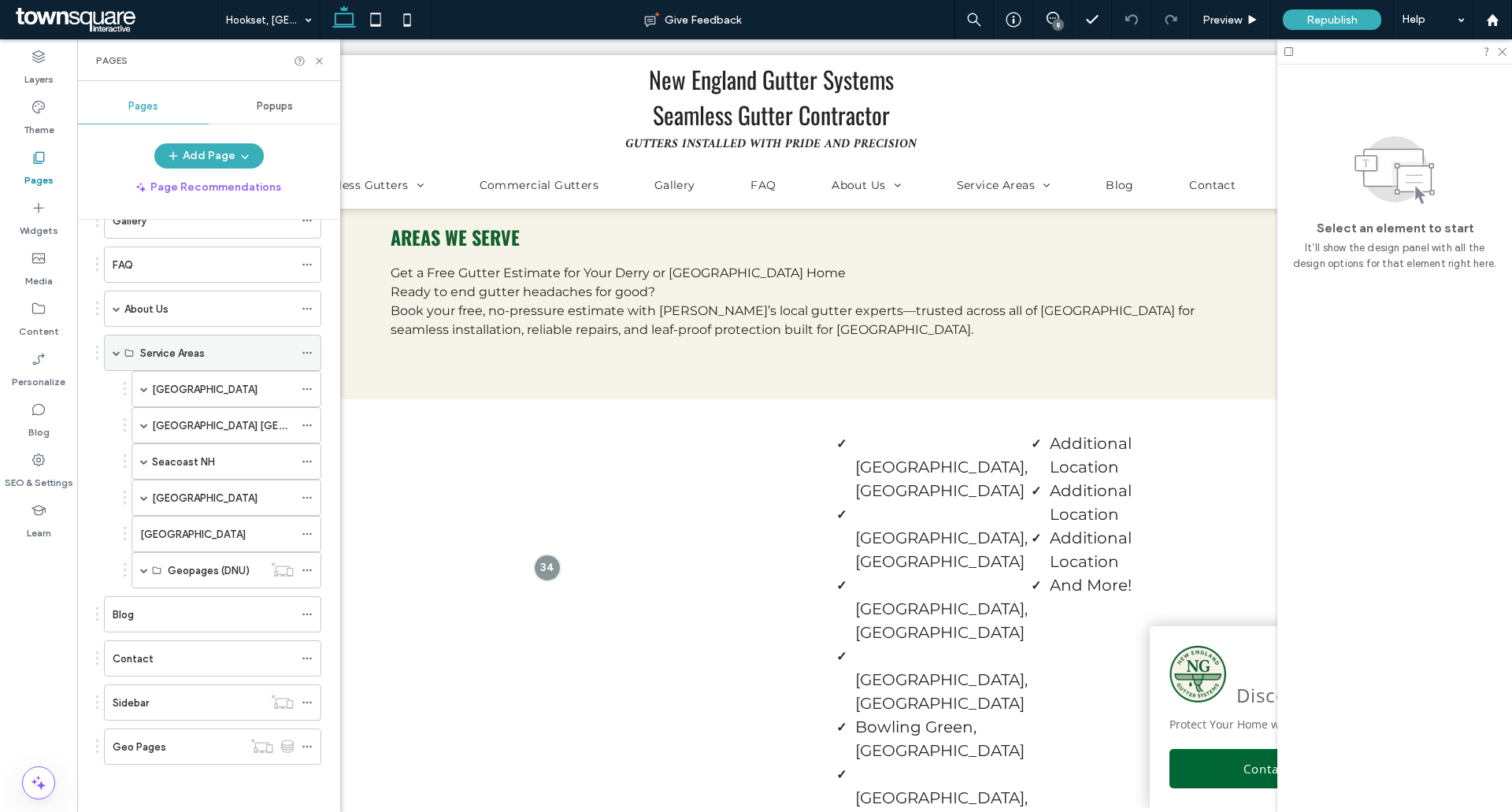
scroll to position [271, 0]
click at [148, 423] on div "[GEOGRAPHIC_DATA] [GEOGRAPHIC_DATA]" at bounding box center [226, 425] width 190 height 36
click at [149, 421] on div "[GEOGRAPHIC_DATA] [GEOGRAPHIC_DATA]" at bounding box center [226, 425] width 190 height 36
click at [146, 424] on span at bounding box center [143, 425] width 8 height 8
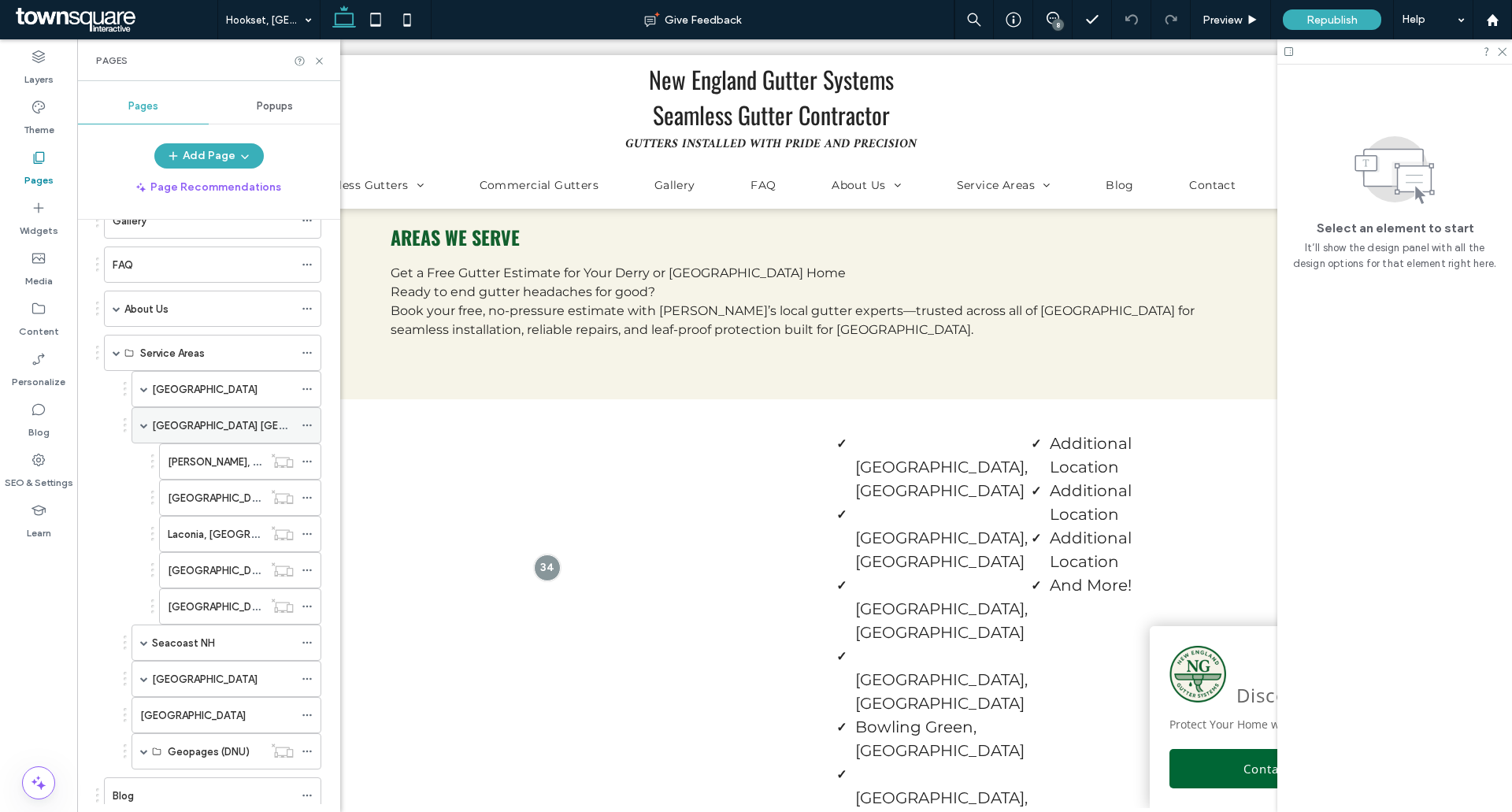
scroll to position [367, 0]
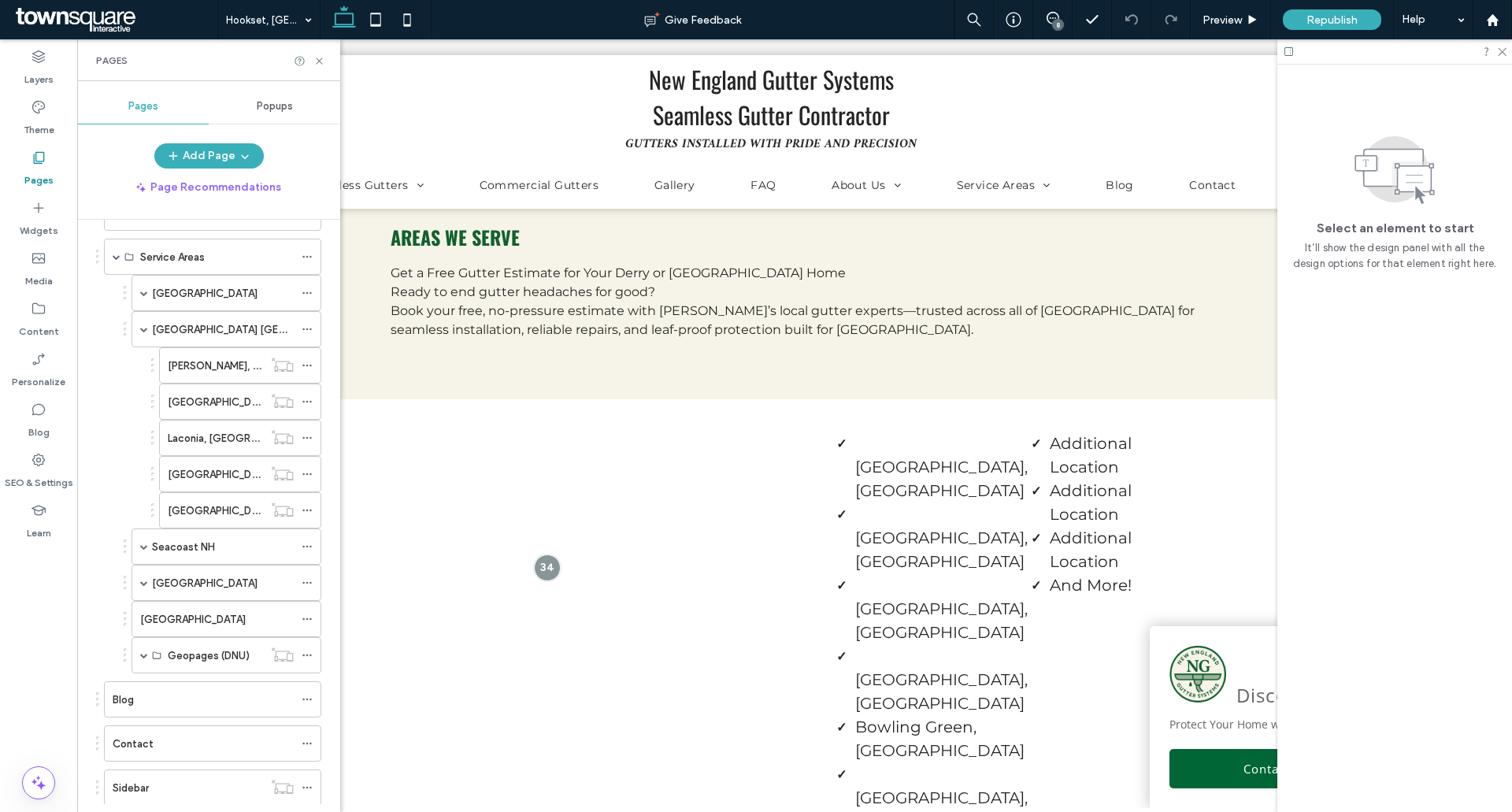
click at [188, 367] on label "[PERSON_NAME], [GEOGRAPHIC_DATA]" at bounding box center [262, 366] width 190 height 27
click at [319, 59] on icon at bounding box center [319, 61] width 12 height 12
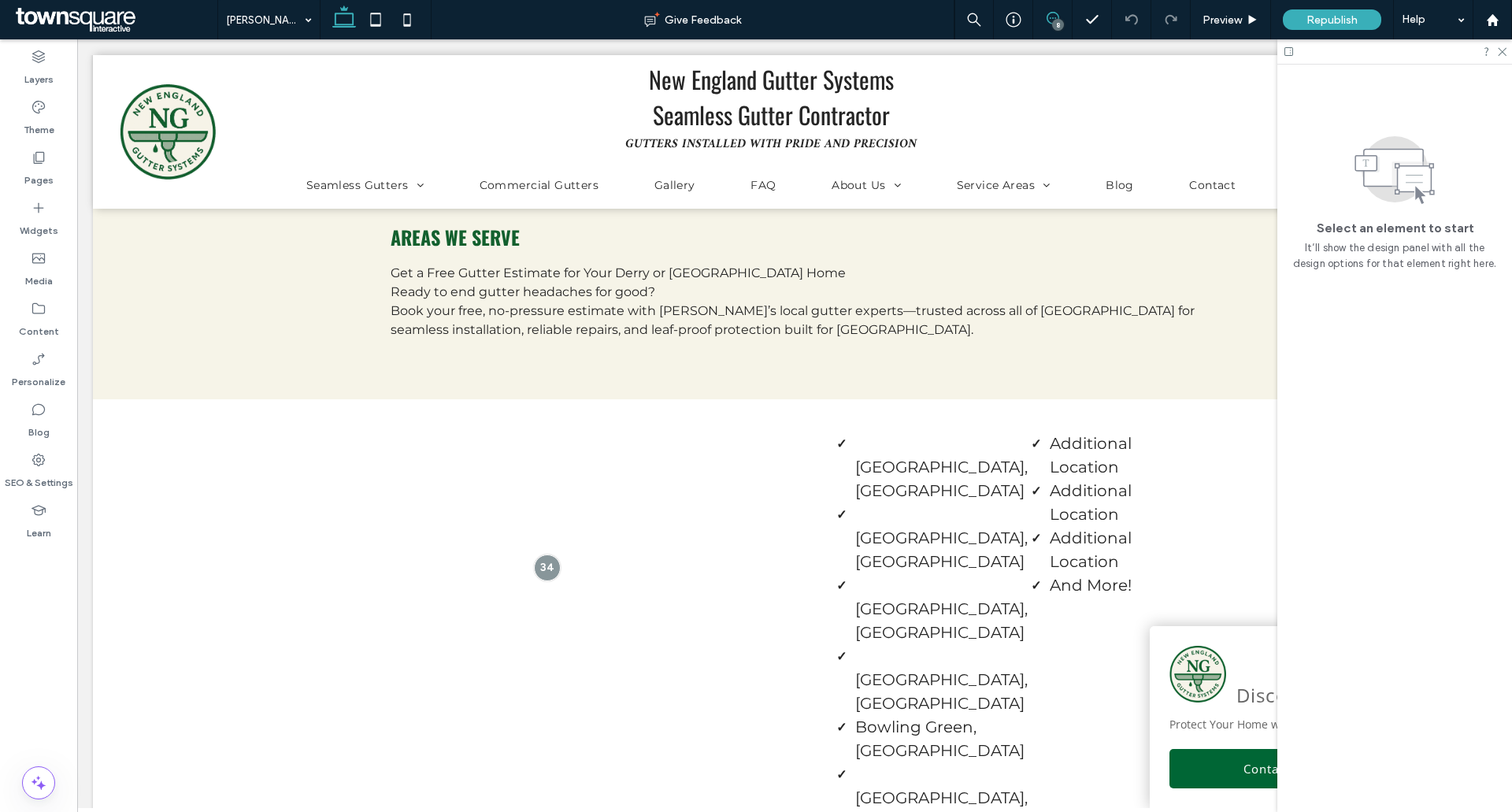
click at [1045, 13] on span at bounding box center [1052, 18] width 39 height 13
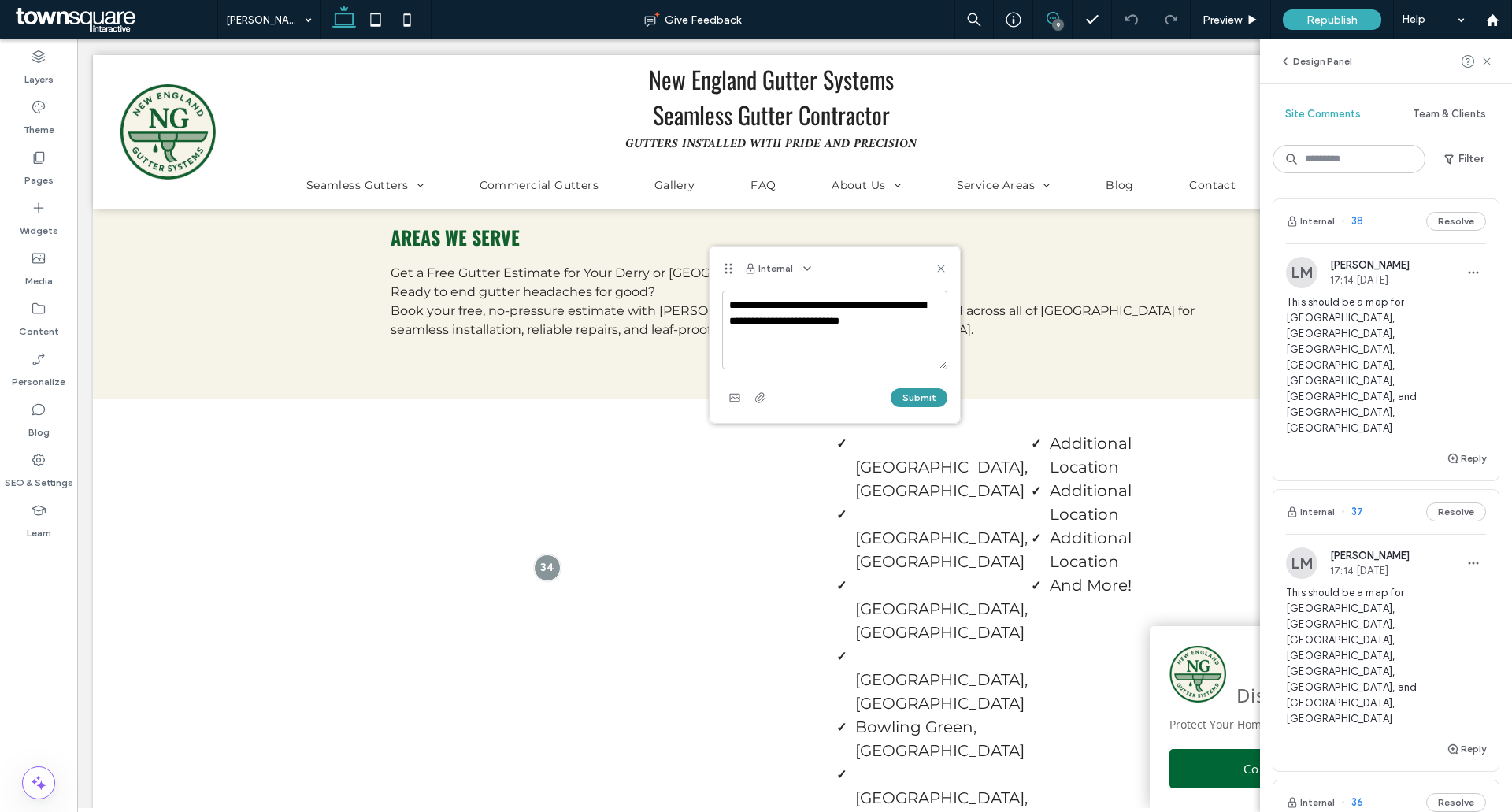
type textarea "**********"
click at [924, 404] on button "Submit" at bounding box center [919, 397] width 57 height 19
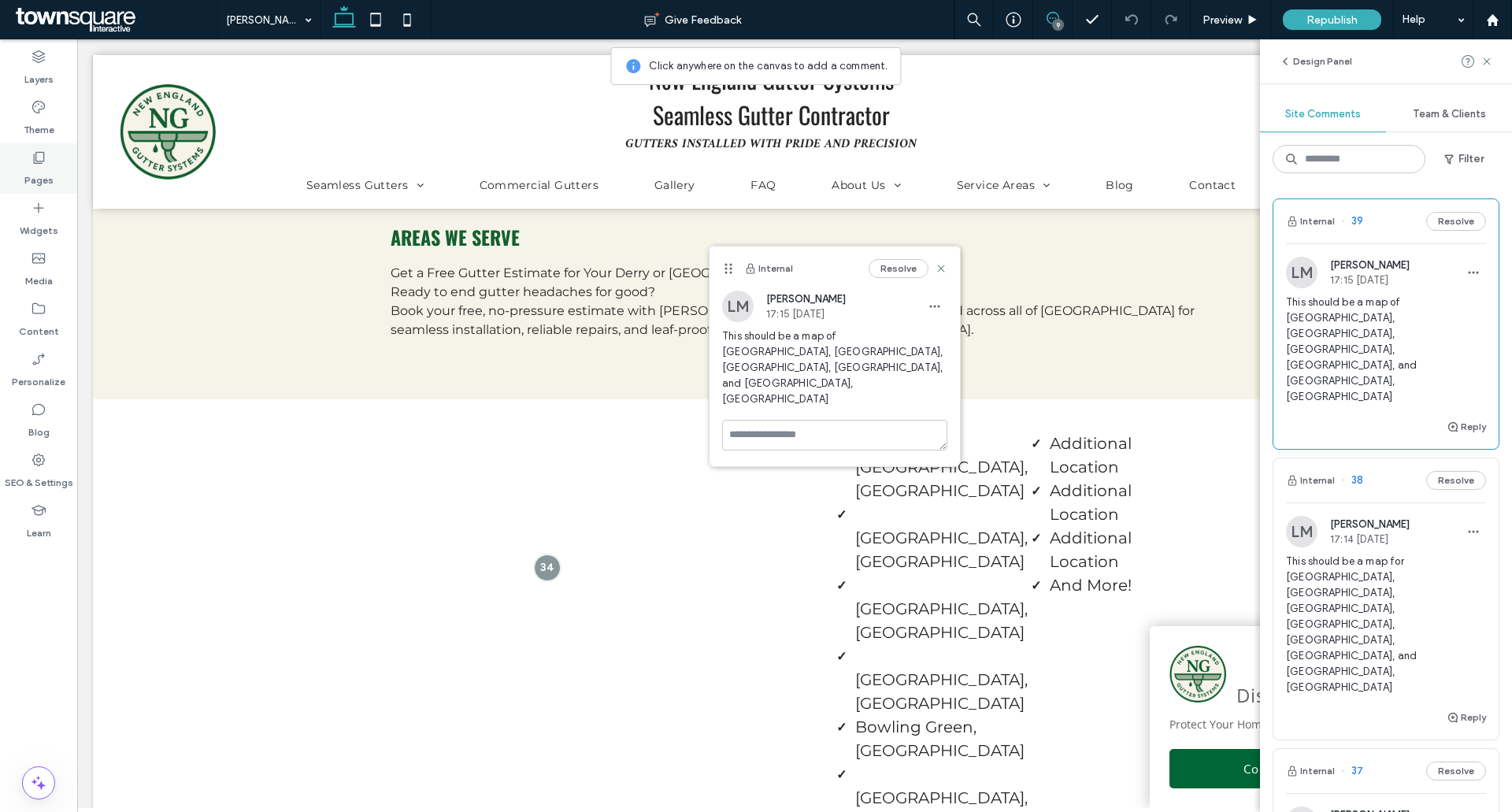
click at [52, 163] on div "Pages" at bounding box center [39, 168] width 77 height 51
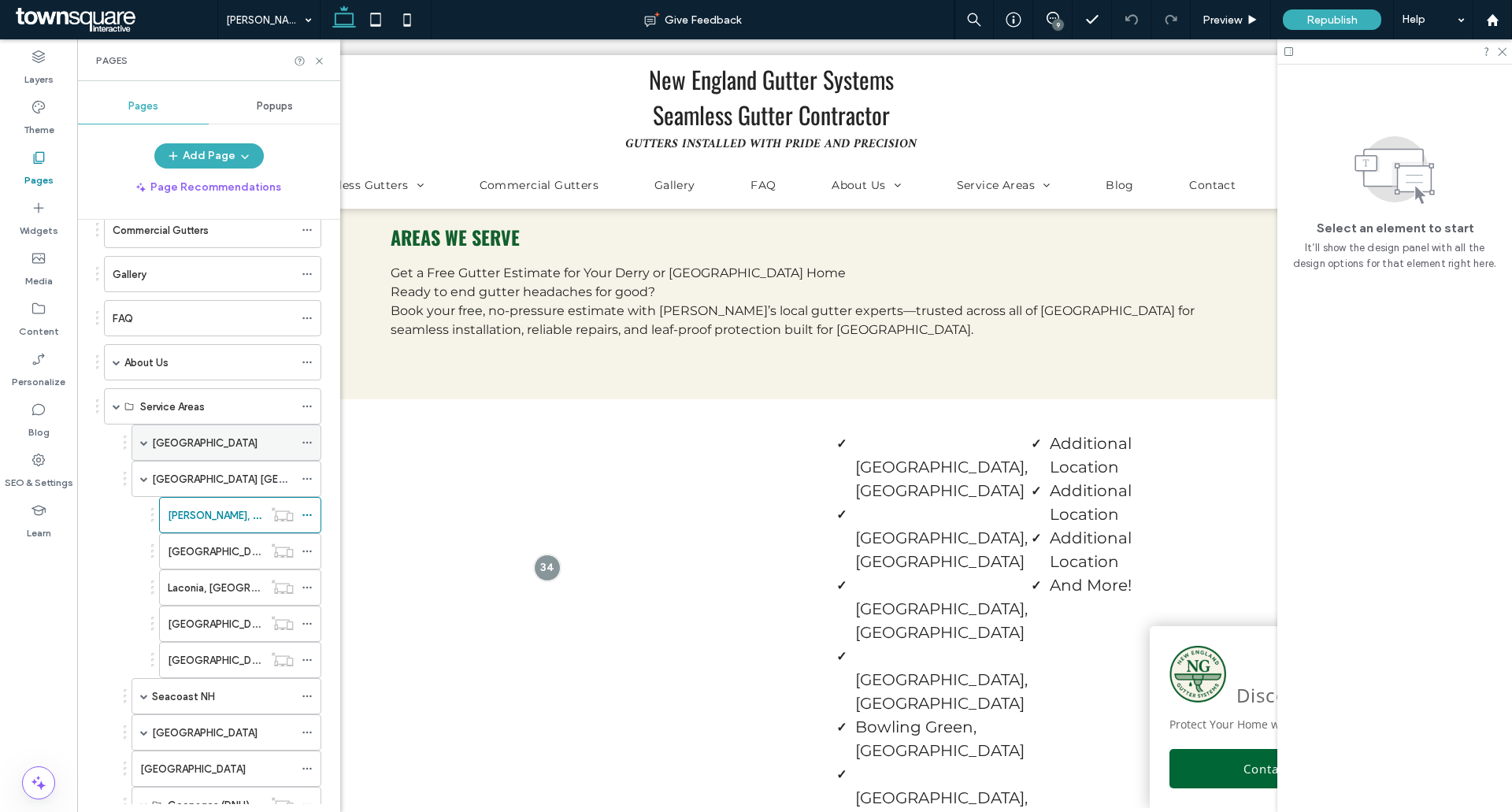
scroll to position [315, 0]
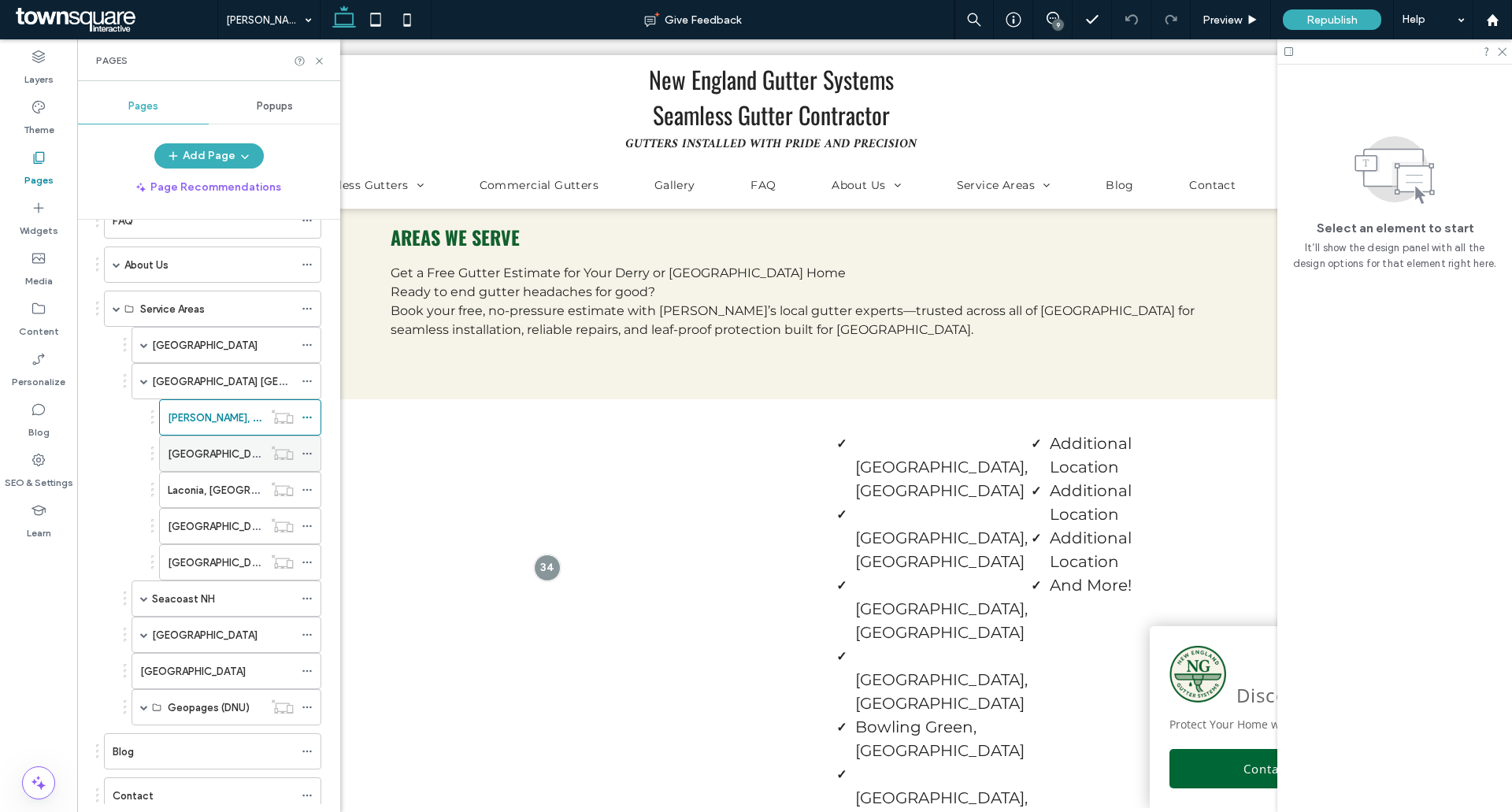
click at [214, 469] on div "[GEOGRAPHIC_DATA], [GEOGRAPHIC_DATA]" at bounding box center [215, 453] width 95 height 34
click at [320, 57] on icon at bounding box center [319, 61] width 12 height 12
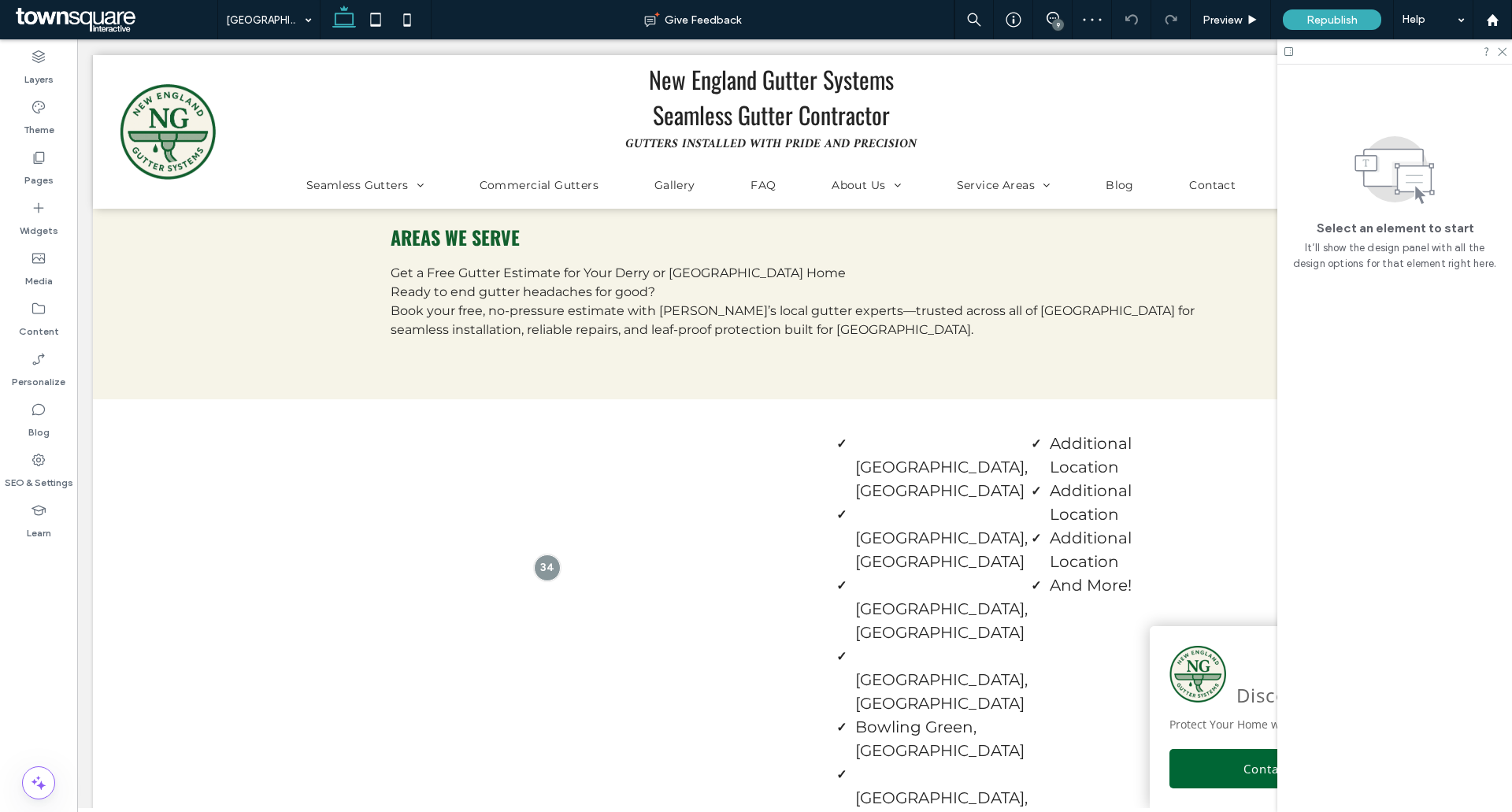
click at [1057, 19] on div "9" at bounding box center [1058, 25] width 12 height 12
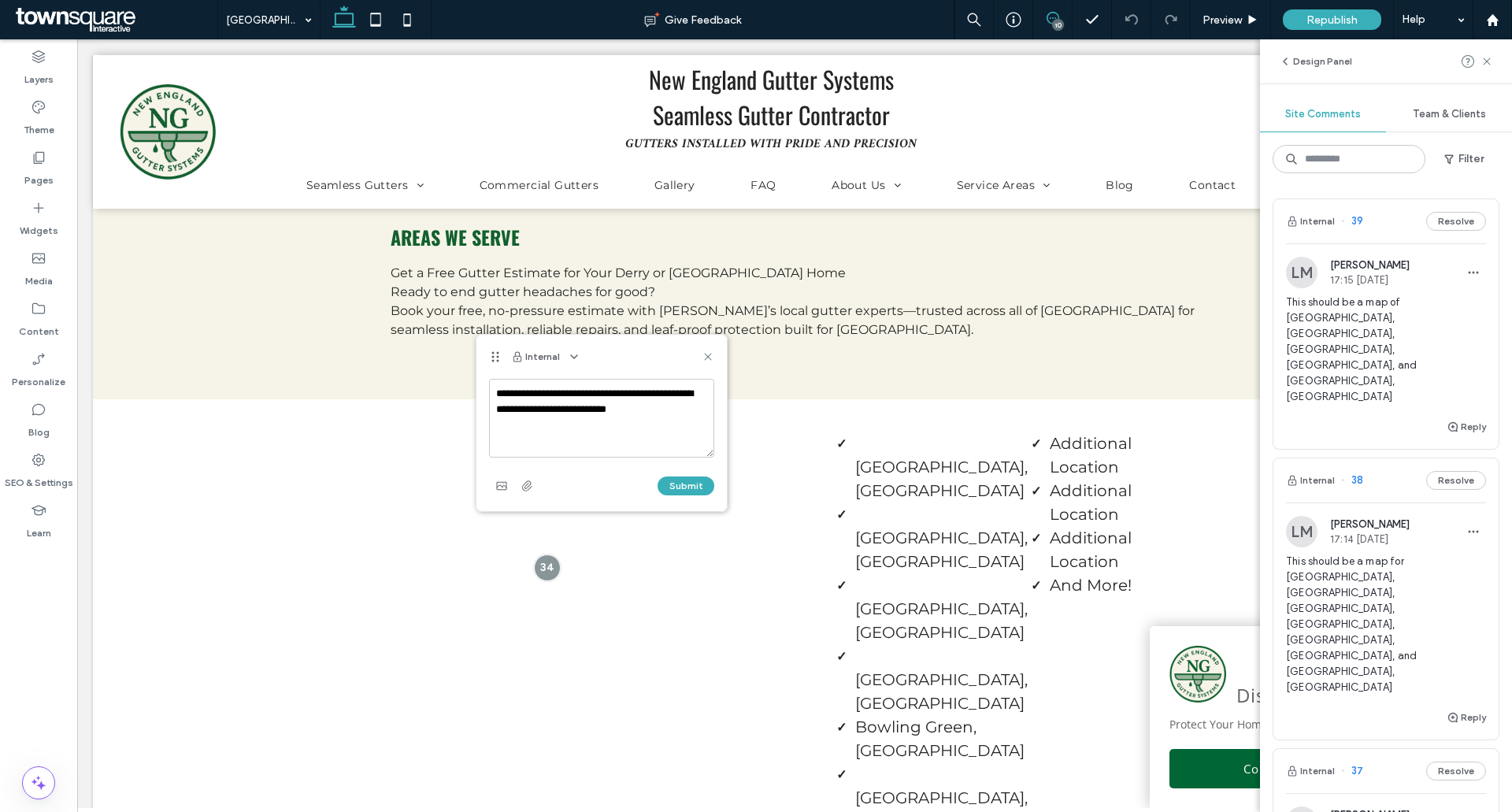
type textarea "**********"
click at [681, 485] on button "Submit" at bounding box center [686, 486] width 57 height 19
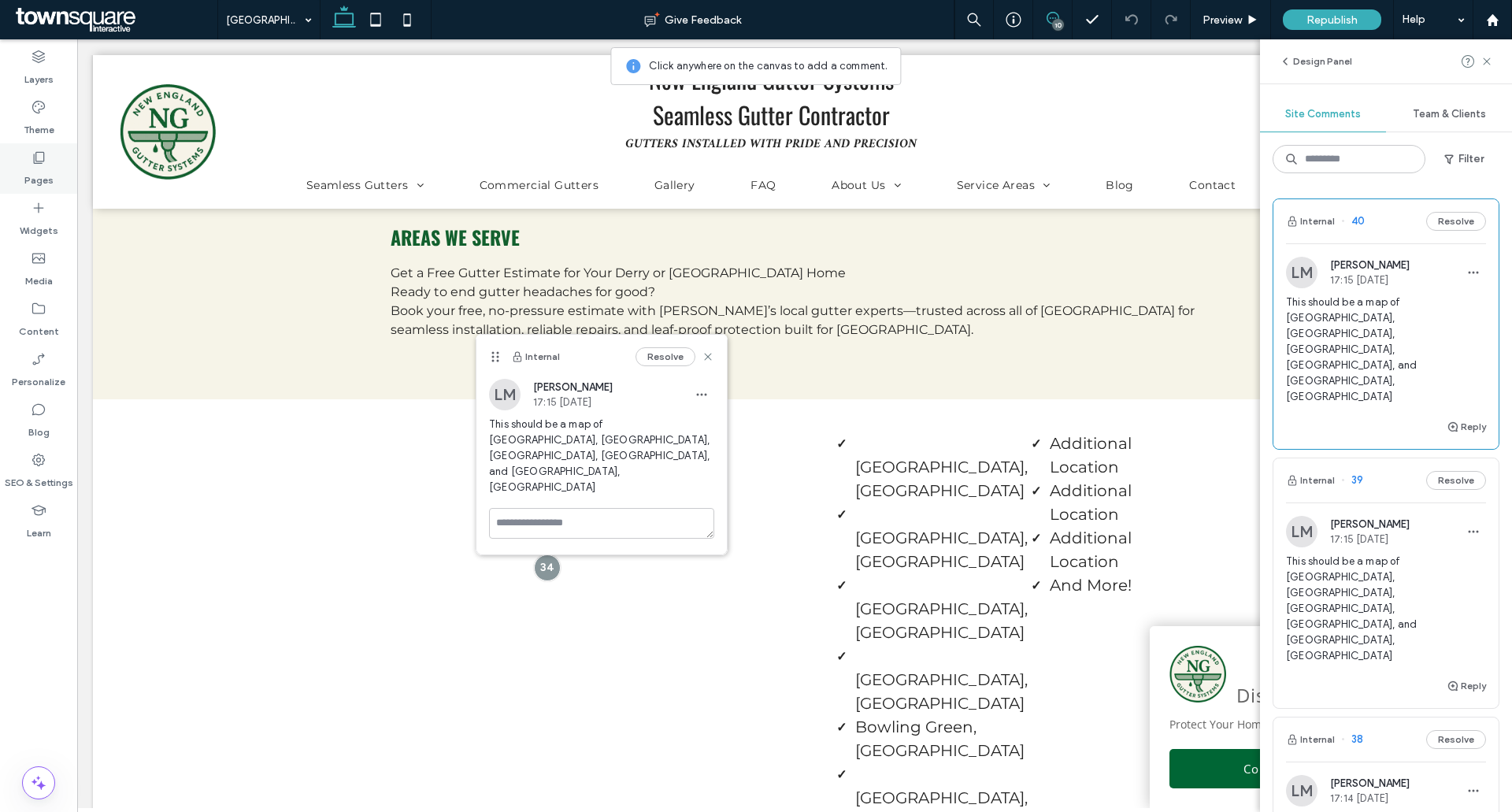
click at [40, 154] on icon at bounding box center [39, 157] width 15 height 15
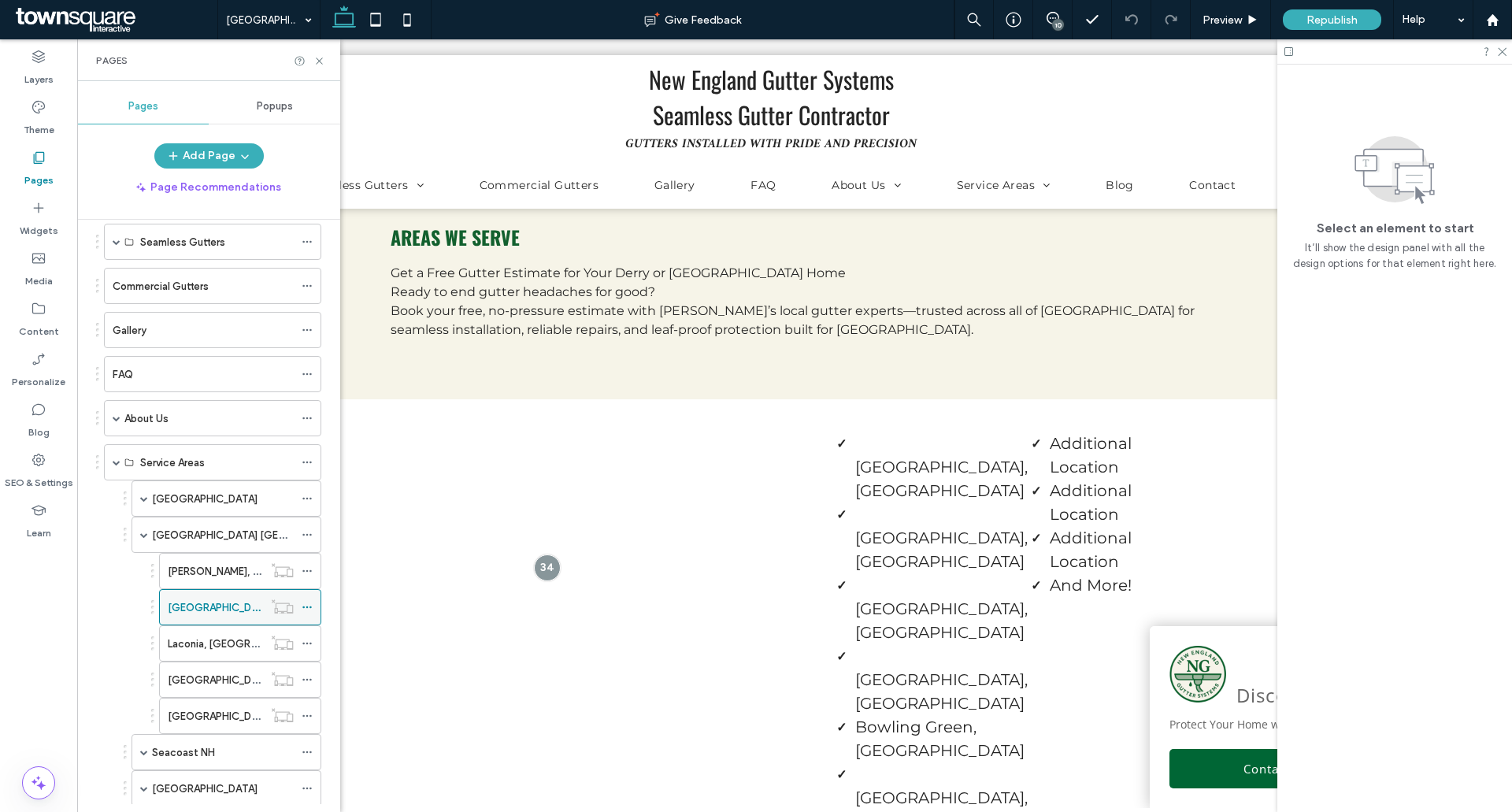
scroll to position [315, 0]
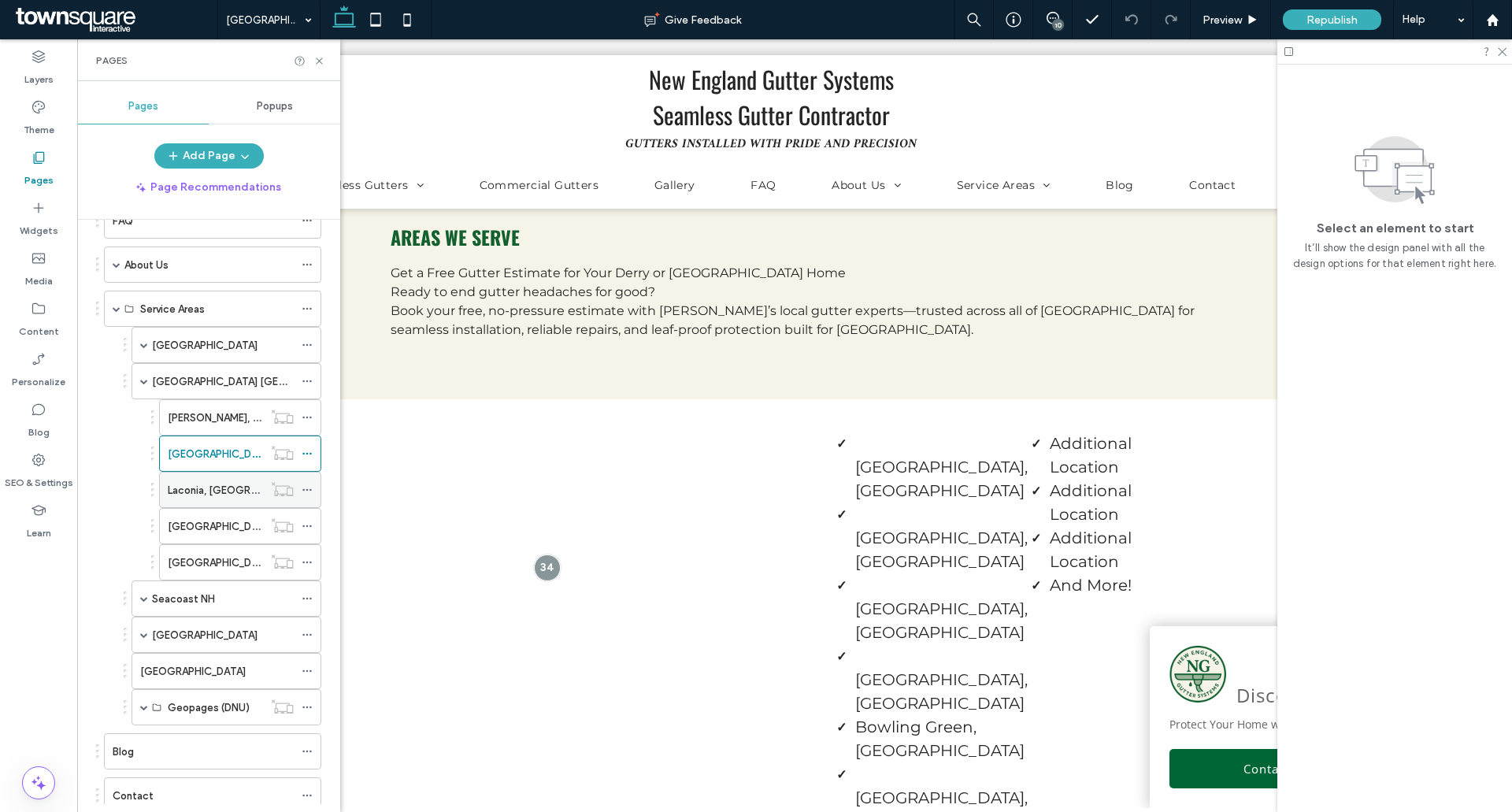
click at [214, 481] on div "Laconia, [GEOGRAPHIC_DATA]" at bounding box center [215, 489] width 95 height 34
click at [320, 57] on icon at bounding box center [319, 61] width 12 height 12
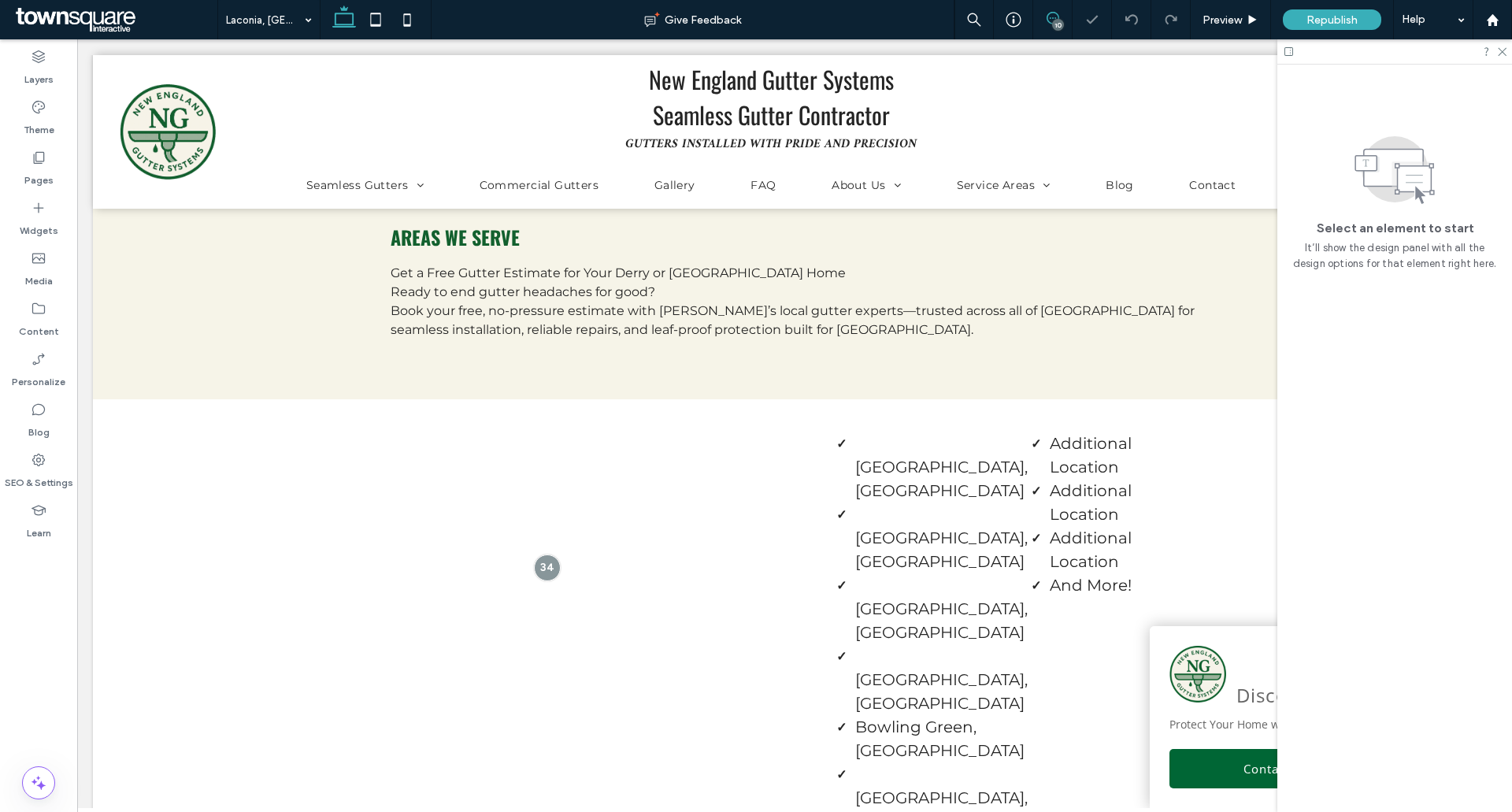
click at [1062, 14] on span at bounding box center [1052, 18] width 39 height 13
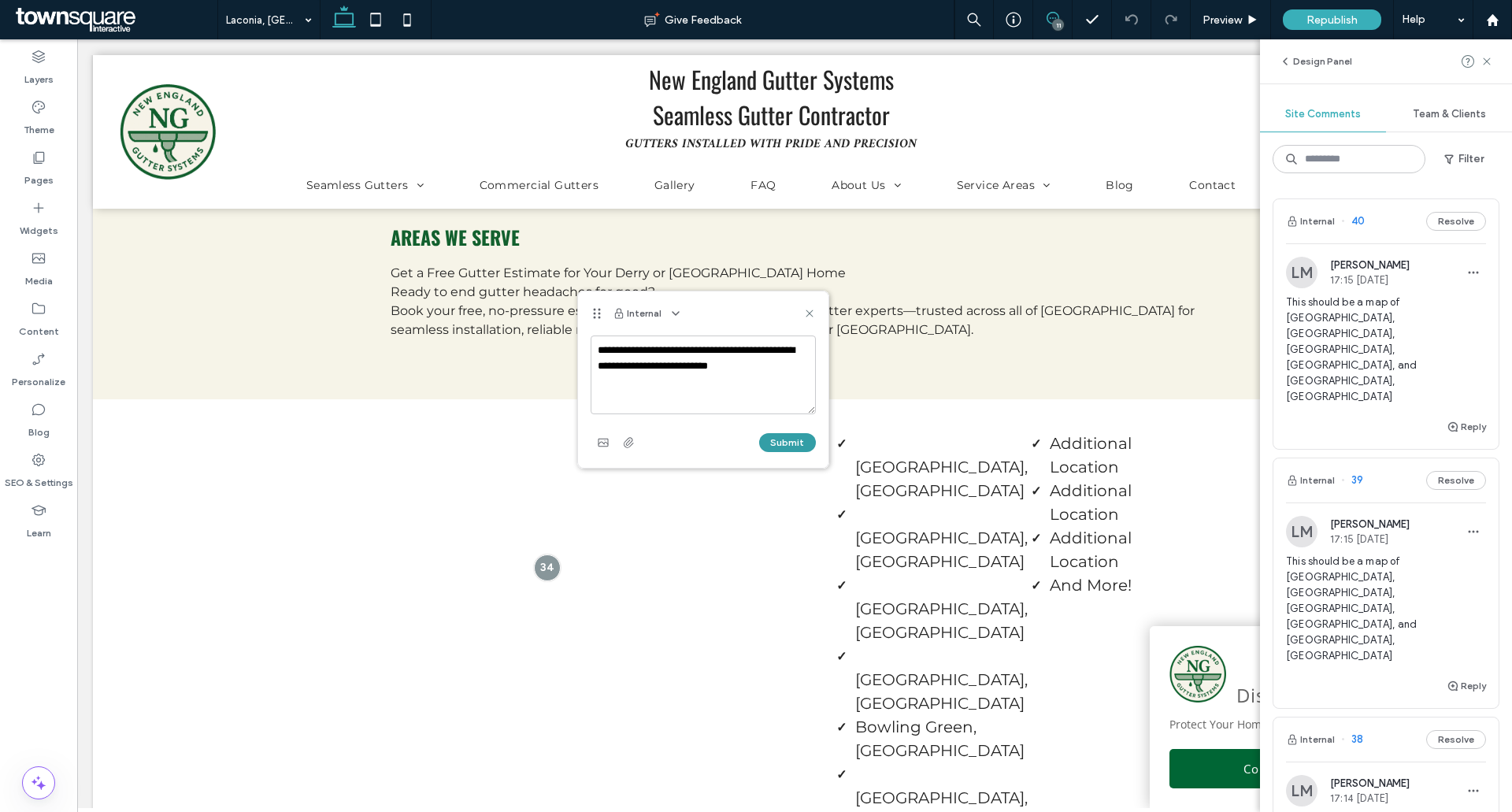
type textarea "**********"
click at [784, 442] on button "Submit" at bounding box center [787, 442] width 57 height 19
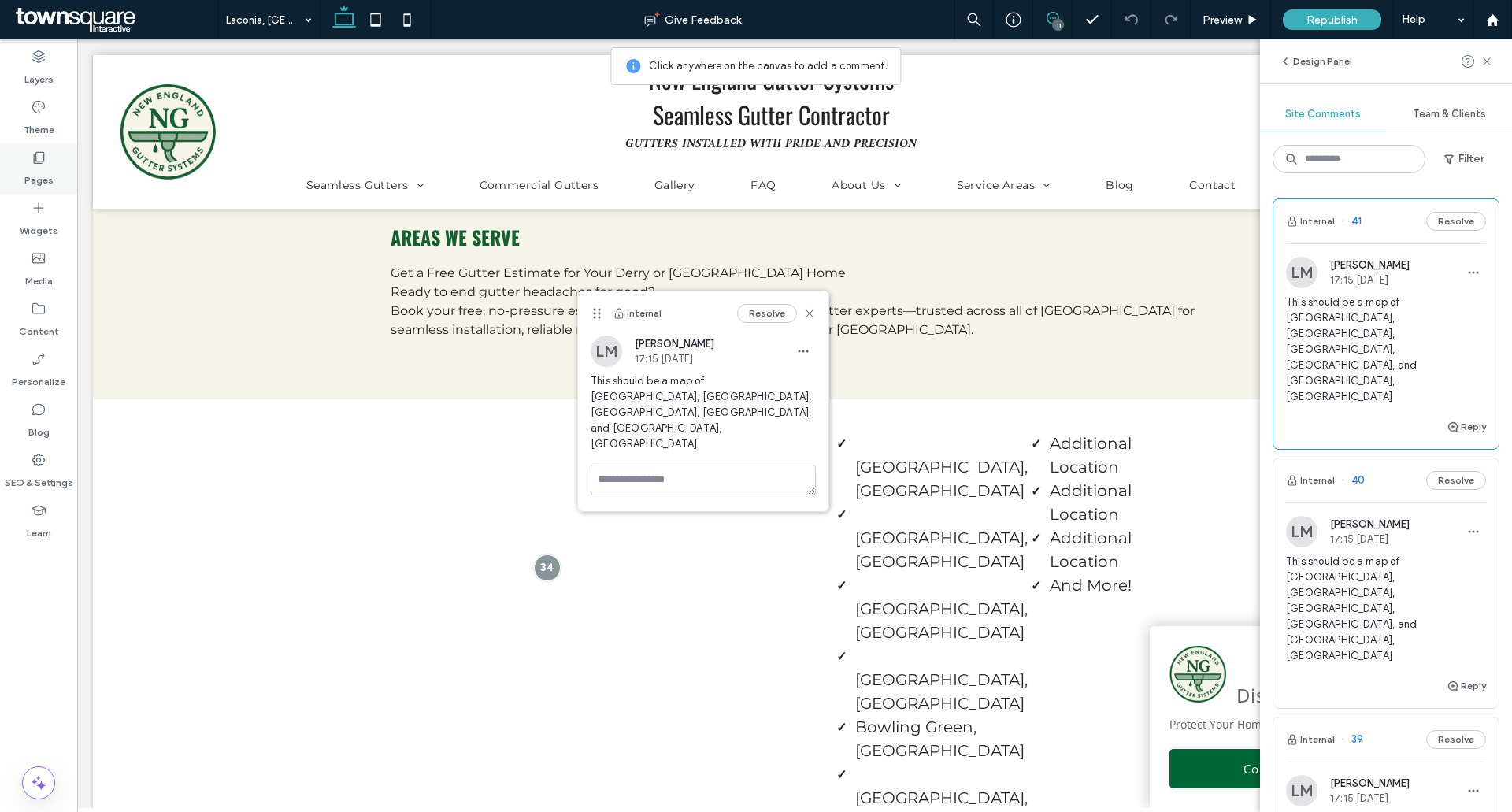
click at [49, 179] on label "Pages" at bounding box center [39, 177] width 29 height 22
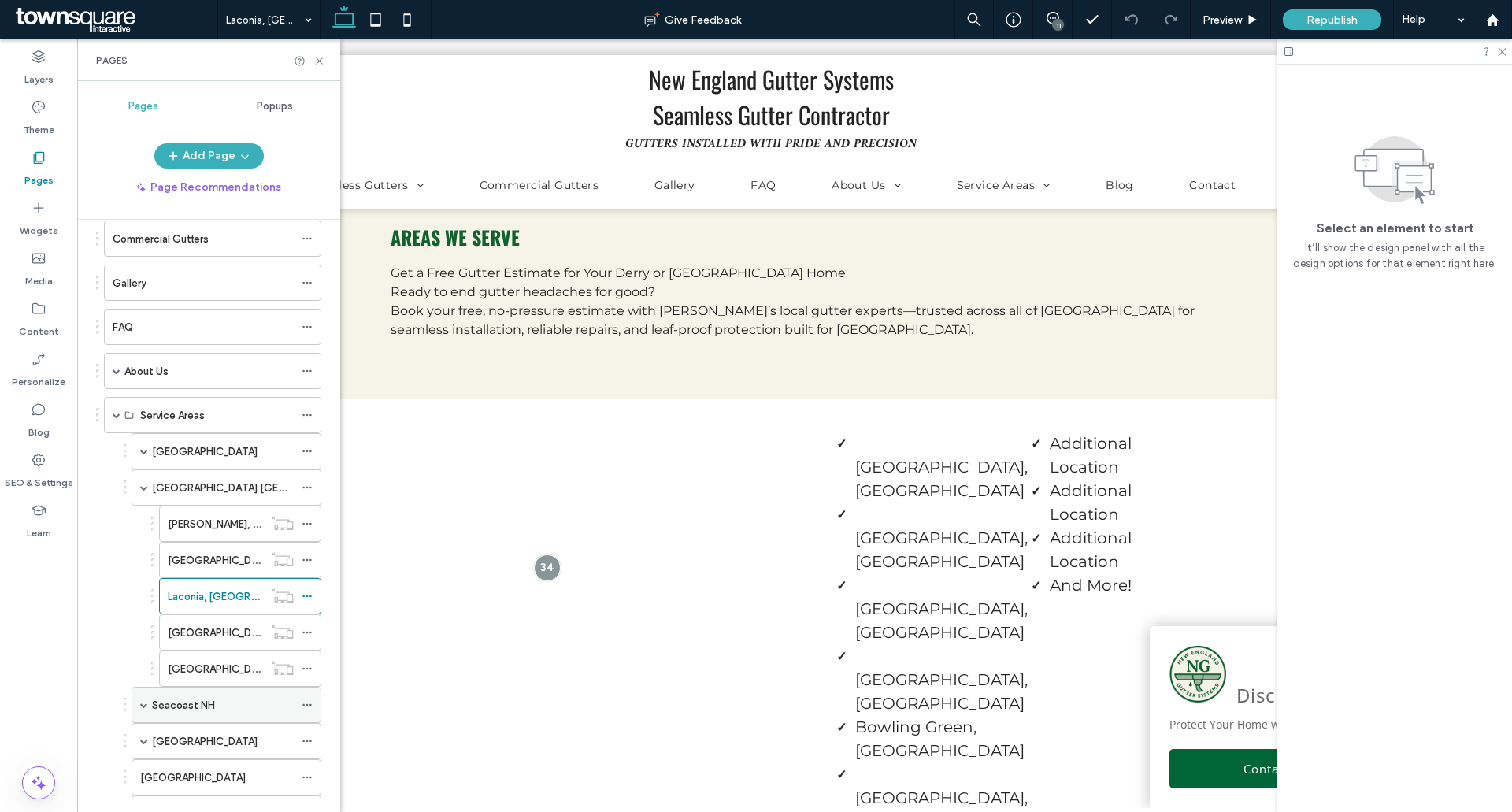
scroll to position [394, 0]
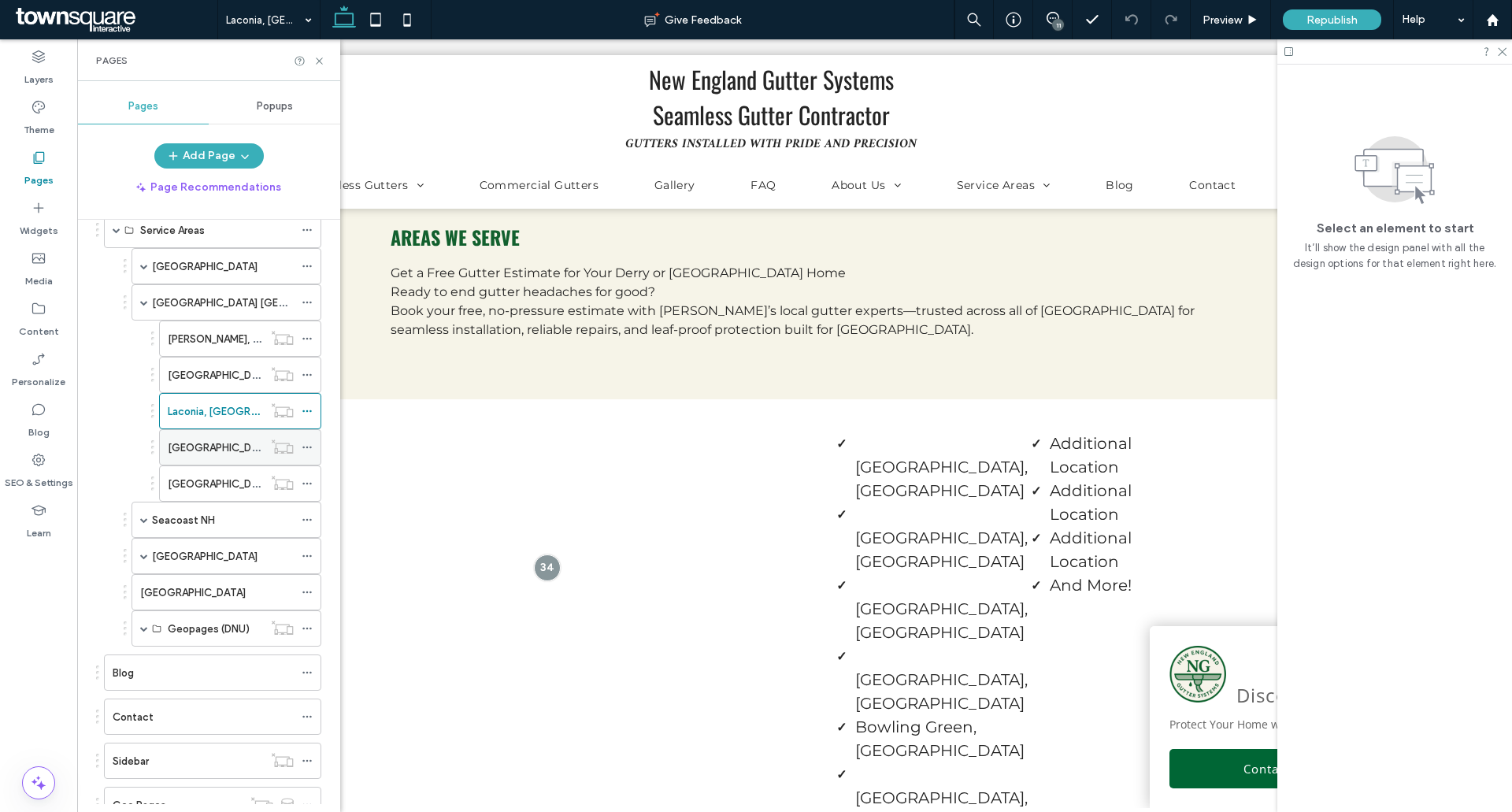
click at [239, 447] on div "[GEOGRAPHIC_DATA], [GEOGRAPHIC_DATA]" at bounding box center [215, 447] width 95 height 16
click at [319, 57] on icon at bounding box center [319, 61] width 12 height 12
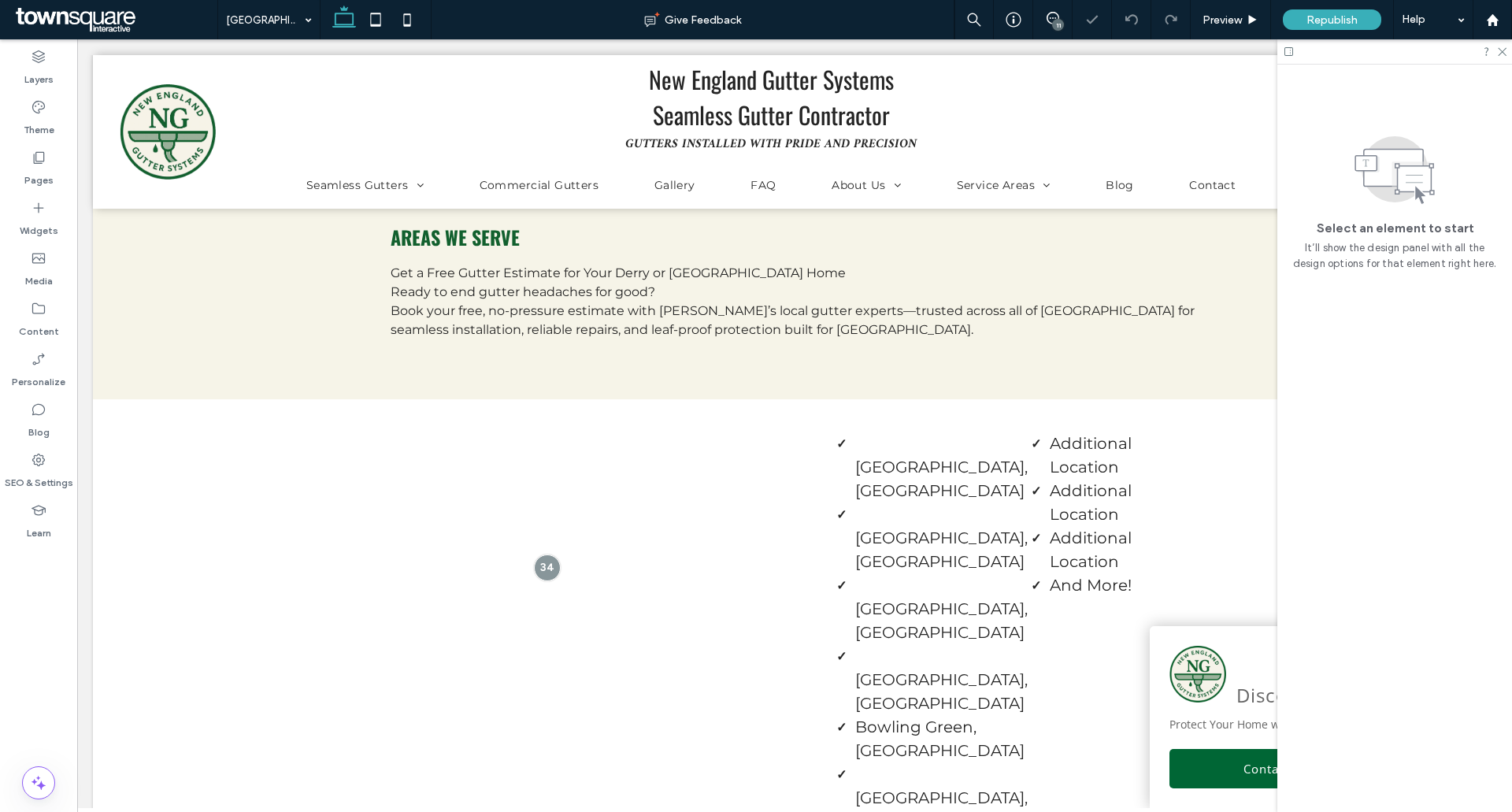
drag, startPoint x: 1058, startPoint y: 19, endPoint x: 1045, endPoint y: 33, distance: 19.1
click at [1059, 19] on div "11" at bounding box center [1058, 25] width 12 height 12
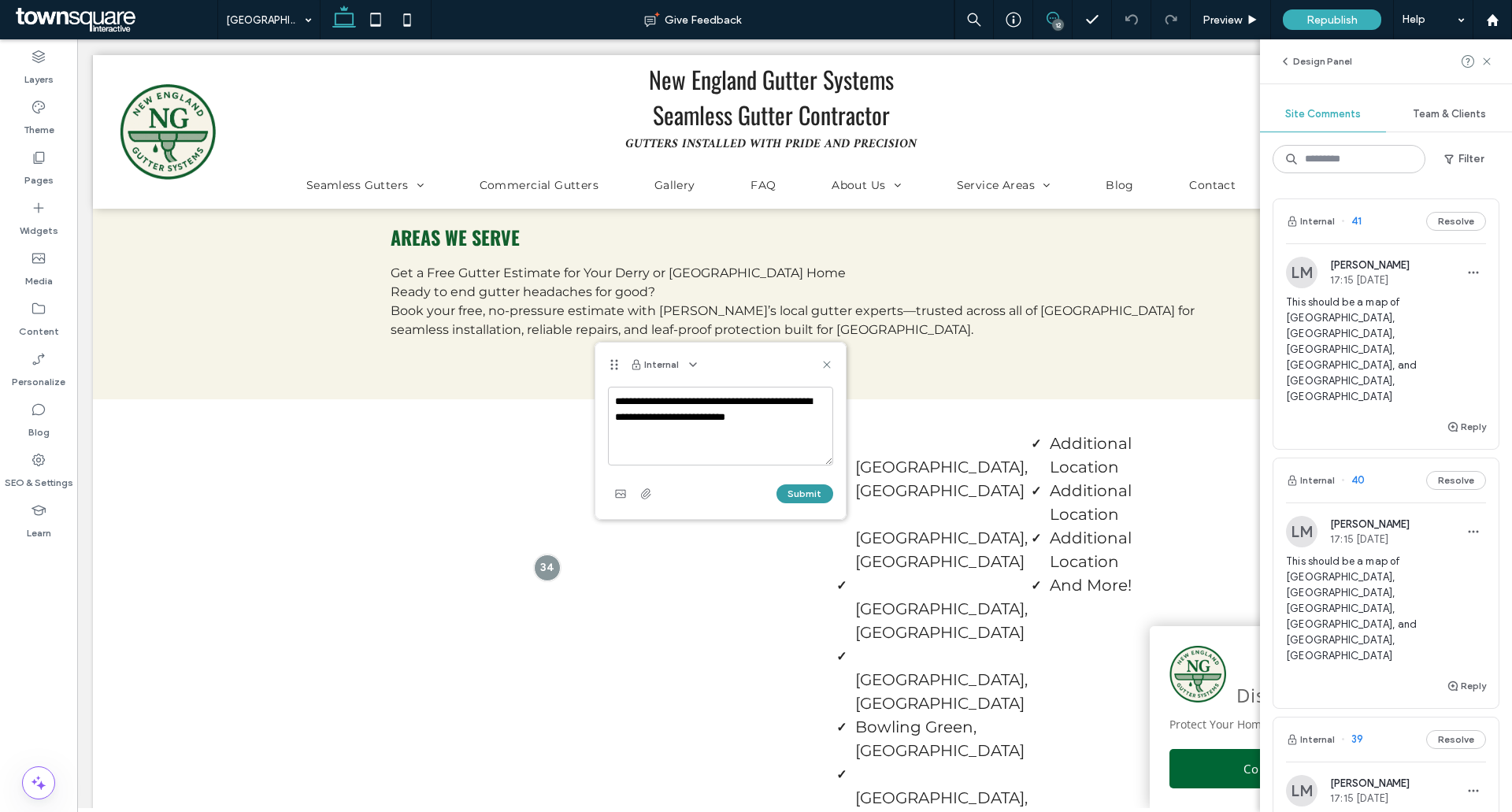
type textarea "**********"
click at [806, 490] on button "Submit" at bounding box center [805, 494] width 57 height 19
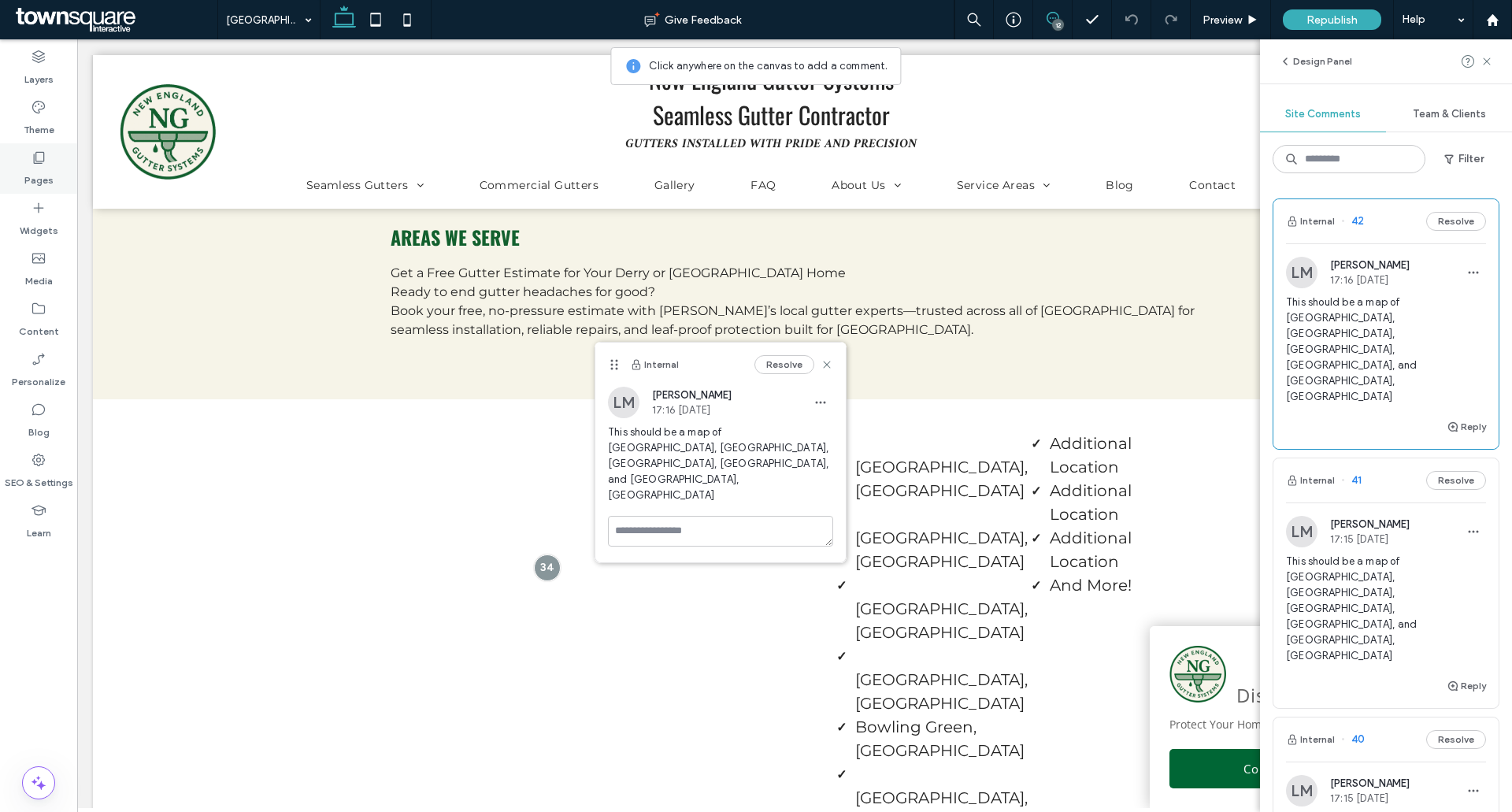
click at [22, 167] on div "Pages" at bounding box center [39, 168] width 77 height 51
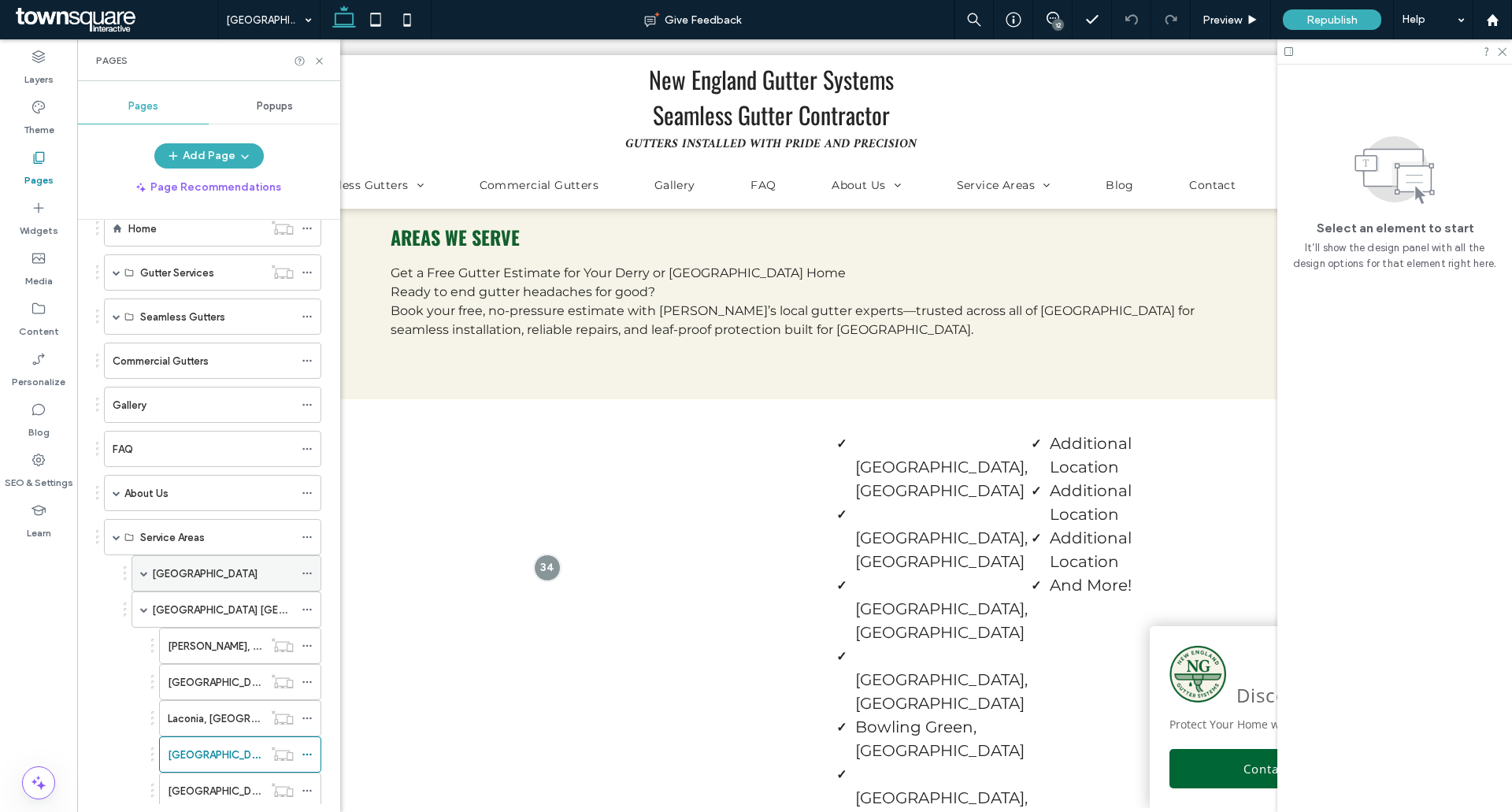
scroll to position [236, 0]
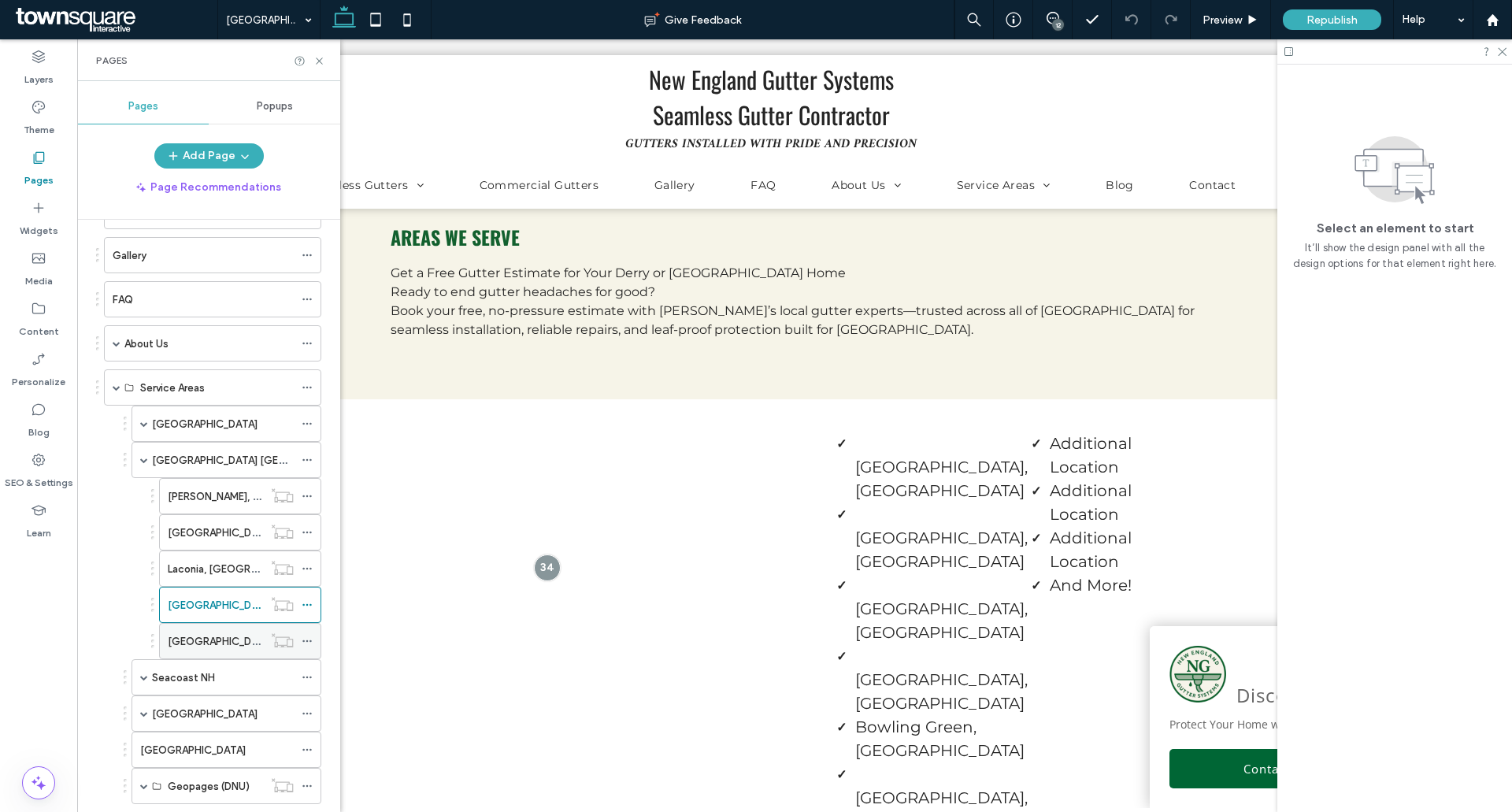
click at [234, 629] on div "[GEOGRAPHIC_DATA], [GEOGRAPHIC_DATA]" at bounding box center [215, 640] width 95 height 34
click at [319, 60] on use at bounding box center [319, 60] width 6 height 6
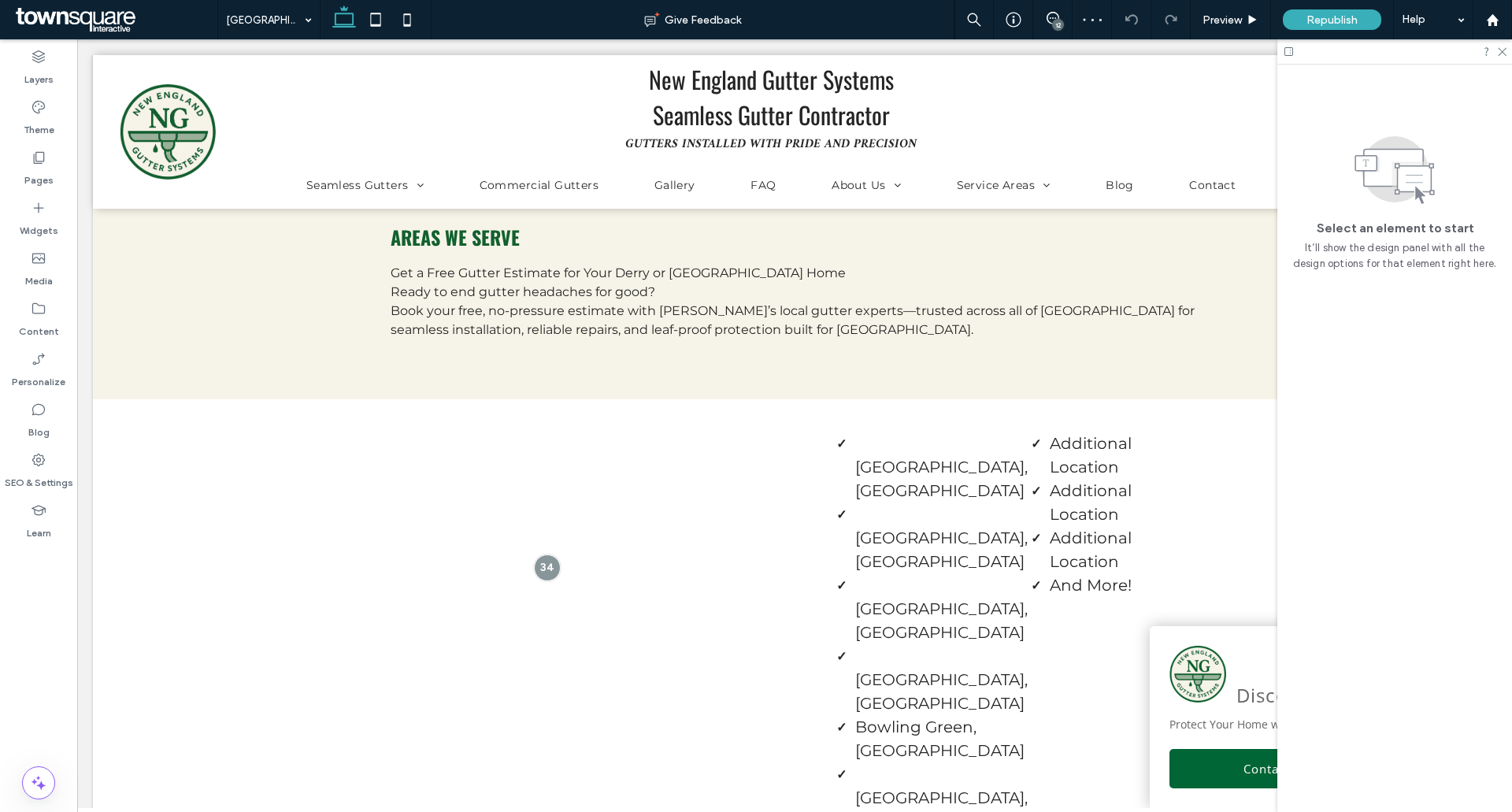
click at [1055, 21] on div "12" at bounding box center [1058, 25] width 12 height 12
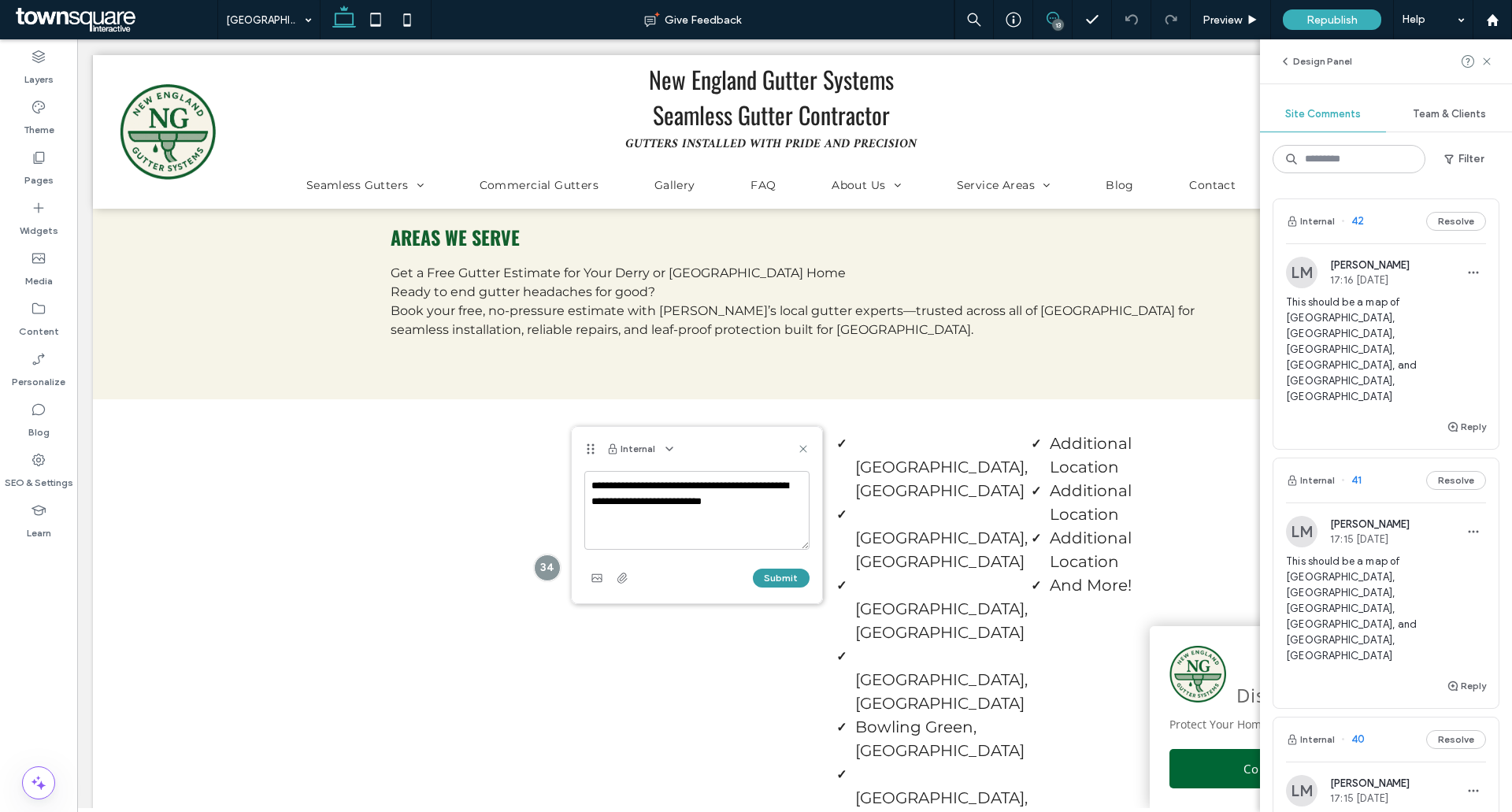
type textarea "**********"
click at [770, 570] on button "Submit" at bounding box center [781, 578] width 57 height 19
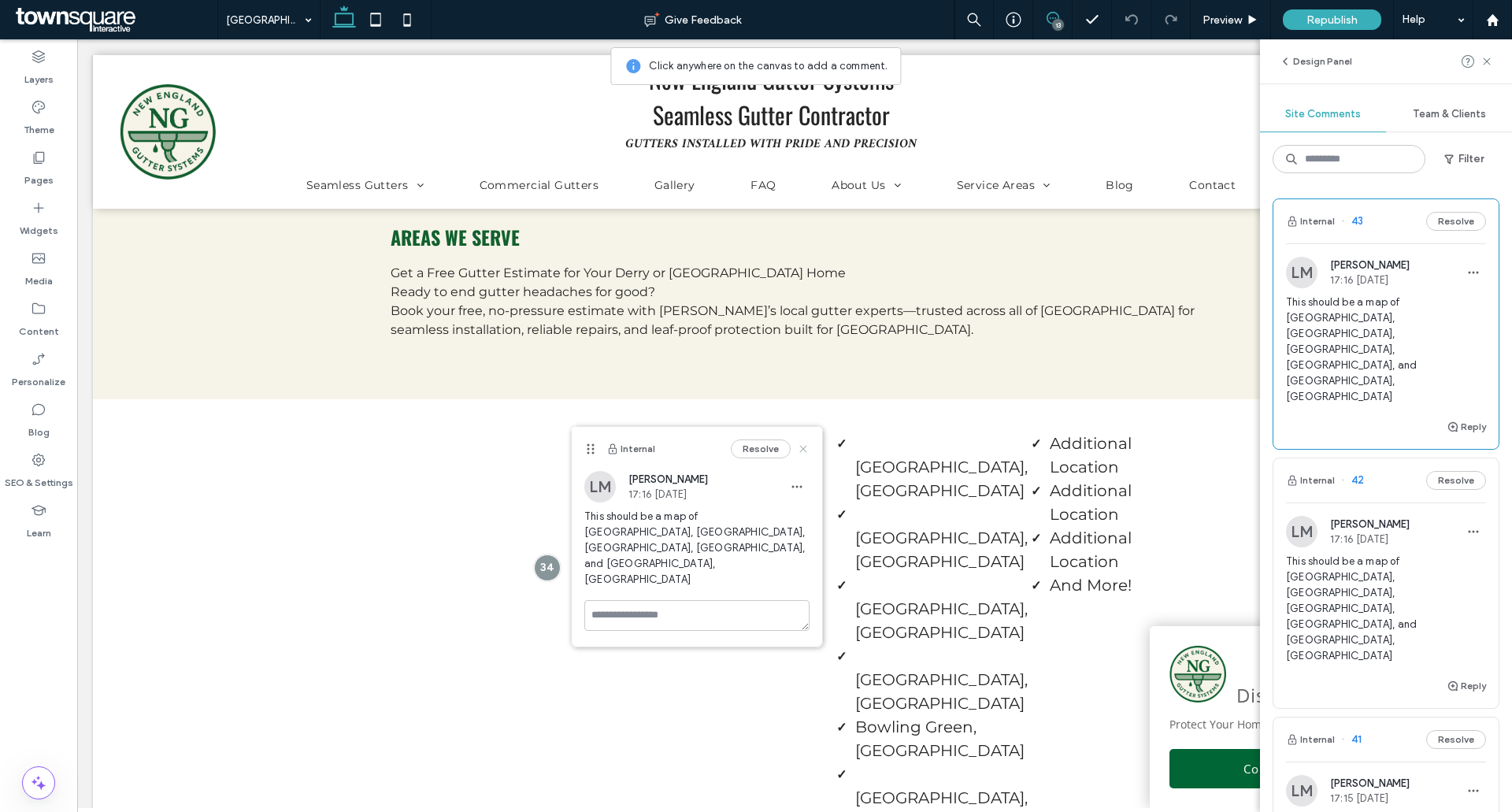
click at [808, 450] on icon at bounding box center [803, 448] width 13 height 13
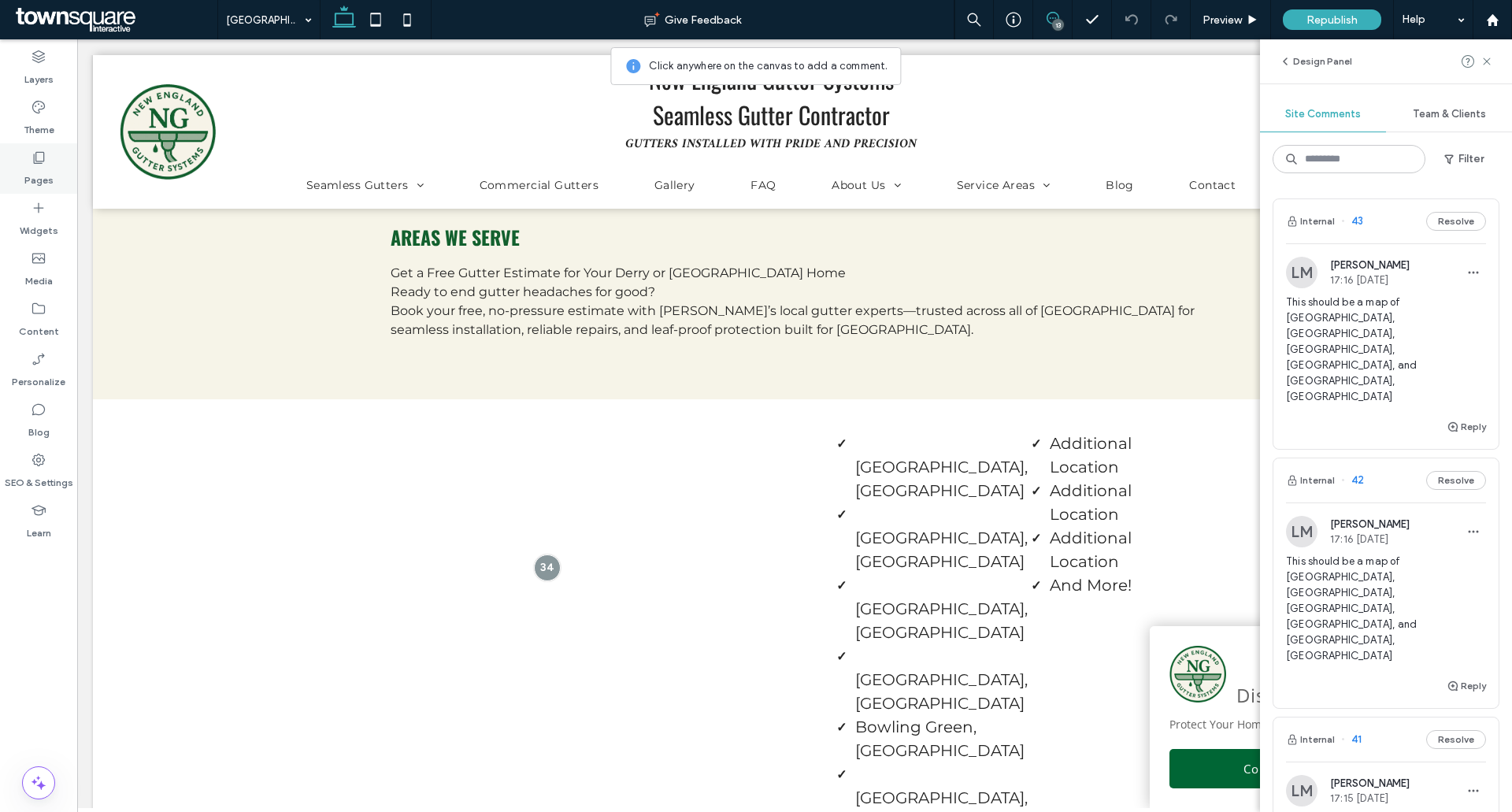
click at [27, 168] on label "Pages" at bounding box center [39, 177] width 29 height 22
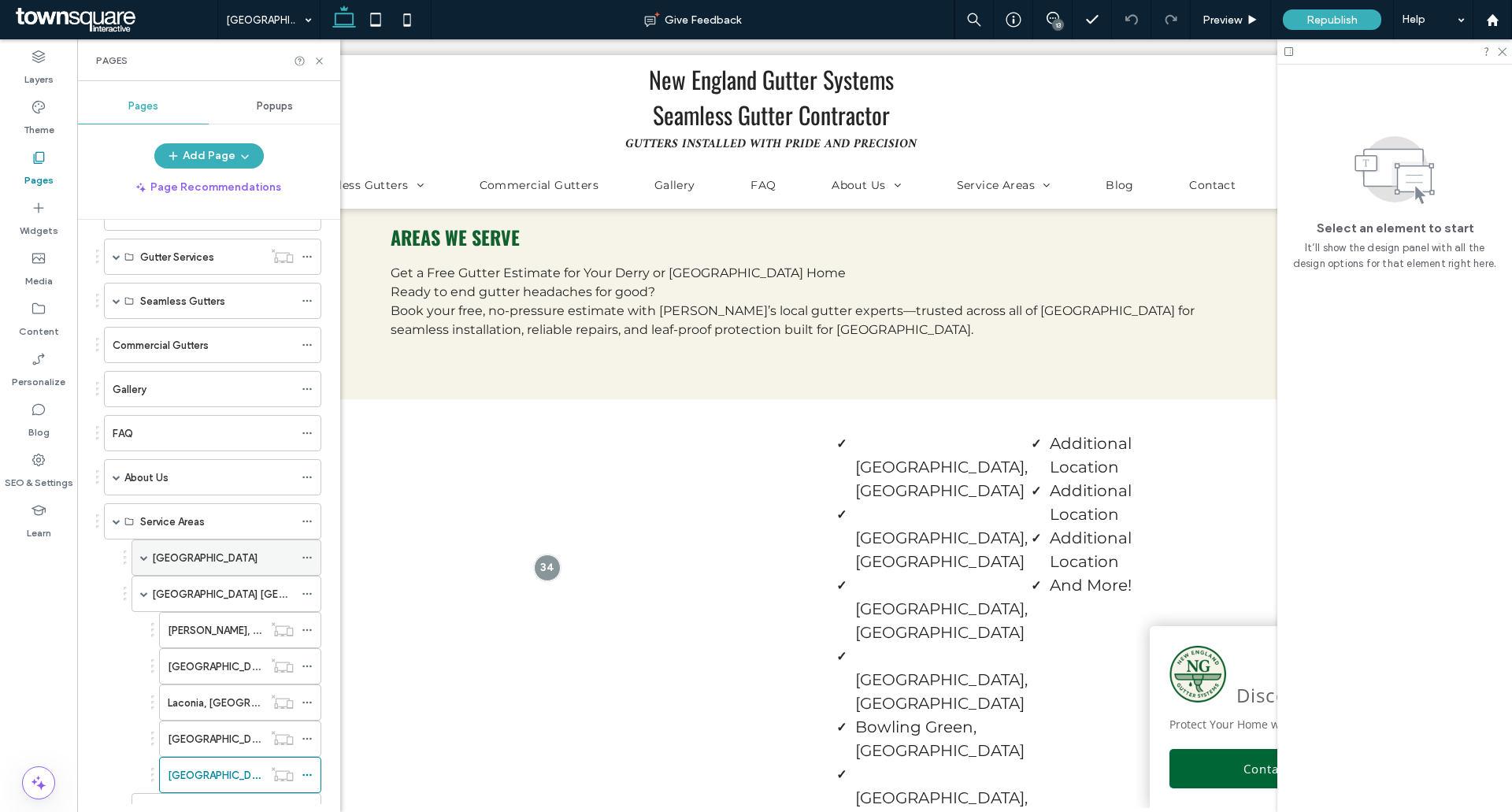
scroll to position [315, 0]
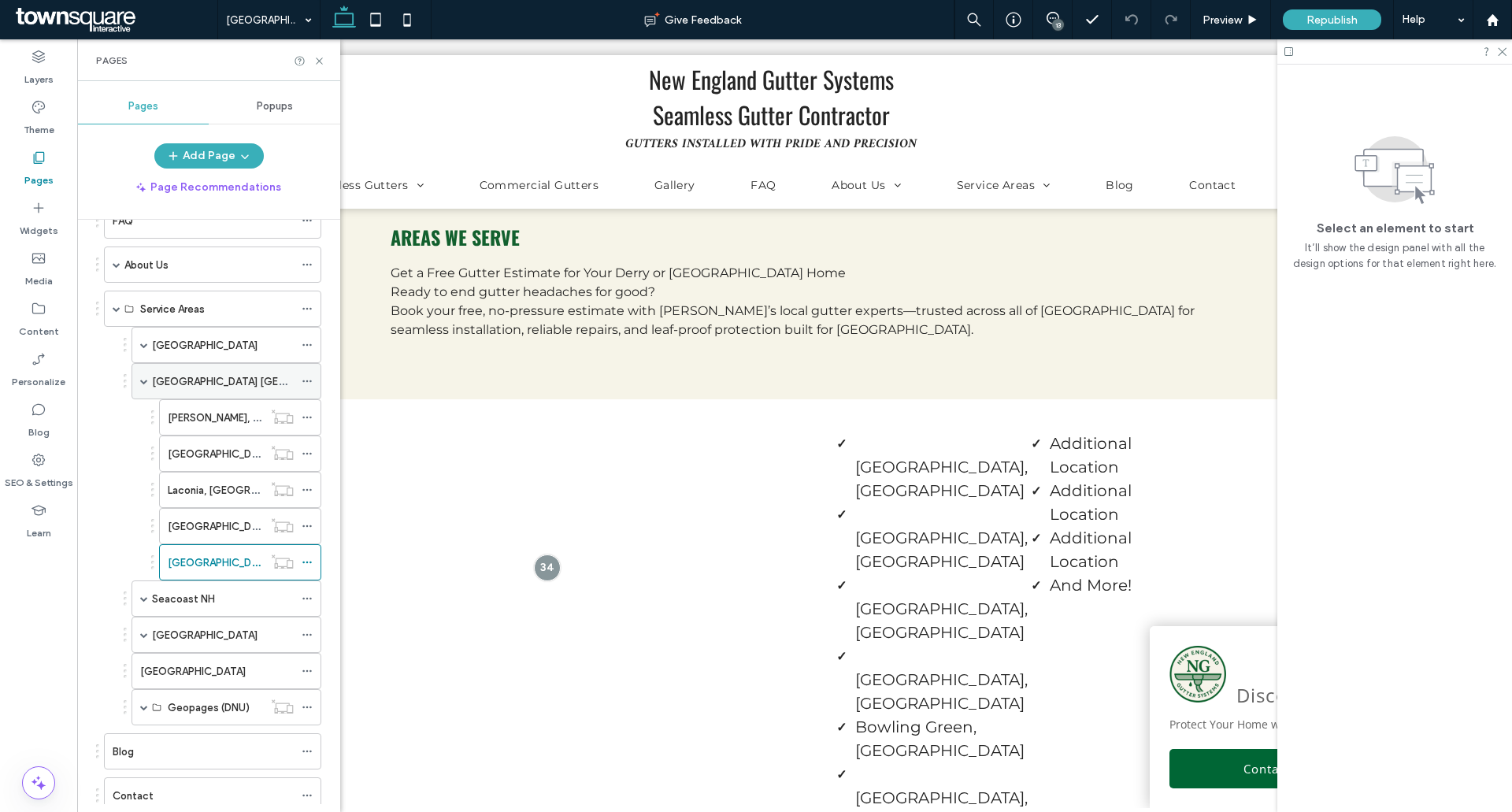
click at [146, 384] on span at bounding box center [143, 380] width 8 height 8
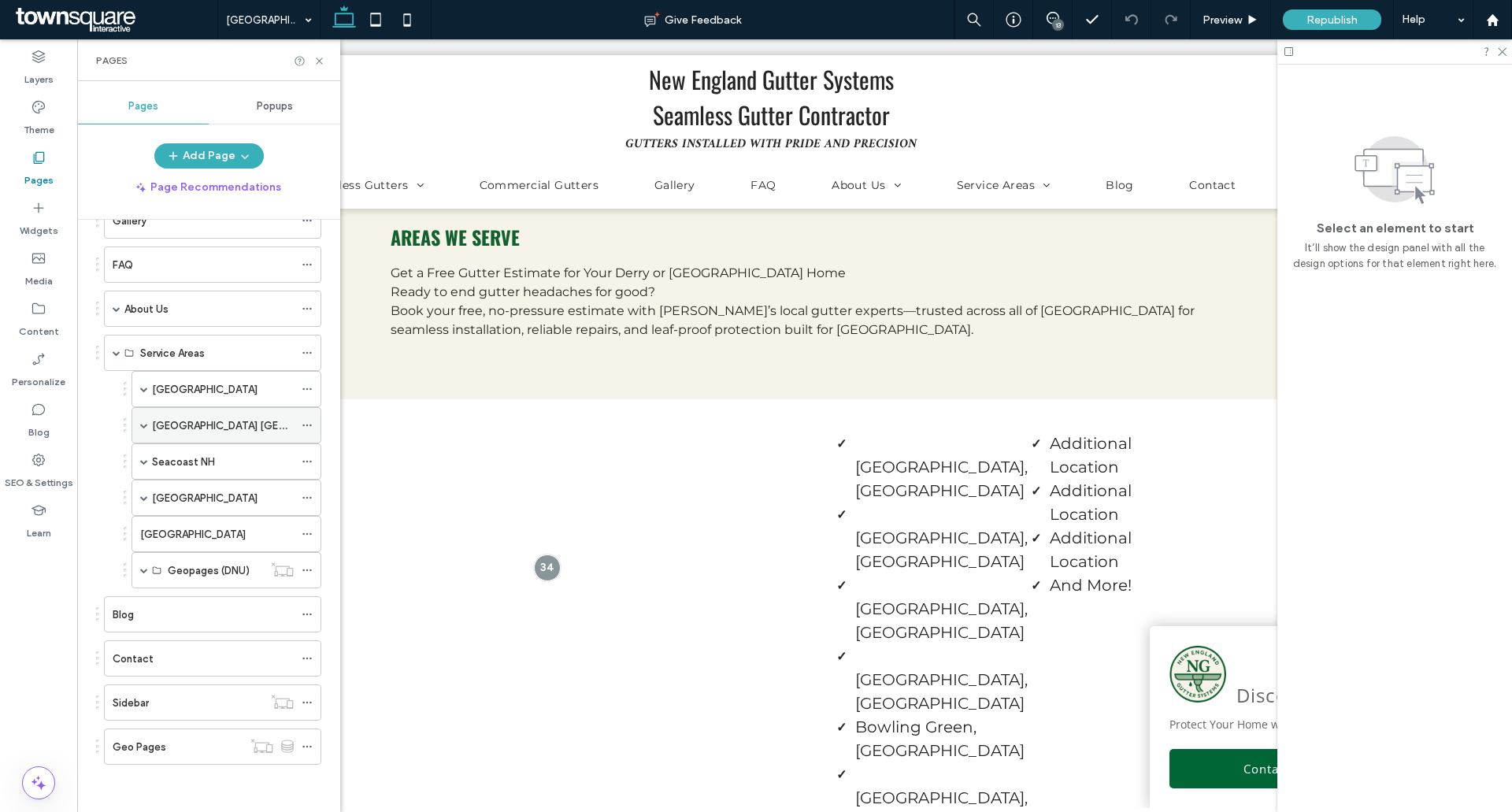
scroll to position [271, 0]
click at [146, 461] on span at bounding box center [143, 461] width 8 height 8
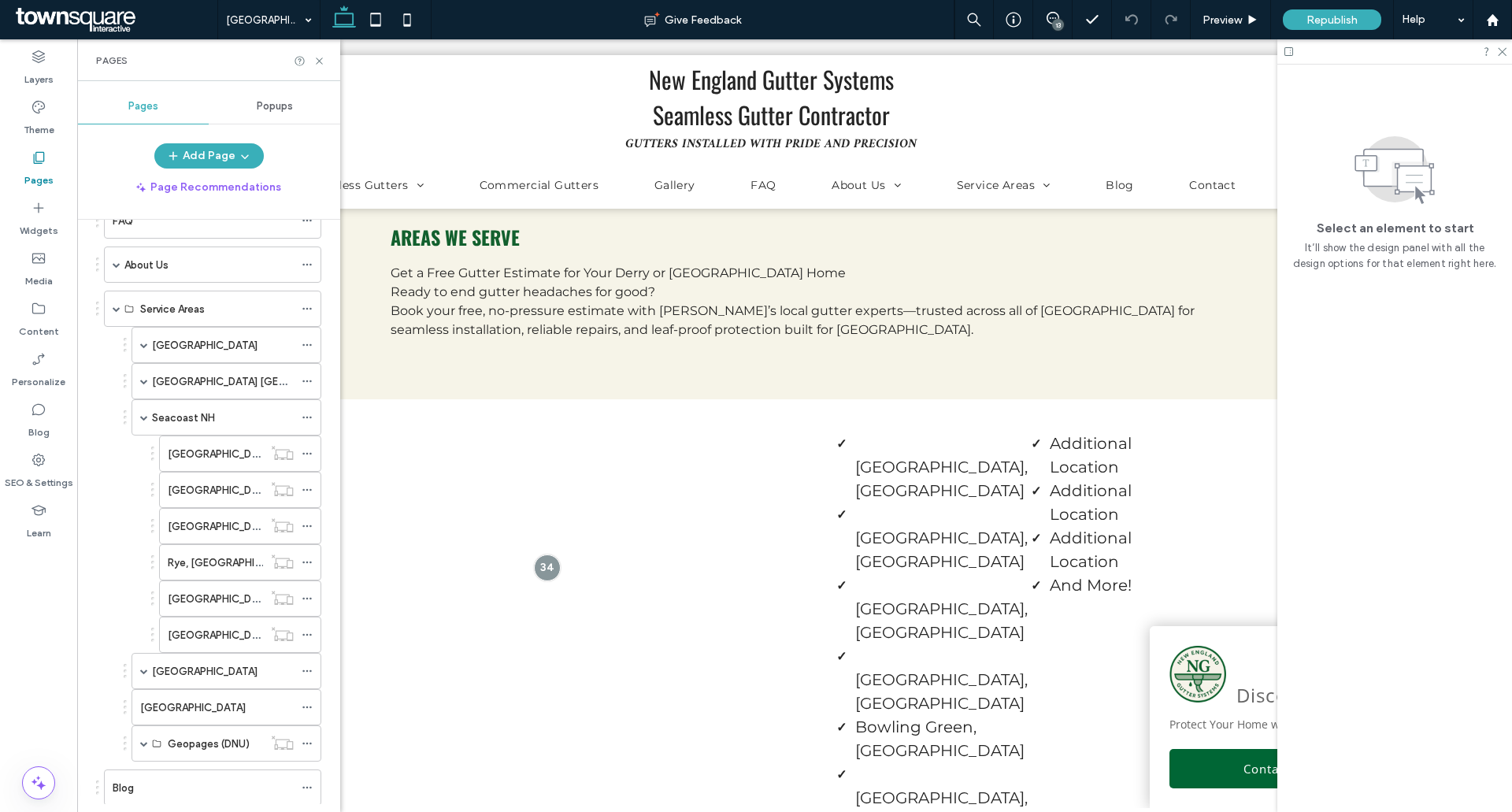
click at [240, 446] on label "[GEOGRAPHIC_DATA], [GEOGRAPHIC_DATA]" at bounding box center [275, 454] width 216 height 27
click at [1052, 13] on use at bounding box center [1053, 18] width 13 height 13
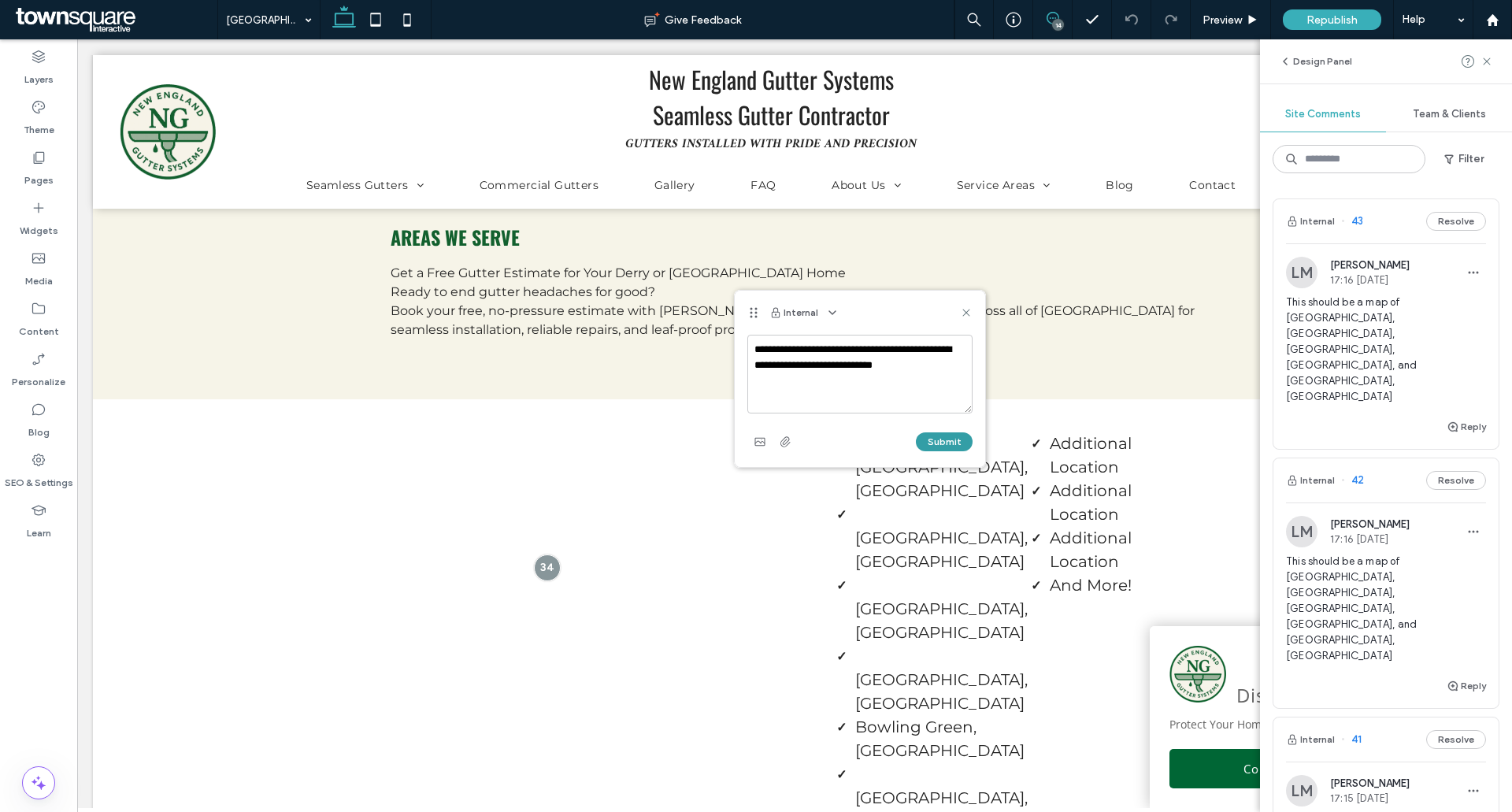
type textarea "**********"
click at [947, 436] on button "Submit" at bounding box center [944, 442] width 57 height 19
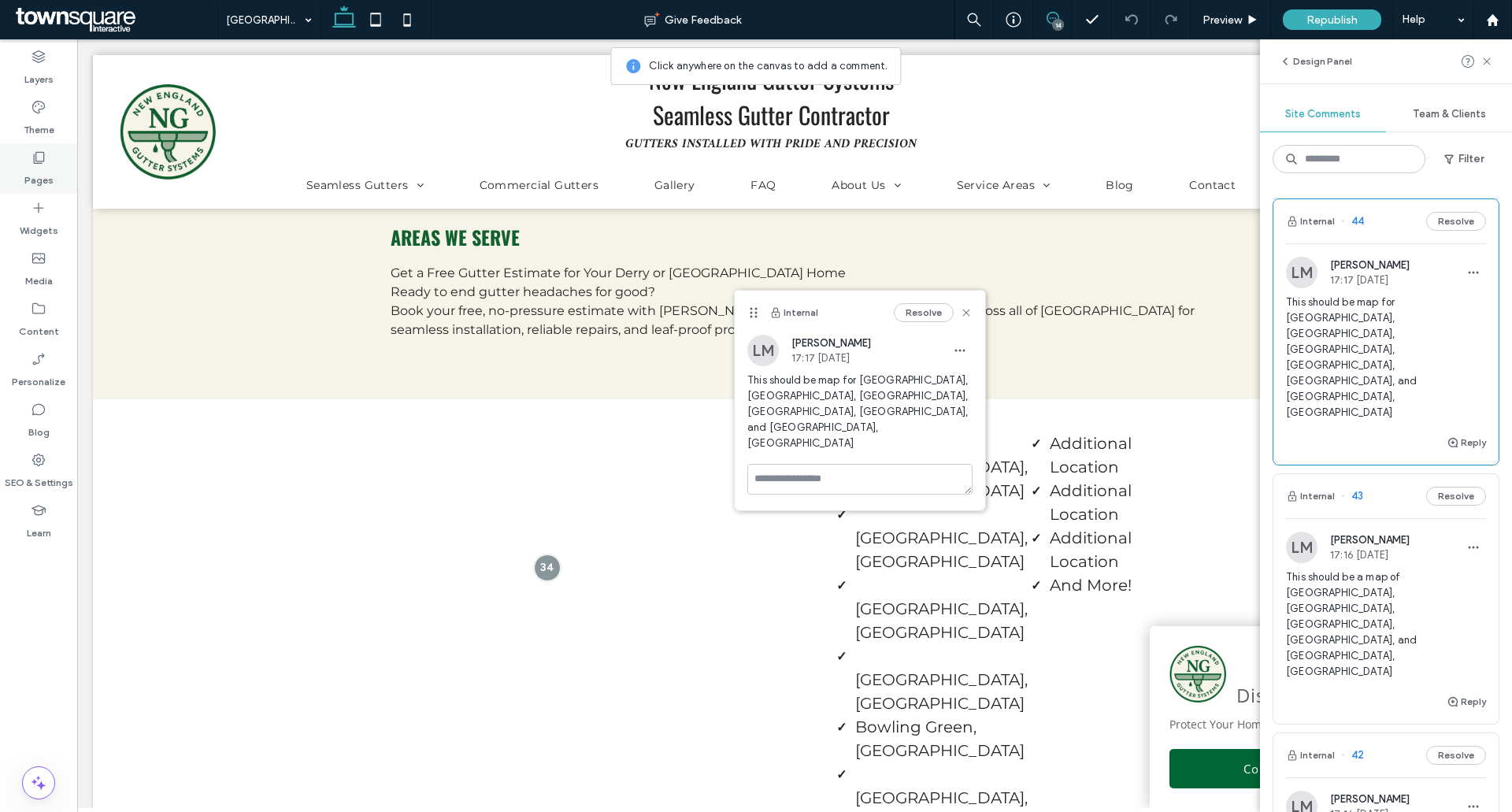
click at [33, 179] on label "Pages" at bounding box center [39, 177] width 29 height 22
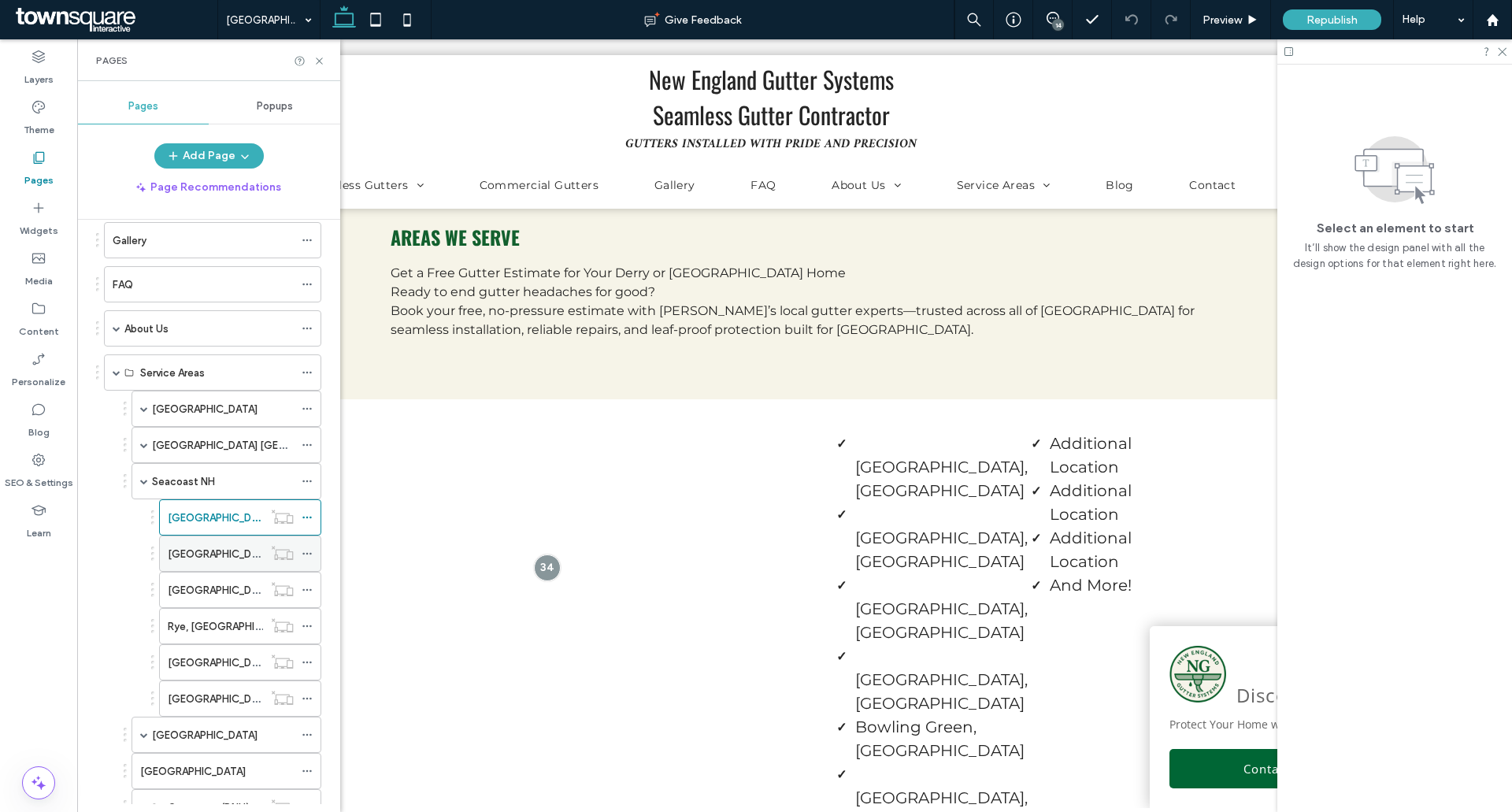
scroll to position [315, 0]
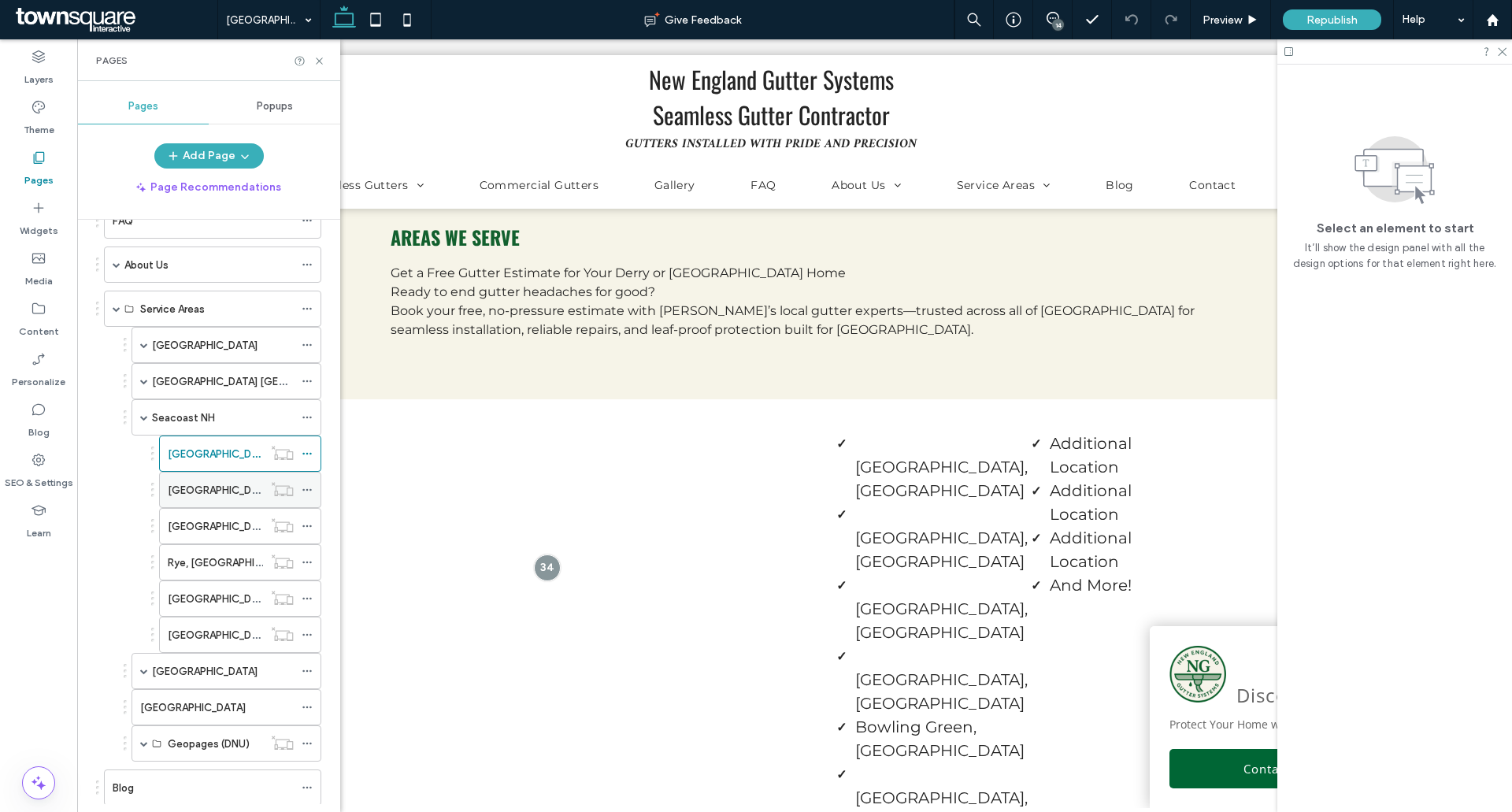
click at [200, 494] on label "[GEOGRAPHIC_DATA], [GEOGRAPHIC_DATA]" at bounding box center [275, 490] width 216 height 27
click at [1047, 21] on icon at bounding box center [1053, 18] width 13 height 13
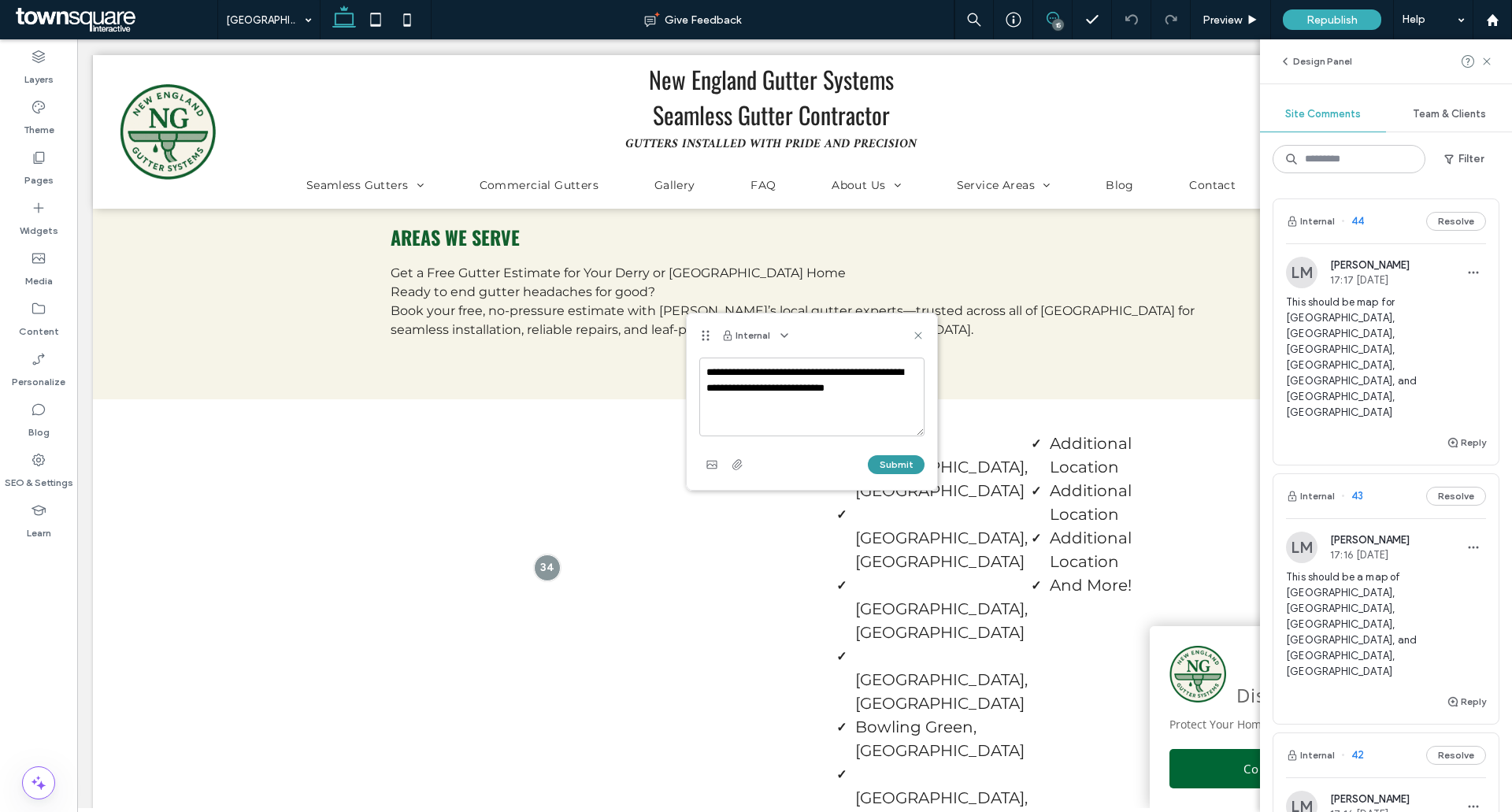
type textarea "**********"
click at [911, 463] on button "Submit" at bounding box center [896, 464] width 57 height 19
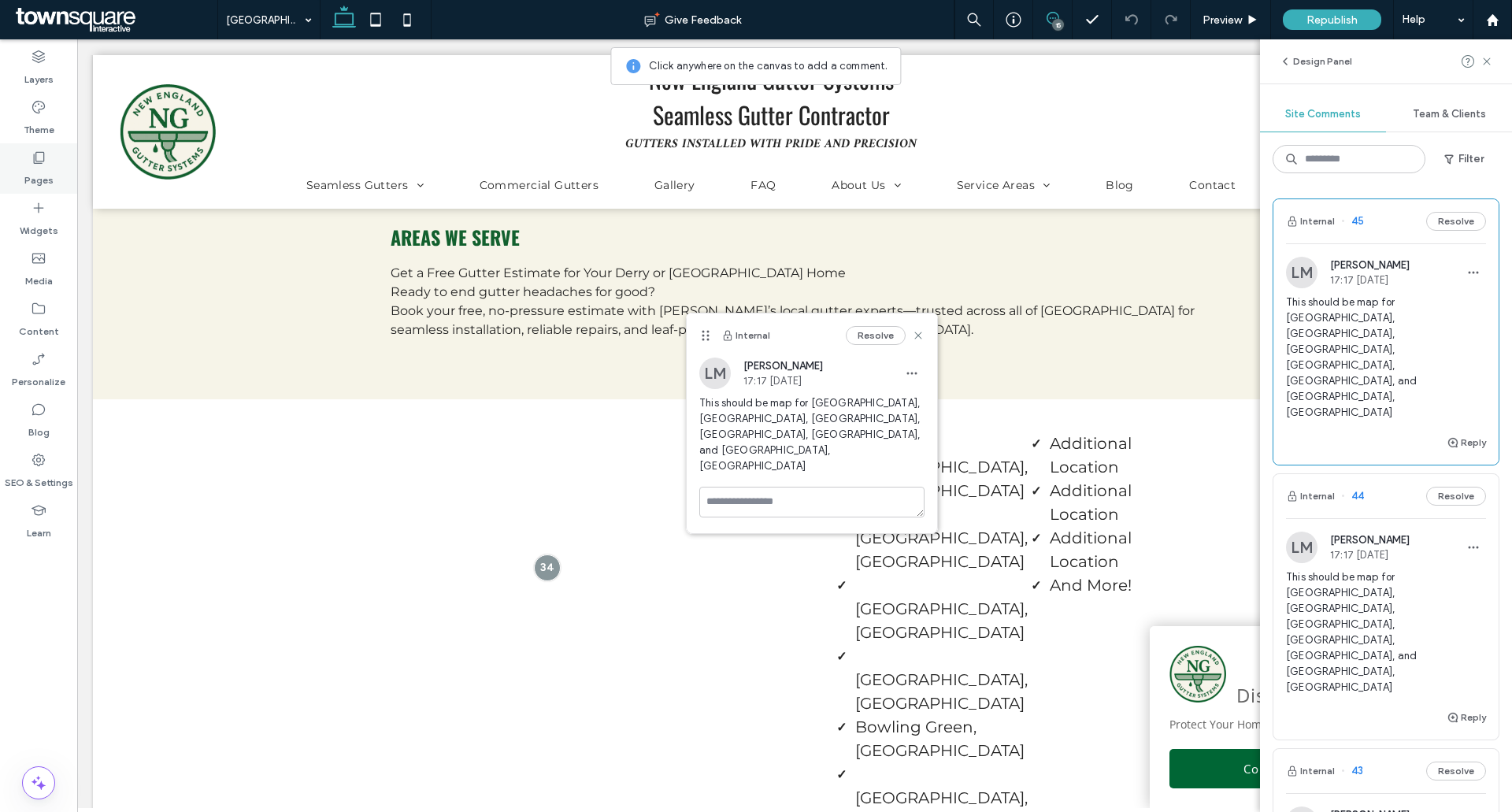
click at [58, 161] on div "Pages" at bounding box center [39, 168] width 77 height 51
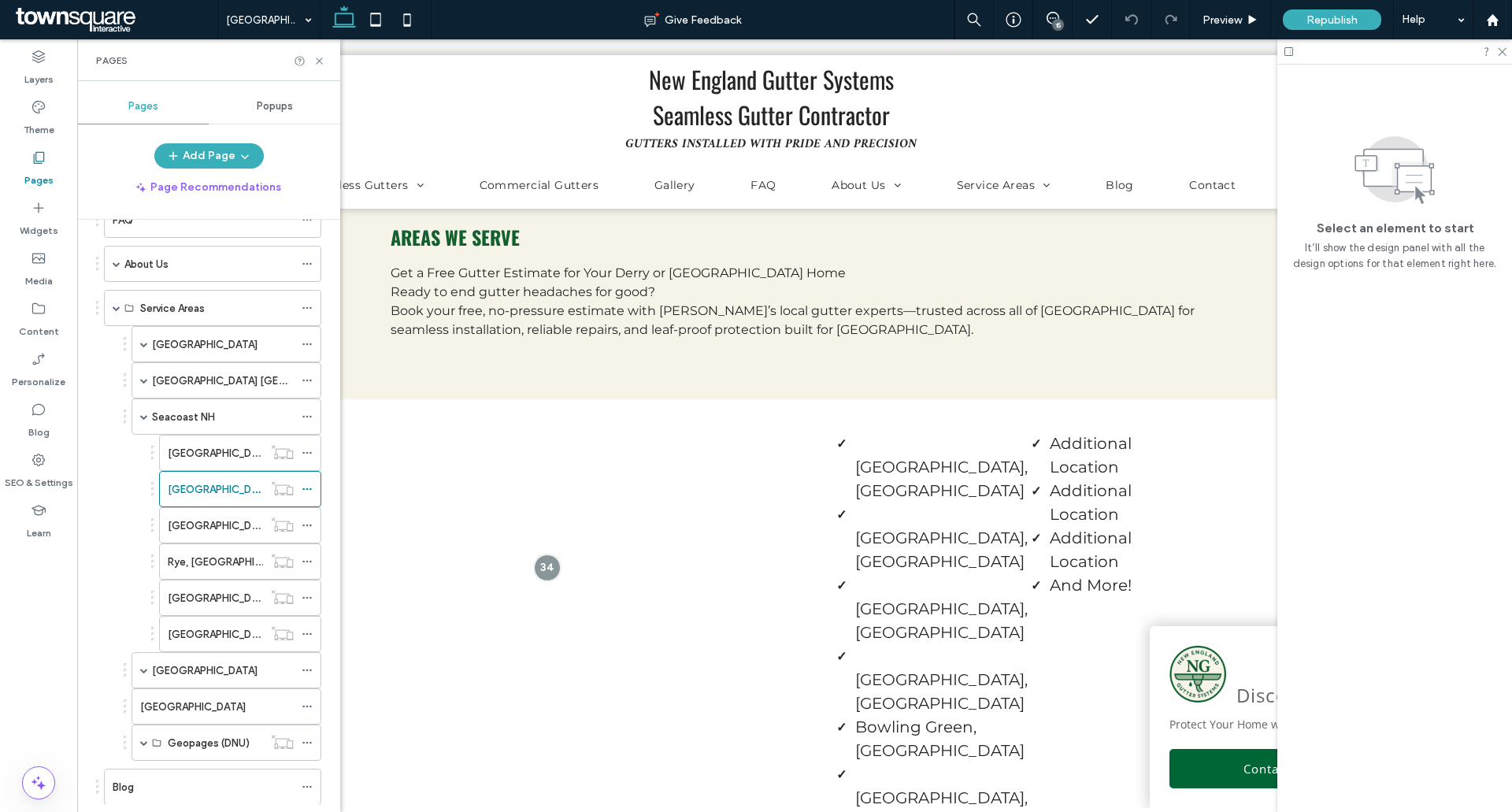
scroll to position [394, 0]
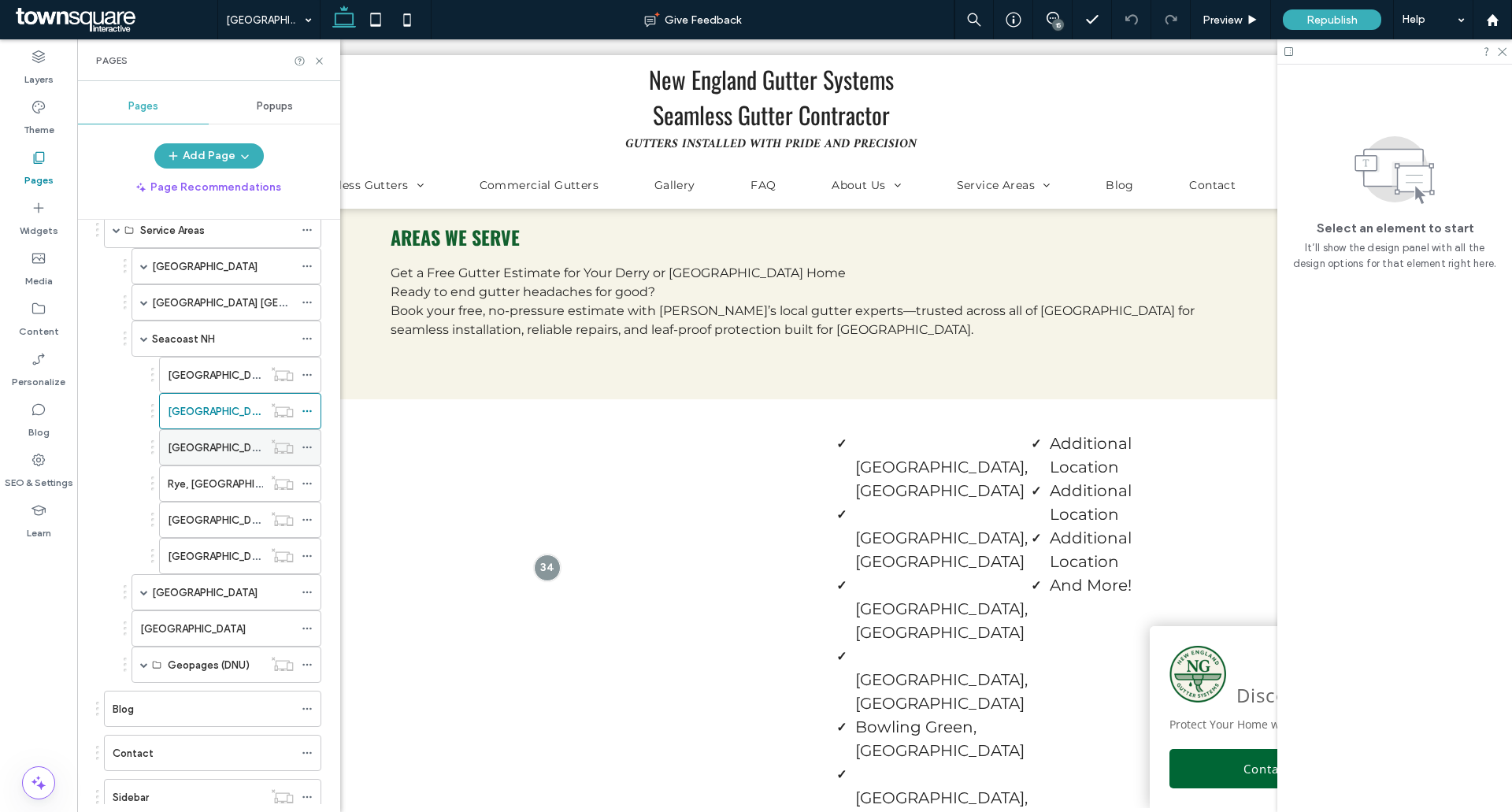
click at [210, 444] on label "[GEOGRAPHIC_DATA], [GEOGRAPHIC_DATA]" at bounding box center [275, 447] width 216 height 27
click at [1056, 13] on icon at bounding box center [1053, 18] width 13 height 13
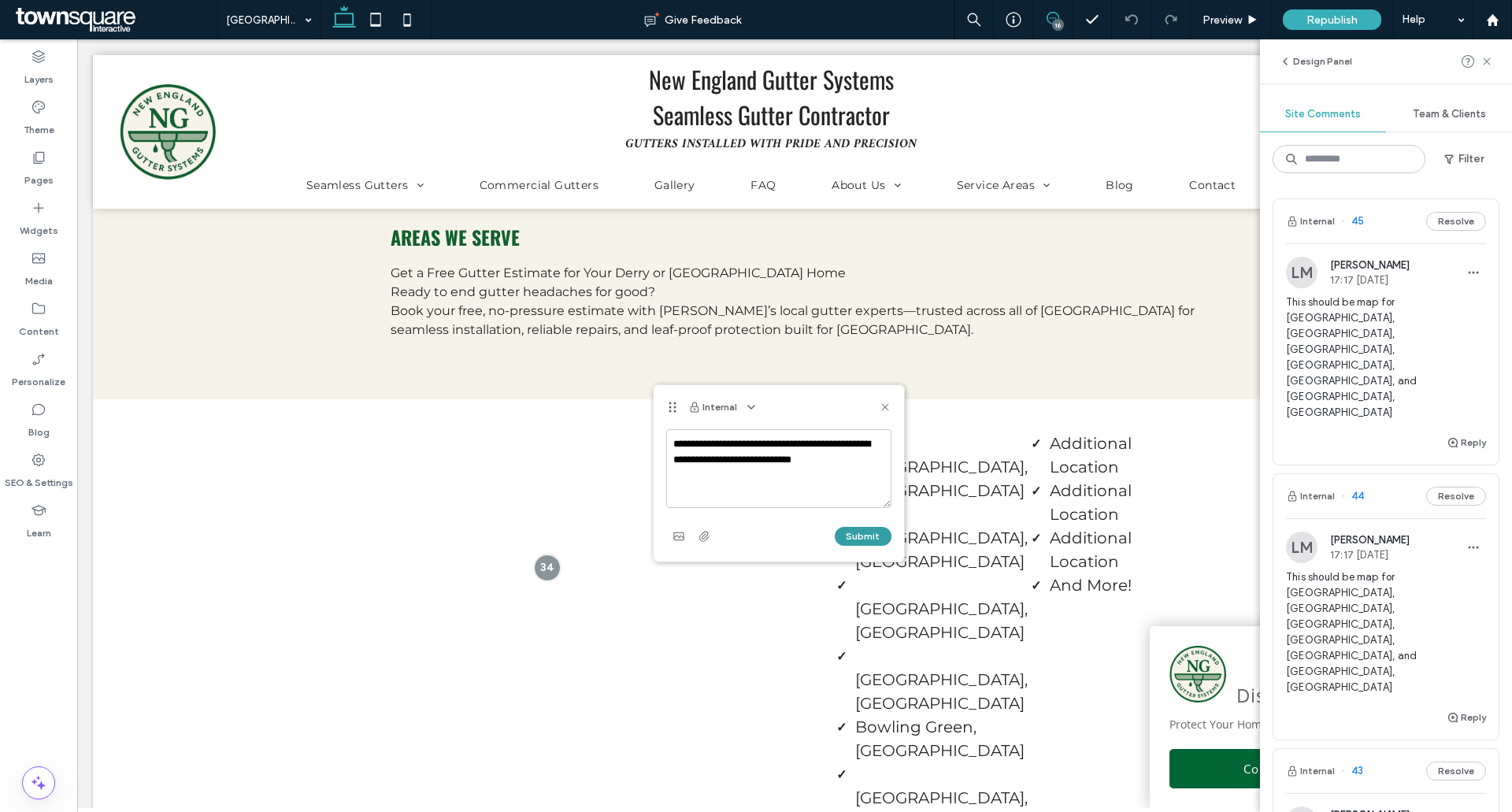
type textarea "**********"
click at [861, 537] on button "Submit" at bounding box center [863, 536] width 57 height 19
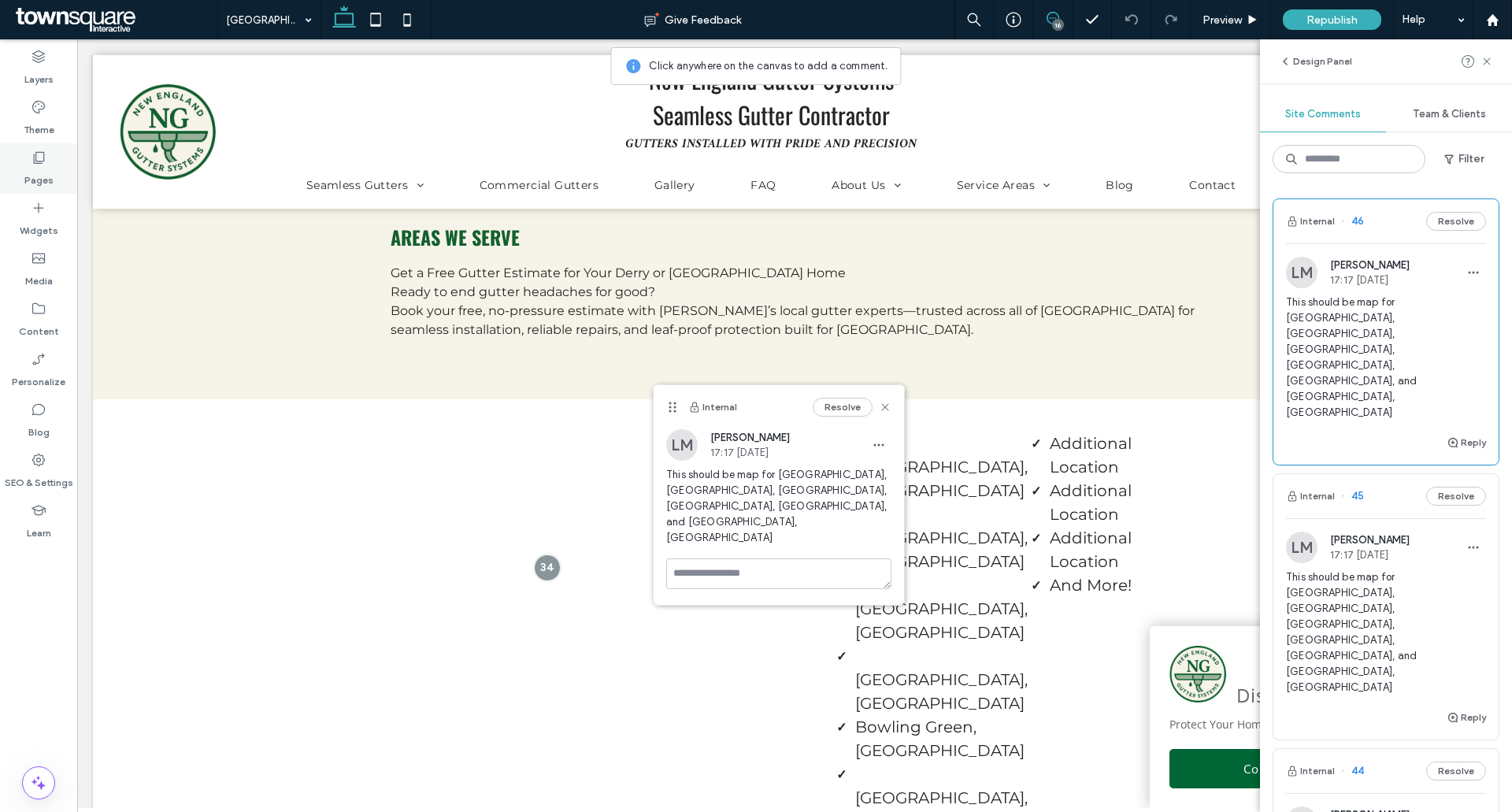
click at [20, 151] on div "Pages" at bounding box center [39, 168] width 77 height 51
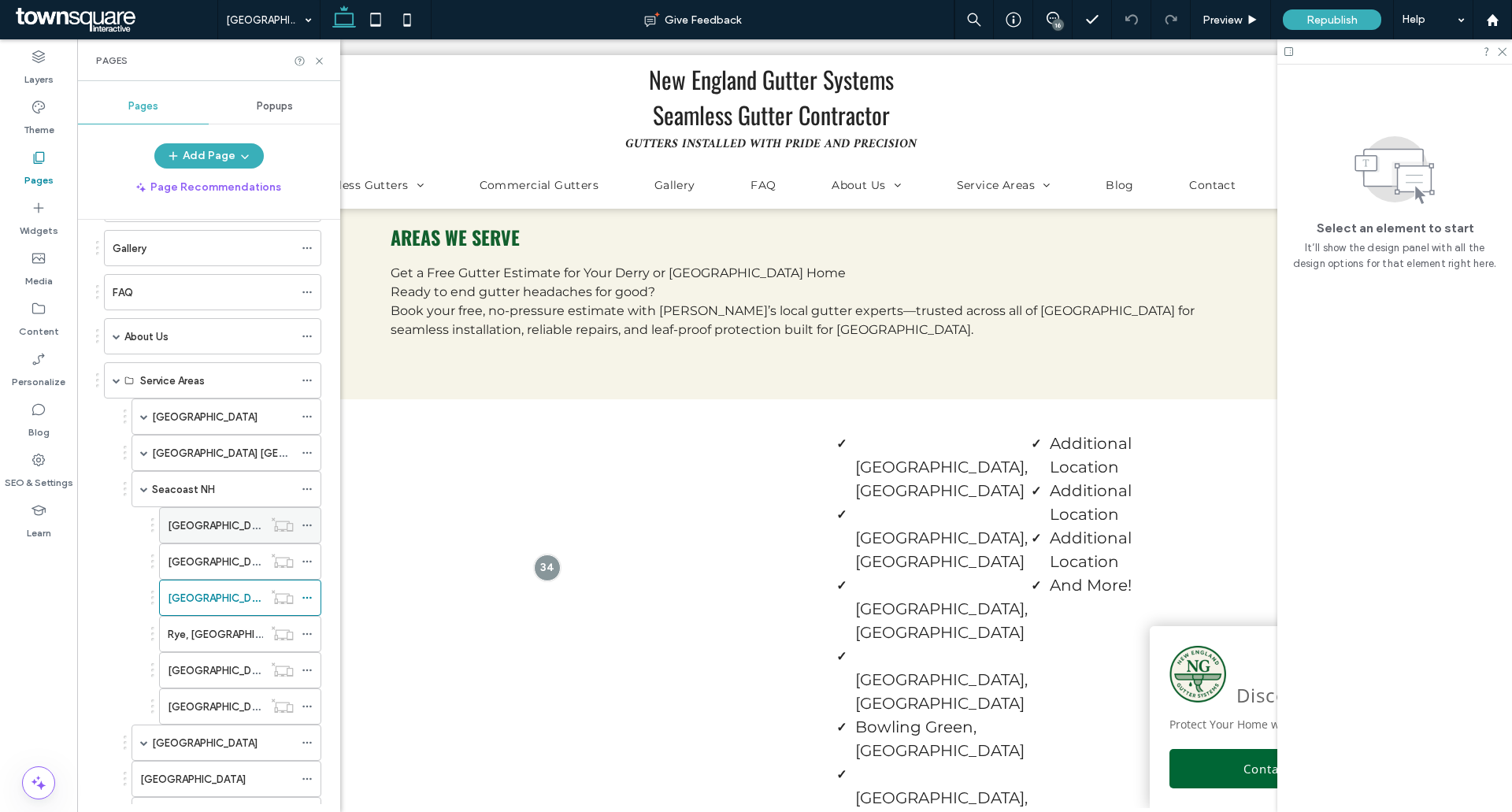
scroll to position [394, 0]
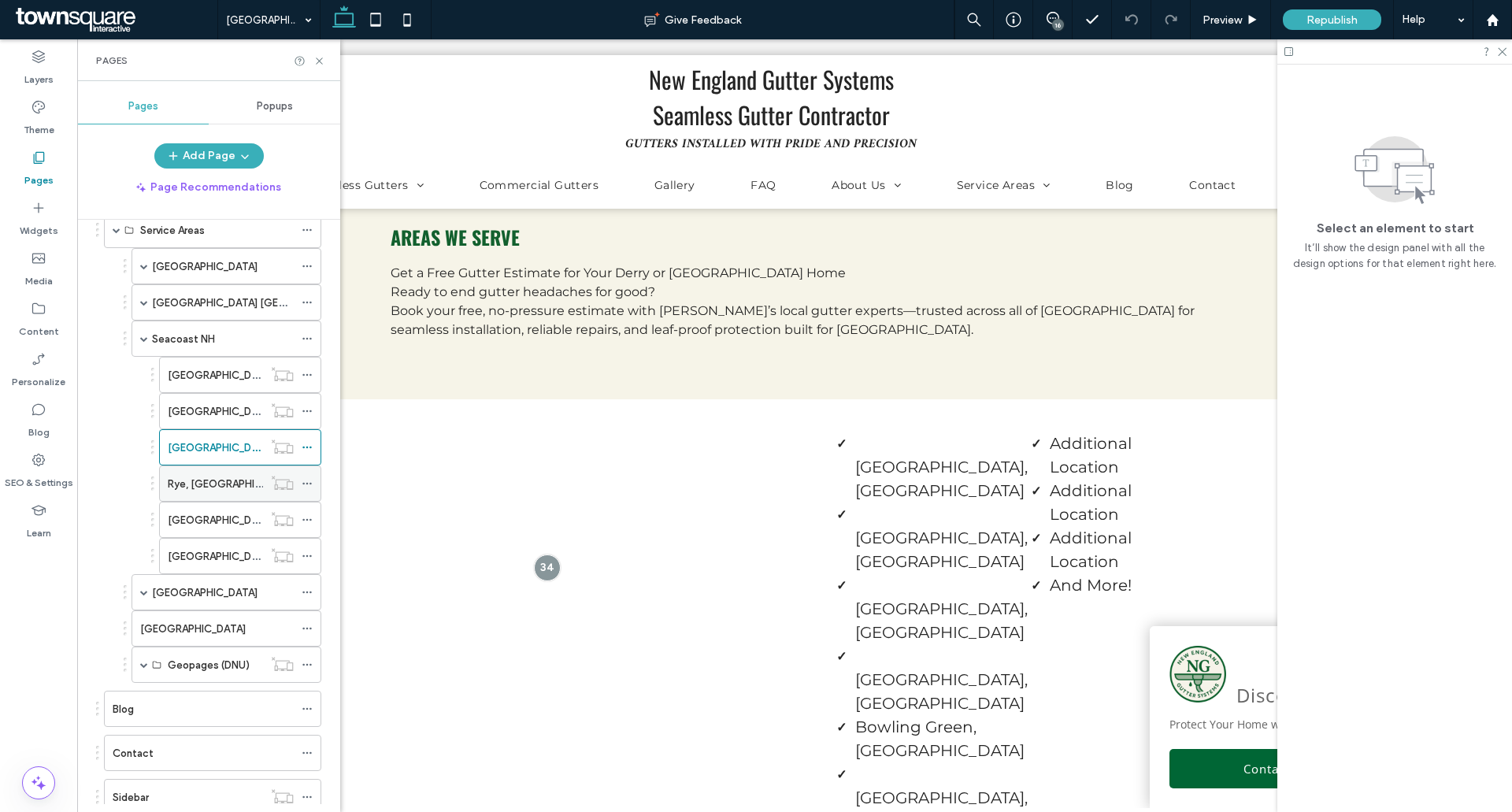
click at [217, 488] on div "Rye, [GEOGRAPHIC_DATA]" at bounding box center [215, 483] width 95 height 16
click at [313, 62] on icon at bounding box center [319, 61] width 12 height 12
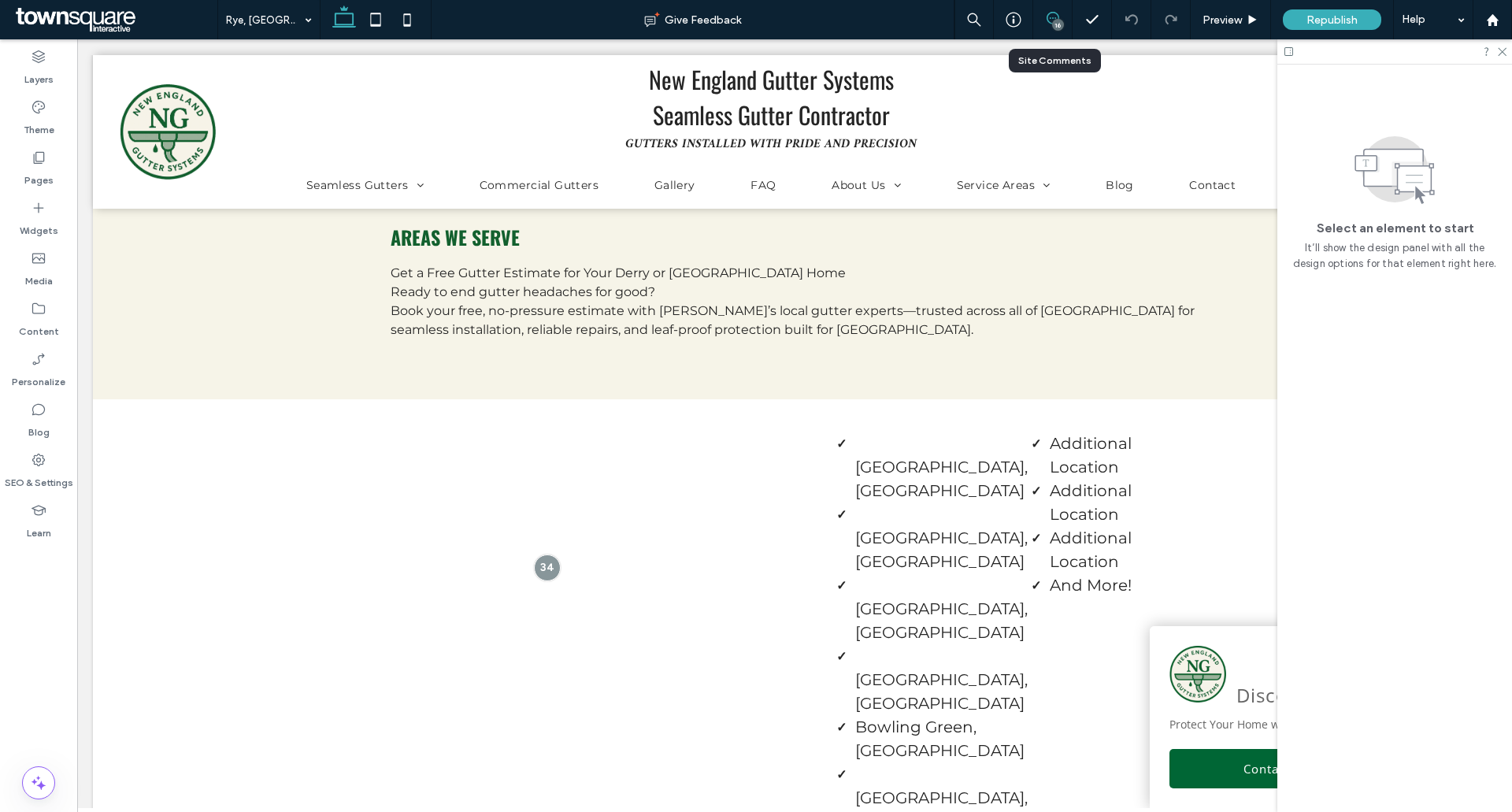
click at [1053, 18] on use at bounding box center [1053, 18] width 13 height 13
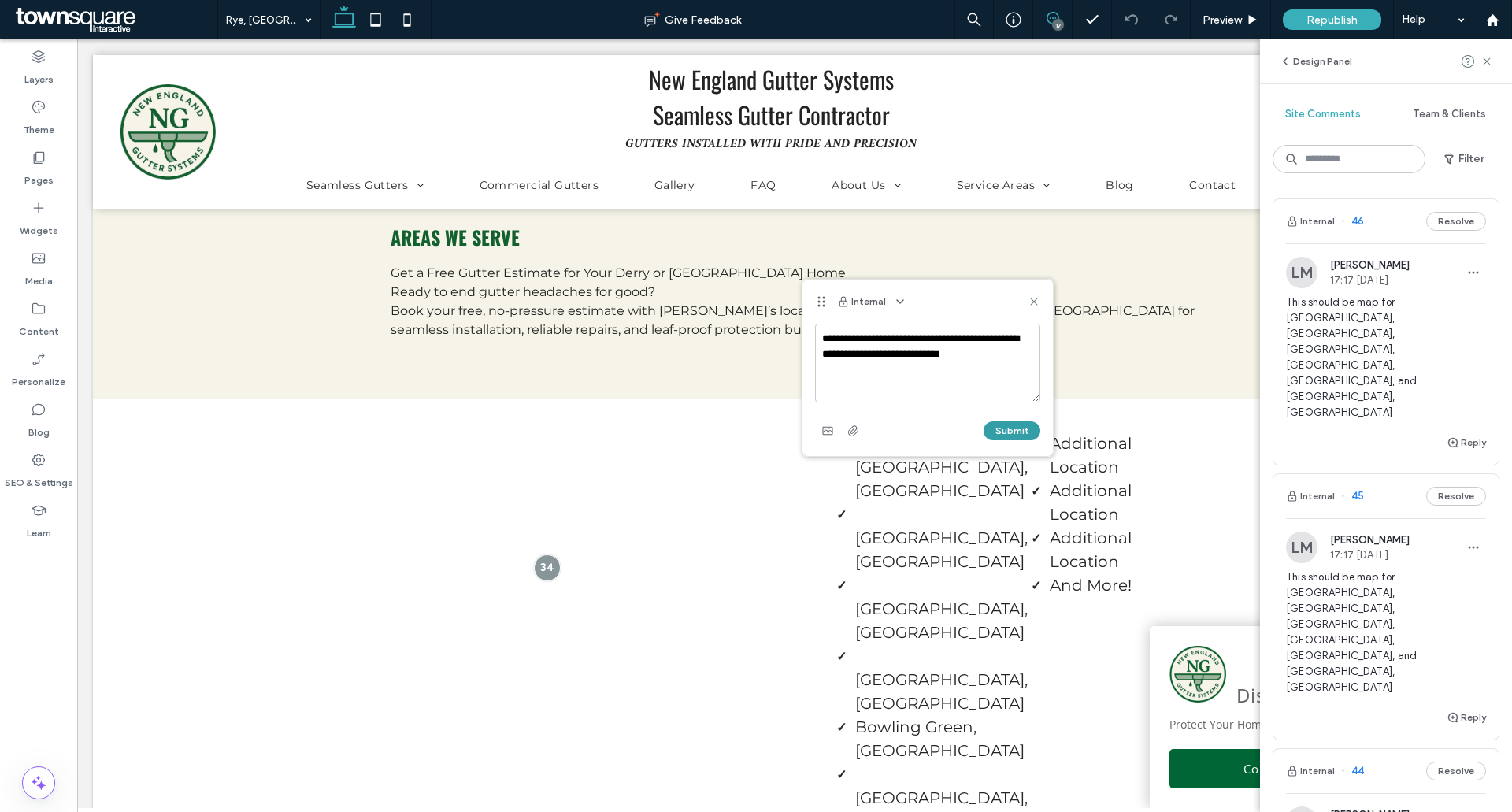
type textarea "**********"
click at [1011, 439] on button "Submit" at bounding box center [1012, 431] width 57 height 19
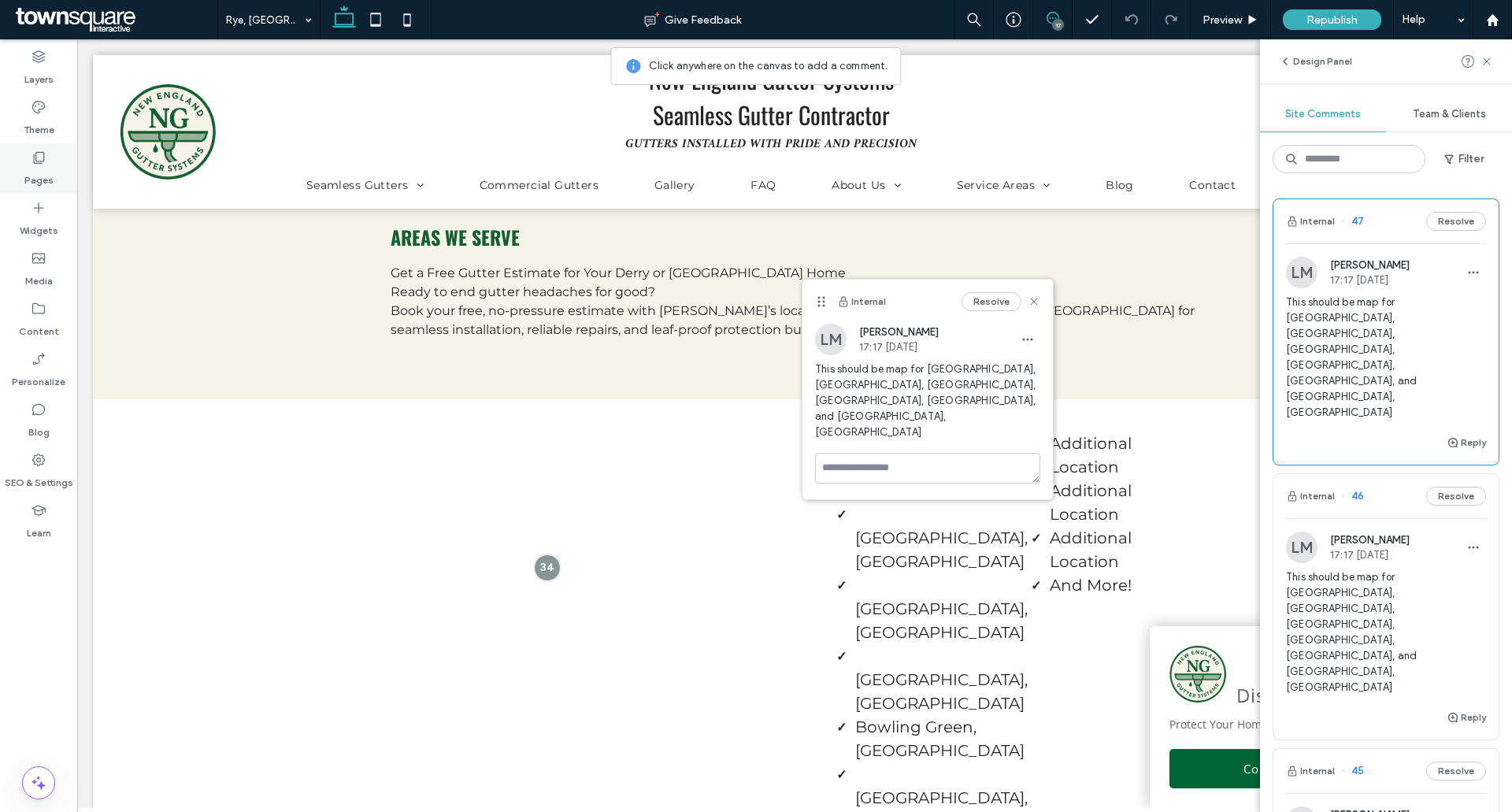
click at [24, 164] on div "Pages" at bounding box center [39, 168] width 77 height 51
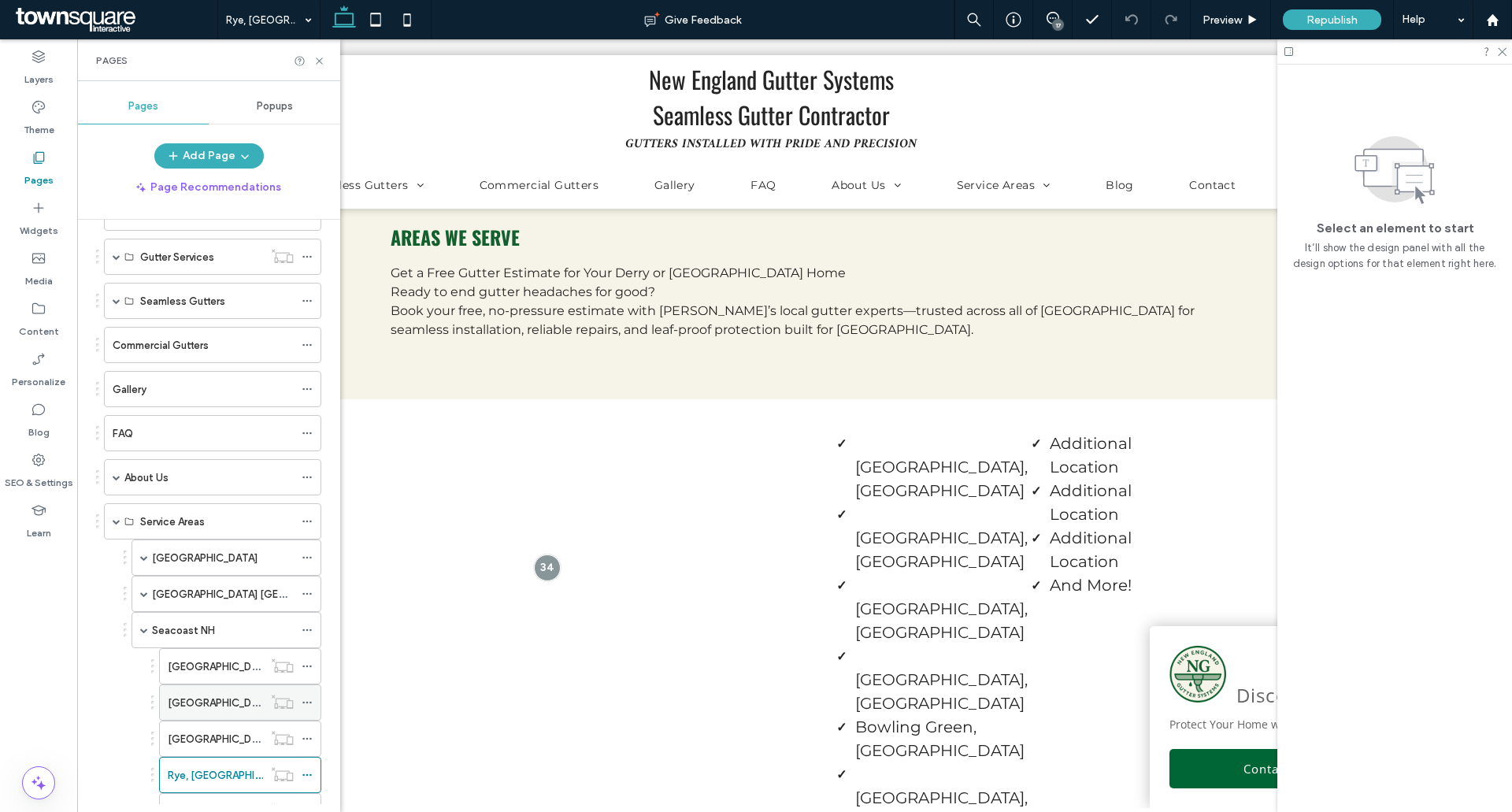
scroll to position [315, 0]
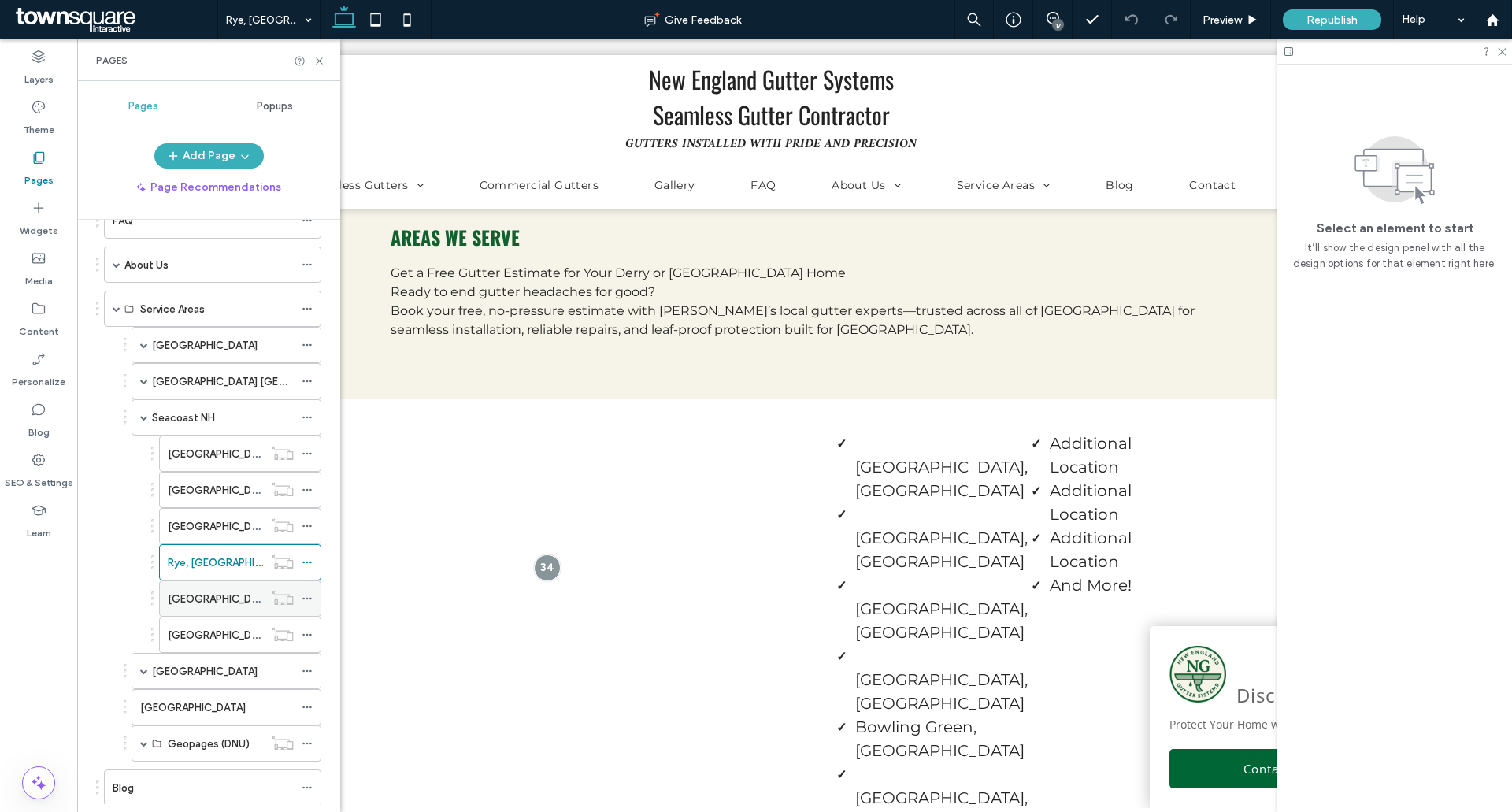
click at [231, 591] on label "[GEOGRAPHIC_DATA], [GEOGRAPHIC_DATA]" at bounding box center [275, 599] width 216 height 27
click at [318, 55] on icon at bounding box center [319, 61] width 12 height 12
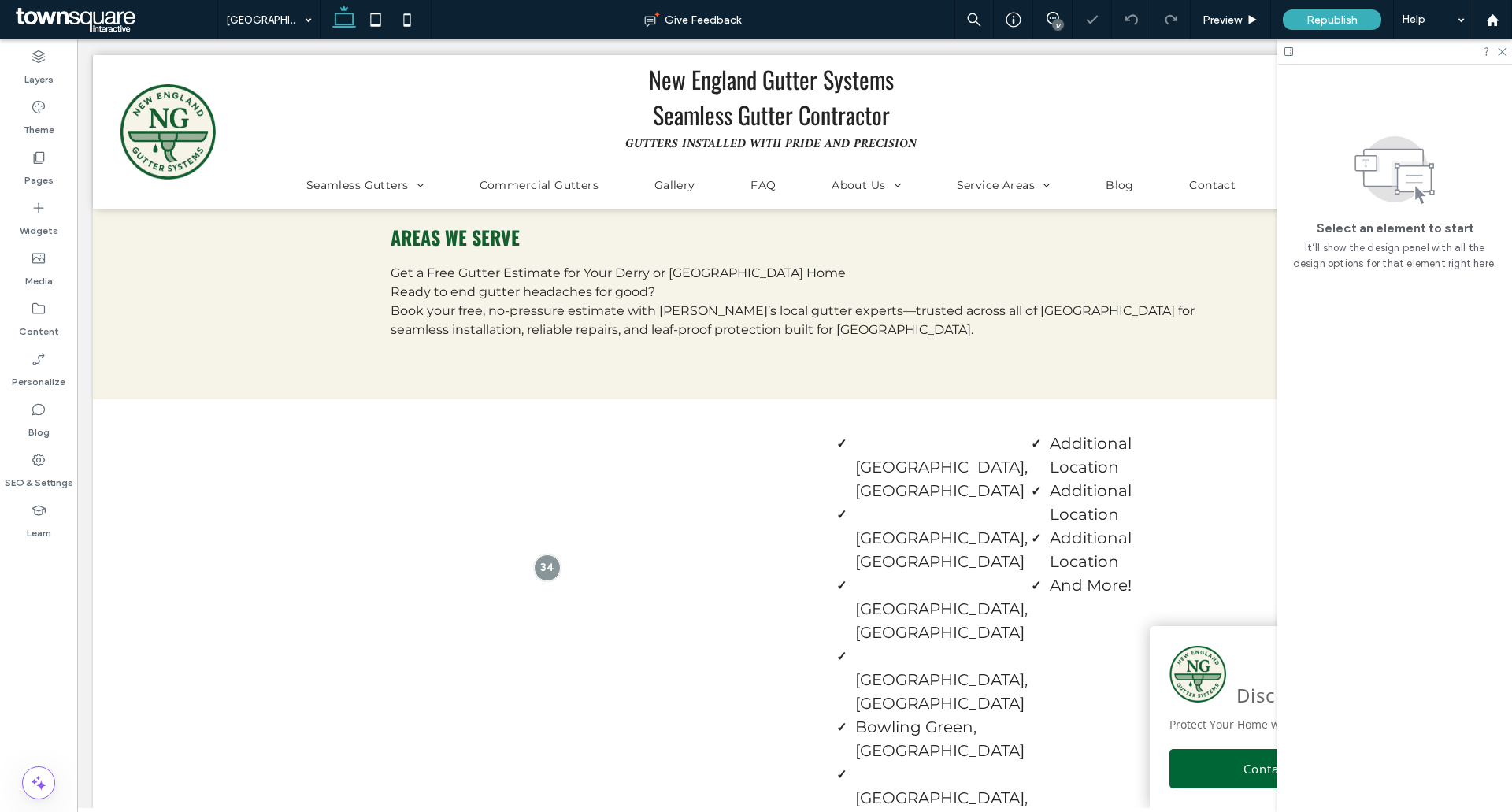
click at [1054, 21] on div "17" at bounding box center [1058, 25] width 12 height 12
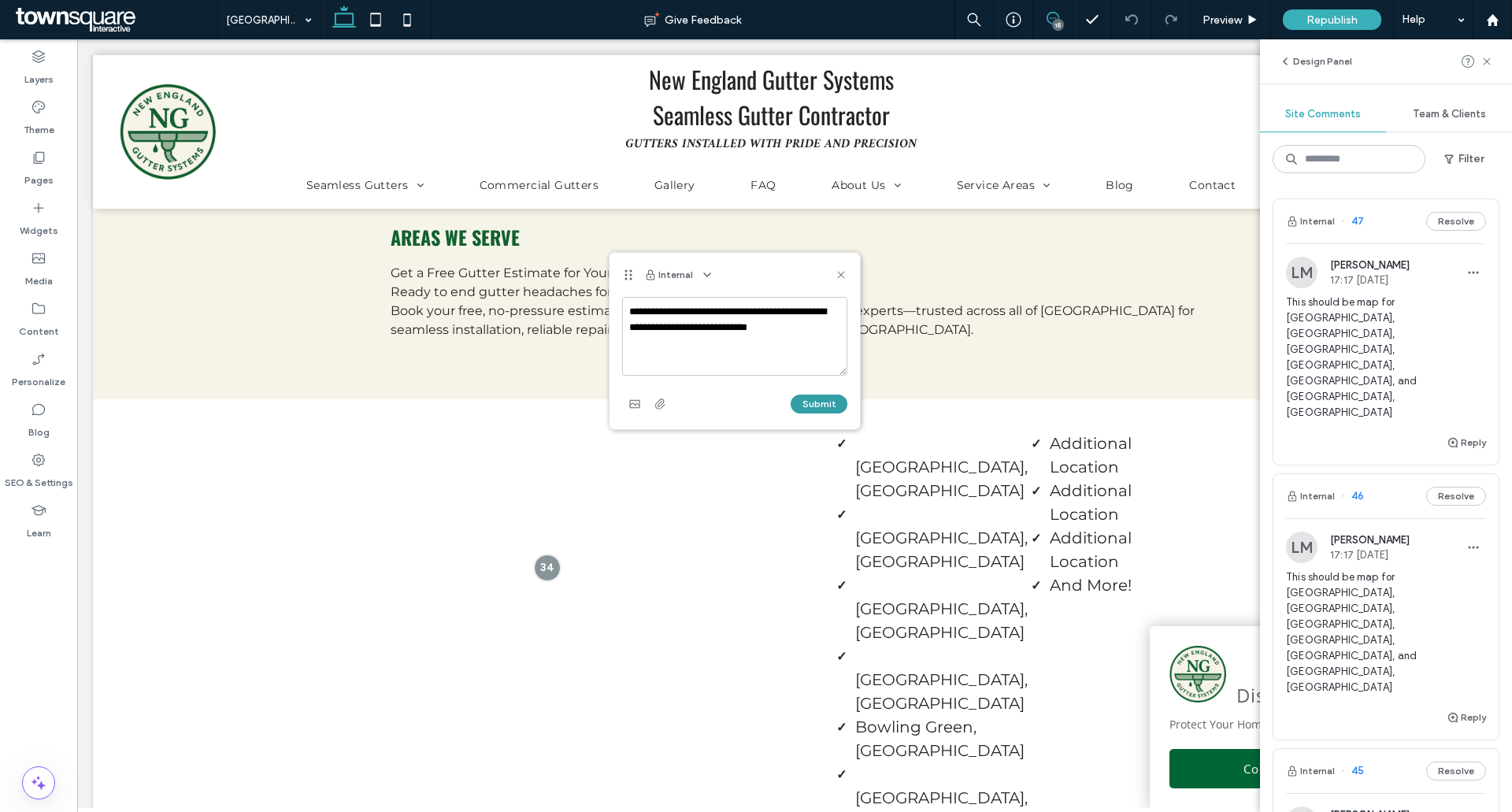
type textarea "**********"
click at [815, 395] on button "Submit" at bounding box center [819, 404] width 57 height 19
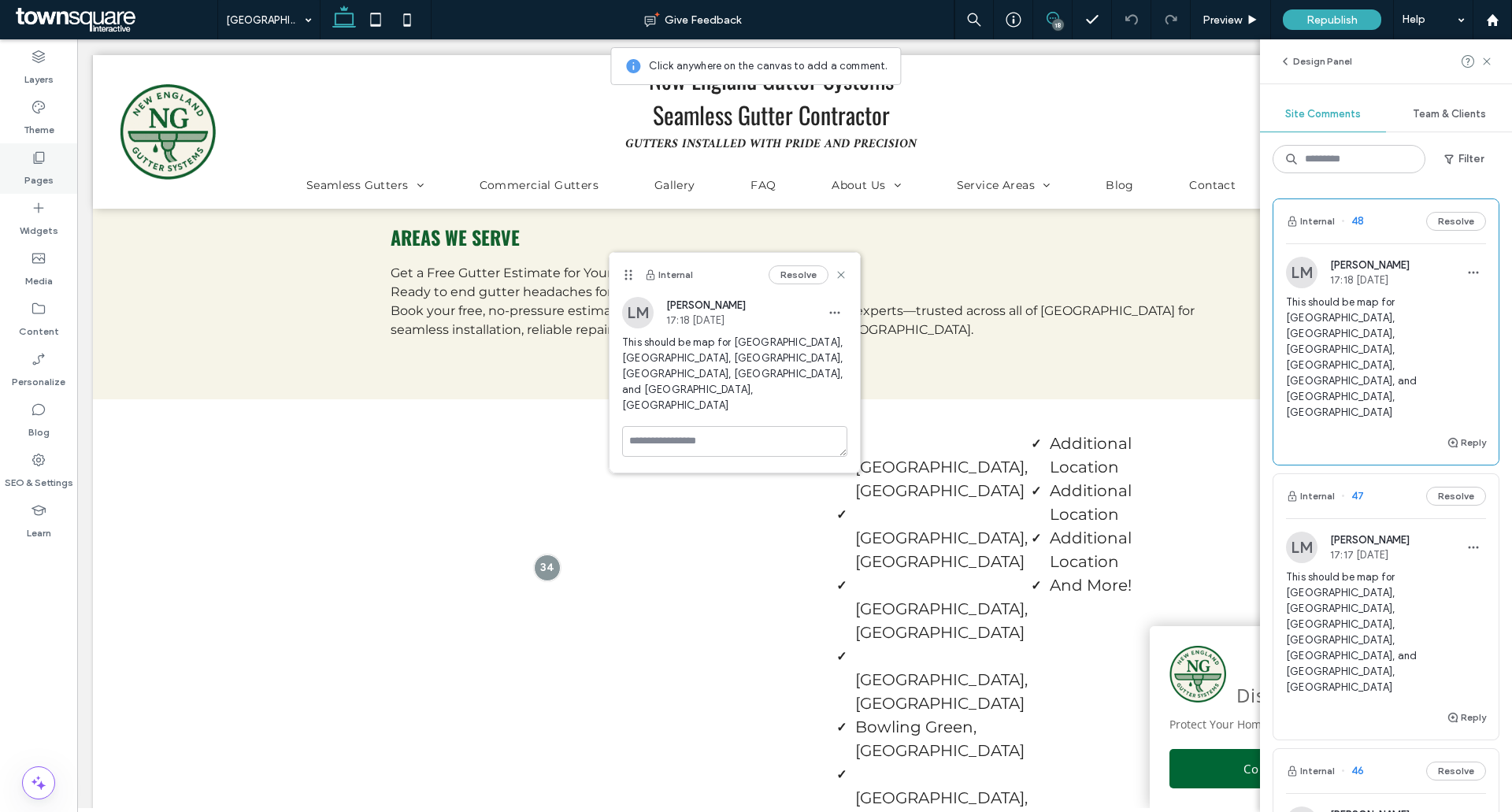
click at [46, 173] on label "Pages" at bounding box center [39, 177] width 29 height 22
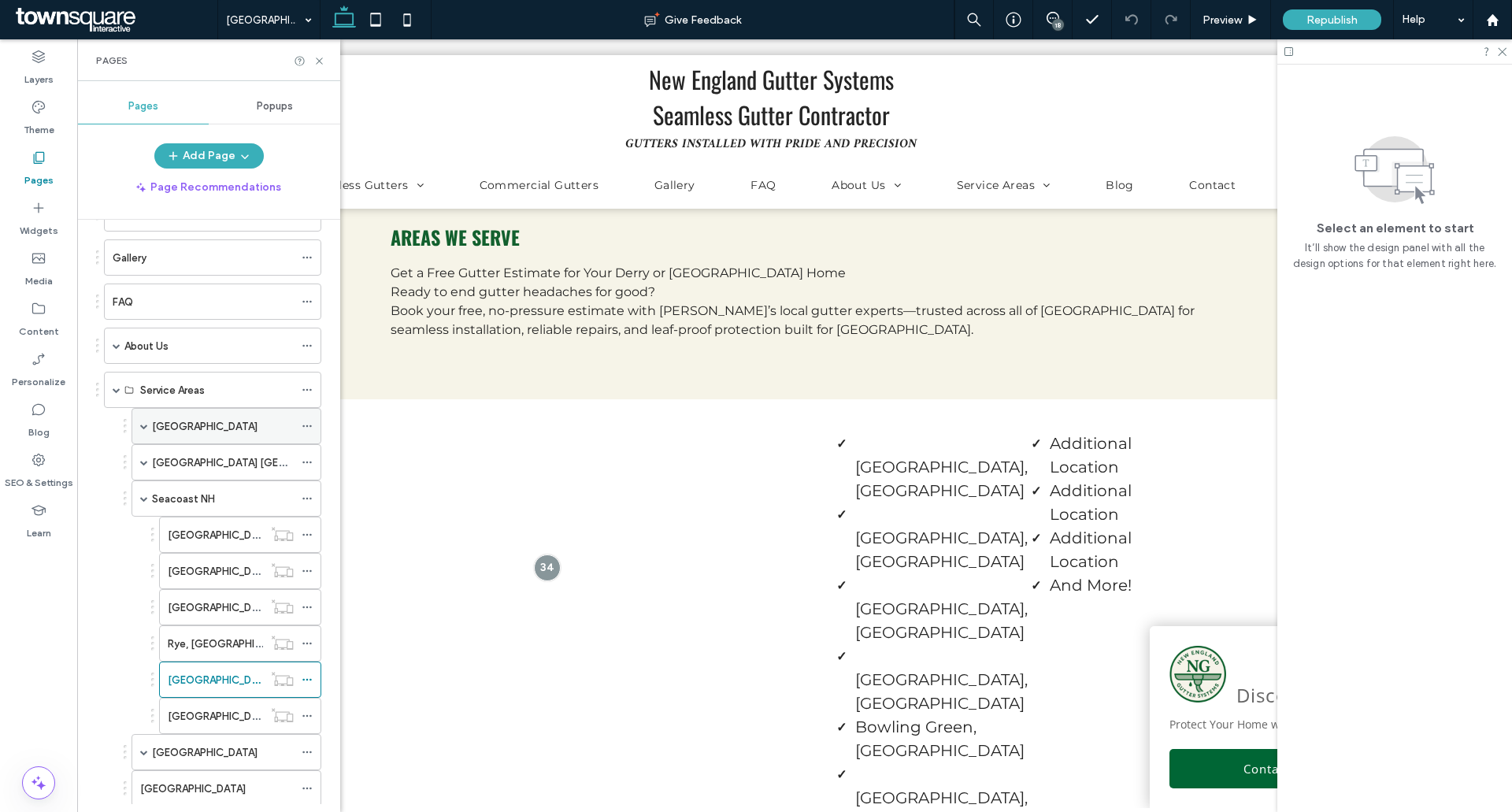
scroll to position [394, 0]
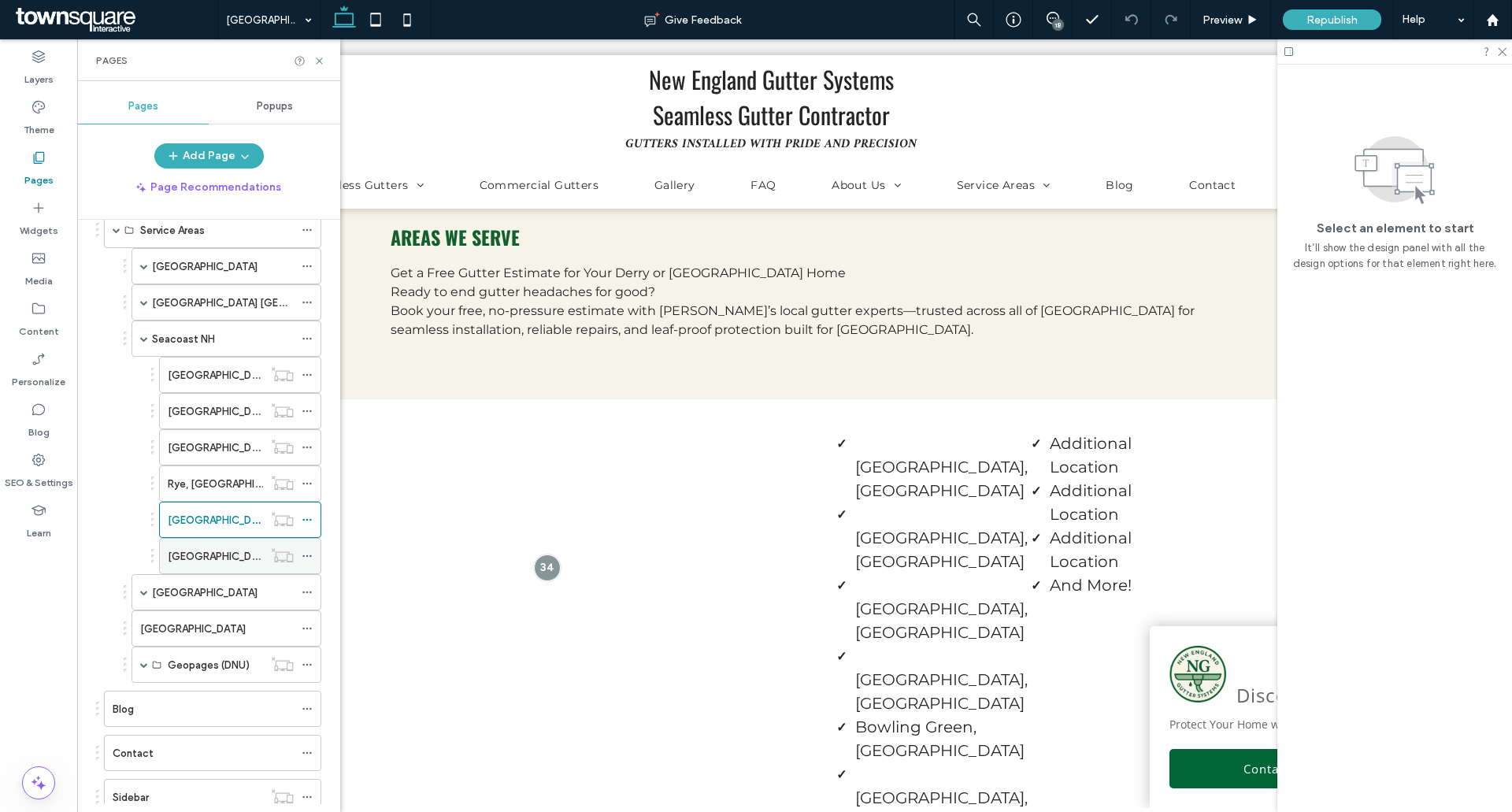
click at [216, 550] on div "[GEOGRAPHIC_DATA], [GEOGRAPHIC_DATA]" at bounding box center [215, 555] width 95 height 16
click at [322, 59] on icon at bounding box center [319, 61] width 12 height 12
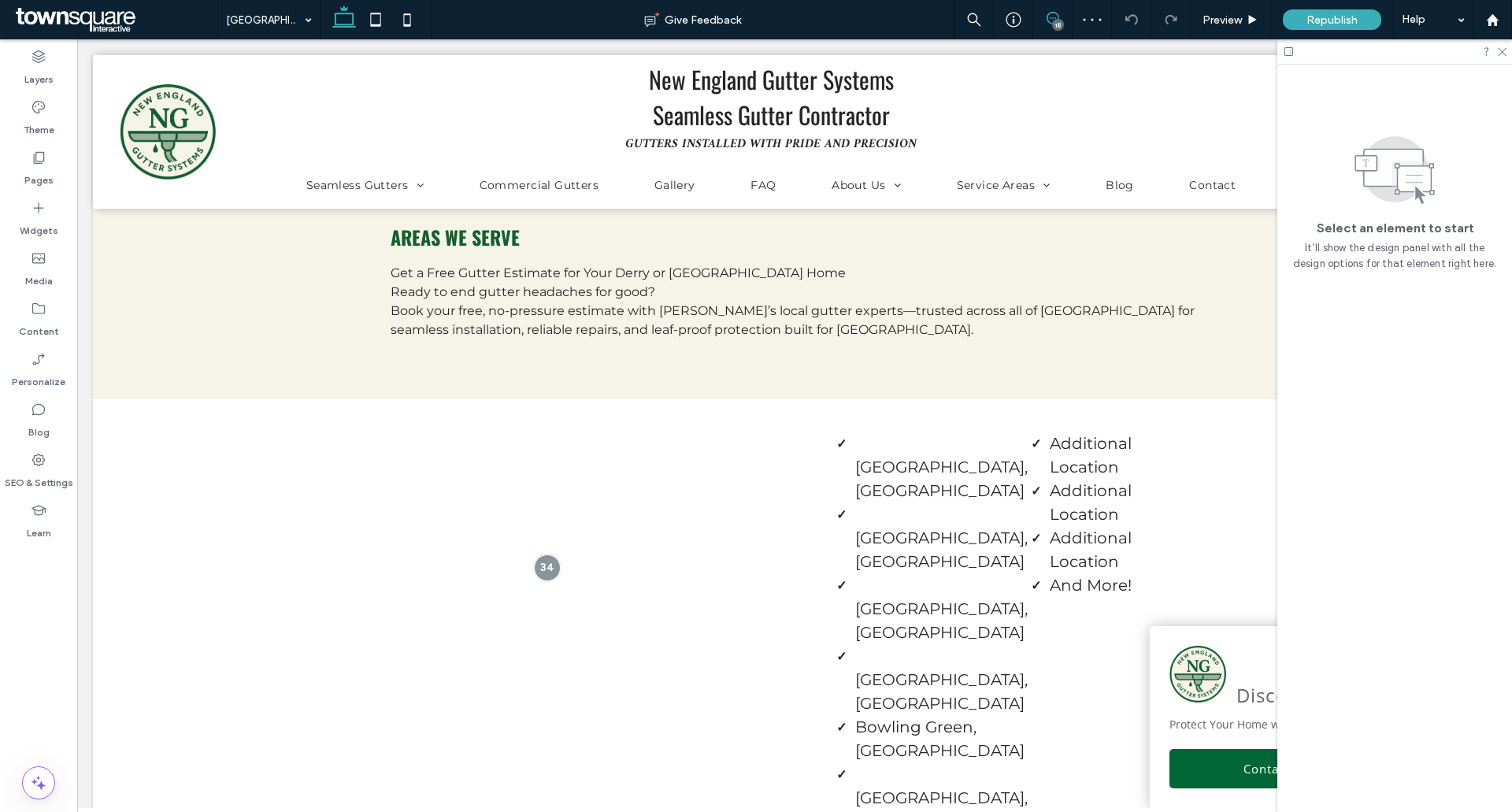
click at [1041, 21] on span at bounding box center [1052, 18] width 39 height 13
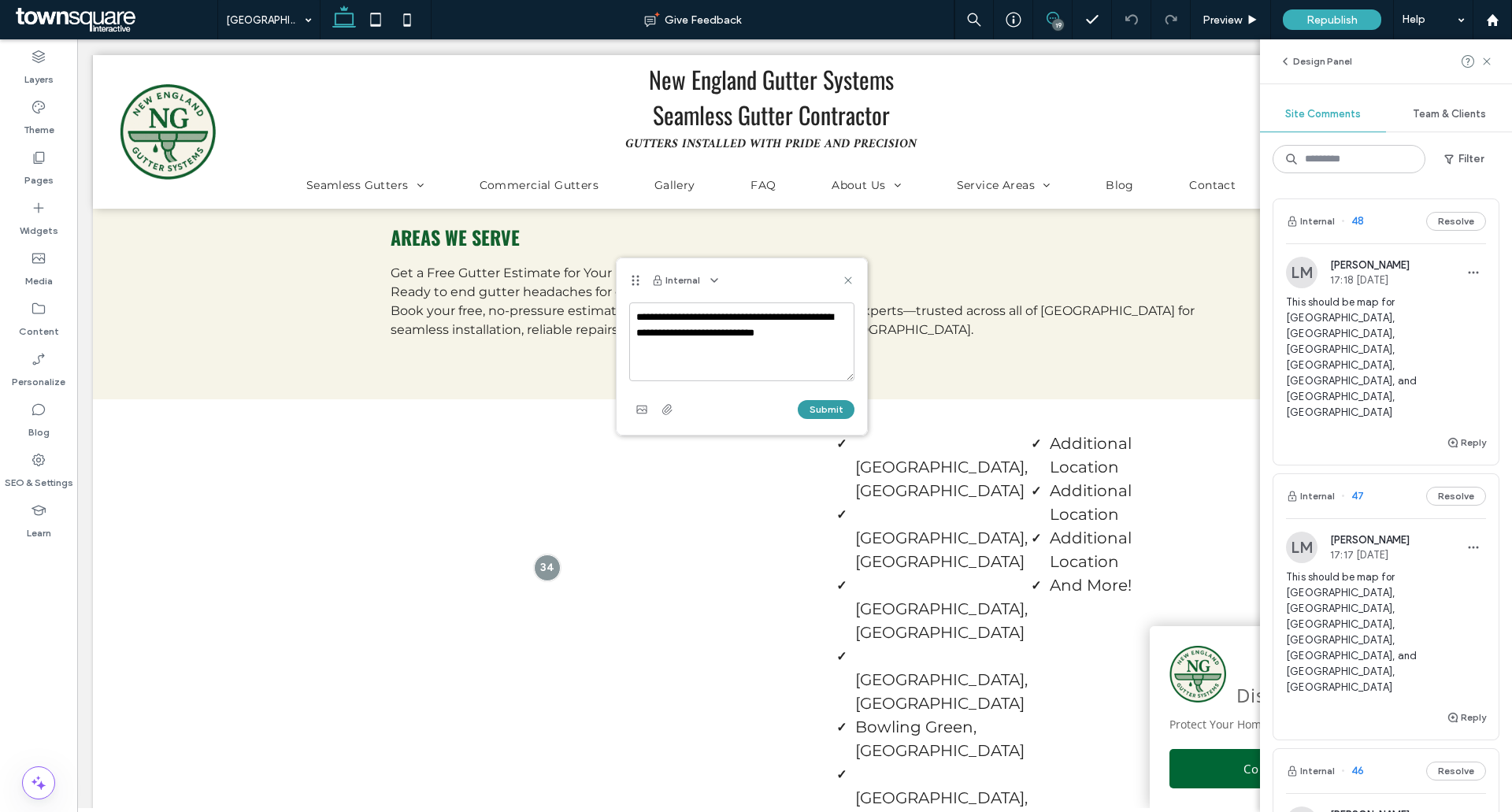
type textarea "**********"
click at [846, 407] on button "Submit" at bounding box center [826, 409] width 57 height 19
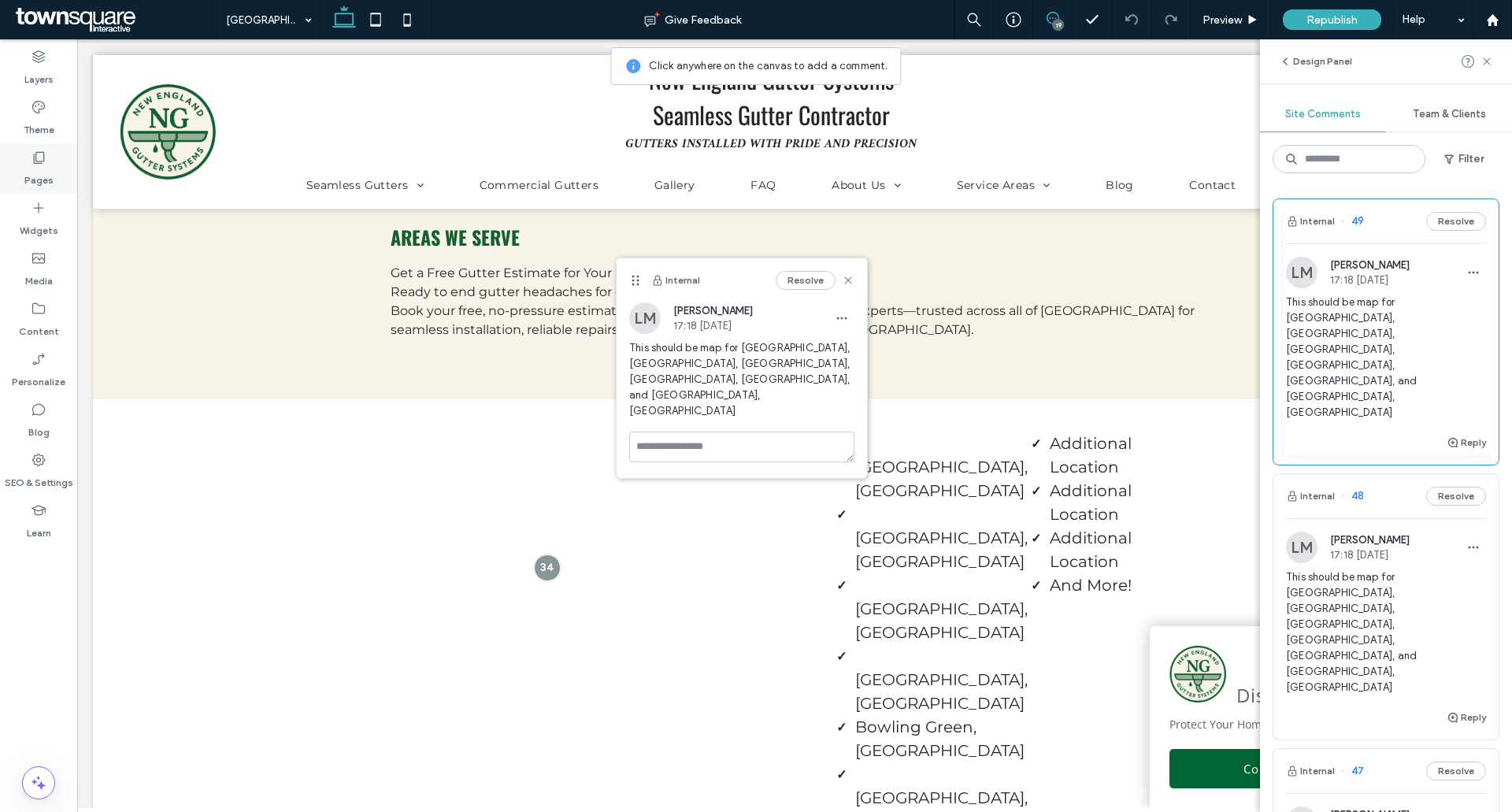
click at [42, 179] on label "Pages" at bounding box center [39, 177] width 29 height 22
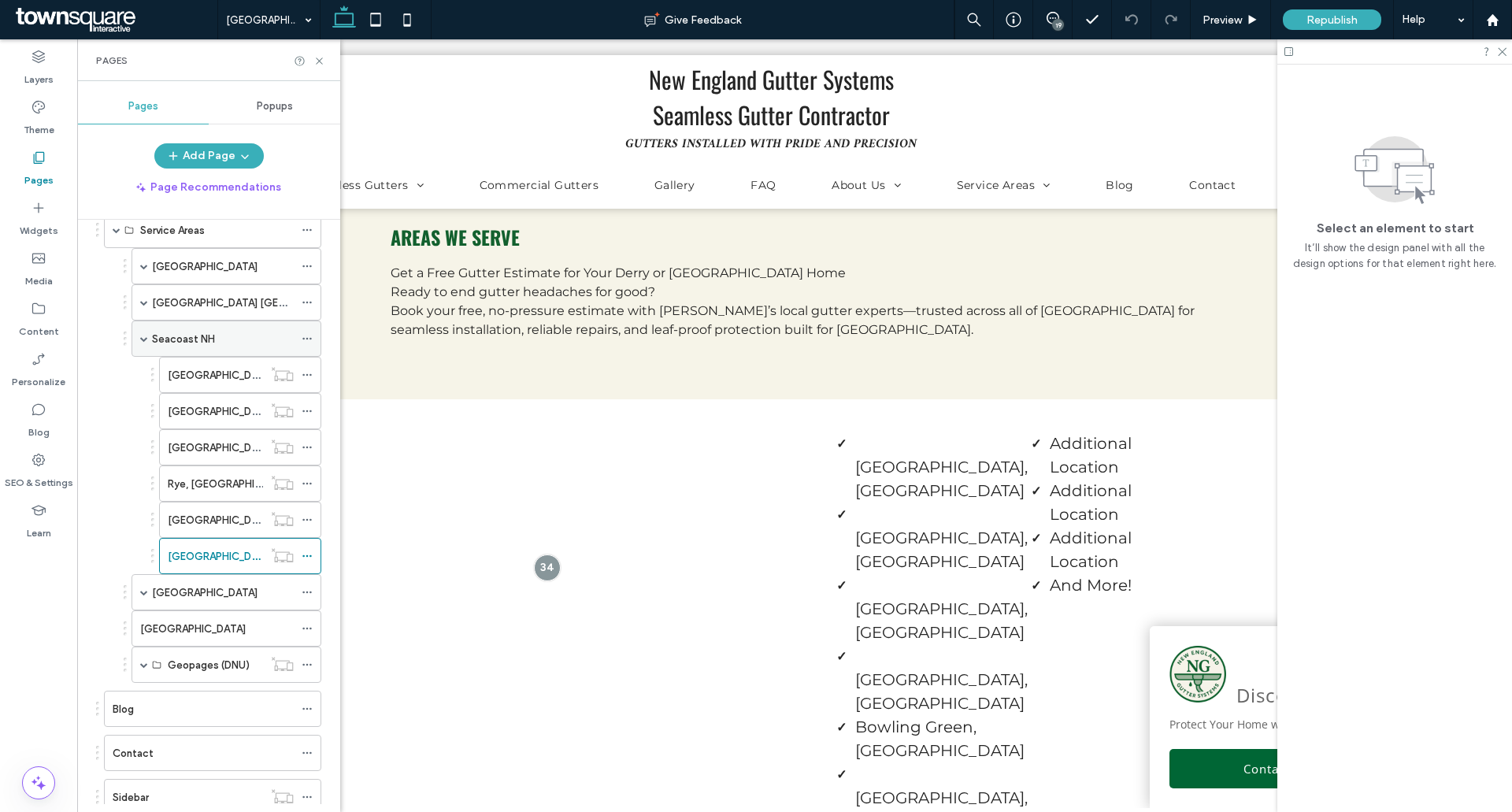
click at [148, 331] on span at bounding box center [143, 338] width 8 height 34
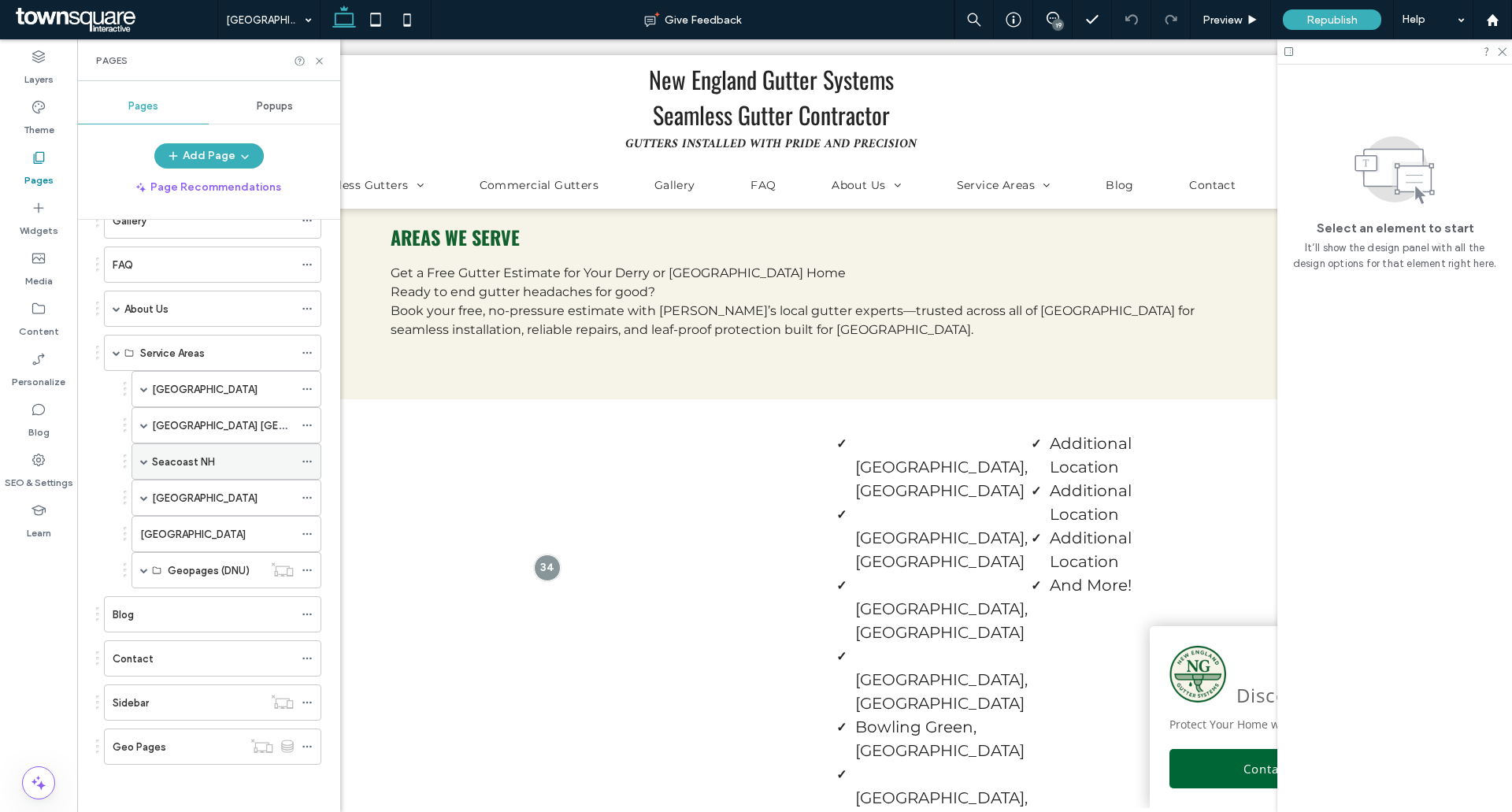
scroll to position [271, 0]
click at [137, 500] on div "[GEOGRAPHIC_DATA]" at bounding box center [226, 498] width 190 height 36
click at [144, 496] on span at bounding box center [143, 497] width 8 height 8
click at [202, 445] on div "[GEOGRAPHIC_DATA], [GEOGRAPHIC_DATA]" at bounding box center [215, 461] width 95 height 34
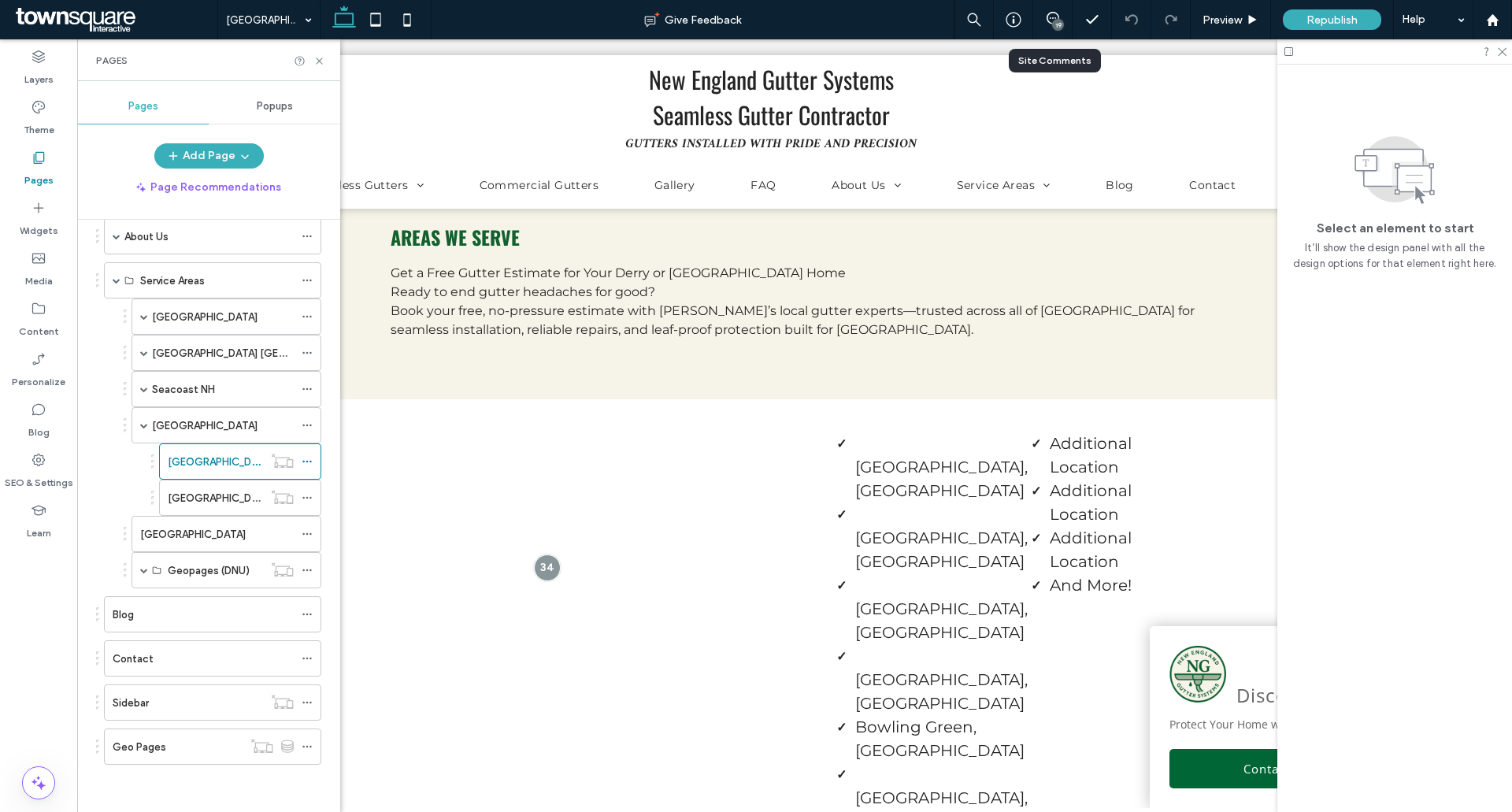
click at [1053, 9] on div "19" at bounding box center [1053, 20] width 39 height 39
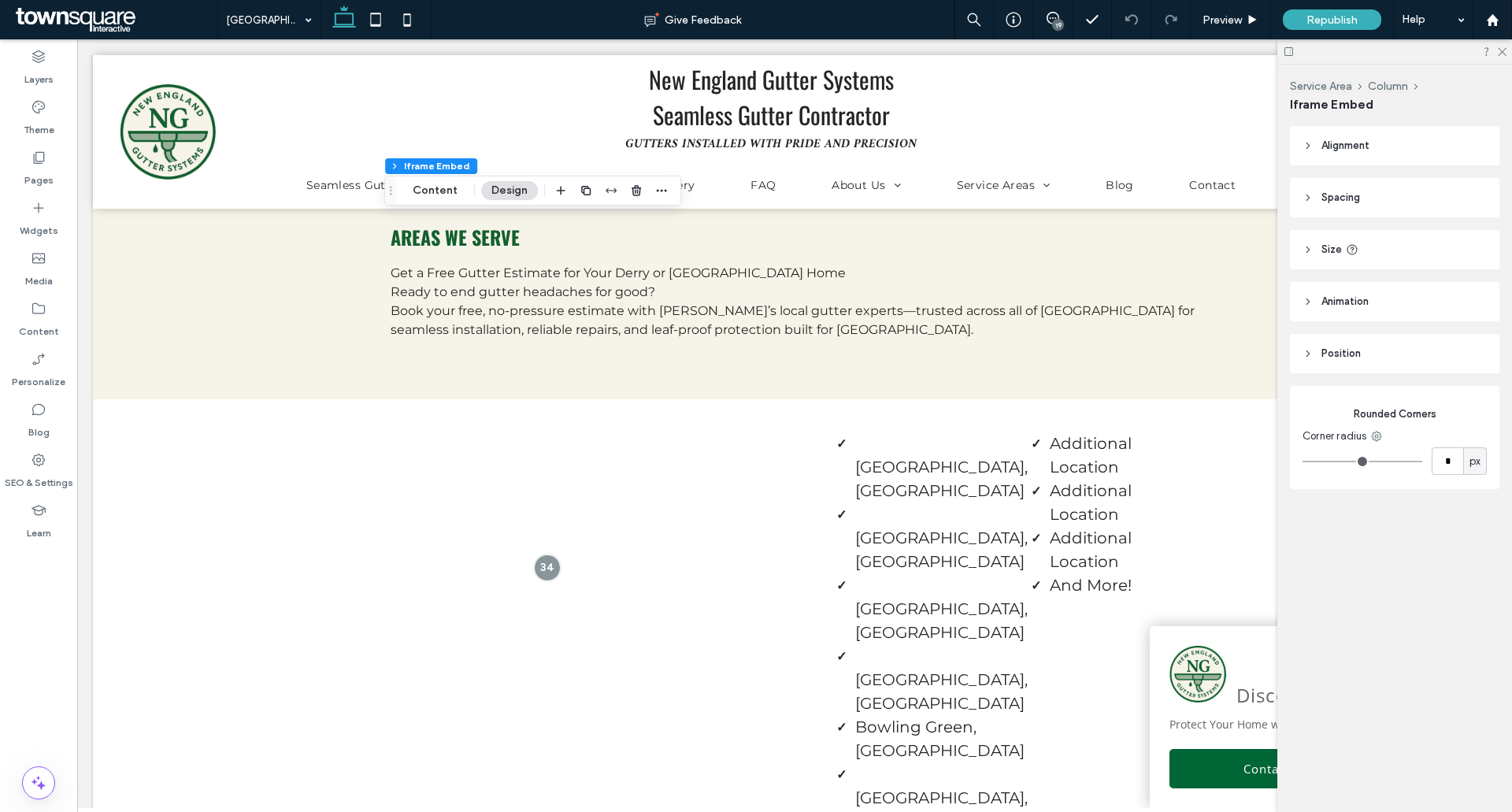
click at [1058, 19] on div "19" at bounding box center [1058, 25] width 12 height 12
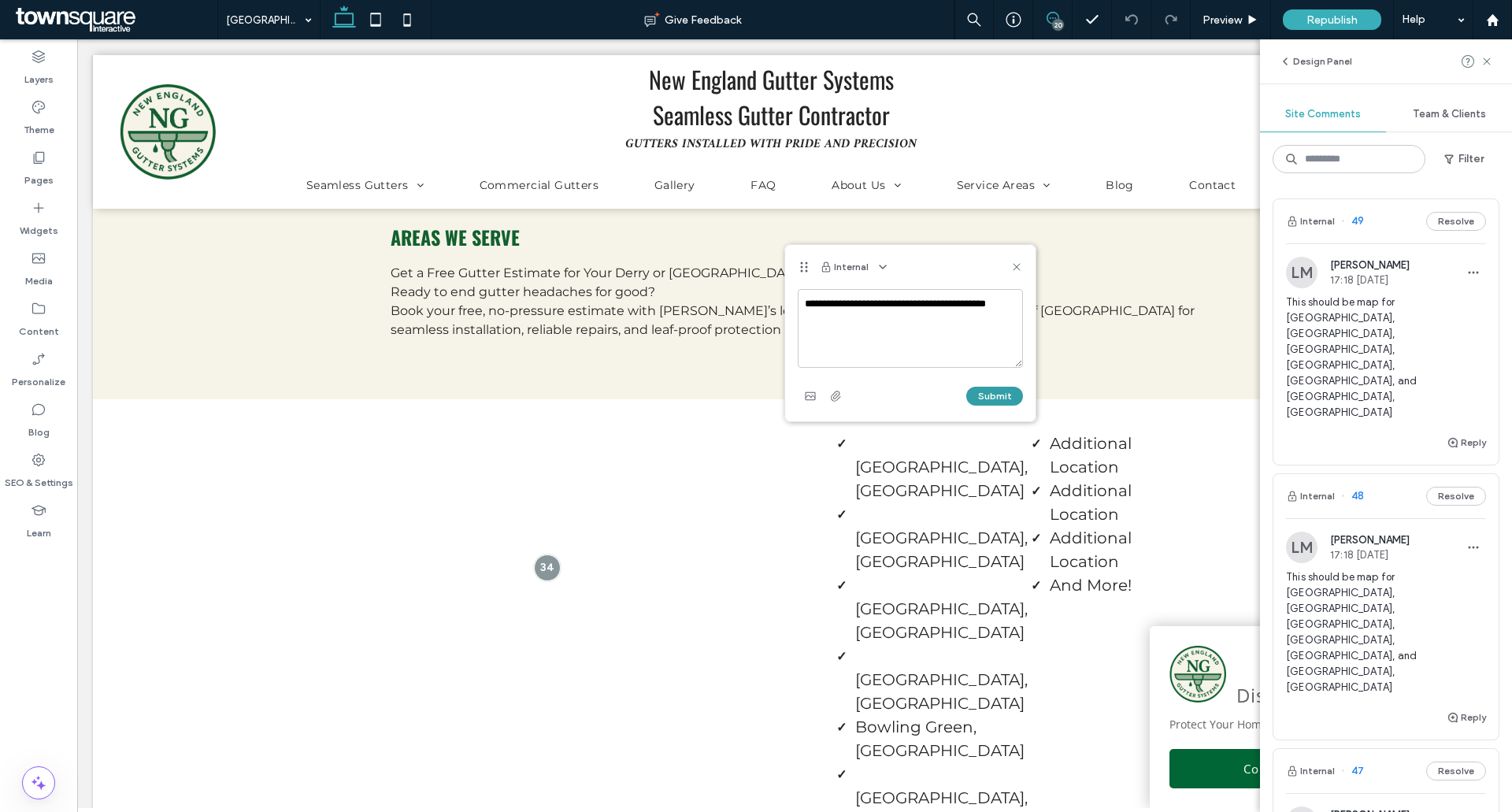
type textarea "**********"
click at [991, 395] on button "Submit" at bounding box center [994, 396] width 57 height 19
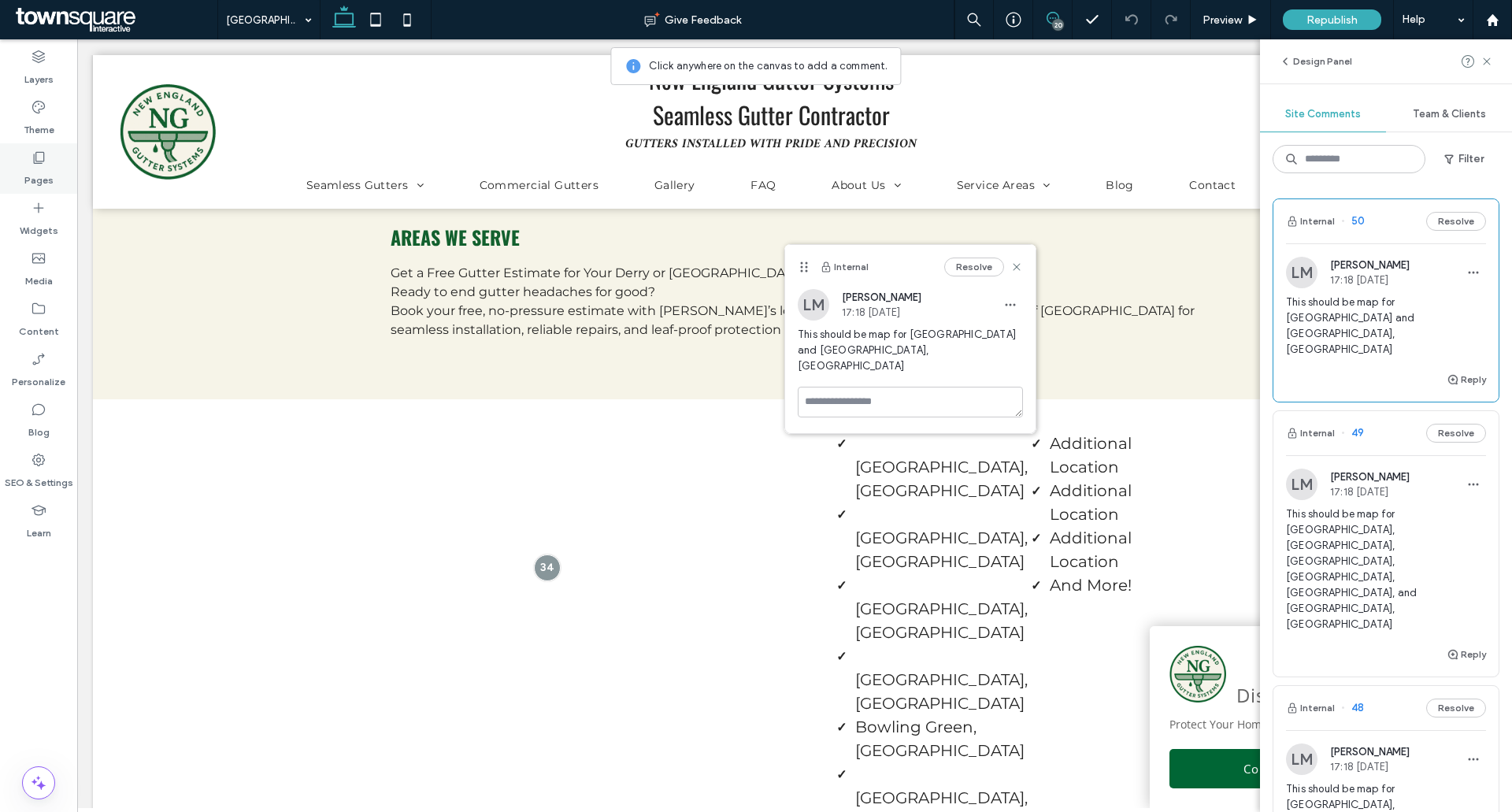
click at [30, 172] on label "Pages" at bounding box center [39, 177] width 29 height 22
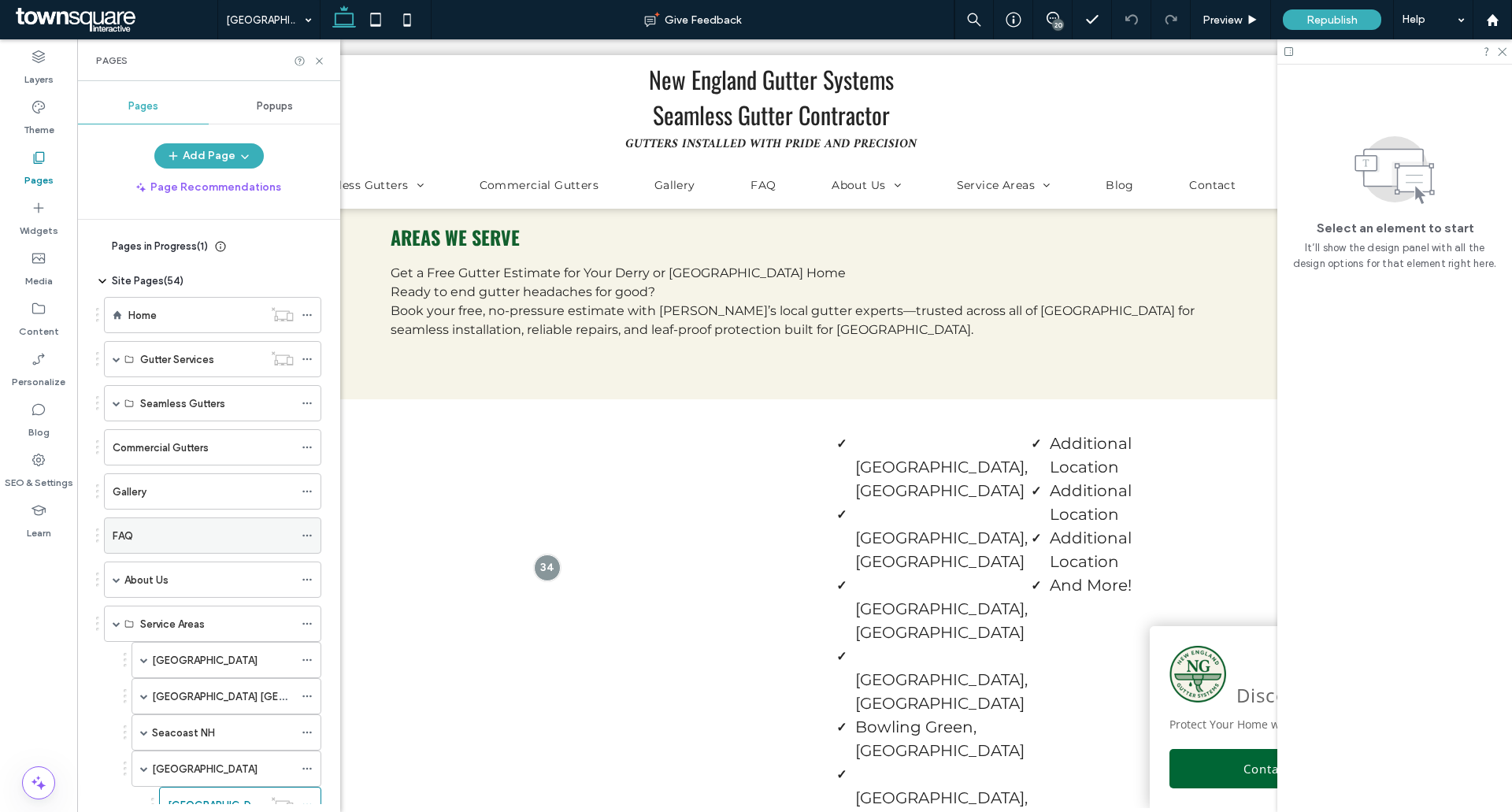
scroll to position [315, 0]
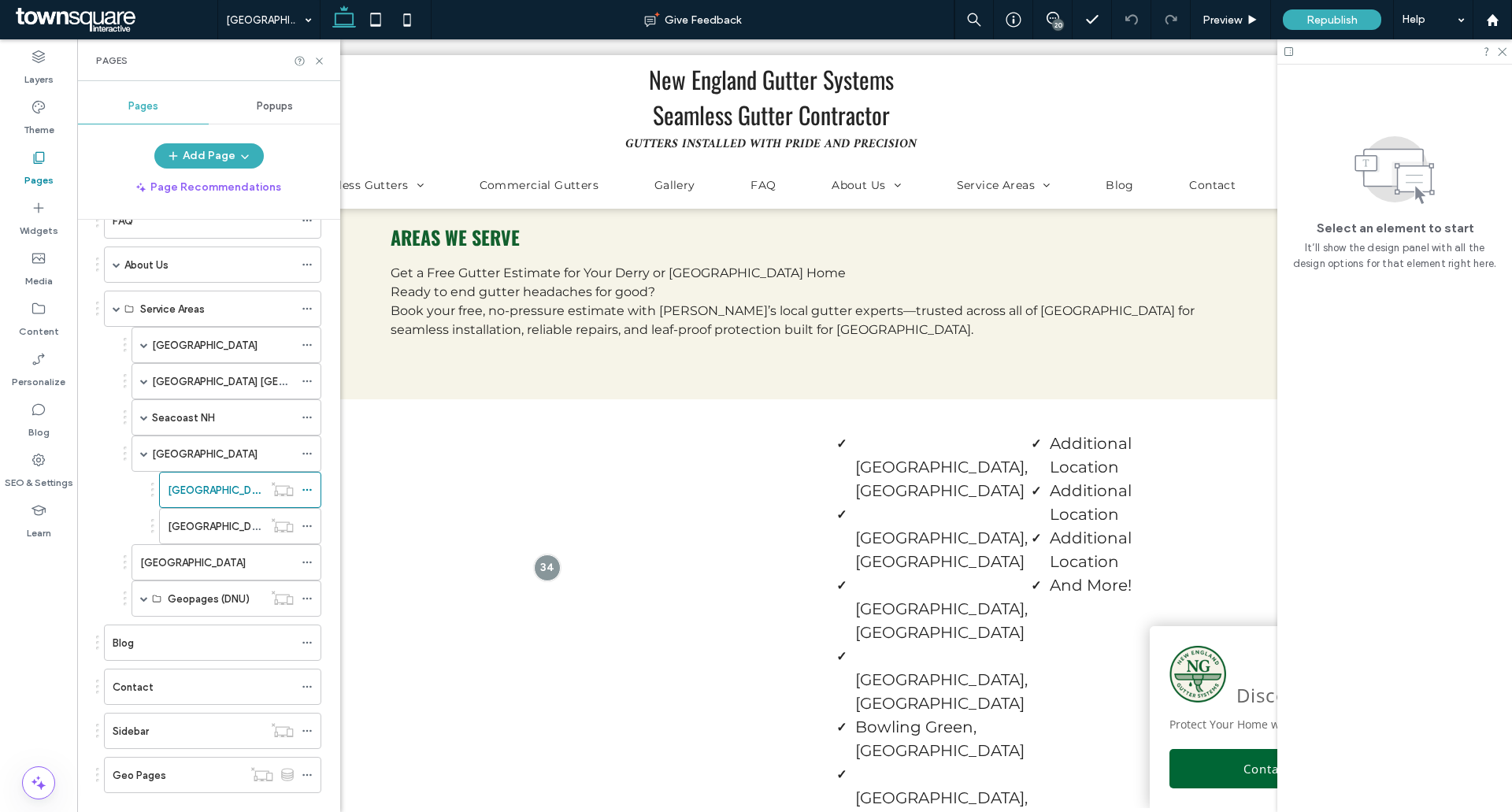
click at [216, 518] on label "[GEOGRAPHIC_DATA], [GEOGRAPHIC_DATA]" at bounding box center [275, 526] width 216 height 27
click at [1057, 15] on use at bounding box center [1053, 18] width 13 height 13
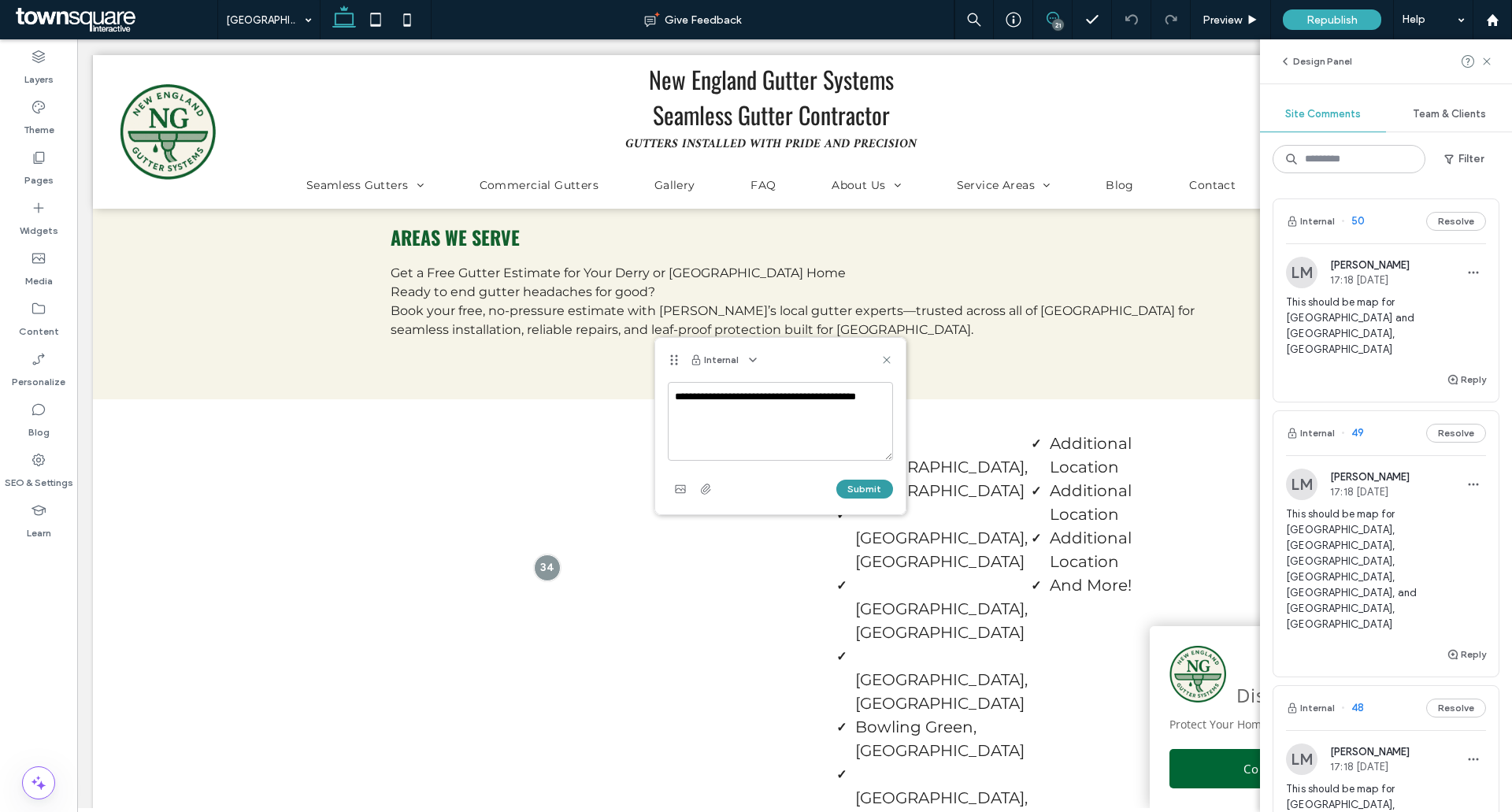
type textarea "**********"
click at [881, 487] on button "Submit" at bounding box center [865, 489] width 57 height 19
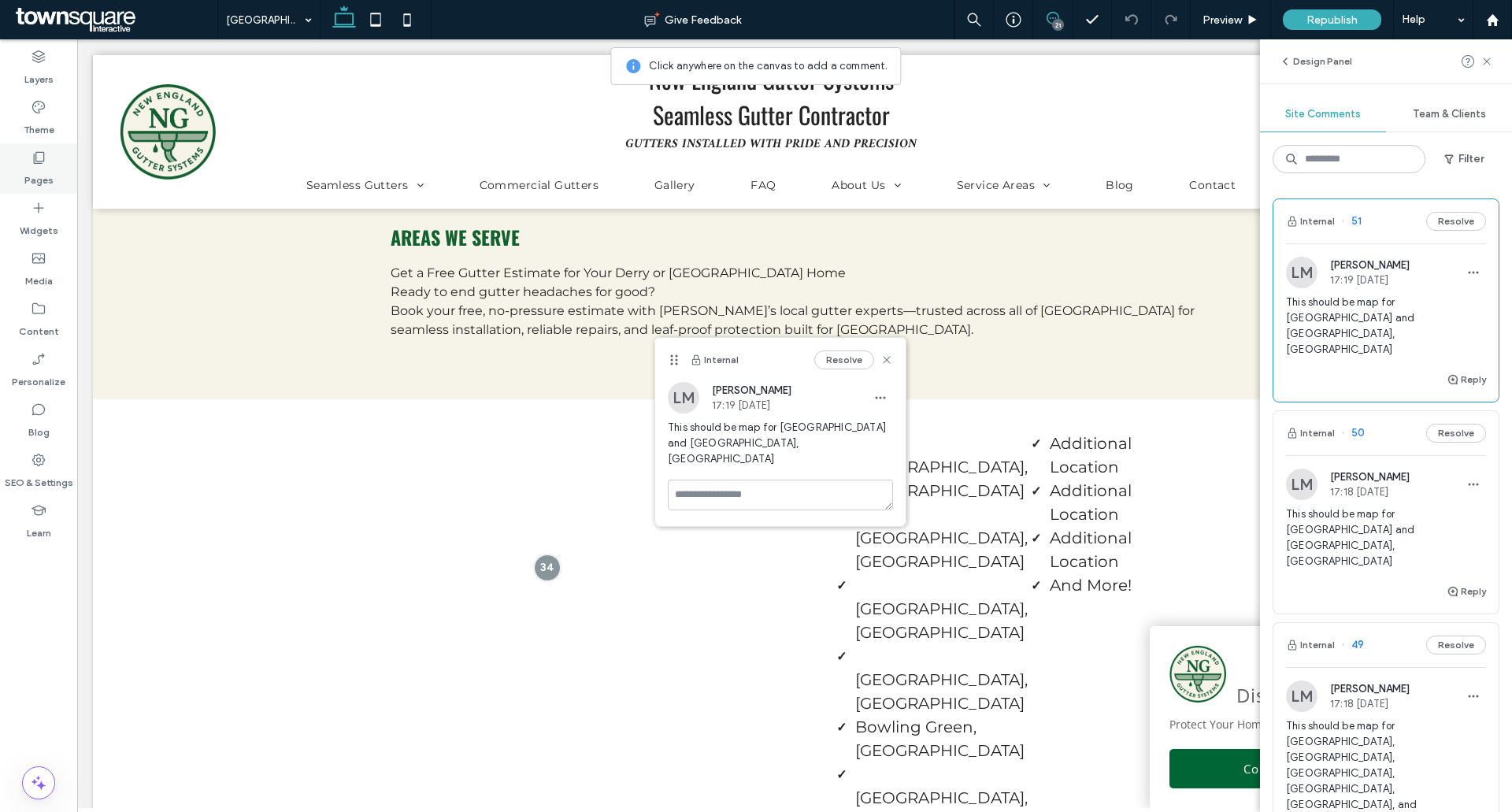
click at [40, 153] on icon at bounding box center [39, 157] width 15 height 15
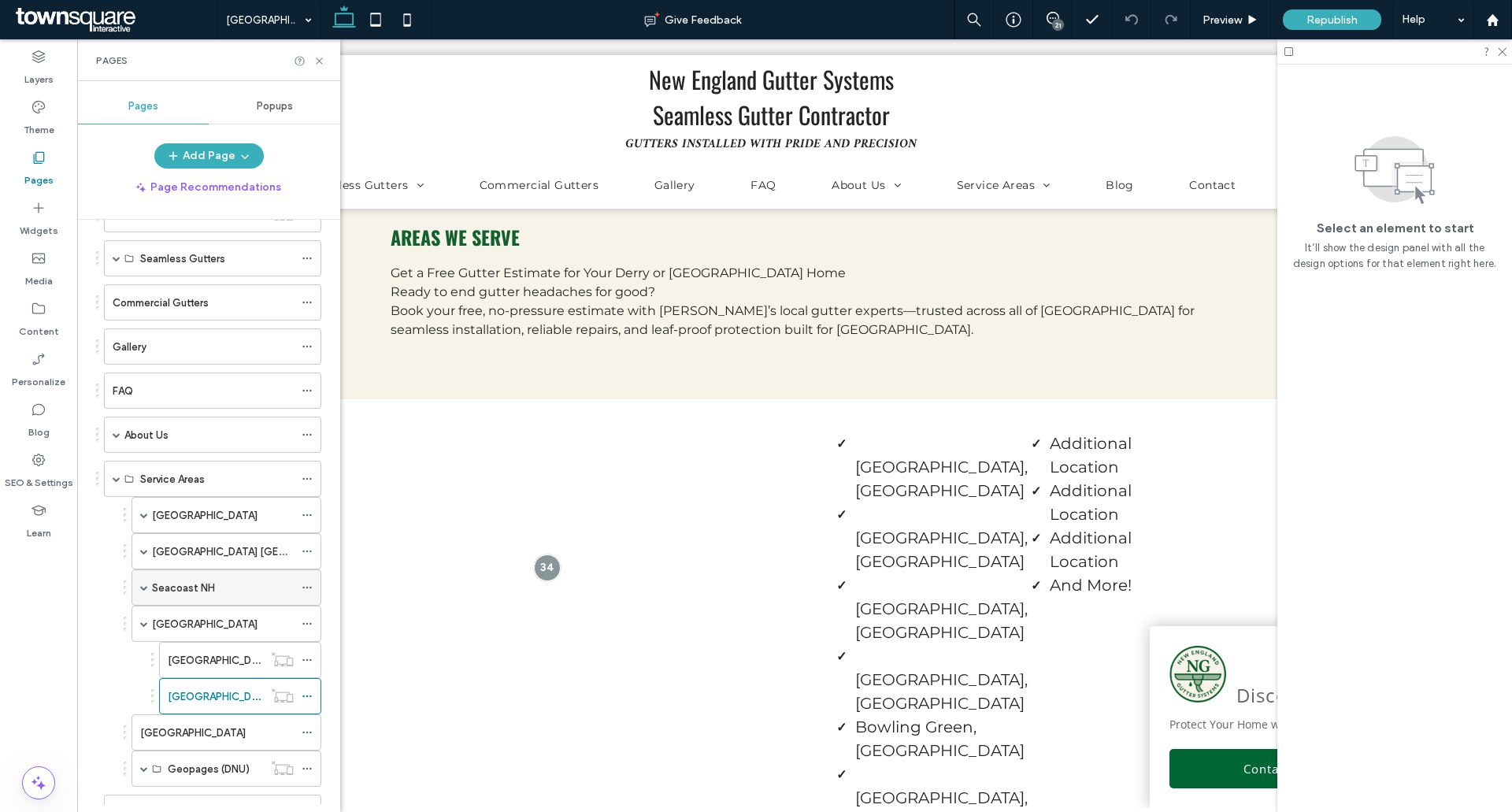
scroll to position [315, 0]
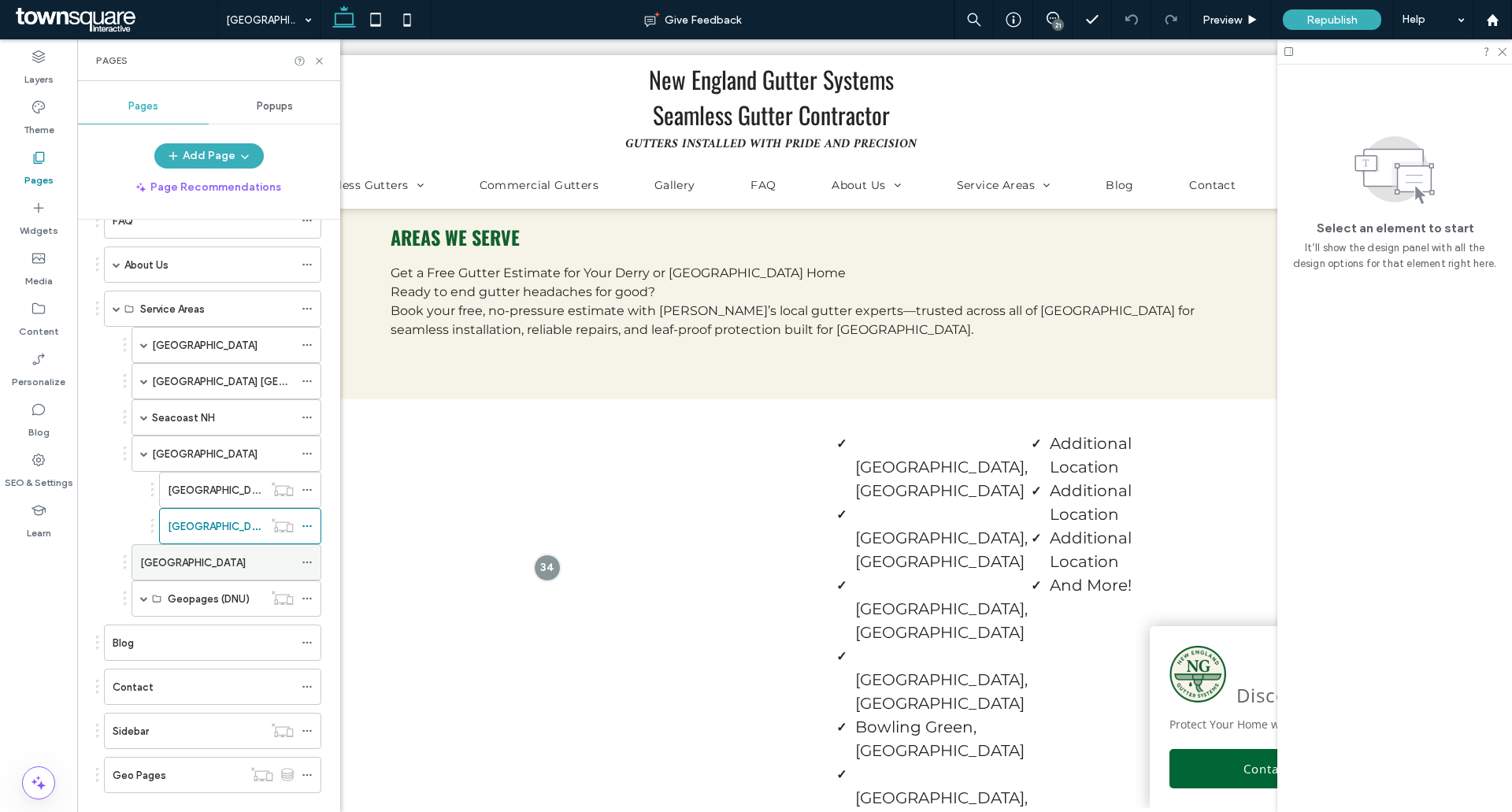
click at [211, 555] on label "[GEOGRAPHIC_DATA]" at bounding box center [192, 562] width 106 height 27
click at [318, 60] on icon at bounding box center [319, 61] width 12 height 12
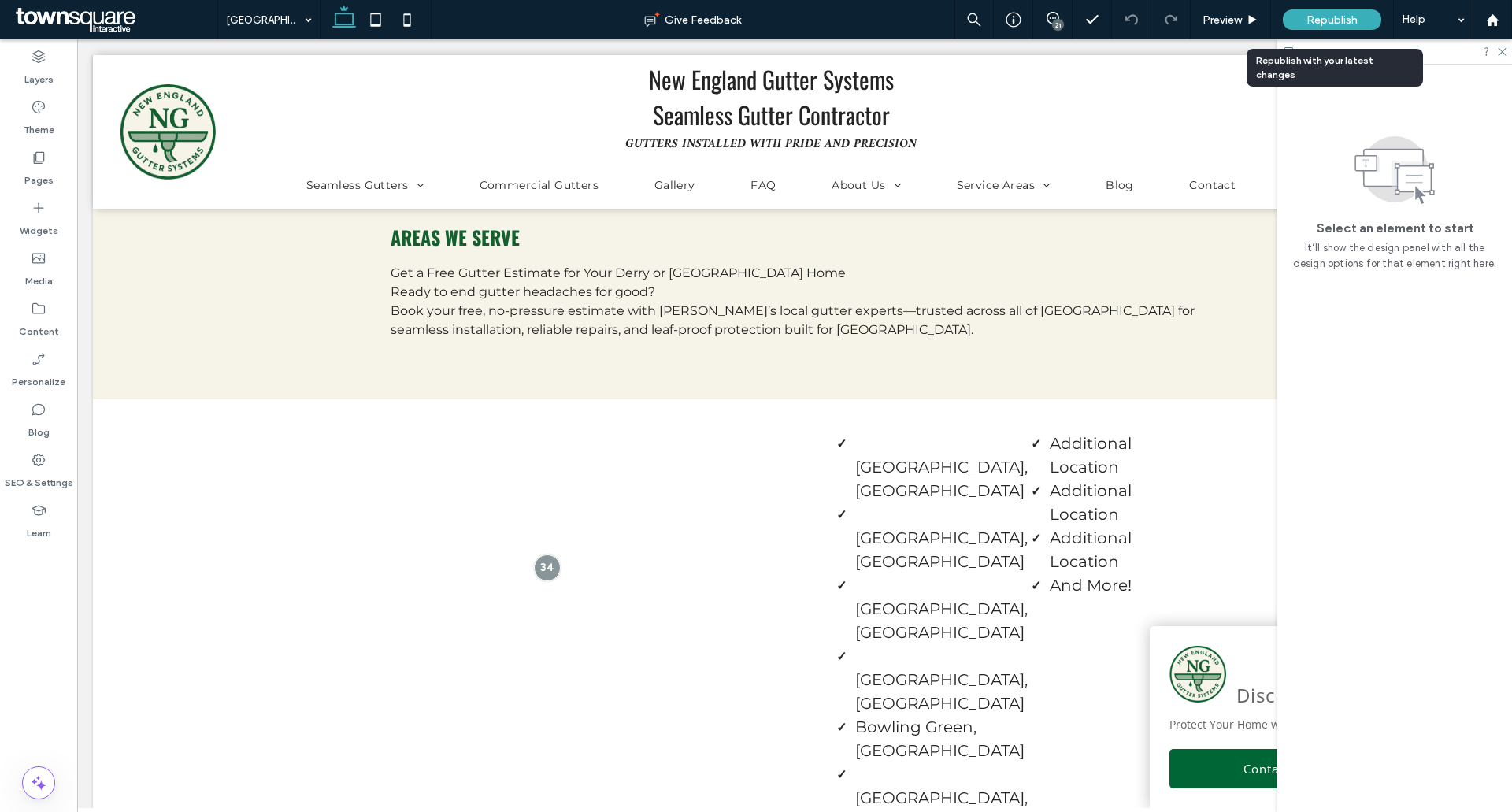
click at [1318, 15] on span "Republish" at bounding box center [1333, 21] width 52 height 14
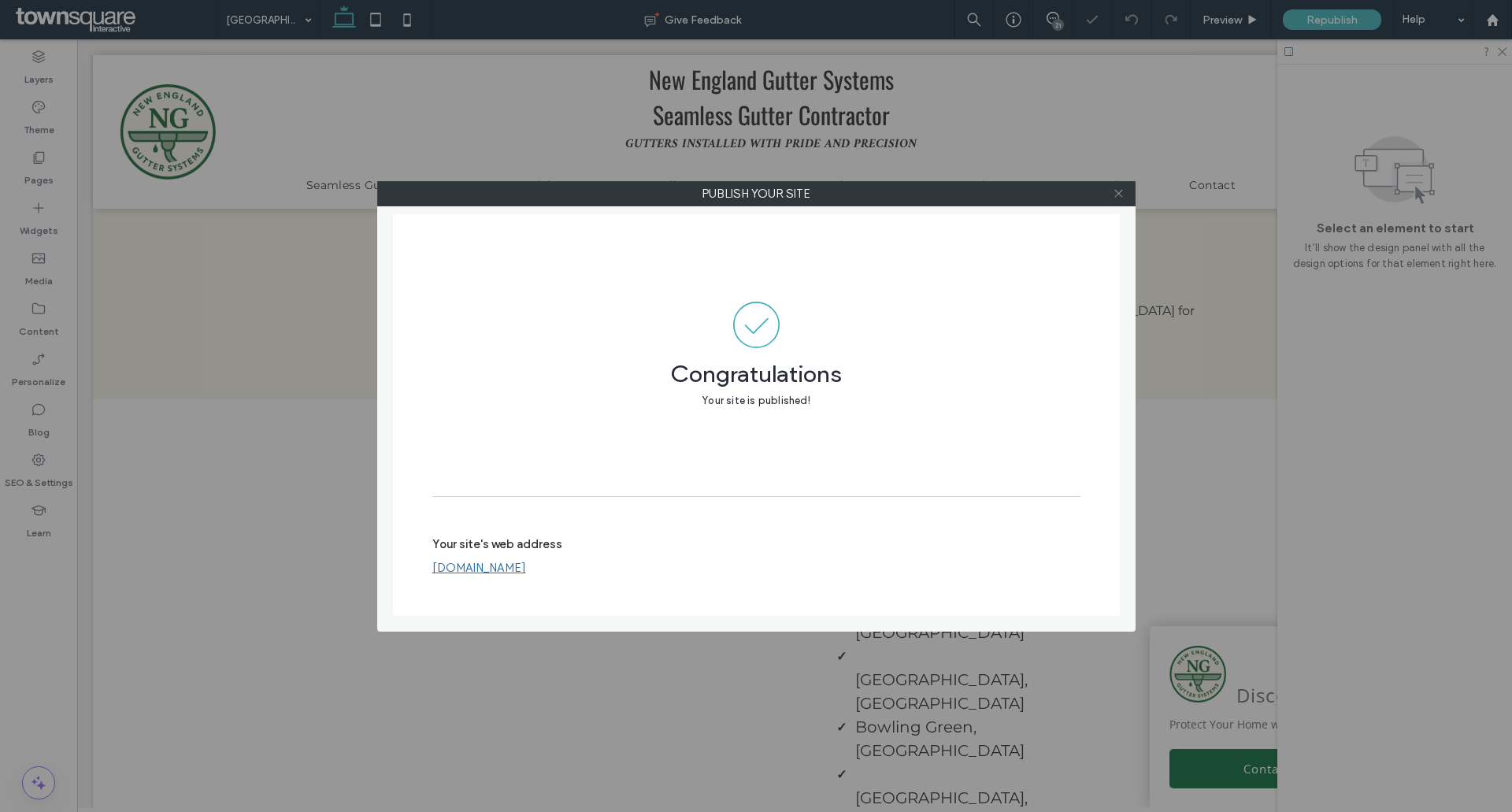
click at [1119, 191] on icon at bounding box center [1119, 193] width 12 height 12
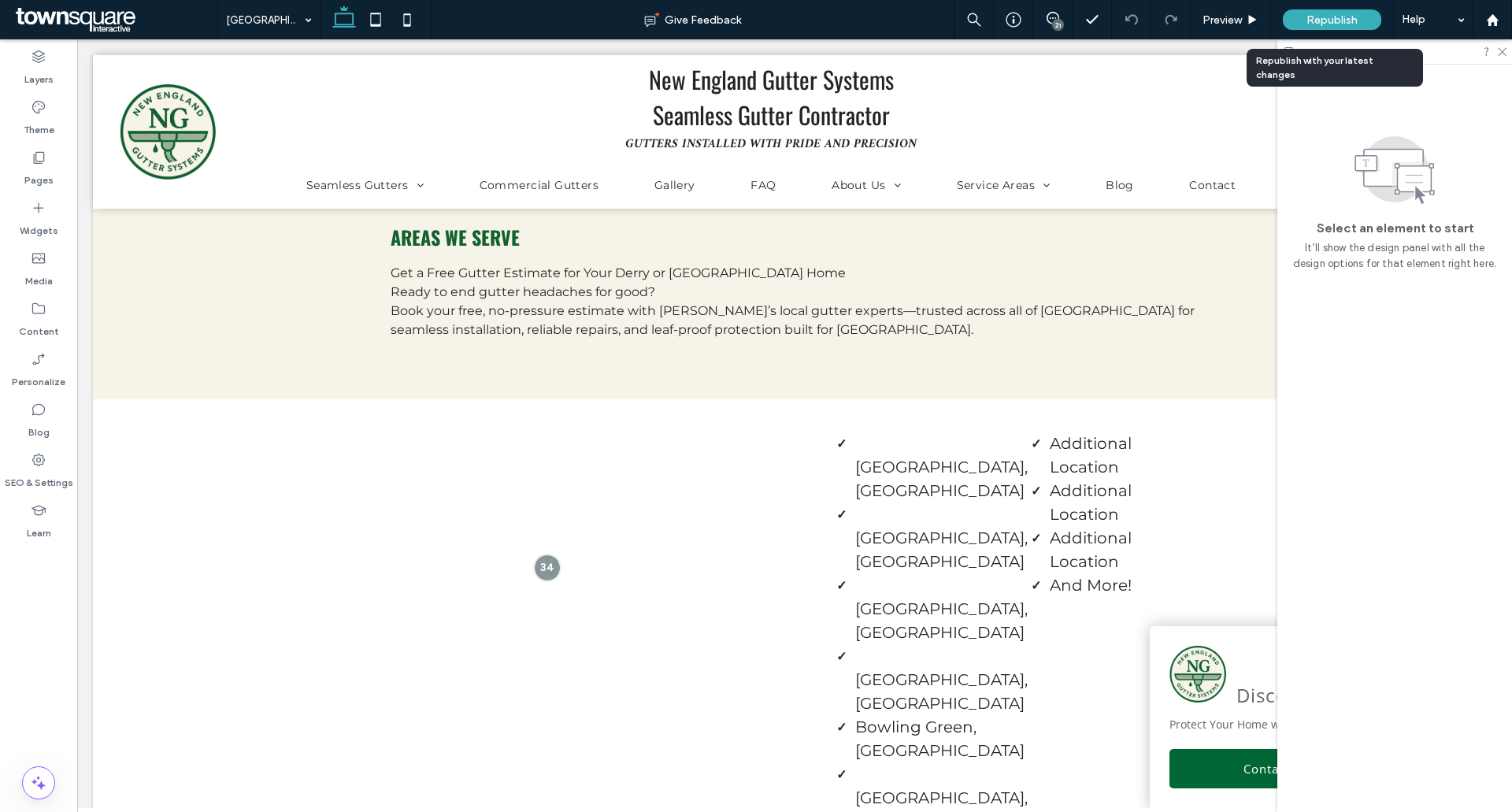
click at [1321, 25] on span "Republish" at bounding box center [1333, 21] width 52 height 14
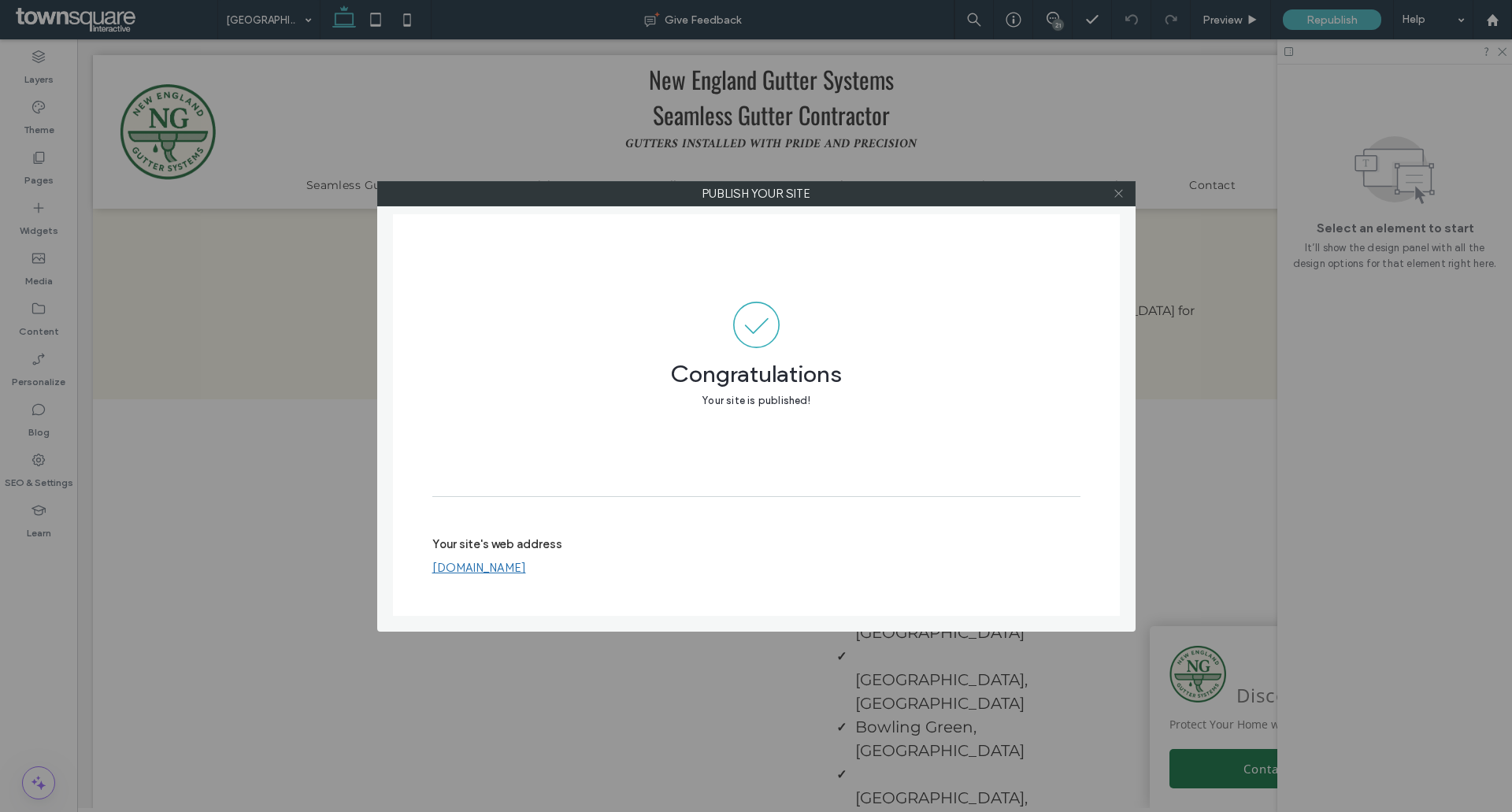
click at [1113, 195] on icon at bounding box center [1119, 193] width 12 height 12
